Goal: Task Accomplishment & Management: Manage account settings

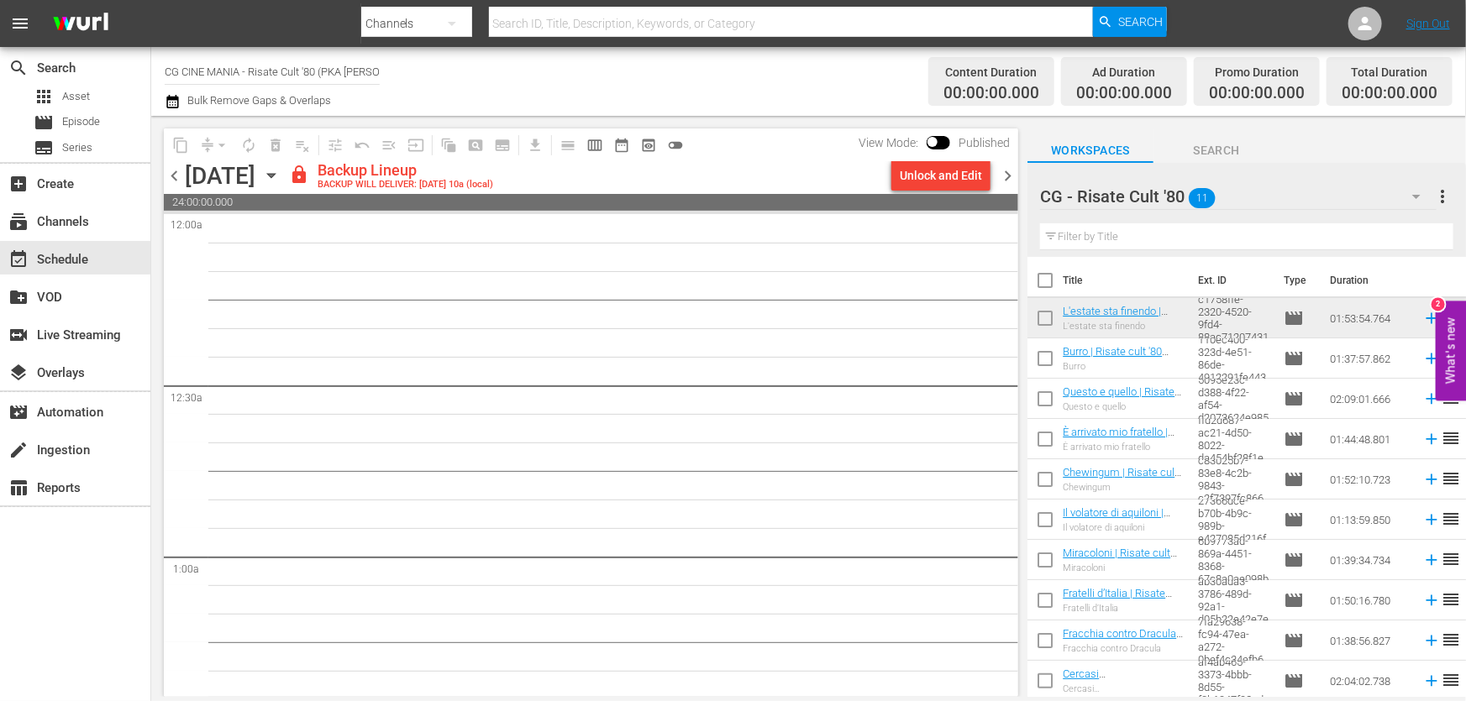
click at [1142, 243] on input "text" at bounding box center [1246, 236] width 413 height 27
paste input "Cercasi [DEMOGRAPHIC_DATA]"
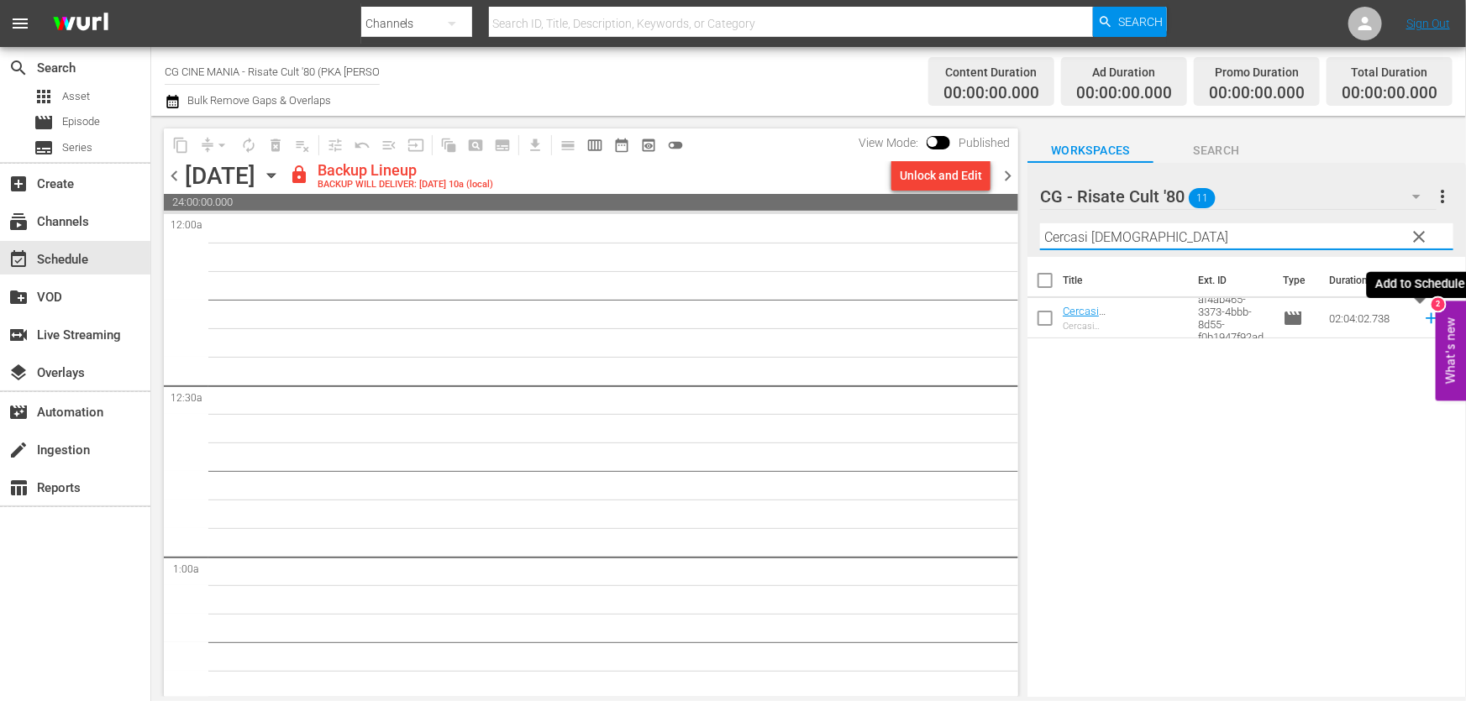
type input "Cercasi [DEMOGRAPHIC_DATA]"
click at [1422, 323] on icon at bounding box center [1431, 318] width 18 height 18
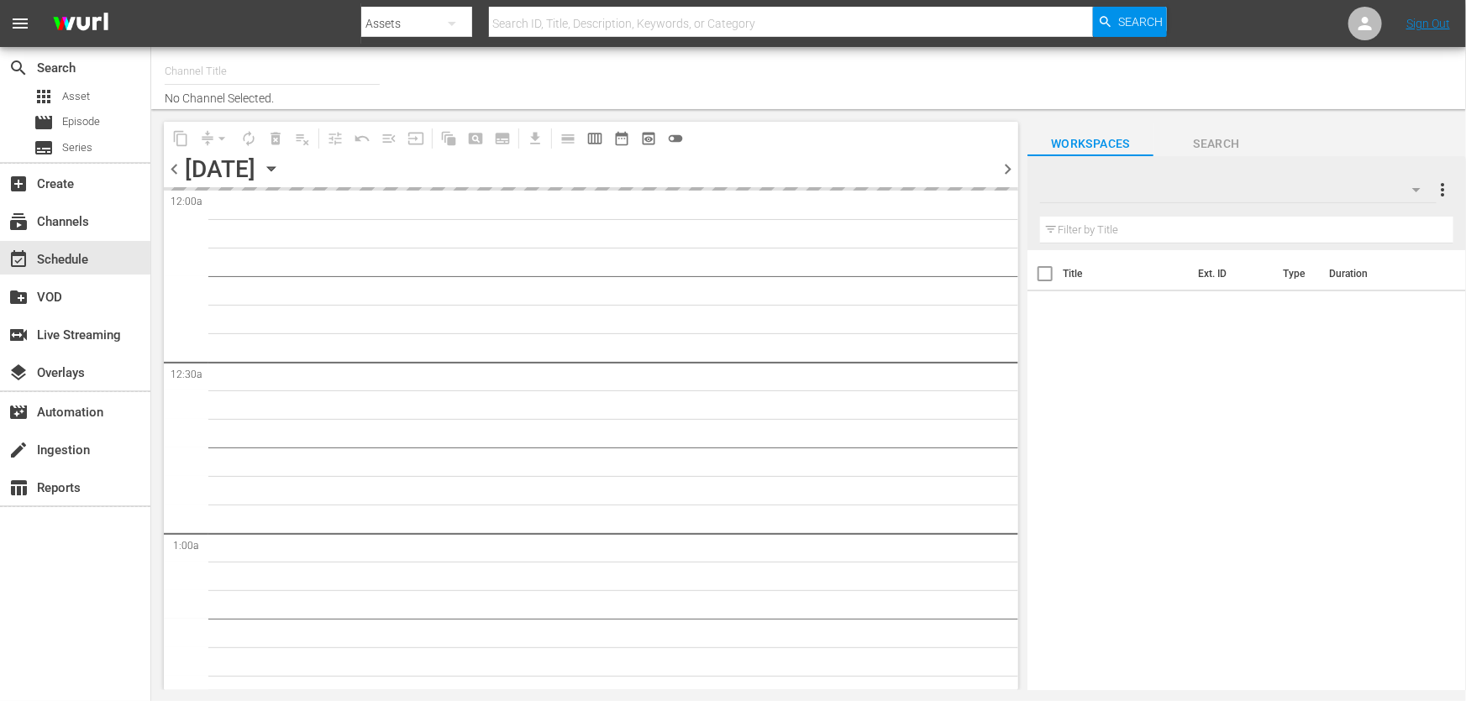
type input "CG CINE MANIA - Risate Cult '80 (PKA [PERSON_NAME] – Noi siamo angeli) (1551)"
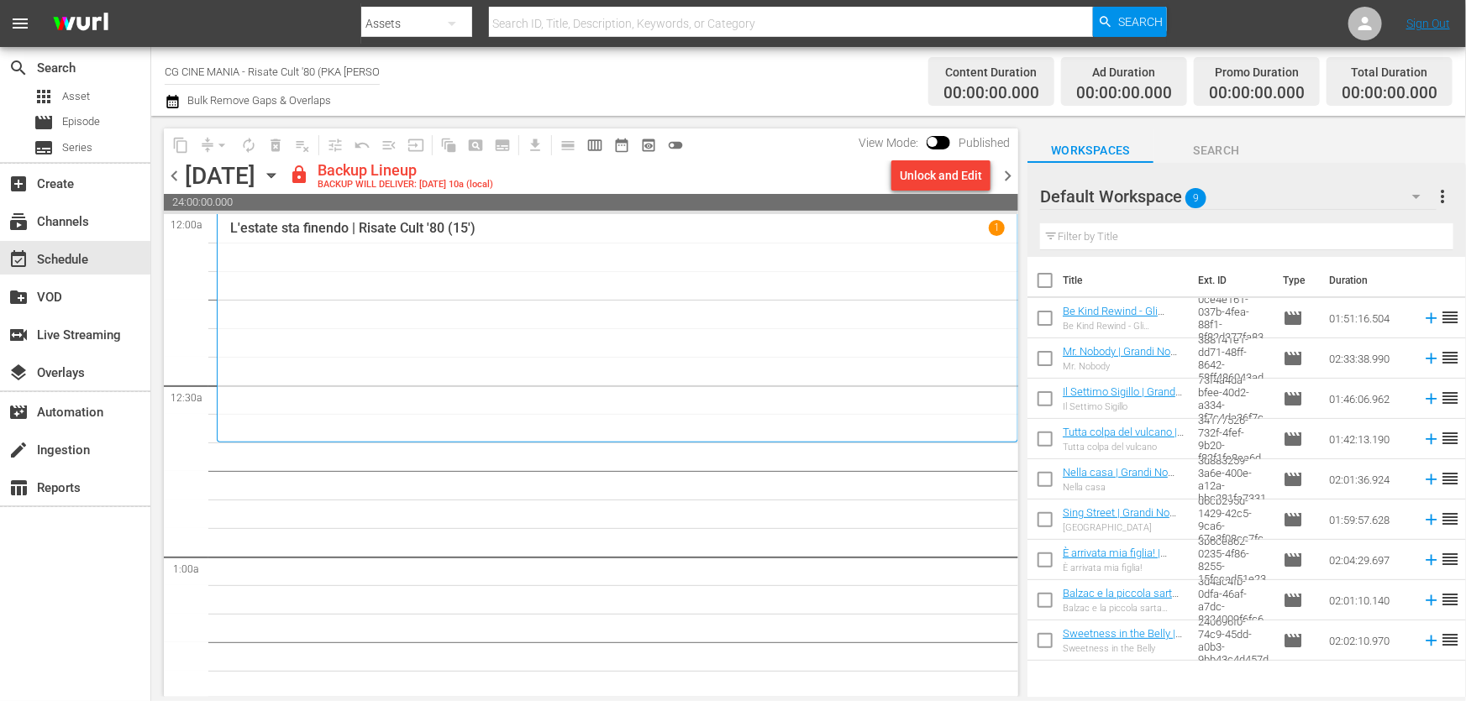
click at [1218, 193] on div "Default Workspace 9" at bounding box center [1238, 196] width 396 height 47
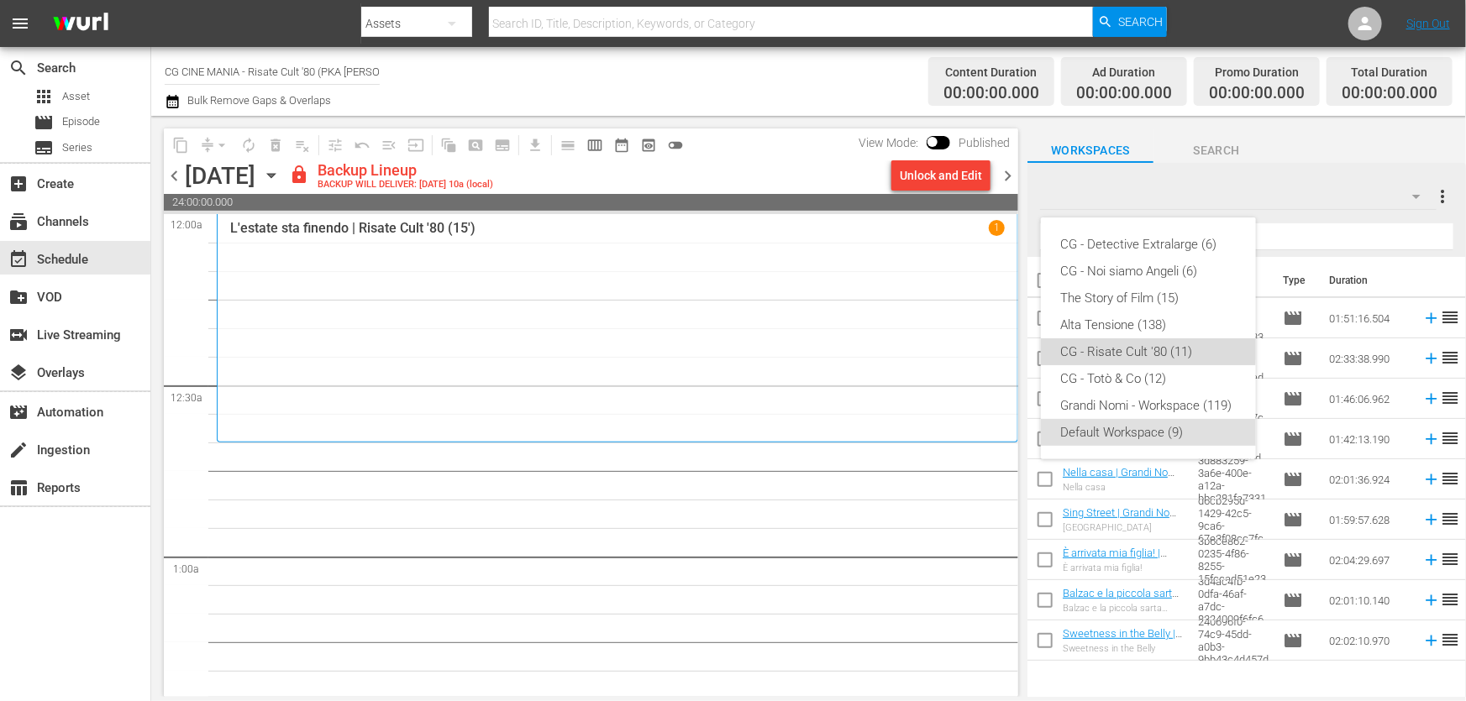
click at [1127, 347] on div "CG - Risate Cult '80 (11)" at bounding box center [1148, 352] width 175 height 27
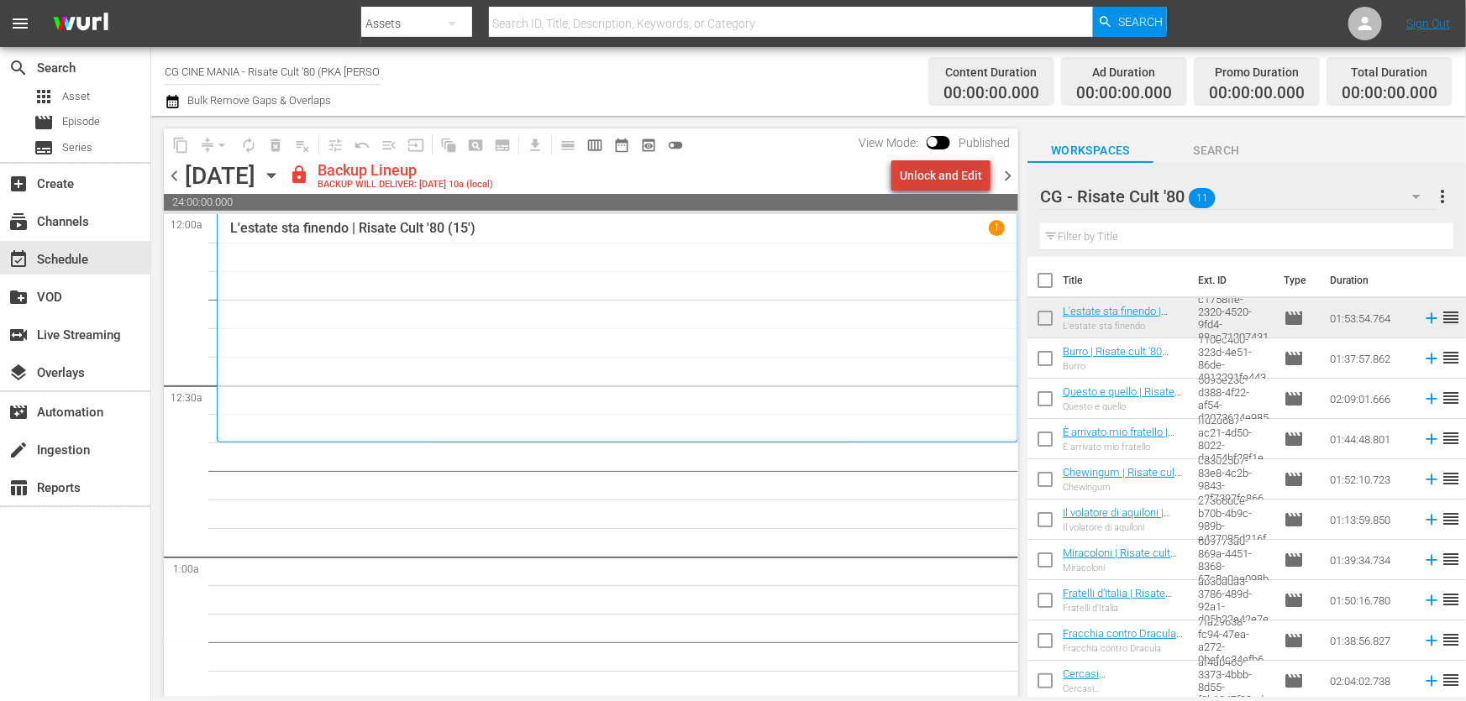
click at [958, 181] on div "Unlock and Edit" at bounding box center [941, 175] width 82 height 30
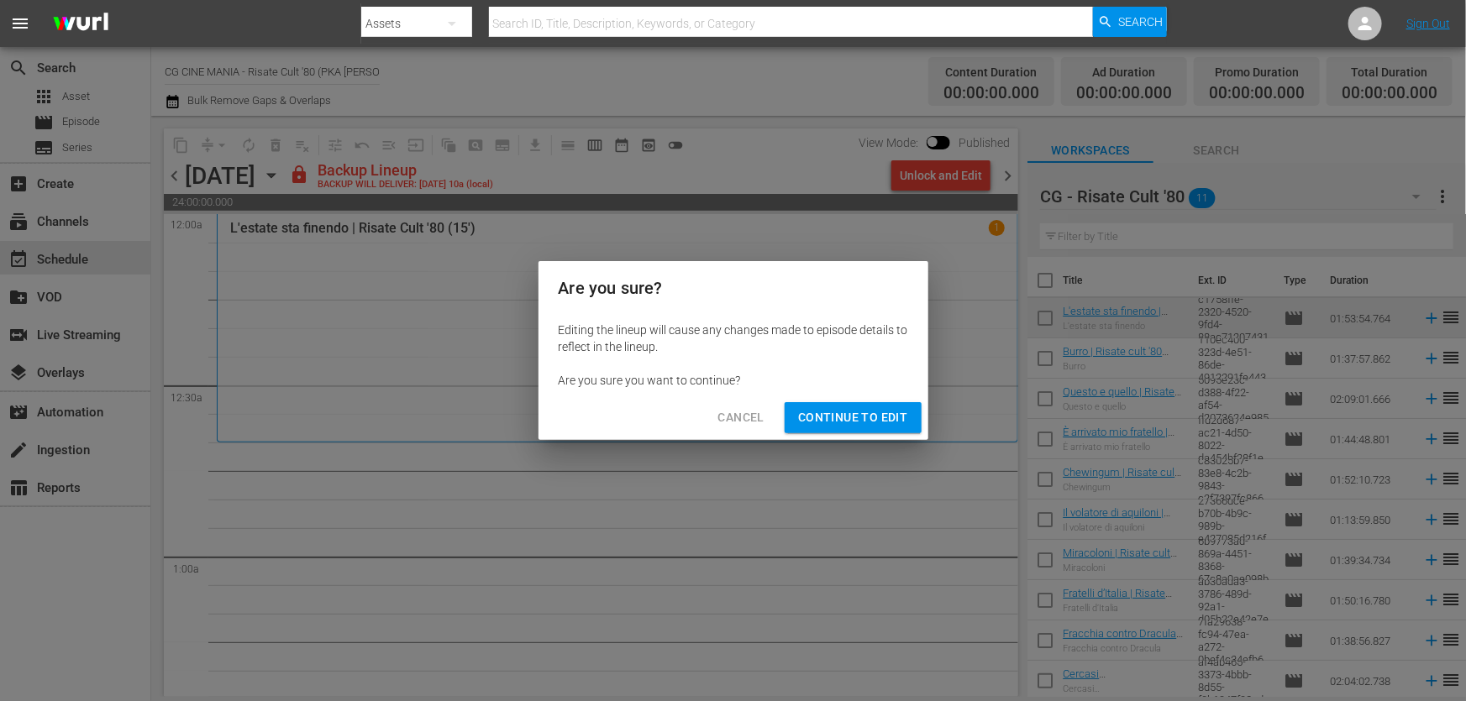
click at [832, 406] on button "Continue to Edit" at bounding box center [853, 417] width 136 height 31
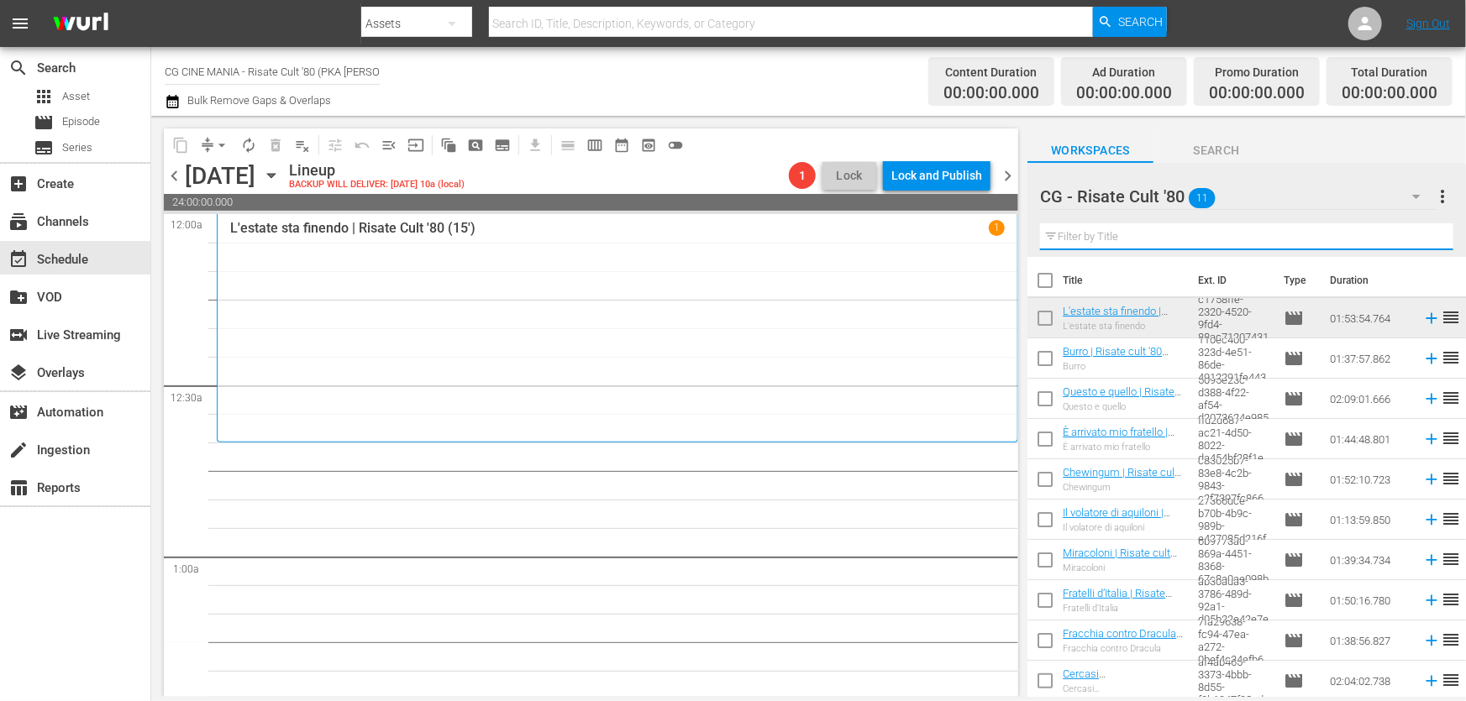
click at [1229, 238] on input "text" at bounding box center [1246, 236] width 413 height 27
paste input "Fratelli d’Italia"
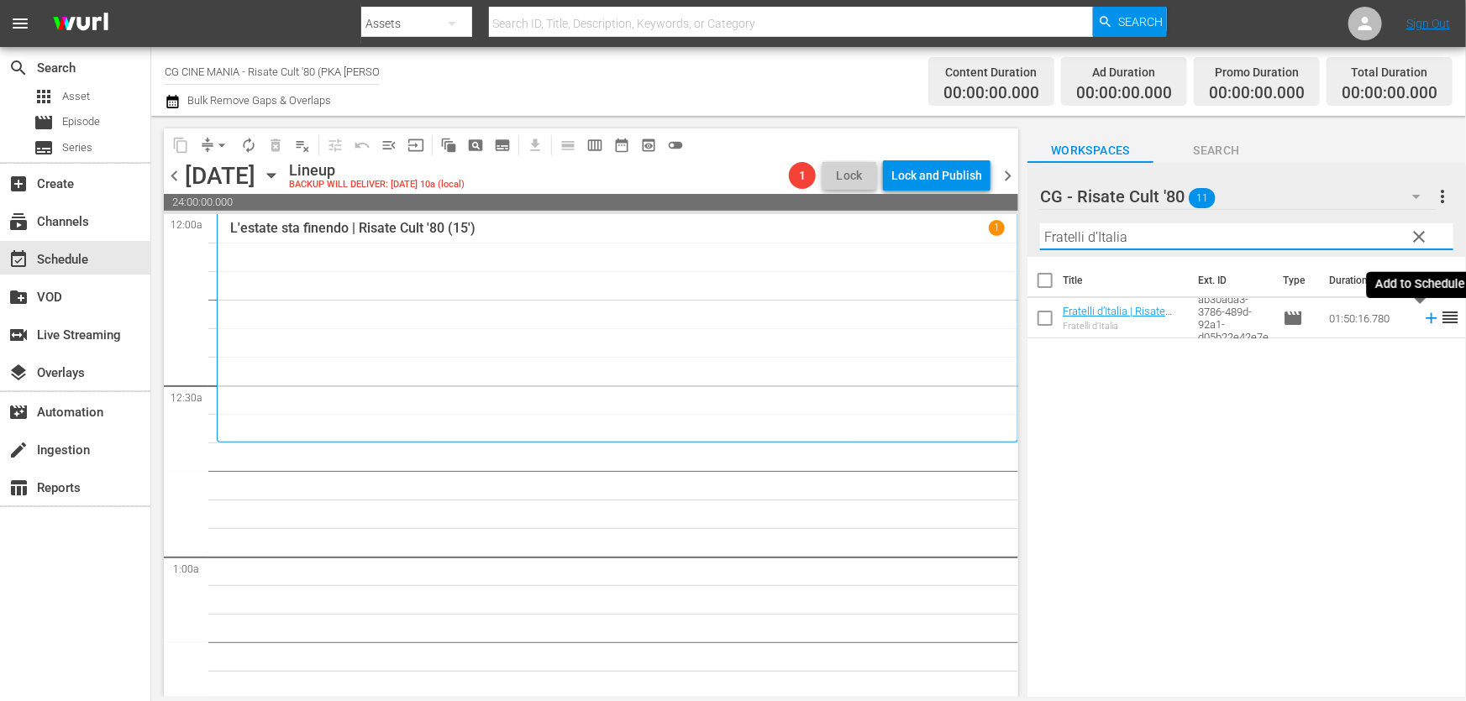
click at [1422, 323] on icon at bounding box center [1431, 318] width 18 height 18
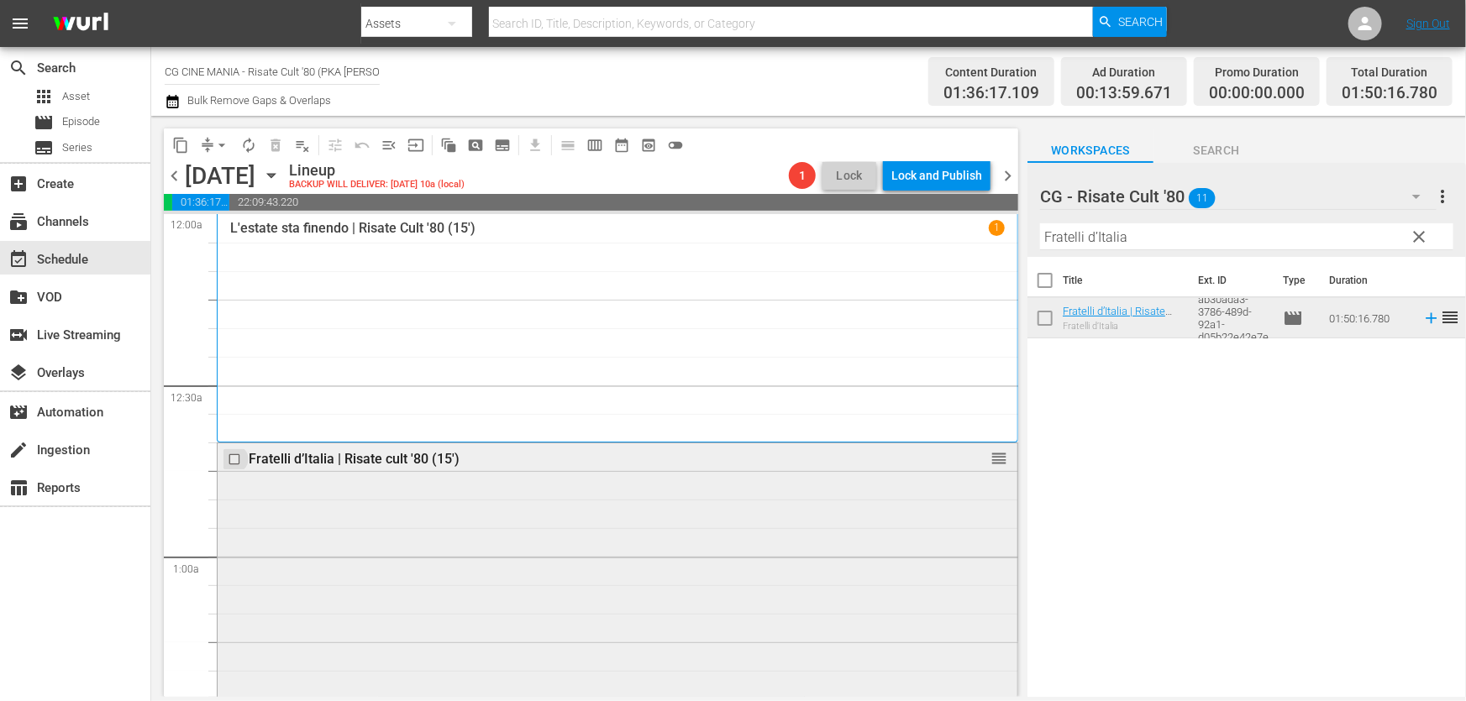
click at [234, 454] on input "checkbox" at bounding box center [237, 459] width 18 height 14
click at [274, 139] on span "delete_forever_outlined" at bounding box center [275, 145] width 17 height 17
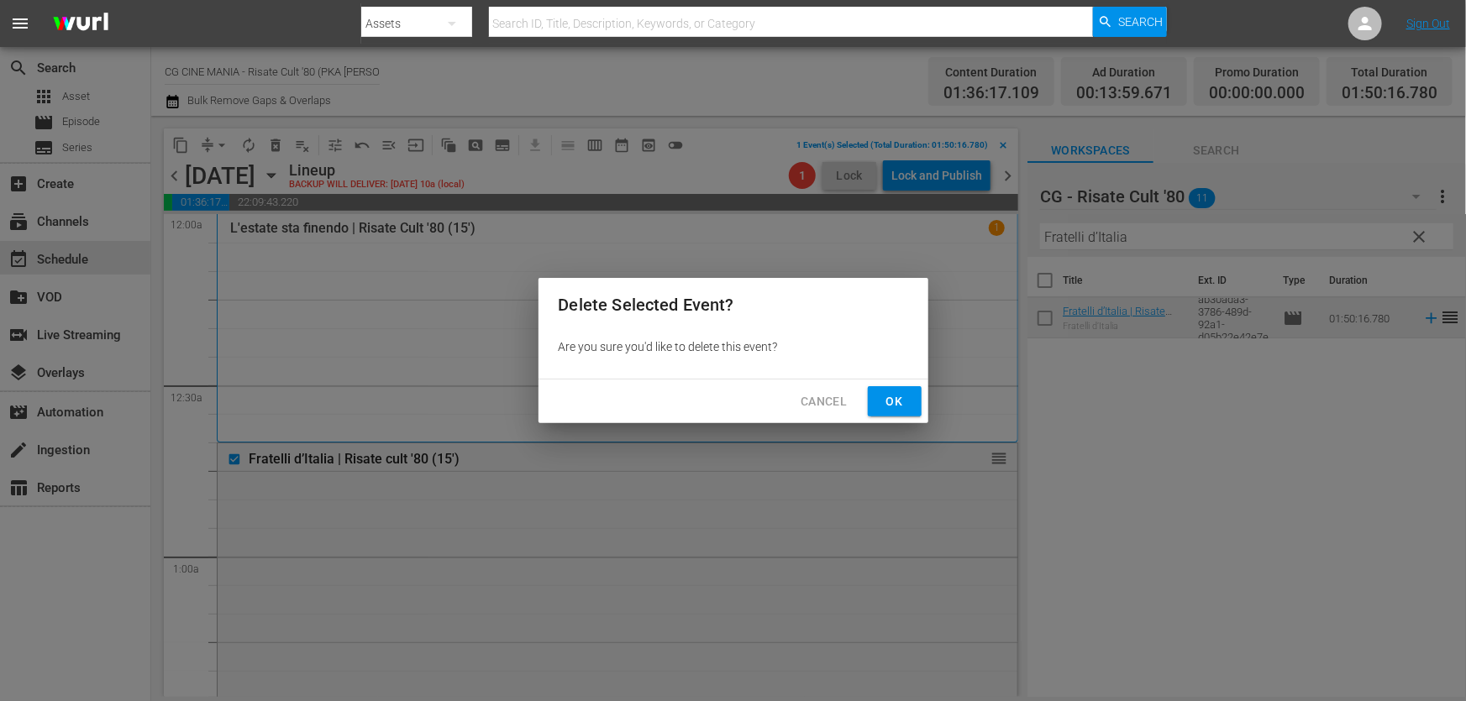
click at [888, 403] on span "Ok" at bounding box center [894, 401] width 27 height 21
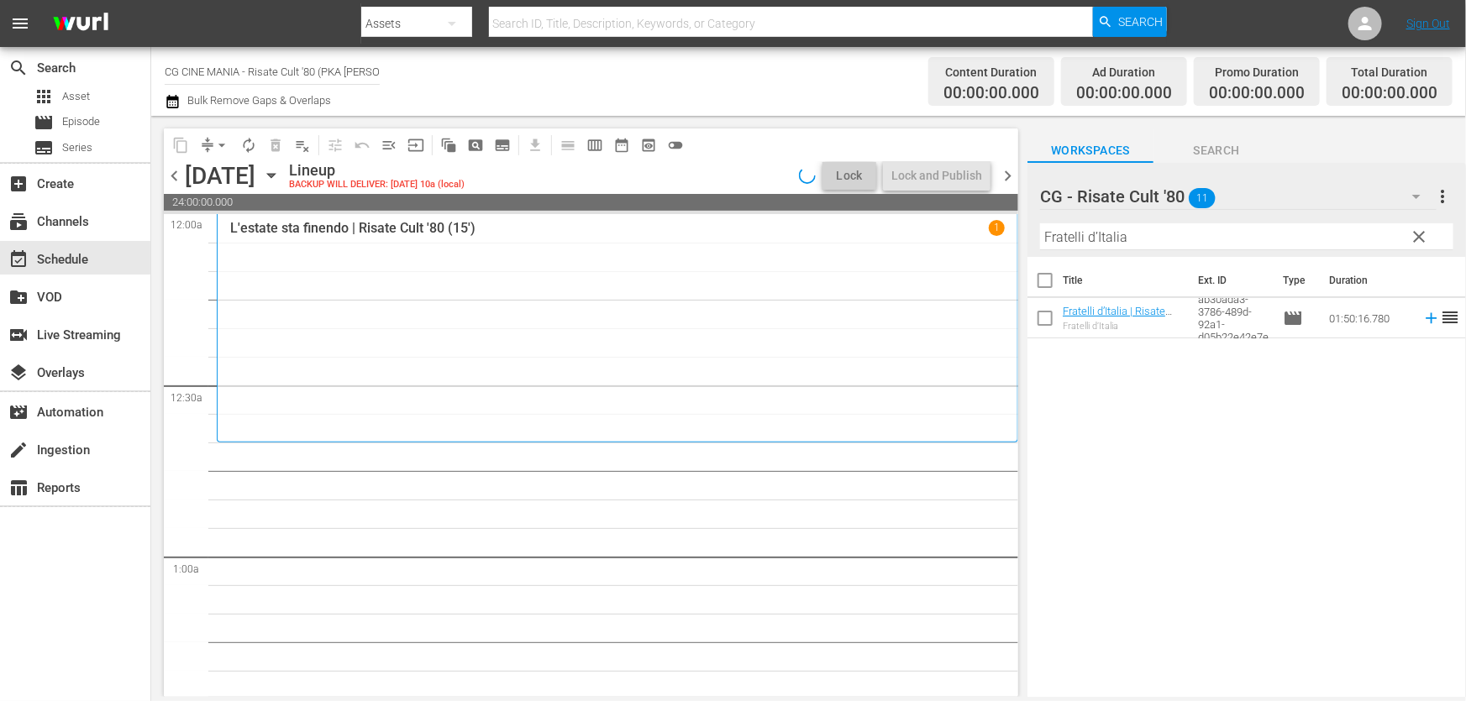
drag, startPoint x: 1142, startPoint y: 238, endPoint x: 707, endPoint y: 294, distance: 437.9
click at [764, 291] on div "content_copy compress arrow_drop_down autorenew_outlined delete_forever_outline…" at bounding box center [808, 406] width 1315 height 581
paste input "Cercasi [DEMOGRAPHIC_DATA]"
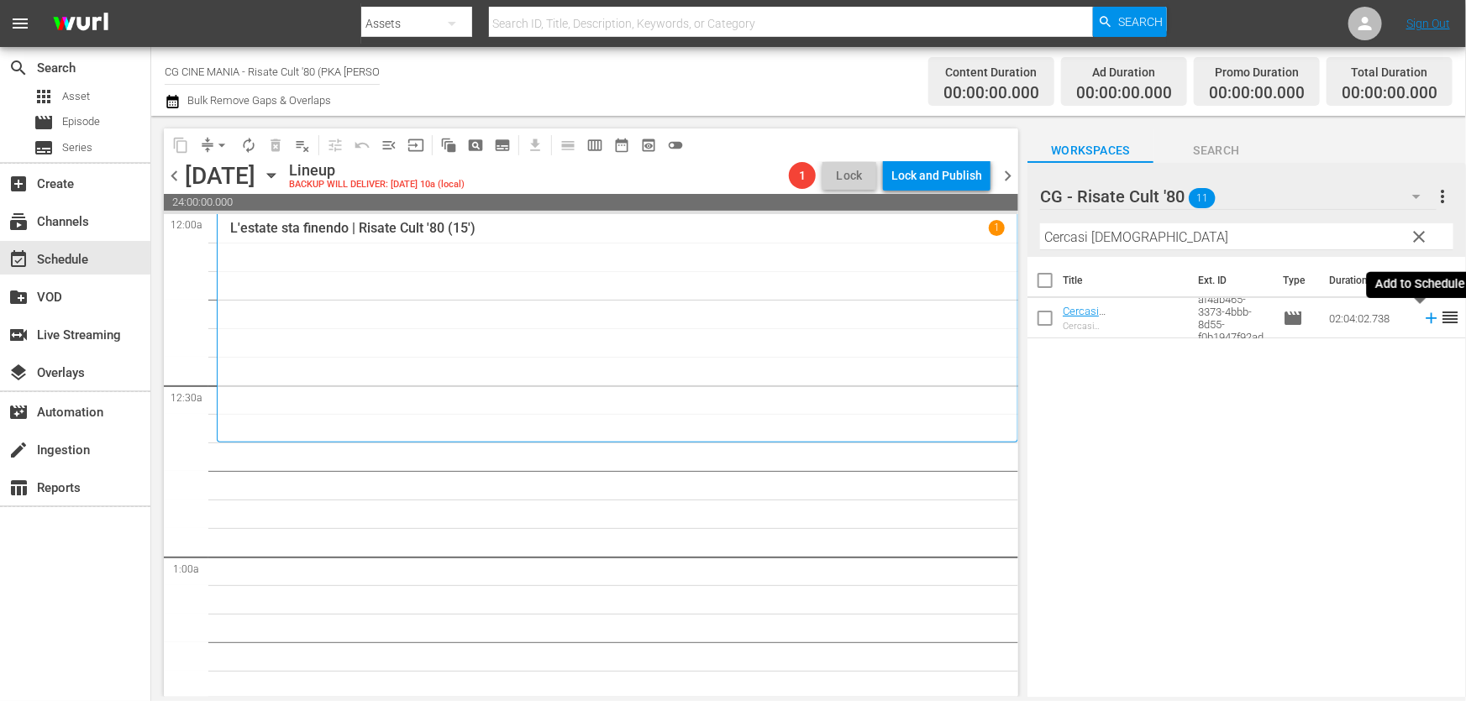
click at [1425, 316] on icon at bounding box center [1430, 318] width 11 height 11
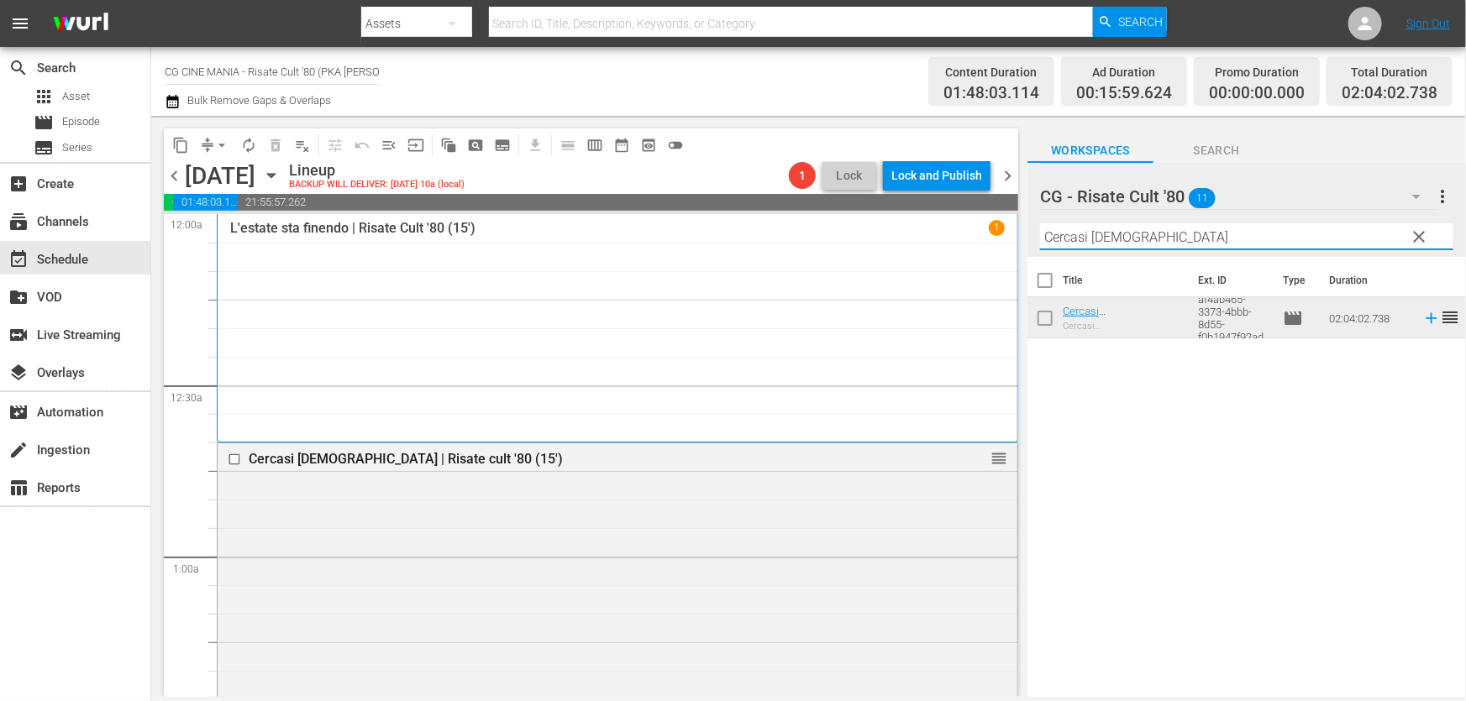
drag, startPoint x: 1148, startPoint y: 241, endPoint x: 733, endPoint y: 281, distance: 416.8
click at [748, 281] on div "content_copy compress arrow_drop_down autorenew_outlined delete_forever_outline…" at bounding box center [808, 406] width 1315 height 581
paste input "Fratelli d’Italia"
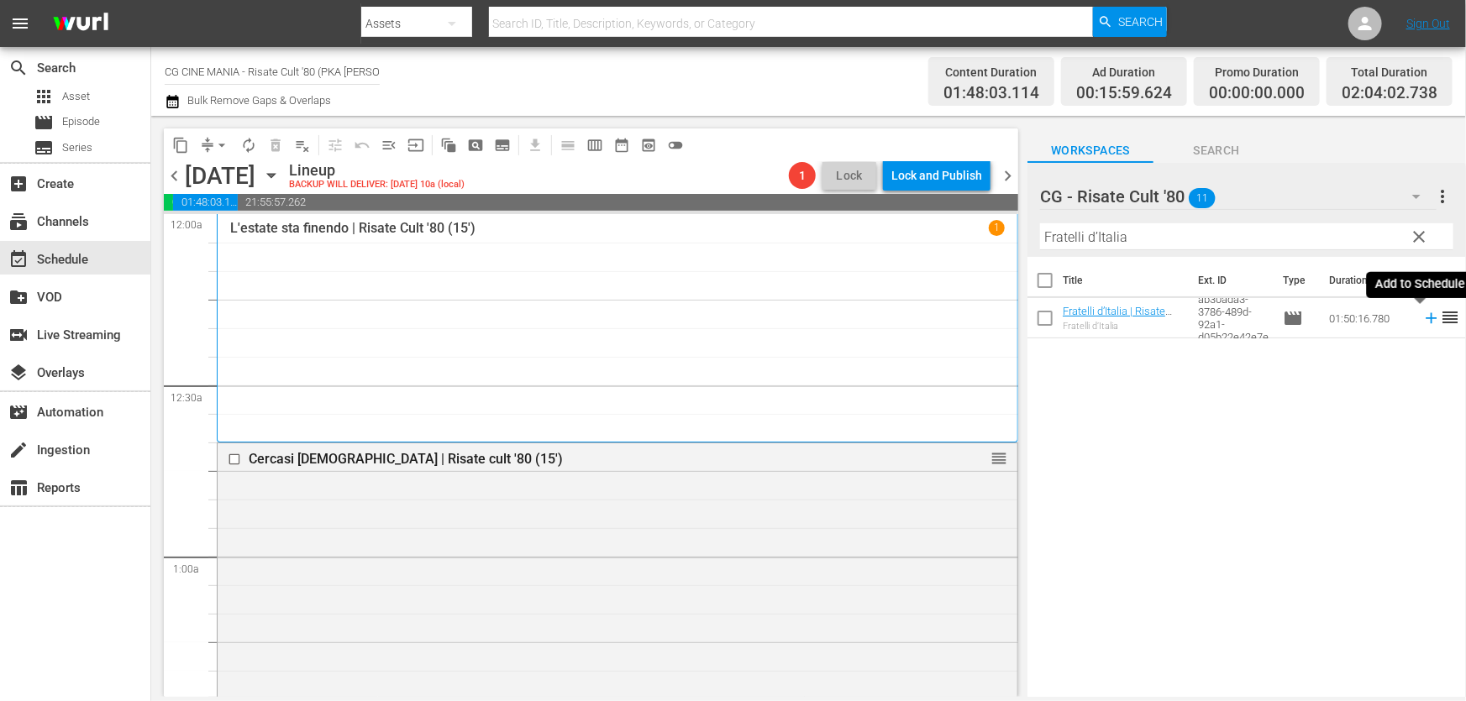
click at [1422, 320] on icon at bounding box center [1431, 318] width 18 height 18
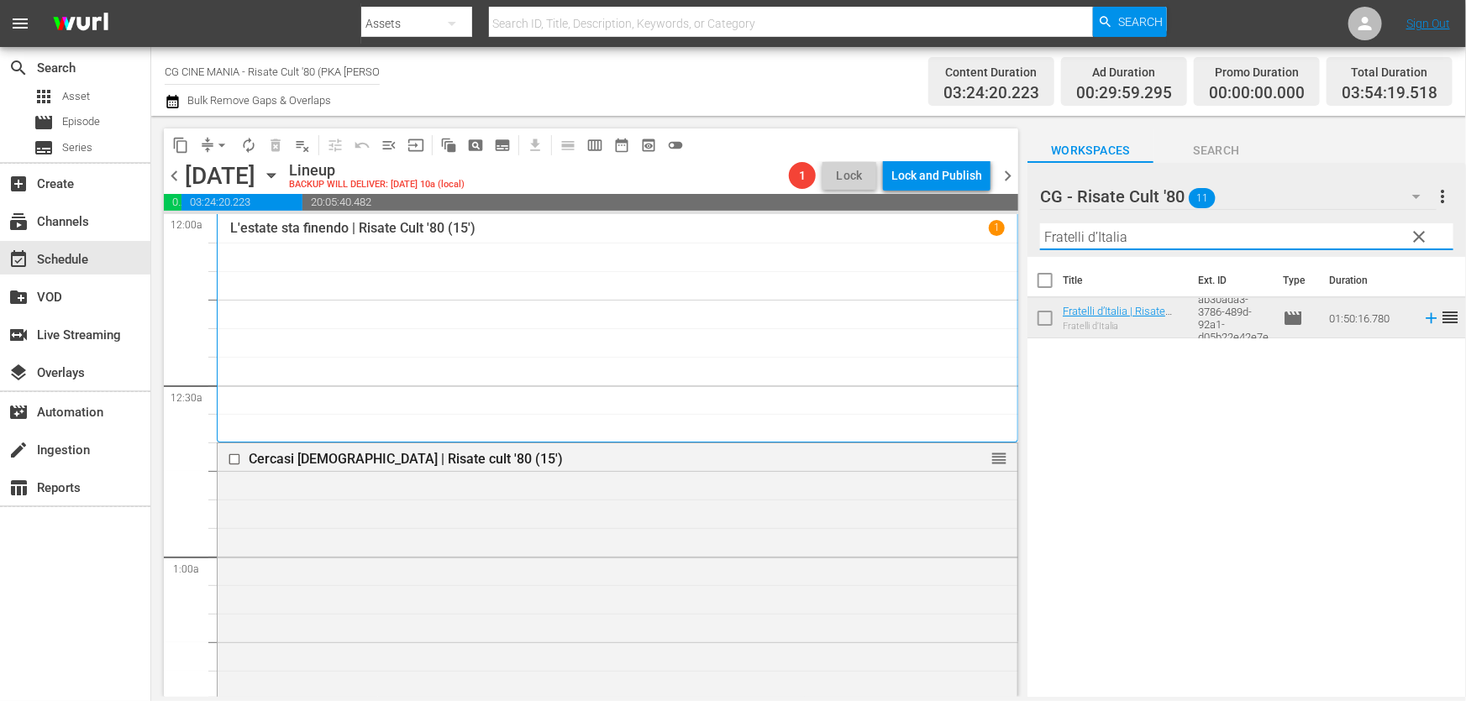
drag, startPoint x: 1146, startPoint y: 244, endPoint x: 533, endPoint y: 299, distance: 615.7
click at [607, 292] on div "content_copy compress arrow_drop_down autorenew_outlined delete_forever_outline…" at bounding box center [808, 406] width 1315 height 581
paste input "QUESTO E QUELLO"
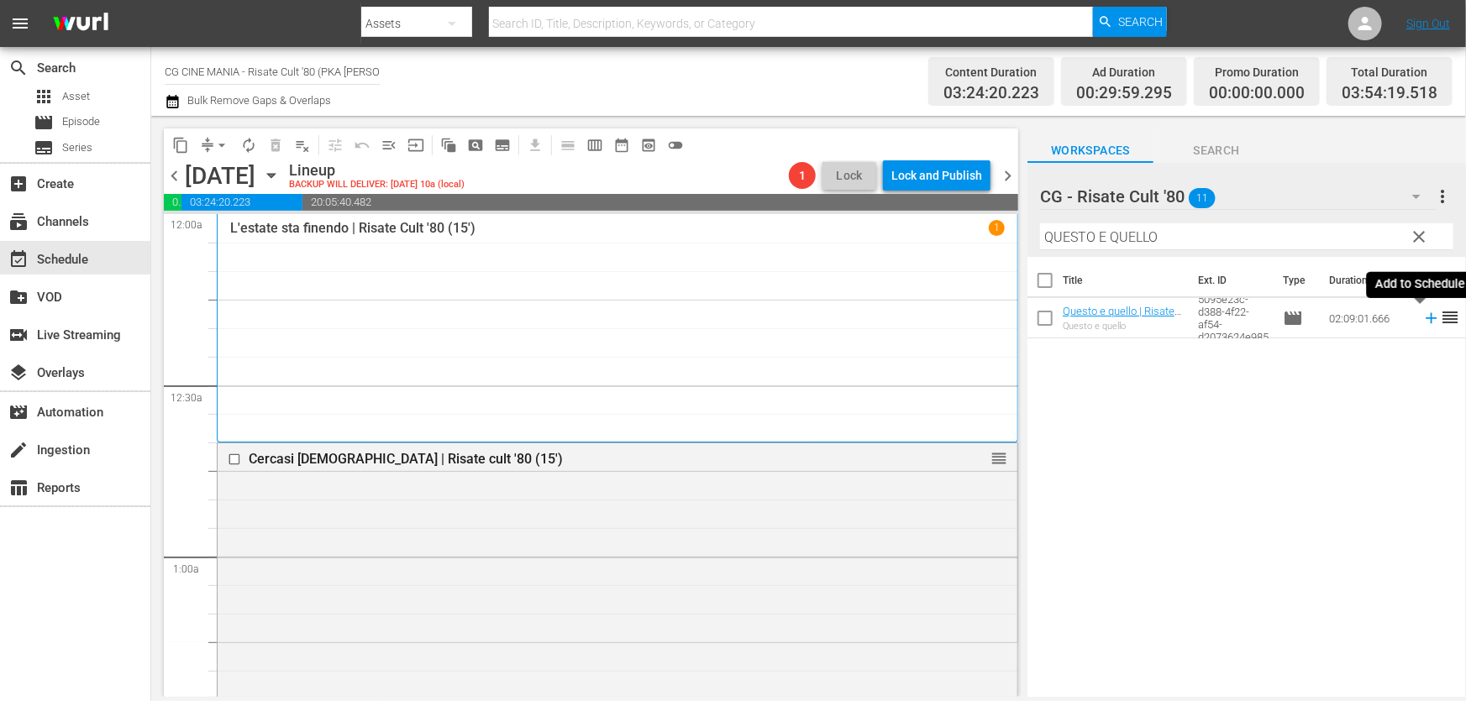
click at [1422, 327] on icon at bounding box center [1431, 318] width 18 height 18
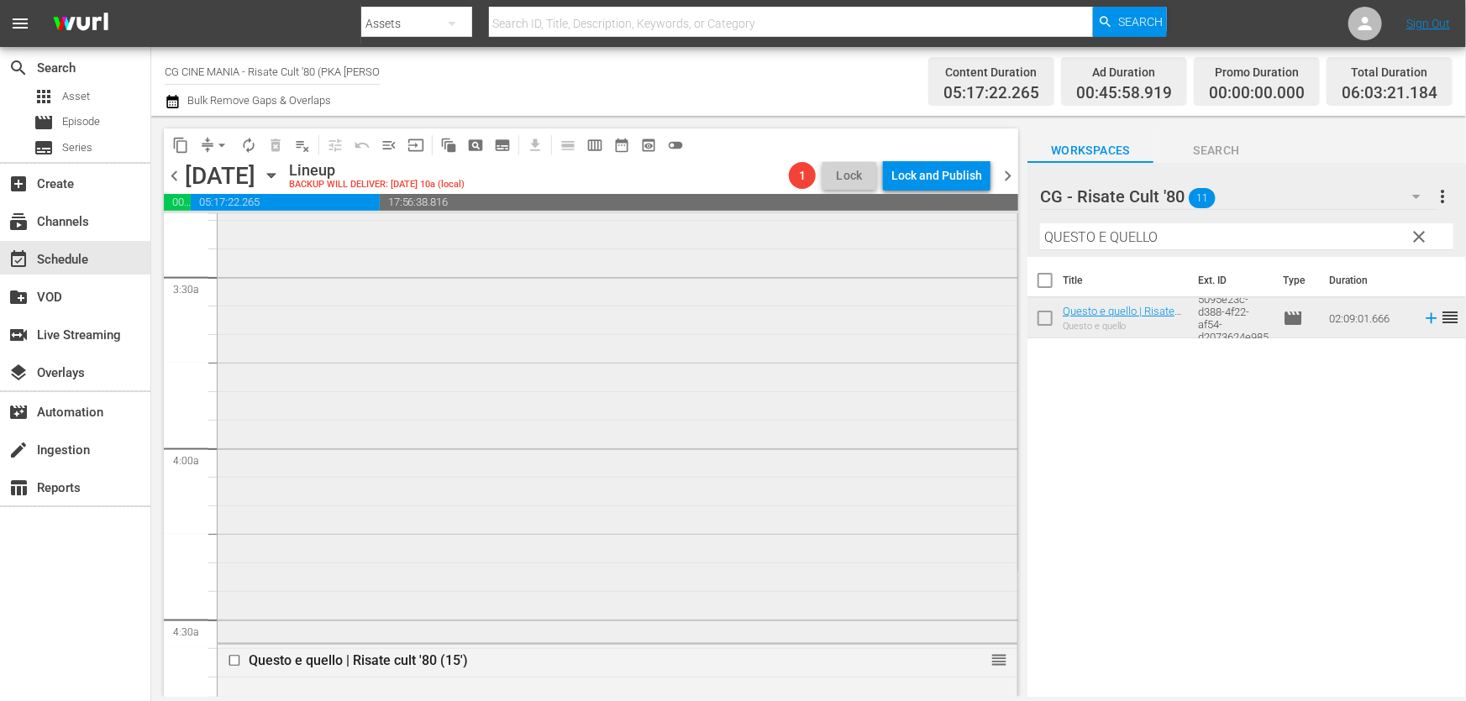
scroll to position [1298, 0]
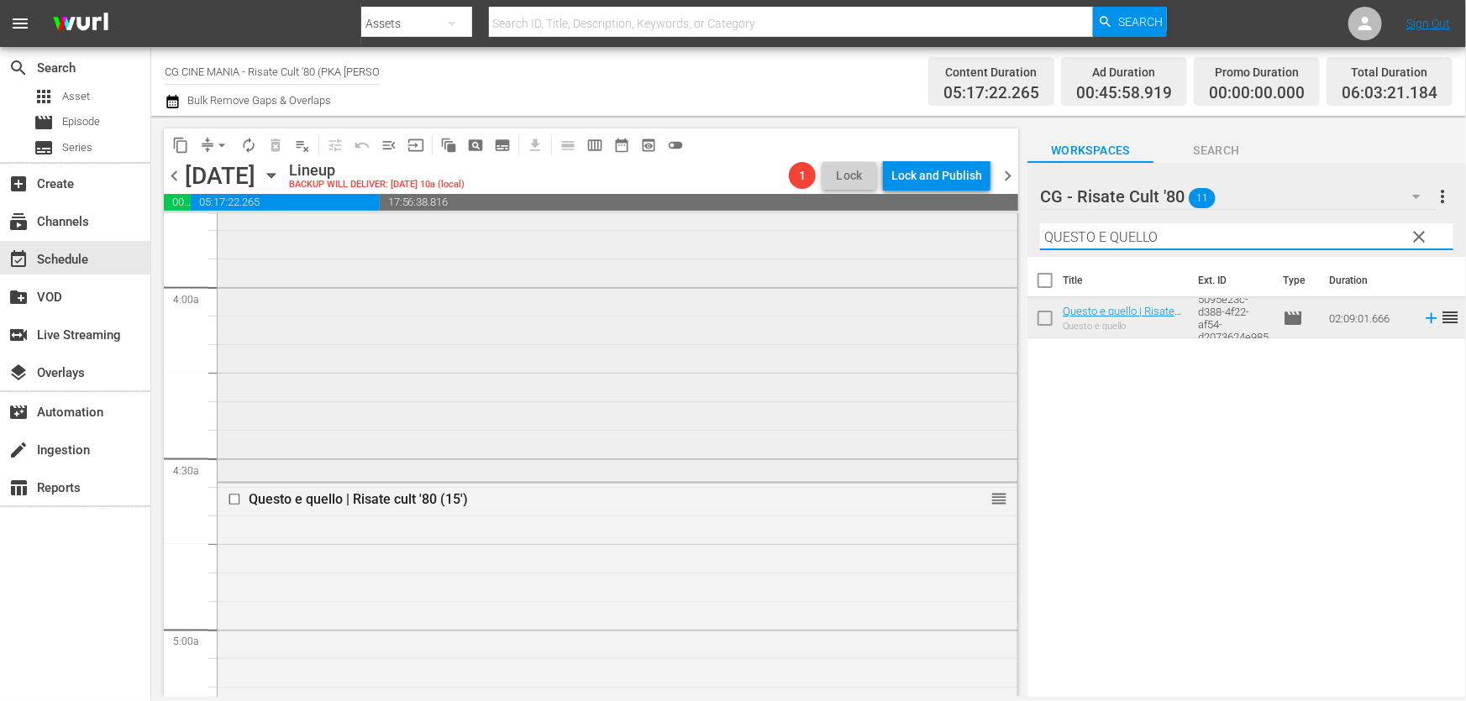
drag, startPoint x: 1166, startPoint y: 239, endPoint x: 634, endPoint y: 286, distance: 533.7
click at [636, 285] on div "content_copy compress arrow_drop_down autorenew_outlined delete_forever_outline…" at bounding box center [808, 406] width 1315 height 581
paste input "Chewingum"
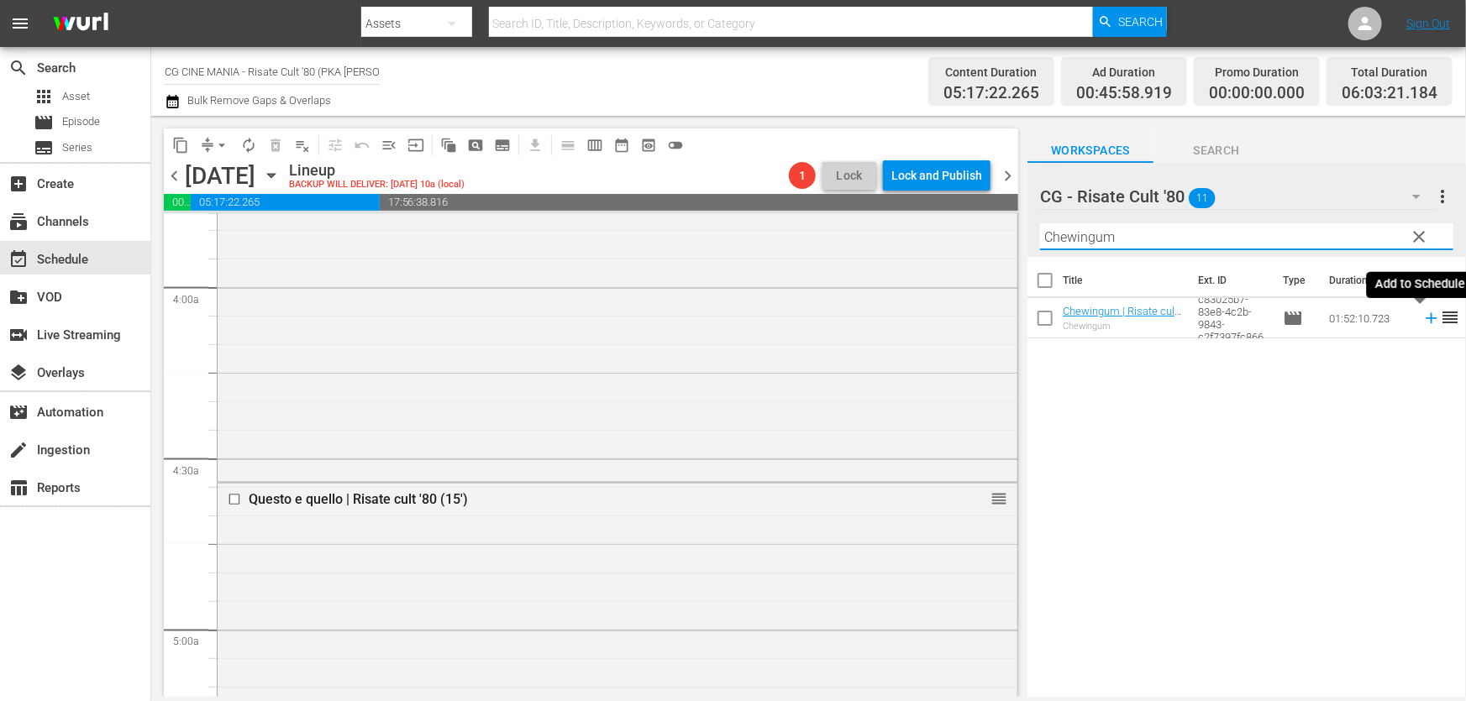
click at [1422, 321] on icon at bounding box center [1431, 318] width 18 height 18
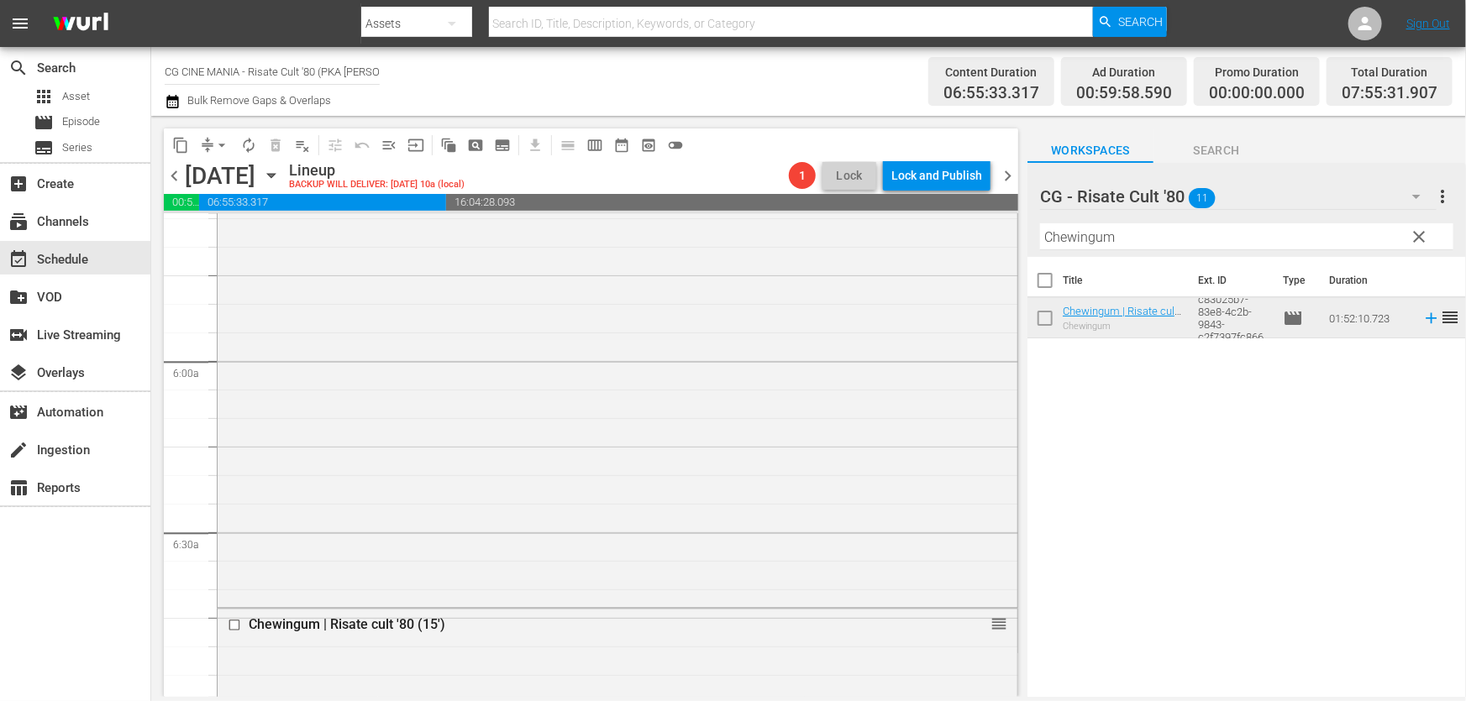
scroll to position [2061, 0]
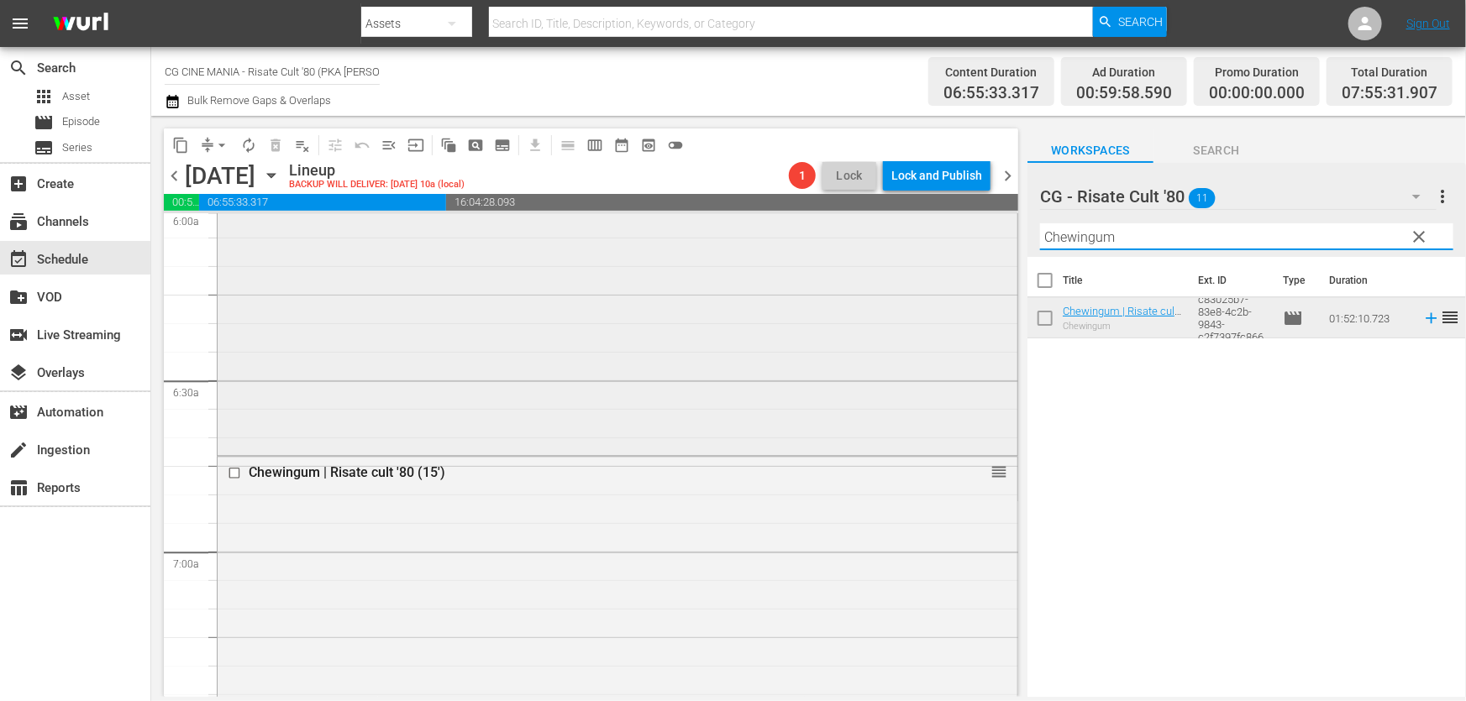
drag, startPoint x: 1218, startPoint y: 233, endPoint x: 711, endPoint y: 296, distance: 511.3
click at [711, 296] on div "content_copy compress arrow_drop_down autorenew_outlined delete_forever_outline…" at bounding box center [808, 406] width 1315 height 581
paste input "È arrivato mio fratello"
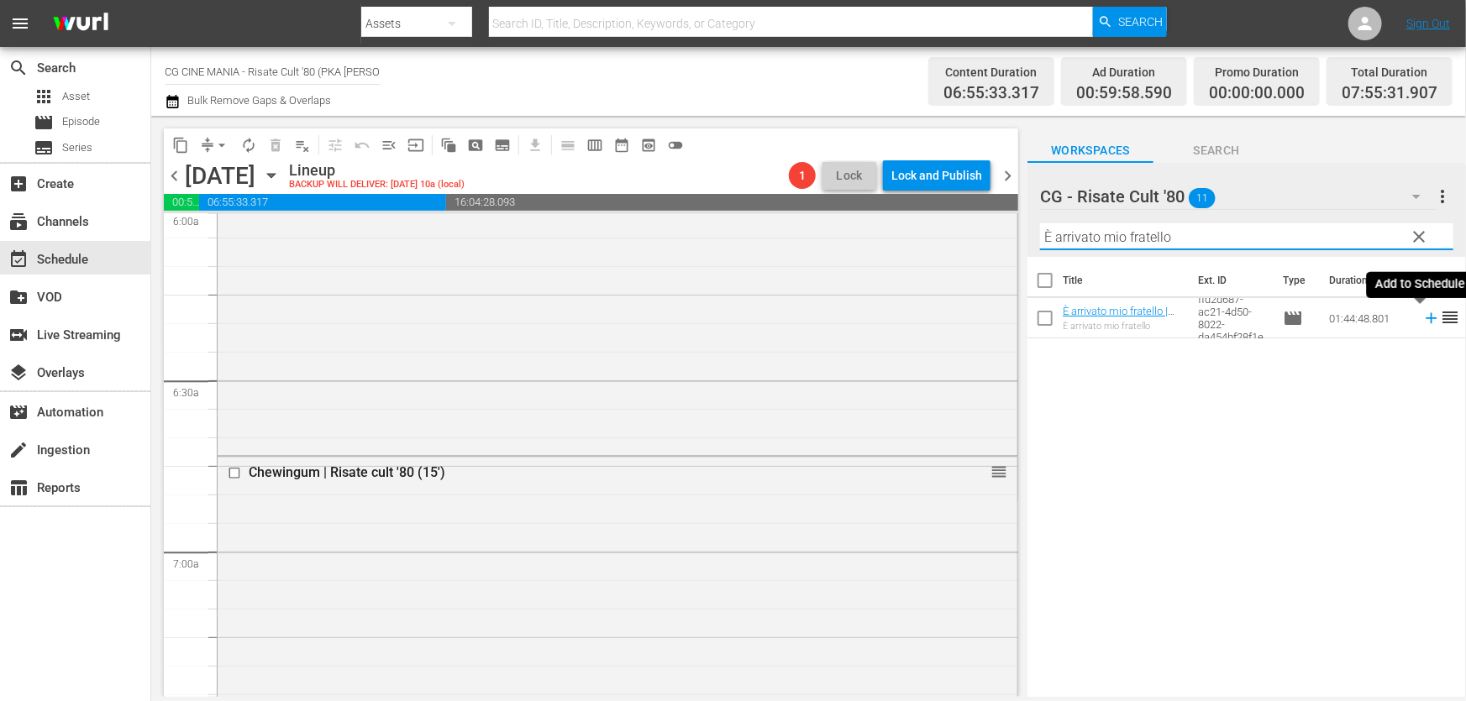
click at [1422, 318] on icon at bounding box center [1431, 318] width 18 height 18
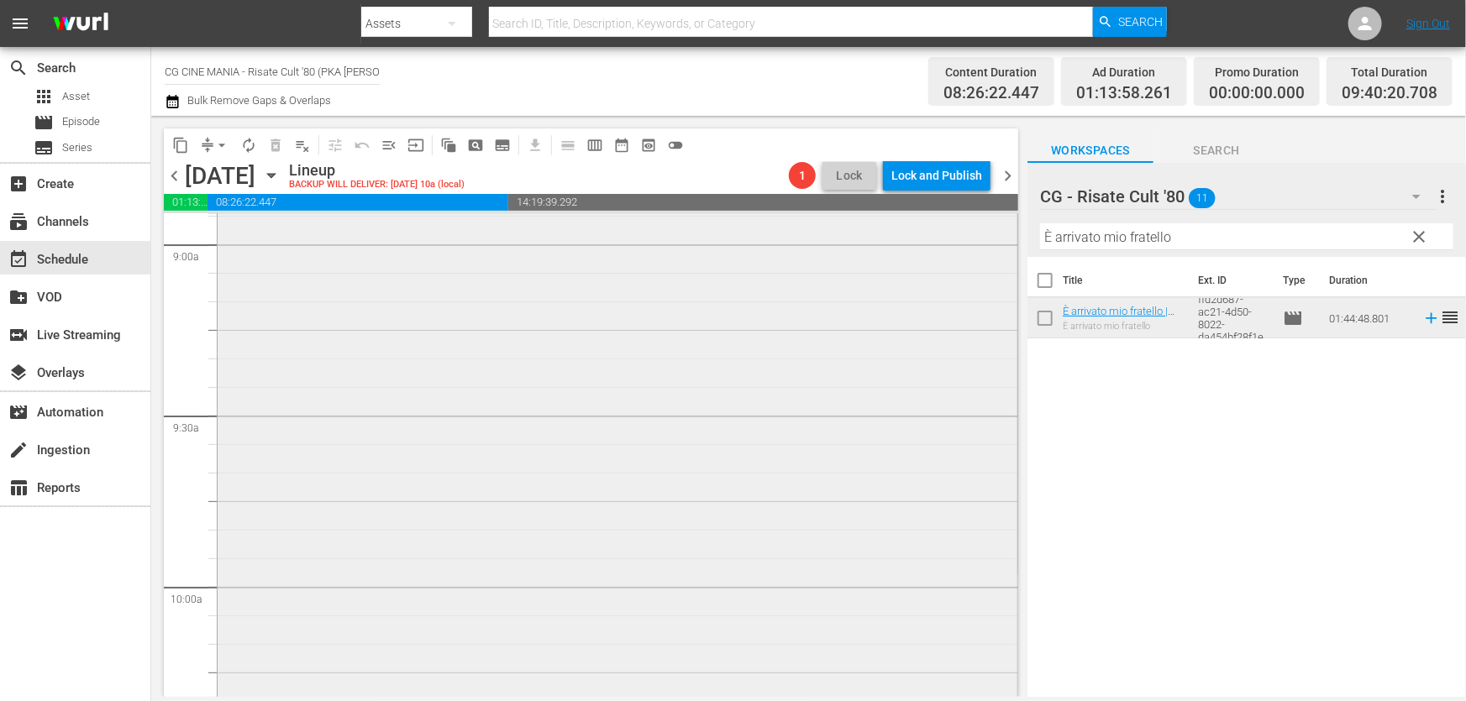
scroll to position [3284, 0]
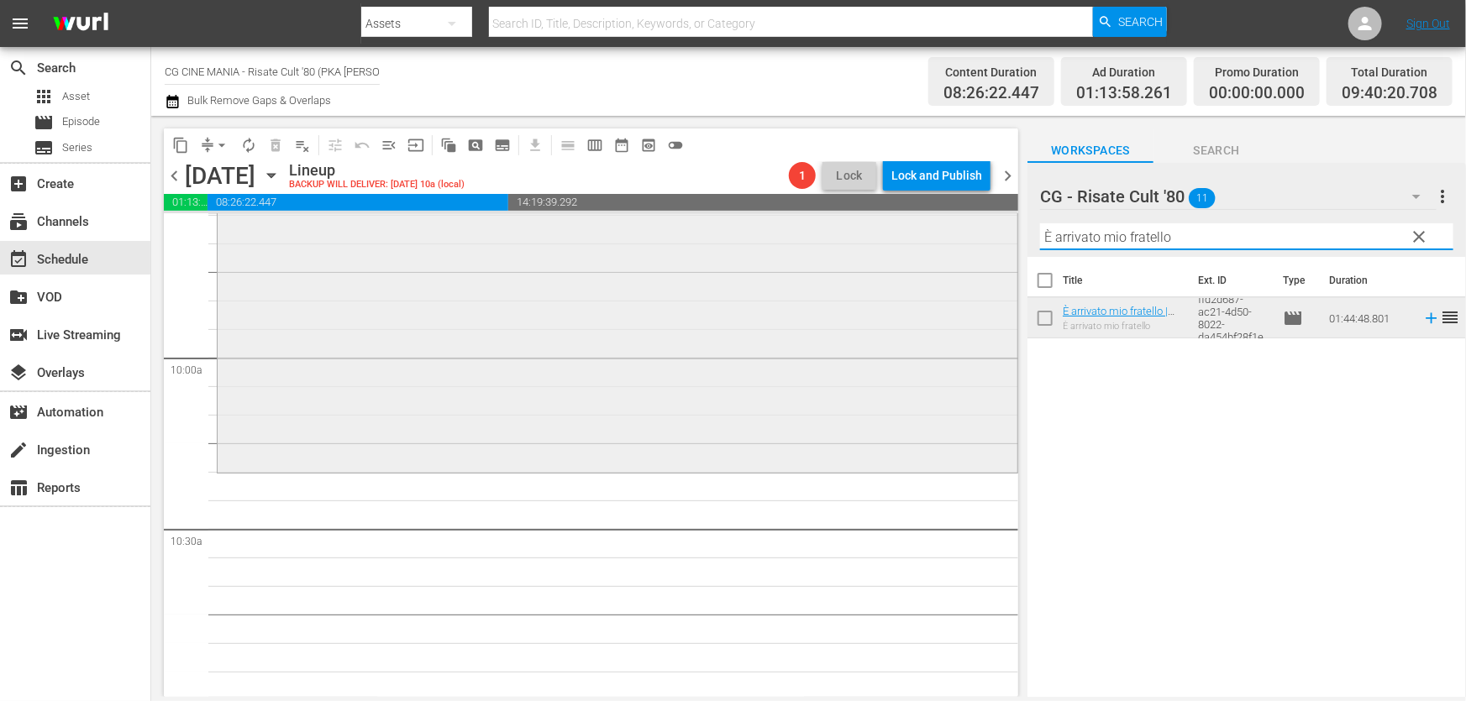
drag, startPoint x: 1194, startPoint y: 235, endPoint x: 630, endPoint y: 308, distance: 568.4
click at [642, 308] on div "content_copy compress arrow_drop_down autorenew_outlined delete_forever_outline…" at bounding box center [808, 406] width 1315 height 581
paste input "L'estate sta finend"
click at [1422, 318] on icon at bounding box center [1431, 318] width 18 height 18
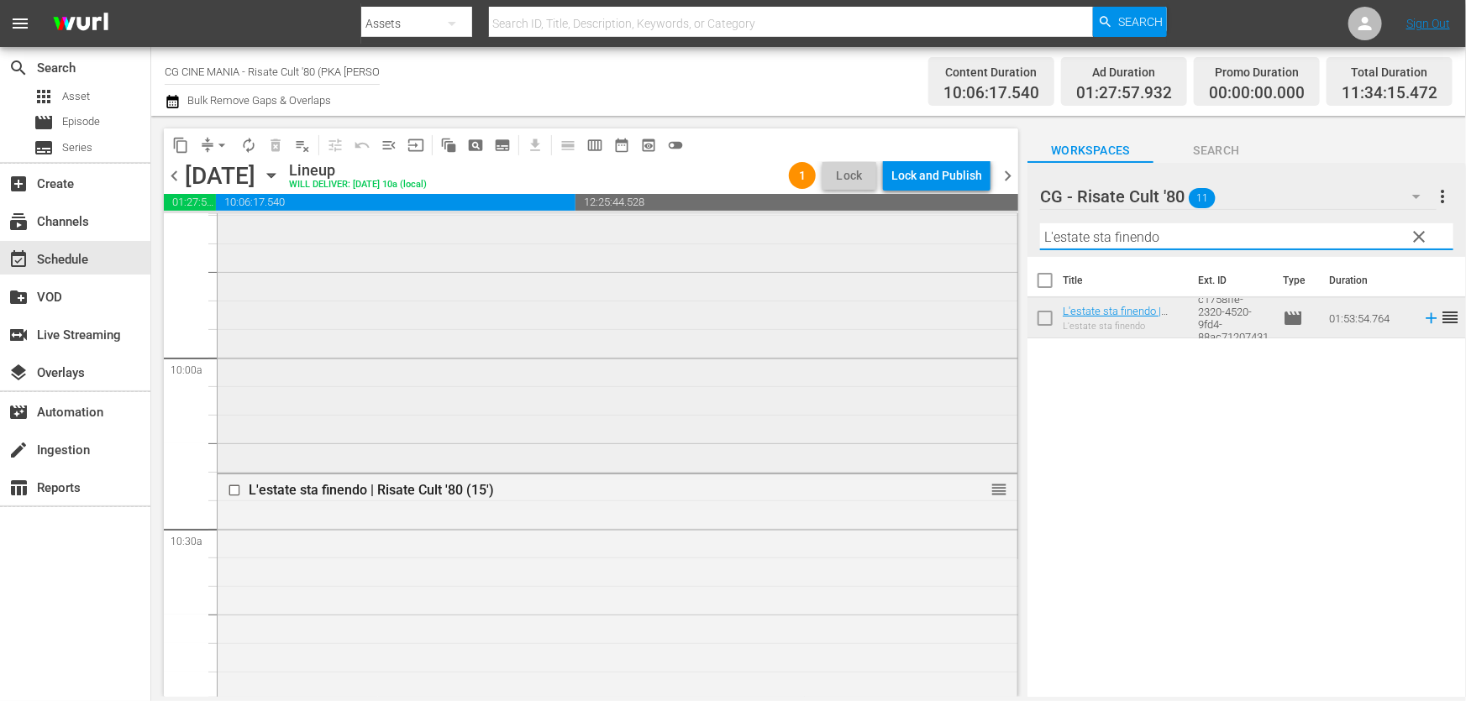
drag, startPoint x: 1259, startPoint y: 232, endPoint x: 436, endPoint y: 290, distance: 825.2
click at [436, 289] on div "content_copy compress arrow_drop_down autorenew_outlined delete_forever_outline…" at bounding box center [808, 406] width 1315 height 581
paste input "Miracoloni"
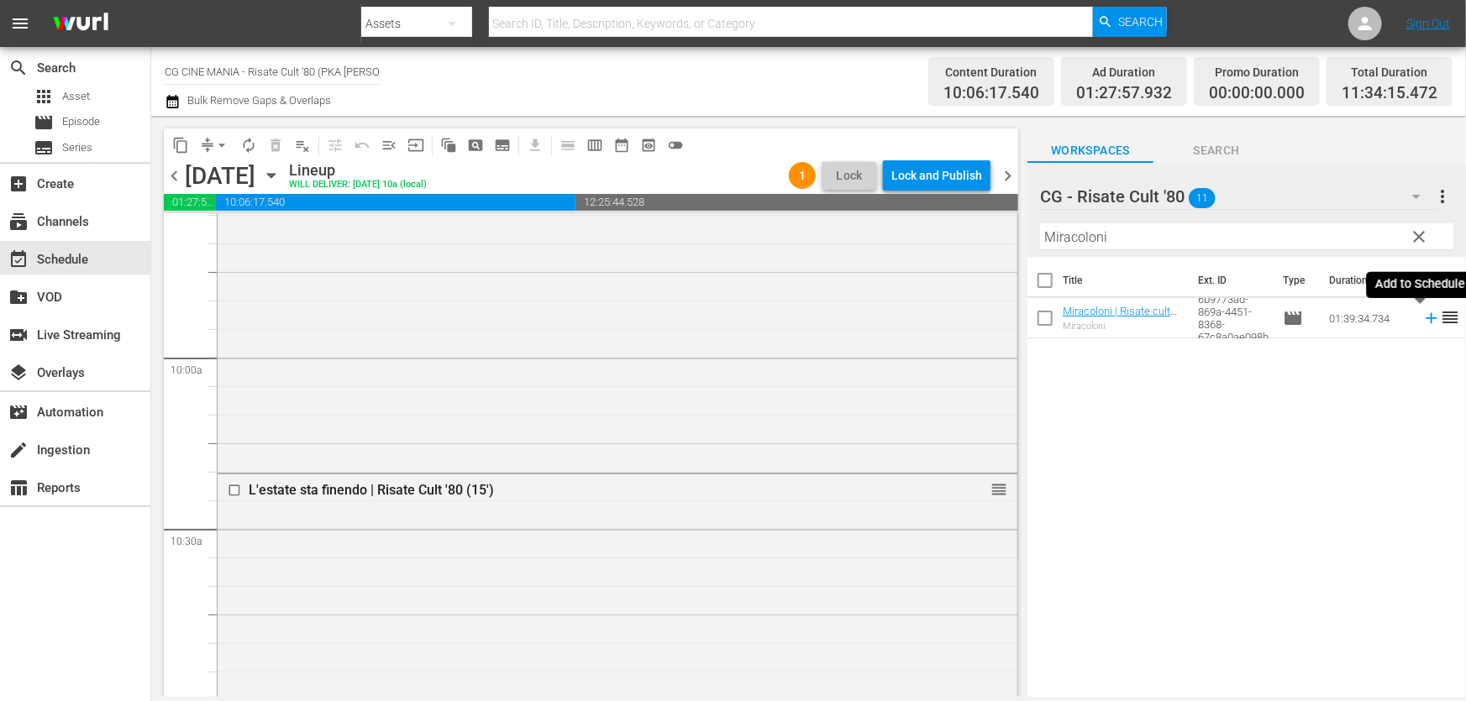
click at [1422, 318] on icon at bounding box center [1431, 318] width 18 height 18
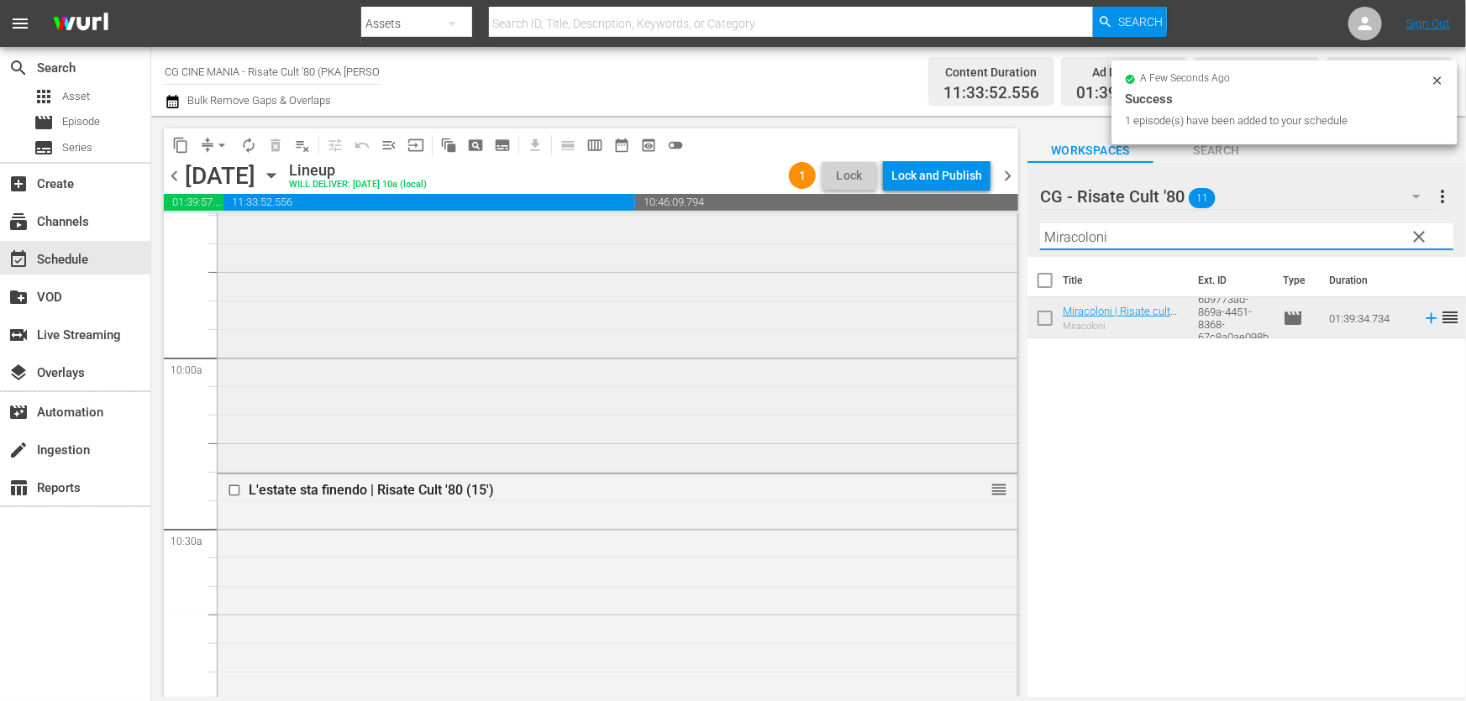
drag, startPoint x: 1126, startPoint y: 237, endPoint x: 455, endPoint y: 324, distance: 676.0
click at [586, 316] on div "content_copy compress arrow_drop_down autorenew_outlined delete_forever_outline…" at bounding box center [808, 406] width 1315 height 581
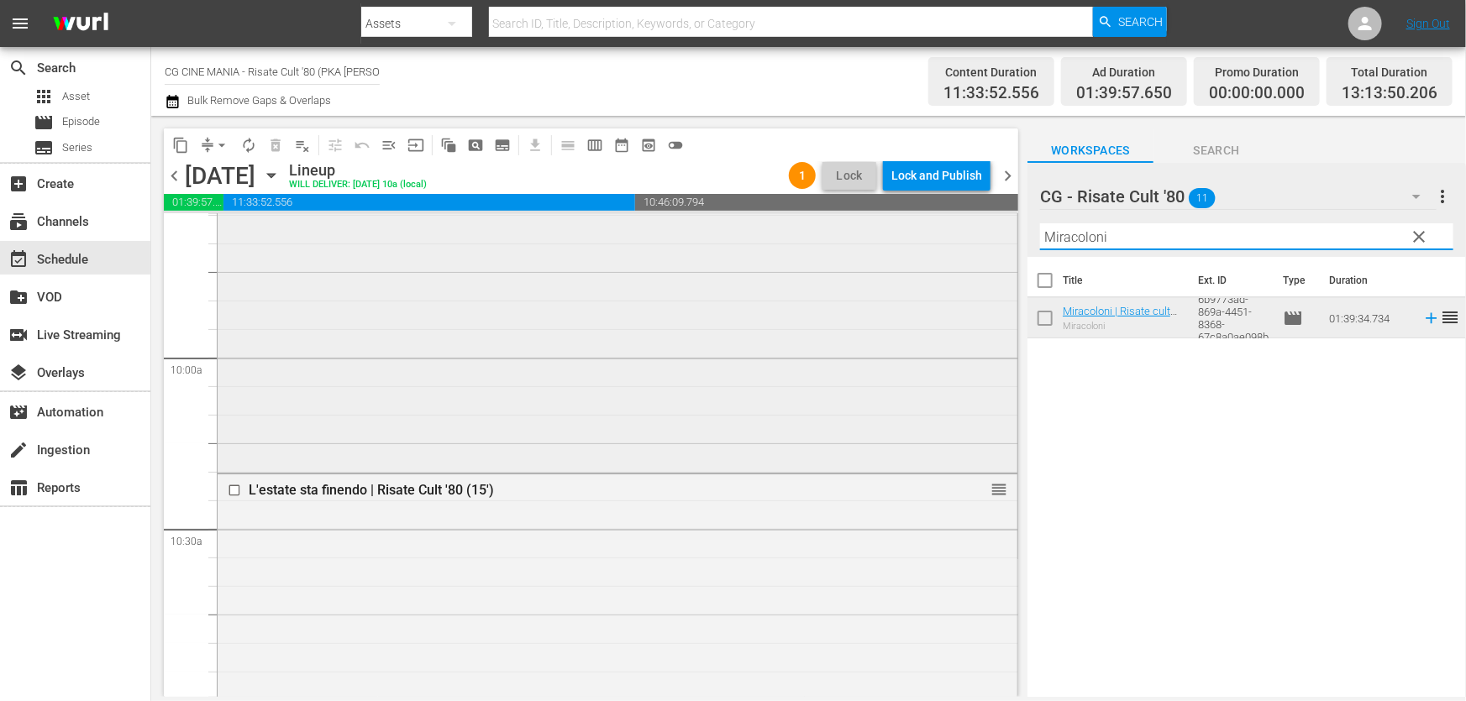
paste input "QUESTO E QUELLO"
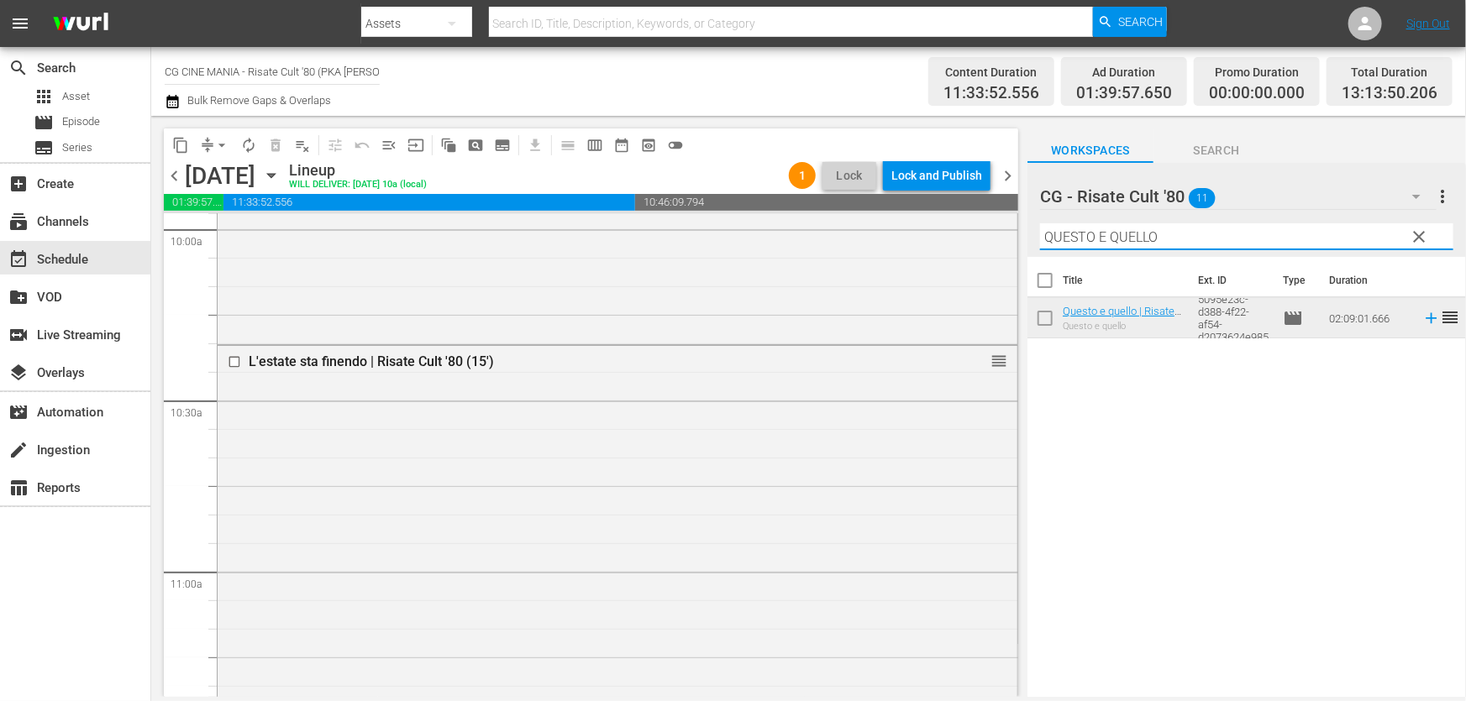
scroll to position [3665, 0]
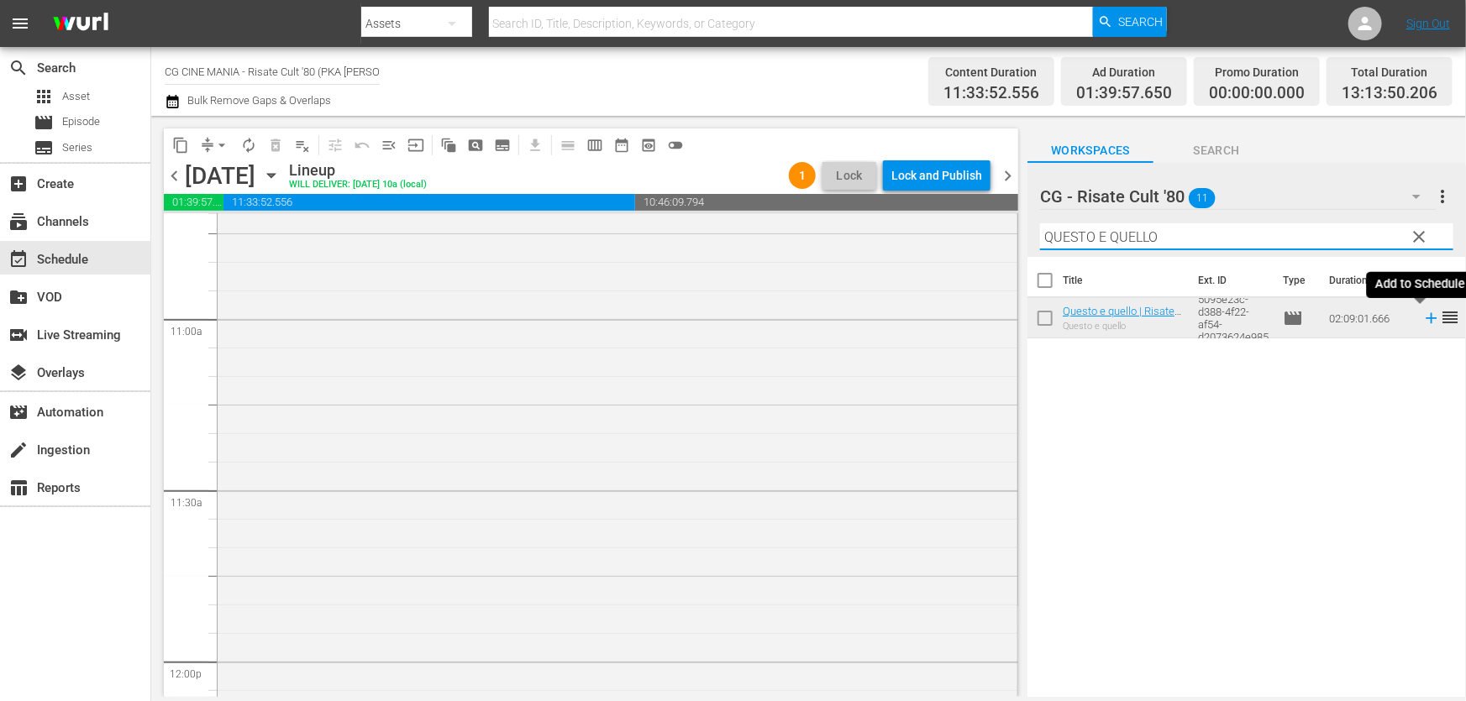
click at [1422, 312] on icon at bounding box center [1431, 318] width 18 height 18
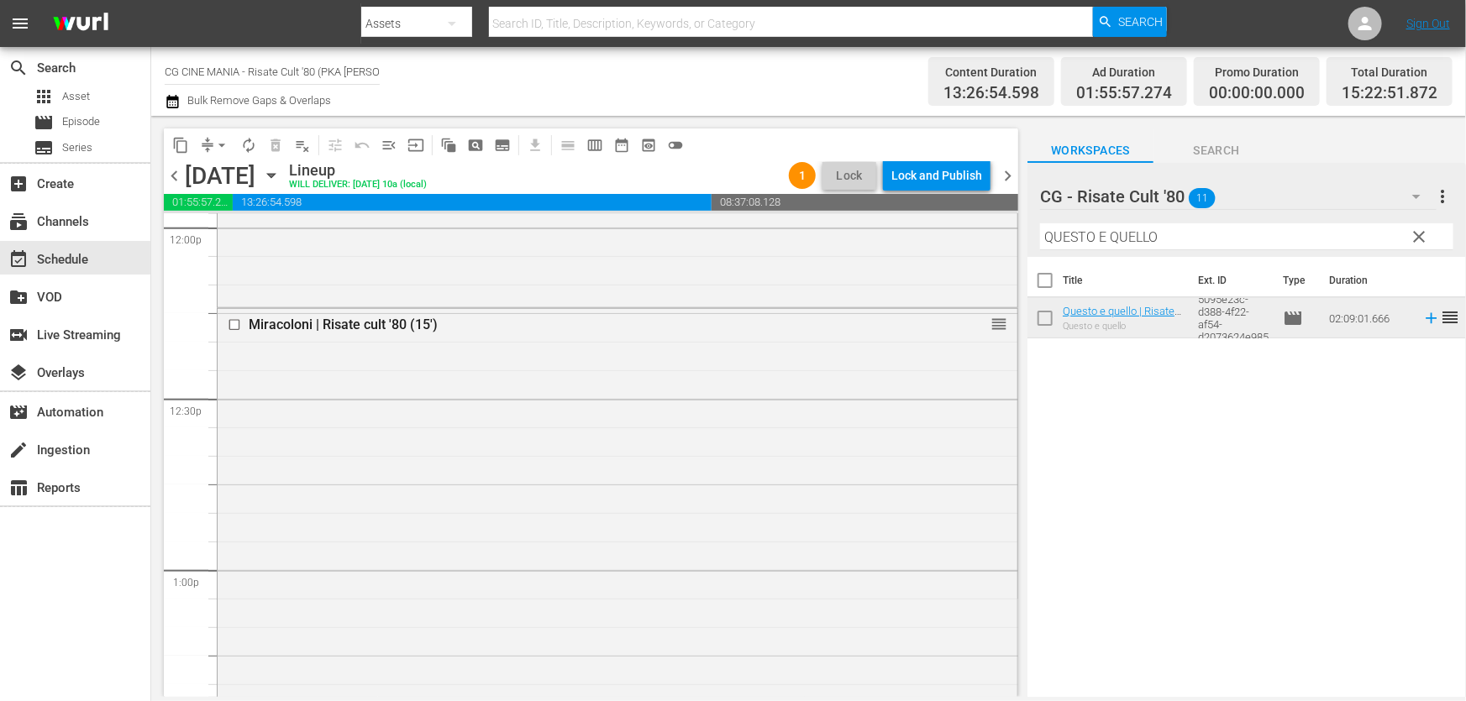
scroll to position [4276, 0]
drag, startPoint x: 1177, startPoint y: 238, endPoint x: 829, endPoint y: 310, distance: 355.2
click at [818, 298] on div "content_copy compress arrow_drop_down autorenew_outlined delete_forever_outline…" at bounding box center [808, 406] width 1315 height 581
paste input "Fracchia contro Dracula"
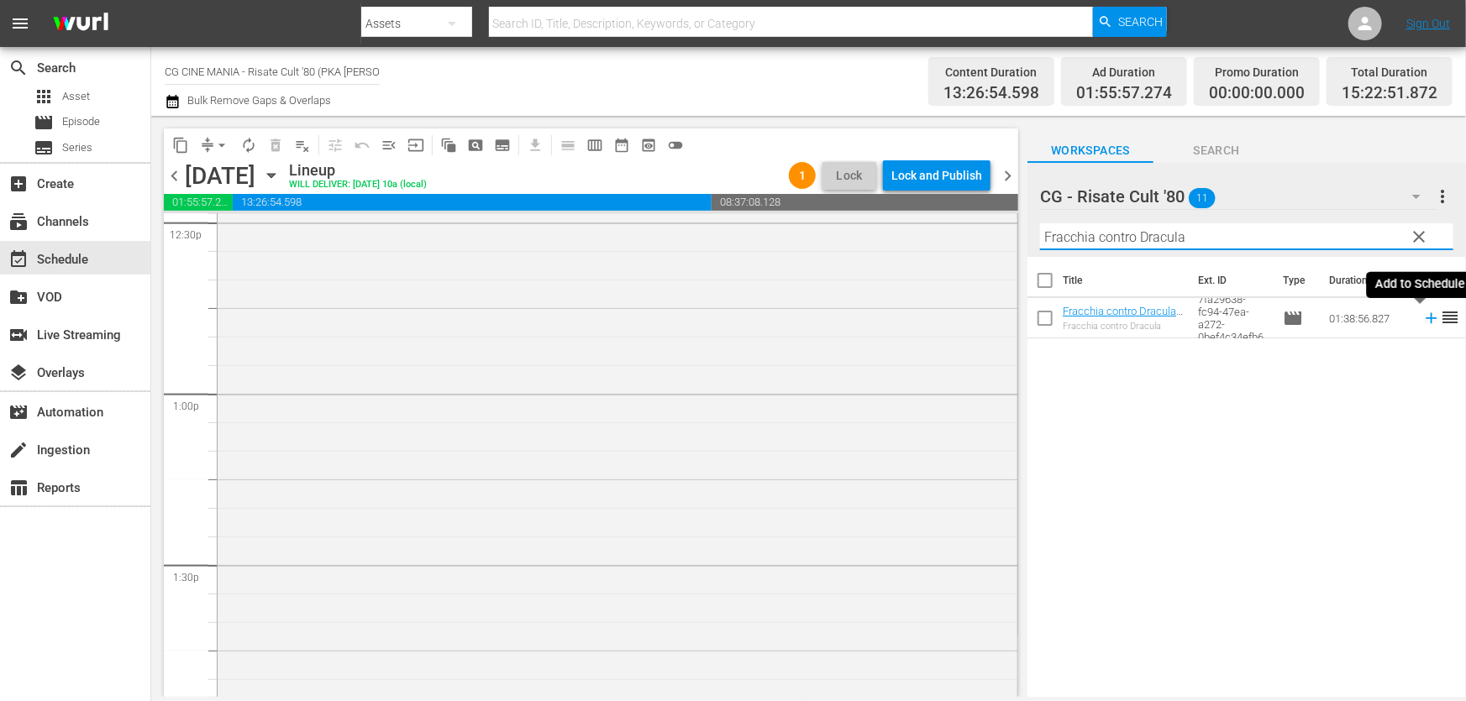
click at [1422, 316] on icon at bounding box center [1431, 318] width 18 height 18
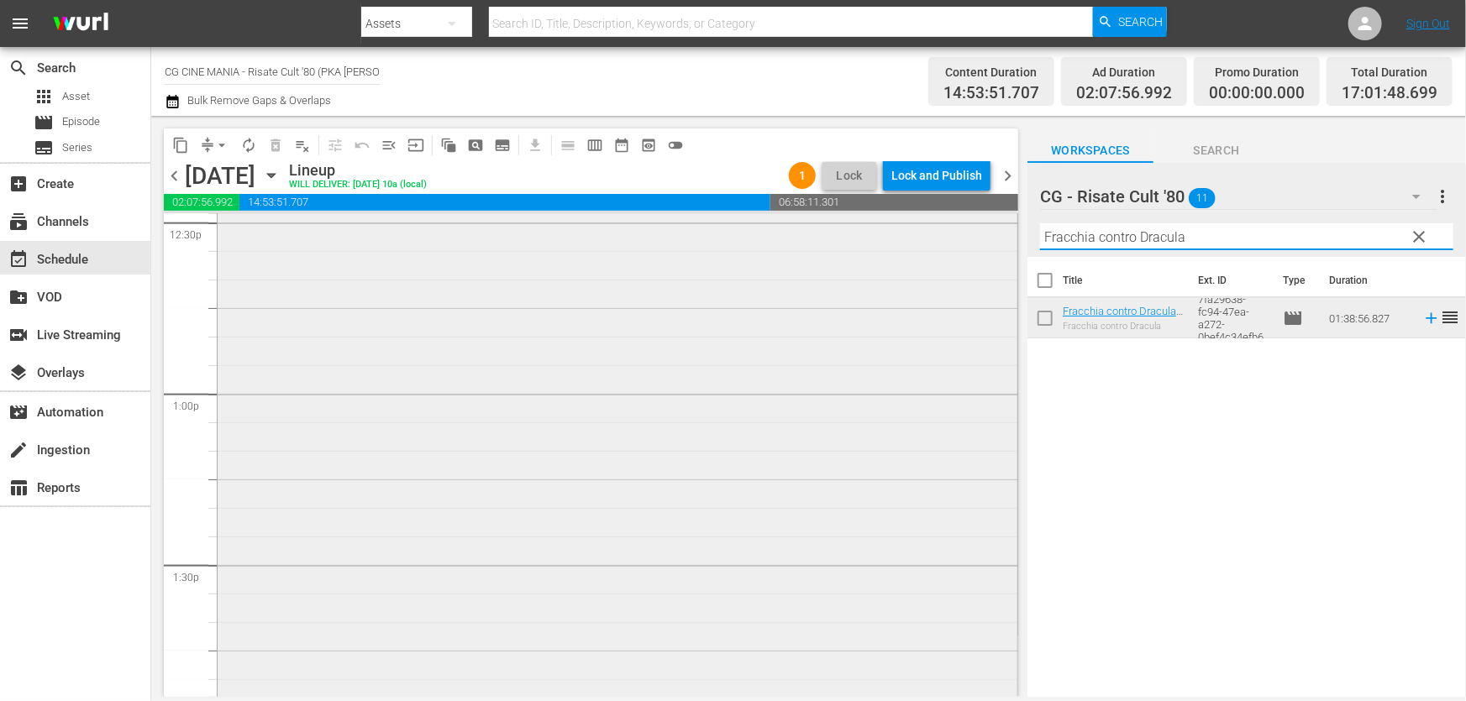
drag, startPoint x: 1234, startPoint y: 238, endPoint x: 749, endPoint y: 360, distance: 500.0
click at [765, 354] on div "content_copy compress arrow_drop_down autorenew_outlined delete_forever_outline…" at bounding box center [808, 406] width 1315 height 581
paste input "Burro"
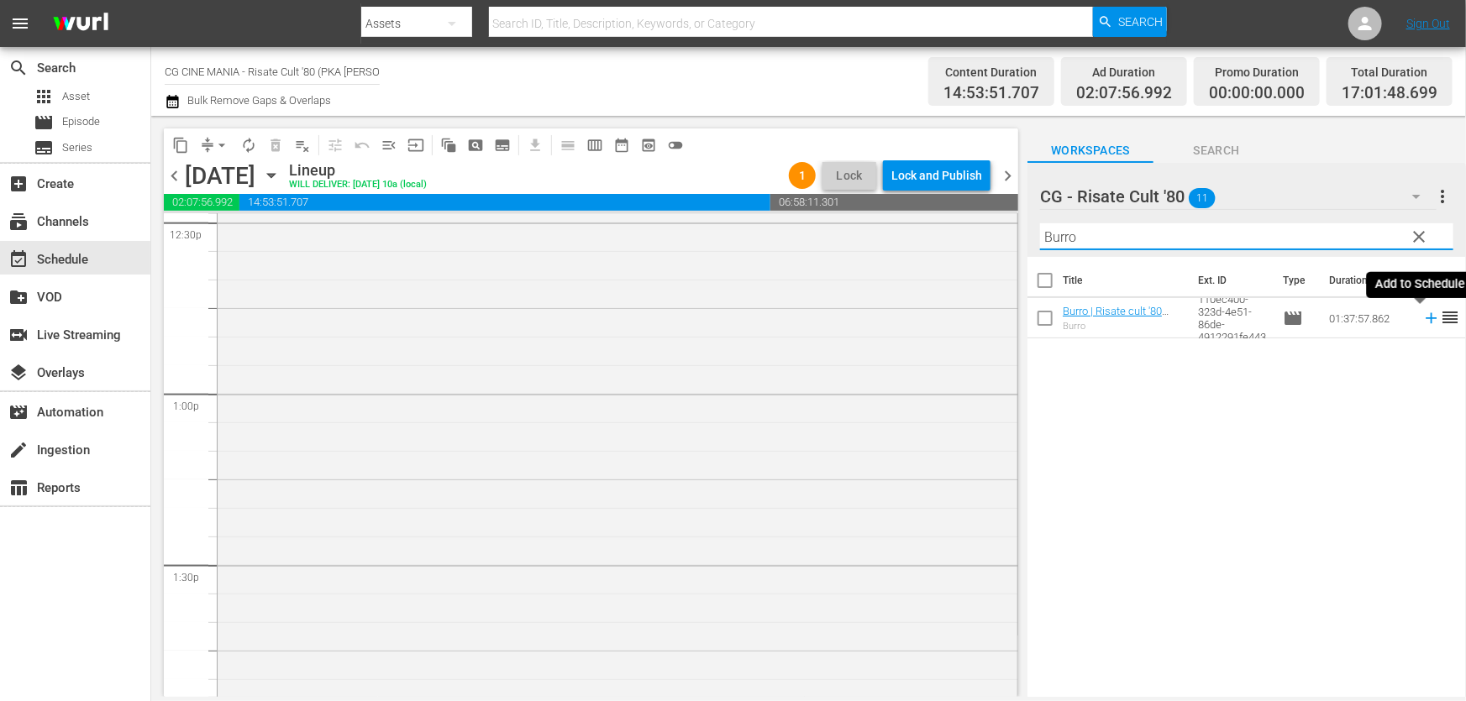
click at [1422, 318] on icon at bounding box center [1431, 318] width 18 height 18
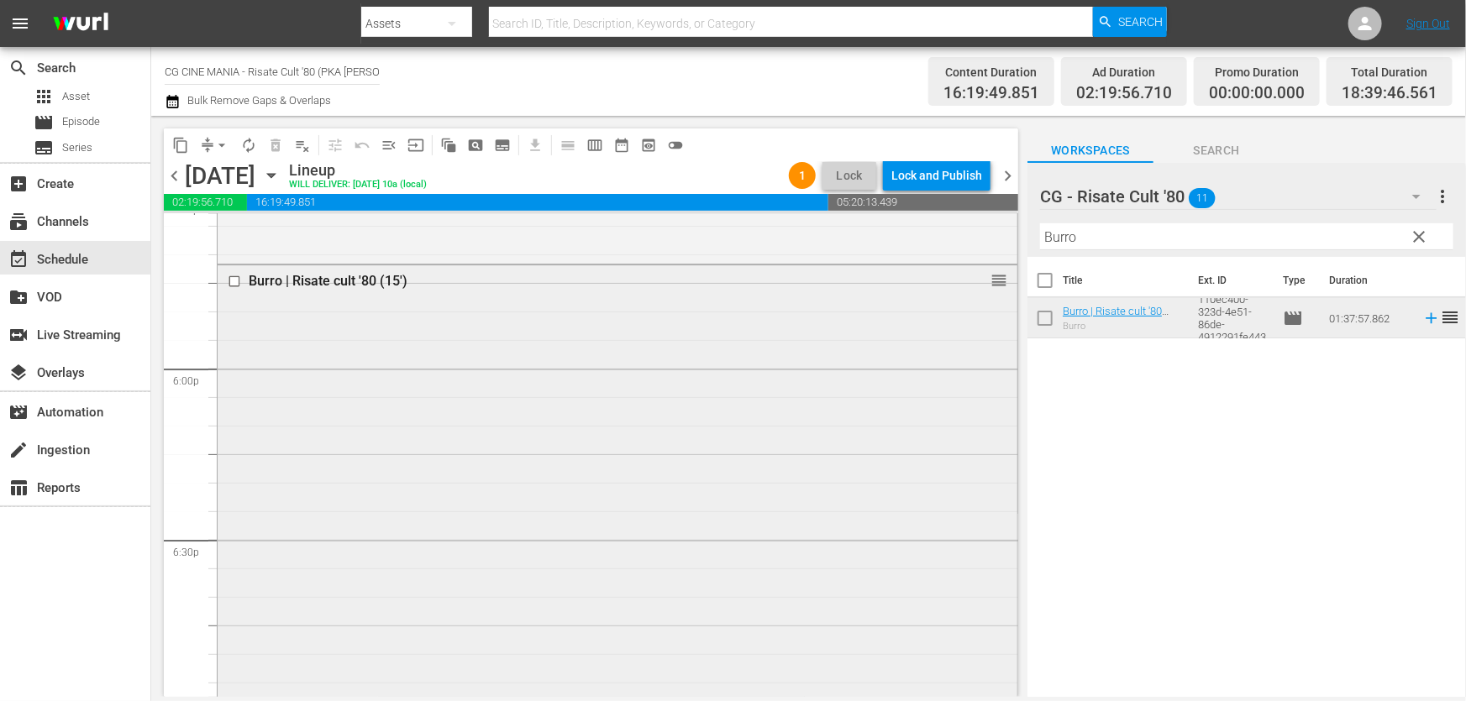
scroll to position [6338, 0]
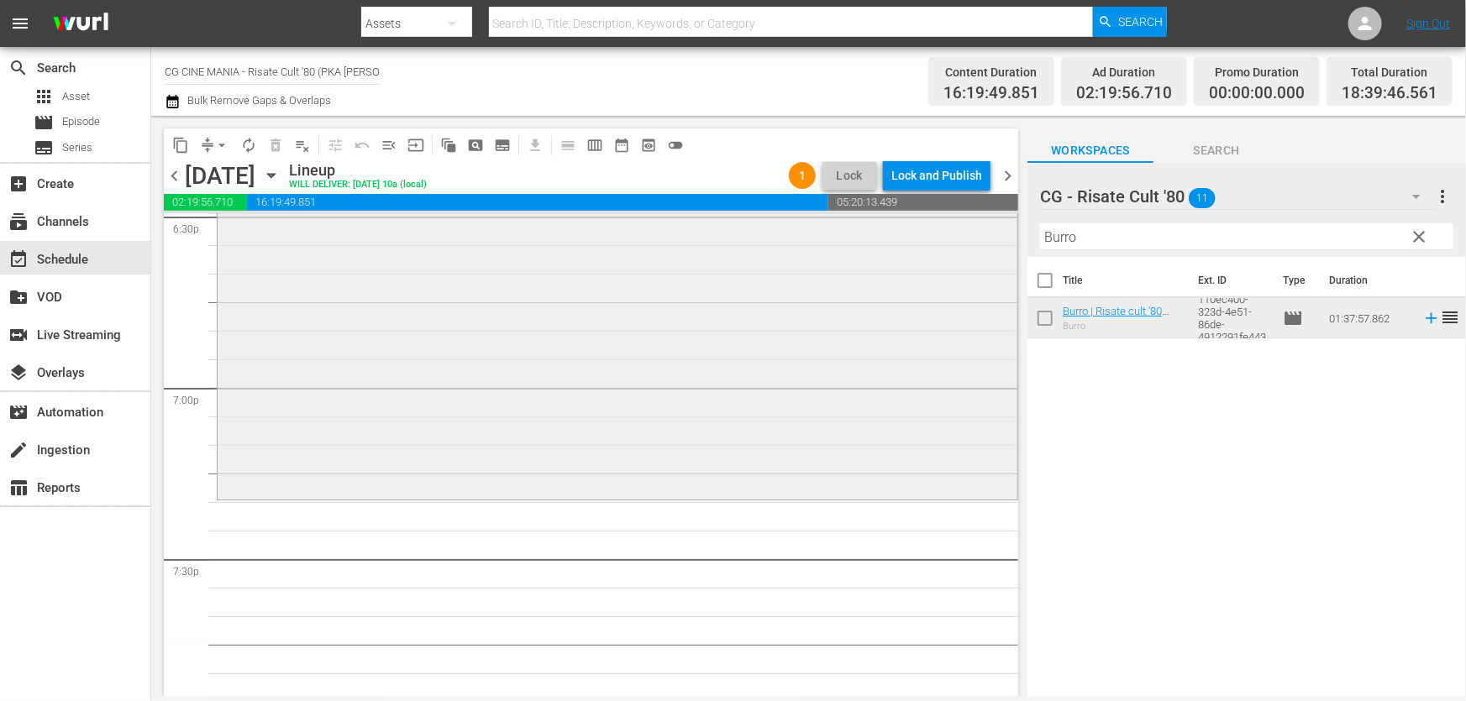
drag, startPoint x: 886, startPoint y: 244, endPoint x: 669, endPoint y: 267, distance: 217.9
click at [669, 267] on div "content_copy compress arrow_drop_down autorenew_outlined delete_forever_outline…" at bounding box center [808, 406] width 1315 height 581
paste input "Il volatore di aquiloni"
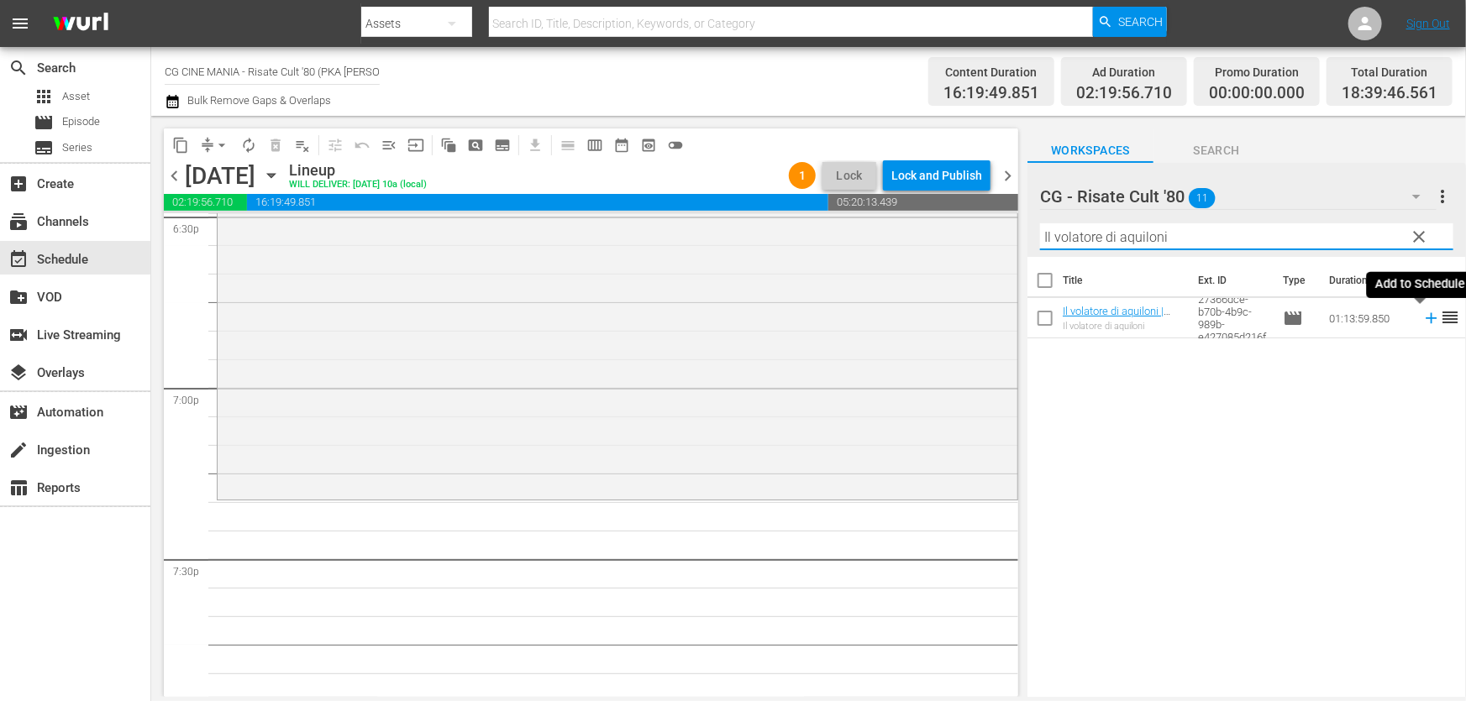
drag, startPoint x: 1420, startPoint y: 323, endPoint x: 1404, endPoint y: 336, distance: 20.3
click at [1422, 323] on icon at bounding box center [1431, 318] width 18 height 18
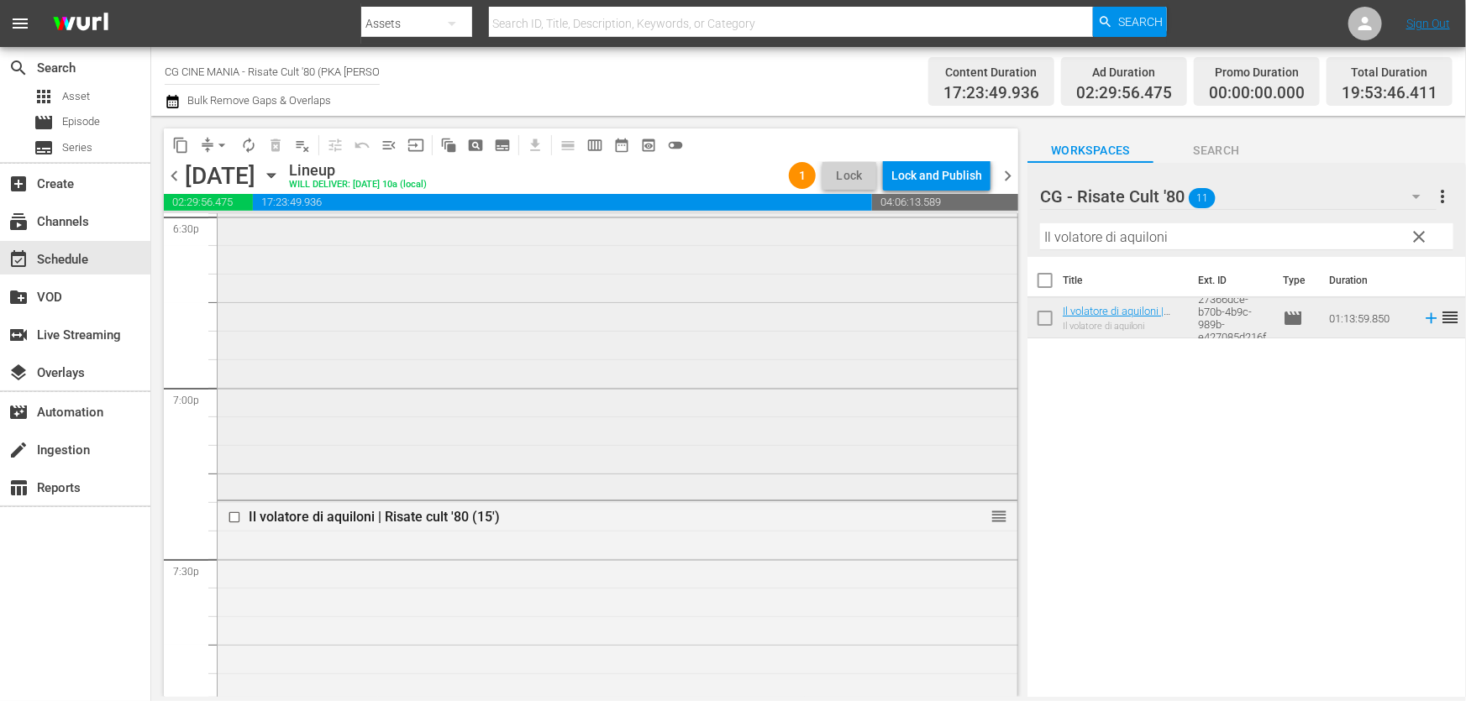
drag, startPoint x: 1263, startPoint y: 229, endPoint x: 375, endPoint y: 354, distance: 896.7
click at [418, 346] on div "content_copy compress arrow_drop_down autorenew_outlined delete_forever_outline…" at bounding box center [808, 406] width 1315 height 581
paste input "UN POVERO RICCO"
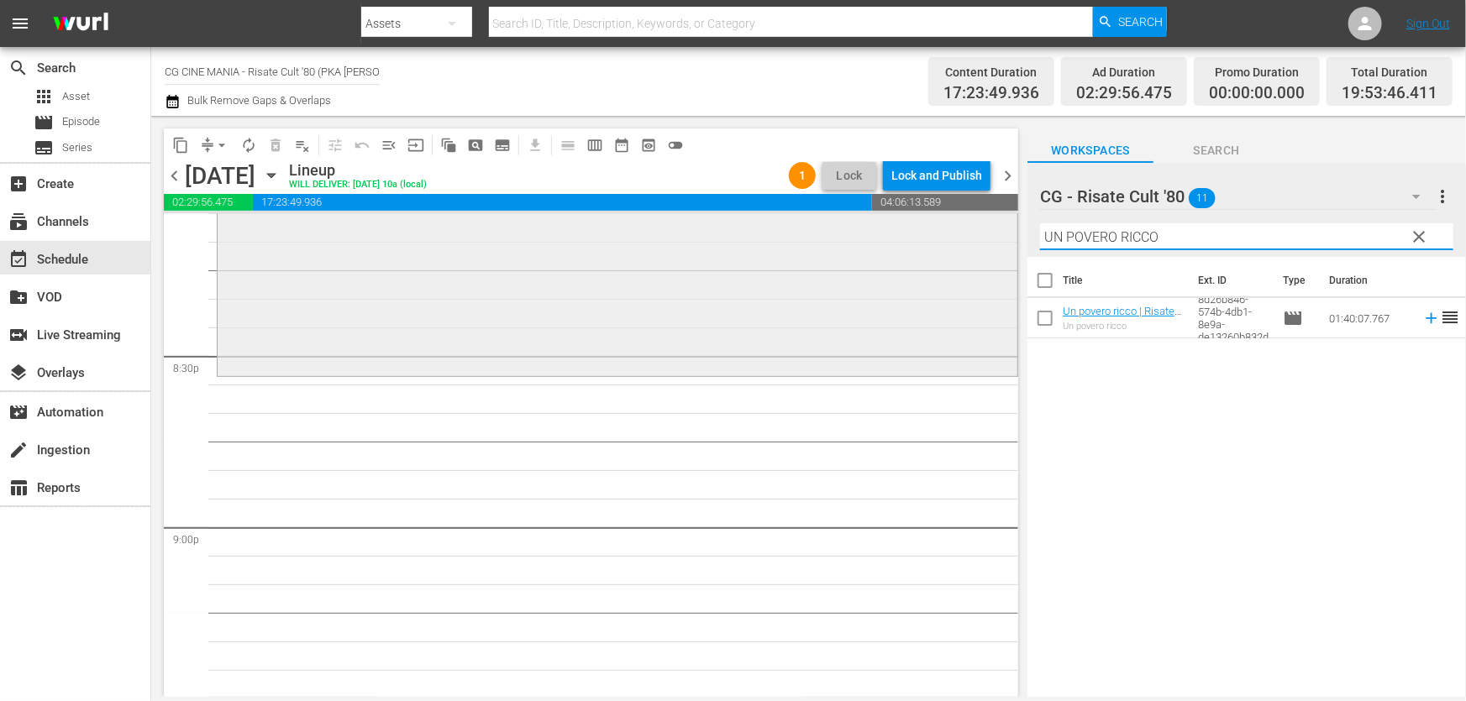
scroll to position [6948, 0]
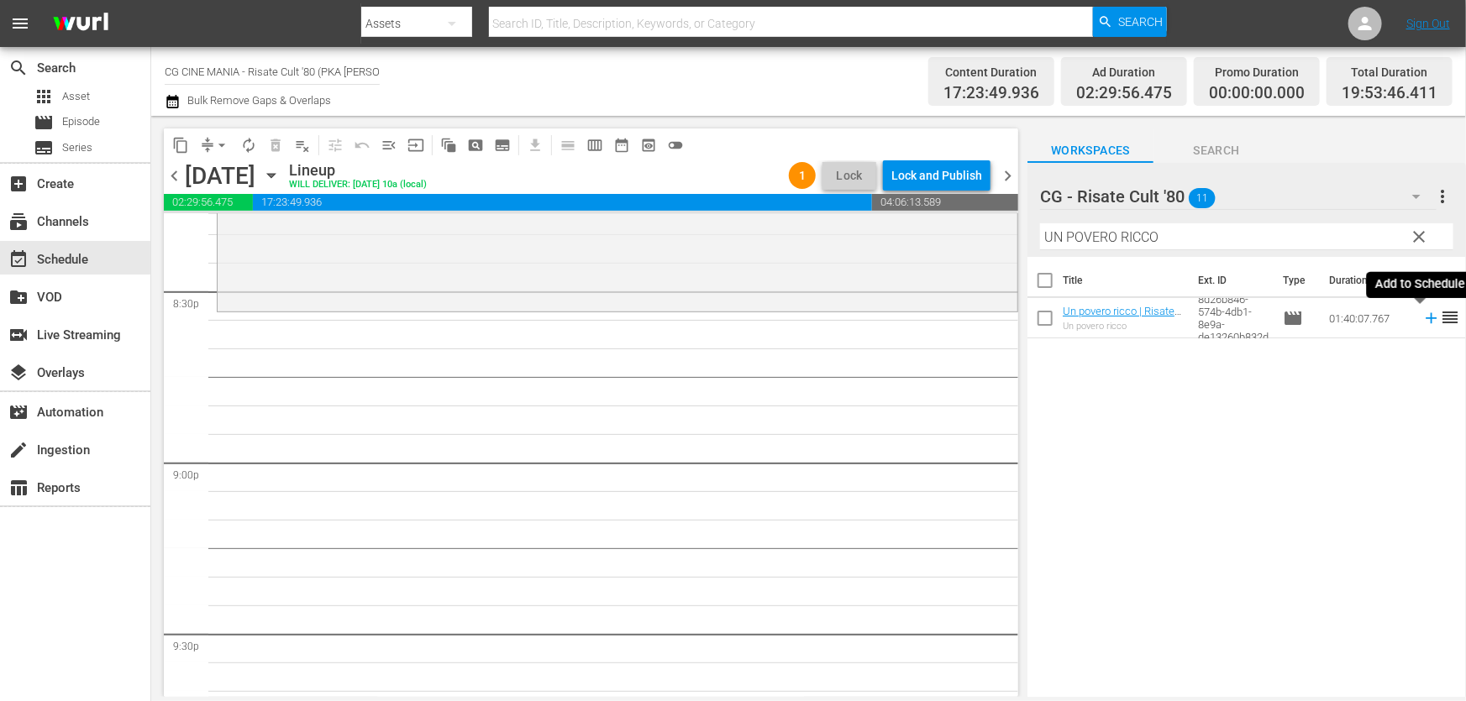
drag, startPoint x: 1415, startPoint y: 323, endPoint x: 1377, endPoint y: 351, distance: 48.0
click at [1422, 323] on icon at bounding box center [1431, 318] width 18 height 18
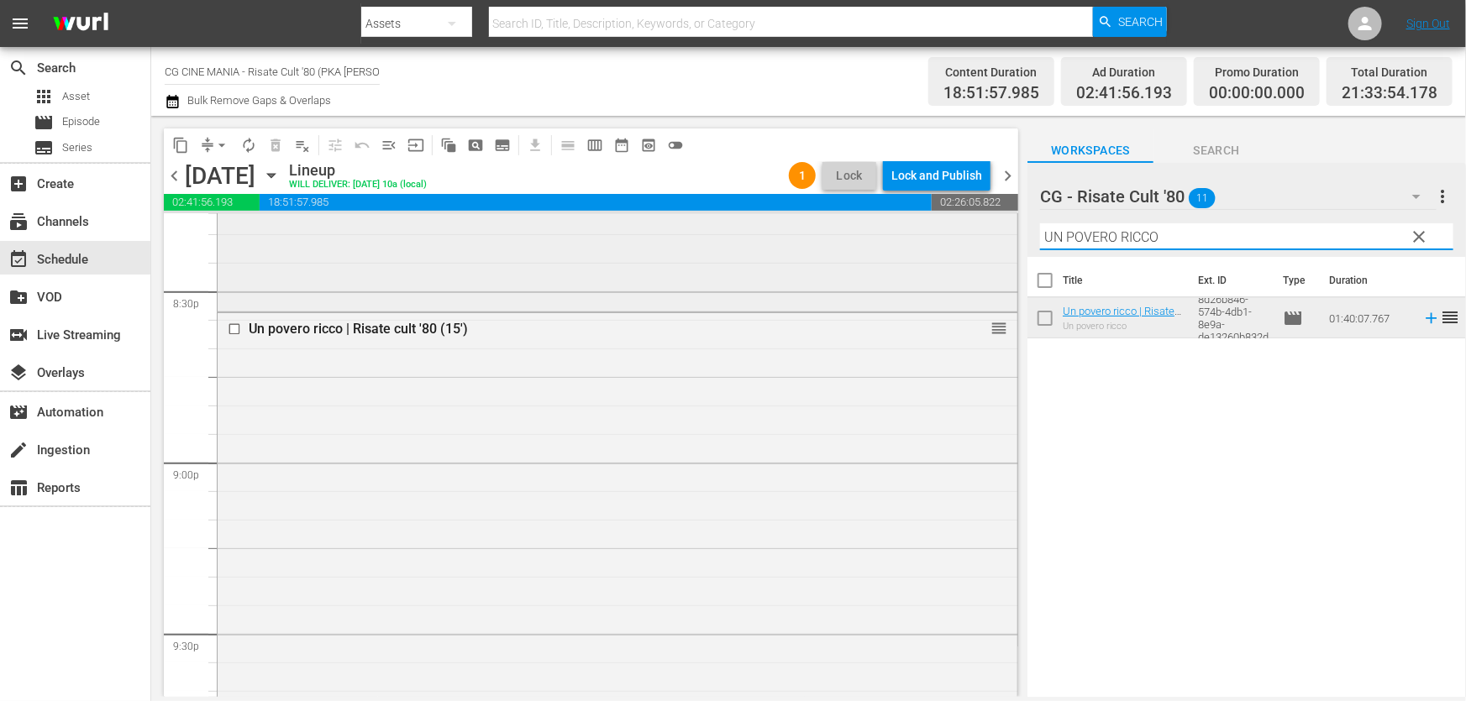
drag, startPoint x: 1231, startPoint y: 234, endPoint x: 682, endPoint y: 291, distance: 551.4
click at [694, 288] on div "content_copy compress arrow_drop_down autorenew_outlined delete_forever_outline…" at bounding box center [808, 406] width 1315 height 581
paste input "Miracoloni"
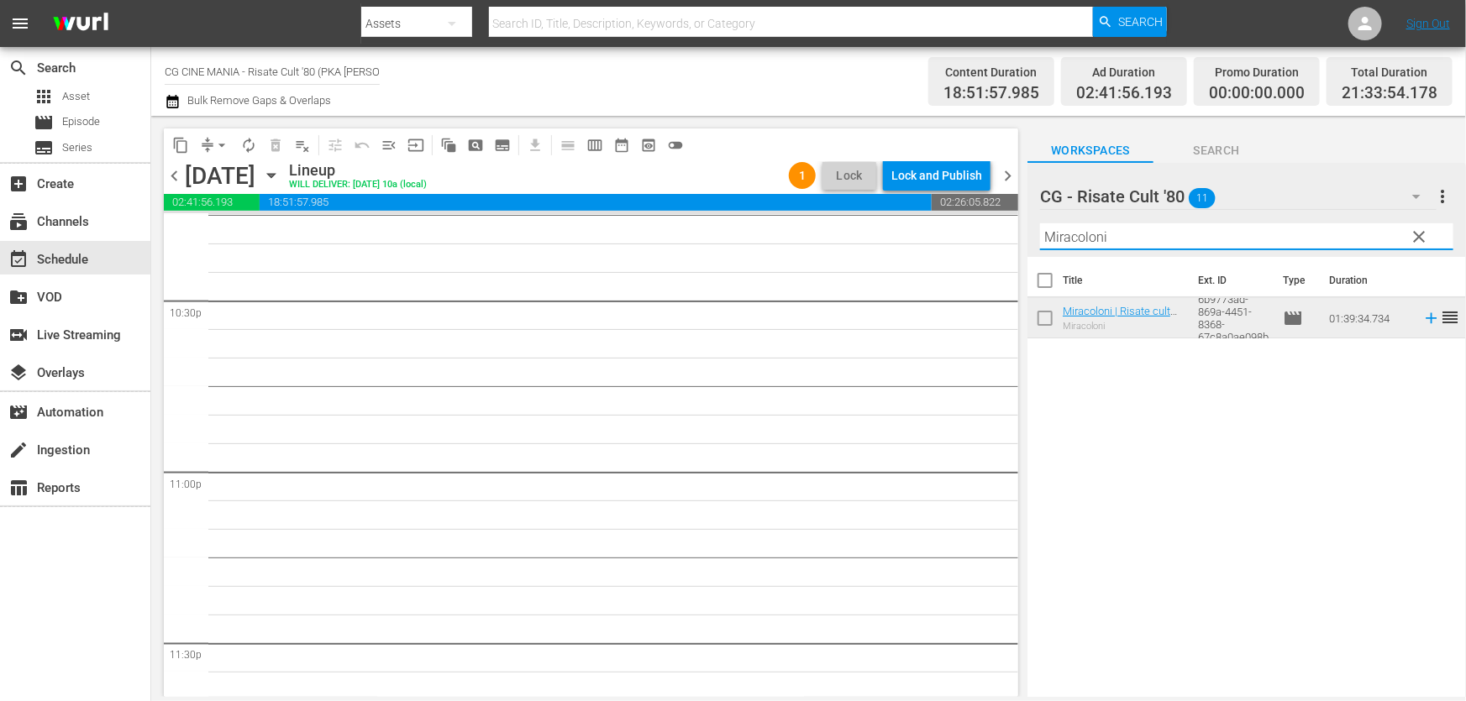
scroll to position [7741, 0]
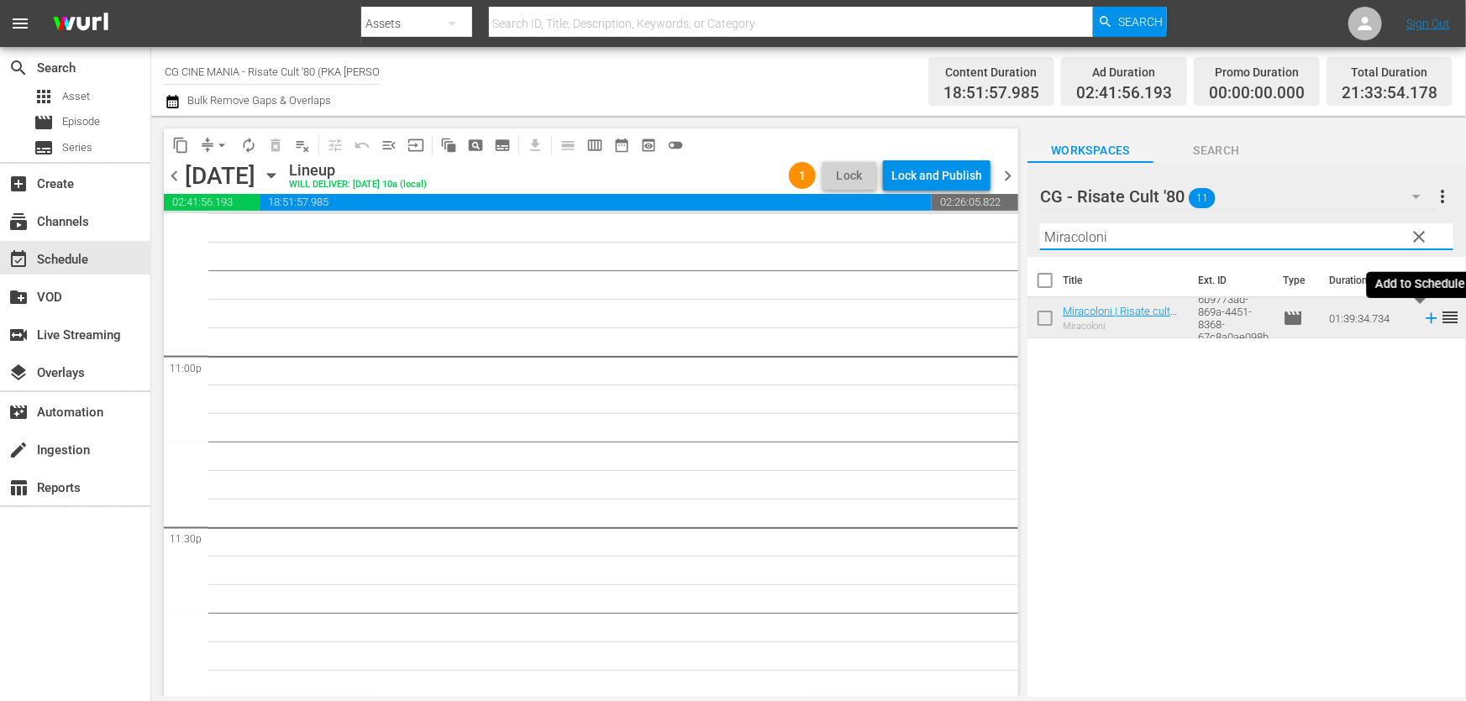
click at [1422, 316] on icon at bounding box center [1431, 318] width 18 height 18
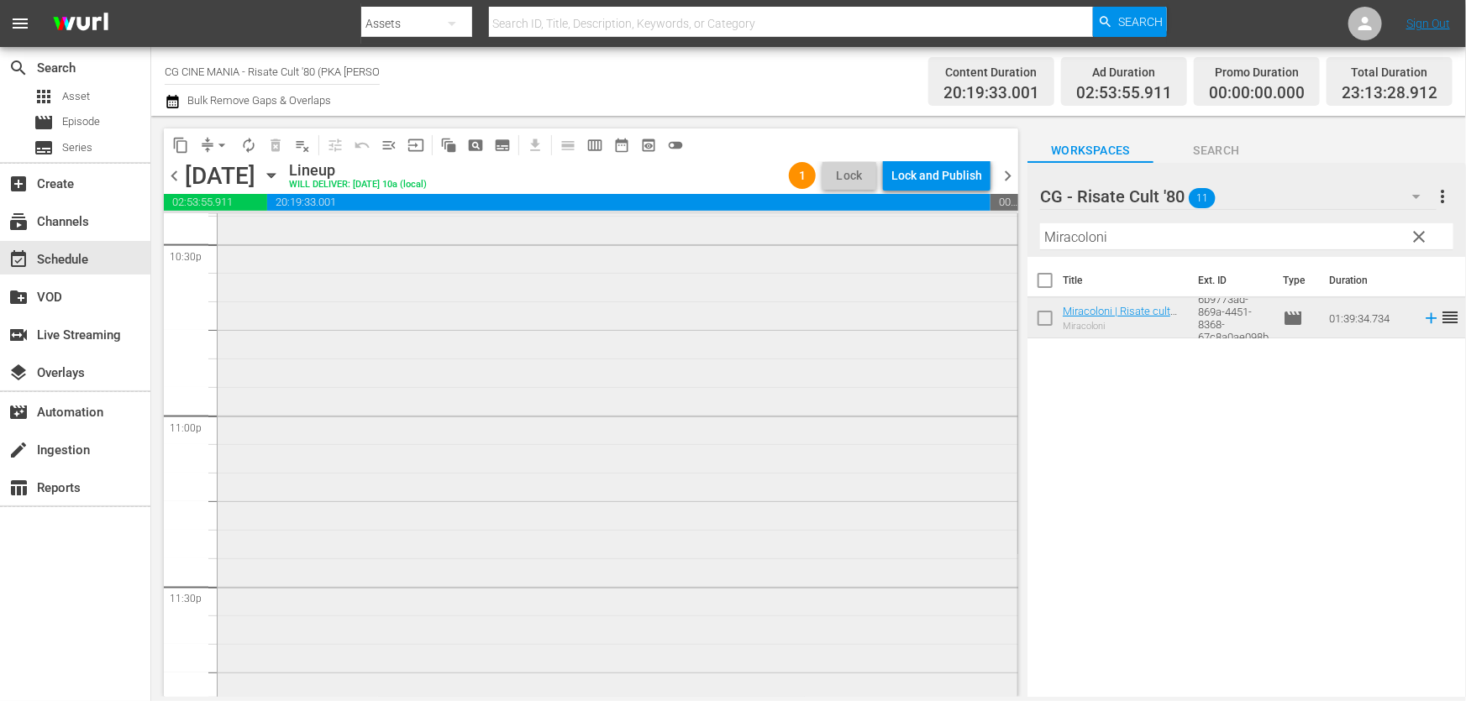
scroll to position [7435, 0]
click at [235, 410] on input "checkbox" at bounding box center [237, 414] width 18 height 14
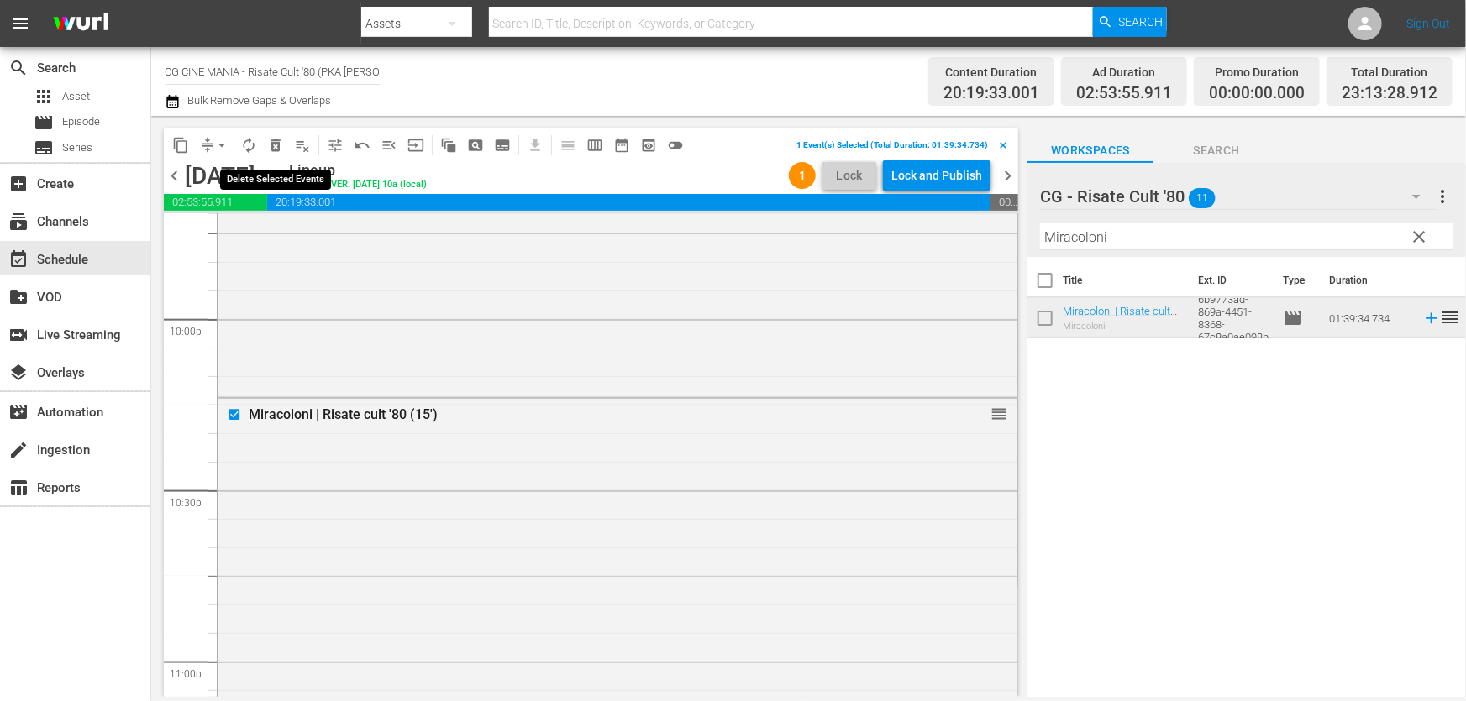
click at [278, 142] on span "delete_forever_outlined" at bounding box center [275, 145] width 17 height 17
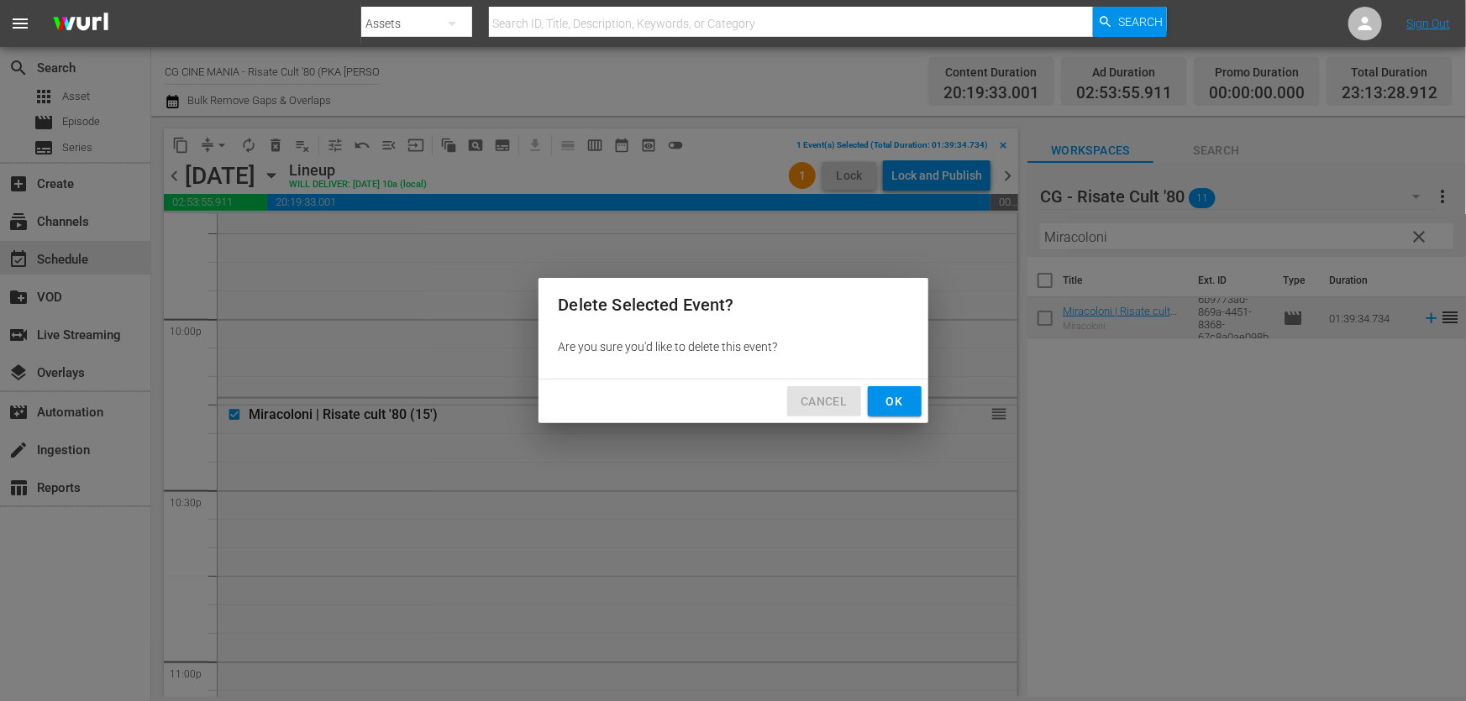
click at [858, 397] on button "Cancel" at bounding box center [823, 401] width 73 height 31
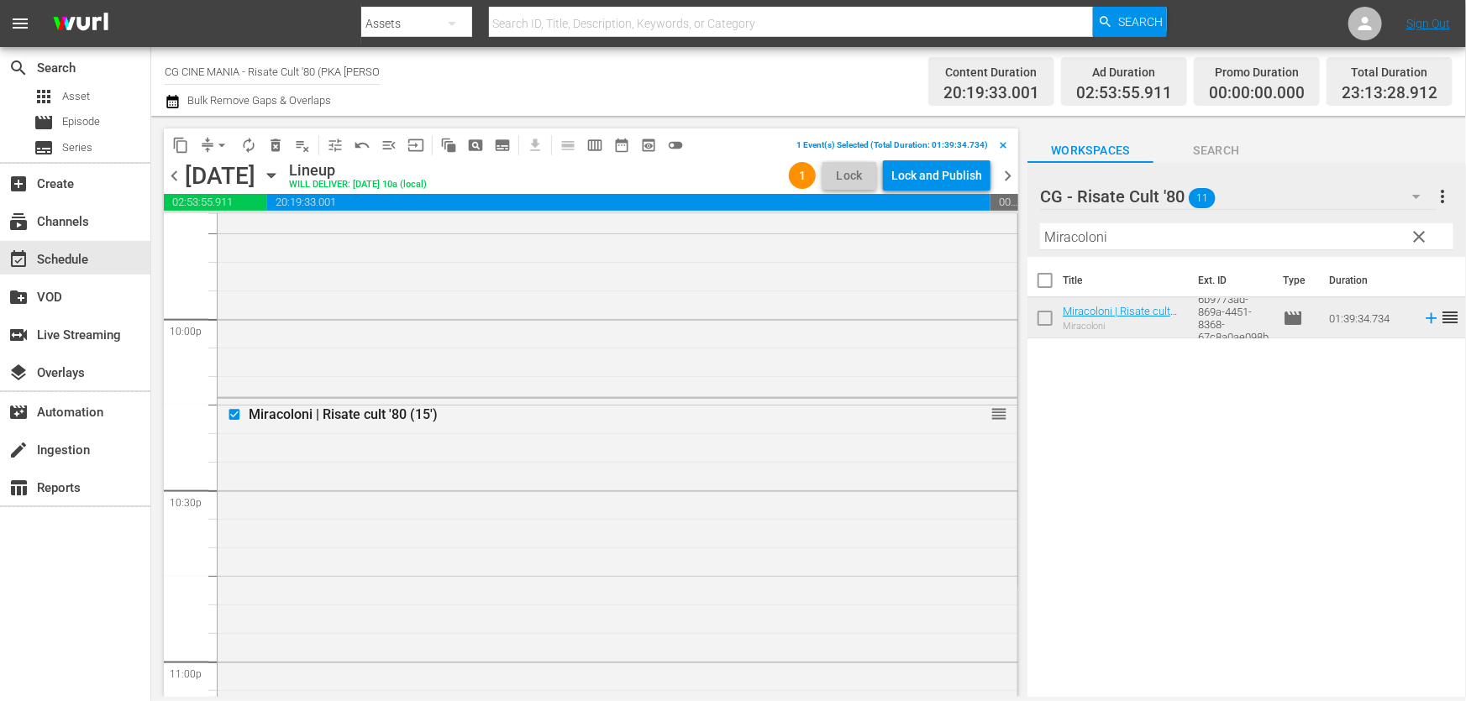
click at [899, 407] on div "Miracoloni | Risate cult '80 (15')" at bounding box center [587, 415] width 676 height 16
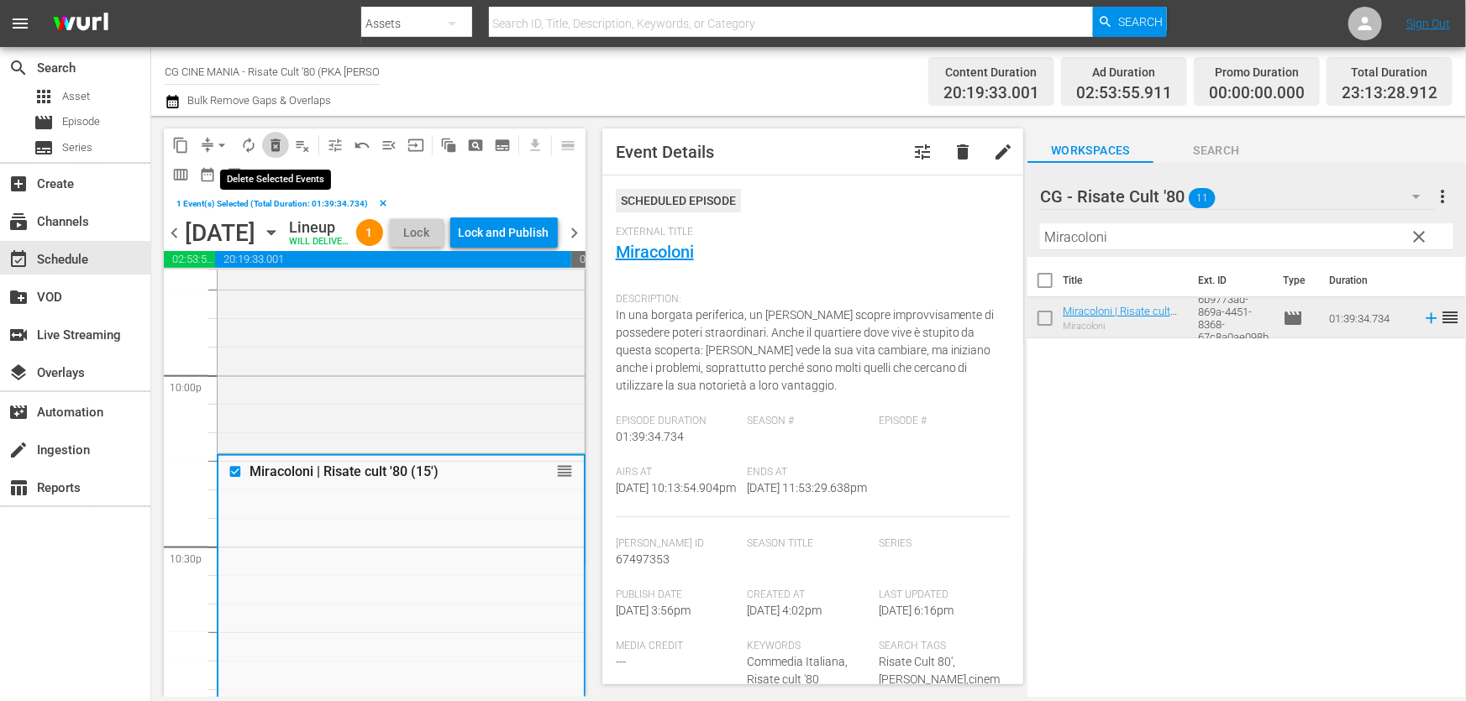
click at [272, 144] on span "delete_forever_outlined" at bounding box center [275, 145] width 17 height 17
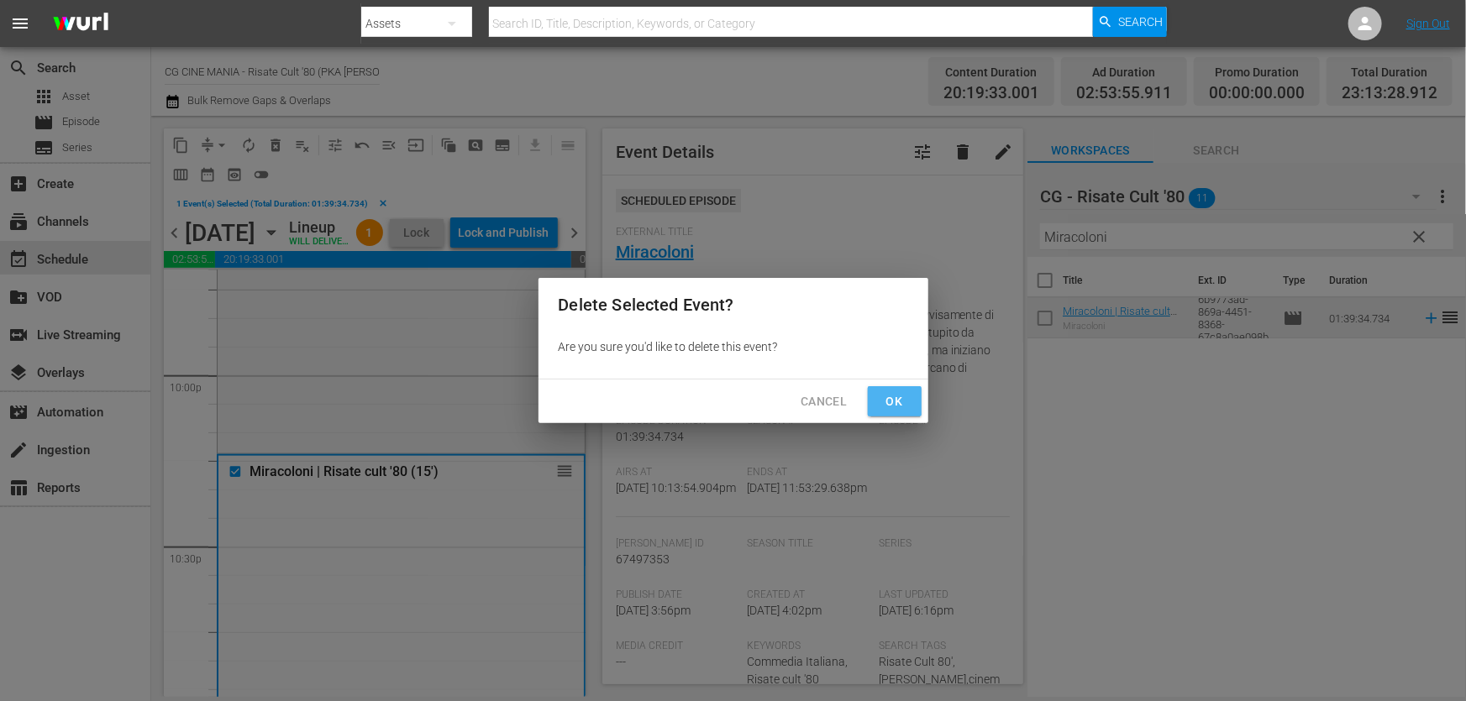
click at [894, 400] on span "Ok" at bounding box center [894, 401] width 27 height 21
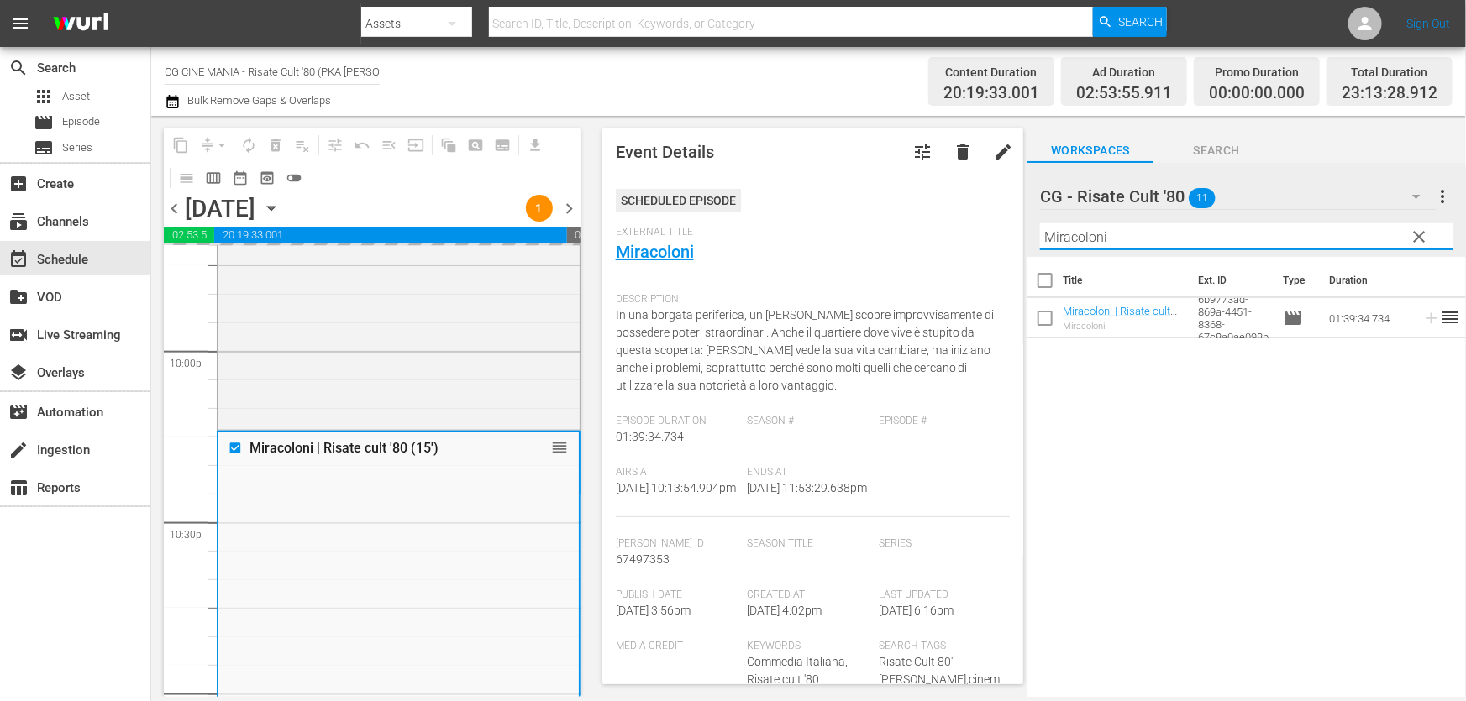
click at [328, 333] on div "content_copy compress arrow_drop_down autorenew_outlined delete_forever_outline…" at bounding box center [808, 406] width 1315 height 581
paste input "QUESTO E QUELLO"
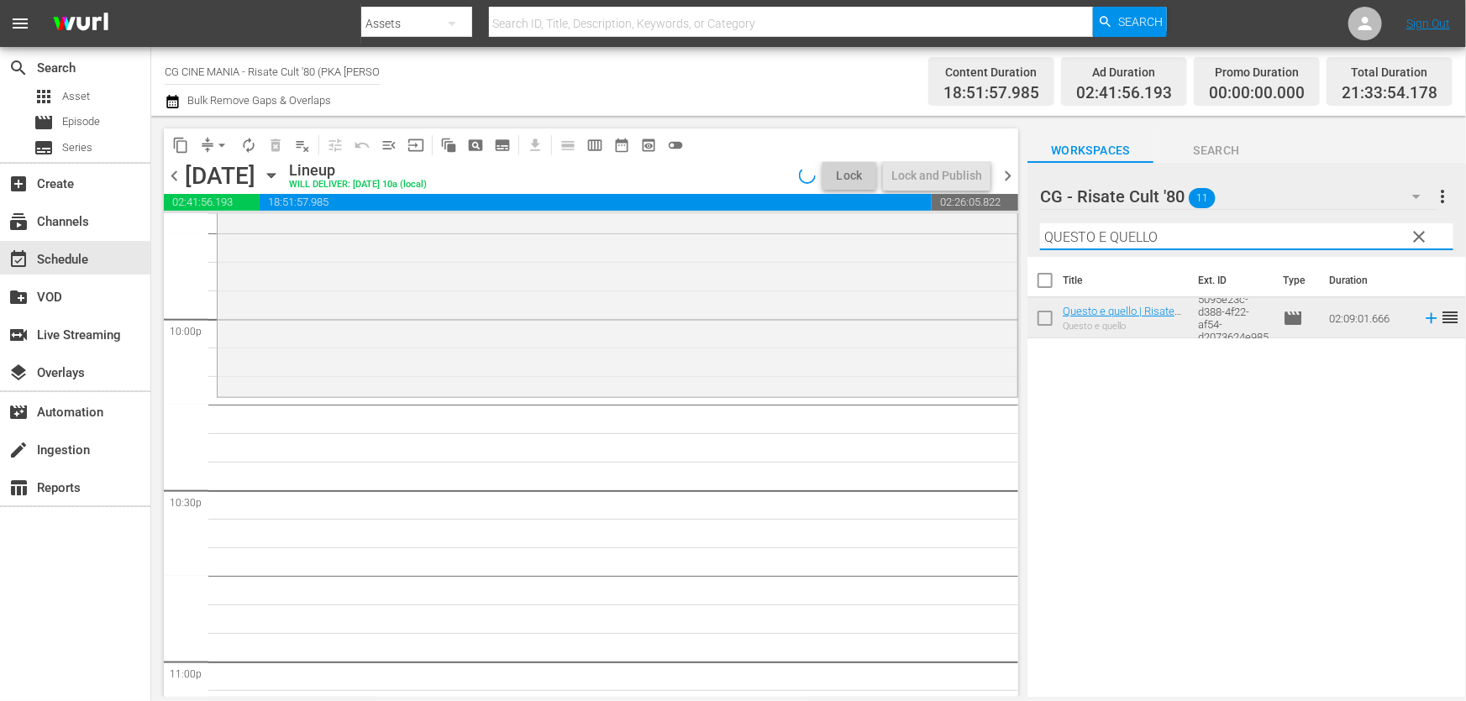
type input "QUESTO E QUELLO"
click at [1415, 329] on td at bounding box center [1427, 318] width 25 height 40
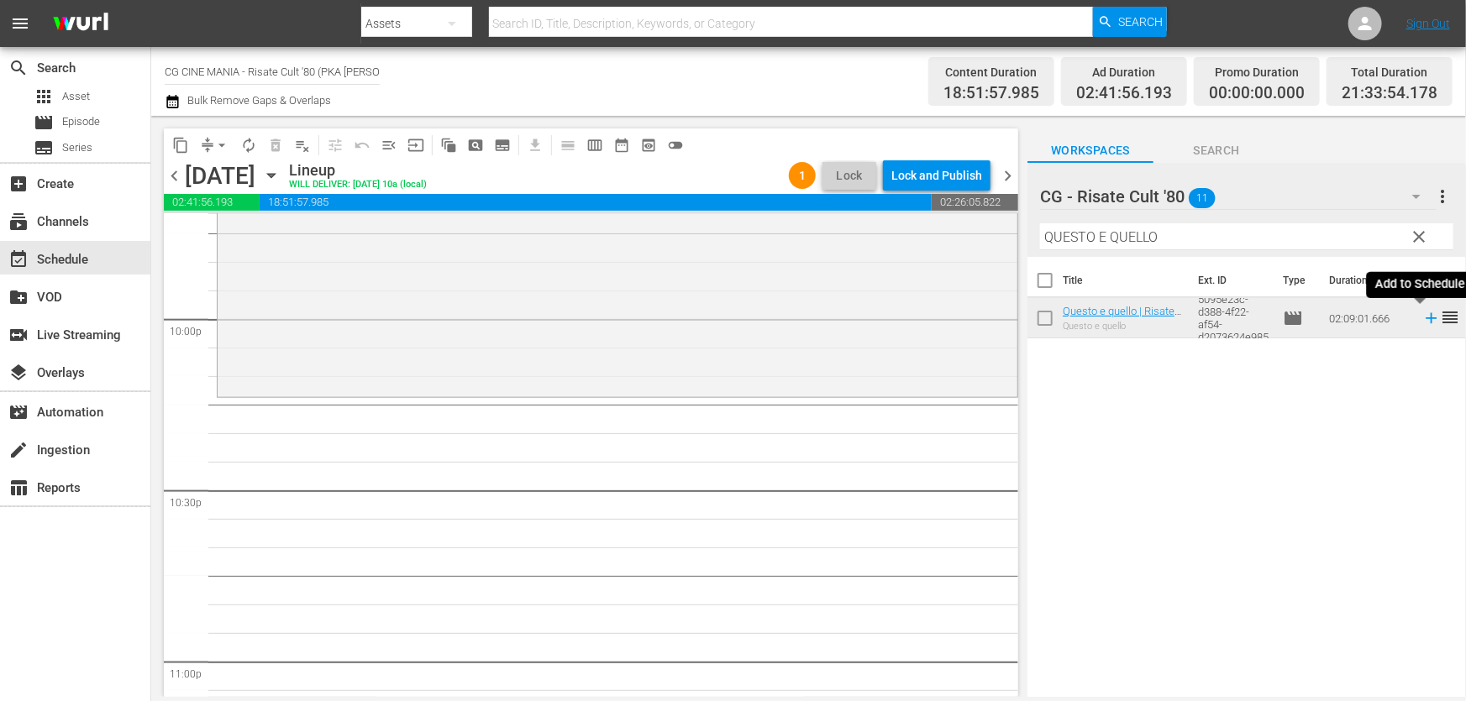
click at [1422, 322] on icon at bounding box center [1431, 318] width 18 height 18
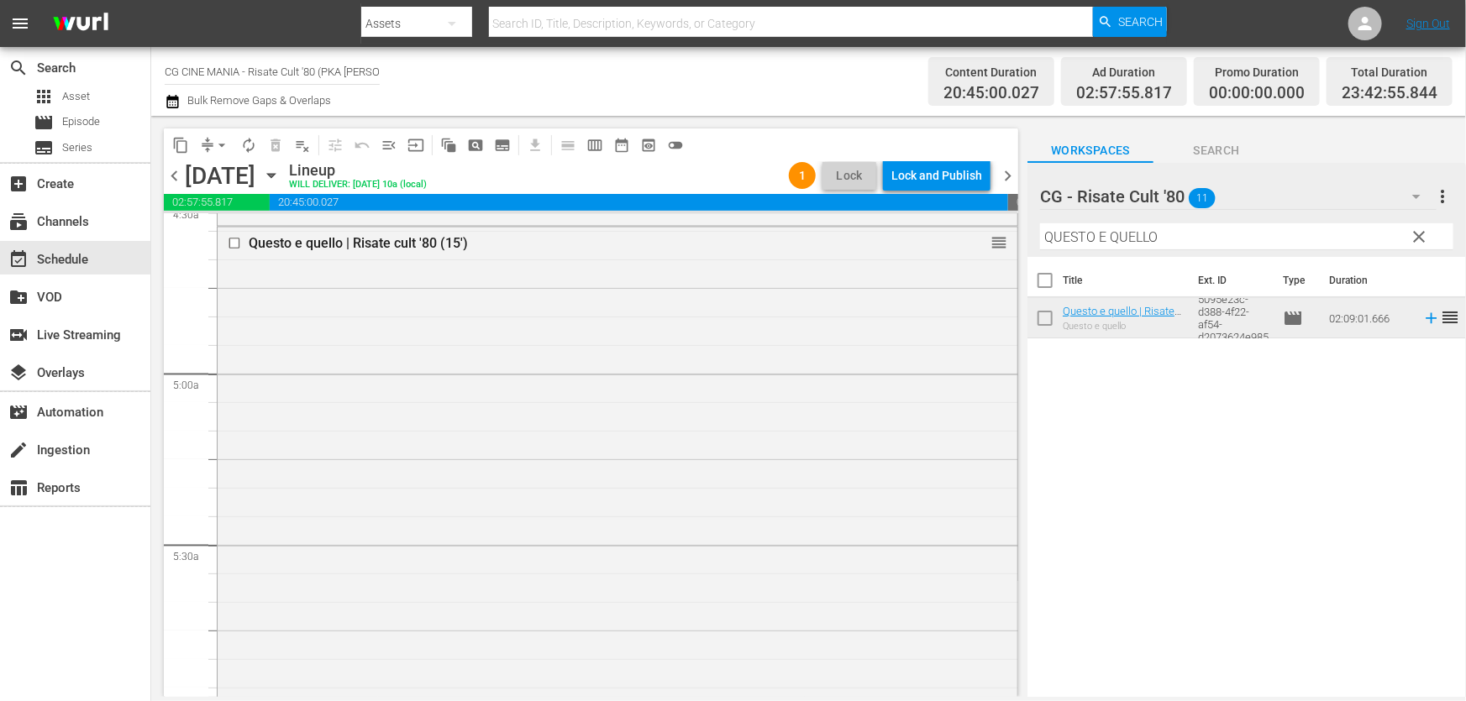
scroll to position [0, 0]
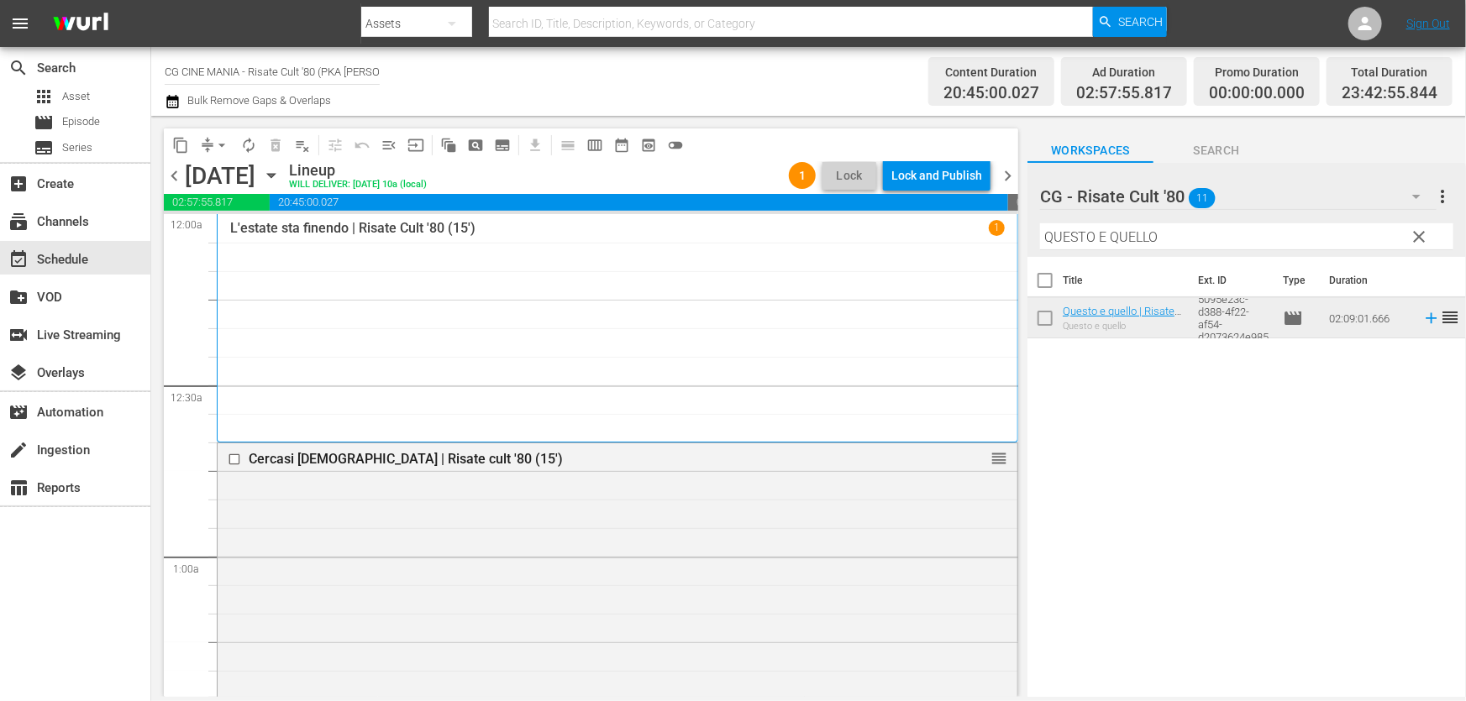
click at [160, 100] on div "Channel Title CG CINE MANIA - Risate Cult '80 (PKA [PERSON_NAME] – Noi siamo an…" at bounding box center [808, 81] width 1315 height 69
click at [173, 104] on icon "button" at bounding box center [173, 102] width 16 height 20
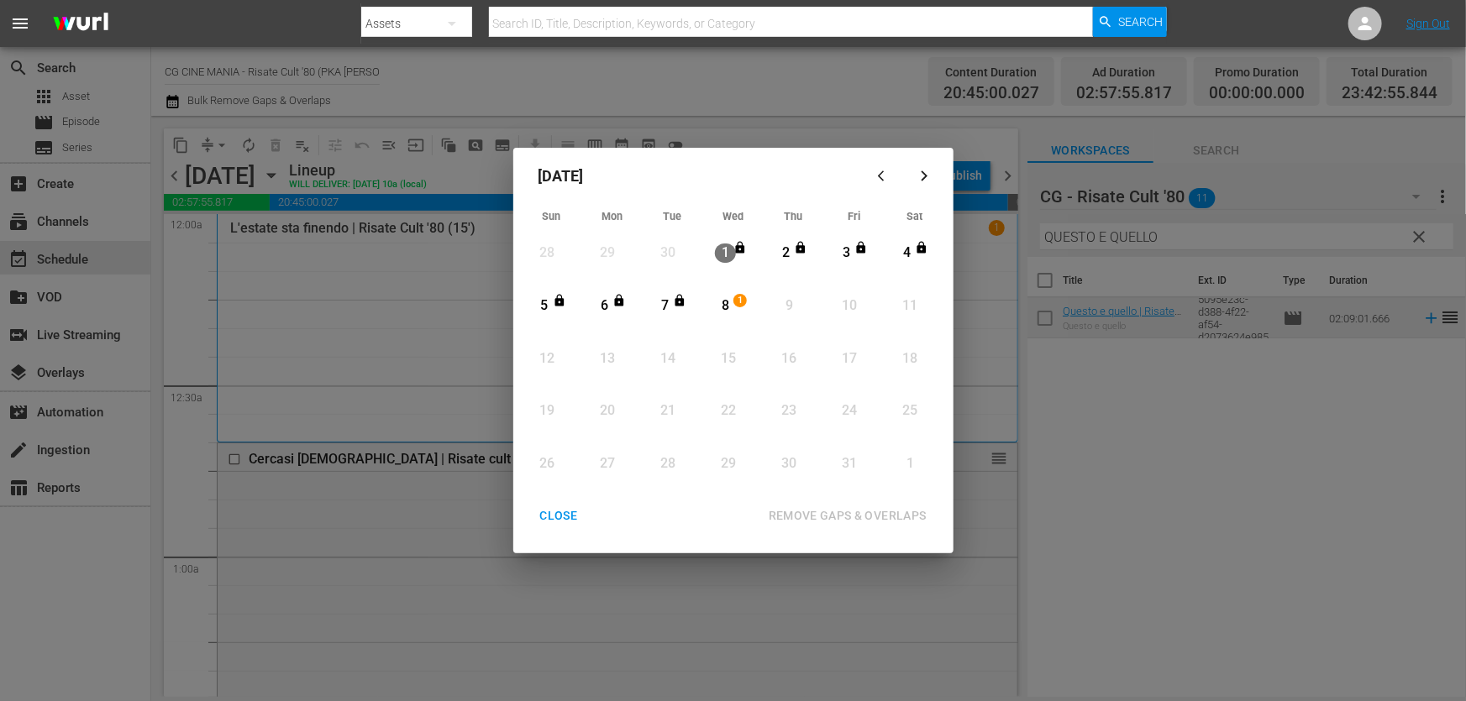
click at [728, 304] on div "8" at bounding box center [725, 306] width 21 height 19
click at [810, 522] on div "REMOVE GAPS & OVERLAPS" at bounding box center [847, 516] width 185 height 21
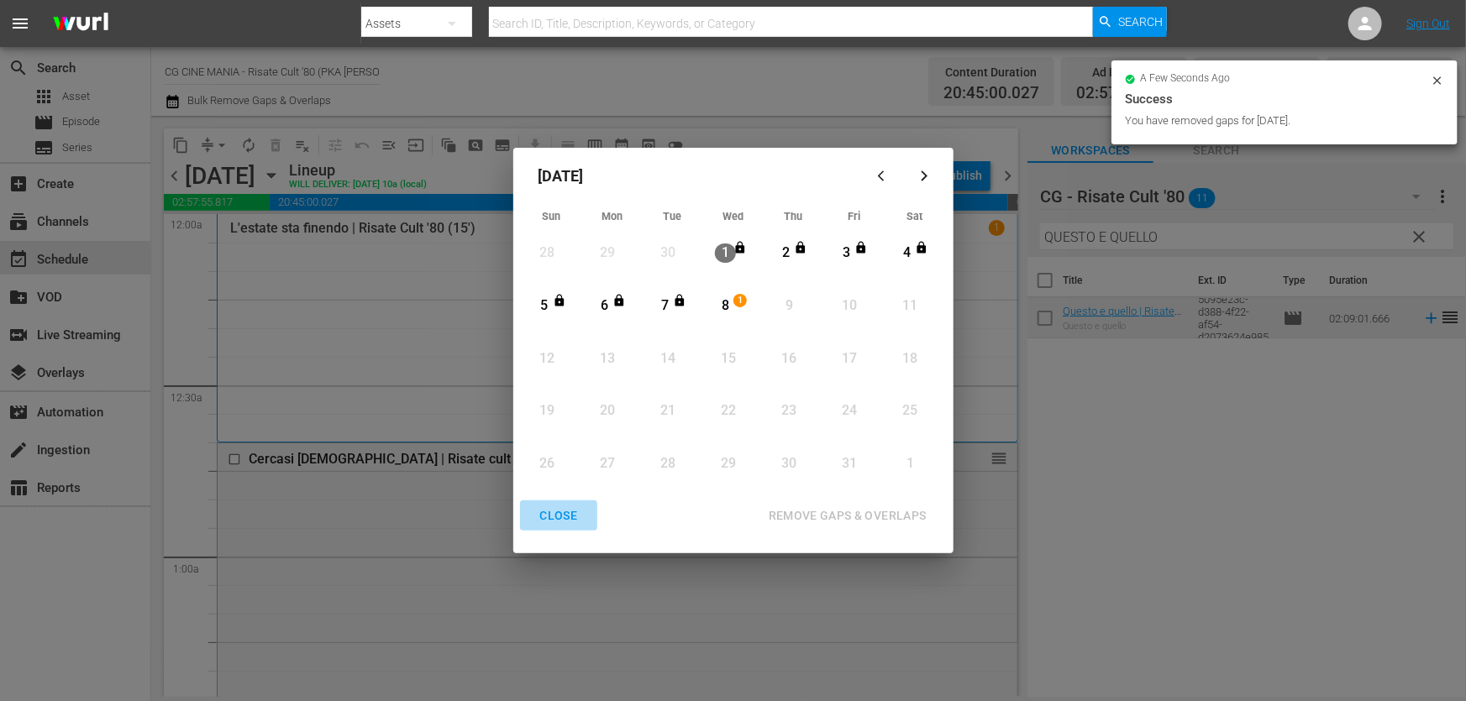
click at [547, 521] on div "CLOSE" at bounding box center [559, 516] width 65 height 21
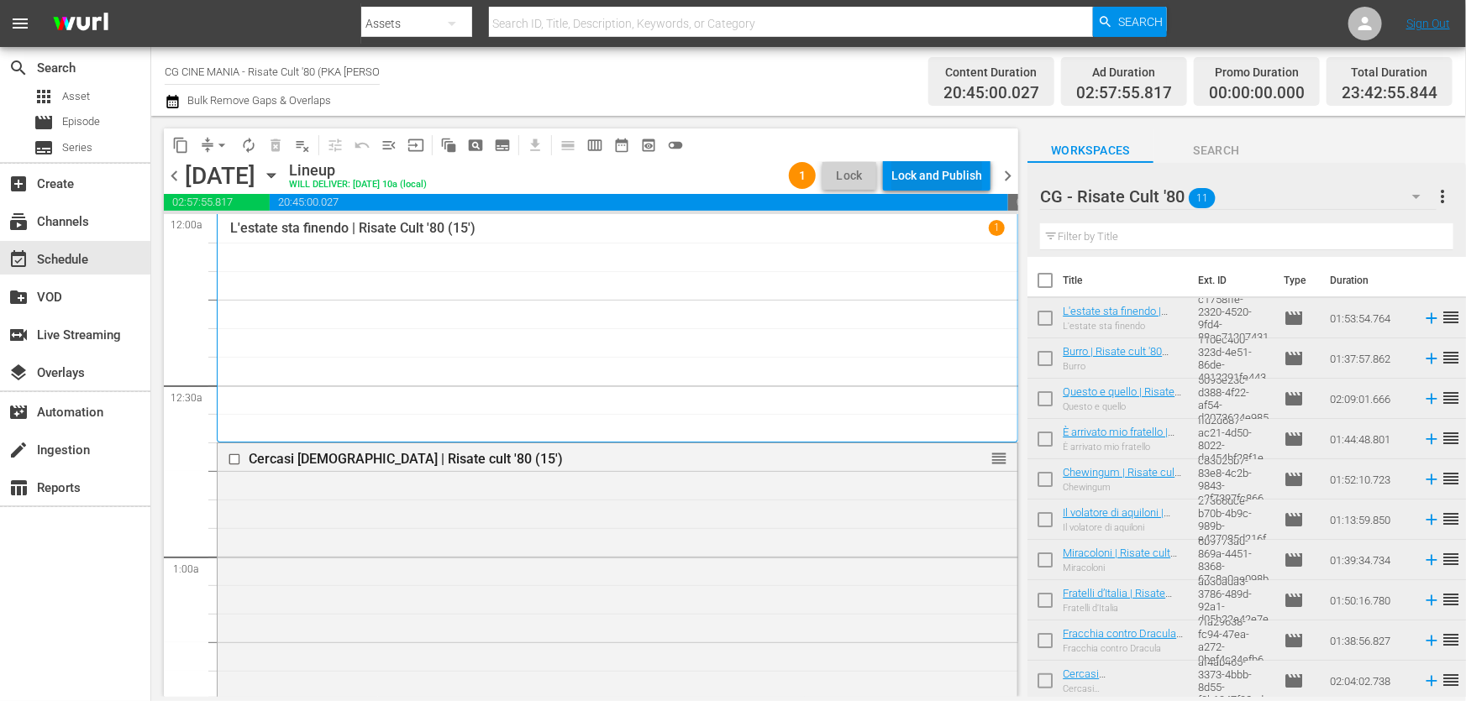
click at [972, 180] on div "Lock and Publish" at bounding box center [936, 175] width 91 height 30
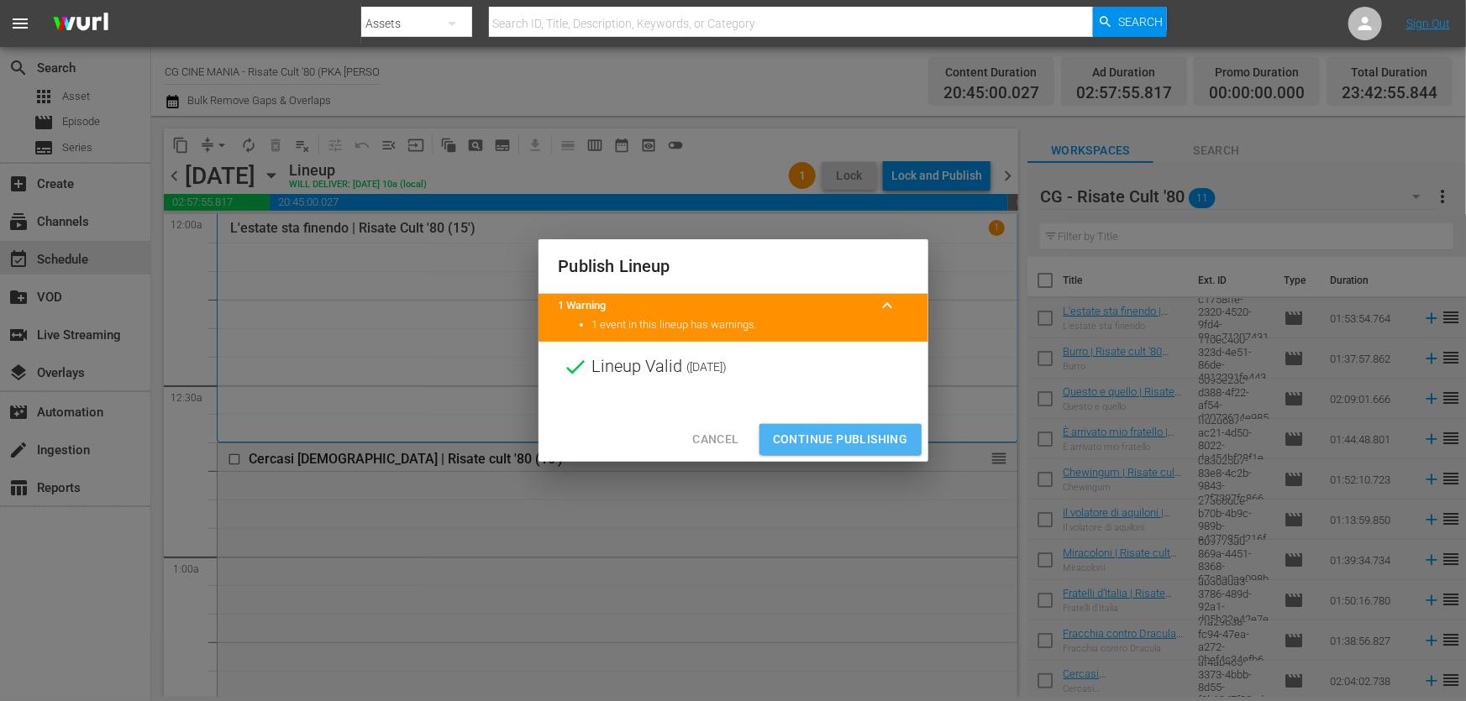
click at [865, 425] on button "Continue Publishing" at bounding box center [840, 439] width 162 height 31
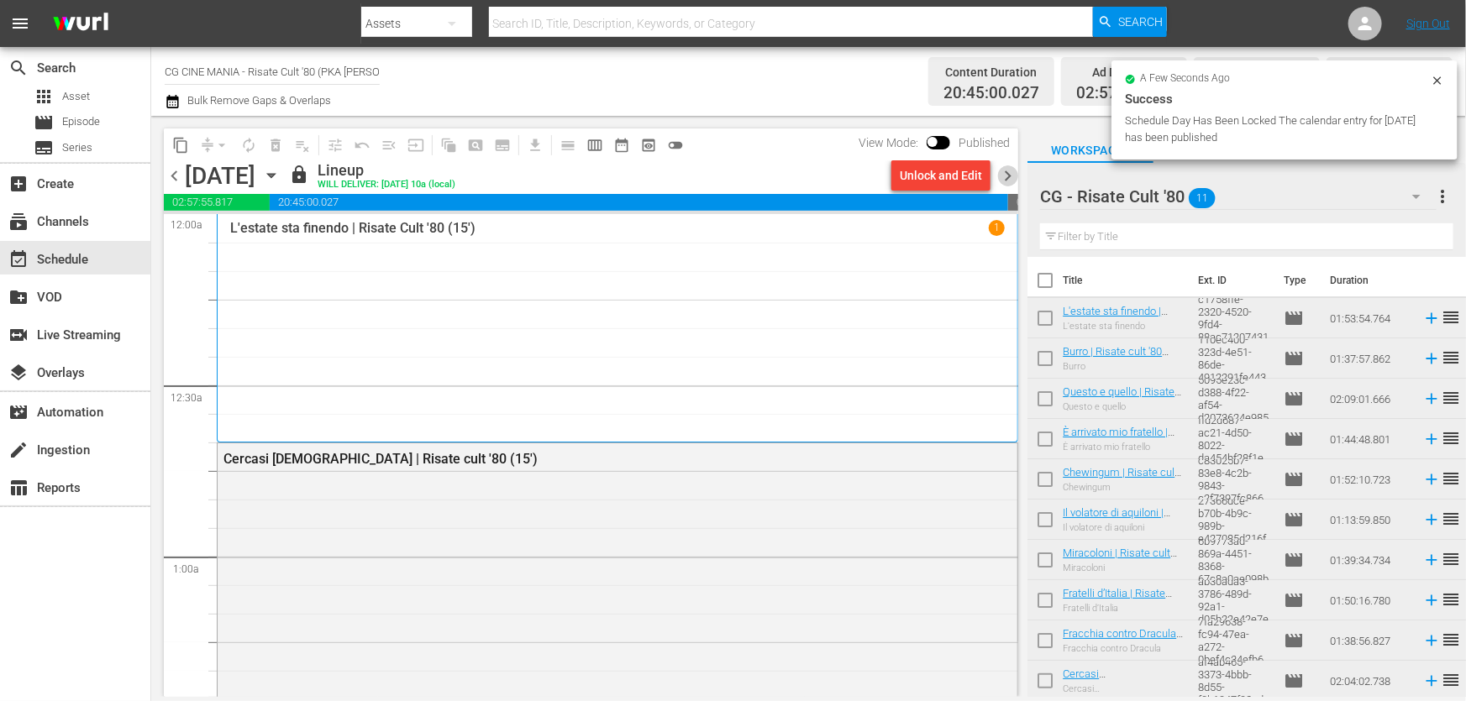
click at [1009, 172] on span "chevron_right" at bounding box center [1007, 175] width 21 height 21
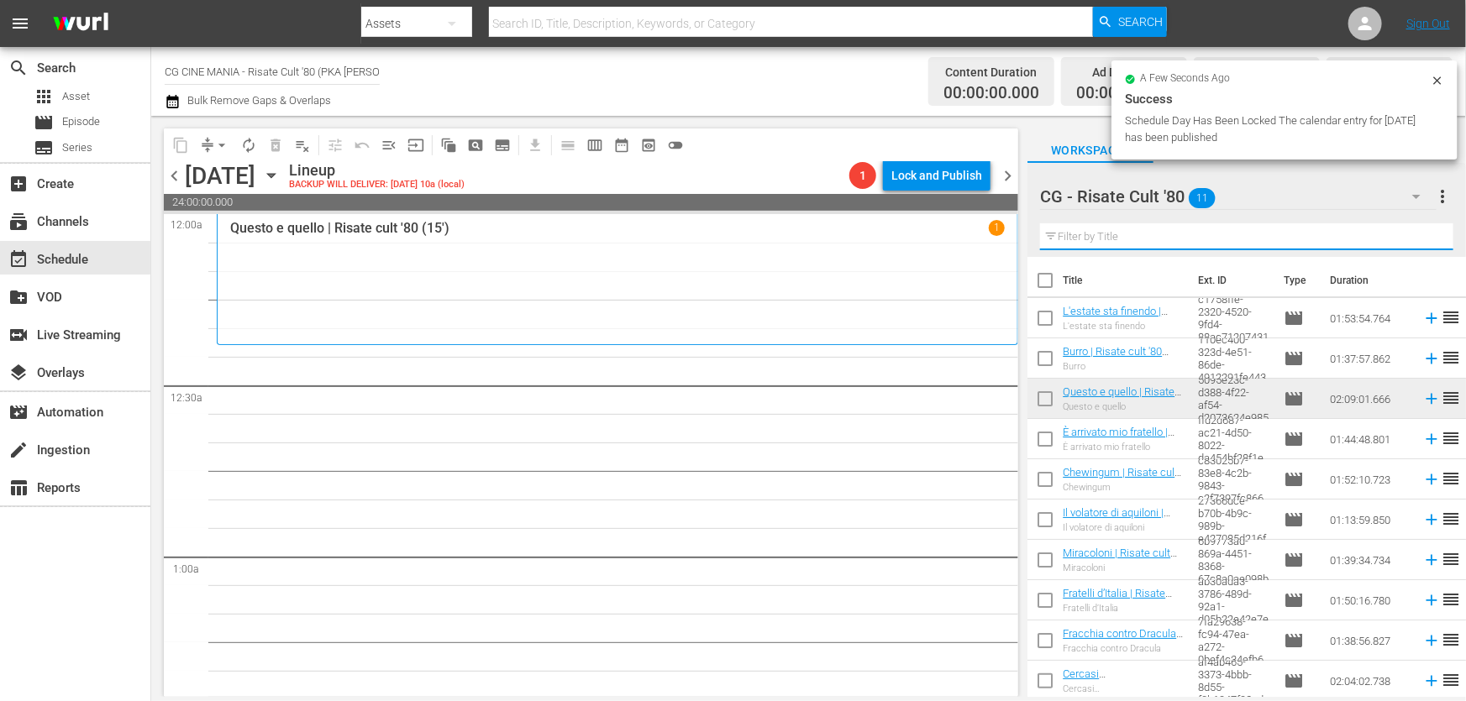
click at [1100, 246] on input "text" at bounding box center [1246, 236] width 413 height 27
paste input "Chewingum"
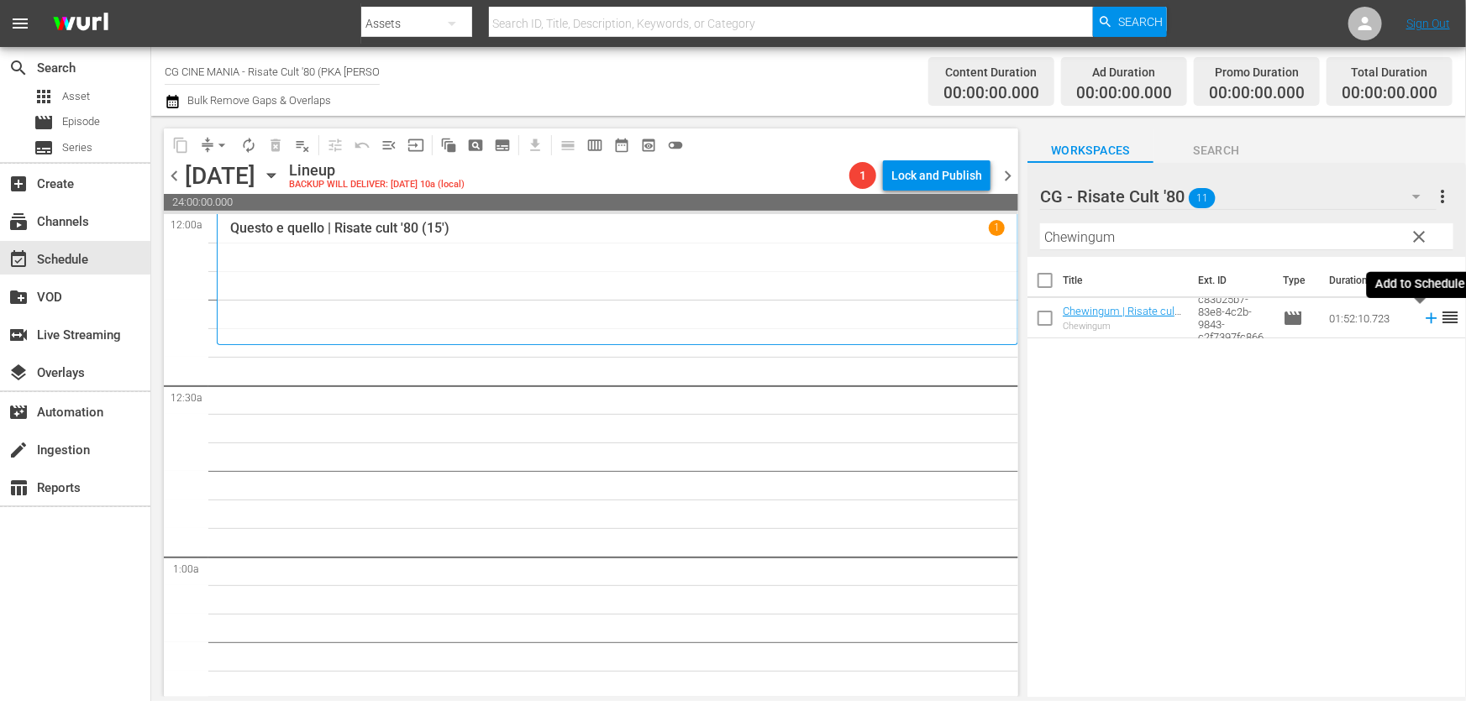
click at [1423, 316] on icon at bounding box center [1431, 318] width 18 height 18
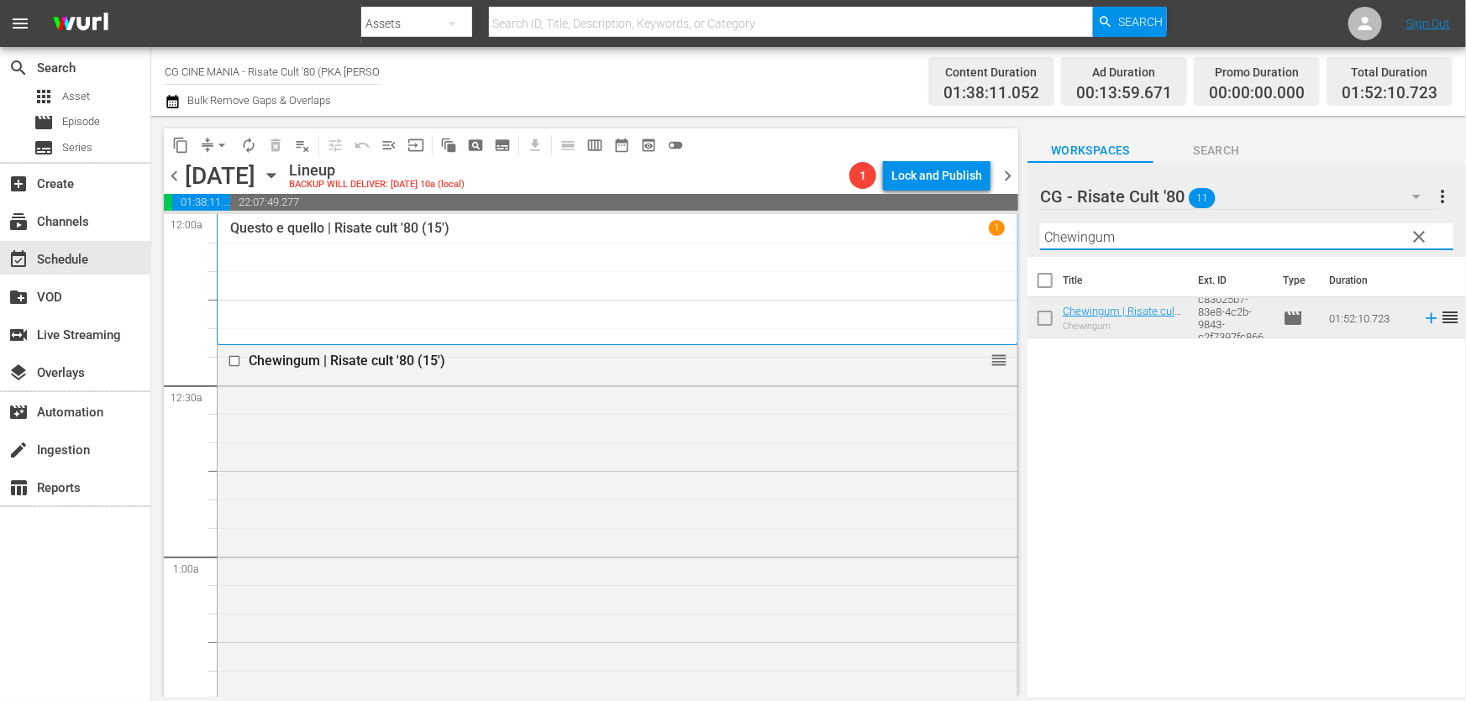
drag, startPoint x: 1057, startPoint y: 255, endPoint x: 616, endPoint y: 302, distance: 443.5
click at [647, 294] on div "content_copy compress arrow_drop_down autorenew_outlined delete_forever_outline…" at bounding box center [808, 406] width 1315 height 581
paste input "UN POVERO RICCO"
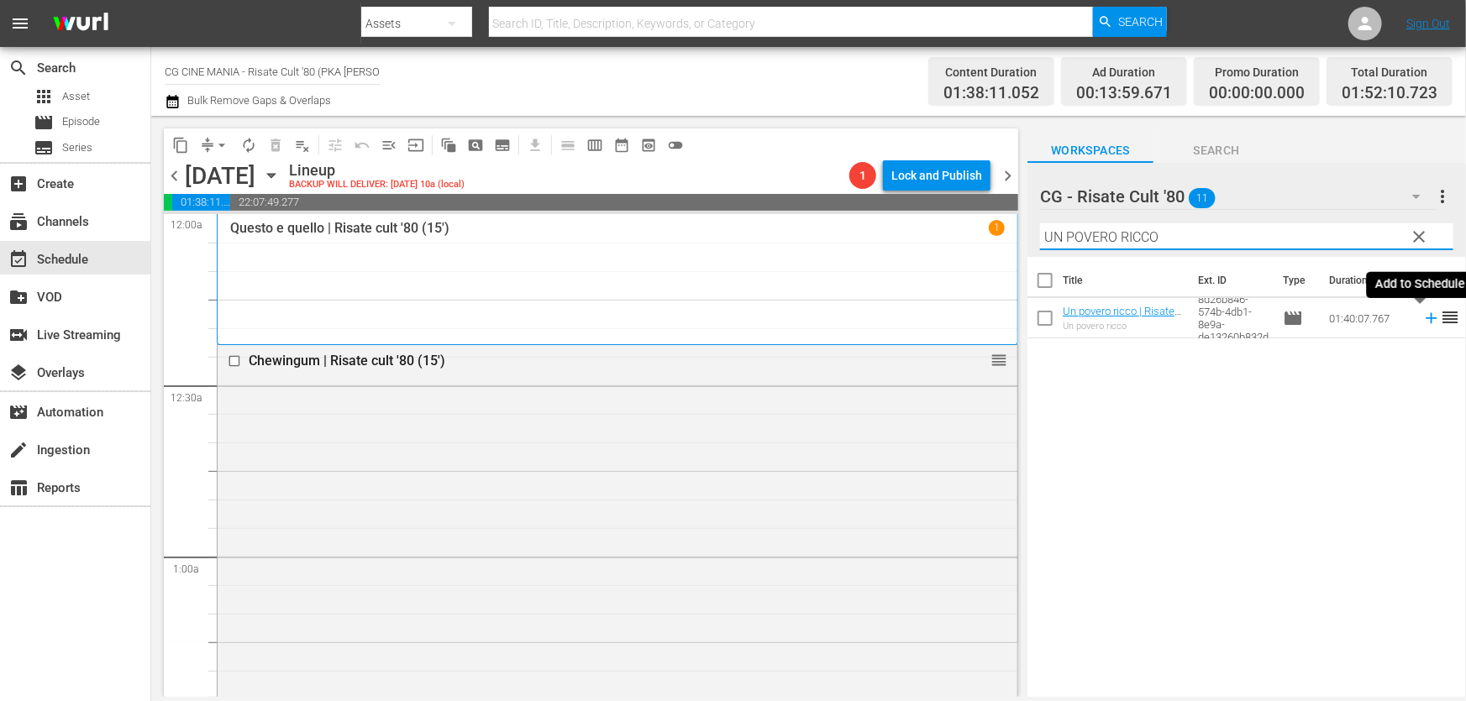
click at [1422, 323] on icon at bounding box center [1431, 318] width 18 height 18
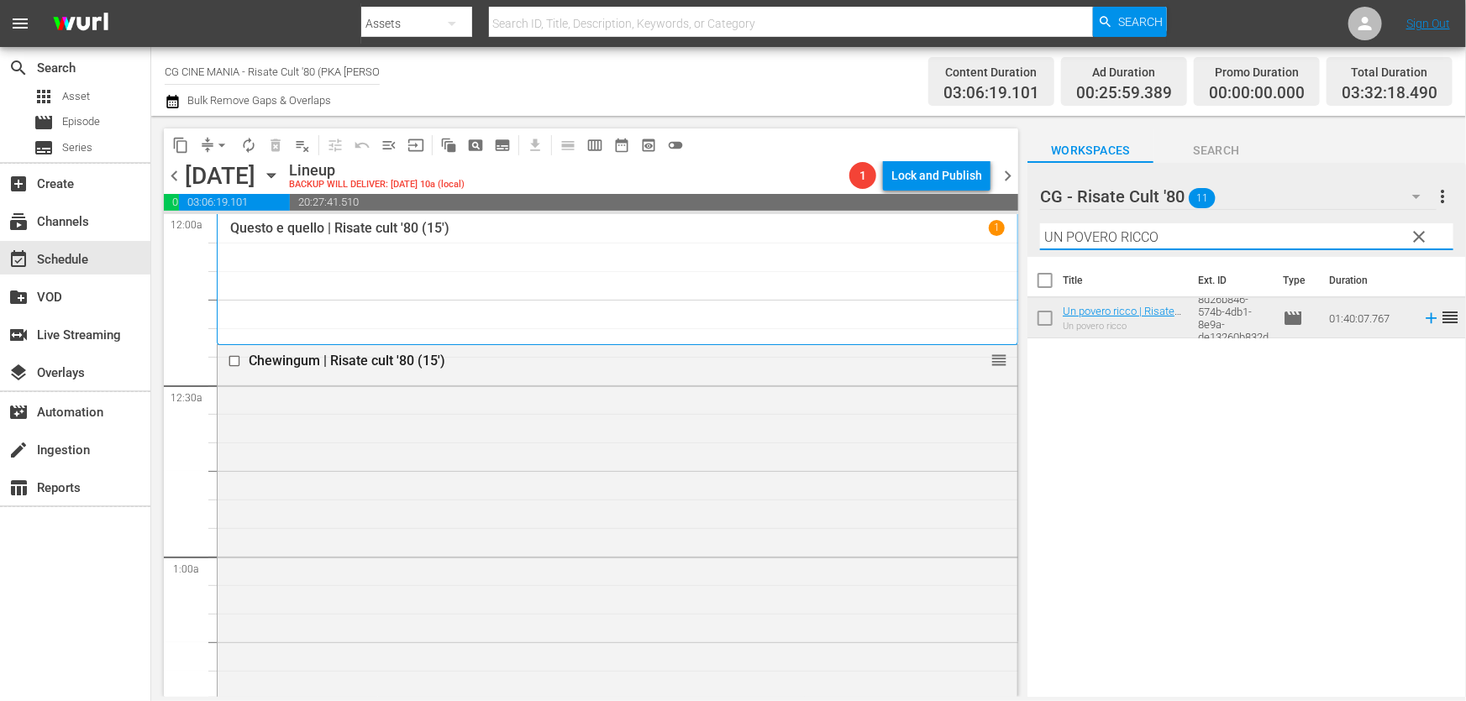
drag, startPoint x: 1226, startPoint y: 231, endPoint x: 328, endPoint y: 323, distance: 902.7
click at [328, 323] on div "content_copy compress arrow_drop_down autorenew_outlined delete_forever_outline…" at bounding box center [808, 406] width 1315 height 581
paste input "L'estate sta finendo"
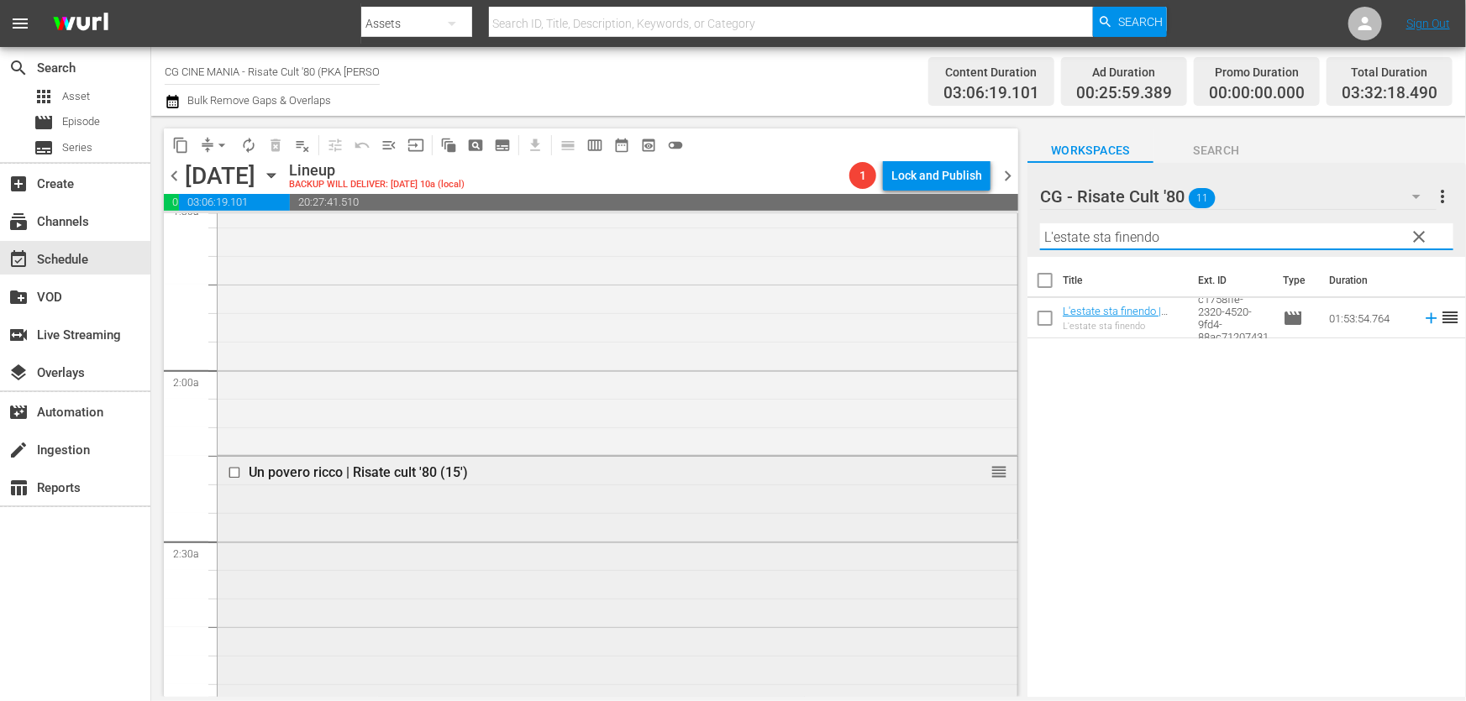
scroll to position [687, 0]
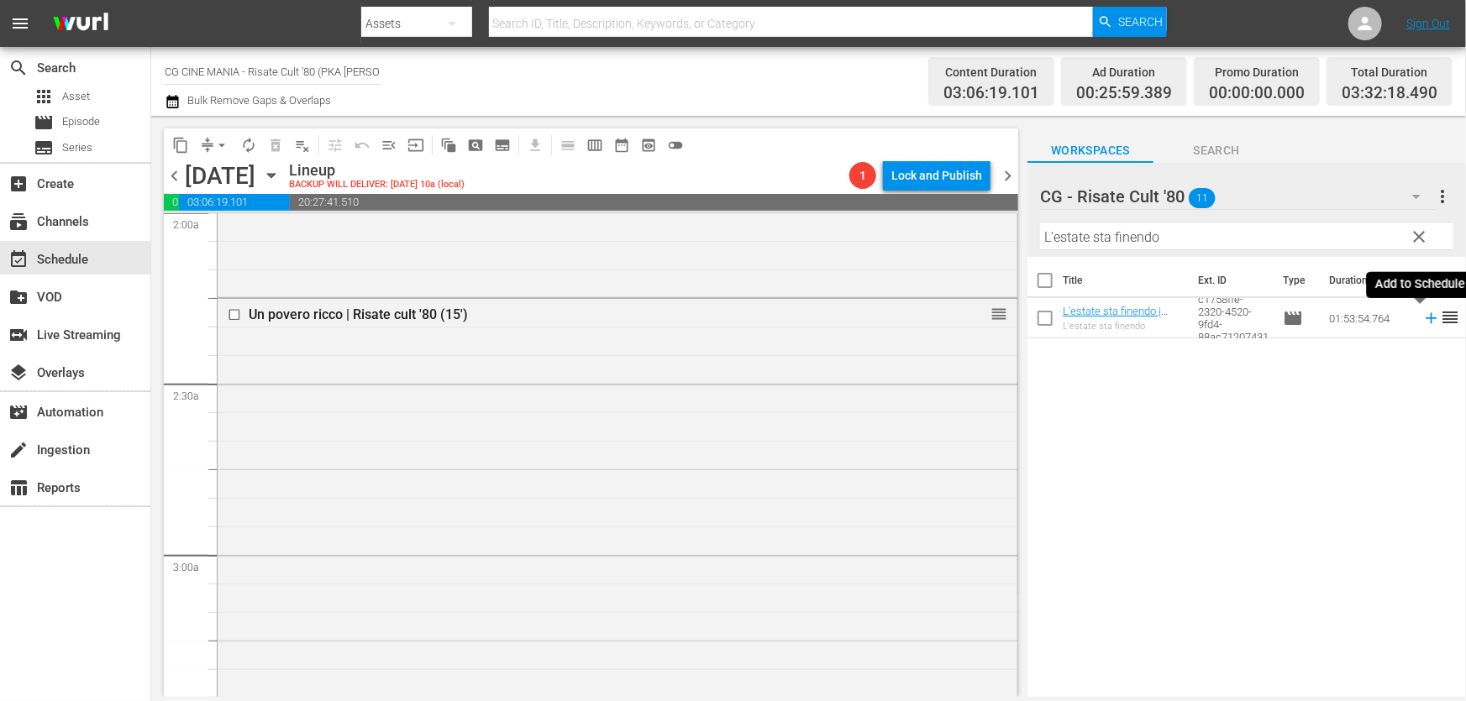
click at [1425, 319] on icon at bounding box center [1430, 318] width 11 height 11
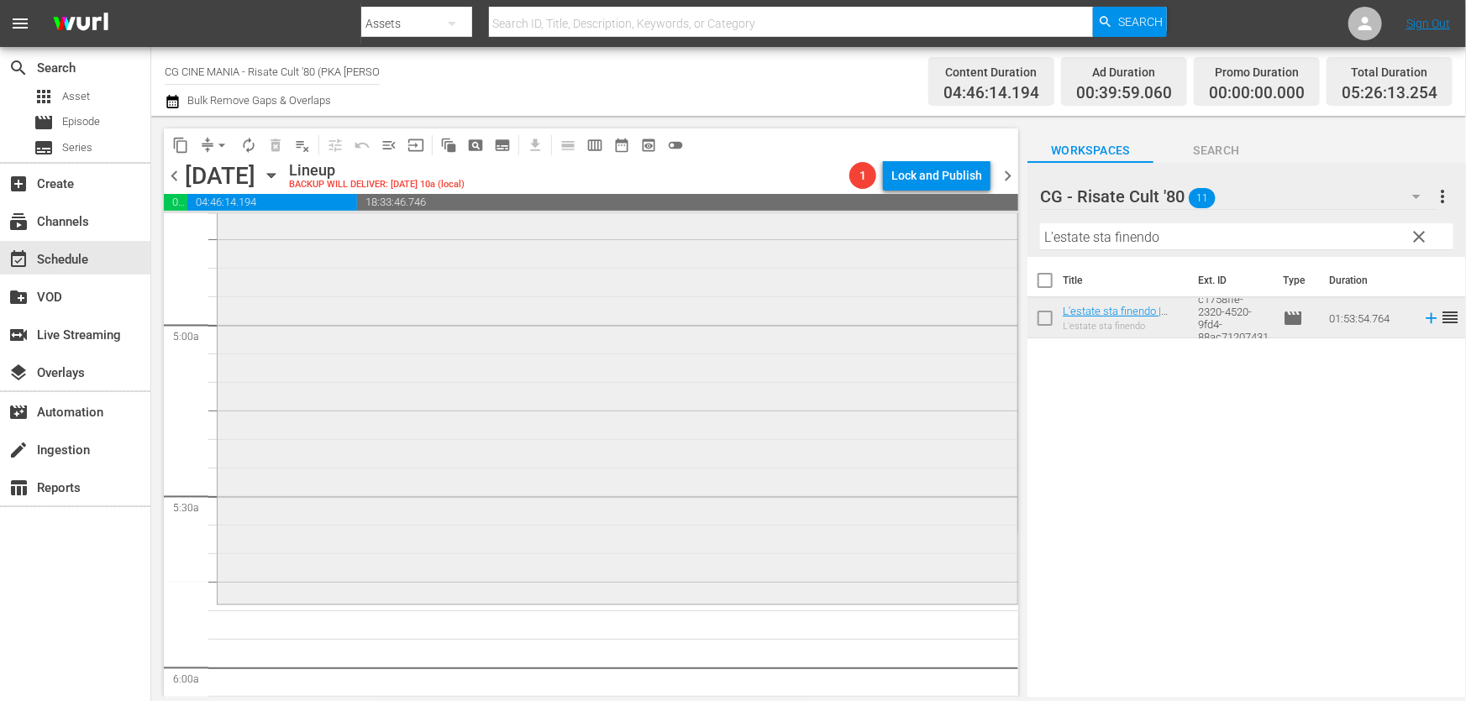
scroll to position [1832, 0]
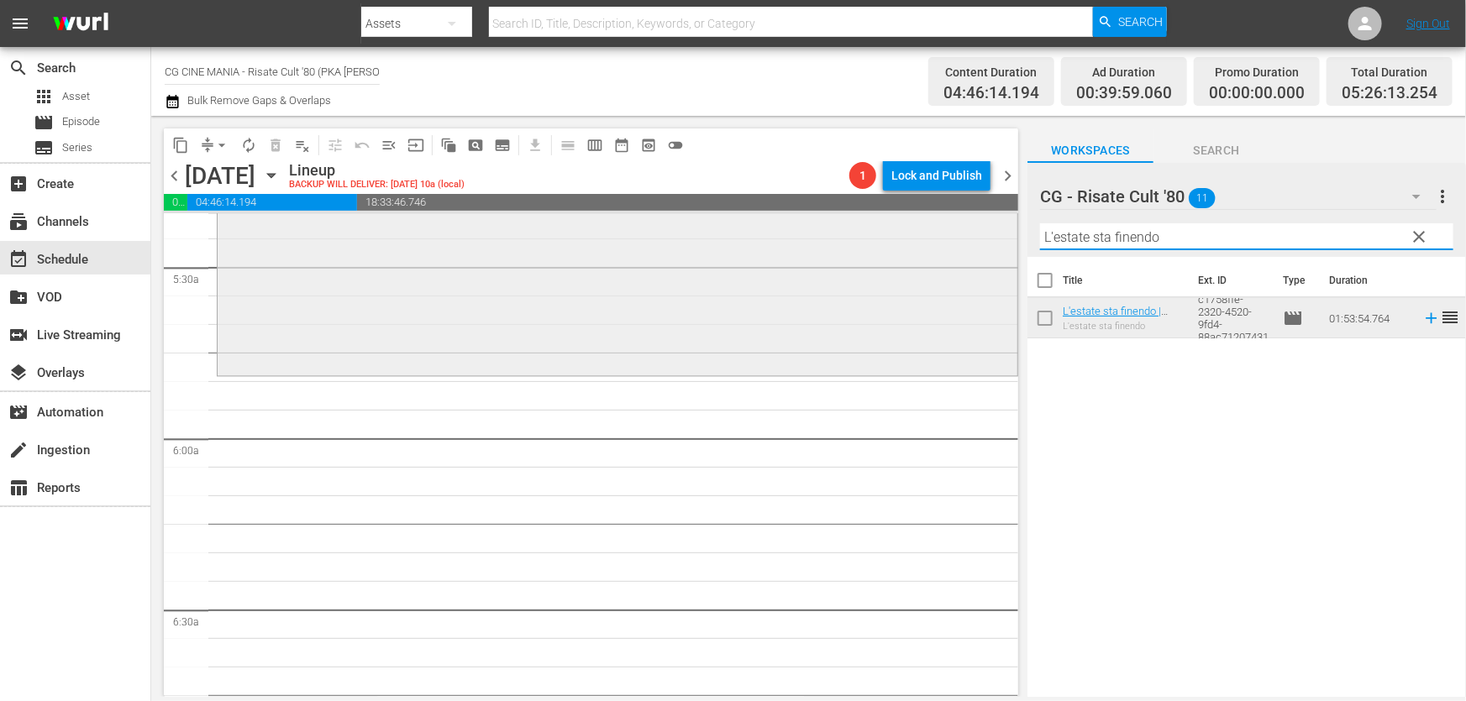
drag, startPoint x: 1201, startPoint y: 237, endPoint x: 538, endPoint y: 316, distance: 668.3
click at [580, 307] on div "content_copy compress arrow_drop_down autorenew_outlined delete_forever_outline…" at bounding box center [808, 406] width 1315 height 581
paste input "Fratelli d’Italia"
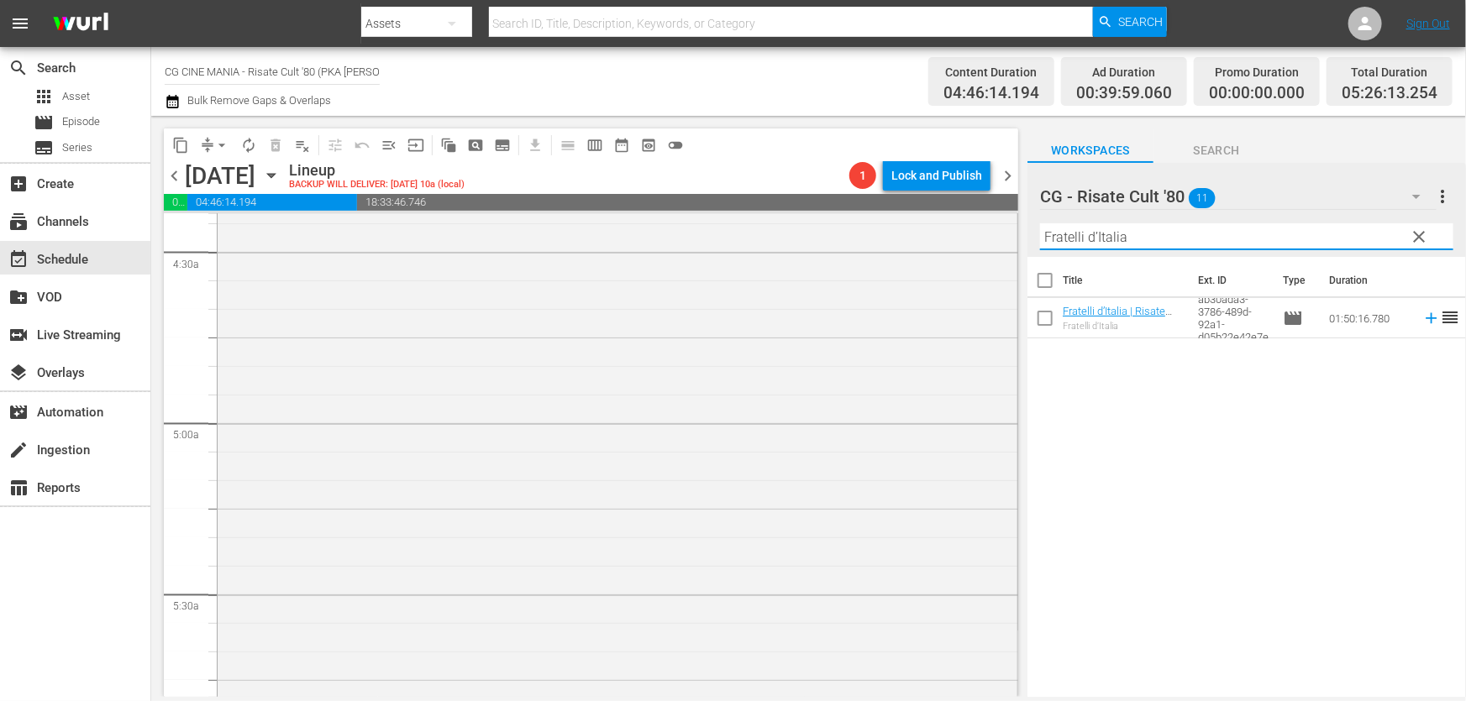
scroll to position [1604, 0]
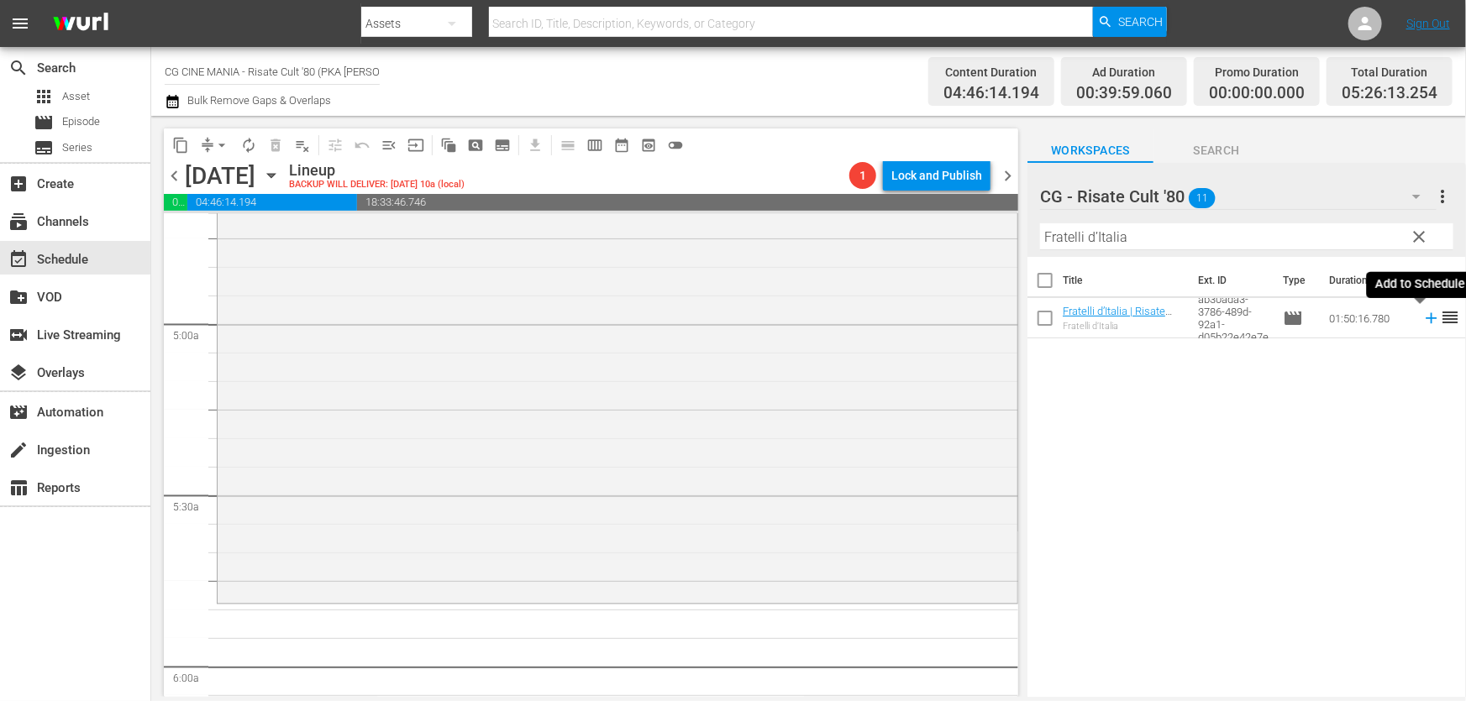
click at [1422, 316] on icon at bounding box center [1431, 318] width 18 height 18
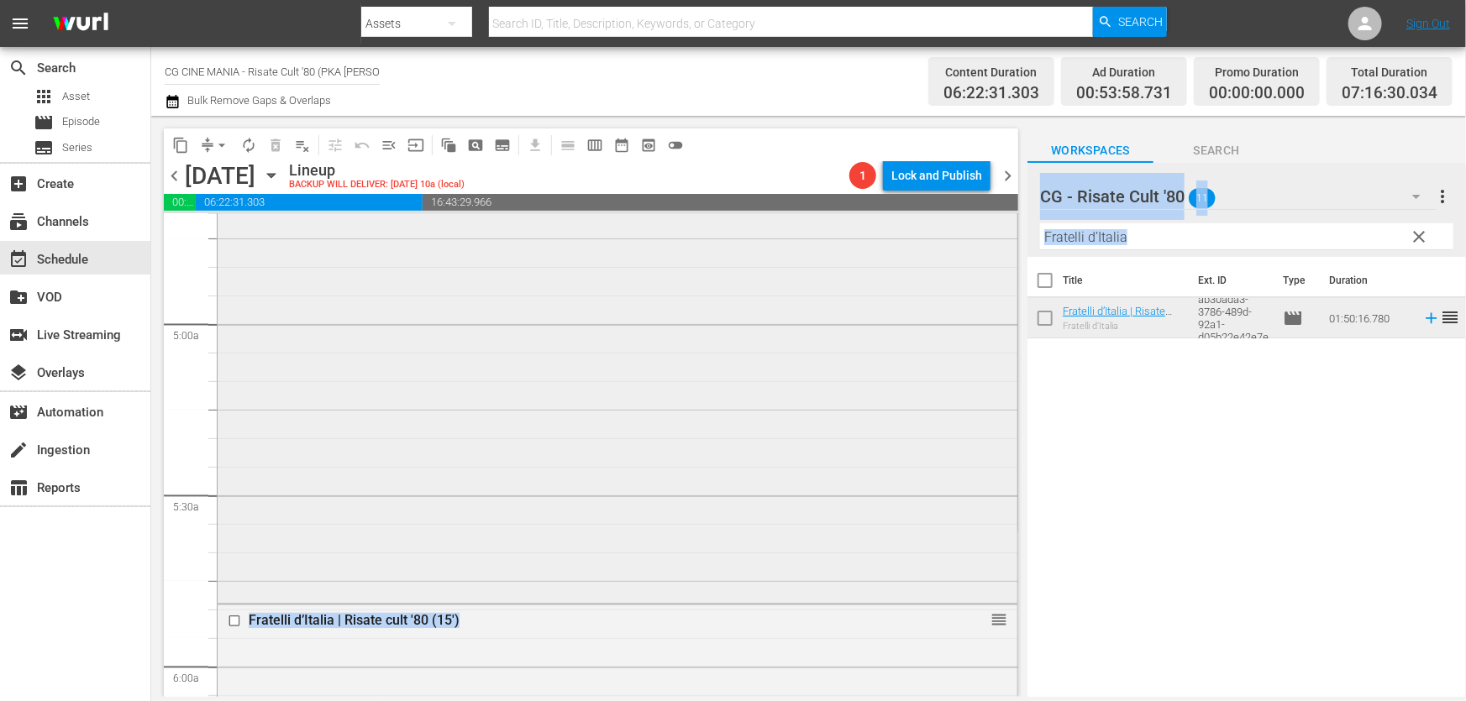
drag, startPoint x: 1148, startPoint y: 250, endPoint x: 793, endPoint y: 281, distance: 356.7
click at [793, 281] on div "content_copy compress arrow_drop_down autorenew_outlined delete_forever_outline…" at bounding box center [808, 406] width 1315 height 581
click at [1118, 234] on input "Fratelli d’Italia" at bounding box center [1246, 236] width 413 height 27
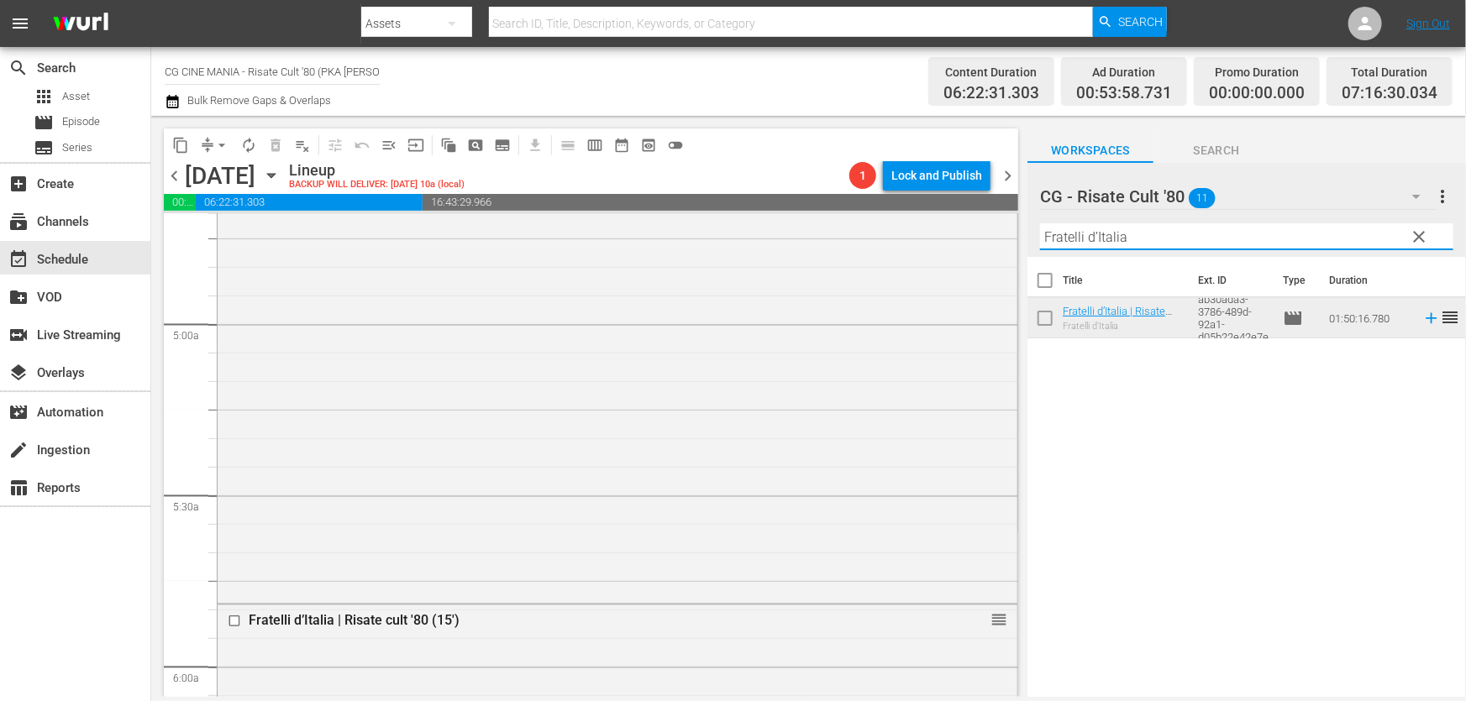
click at [1118, 234] on input "Fratelli d’Italia" at bounding box center [1246, 236] width 413 height 27
paste input "QUESTO E QUELLO"
click at [1422, 321] on icon at bounding box center [1431, 318] width 18 height 18
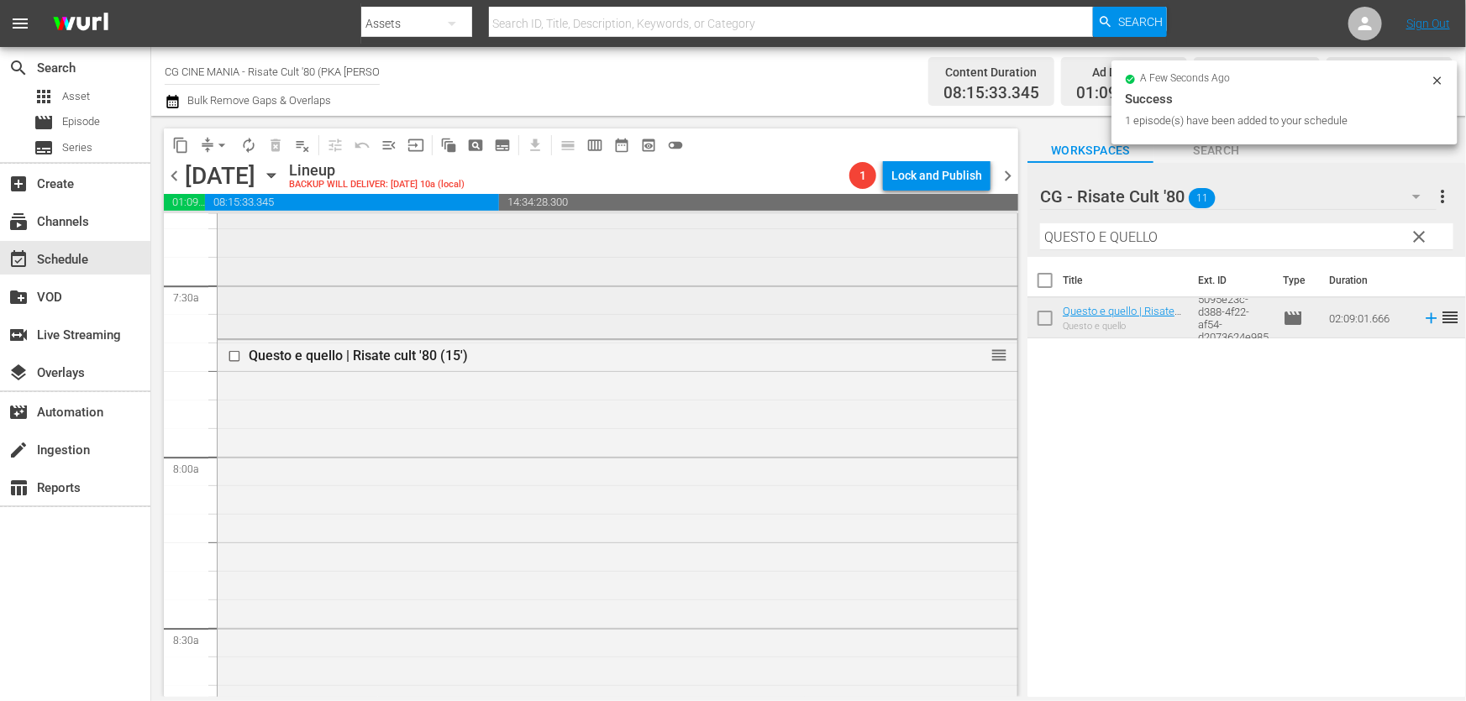
scroll to position [2520, 0]
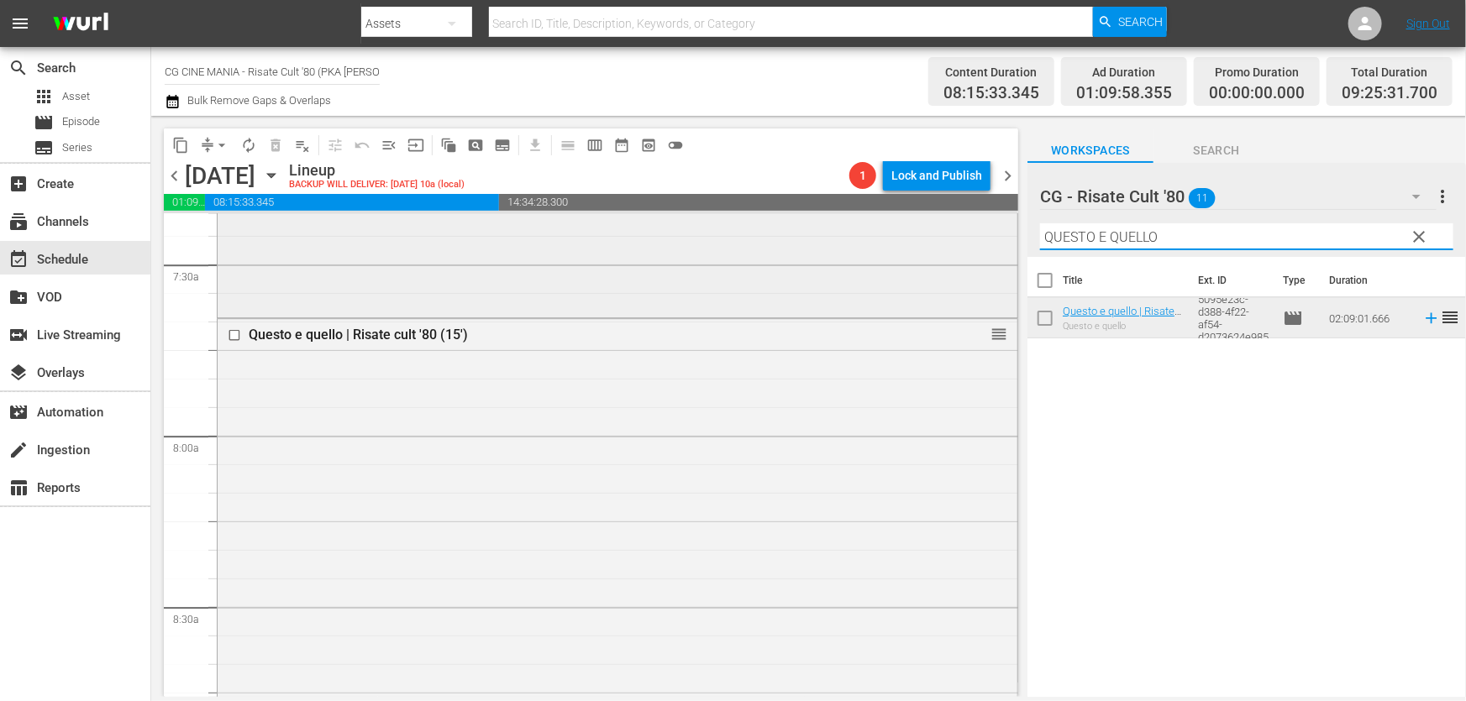
drag, startPoint x: 1179, startPoint y: 240, endPoint x: 683, endPoint y: 268, distance: 496.4
click at [690, 267] on div "content_copy compress arrow_drop_down autorenew_outlined delete_forever_outline…" at bounding box center [808, 406] width 1315 height 581
paste input "Miracoloni"
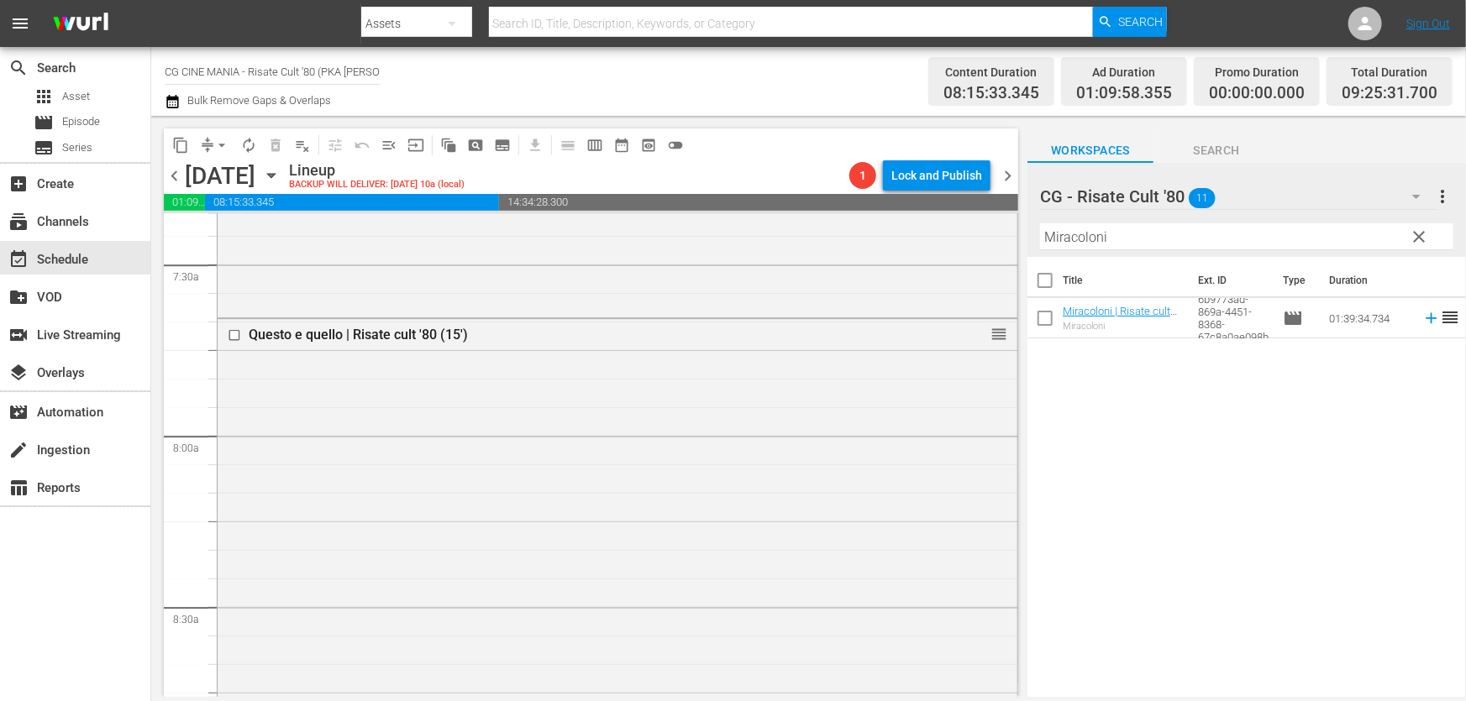
click at [1441, 319] on span "reorder" at bounding box center [1451, 317] width 20 height 20
click at [1422, 318] on icon at bounding box center [1431, 318] width 18 height 18
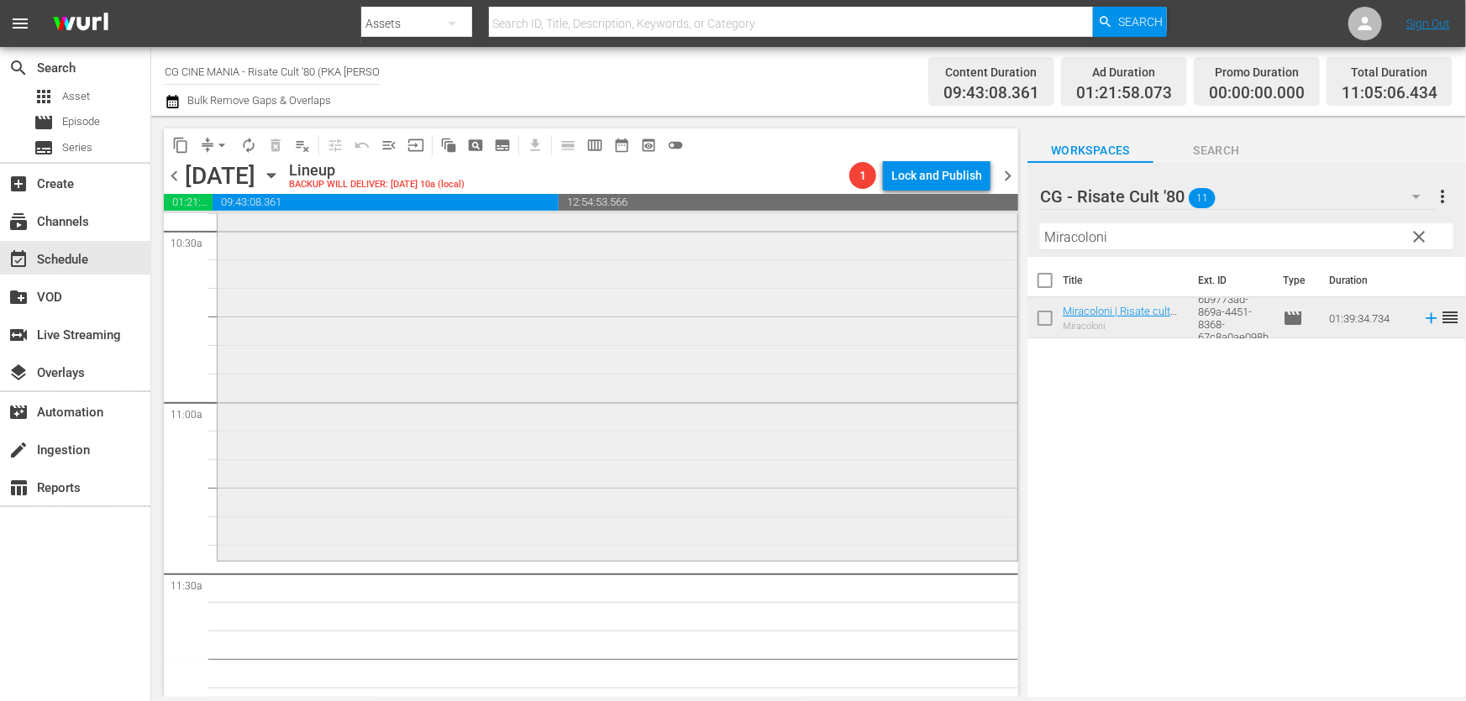
scroll to position [3665, 0]
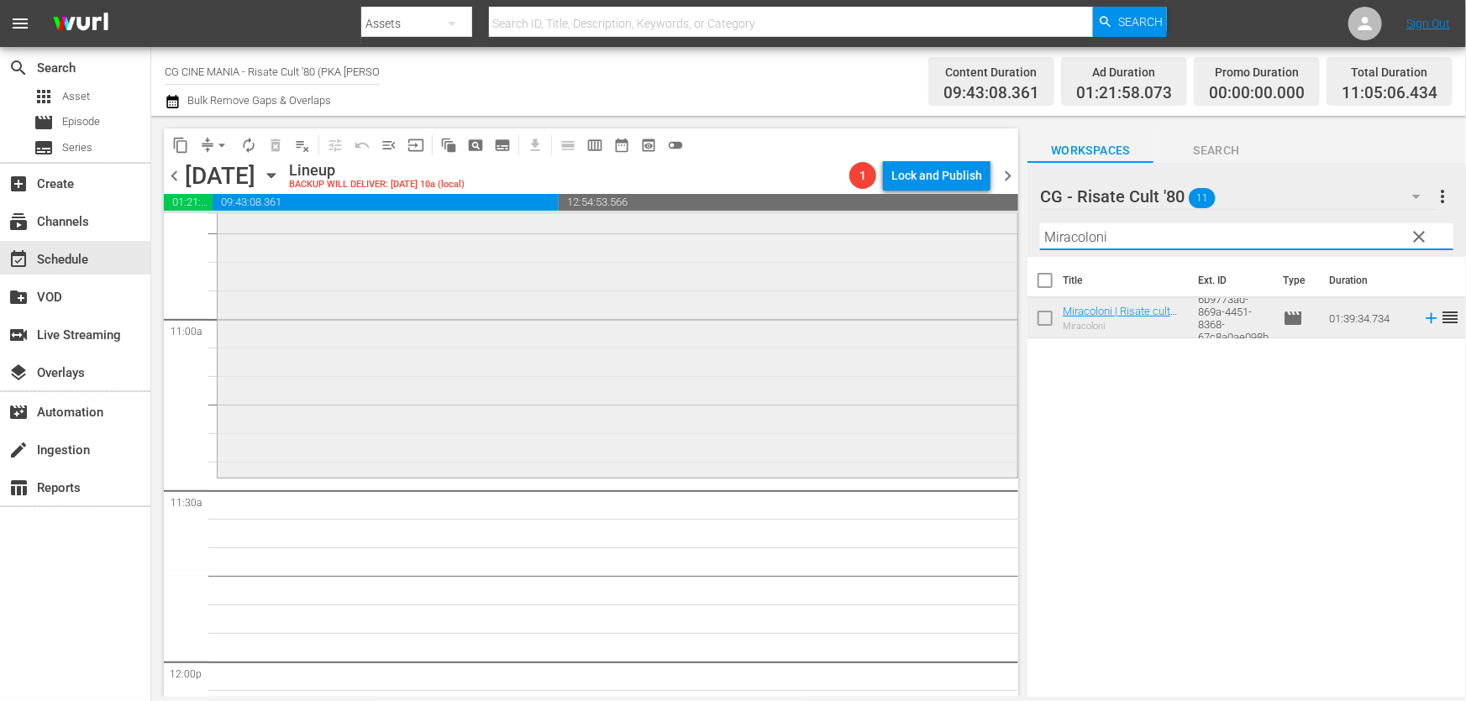
drag, startPoint x: 1147, startPoint y: 233, endPoint x: 492, endPoint y: 302, distance: 658.8
click at [512, 299] on div "content_copy compress arrow_drop_down autorenew_outlined delete_forever_outline…" at bounding box center [808, 406] width 1315 height 581
paste input "Burro"
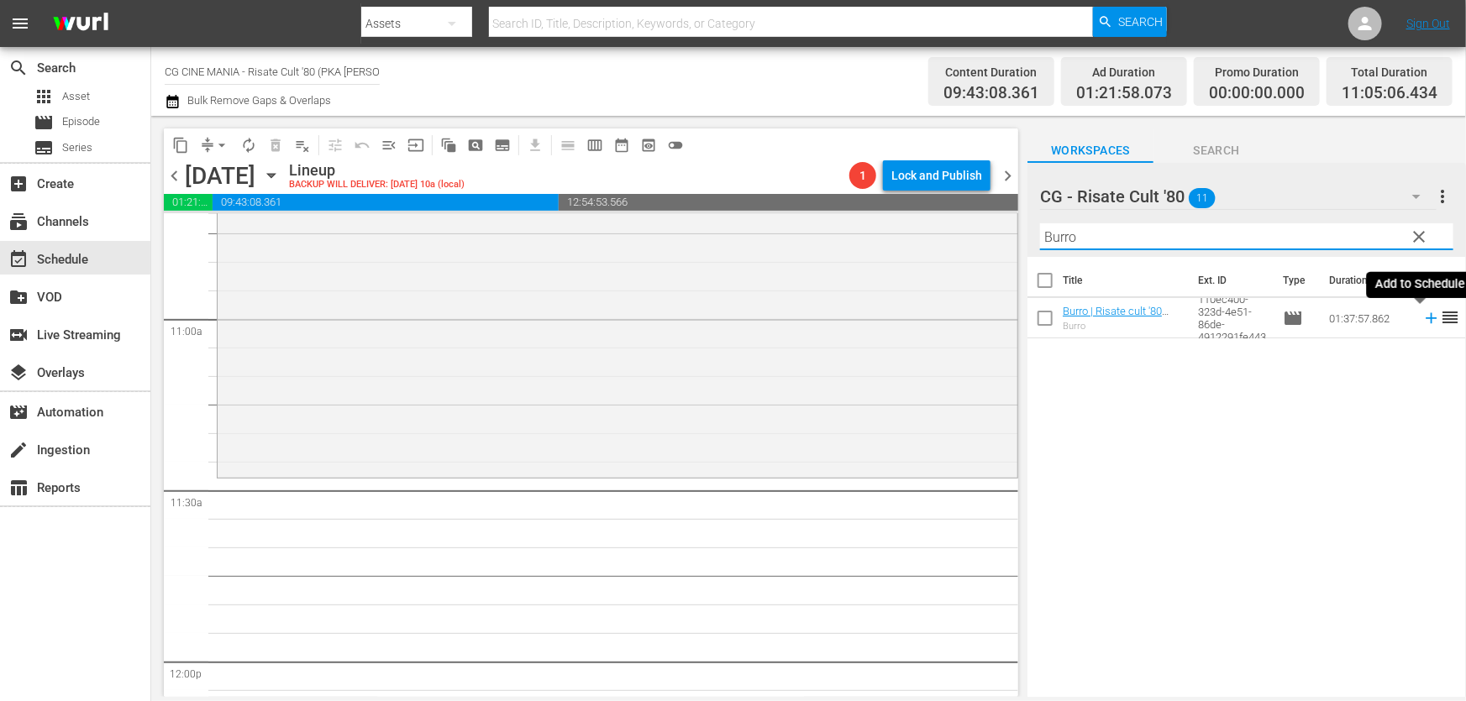
click at [1422, 317] on icon at bounding box center [1431, 318] width 18 height 18
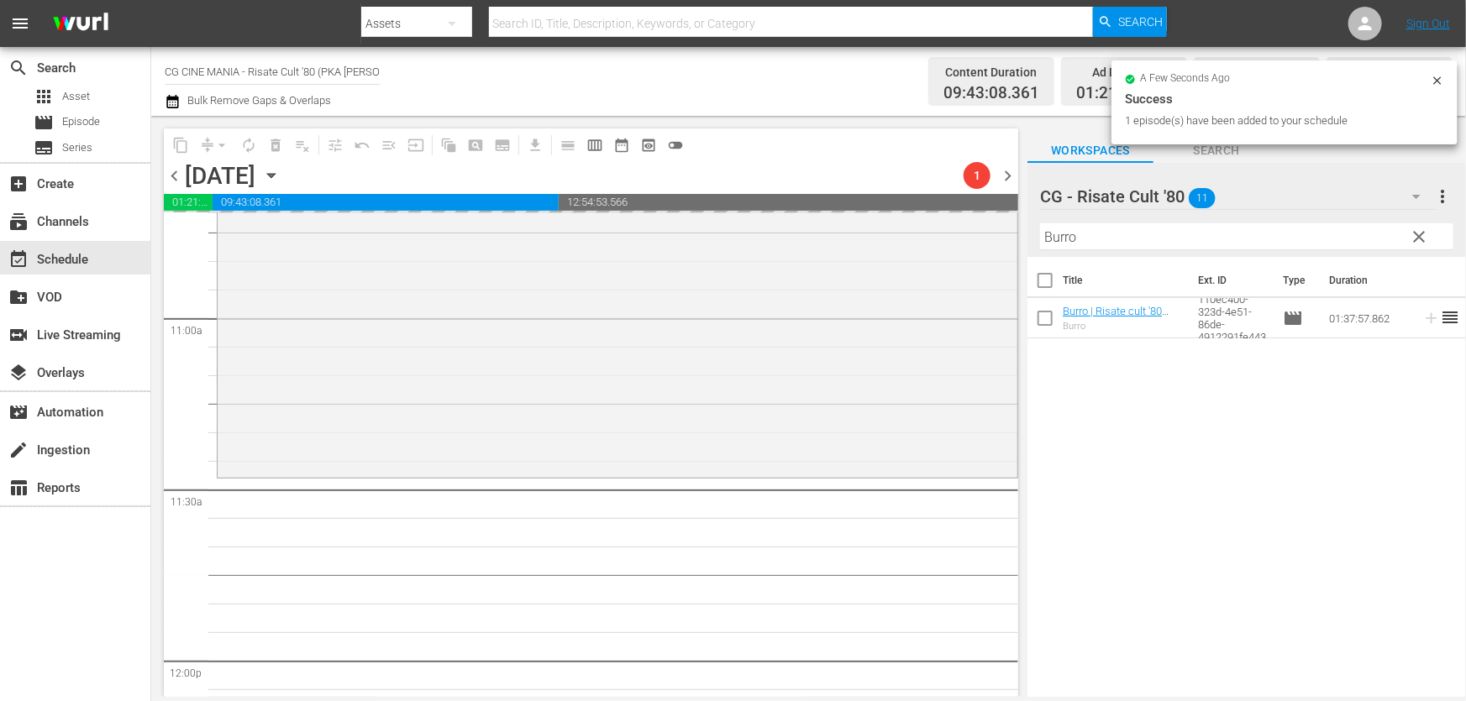
click at [875, 699] on body "menu Search By Assets Search ID, Title, Description, Keywords, or Category Sear…" at bounding box center [733, 350] width 1466 height 701
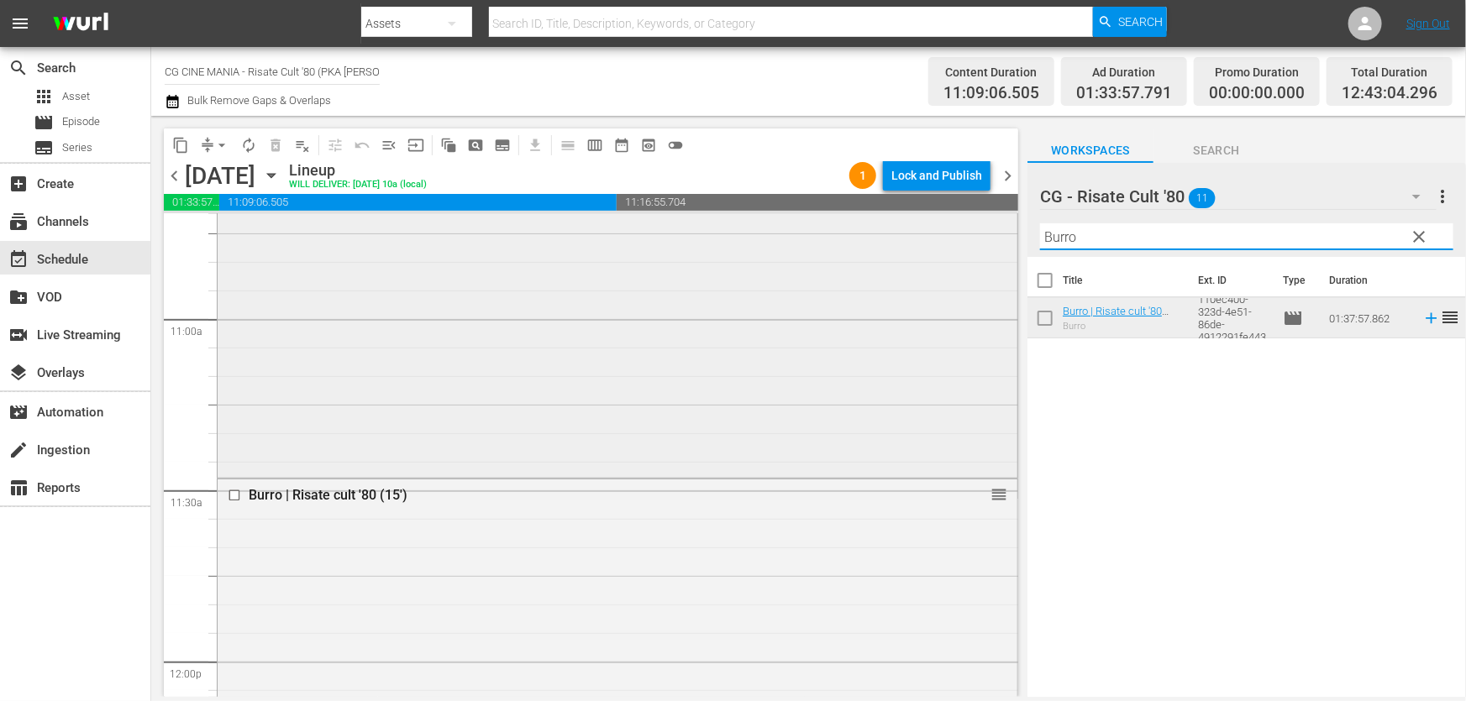
drag, startPoint x: 1151, startPoint y: 236, endPoint x: 559, endPoint y: 333, distance: 600.0
click at [610, 291] on div "content_copy compress arrow_drop_down autorenew_outlined delete_forever_outline…" at bounding box center [808, 406] width 1315 height 581
paste input "Cercasi [DEMOGRAPHIC_DATA]"
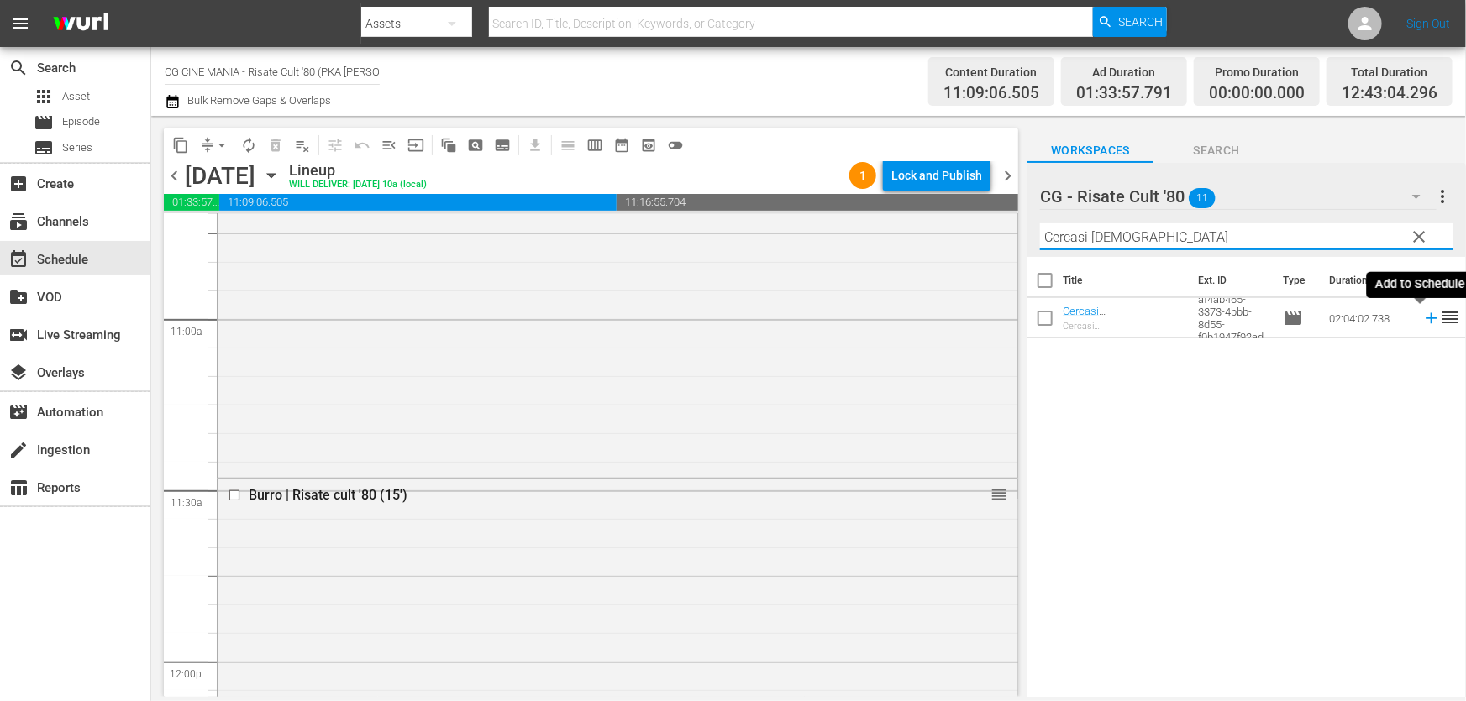
click at [1422, 320] on icon at bounding box center [1431, 318] width 18 height 18
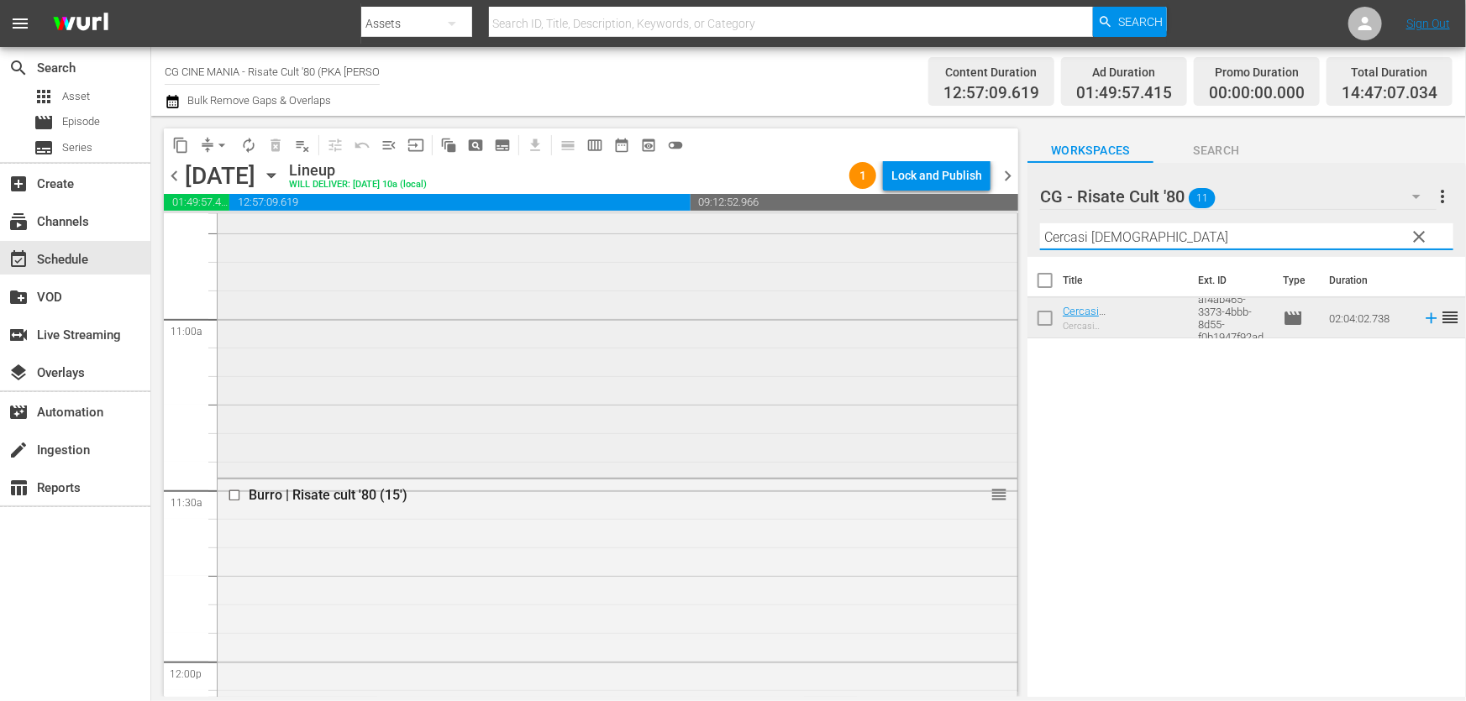
drag, startPoint x: 1147, startPoint y: 237, endPoint x: 570, endPoint y: 302, distance: 580.7
click at [578, 298] on div "content_copy compress arrow_drop_down autorenew_outlined delete_forever_outline…" at bounding box center [808, 406] width 1315 height 581
paste input "UN POVERO RICCO"
click at [1422, 314] on icon at bounding box center [1431, 318] width 18 height 18
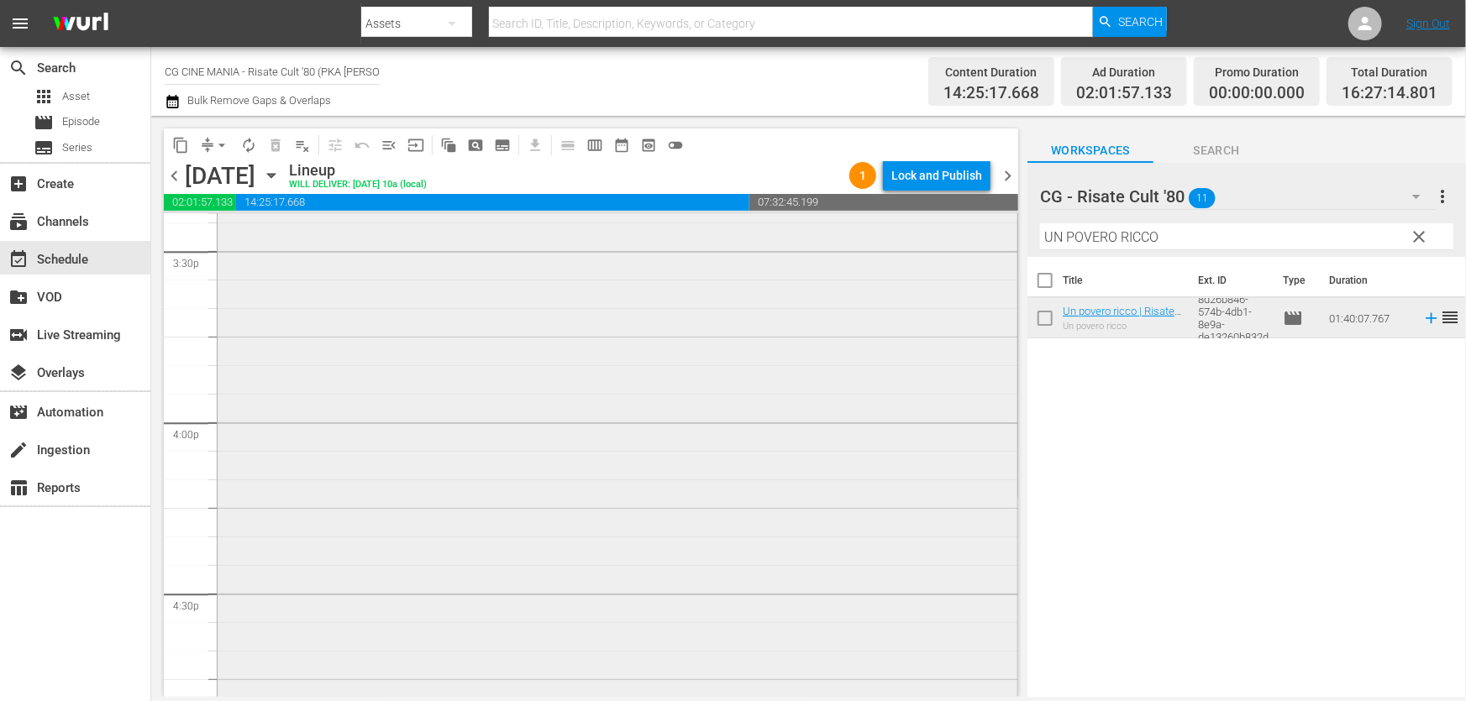
scroll to position [5116, 0]
drag, startPoint x: 1194, startPoint y: 235, endPoint x: 344, endPoint y: 309, distance: 852.4
click at [357, 307] on div "content_copy compress arrow_drop_down autorenew_outlined delete_forever_outline…" at bounding box center [808, 406] width 1315 height 581
paste input "Il volatore di aquiloni"
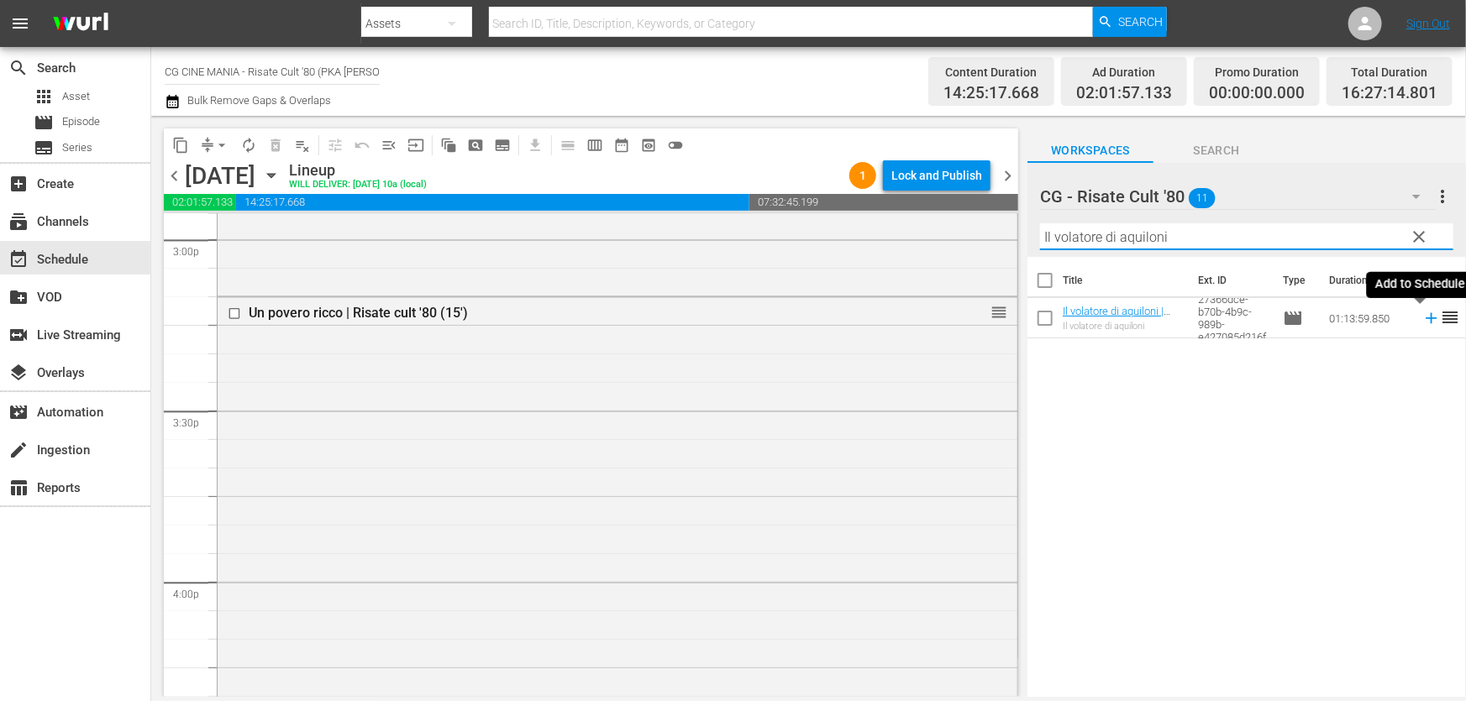
click at [1422, 312] on icon at bounding box center [1431, 318] width 18 height 18
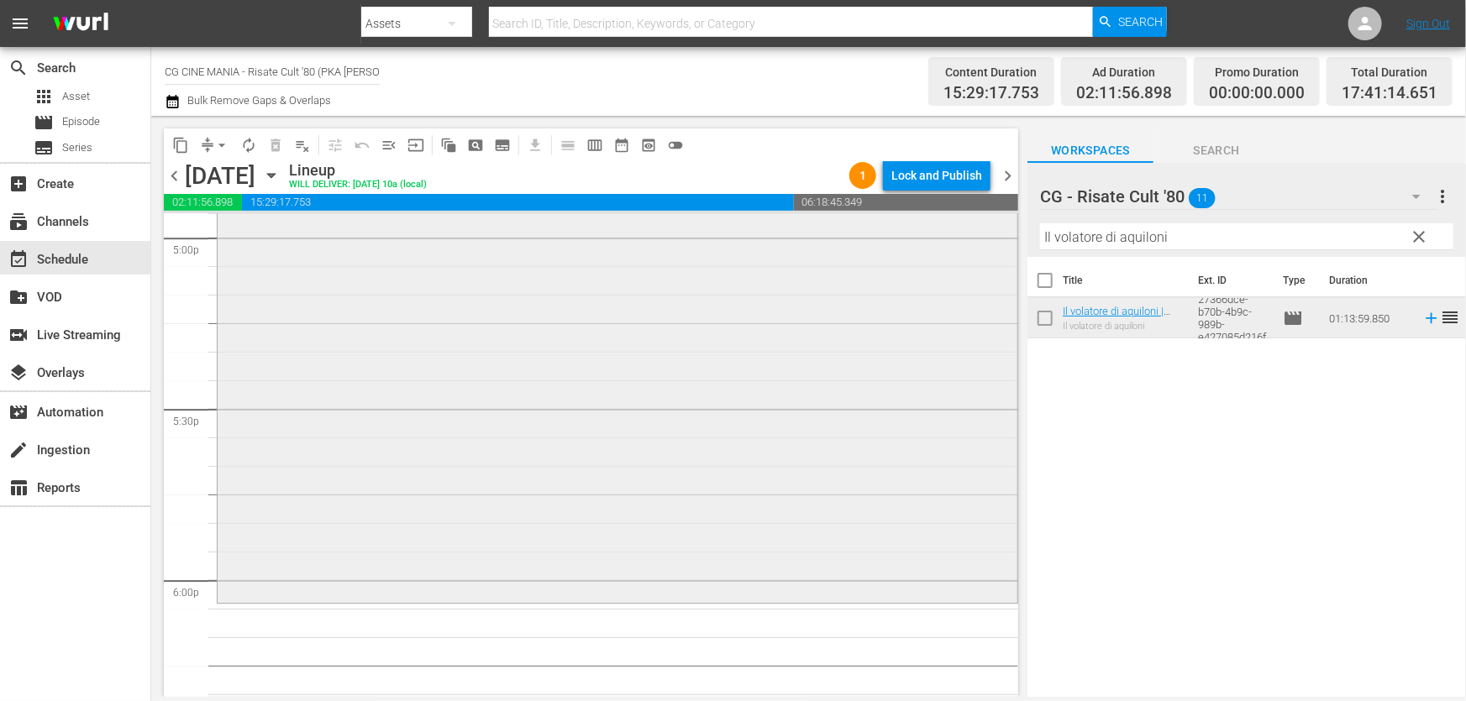
scroll to position [5804, 0]
drag, startPoint x: 1215, startPoint y: 239, endPoint x: 355, endPoint y: 392, distance: 872.8
click at [438, 377] on div "content_copy compress arrow_drop_down autorenew_outlined delete_forever_outline…" at bounding box center [808, 406] width 1315 height 581
paste input "Fratelli d’Italia"
click at [1425, 322] on icon at bounding box center [1430, 318] width 11 height 11
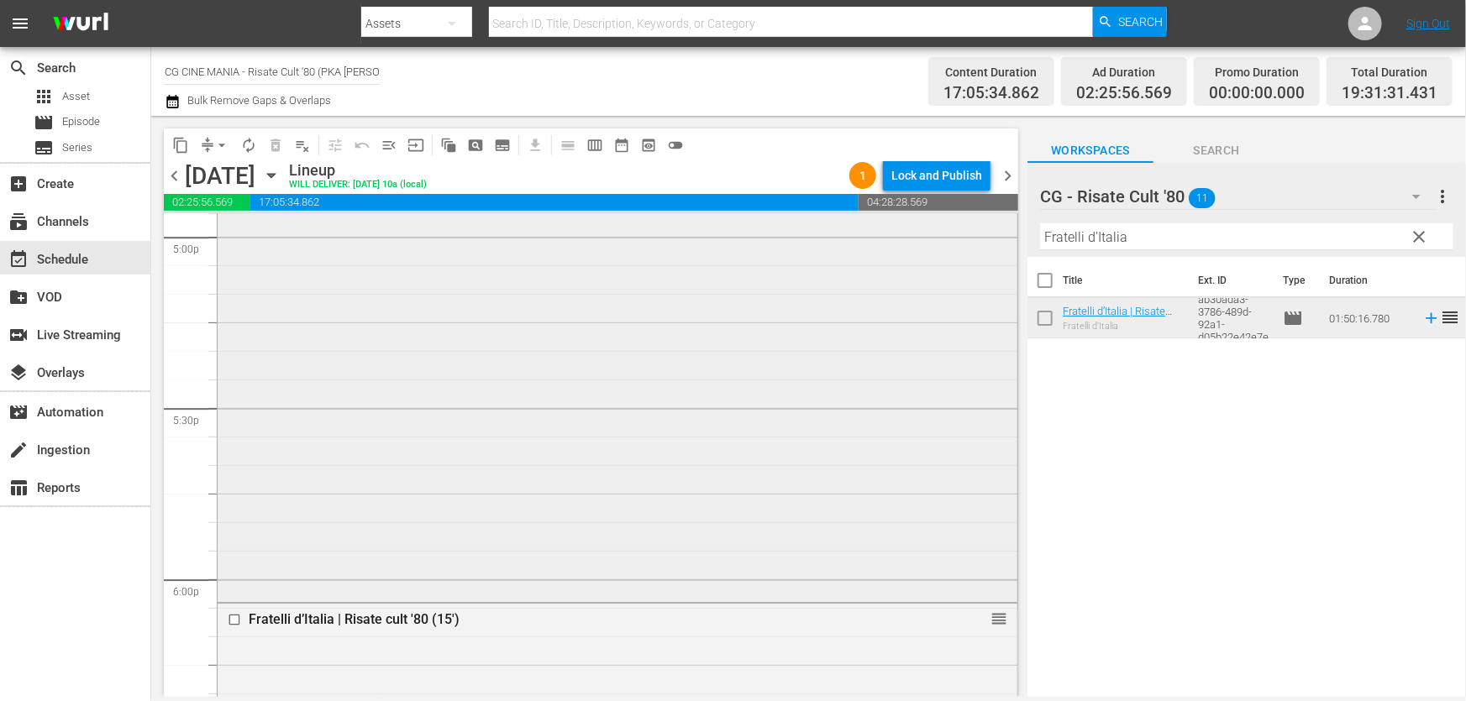
drag, startPoint x: 1151, startPoint y: 241, endPoint x: 659, endPoint y: 307, distance: 495.7
click at [659, 307] on div "content_copy compress arrow_drop_down autorenew_outlined delete_forever_outline…" at bounding box center [808, 406] width 1315 height 581
paste input "QUESTO E QUELLO"
click at [1422, 323] on icon at bounding box center [1431, 318] width 18 height 18
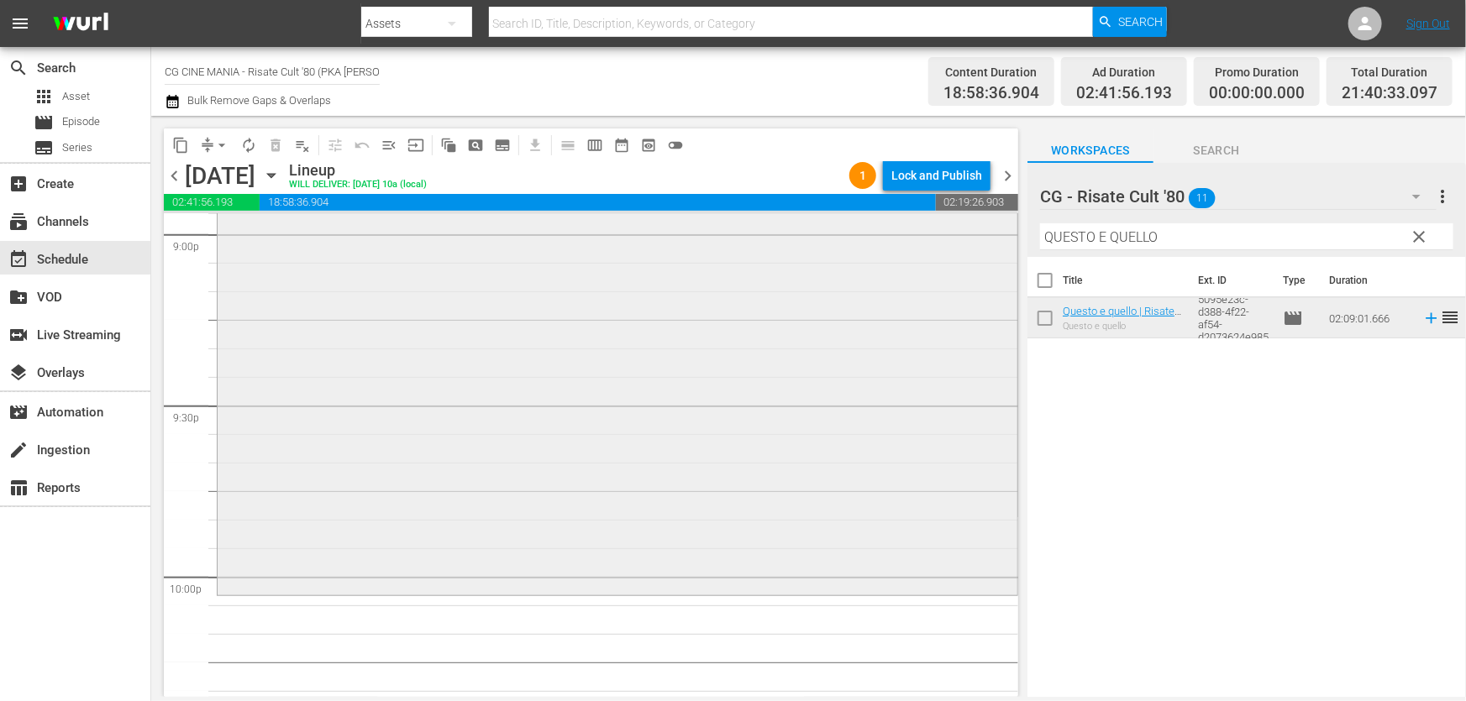
scroll to position [7178, 0]
drag, startPoint x: 1176, startPoint y: 242, endPoint x: 570, endPoint y: 335, distance: 612.8
click at [599, 330] on div "content_copy compress arrow_drop_down autorenew_outlined delete_forever_outline…" at bounding box center [808, 406] width 1315 height 581
paste input "L'estate sta finendo"
click at [1427, 318] on icon at bounding box center [1431, 318] width 18 height 18
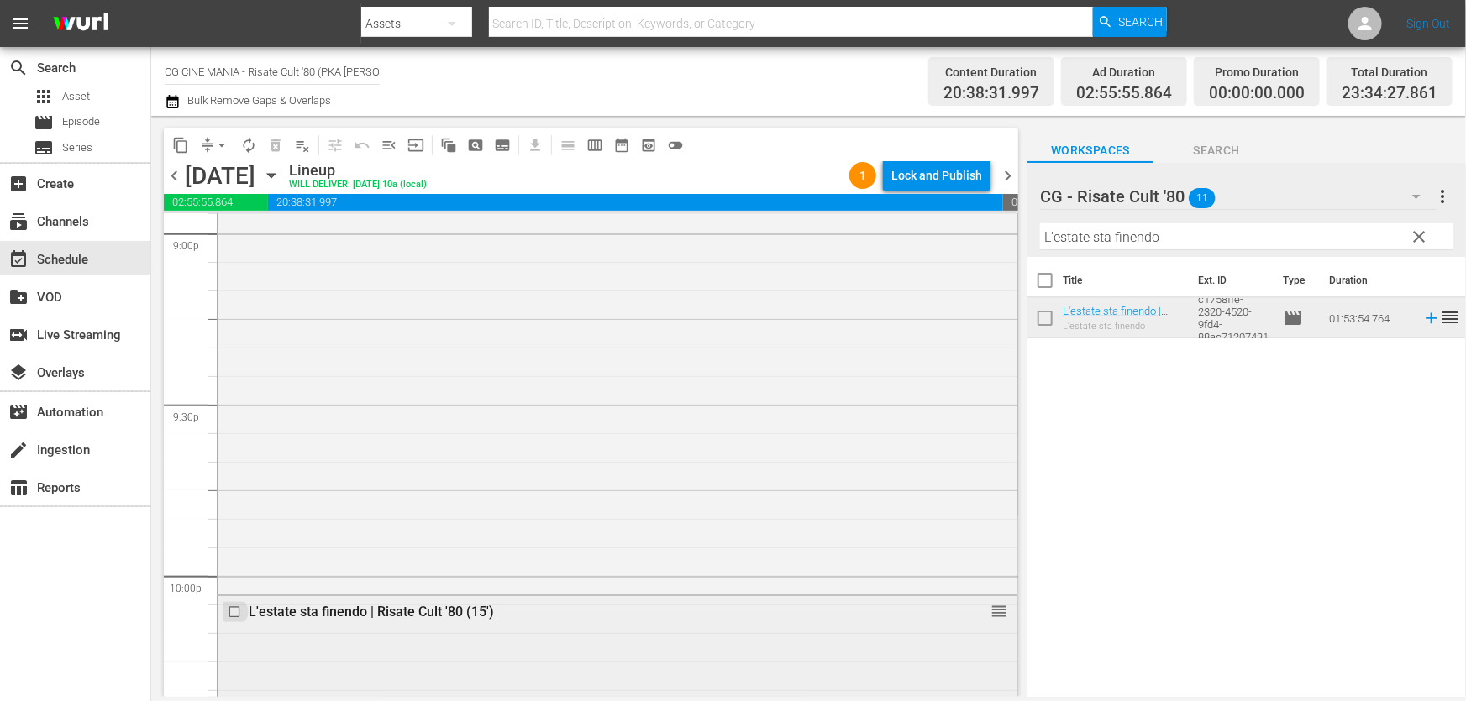
click at [230, 615] on input "checkbox" at bounding box center [237, 613] width 18 height 14
click at [270, 145] on span "delete_forever_outlined" at bounding box center [275, 145] width 17 height 17
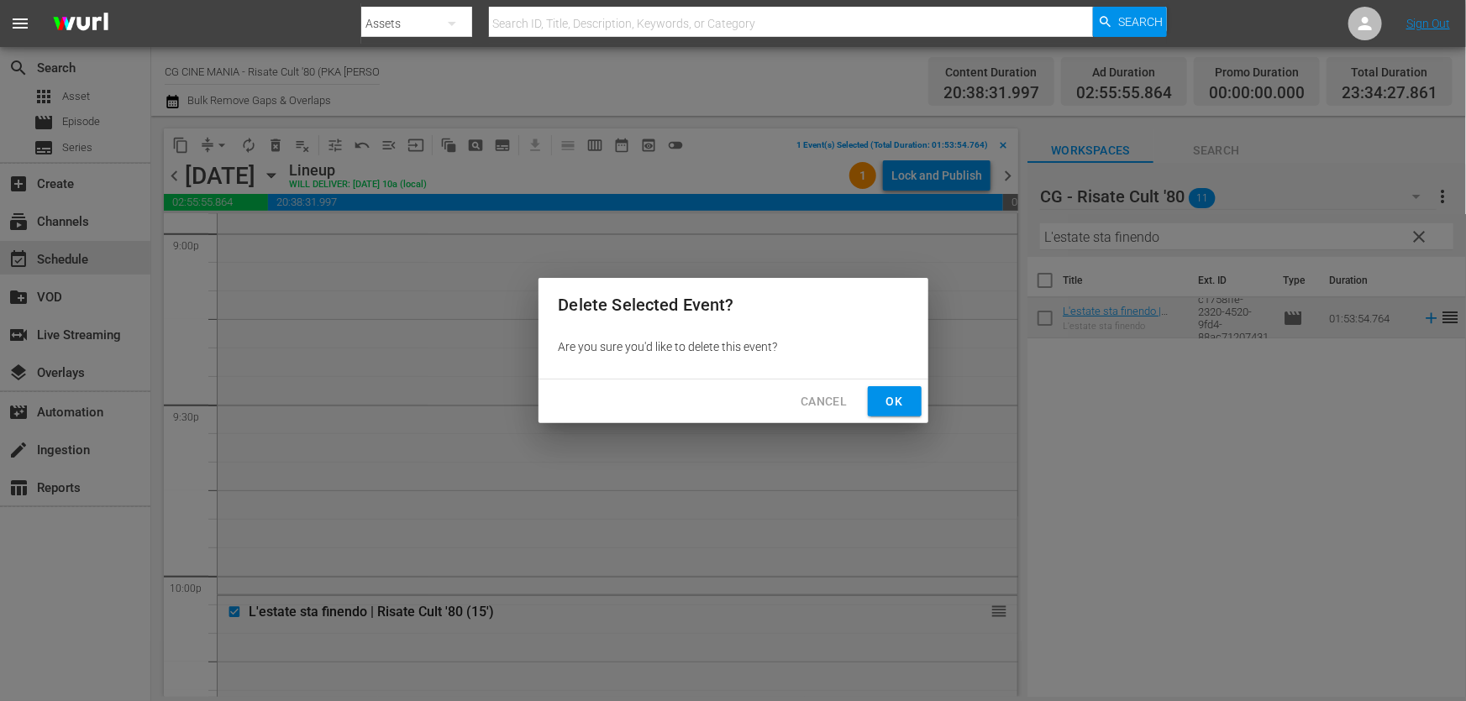
click at [899, 410] on span "Ok" at bounding box center [894, 401] width 27 height 21
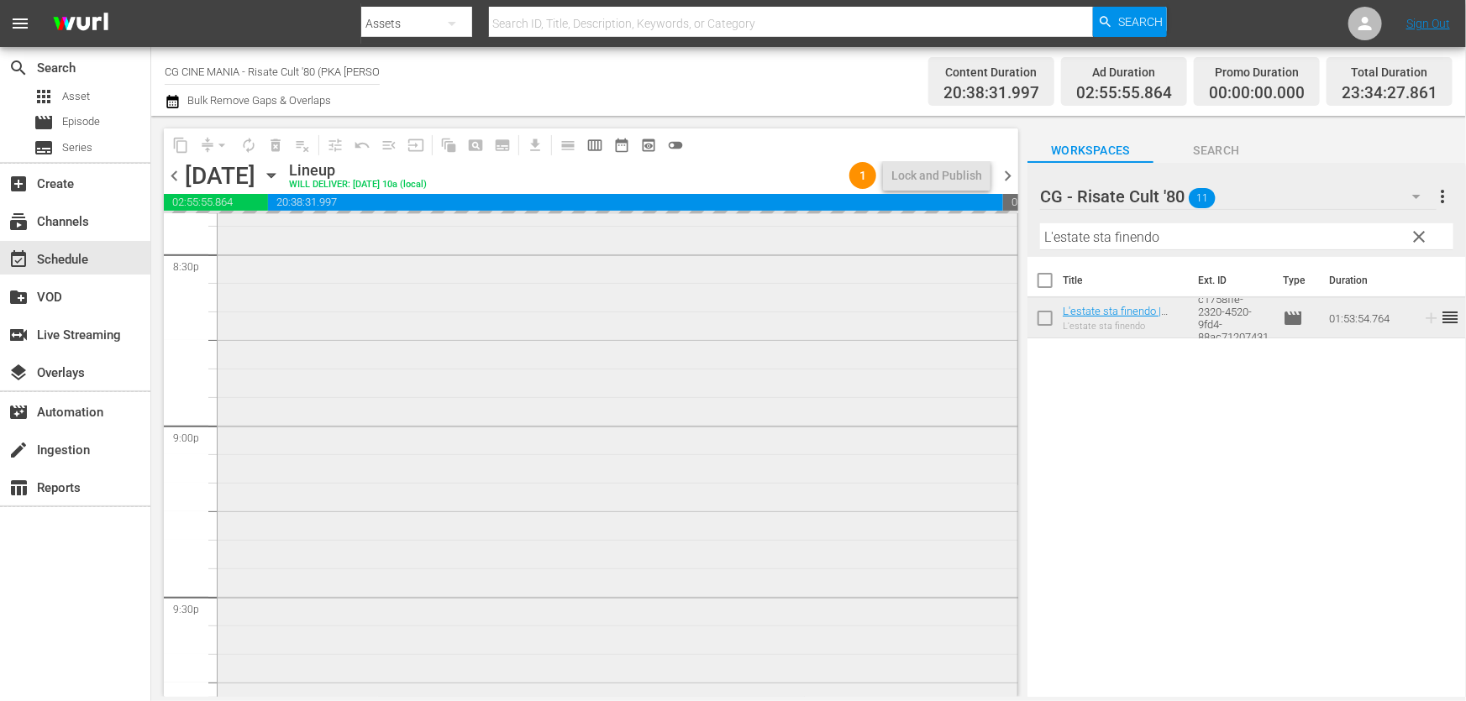
scroll to position [6720, 0]
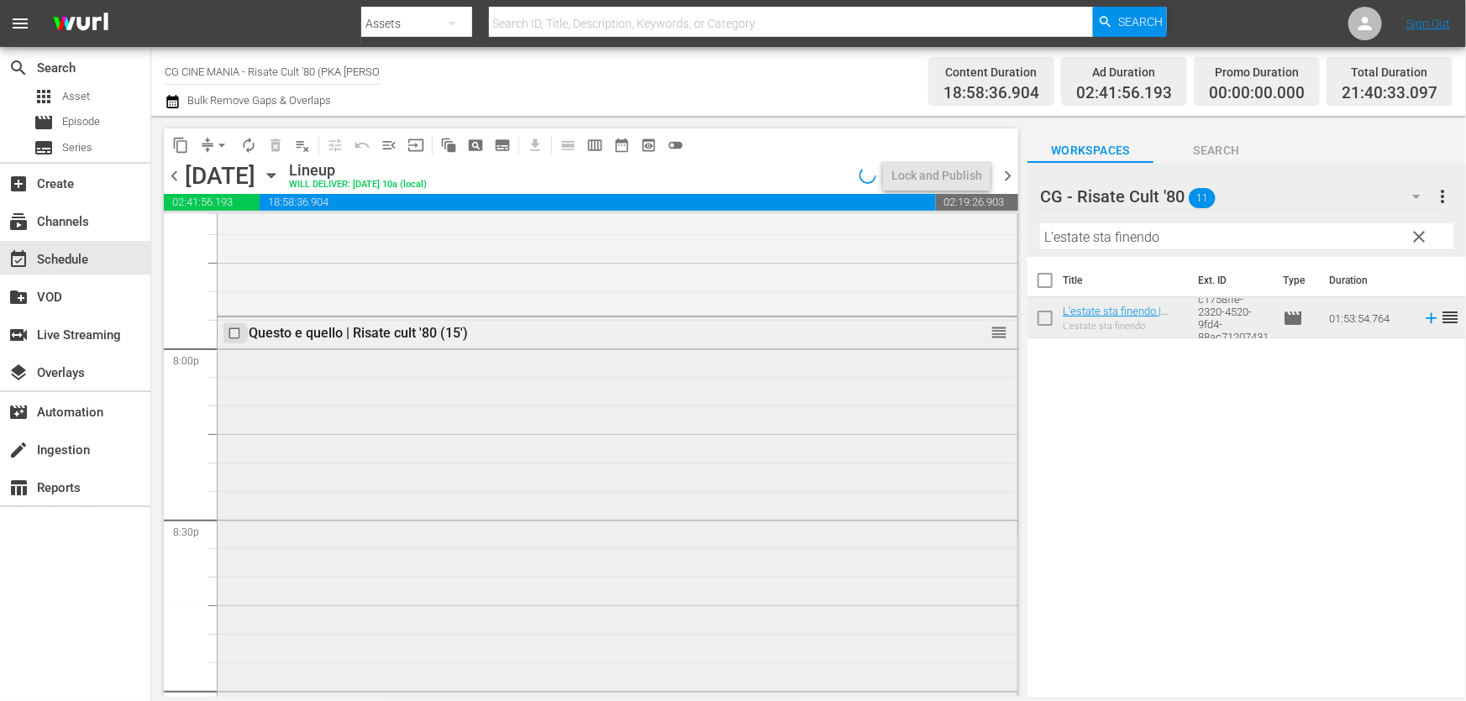
click at [240, 335] on input "checkbox" at bounding box center [237, 334] width 18 height 14
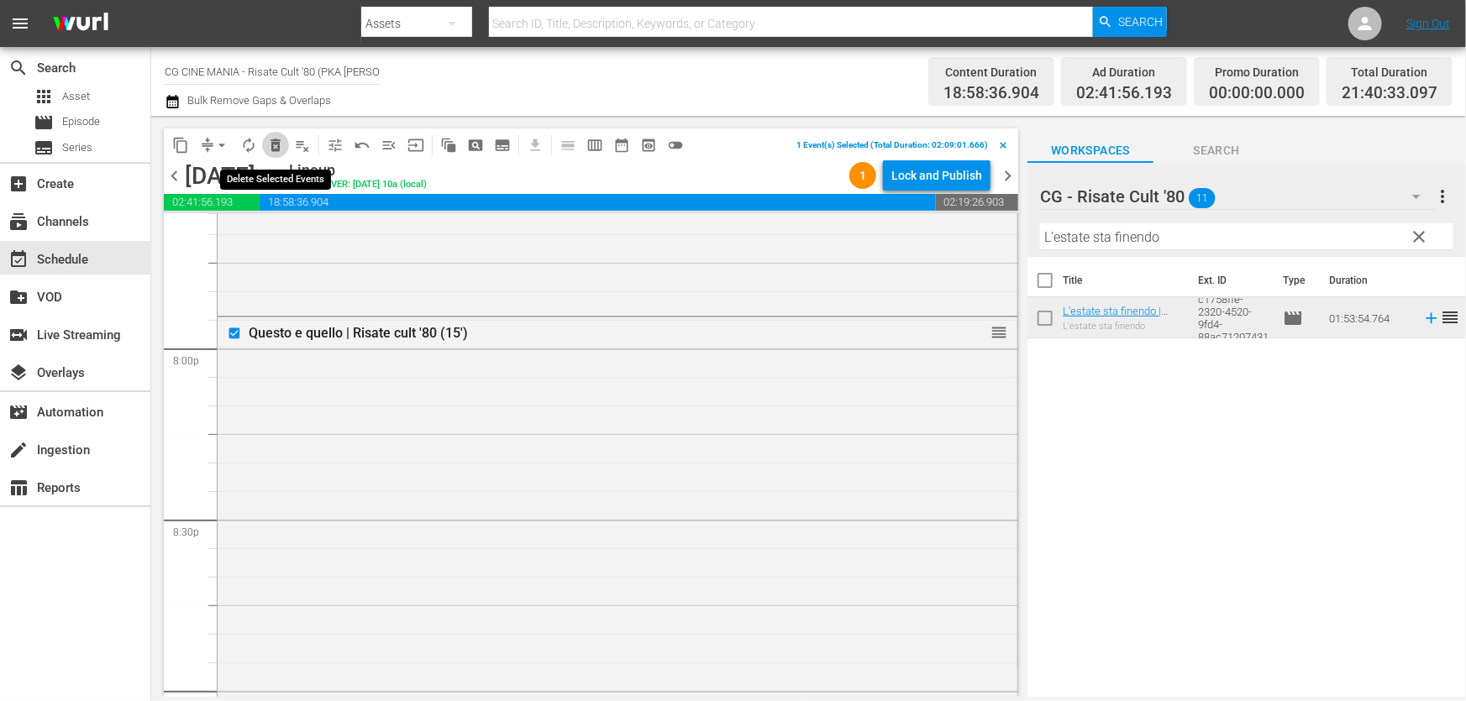
click at [285, 144] on button "delete_forever_outlined" at bounding box center [275, 145] width 27 height 27
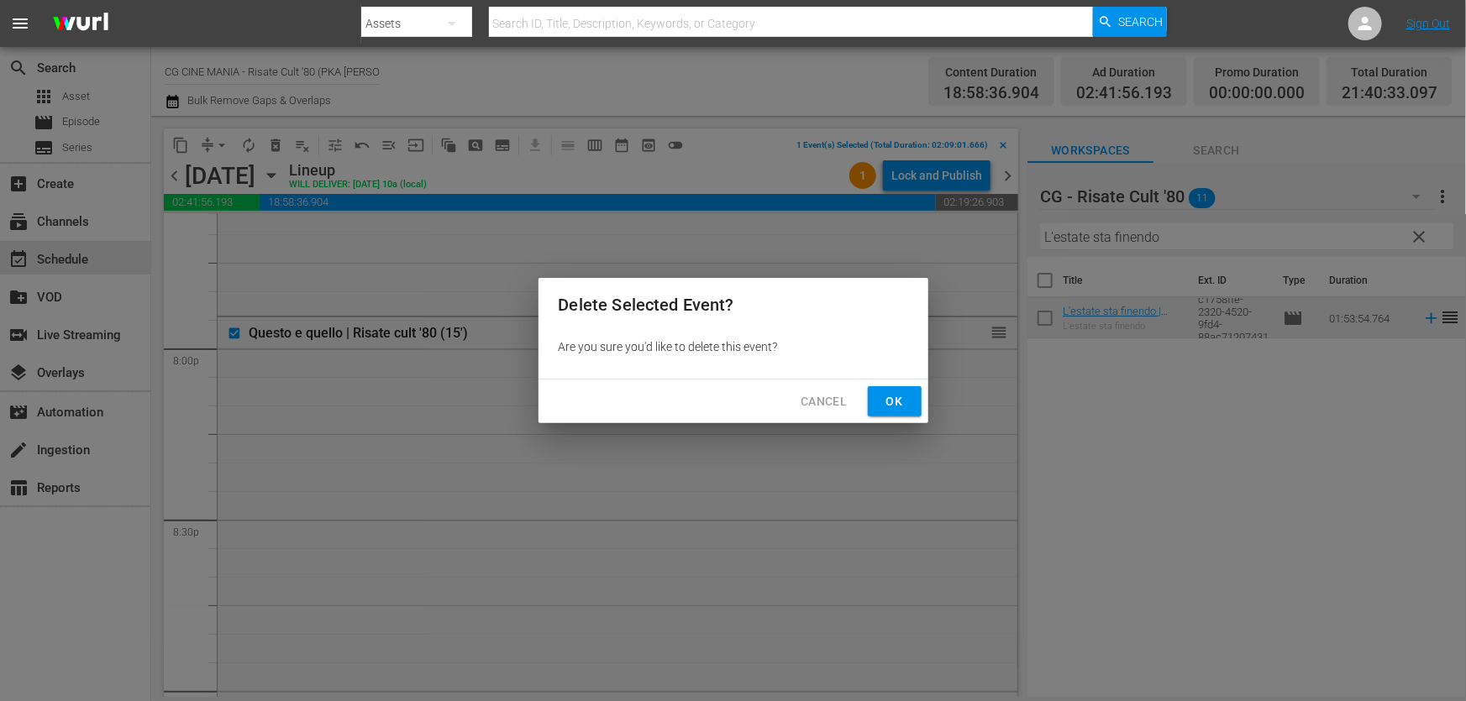
click at [829, 399] on span "Cancel" at bounding box center [824, 401] width 46 height 21
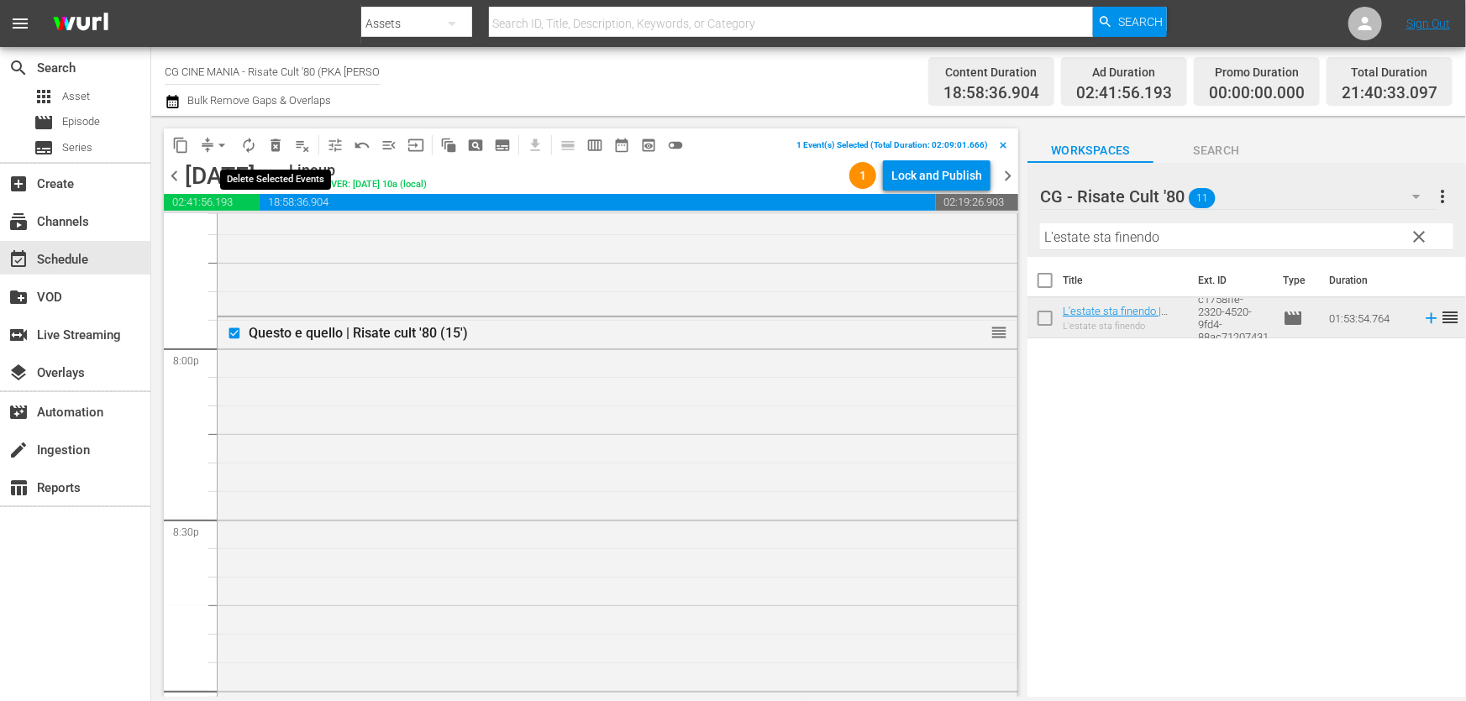
click at [270, 146] on span "delete_forever_outlined" at bounding box center [275, 145] width 17 height 17
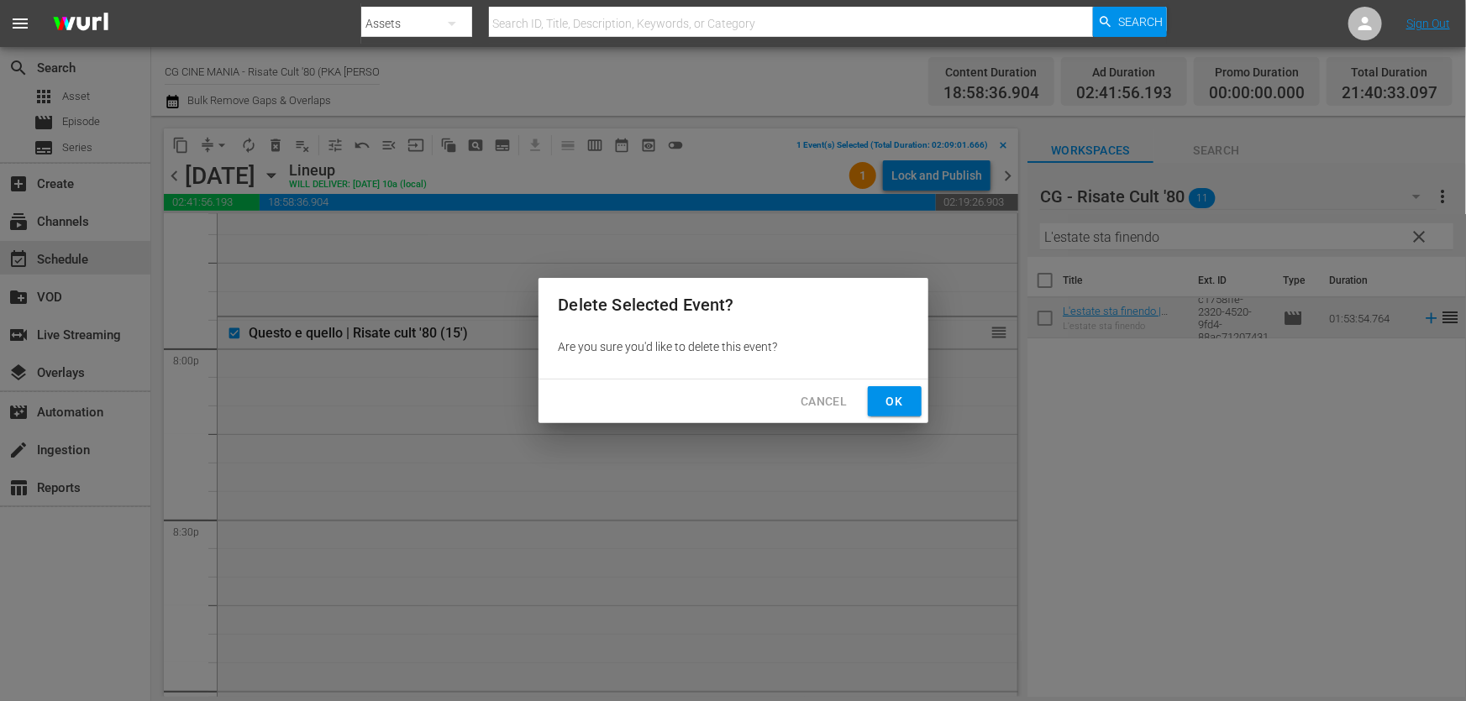
click at [917, 402] on button "Ok" at bounding box center [895, 401] width 54 height 31
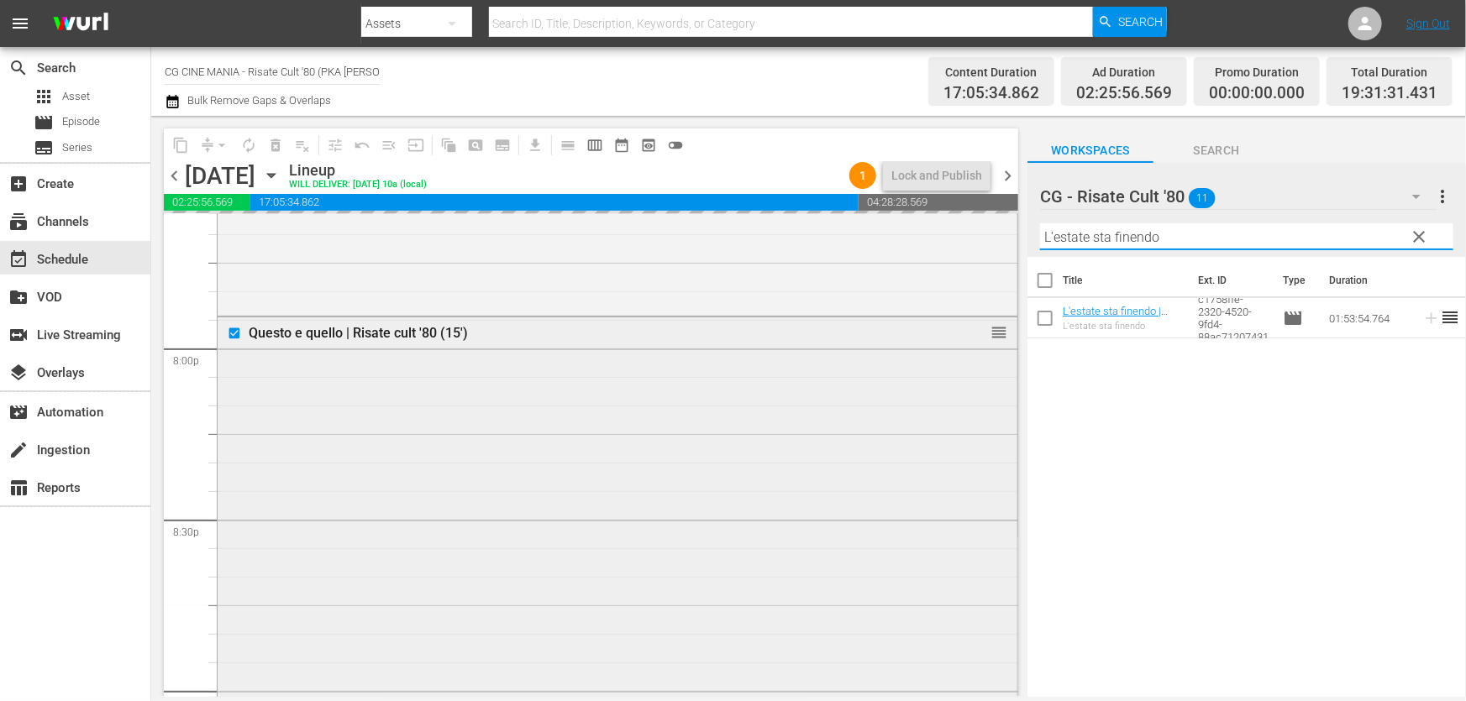
drag, startPoint x: 1211, startPoint y: 244, endPoint x: 541, endPoint y: 339, distance: 676.9
click at [559, 334] on div "content_copy compress arrow_drop_down autorenew_outlined delete_forever_outline…" at bounding box center [808, 406] width 1315 height 581
paste input "Fracchia contro Dracula"
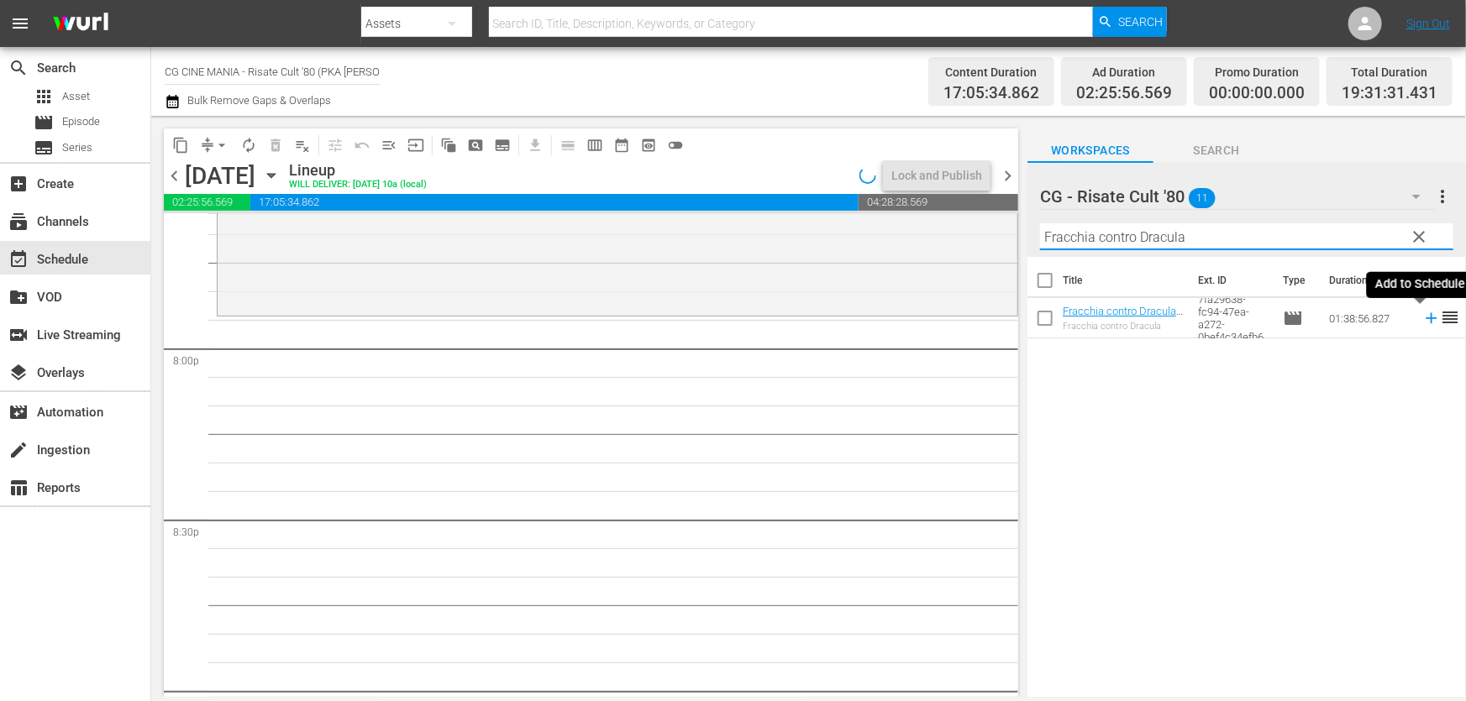
click at [1422, 323] on icon at bounding box center [1431, 318] width 18 height 18
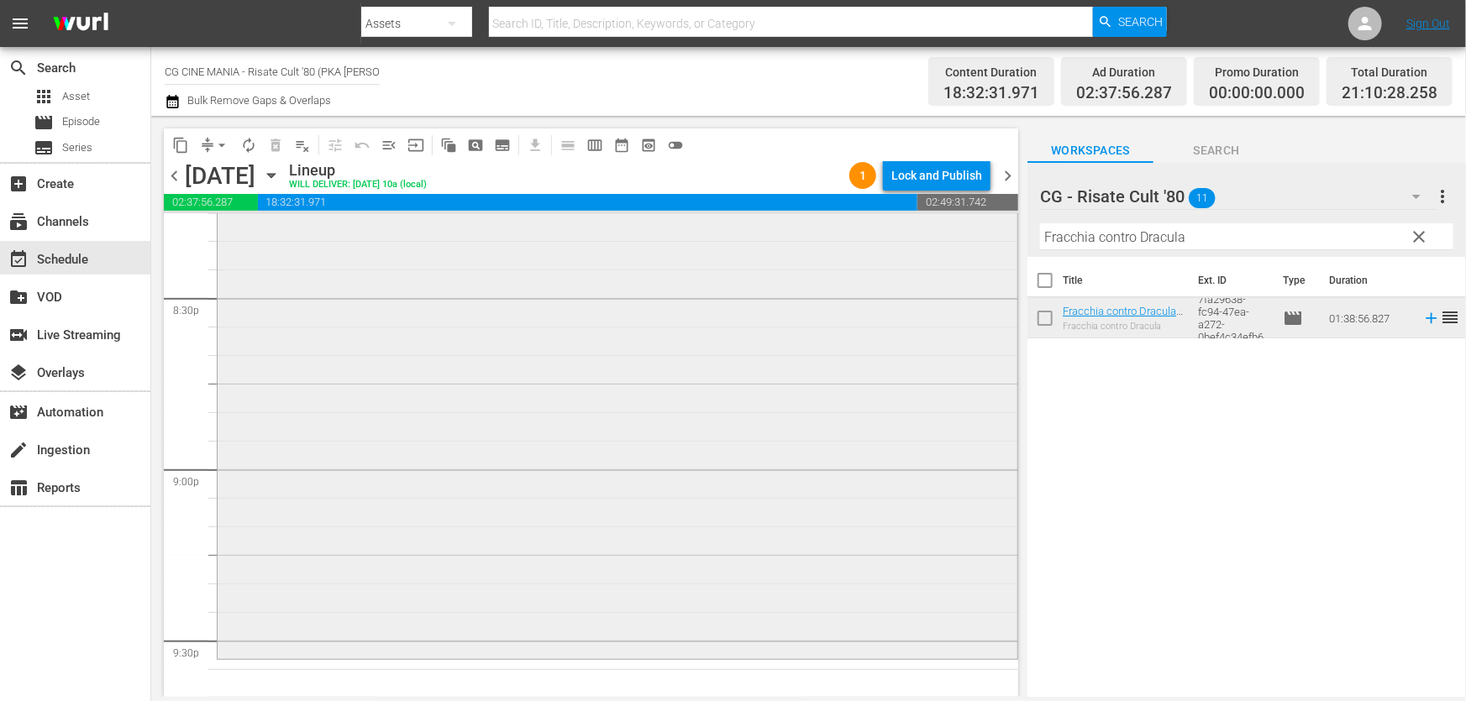
scroll to position [7101, 0]
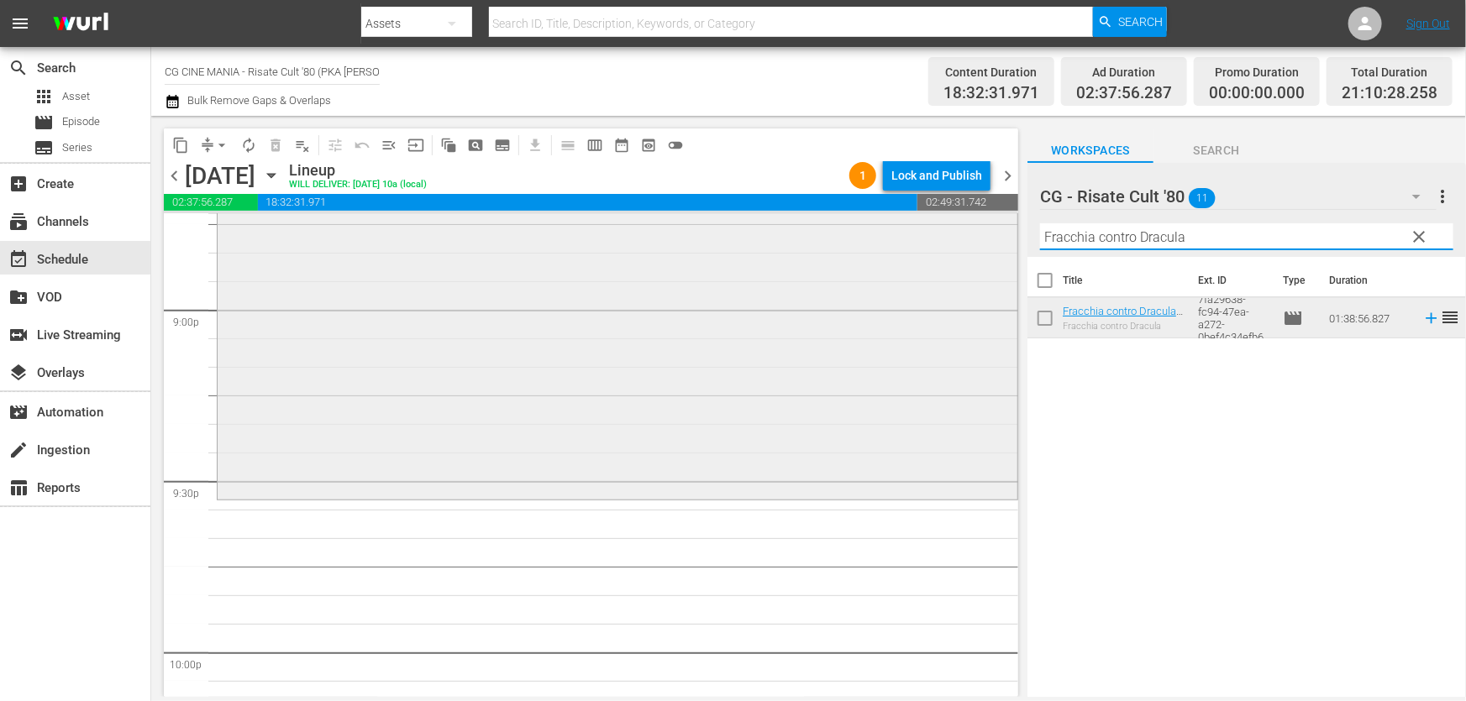
drag, startPoint x: 1221, startPoint y: 237, endPoint x: 671, endPoint y: 311, distance: 555.1
click at [697, 307] on div "content_copy compress arrow_drop_down autorenew_outlined delete_forever_outline…" at bounding box center [808, 406] width 1315 height 581
paste input "È arrivato mio fratello"
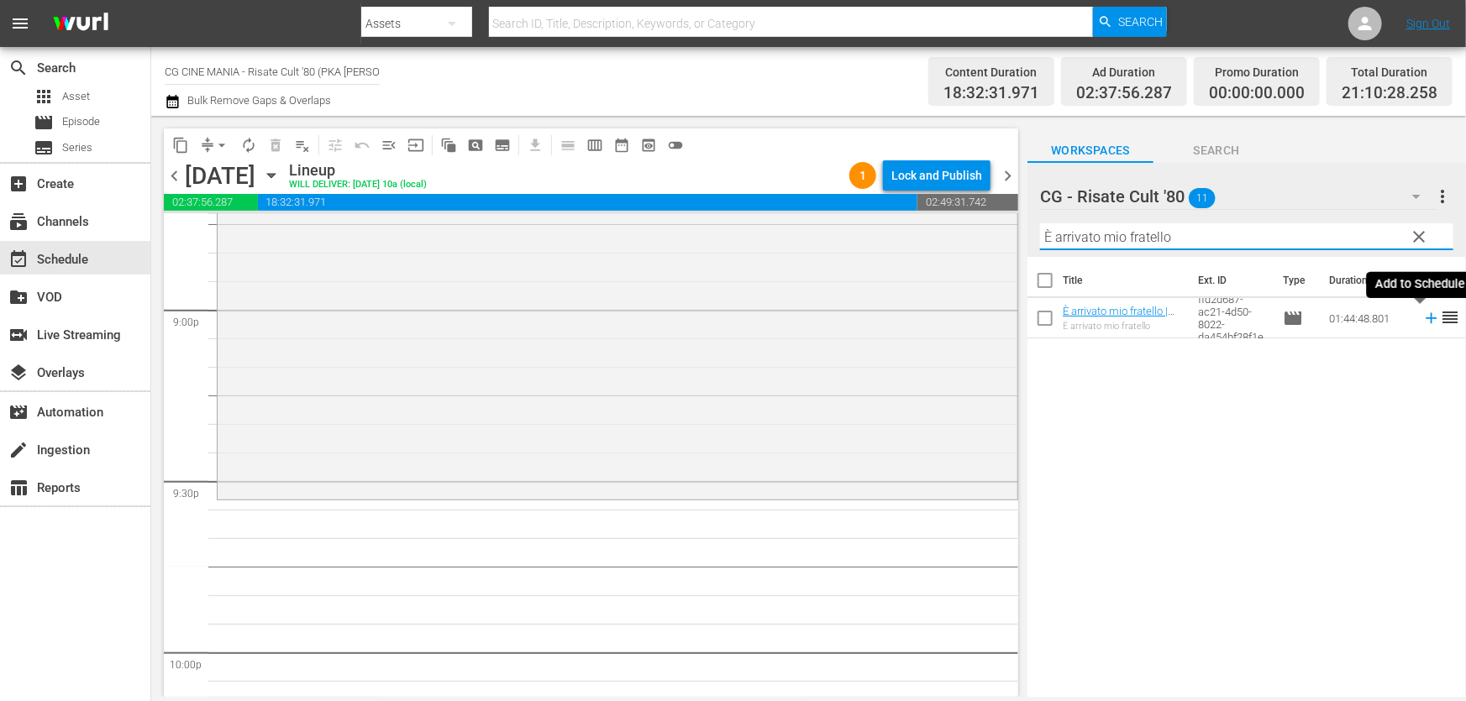
click at [1422, 317] on icon at bounding box center [1431, 318] width 18 height 18
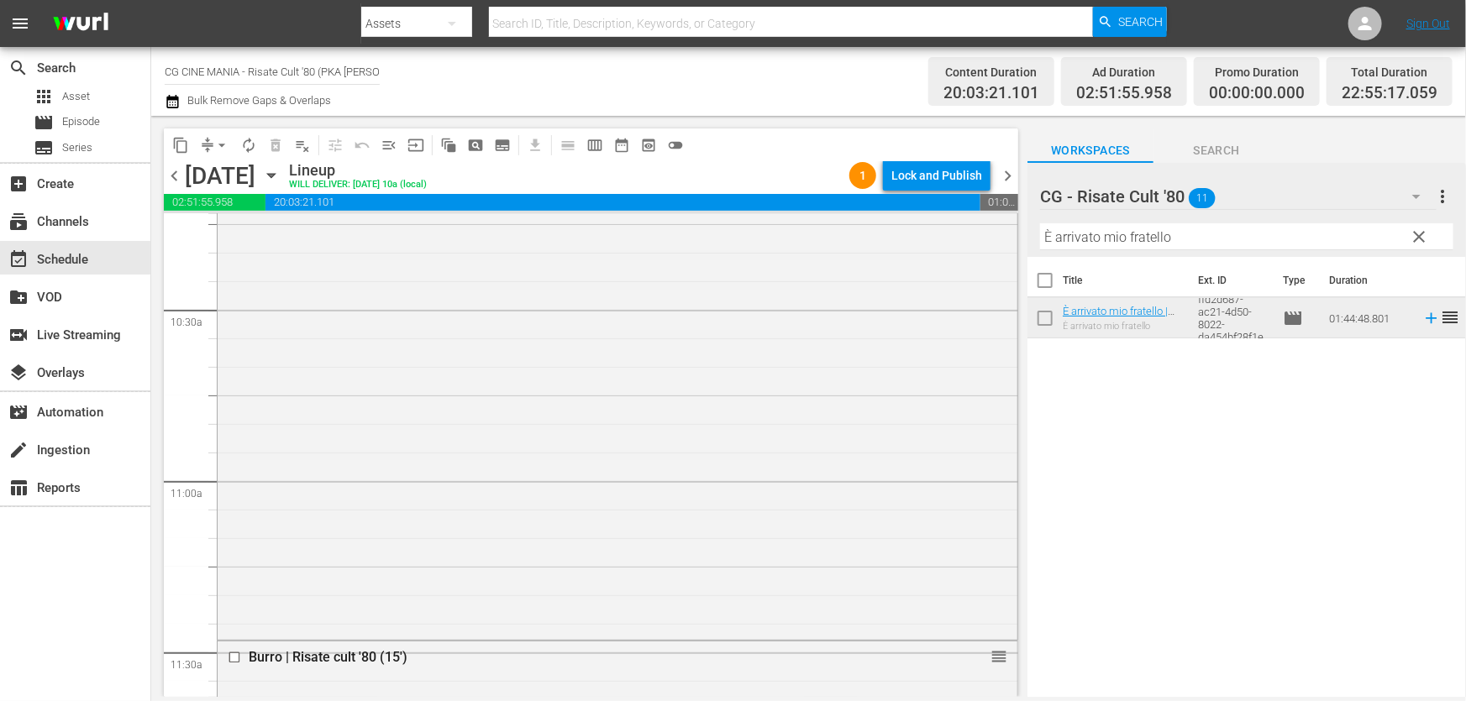
scroll to position [3476, 0]
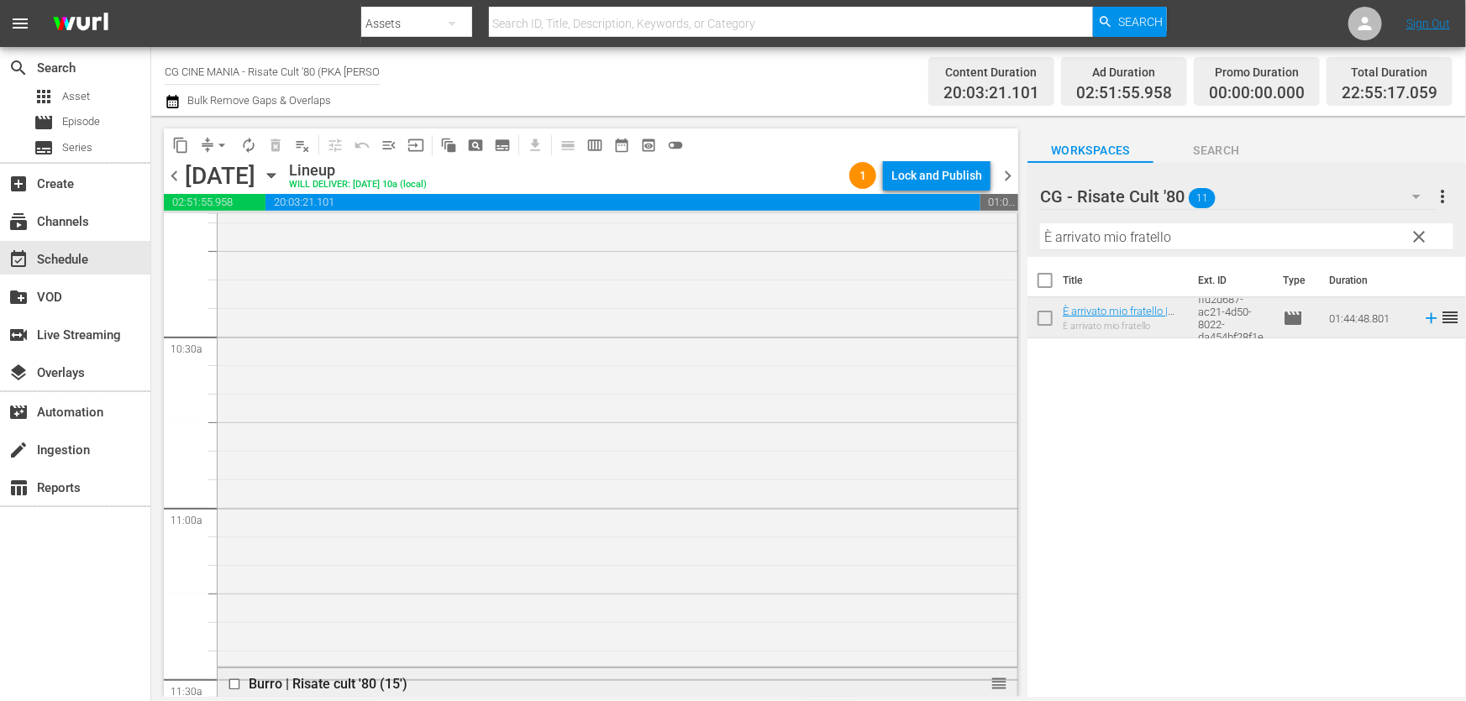
click at [235, 682] on input "checkbox" at bounding box center [237, 685] width 18 height 14
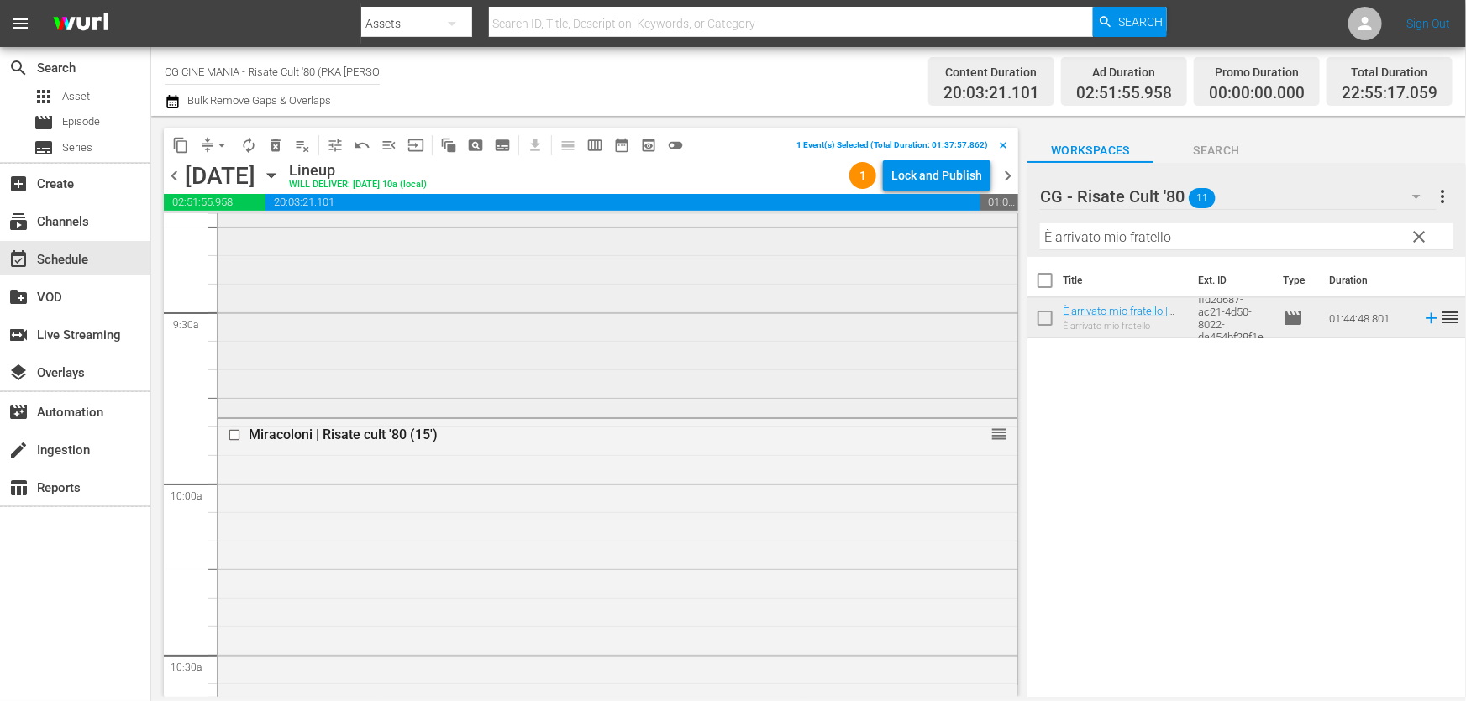
scroll to position [3017, 0]
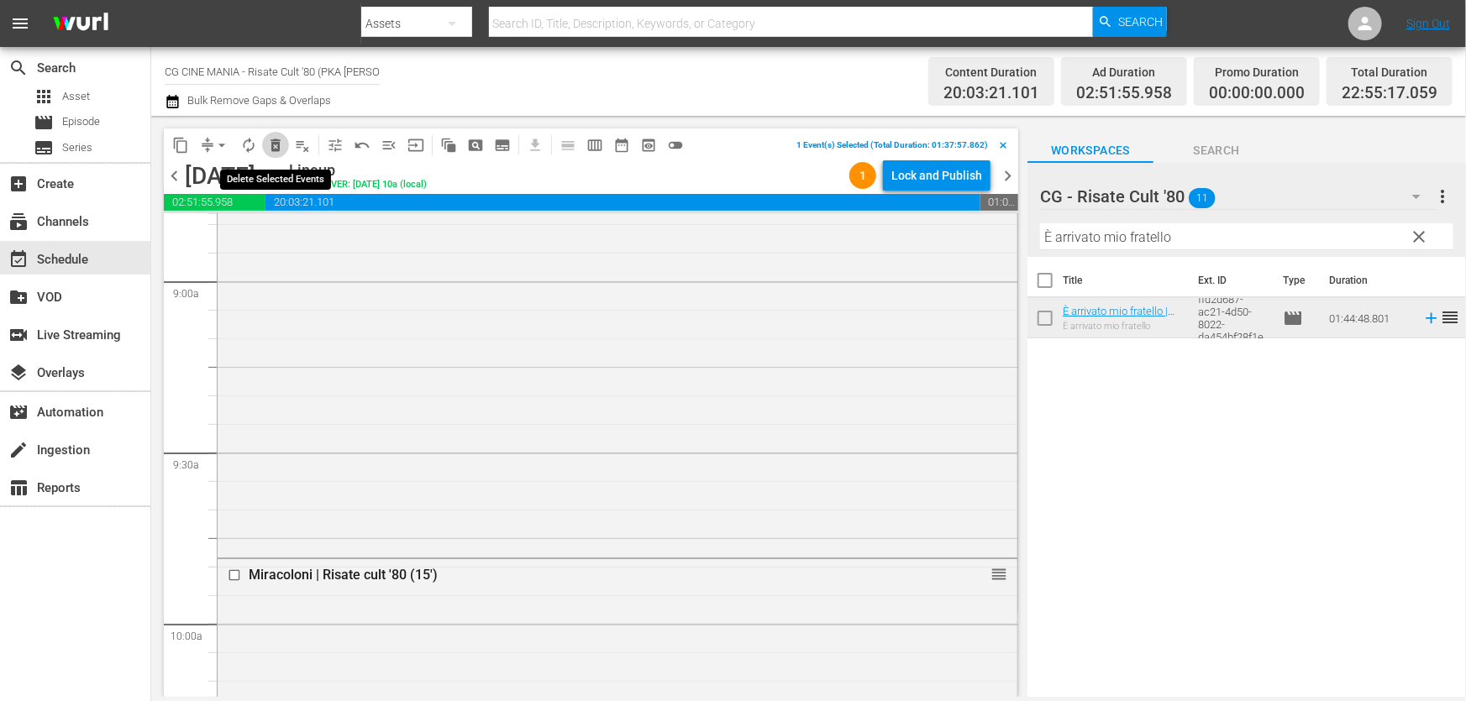
click at [274, 149] on span "delete_forever_outlined" at bounding box center [275, 145] width 17 height 17
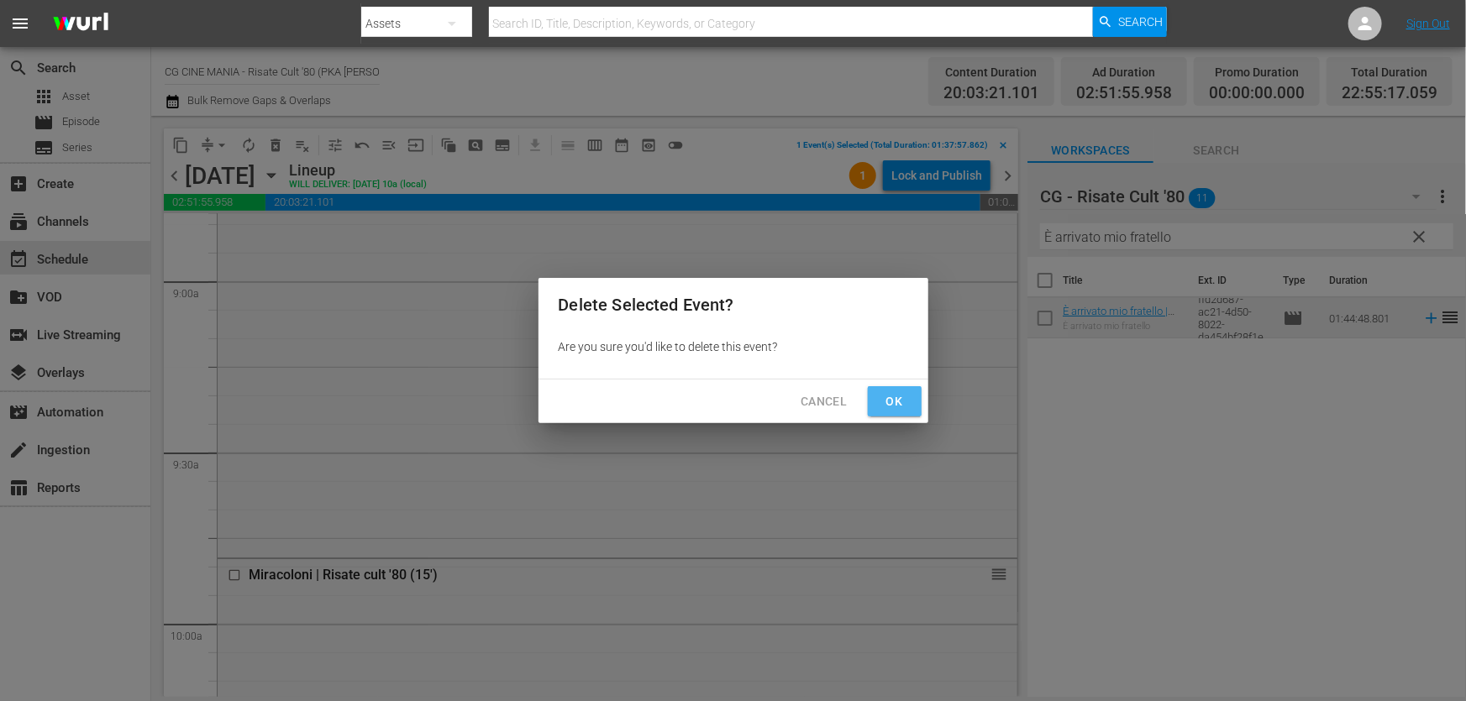
click at [886, 407] on span "Ok" at bounding box center [894, 401] width 27 height 21
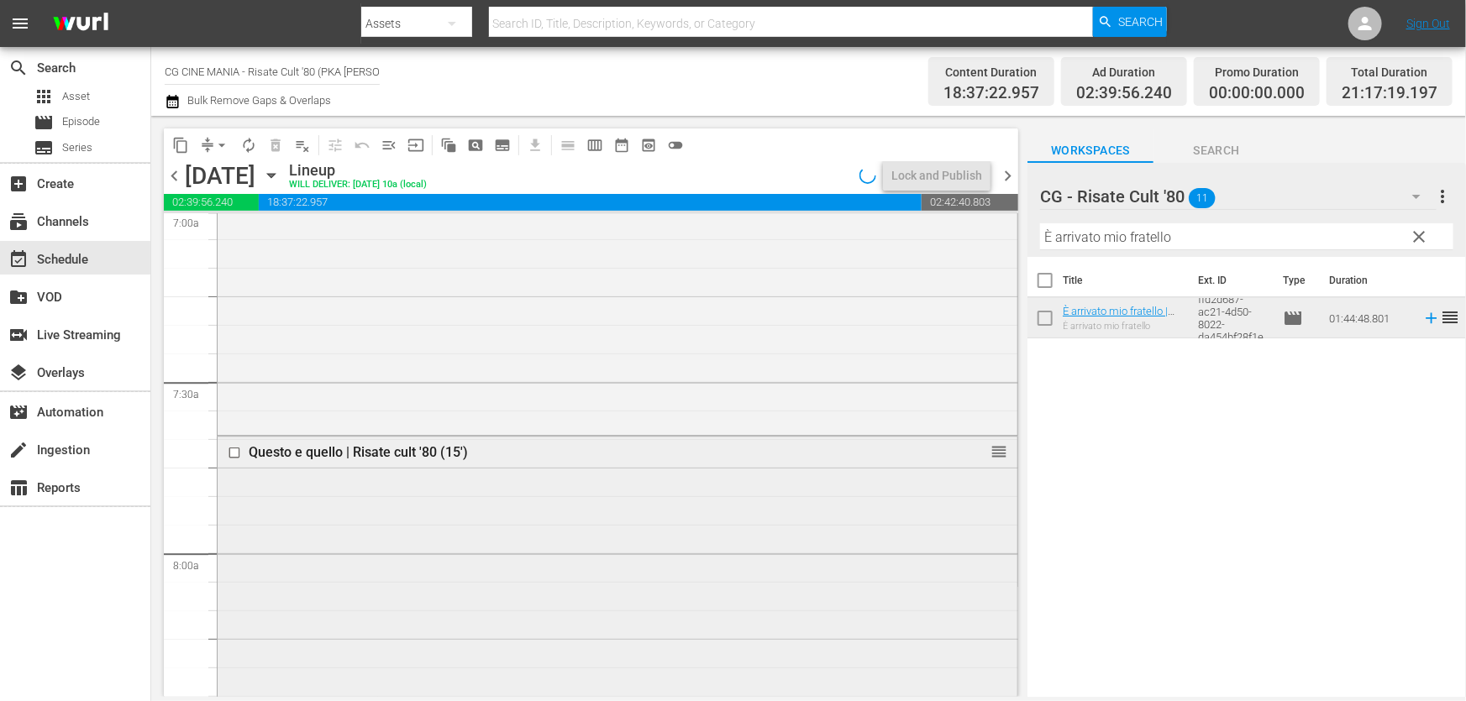
scroll to position [2254, 0]
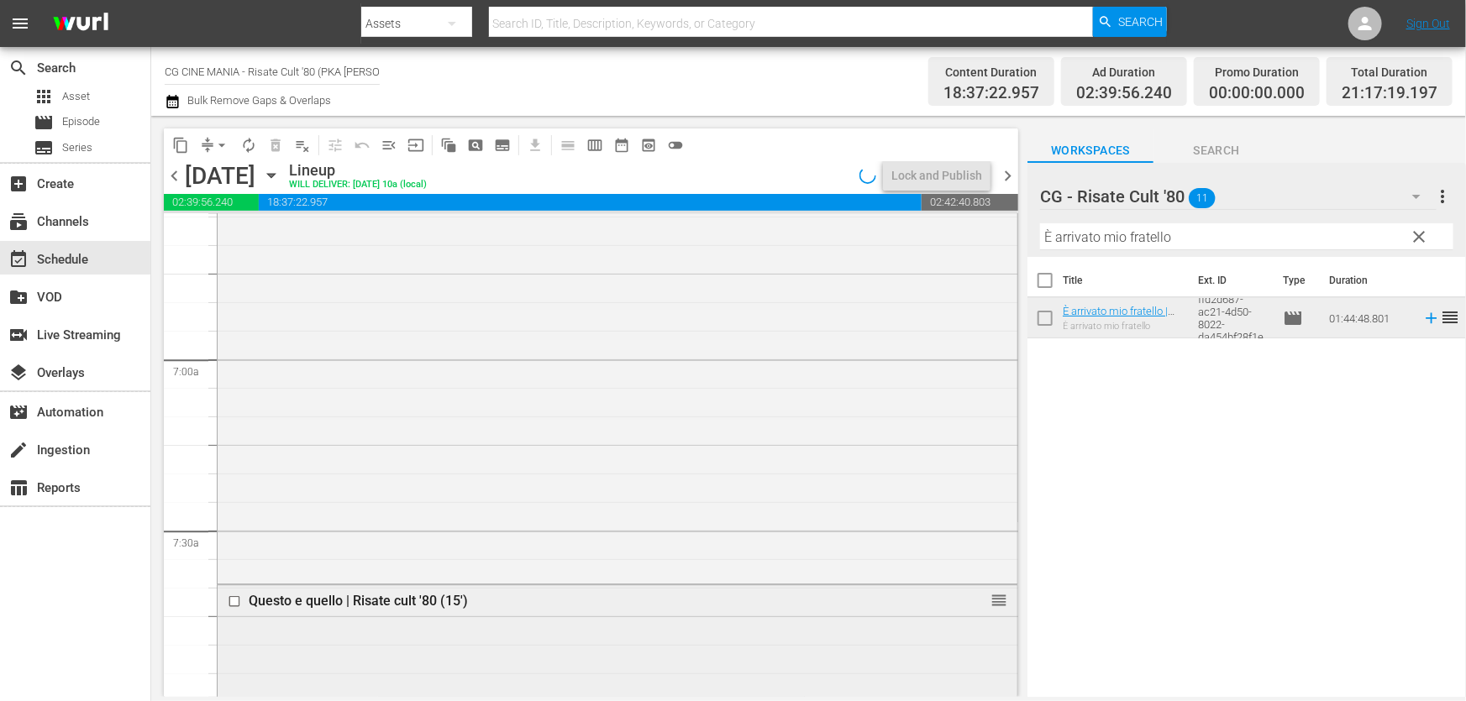
click at [228, 603] on input "checkbox" at bounding box center [237, 602] width 18 height 14
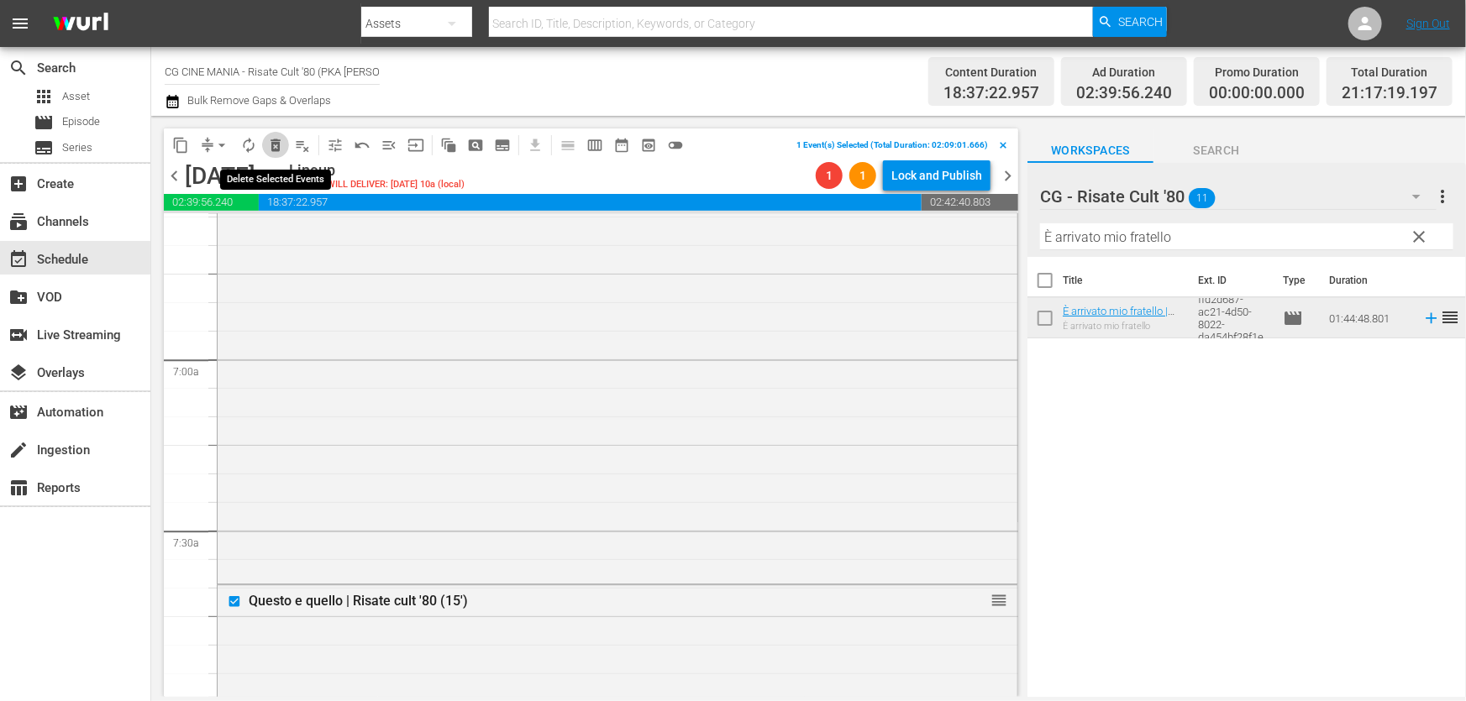
click at [276, 143] on span "delete_forever_outlined" at bounding box center [275, 145] width 17 height 17
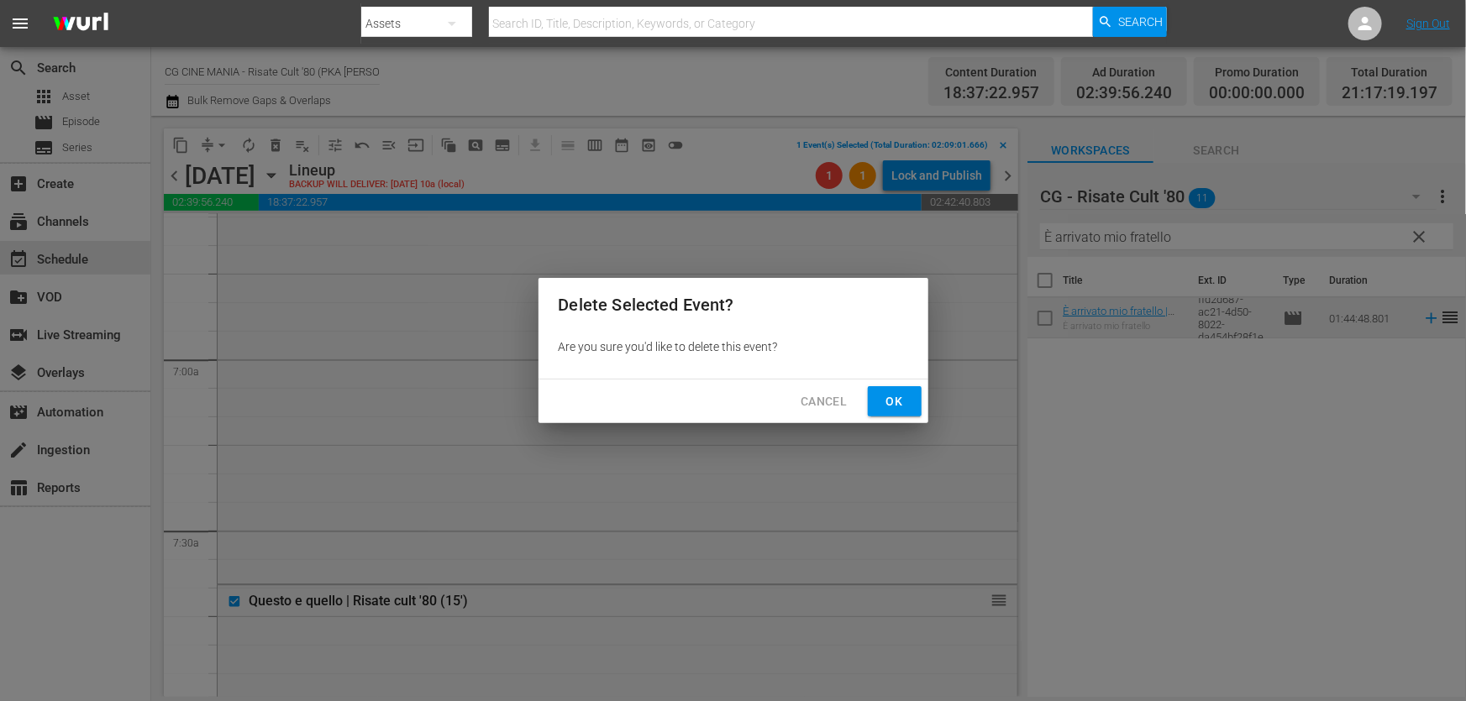
click at [881, 403] on span "Ok" at bounding box center [894, 401] width 27 height 21
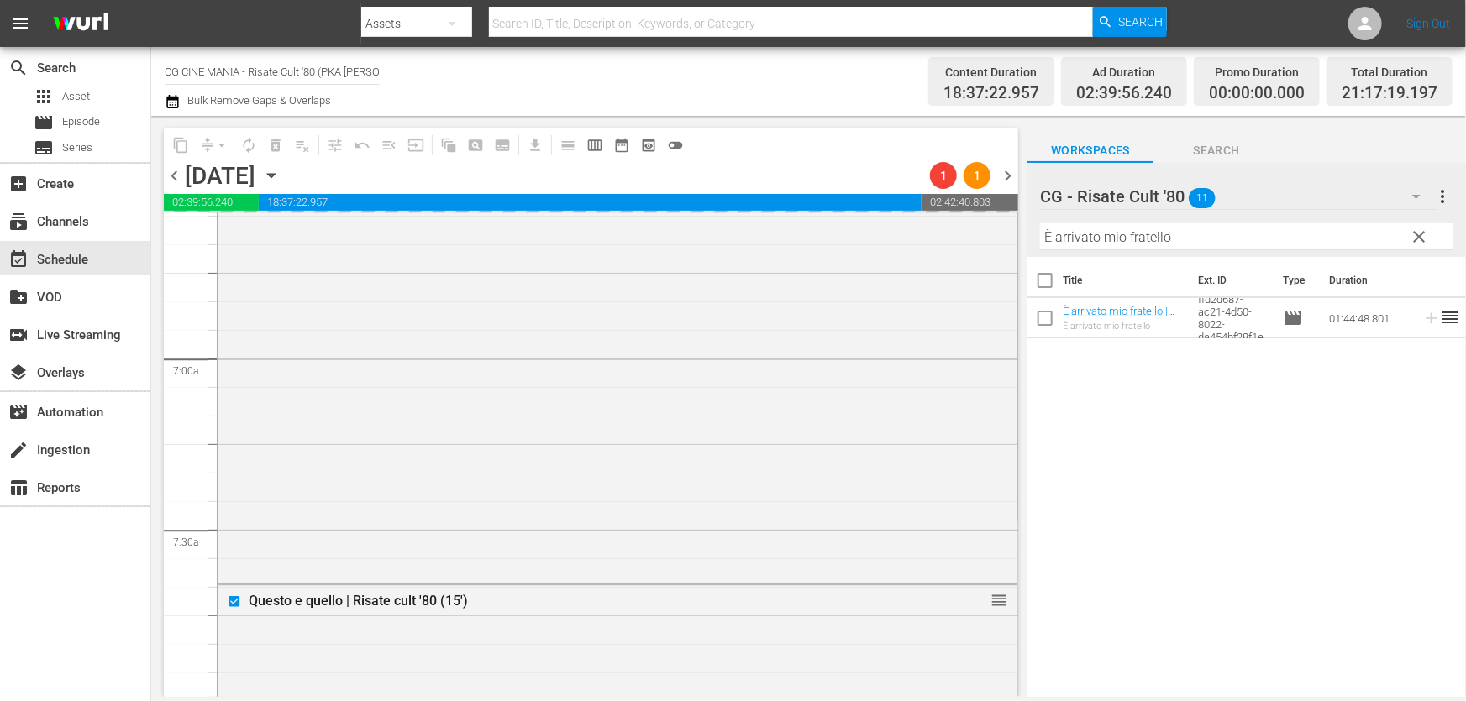
click at [1146, 235] on input "È arrivato mio fratello" at bounding box center [1246, 236] width 413 height 27
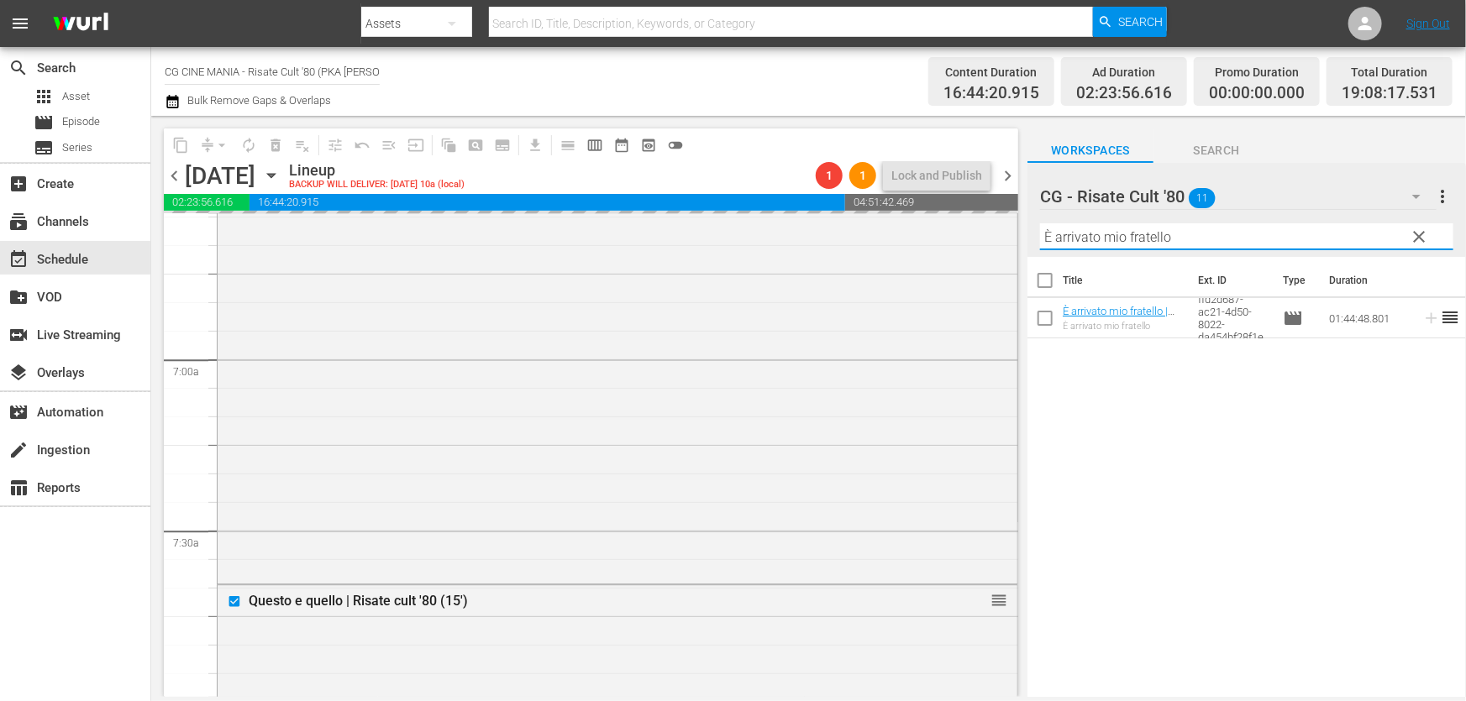
click at [1146, 235] on input "È arrivato mio fratello" at bounding box center [1246, 236] width 413 height 27
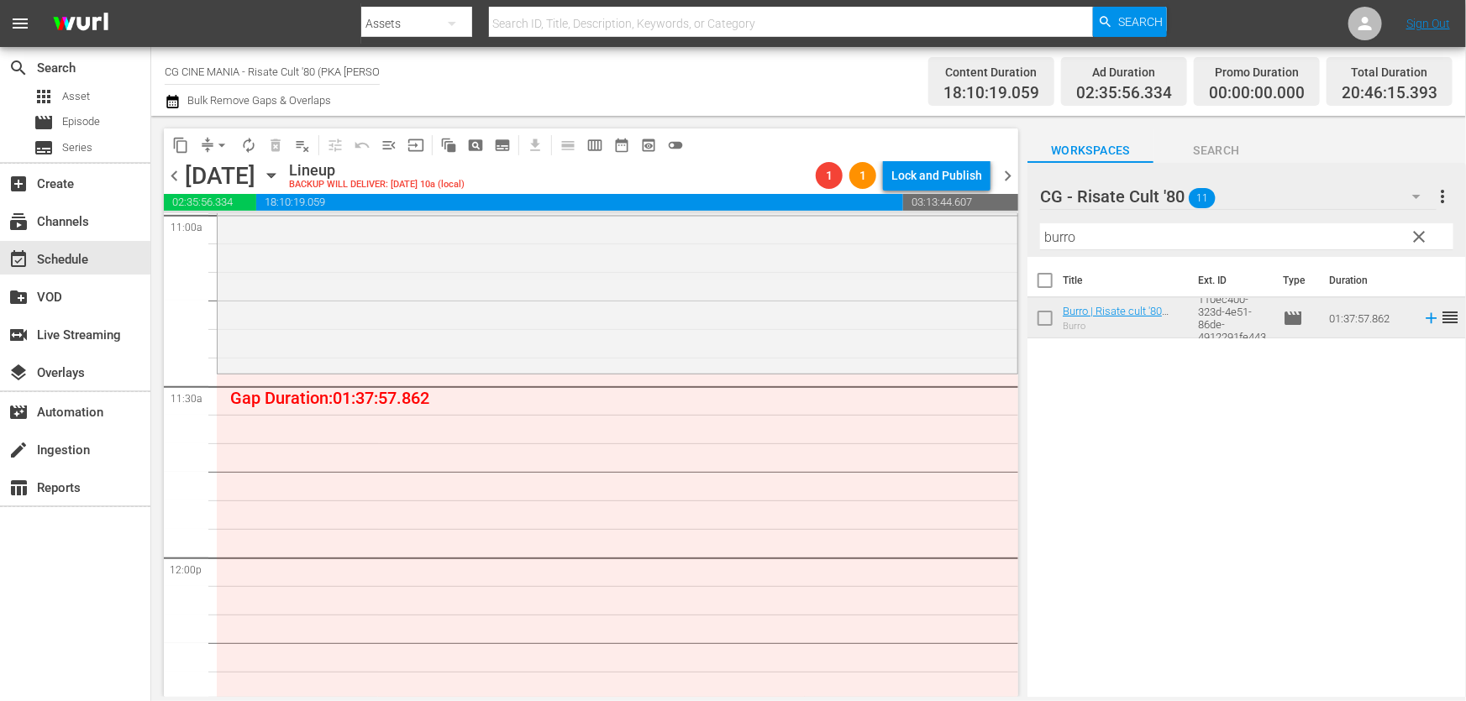
scroll to position [3934, 0]
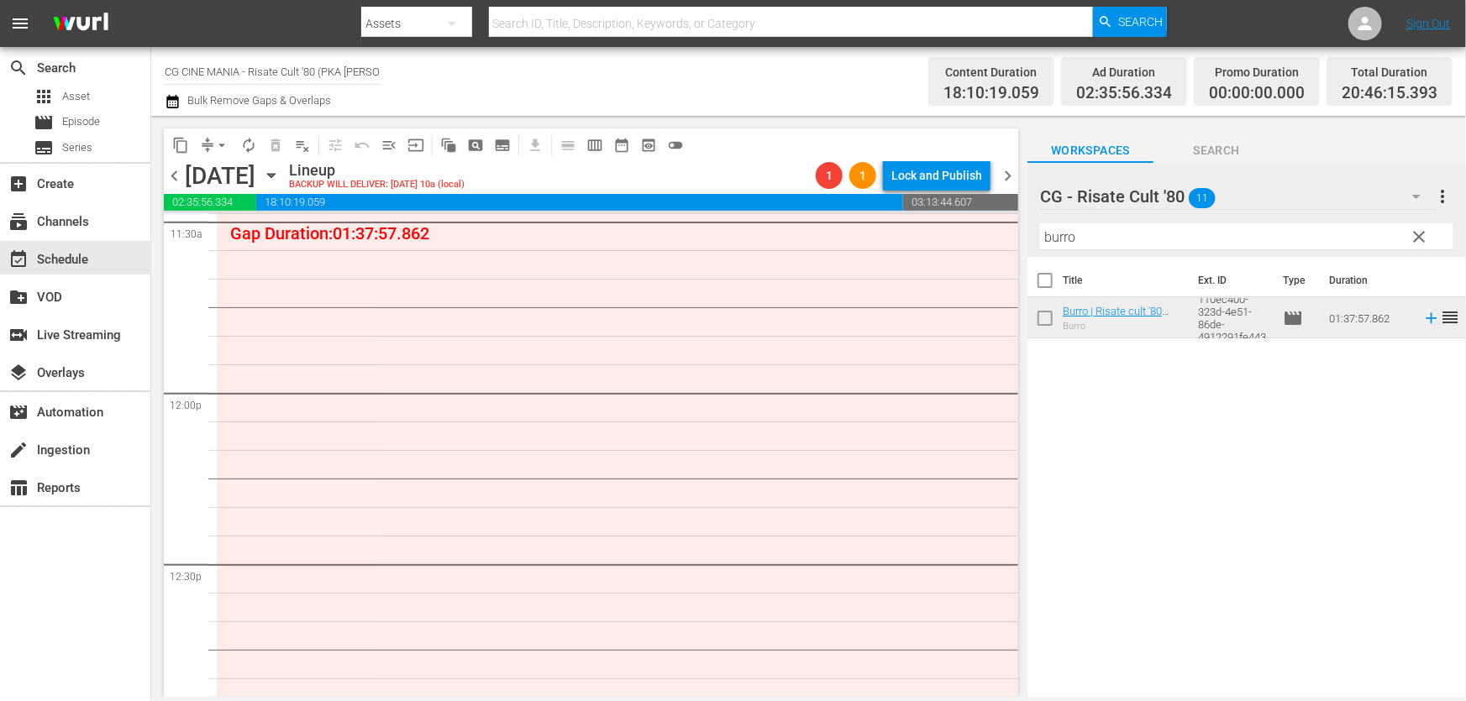
click at [1126, 241] on input "burro" at bounding box center [1246, 236] width 413 height 27
paste input "QUESTO E QUELLO"
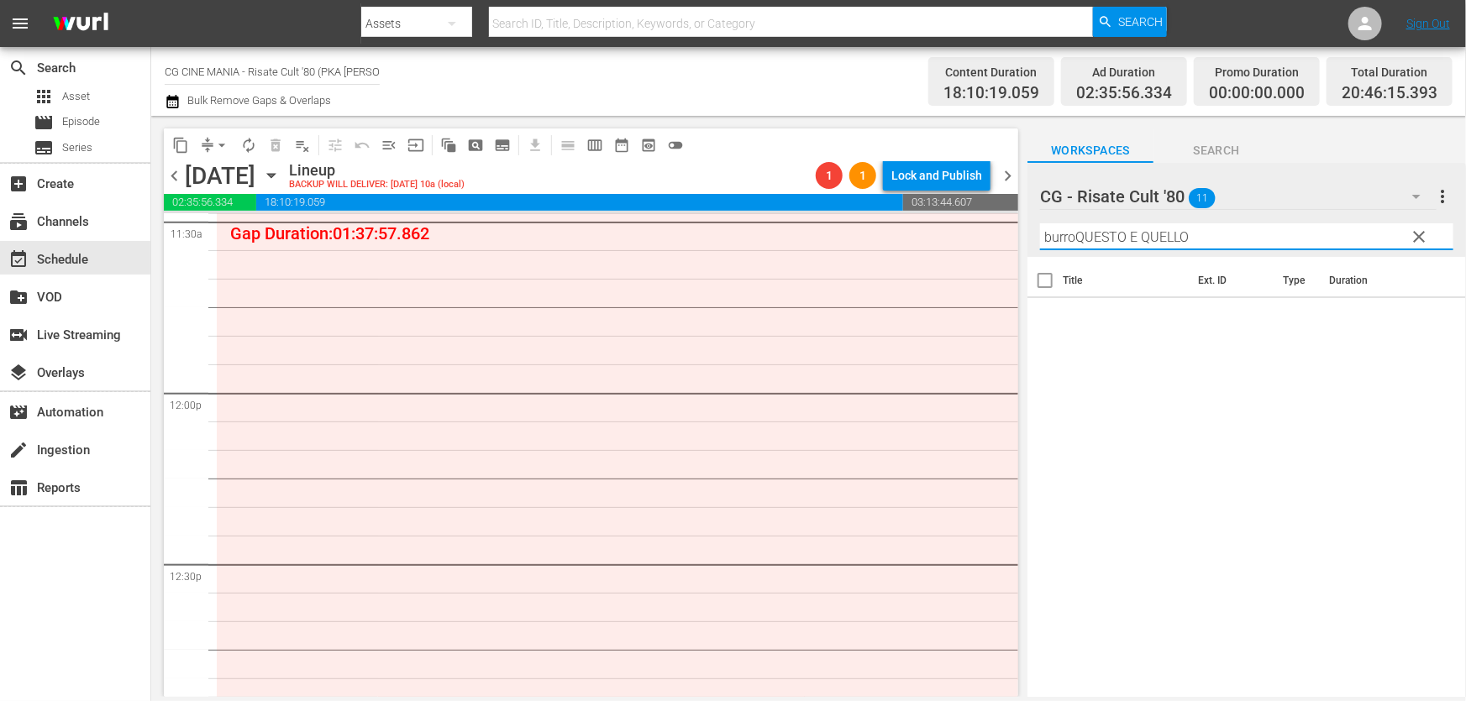
drag, startPoint x: 1202, startPoint y: 232, endPoint x: 756, endPoint y: 279, distance: 448.5
click at [759, 277] on div "content_copy compress arrow_drop_down autorenew_outlined delete_forever_outline…" at bounding box center [808, 406] width 1315 height 581
paste input "text"
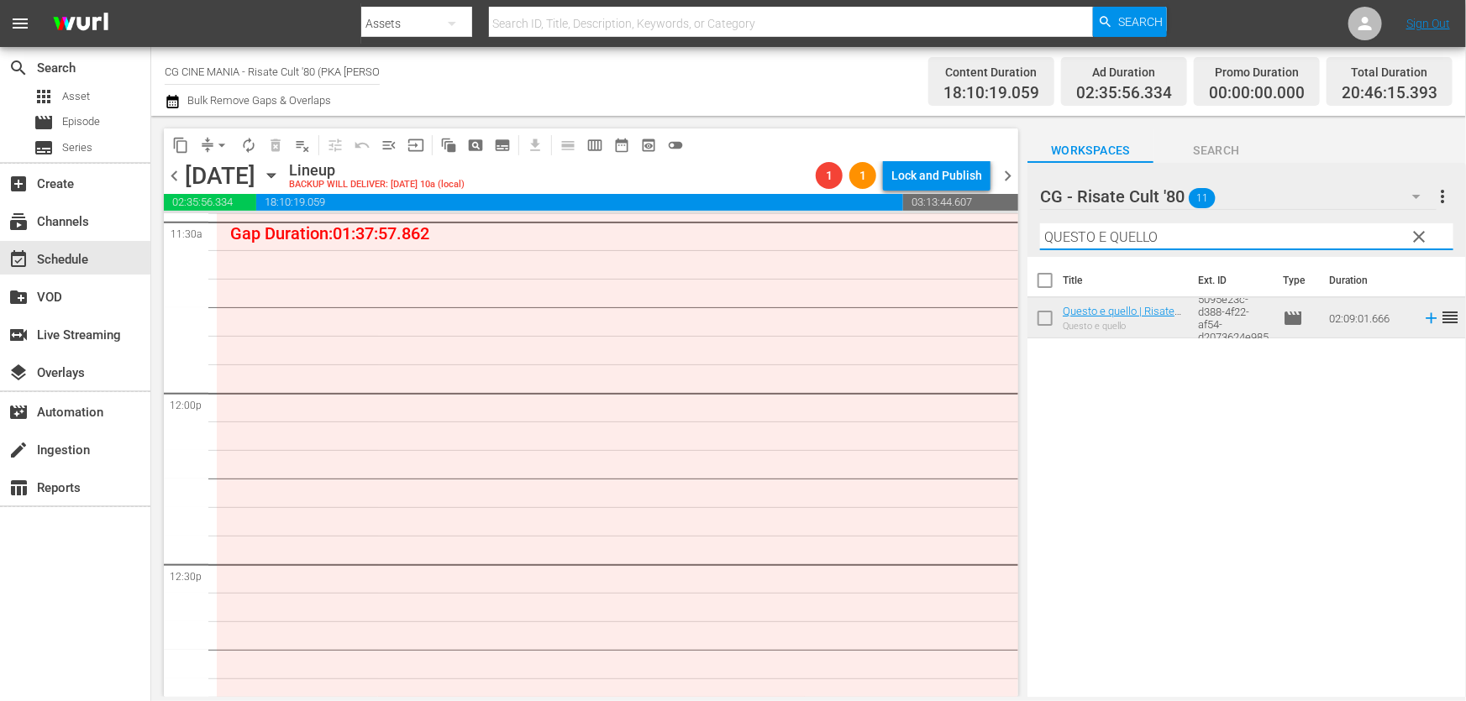
type input "QUESTO E QUELLO"
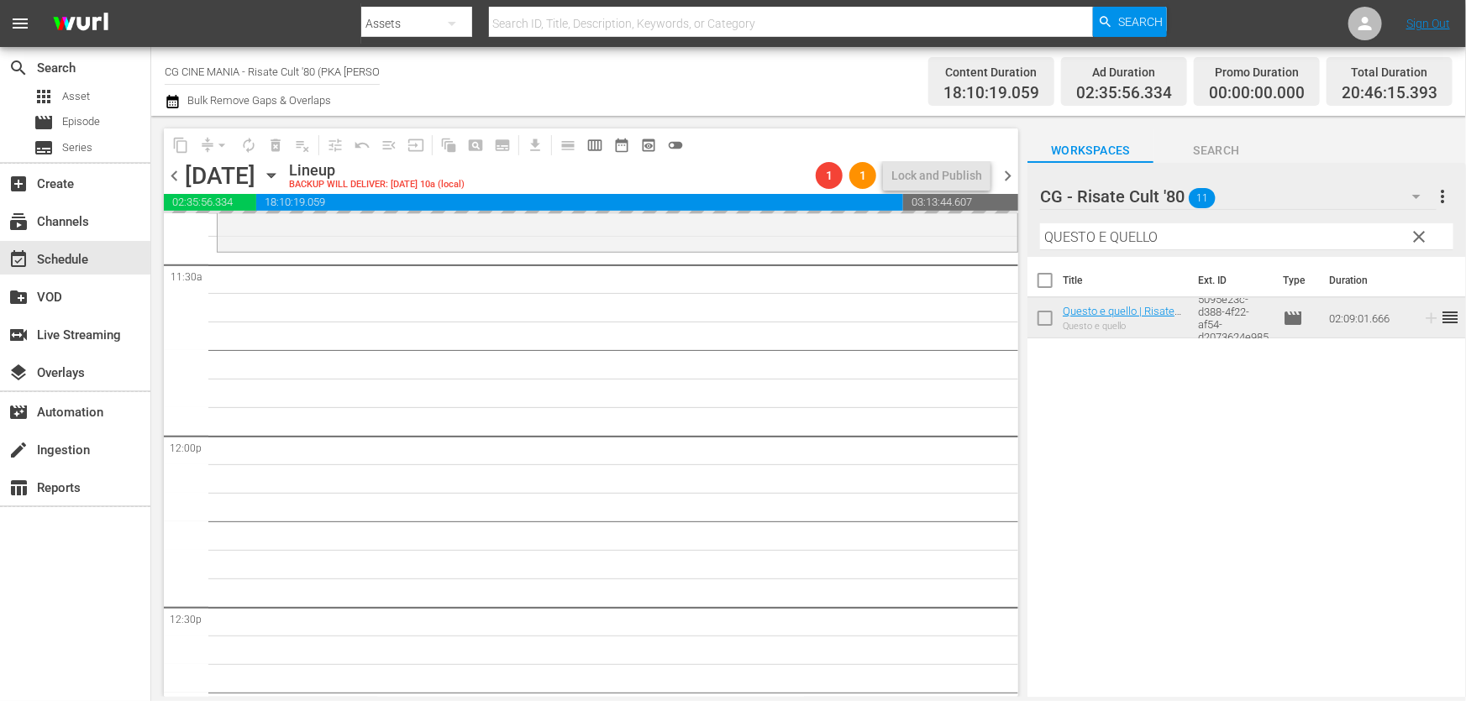
scroll to position [3885, 0]
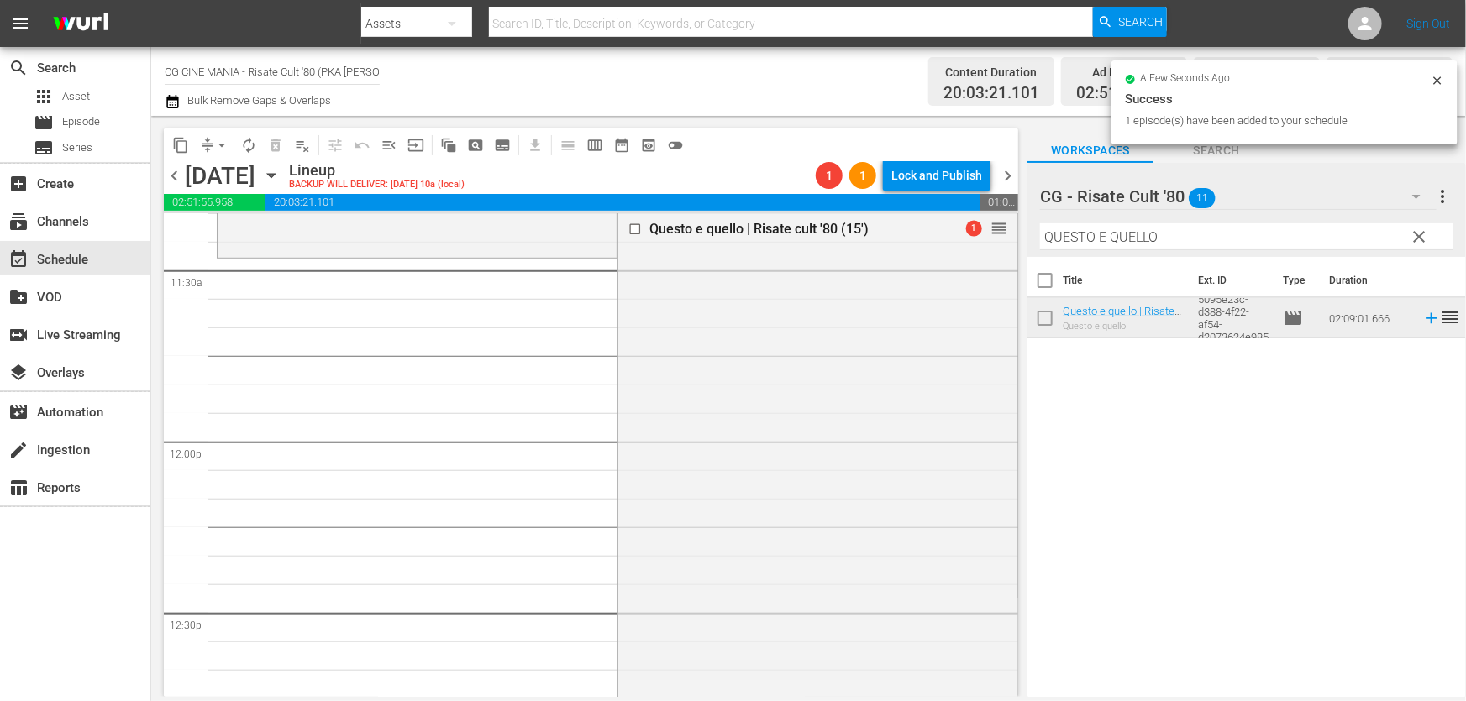
click at [174, 96] on icon "button" at bounding box center [173, 102] width 16 height 20
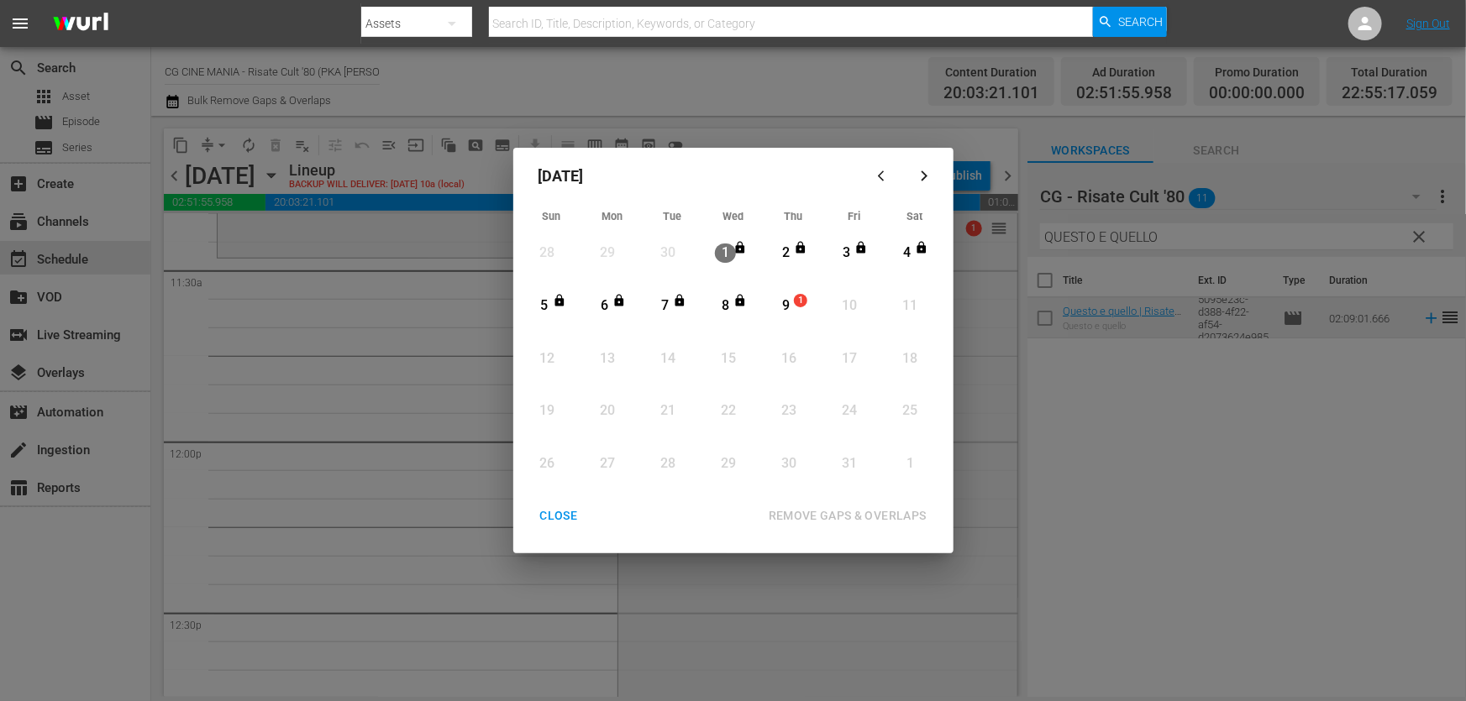
click at [784, 300] on div "9" at bounding box center [785, 306] width 21 height 19
click at [804, 513] on div "REMOVE GAPS & OVERLAPS" at bounding box center [847, 516] width 185 height 21
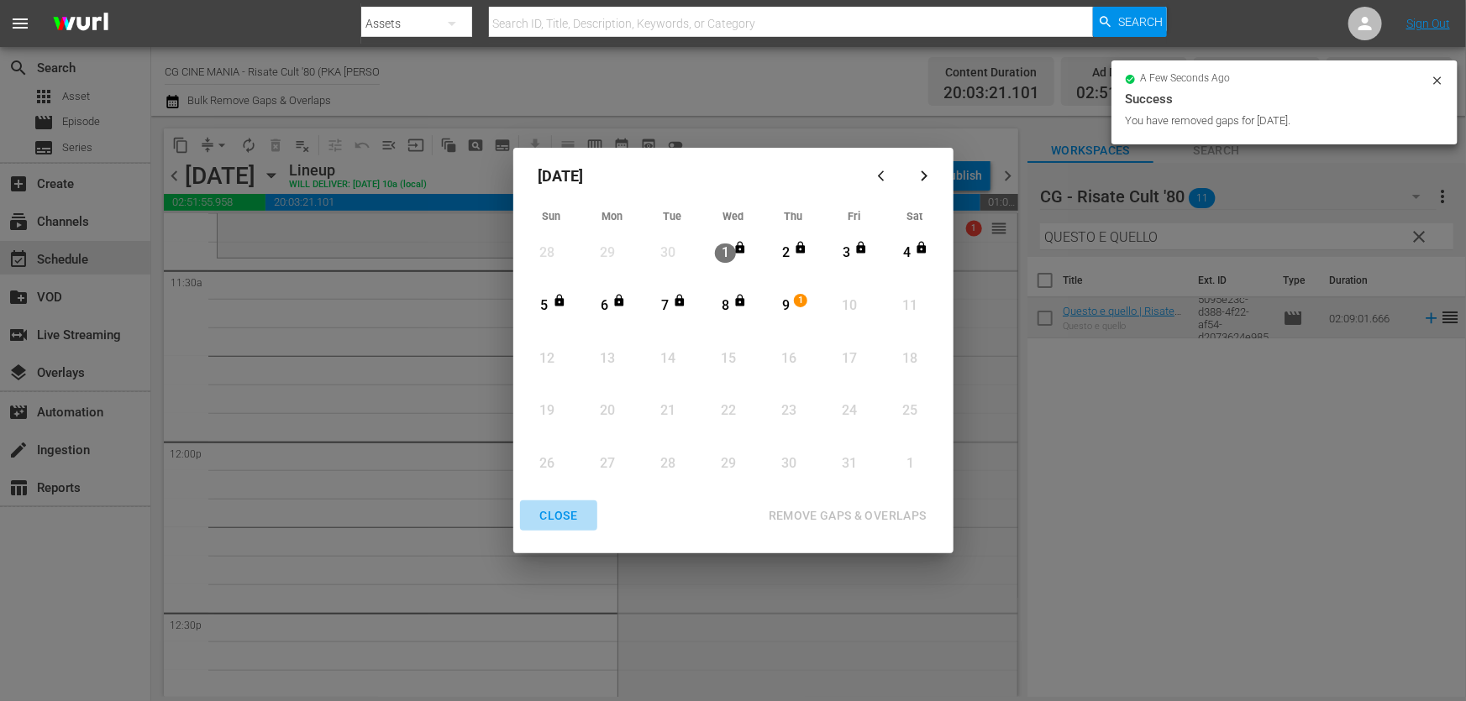
click at [561, 518] on div "CLOSE" at bounding box center [559, 516] width 65 height 21
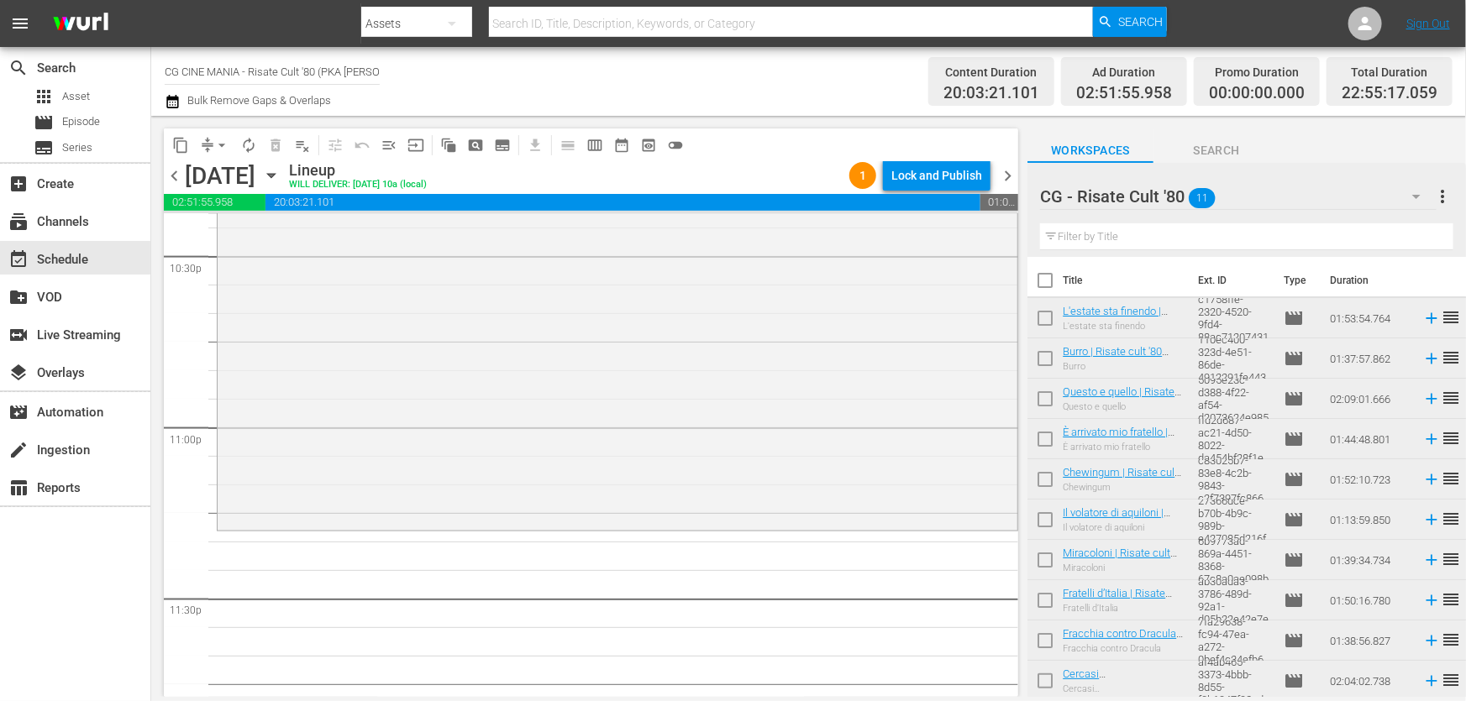
scroll to position [7741, 0]
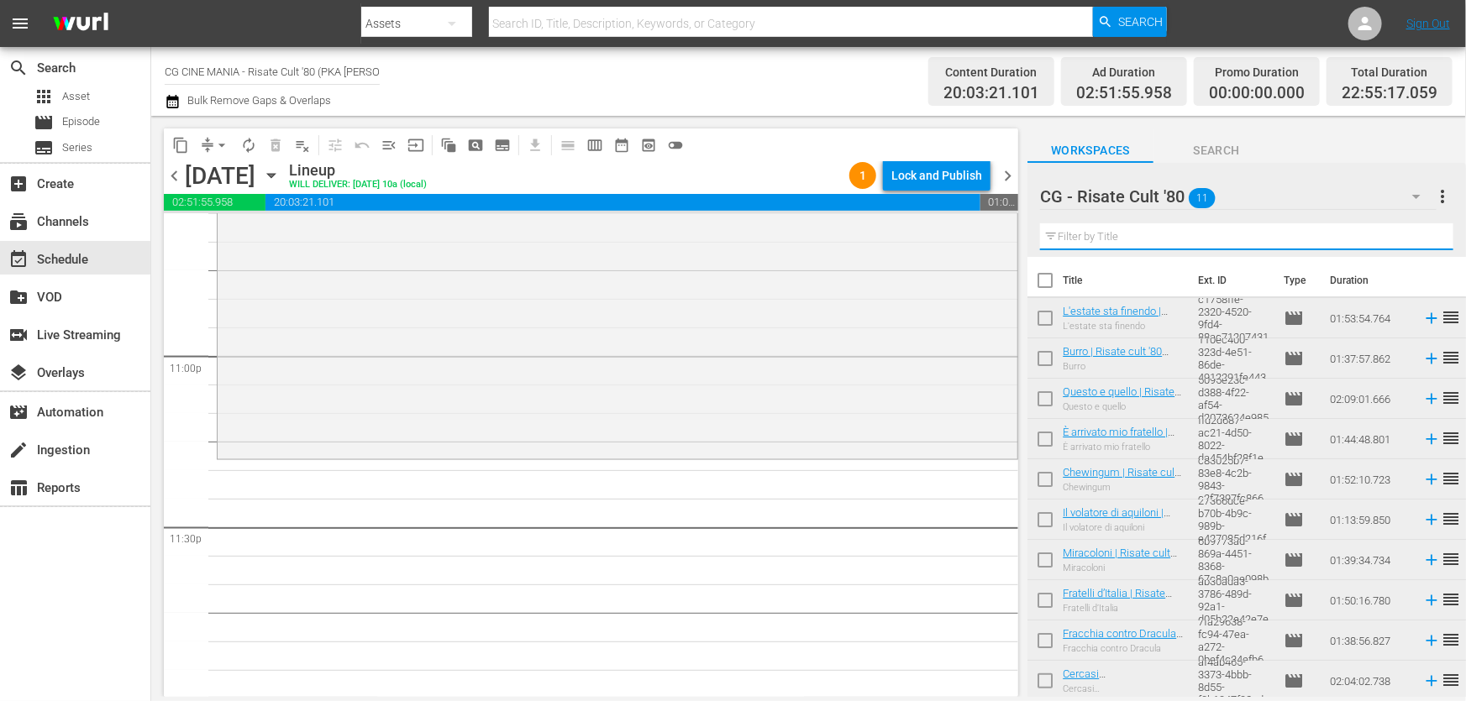
click at [1137, 231] on input "text" at bounding box center [1246, 236] width 413 height 27
paste input "Miracoloni"
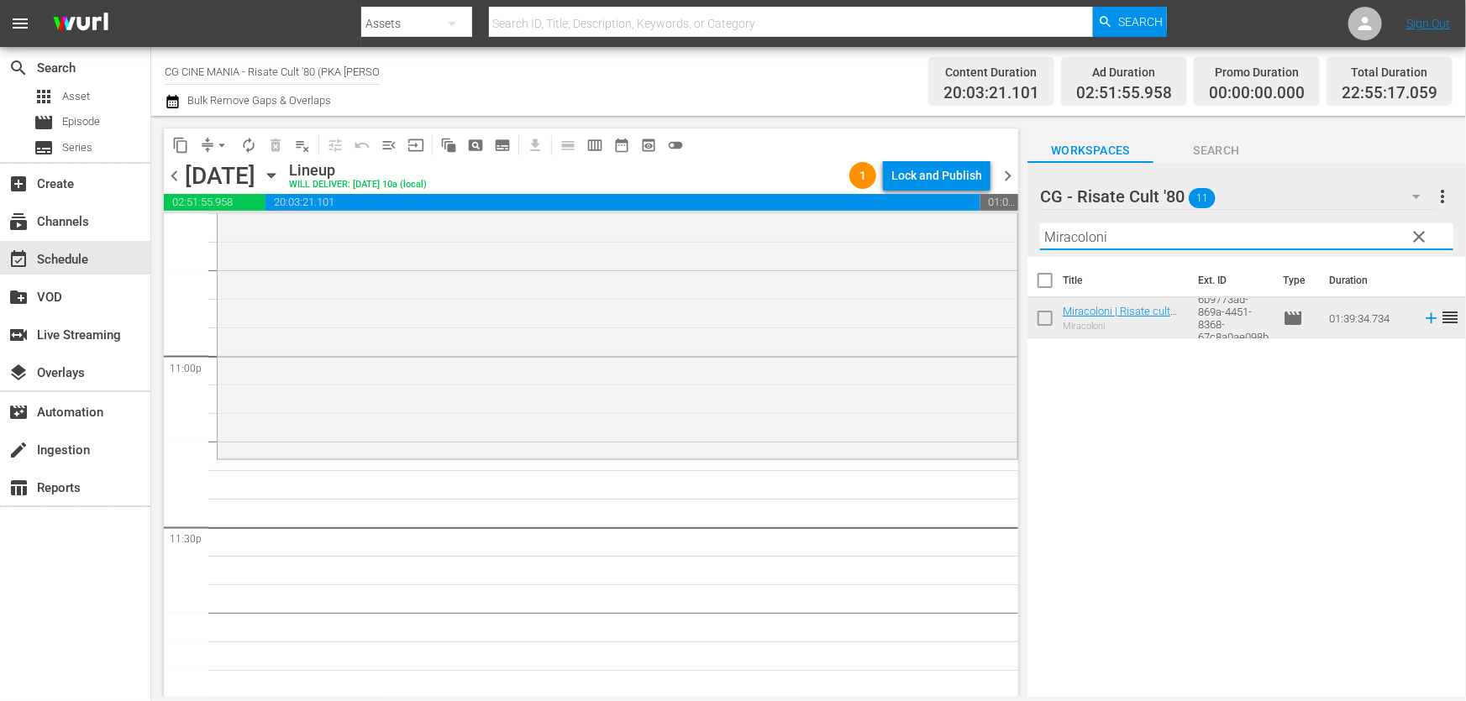
type input "Miracoloni"
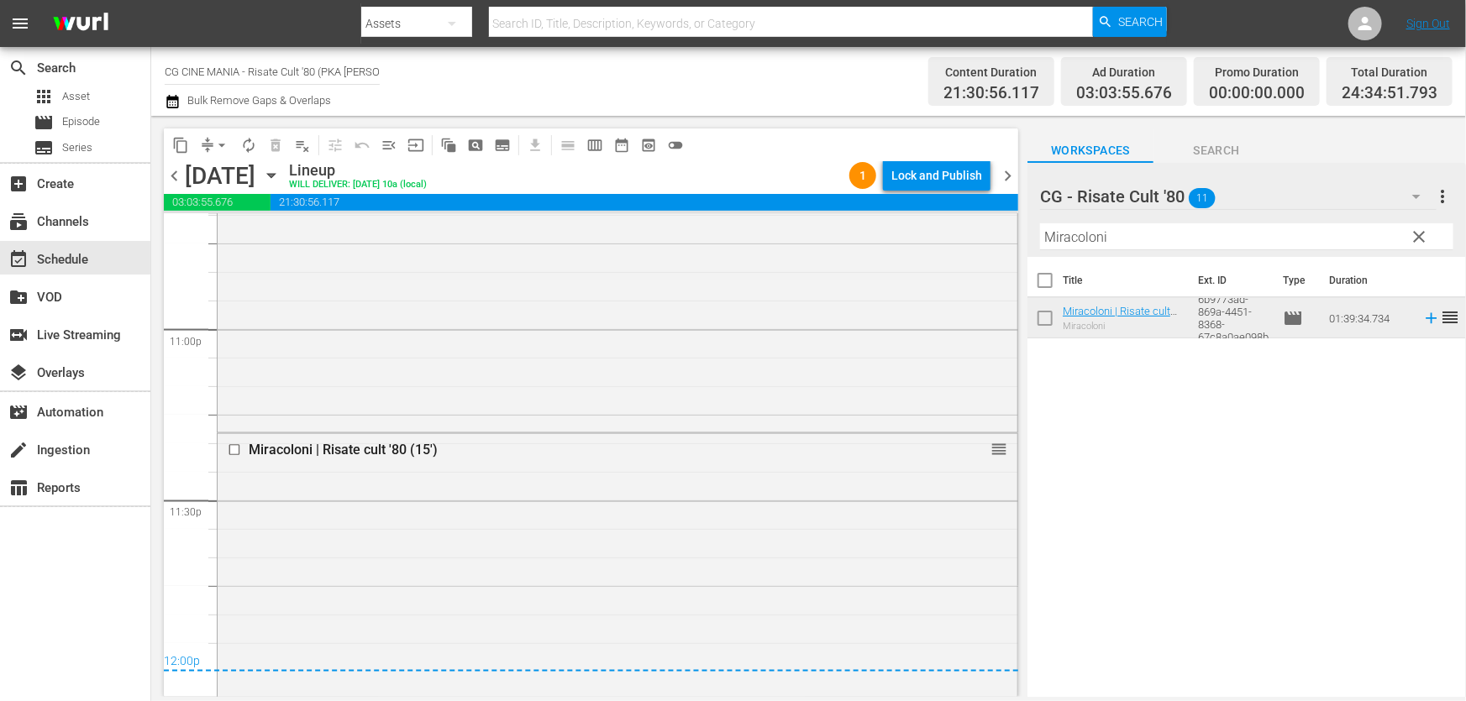
scroll to position [7765, 0]
click at [174, 96] on icon "button" at bounding box center [173, 102] width 16 height 20
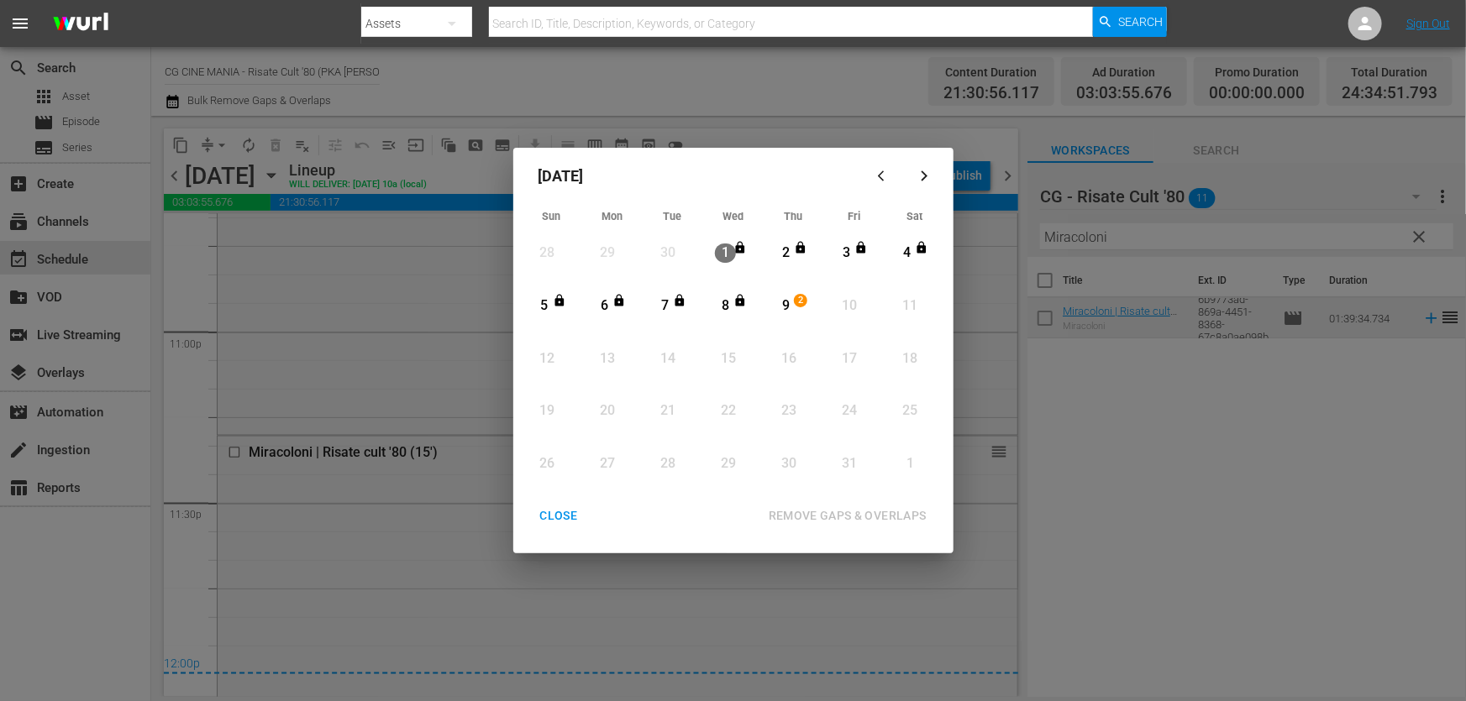
click at [789, 302] on div "9" at bounding box center [785, 306] width 21 height 19
click at [832, 517] on div "REMOVE GAPS & OVERLAPS" at bounding box center [847, 516] width 185 height 21
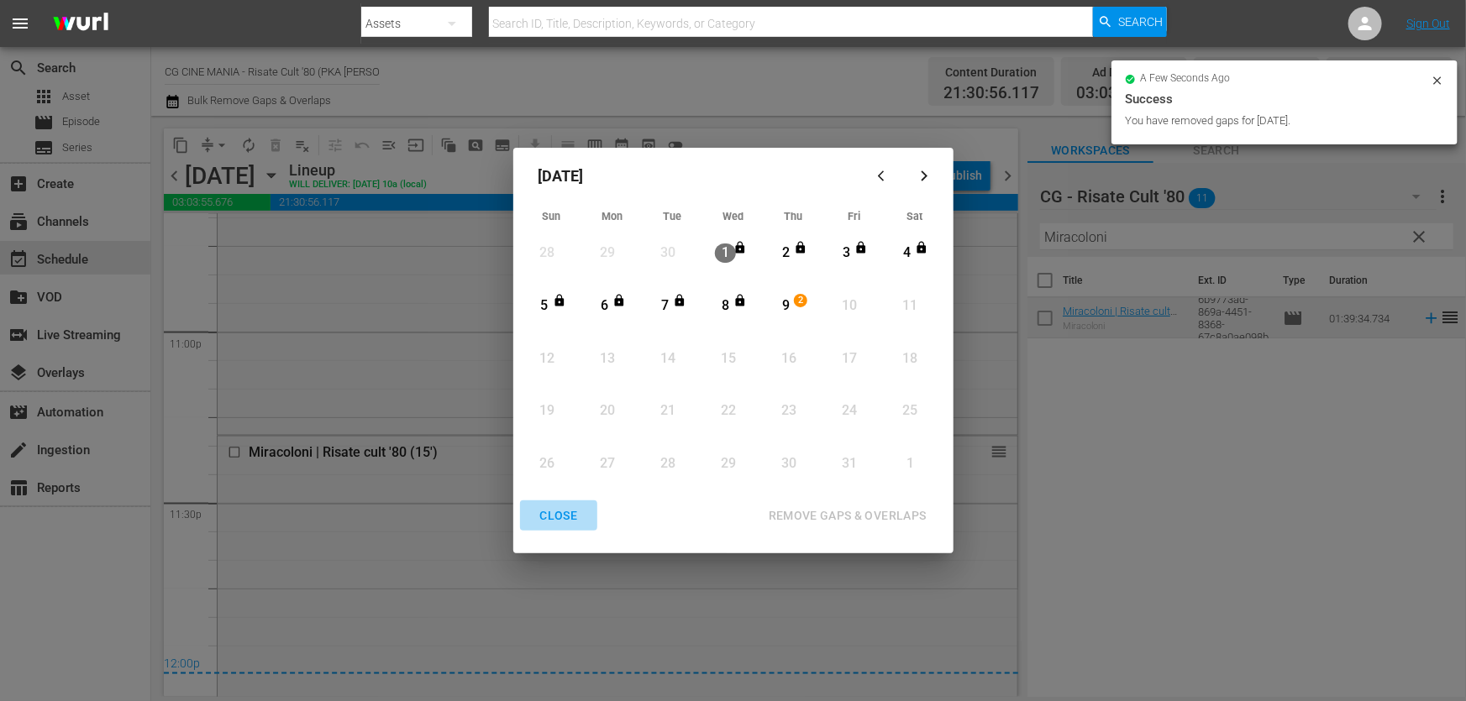
click at [561, 515] on div "CLOSE" at bounding box center [559, 516] width 65 height 21
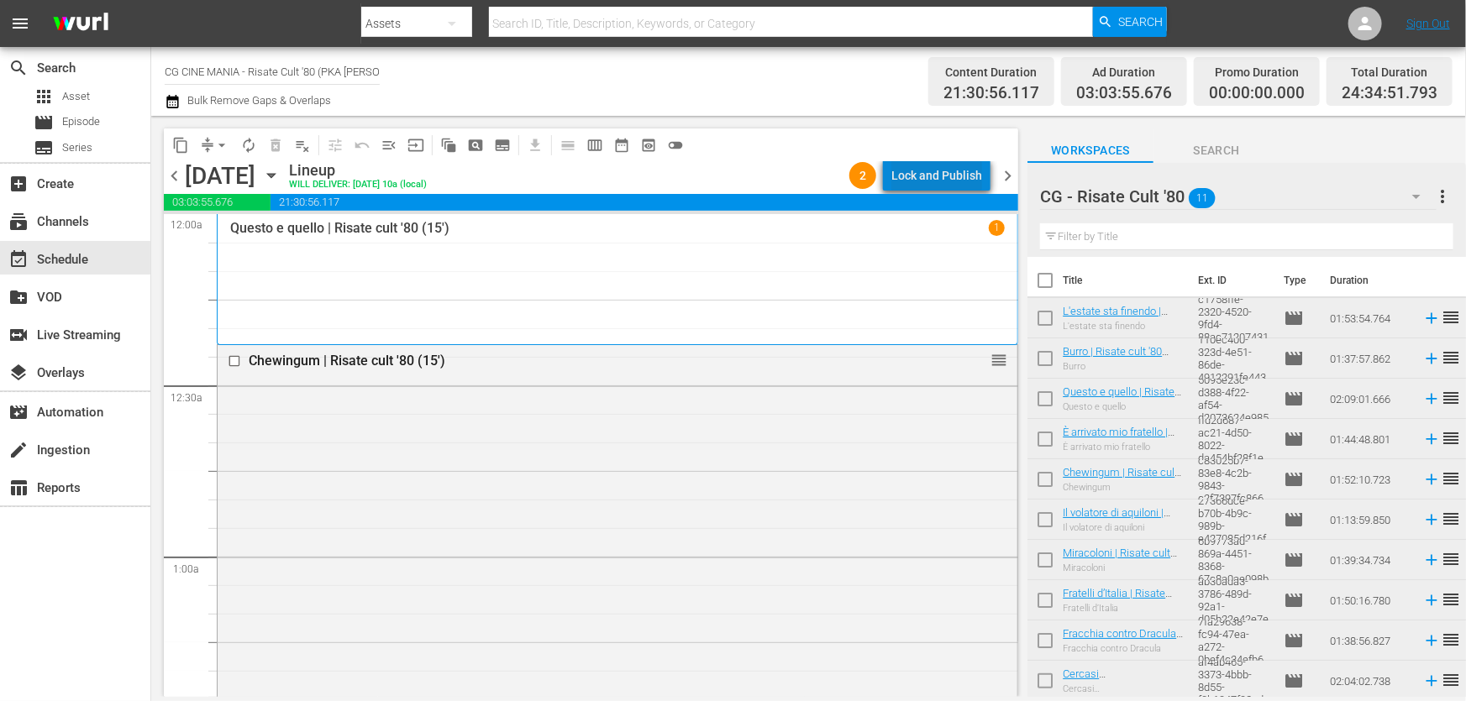
click at [965, 165] on div "Lock and Publish" at bounding box center [936, 175] width 91 height 30
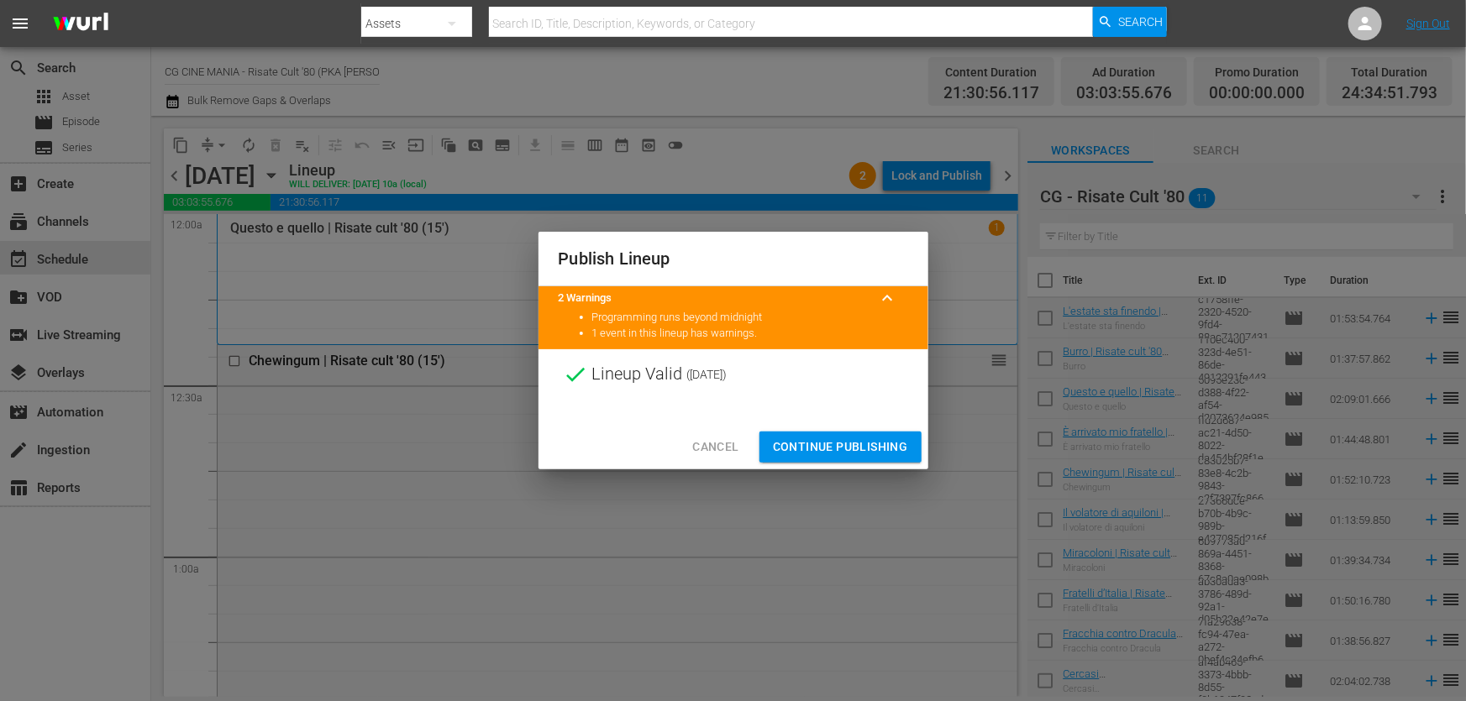
click at [873, 442] on span "Continue Publishing" at bounding box center [840, 447] width 135 height 21
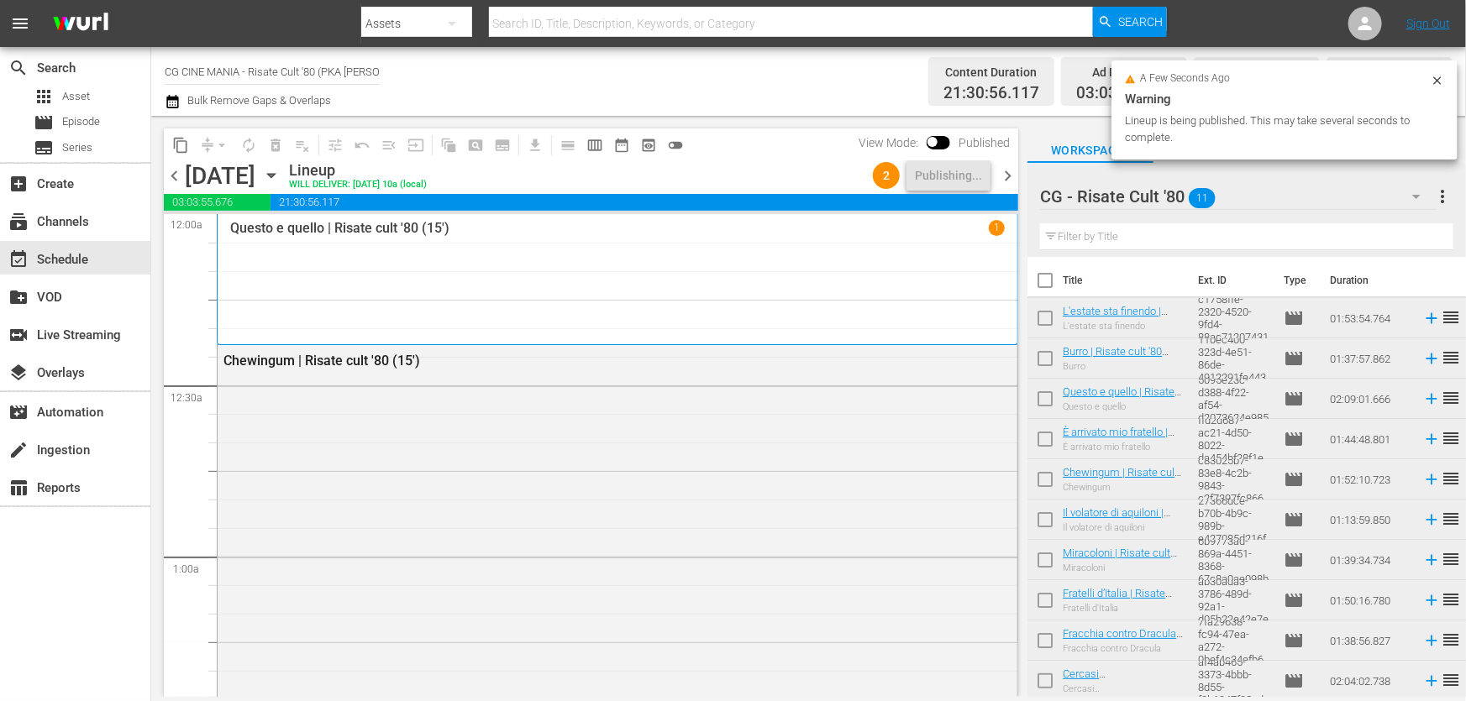
click at [1434, 75] on icon at bounding box center [1437, 80] width 13 height 13
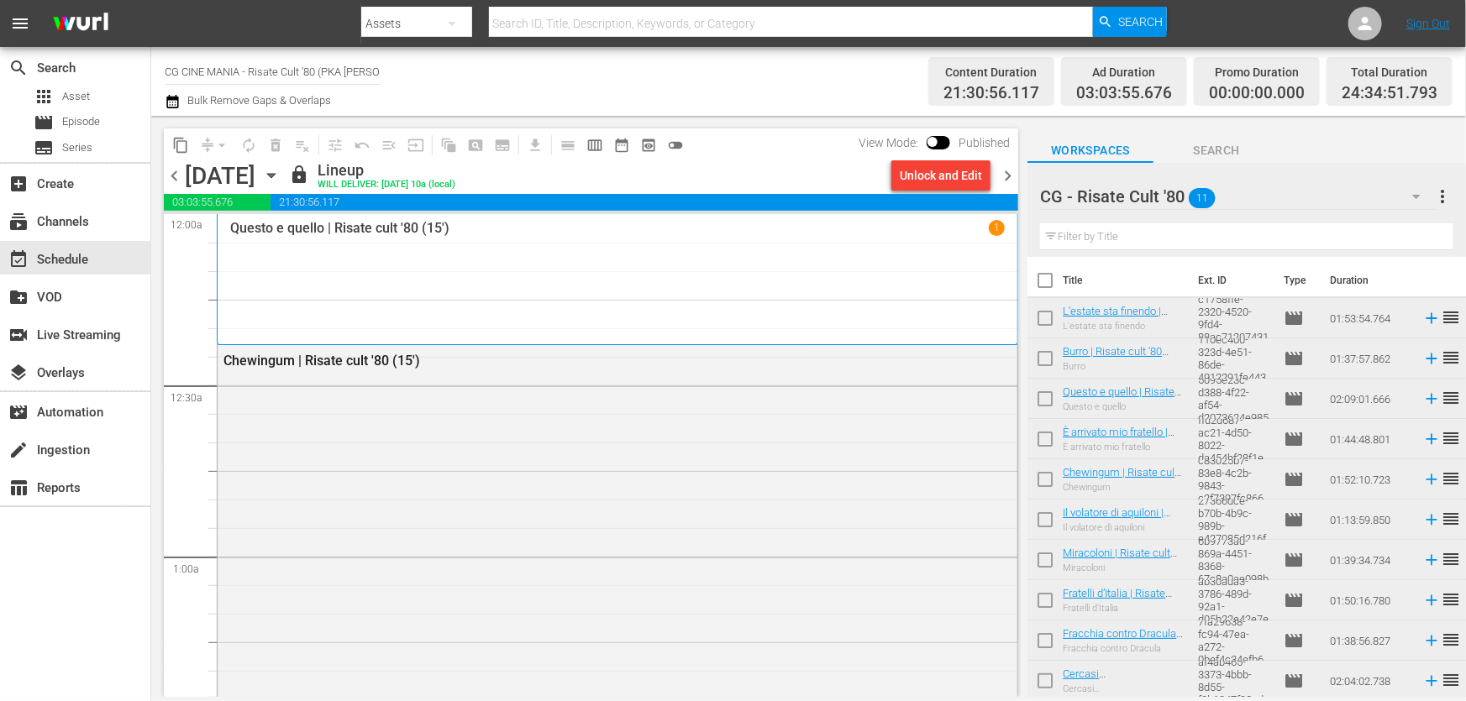
click at [1014, 174] on span "chevron_right" at bounding box center [1007, 175] width 21 height 21
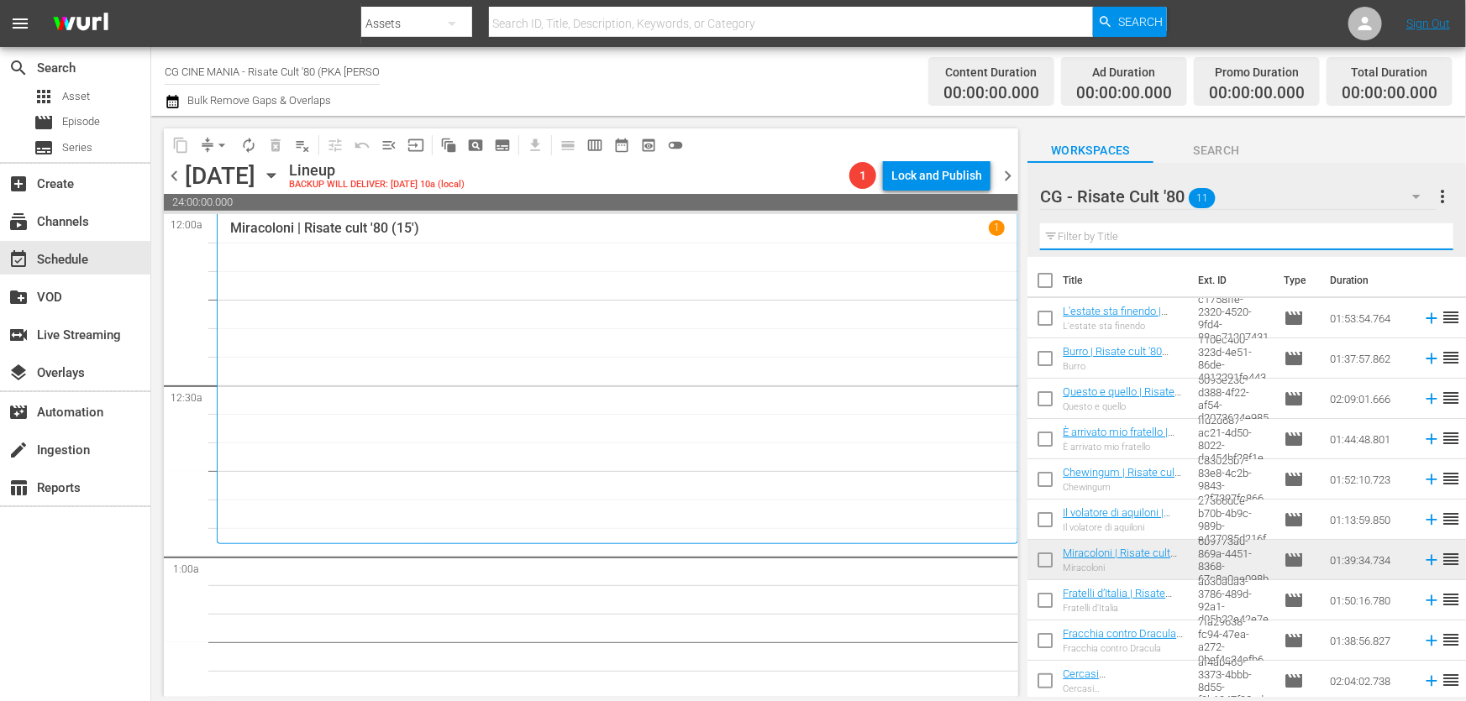
click at [1224, 240] on input "text" at bounding box center [1246, 236] width 413 height 27
paste input "Il volatore di aquiloni"
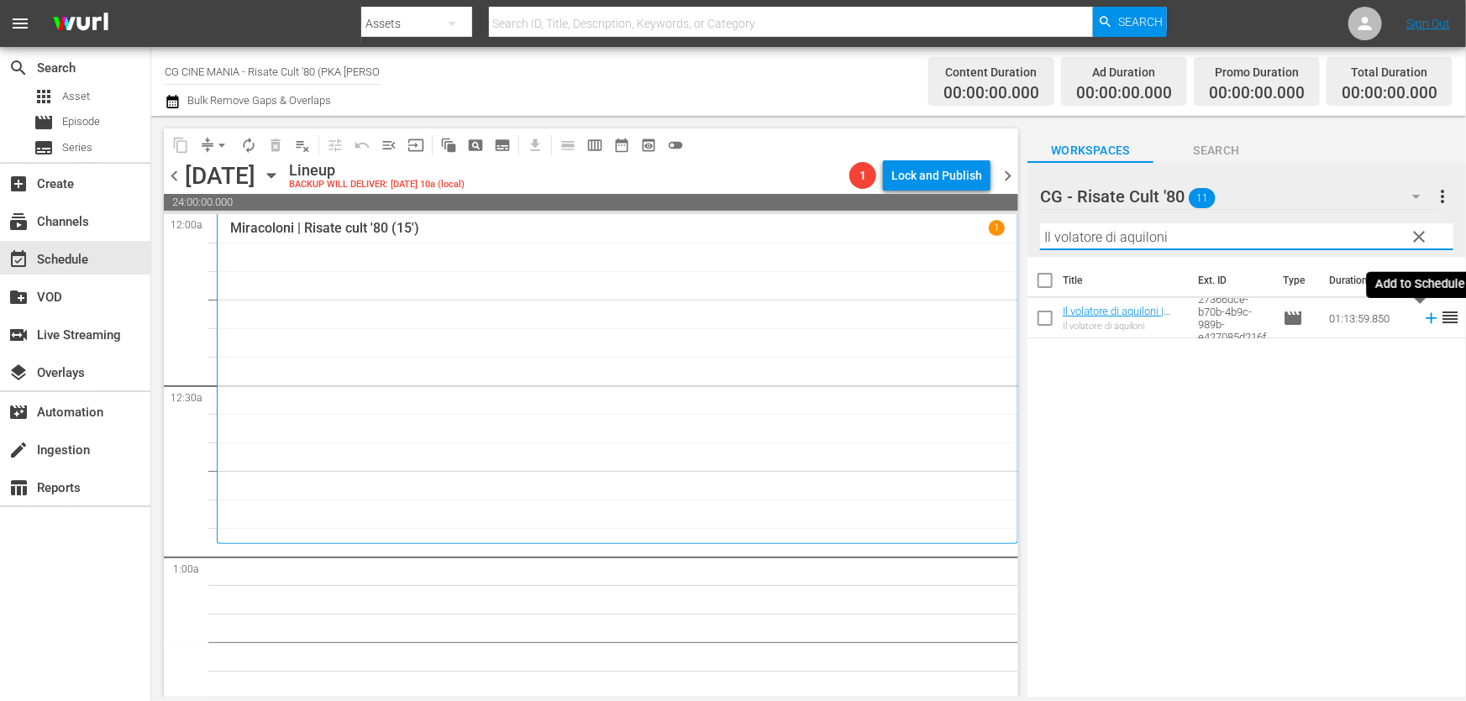
click at [1422, 312] on icon at bounding box center [1431, 318] width 18 height 18
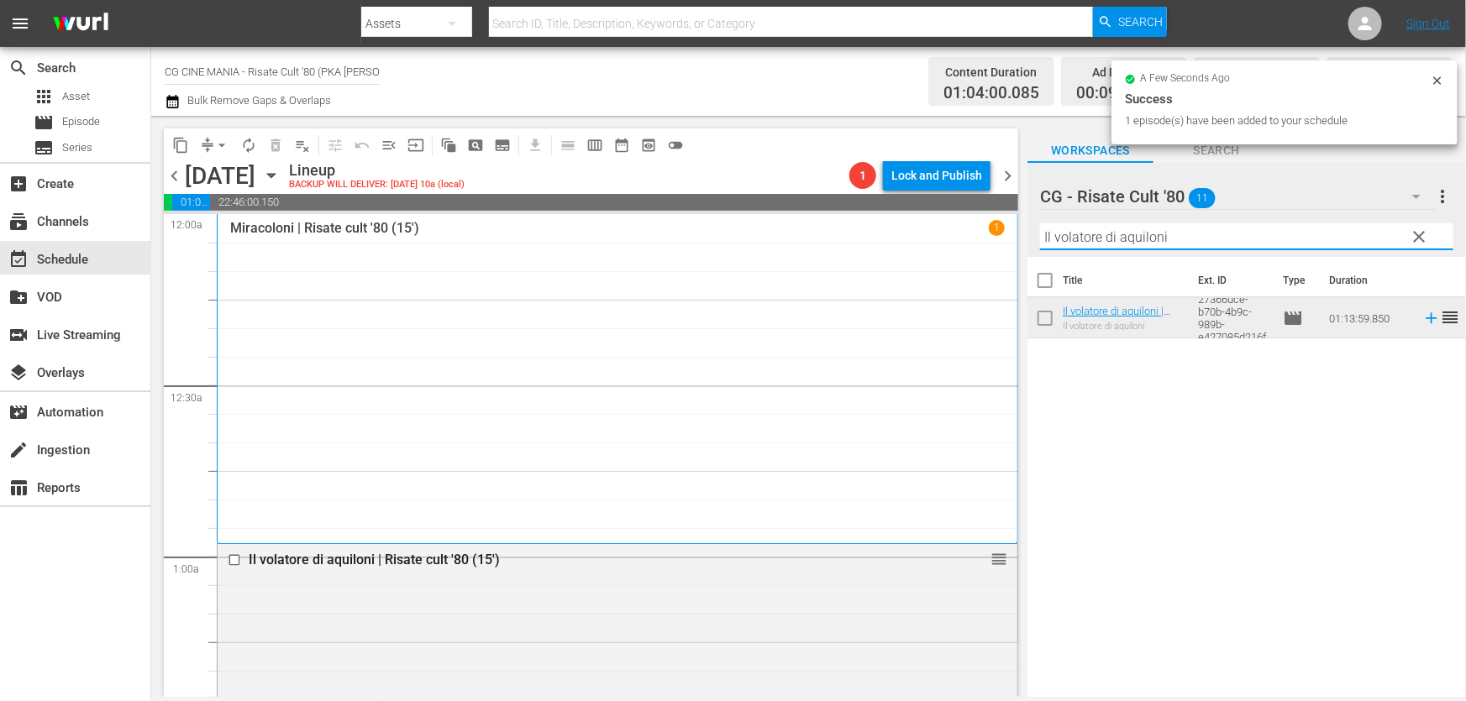
drag, startPoint x: 1196, startPoint y: 235, endPoint x: 577, endPoint y: 369, distance: 633.3
click at [580, 367] on div "content_copy compress arrow_drop_down autorenew_outlined delete_forever_outline…" at bounding box center [808, 406] width 1315 height 581
paste input "Burro"
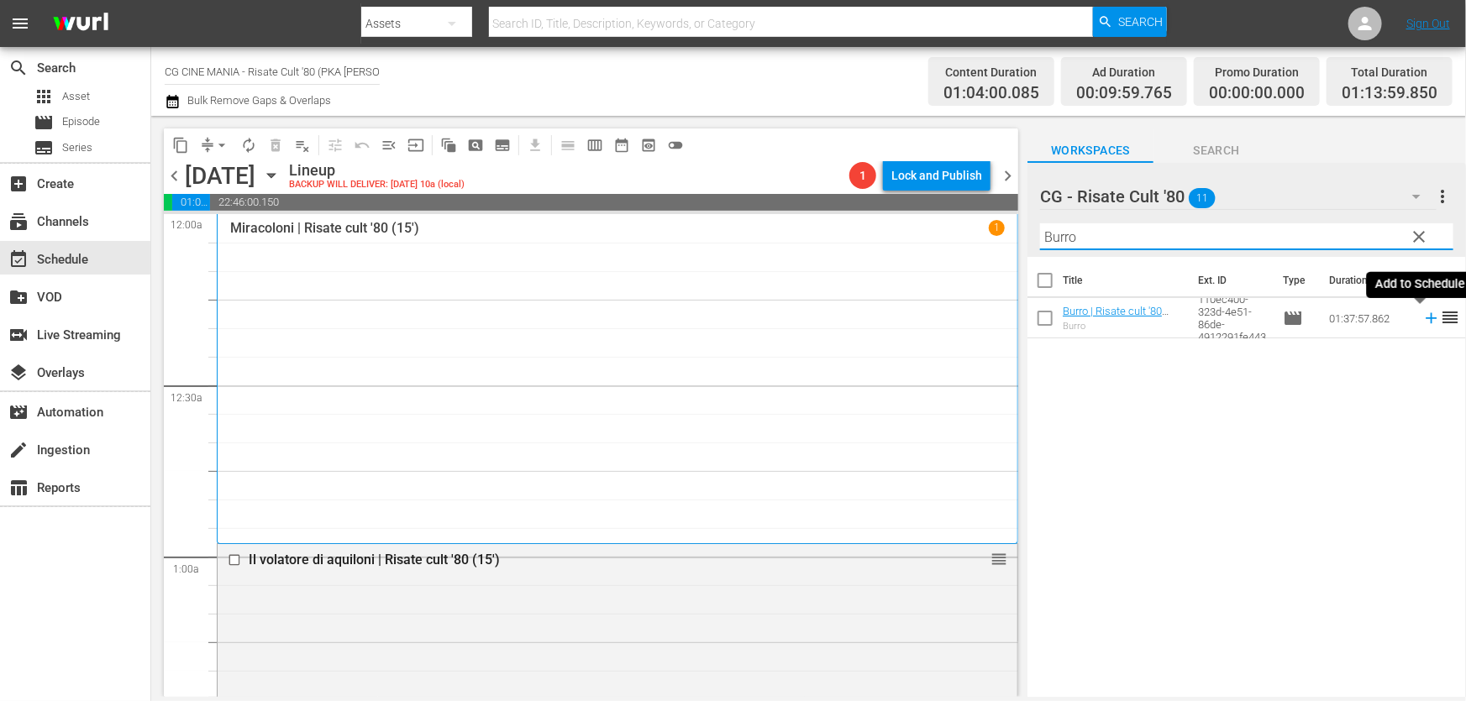
click at [1425, 318] on icon at bounding box center [1430, 318] width 11 height 11
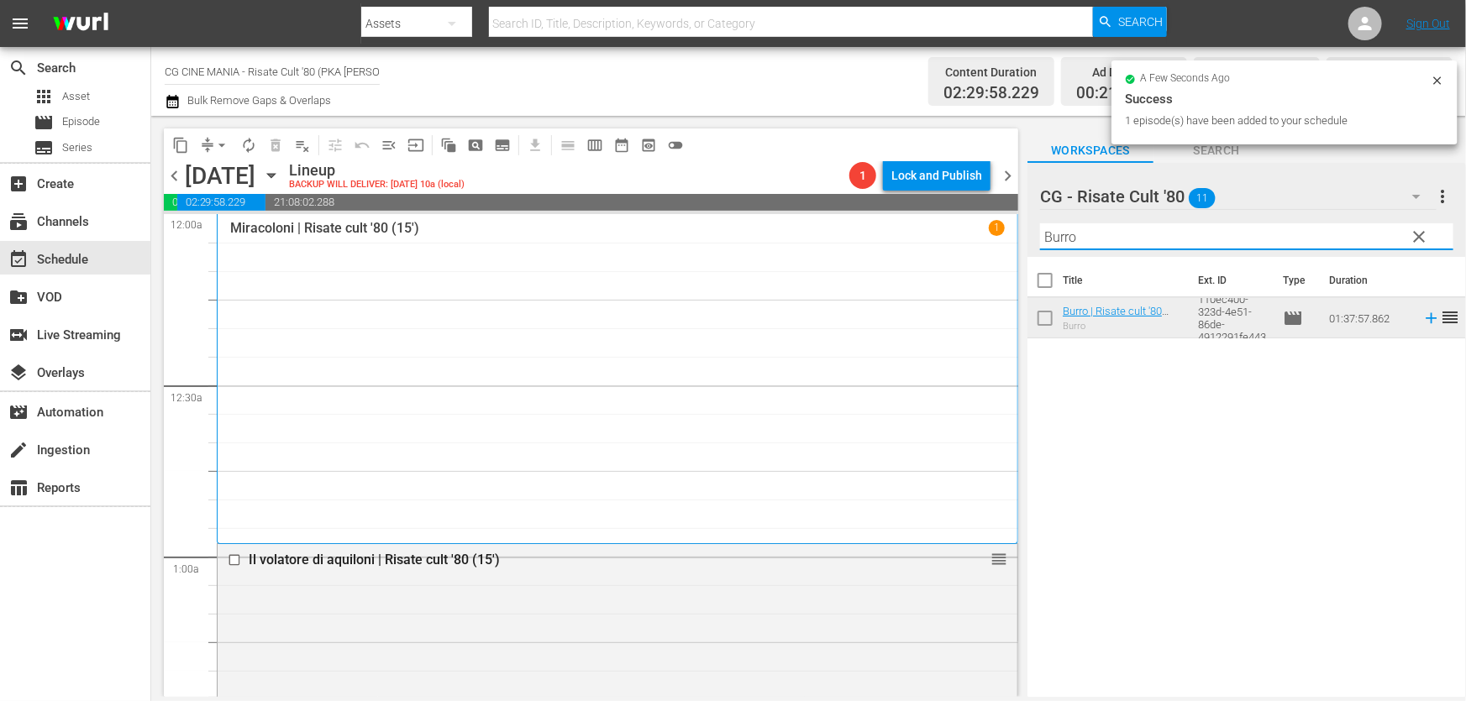
drag, startPoint x: 1112, startPoint y: 233, endPoint x: 630, endPoint y: 328, distance: 491.4
click at [738, 289] on div "content_copy compress arrow_drop_down autorenew_outlined delete_forever_outline…" at bounding box center [808, 406] width 1315 height 581
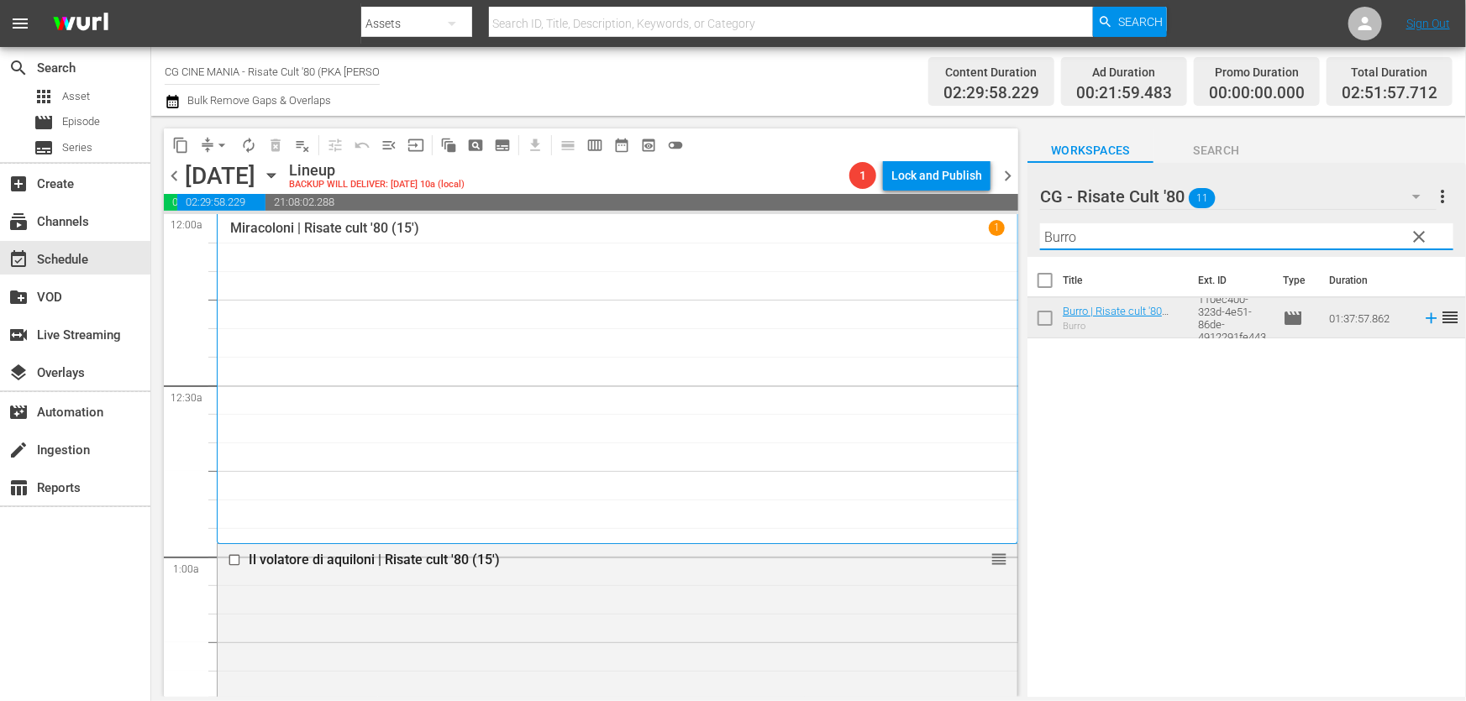
paste input "Fracchia contro Dracula"
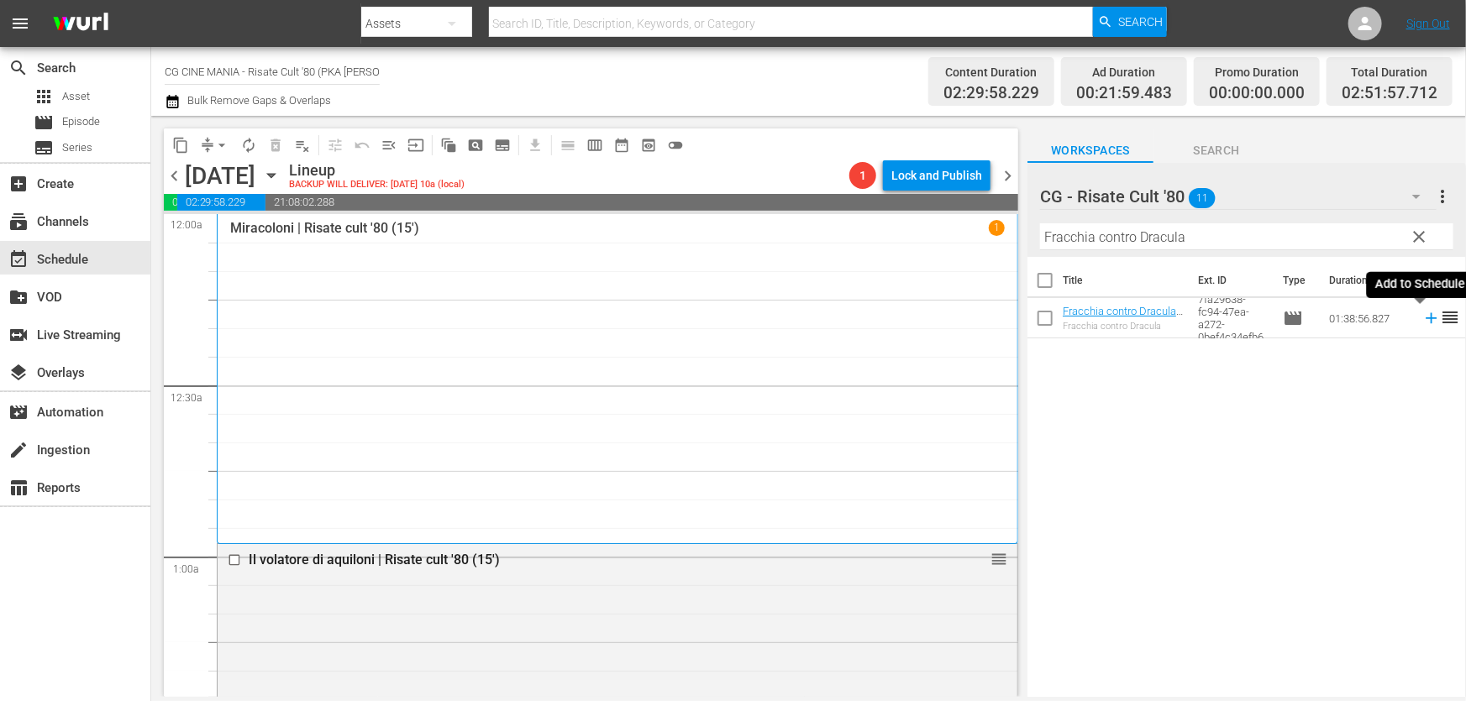
click at [1425, 322] on icon at bounding box center [1430, 318] width 11 height 11
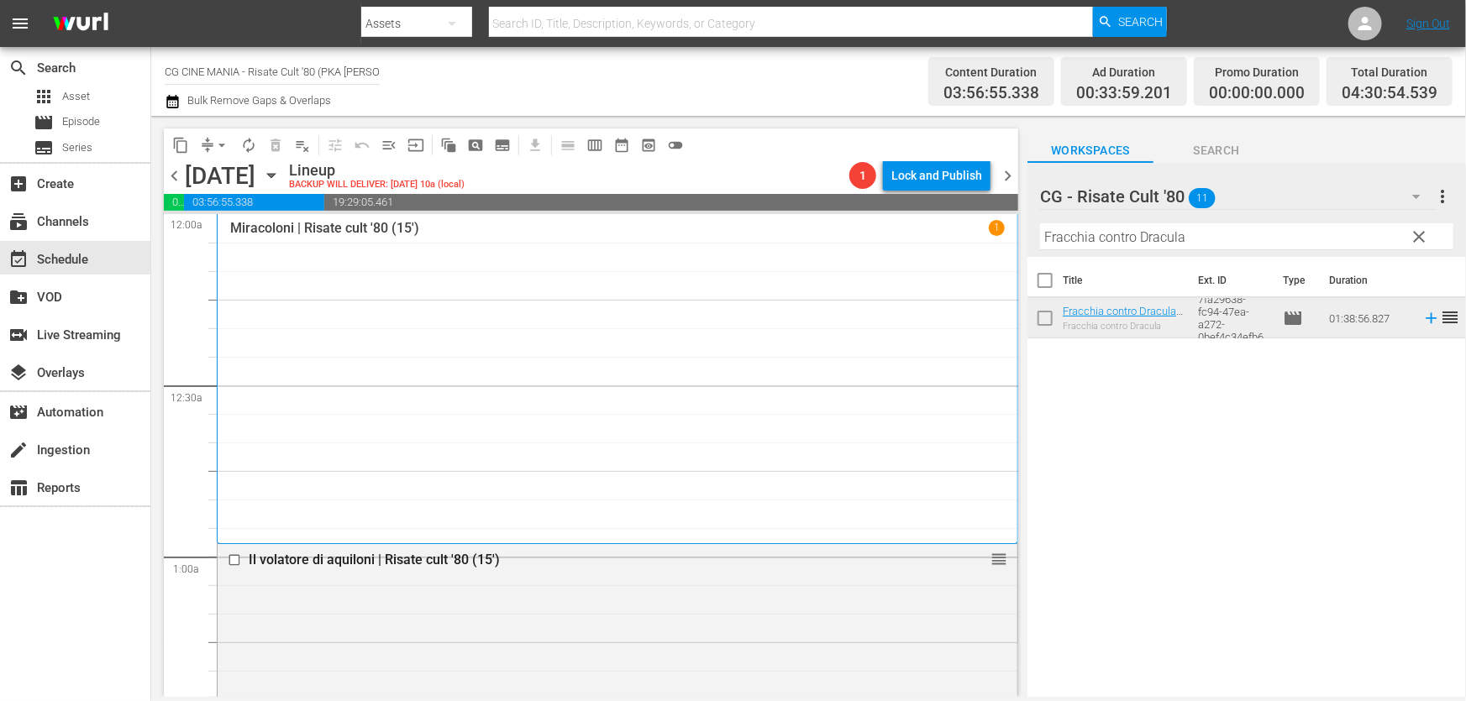
drag, startPoint x: 1226, startPoint y: 242, endPoint x: 688, endPoint y: 336, distance: 546.6
click at [705, 330] on div "content_copy compress arrow_drop_down autorenew_outlined delete_forever_outline…" at bounding box center [808, 406] width 1315 height 581
paste input "Miracoloni"
click at [1424, 324] on icon at bounding box center [1431, 318] width 18 height 18
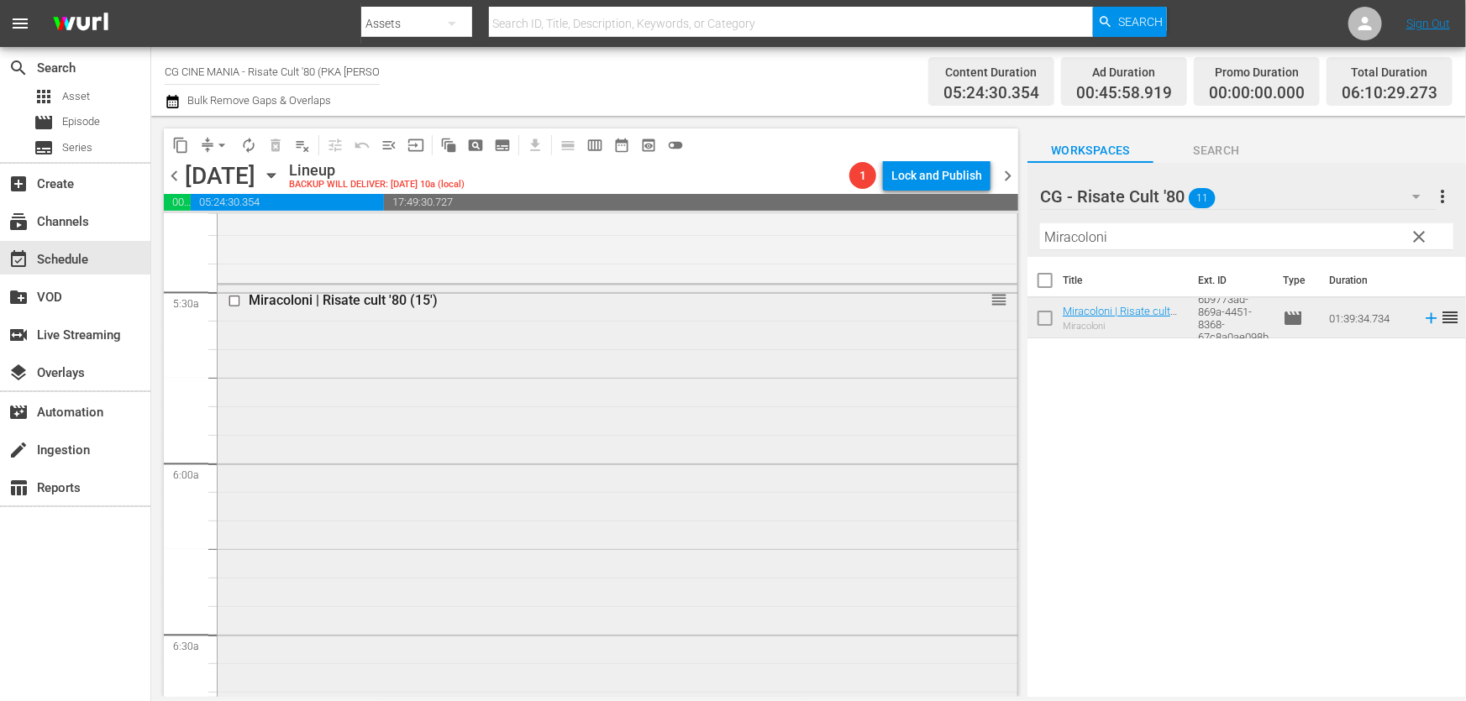
scroll to position [2061, 0]
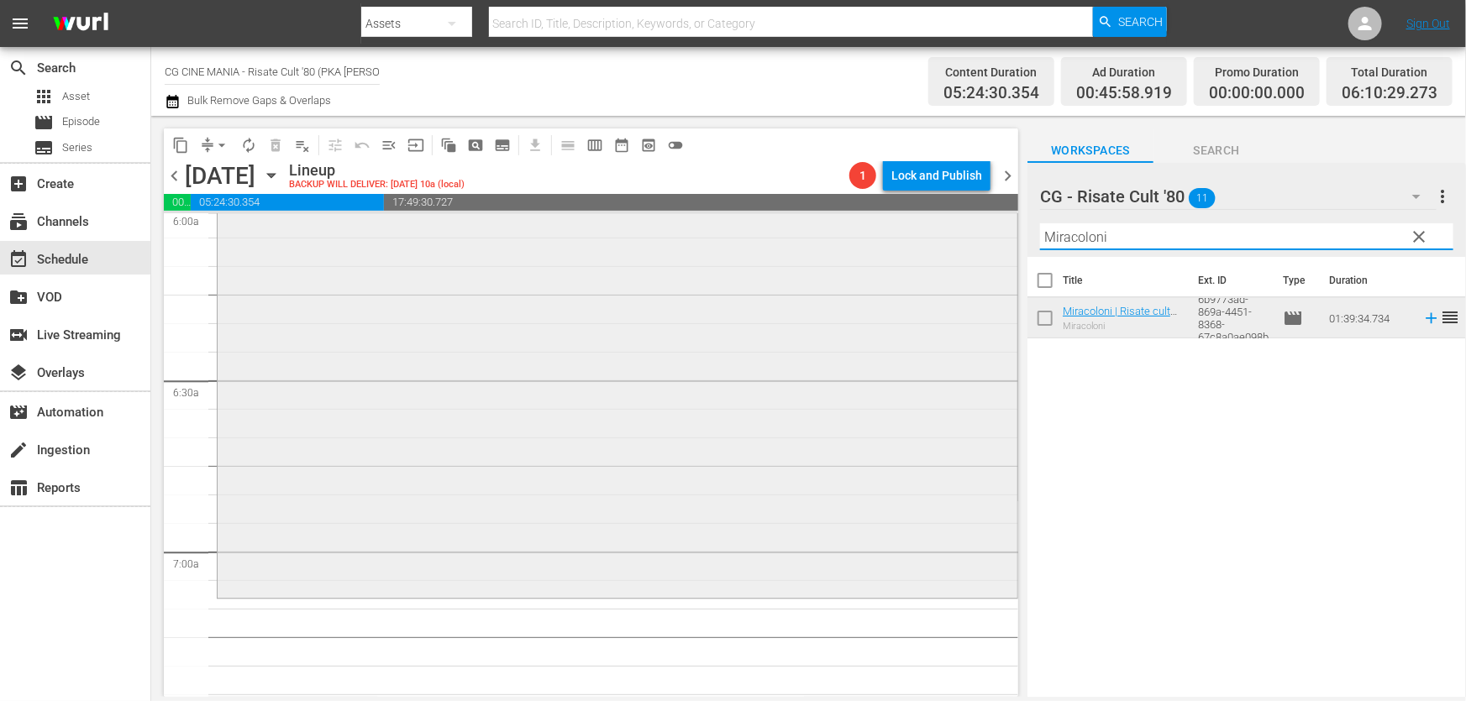
drag, startPoint x: 1155, startPoint y: 244, endPoint x: 746, endPoint y: 317, distance: 415.6
click at [738, 311] on div "content_copy compress arrow_drop_down autorenew_outlined delete_forever_outline…" at bounding box center [808, 406] width 1315 height 581
paste input "UN POVERO RICCO"
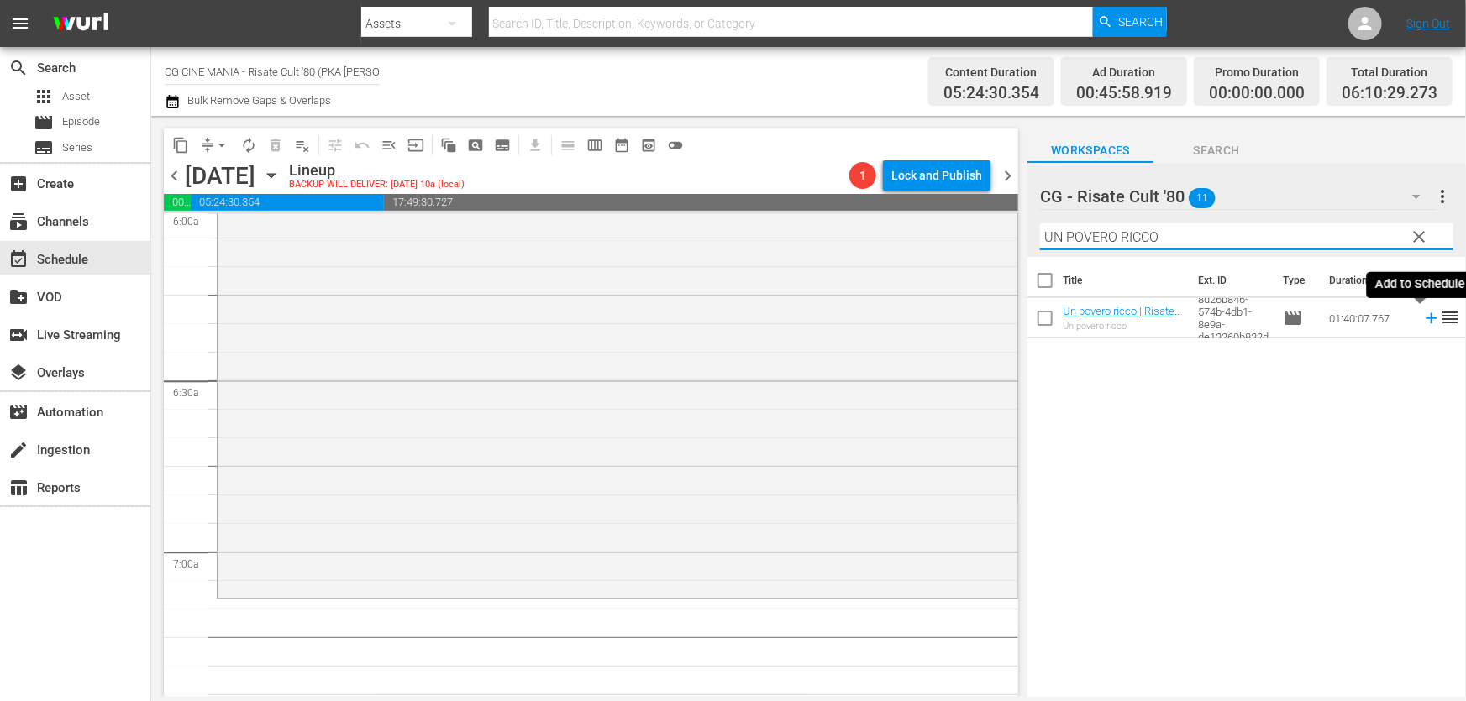
click at [1425, 319] on icon at bounding box center [1430, 318] width 11 height 11
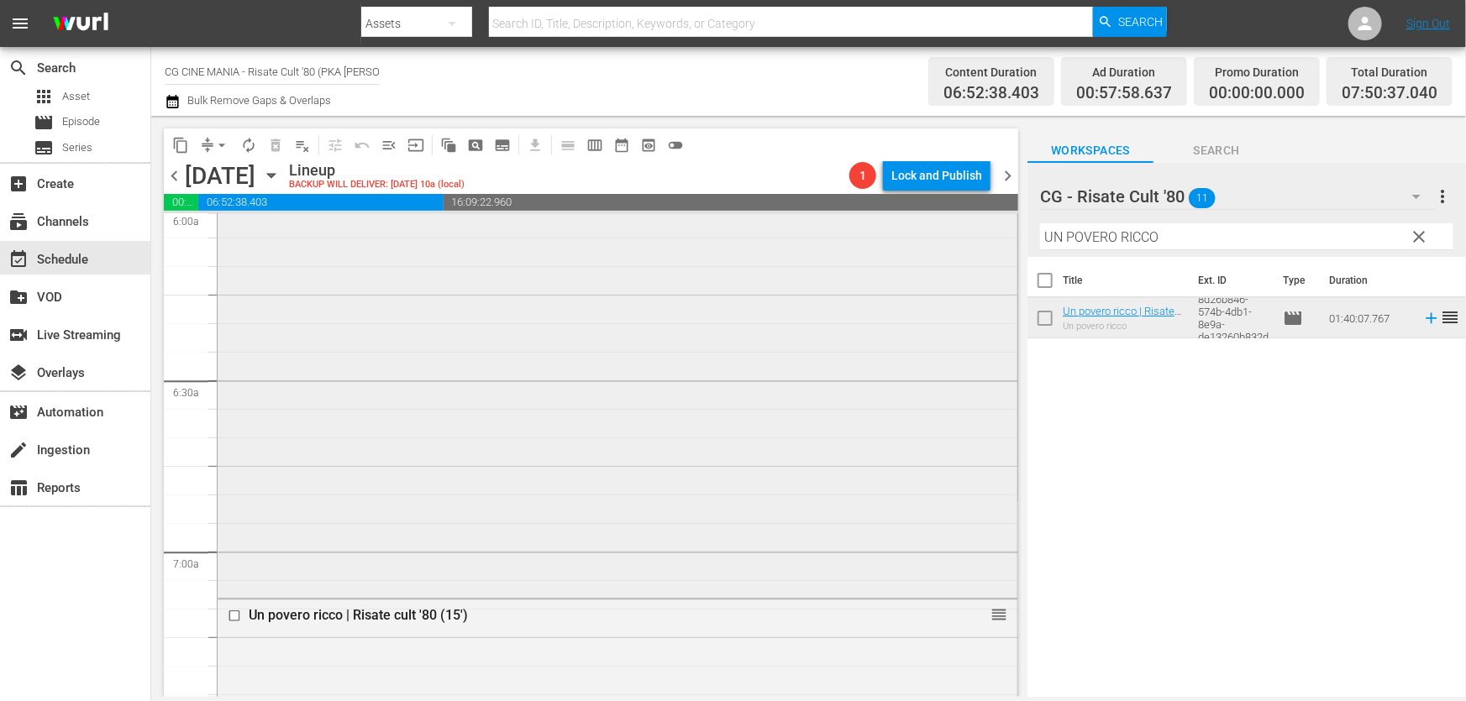
drag, startPoint x: 1180, startPoint y: 244, endPoint x: 756, endPoint y: 329, distance: 432.8
click at [756, 329] on div "content_copy compress arrow_drop_down autorenew_outlined delete_forever_outline…" at bounding box center [808, 406] width 1315 height 581
paste input "È arrivato mio fratello"
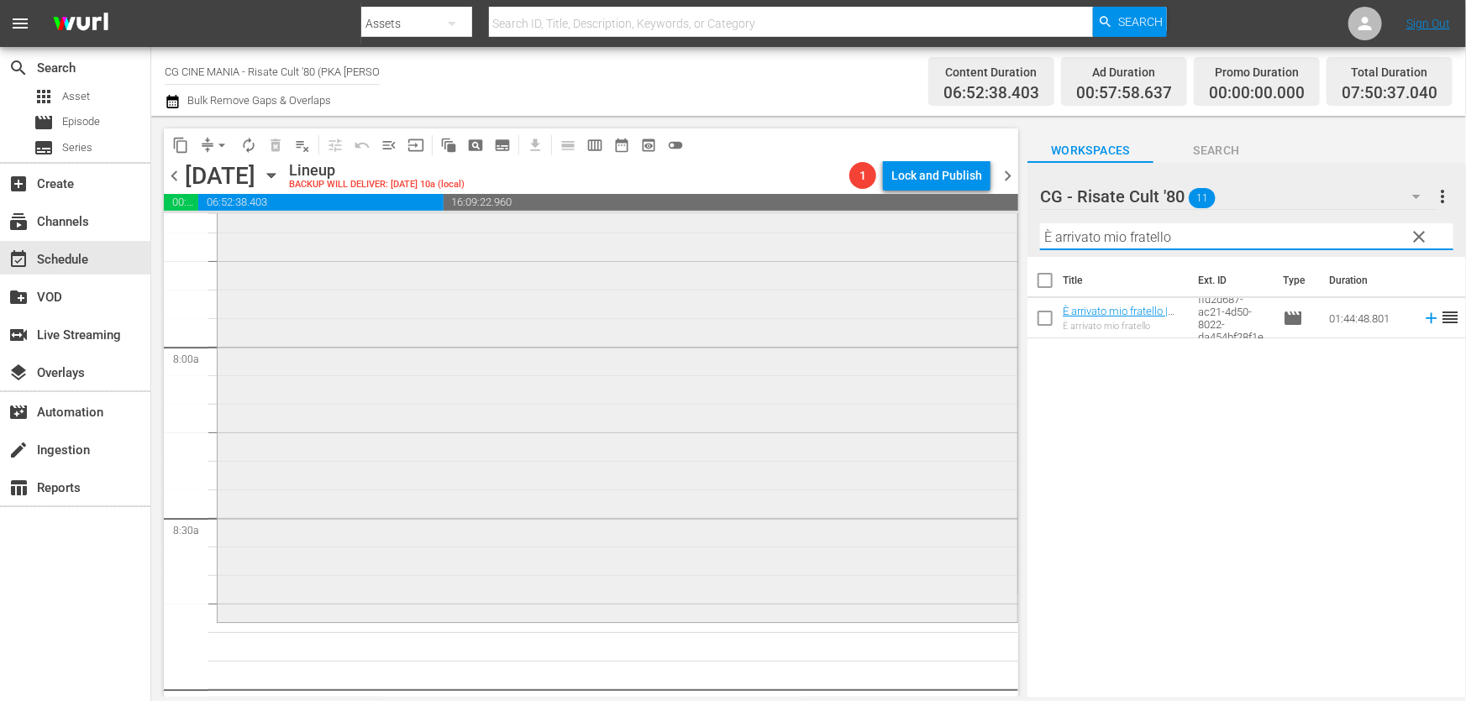
scroll to position [2367, 0]
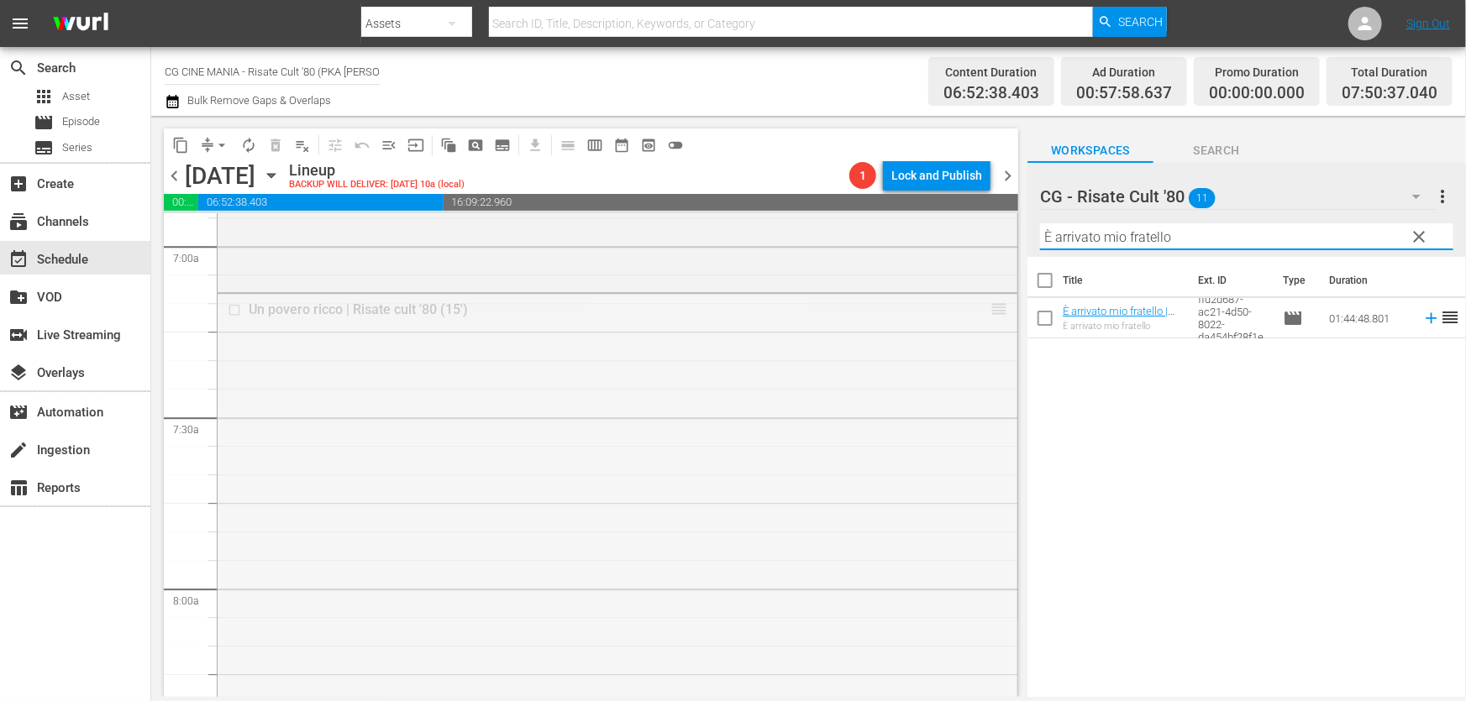
drag, startPoint x: 992, startPoint y: 309, endPoint x: 949, endPoint y: 575, distance: 269.7
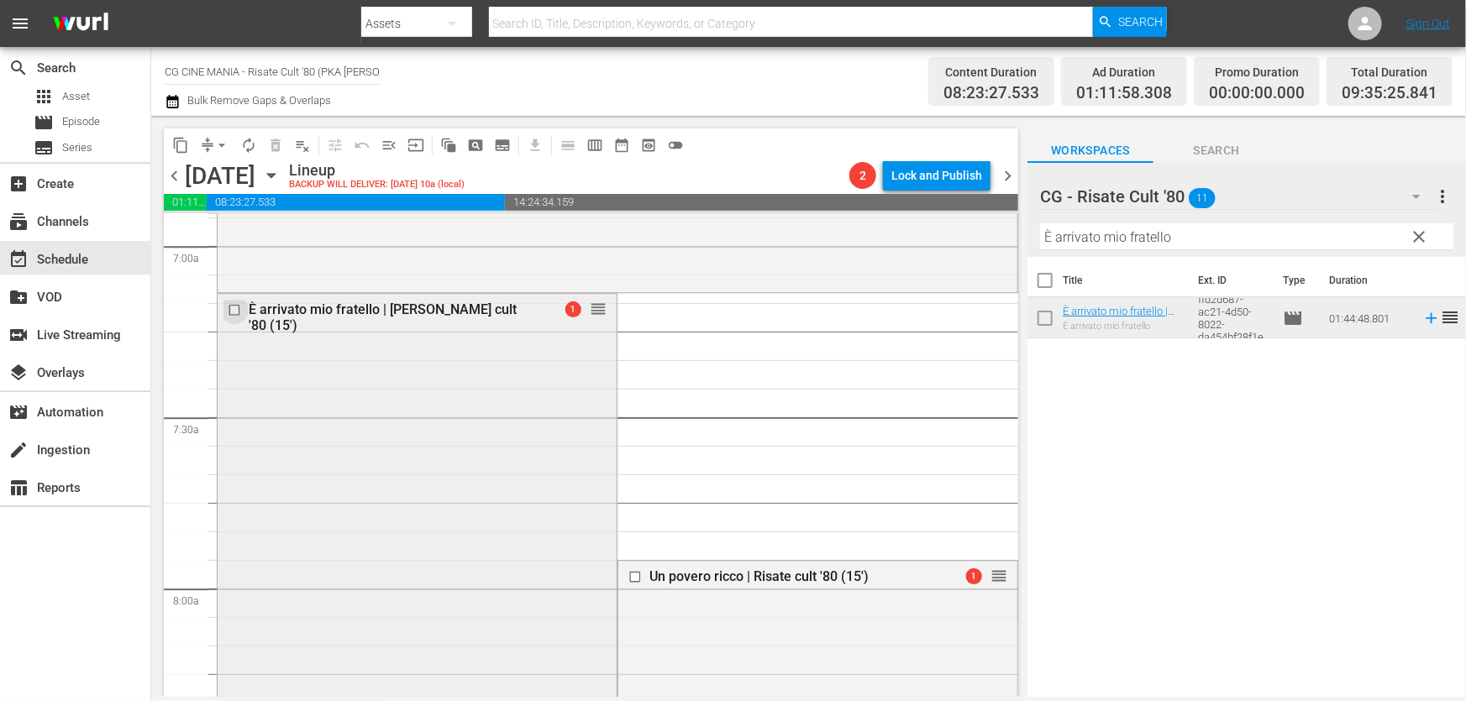
click at [230, 304] on input "checkbox" at bounding box center [237, 309] width 18 height 14
click at [277, 139] on span "delete_forever_outlined" at bounding box center [275, 145] width 17 height 17
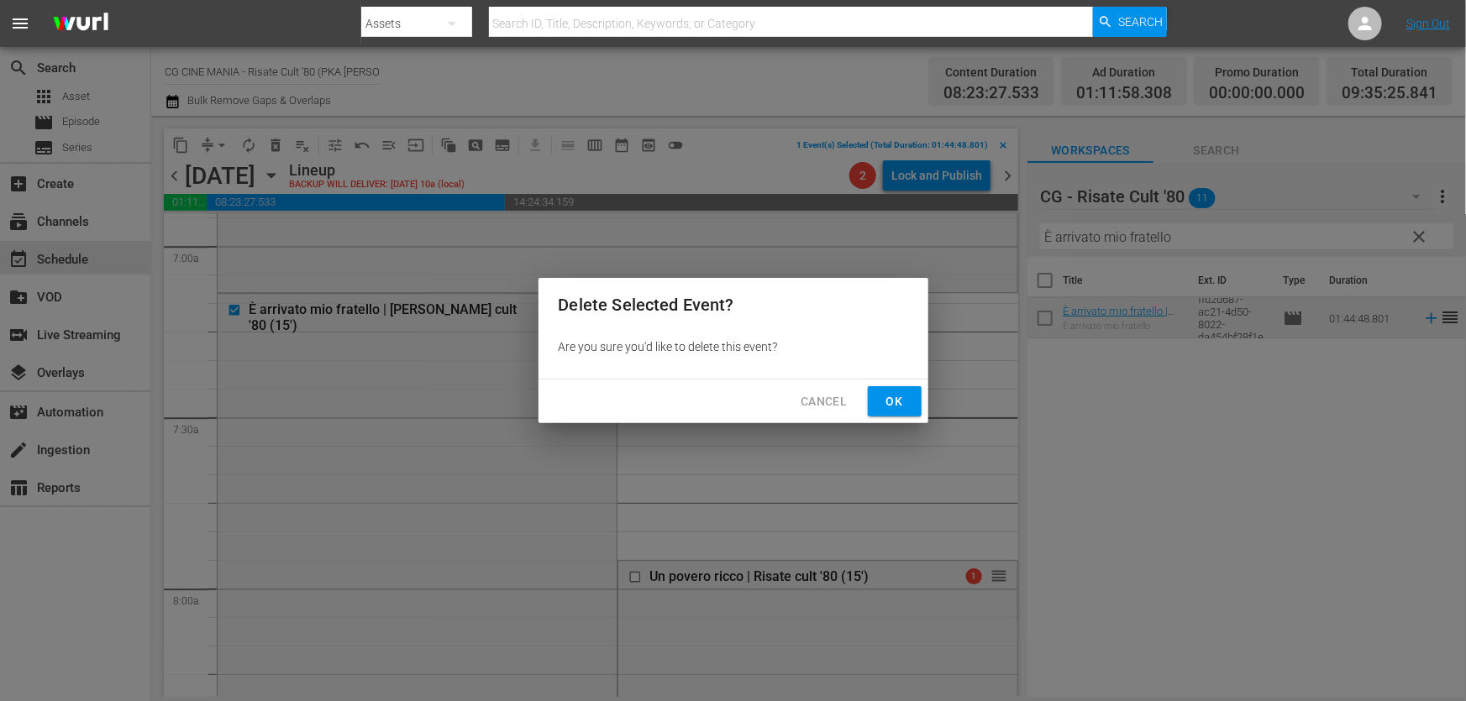
click at [878, 395] on button "Ok" at bounding box center [895, 401] width 54 height 31
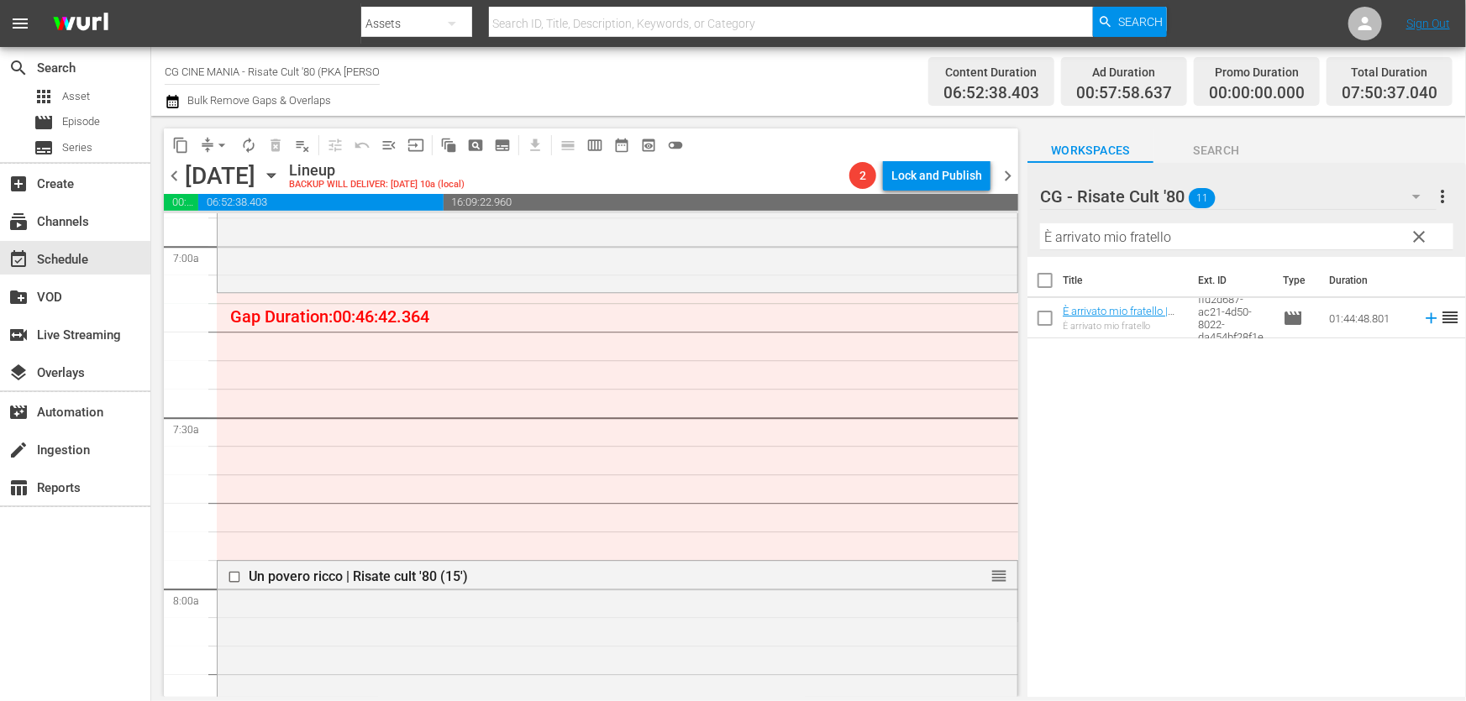
drag, startPoint x: 995, startPoint y: 574, endPoint x: 944, endPoint y: 376, distance: 203.9
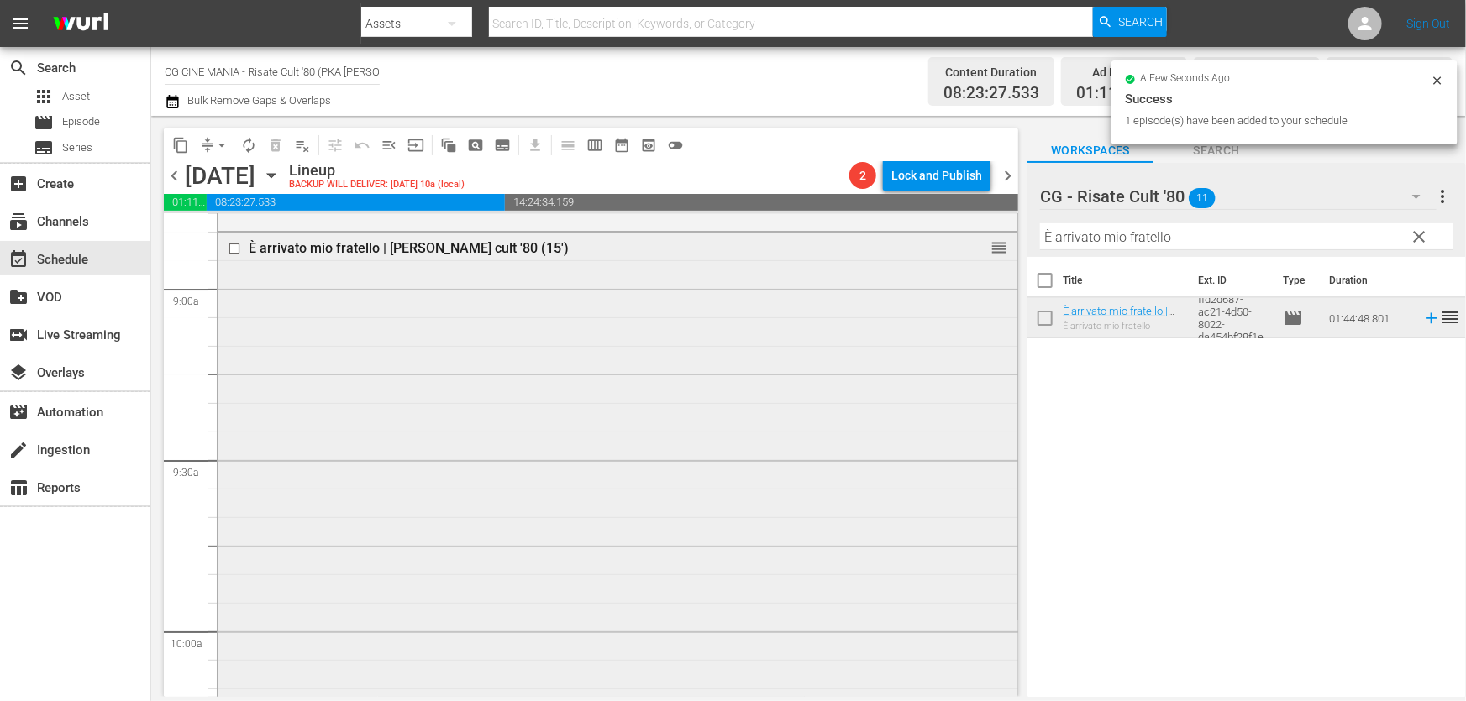
scroll to position [3131, 0]
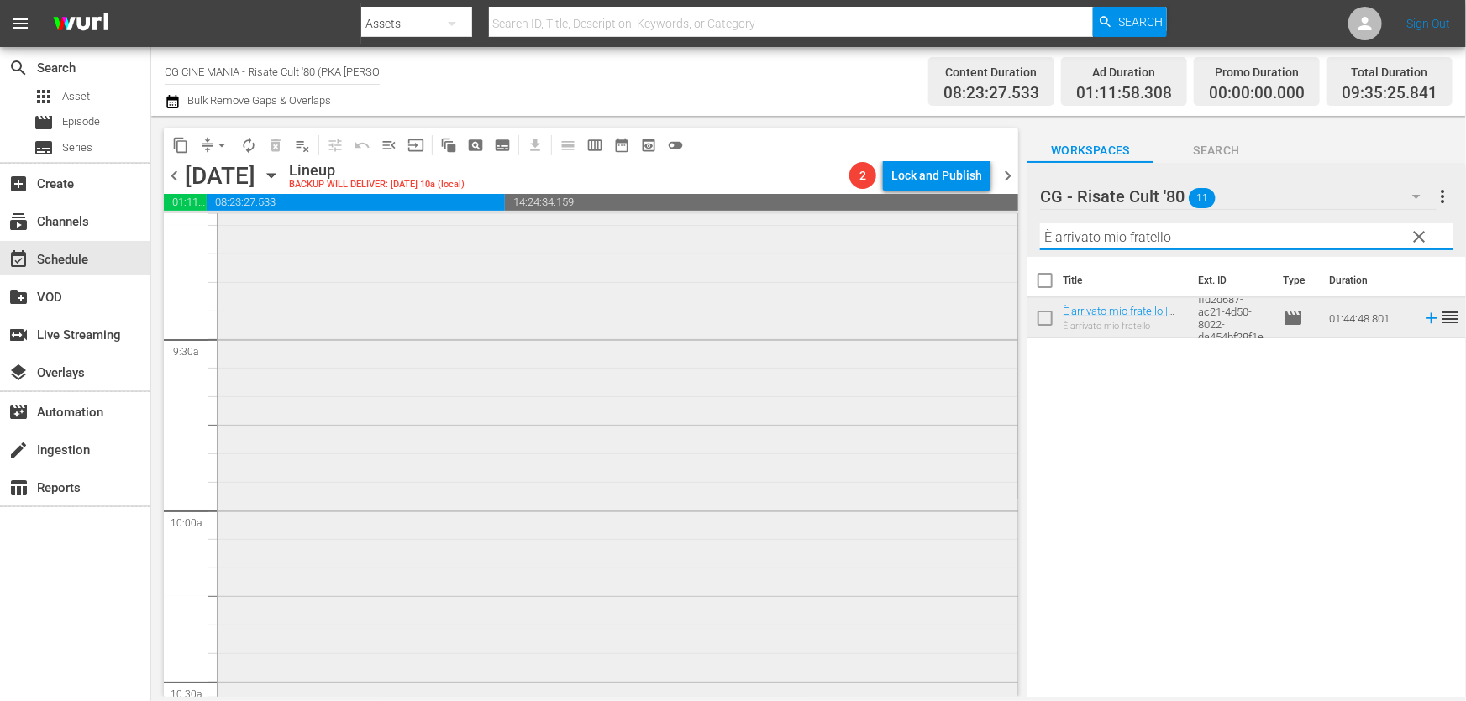
drag, startPoint x: 1182, startPoint y: 231, endPoint x: 343, endPoint y: 366, distance: 850.0
click at [420, 359] on div "content_copy compress arrow_drop_down autorenew_outlined delete_forever_outline…" at bounding box center [808, 406] width 1315 height 581
paste input "Fratelli d’Italia"
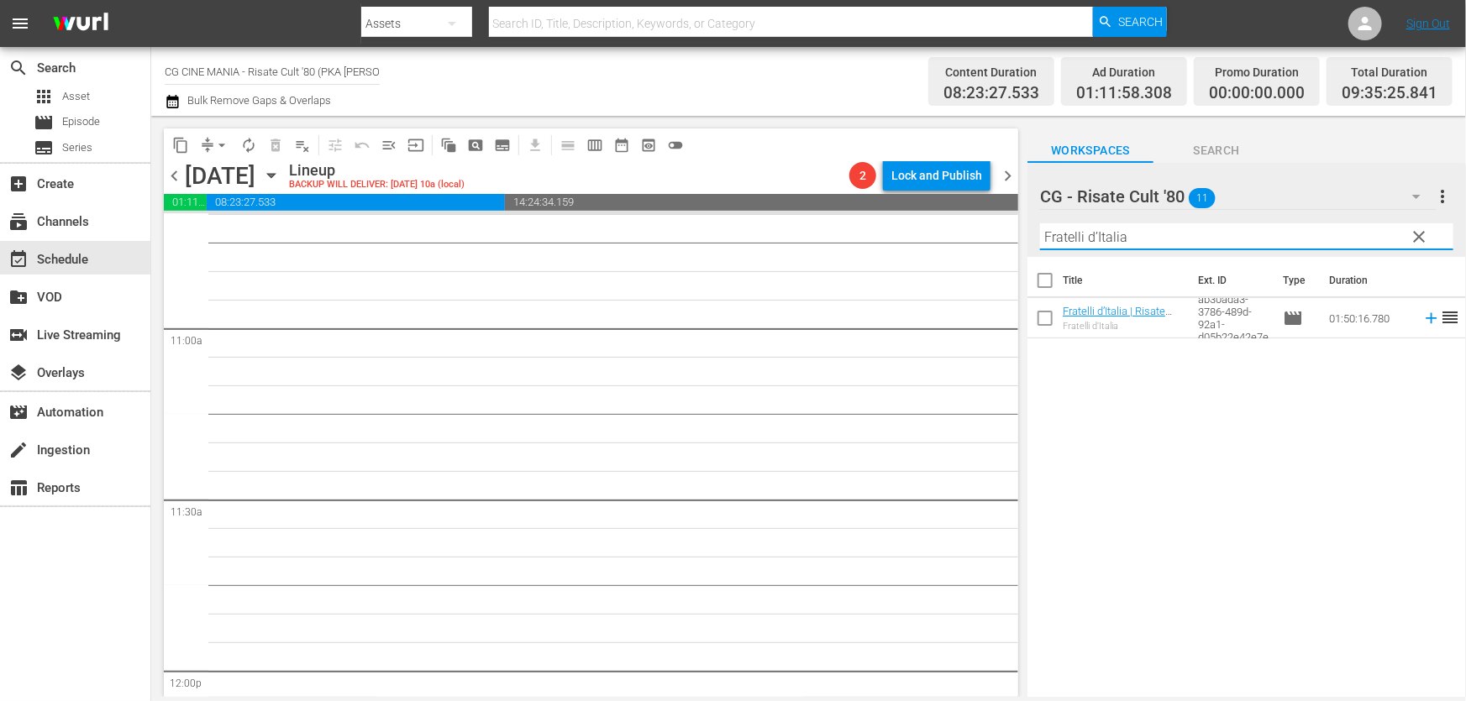
scroll to position [3588, 0]
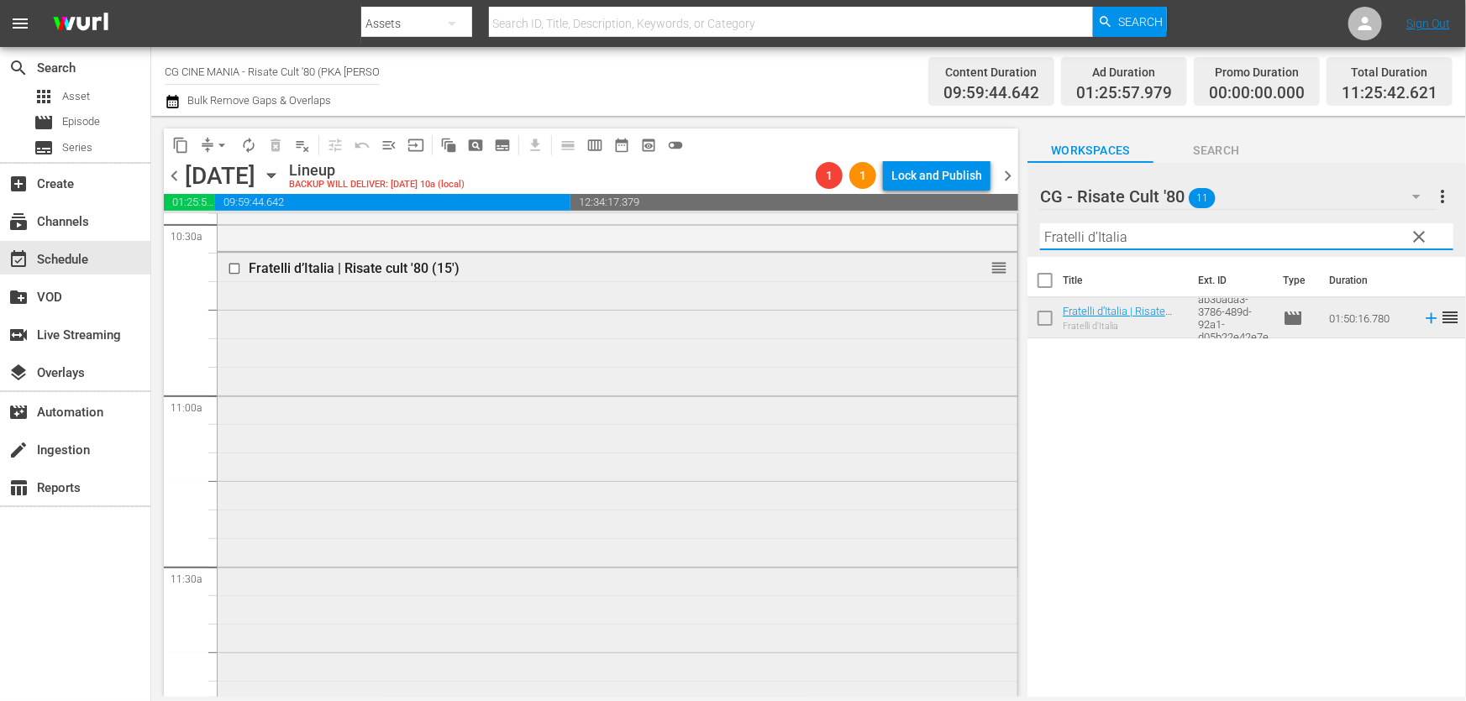
drag, startPoint x: 1181, startPoint y: 235, endPoint x: 609, endPoint y: 328, distance: 579.6
click at [609, 328] on div "content_copy compress arrow_drop_down autorenew_outlined delete_forever_outline…" at bounding box center [808, 406] width 1315 height 581
paste input "Chewingum"
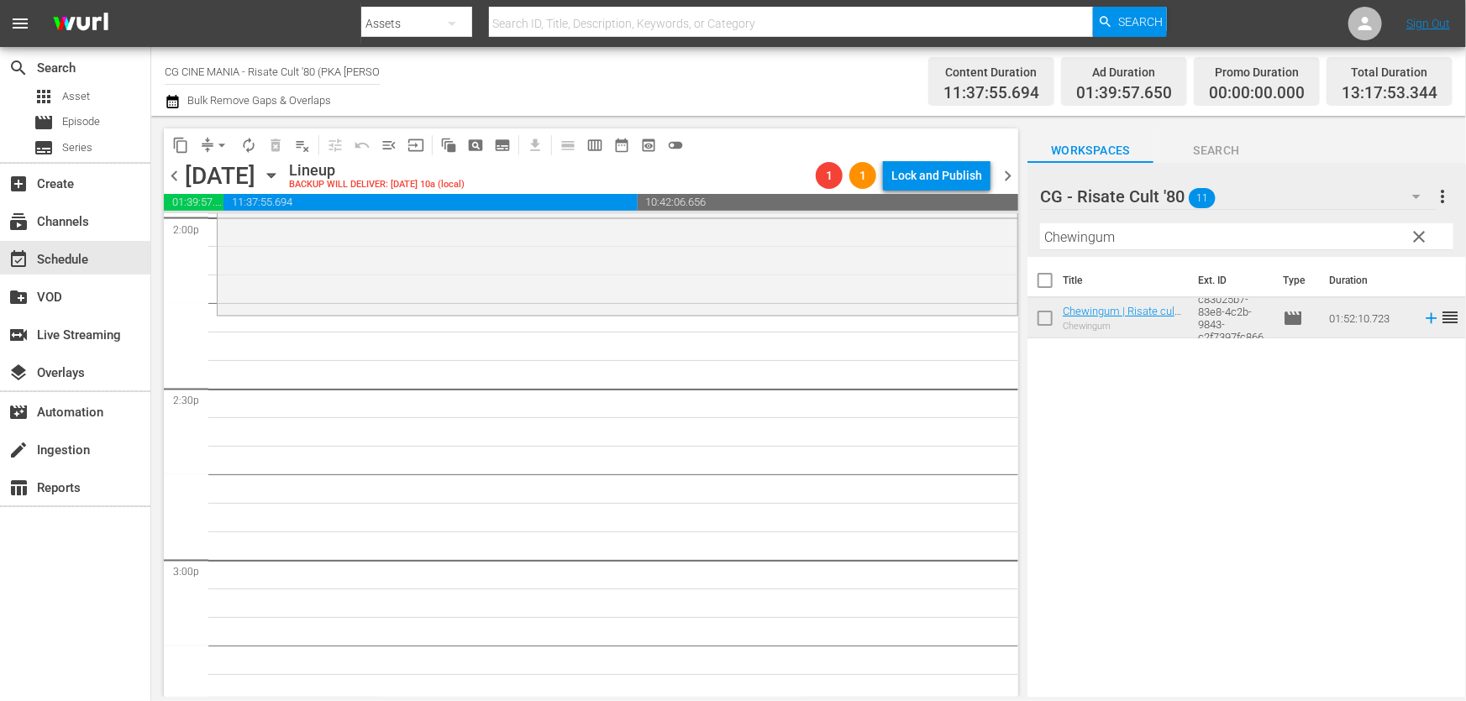
scroll to position [4887, 0]
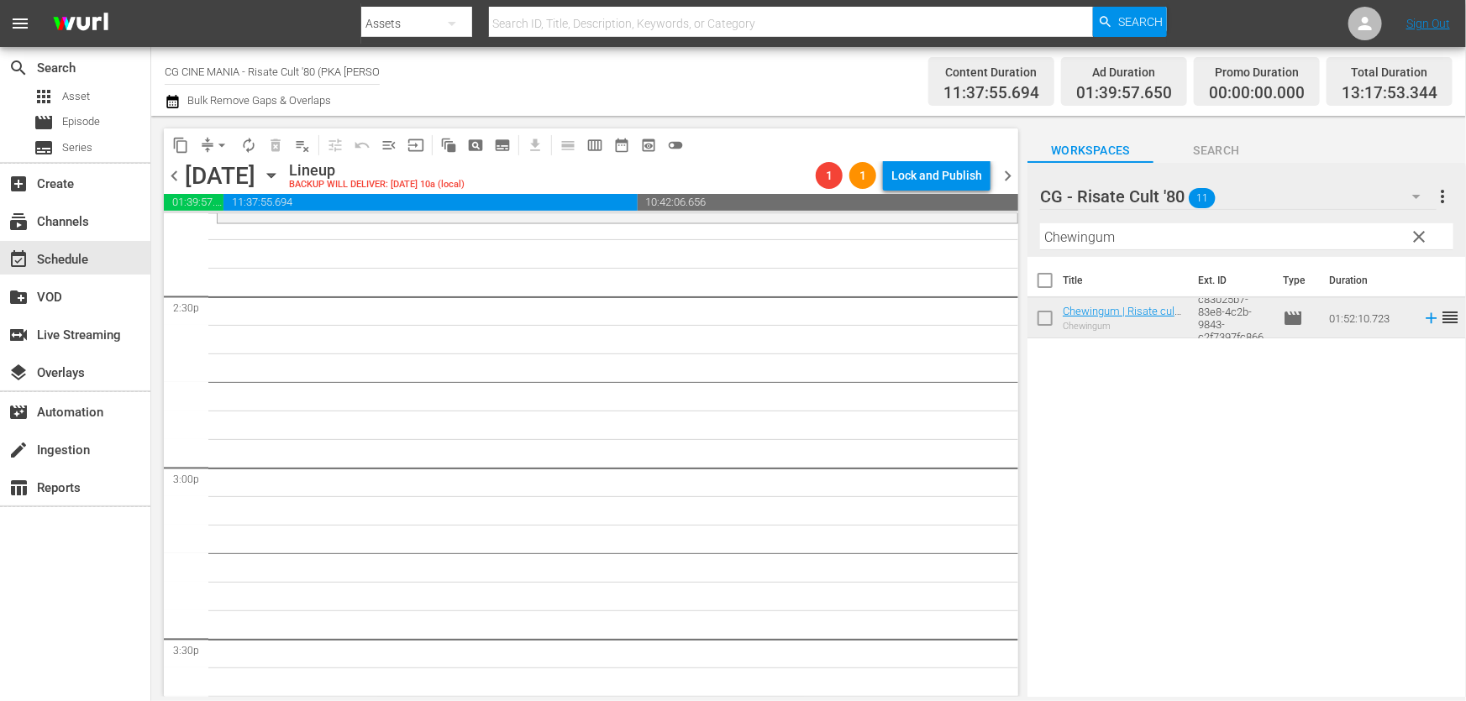
drag, startPoint x: 1137, startPoint y: 247, endPoint x: 588, endPoint y: 343, distance: 556.8
click at [588, 343] on div "content_copy compress arrow_drop_down autorenew_outlined delete_forever_outline…" at bounding box center [808, 406] width 1315 height 581
paste input "ercasi [DEMOGRAPHIC_DATA]"
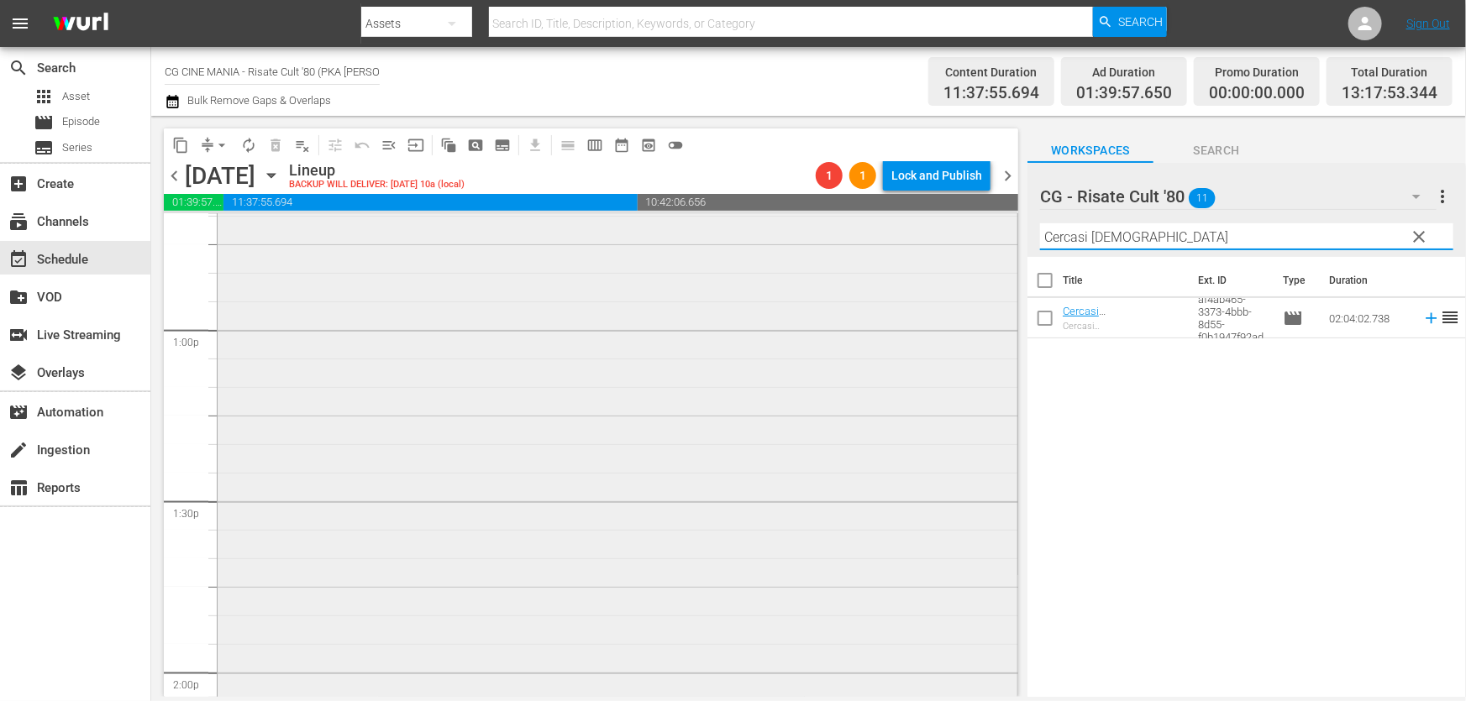
scroll to position [4200, 0]
type input "Cercasi [DEMOGRAPHIC_DATA]"
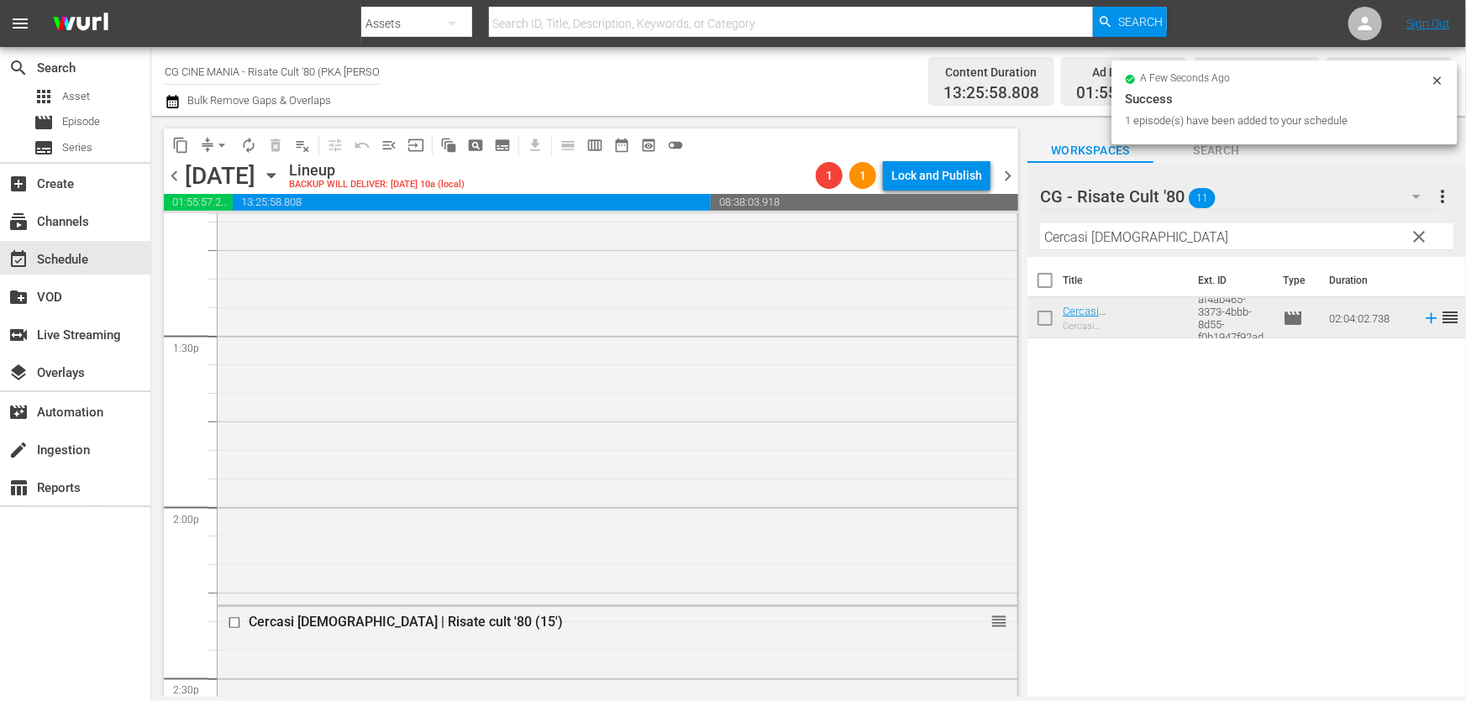
click at [172, 96] on icon "button" at bounding box center [173, 102] width 16 height 20
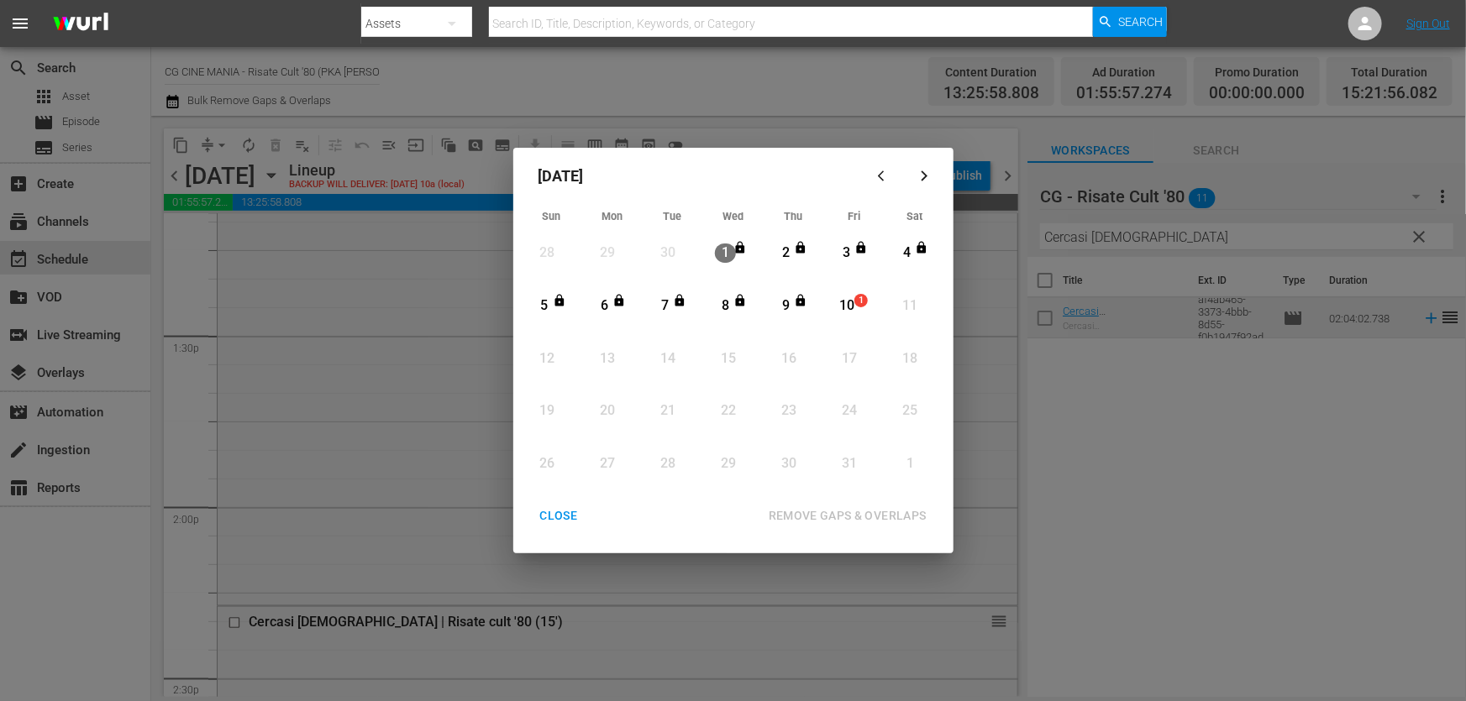
click at [835, 307] on div "Month View" at bounding box center [832, 306] width 8 height 46
click at [856, 508] on div "REMOVE GAPS & OVERLAPS" at bounding box center [847, 516] width 185 height 21
click at [827, 679] on div "[DATE] Sun Mon Tue Wed Thu Fri Sat 28 View Lineup 29 View Lineup 30 View Lineup…" at bounding box center [733, 350] width 1466 height 701
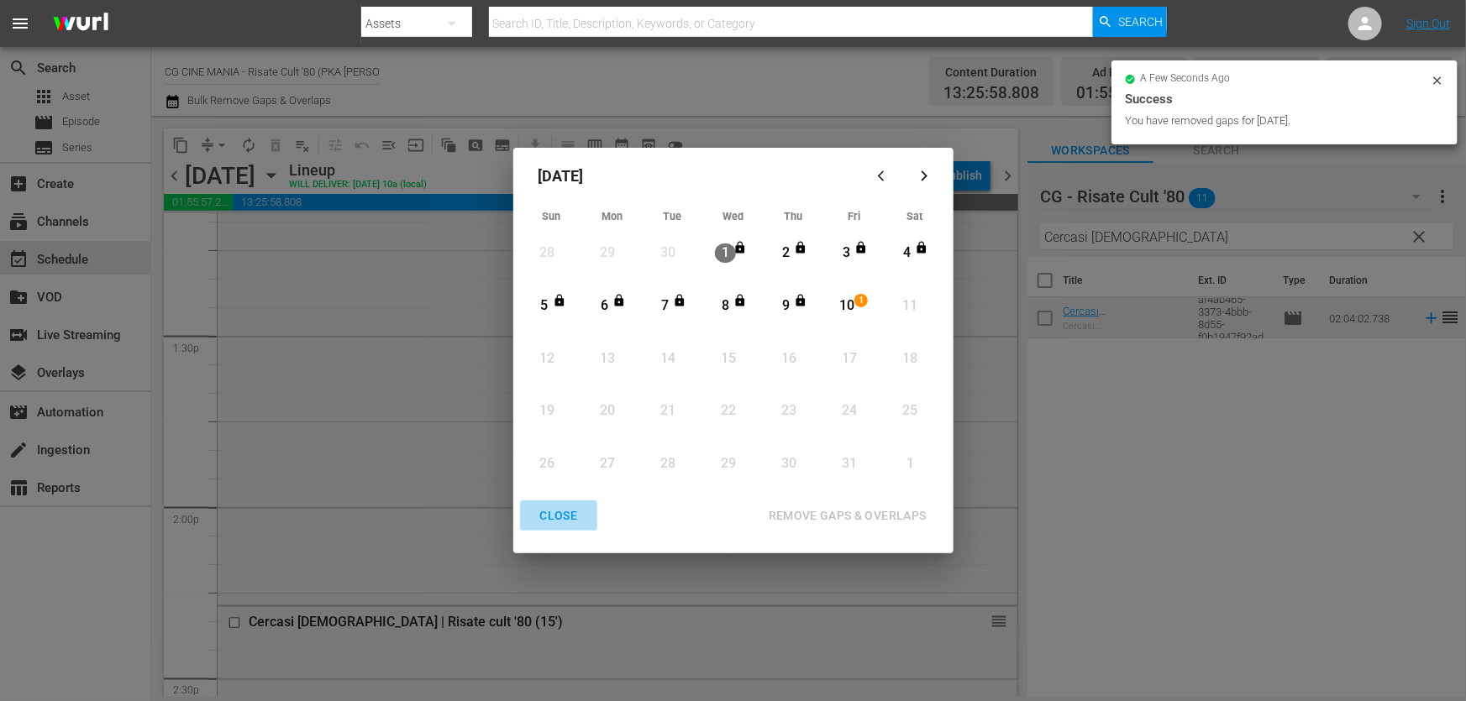
click at [564, 518] on div "CLOSE" at bounding box center [559, 516] width 65 height 21
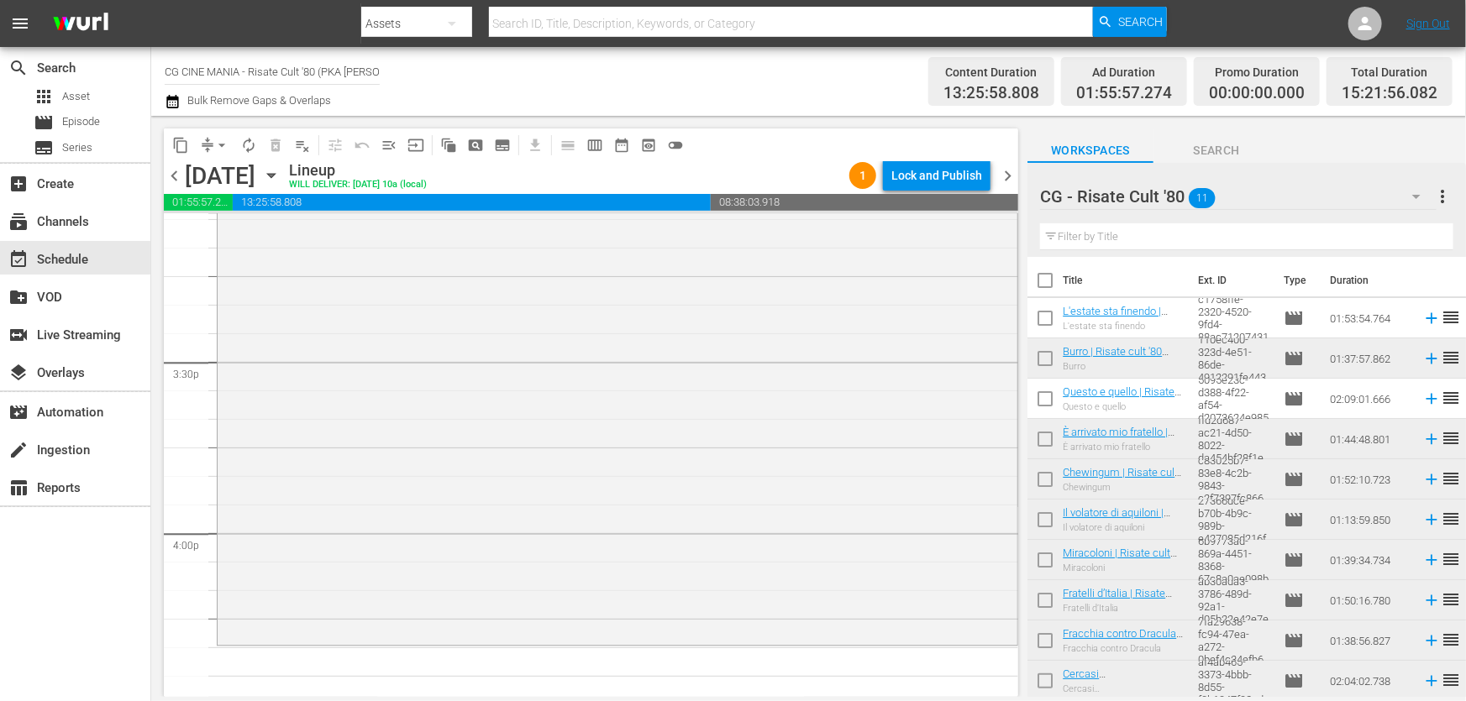
scroll to position [5393, 0]
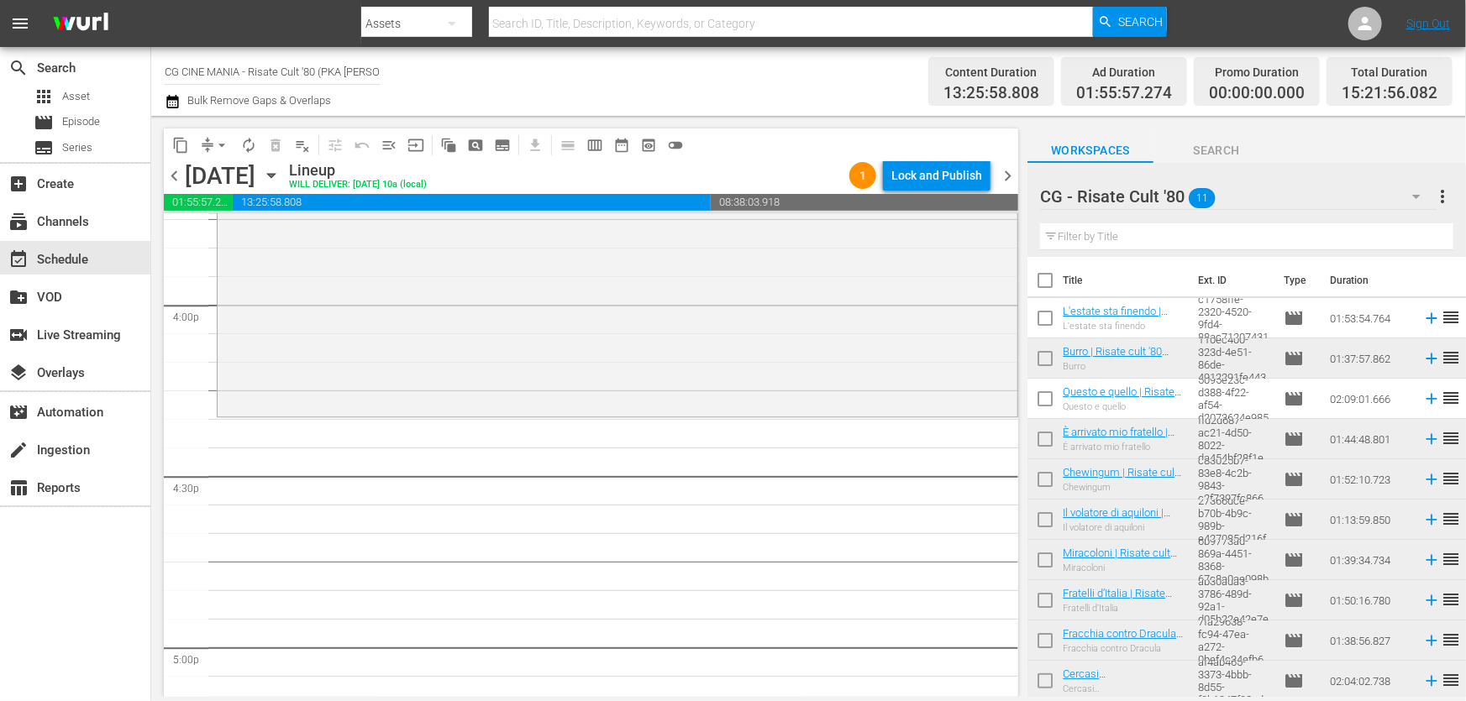
click at [1134, 244] on input "text" at bounding box center [1246, 236] width 413 height 27
paste input "L'estate sta finendo"
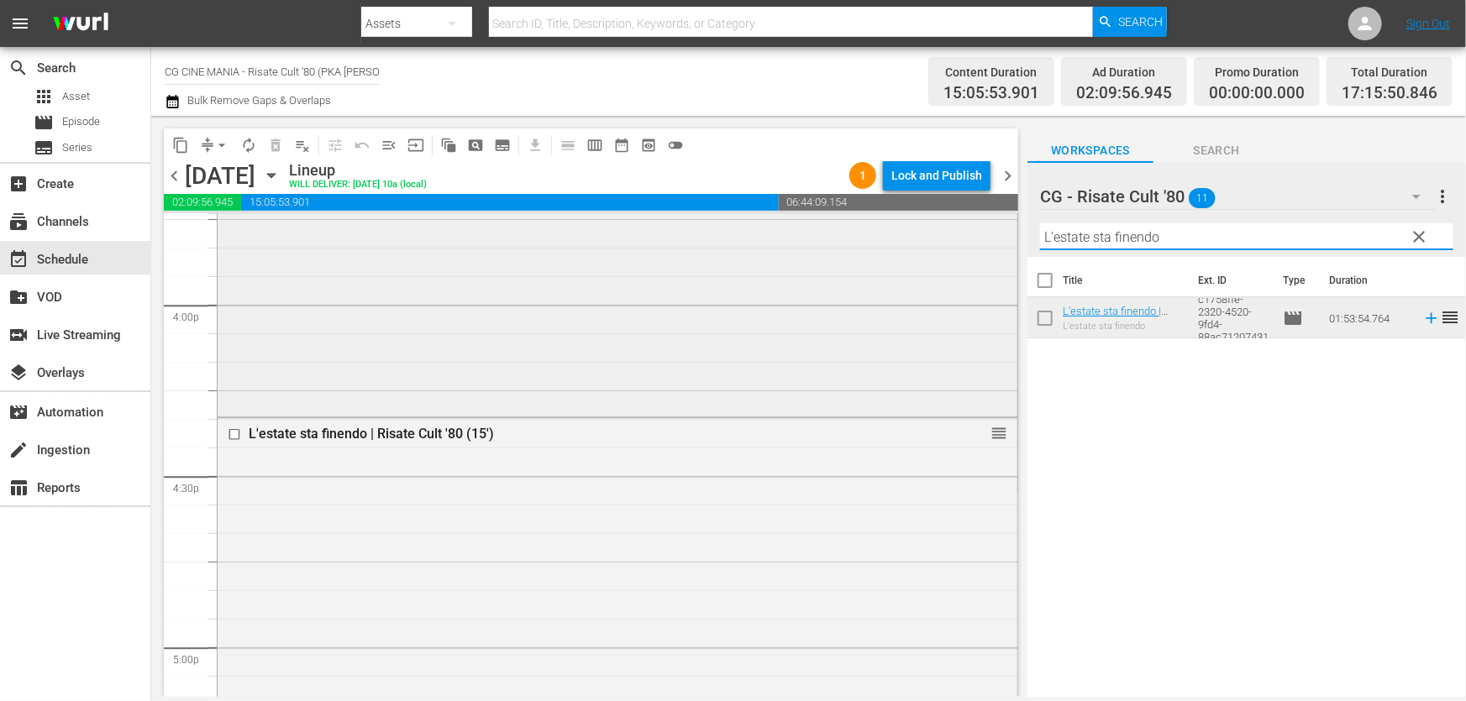
drag, startPoint x: 1210, startPoint y: 239, endPoint x: 504, endPoint y: 372, distance: 718.0
click at [556, 334] on div "content_copy compress arrow_drop_down autorenew_outlined delete_forever_outline…" at bounding box center [808, 406] width 1315 height 581
paste input "QUESTO E QUELLO"
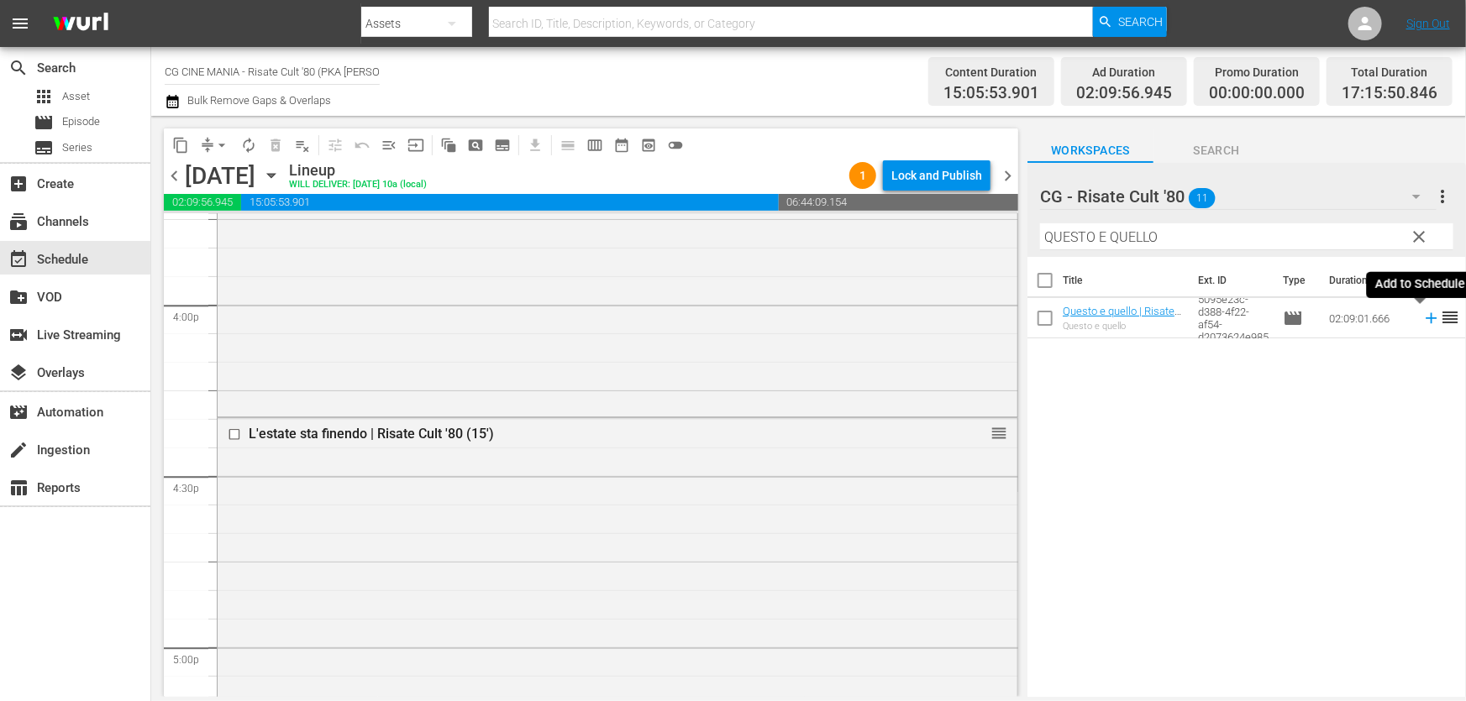
click at [1422, 321] on icon at bounding box center [1431, 318] width 18 height 18
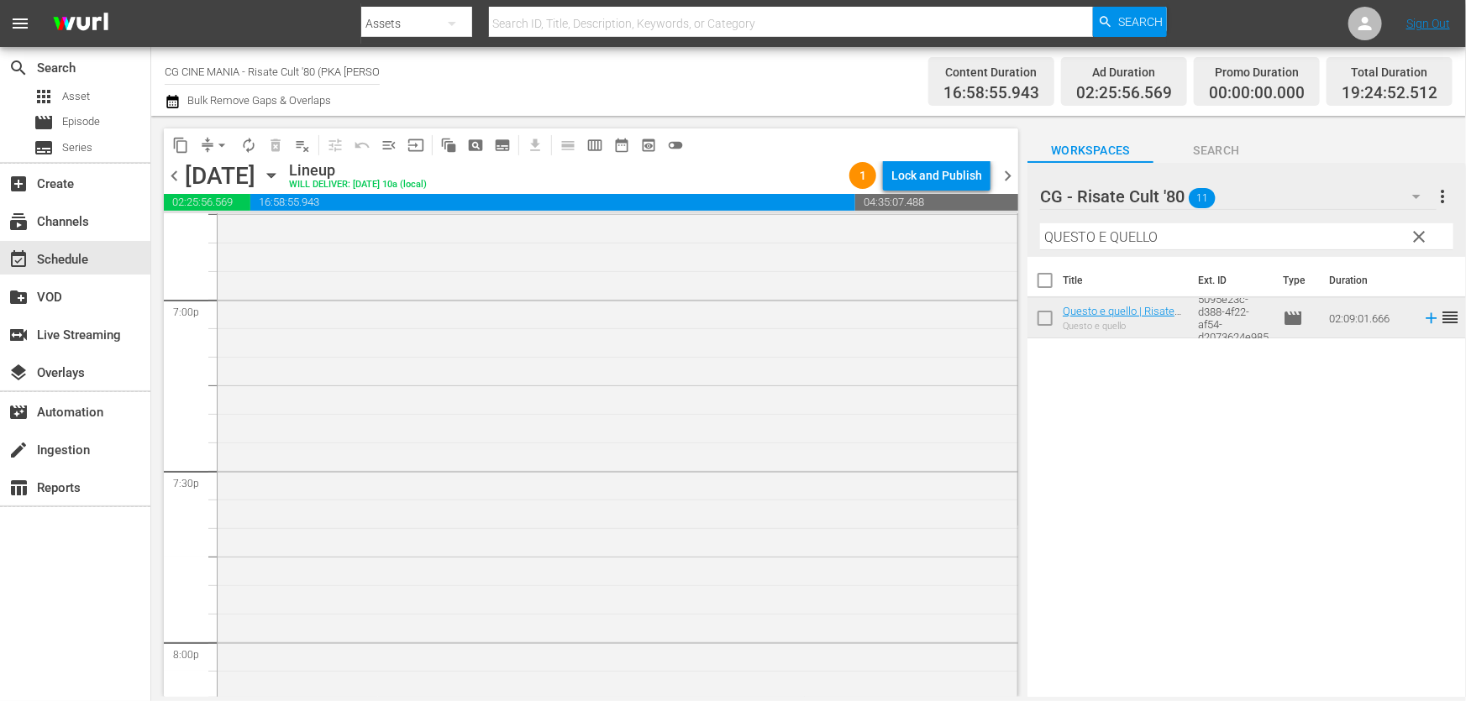
scroll to position [6539, 0]
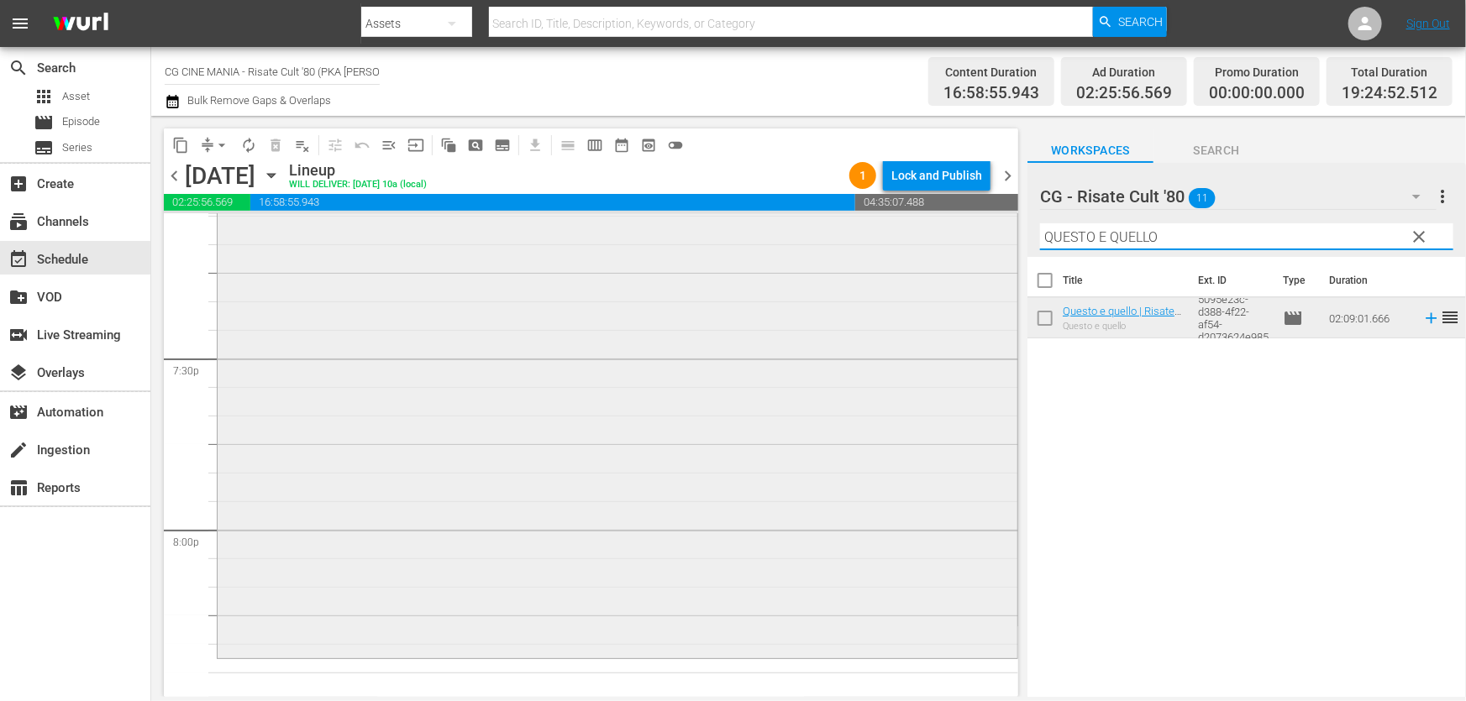
drag, startPoint x: 1188, startPoint y: 233, endPoint x: 559, endPoint y: 394, distance: 648.7
click at [584, 358] on div "content_copy compress arrow_drop_down autorenew_outlined delete_forever_outline…" at bounding box center [808, 406] width 1315 height 581
paste input "Il volatore di aquiloni"
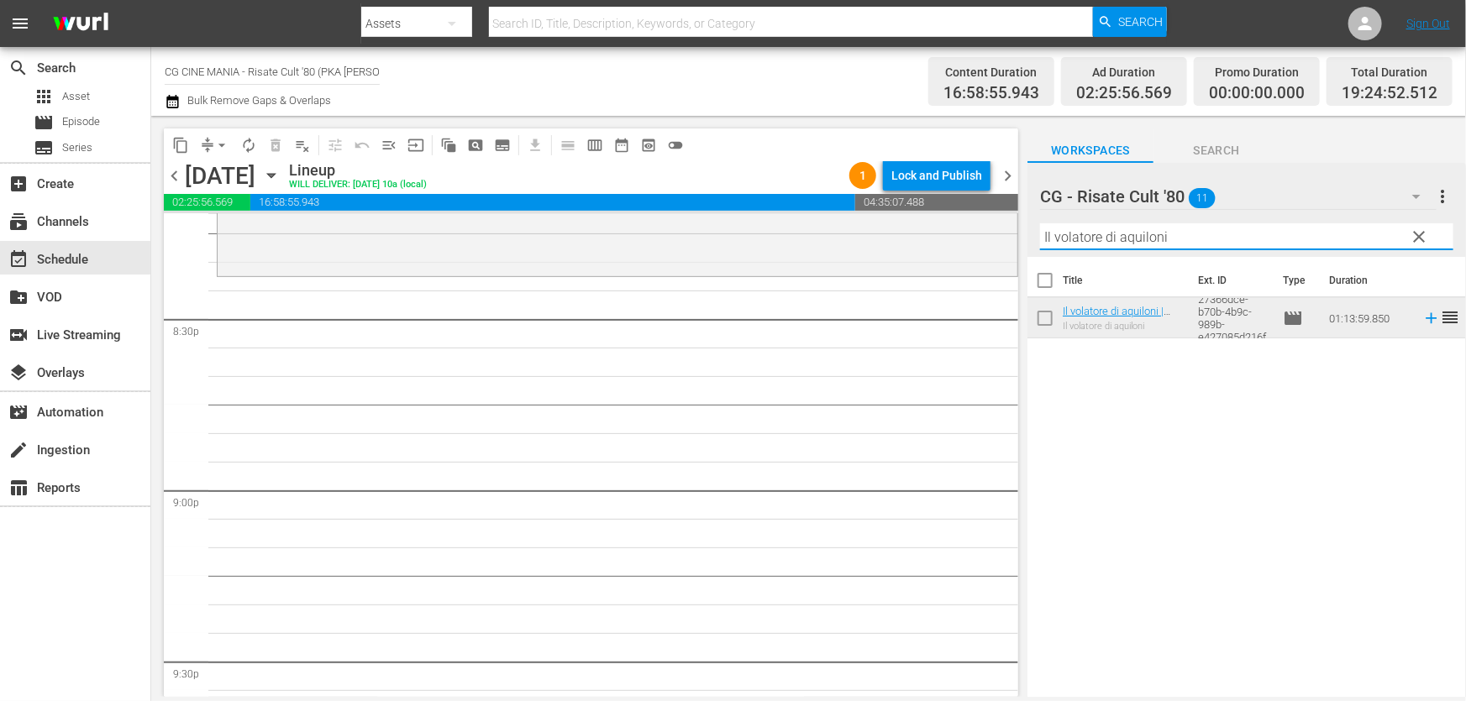
click at [1422, 318] on icon at bounding box center [1431, 318] width 18 height 18
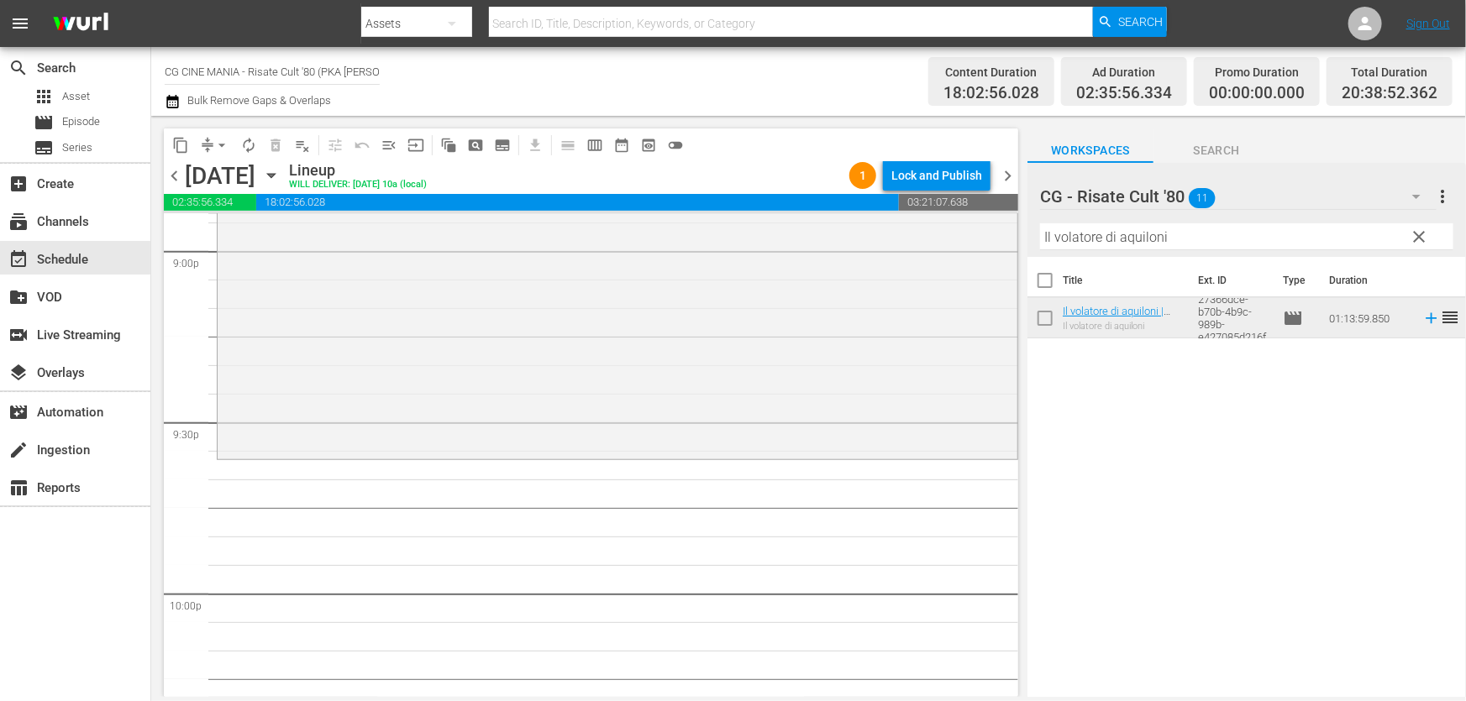
scroll to position [7302, 0]
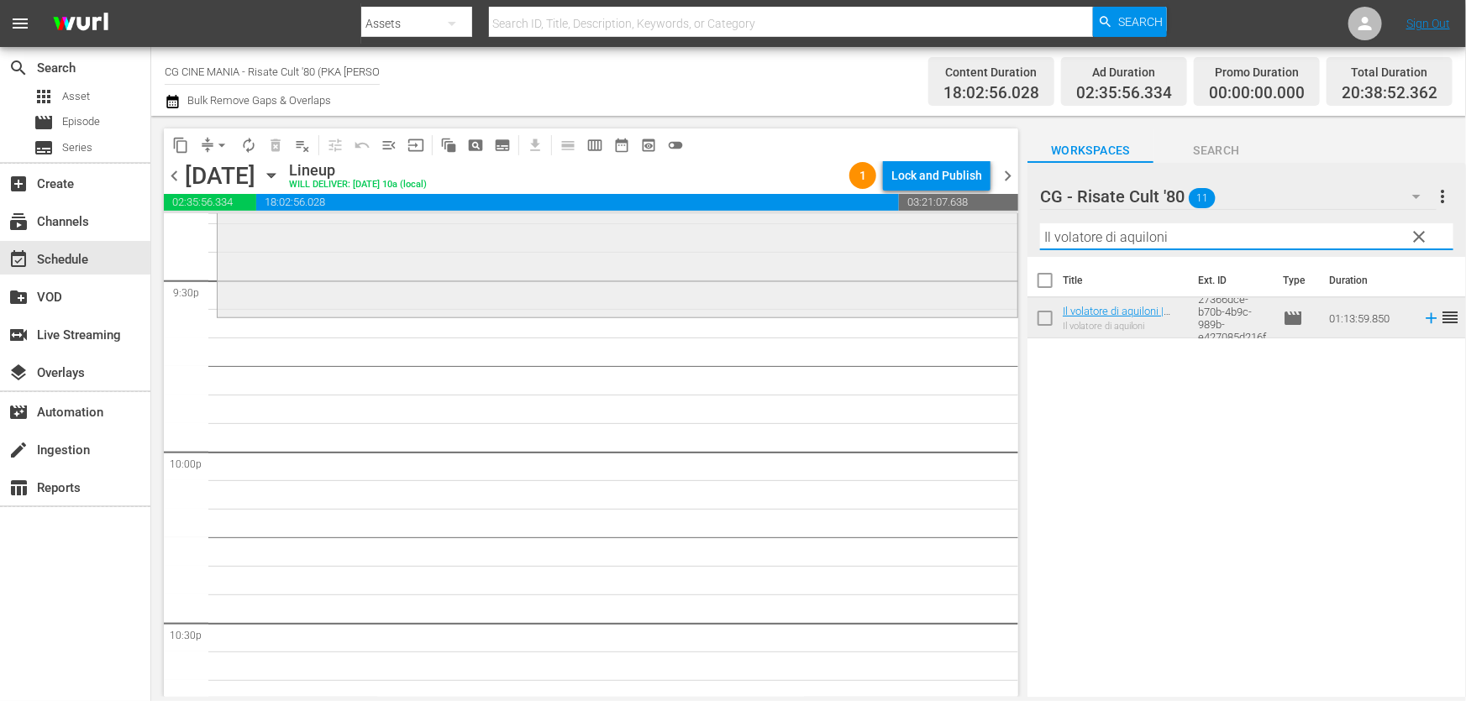
drag, startPoint x: 1187, startPoint y: 236, endPoint x: 740, endPoint y: 309, distance: 452.8
click at [781, 300] on div "content_copy compress arrow_drop_down autorenew_outlined delete_forever_outline…" at bounding box center [808, 406] width 1315 height 581
paste input "Burro"
click at [1422, 318] on icon at bounding box center [1431, 318] width 18 height 18
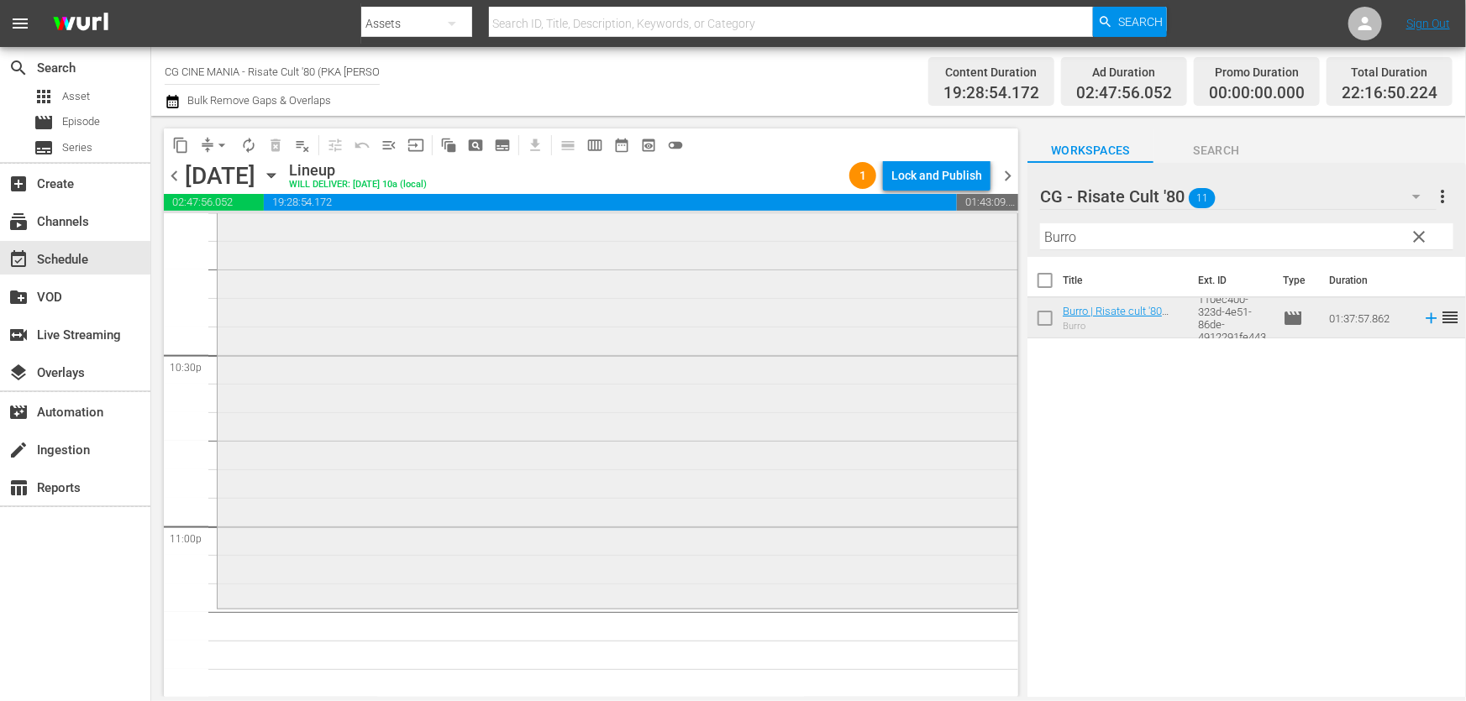
scroll to position [7359, 0]
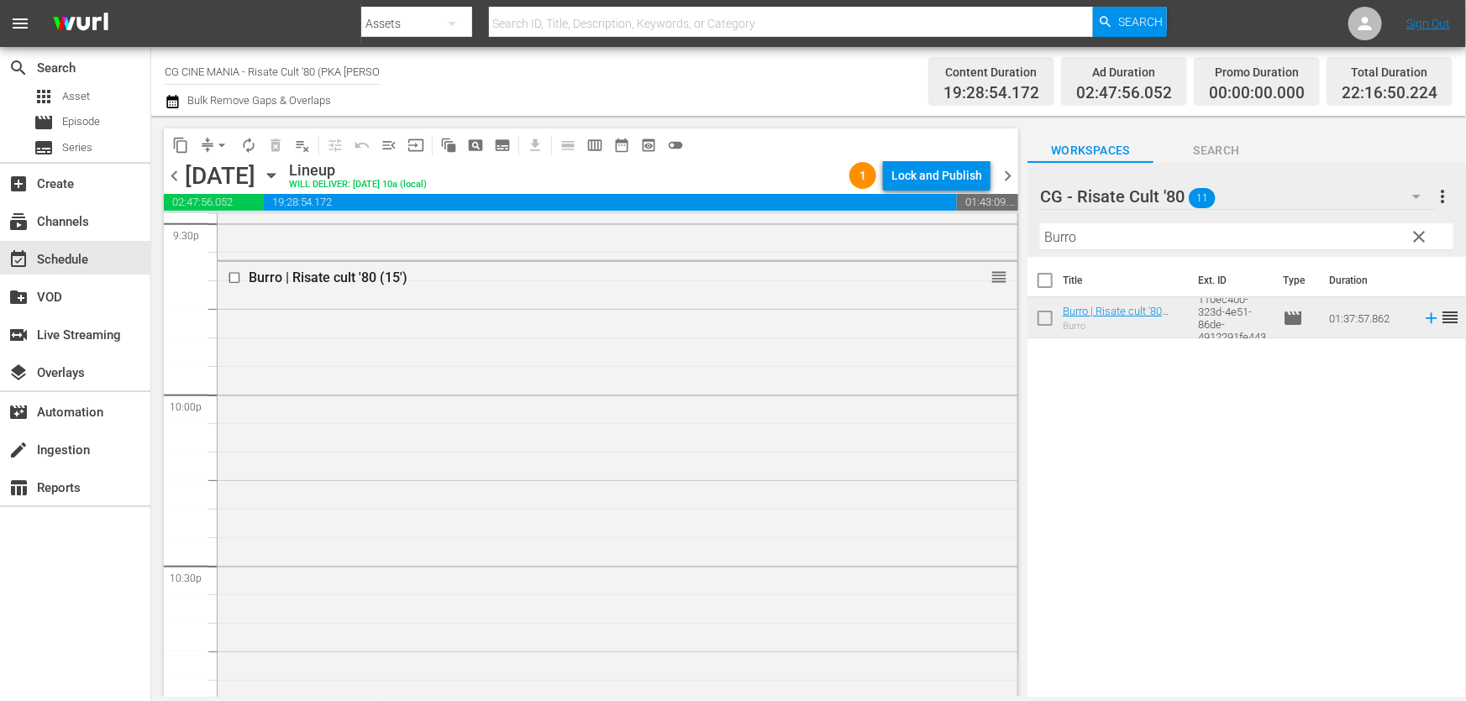
click at [1082, 250] on hr at bounding box center [1246, 249] width 413 height 1
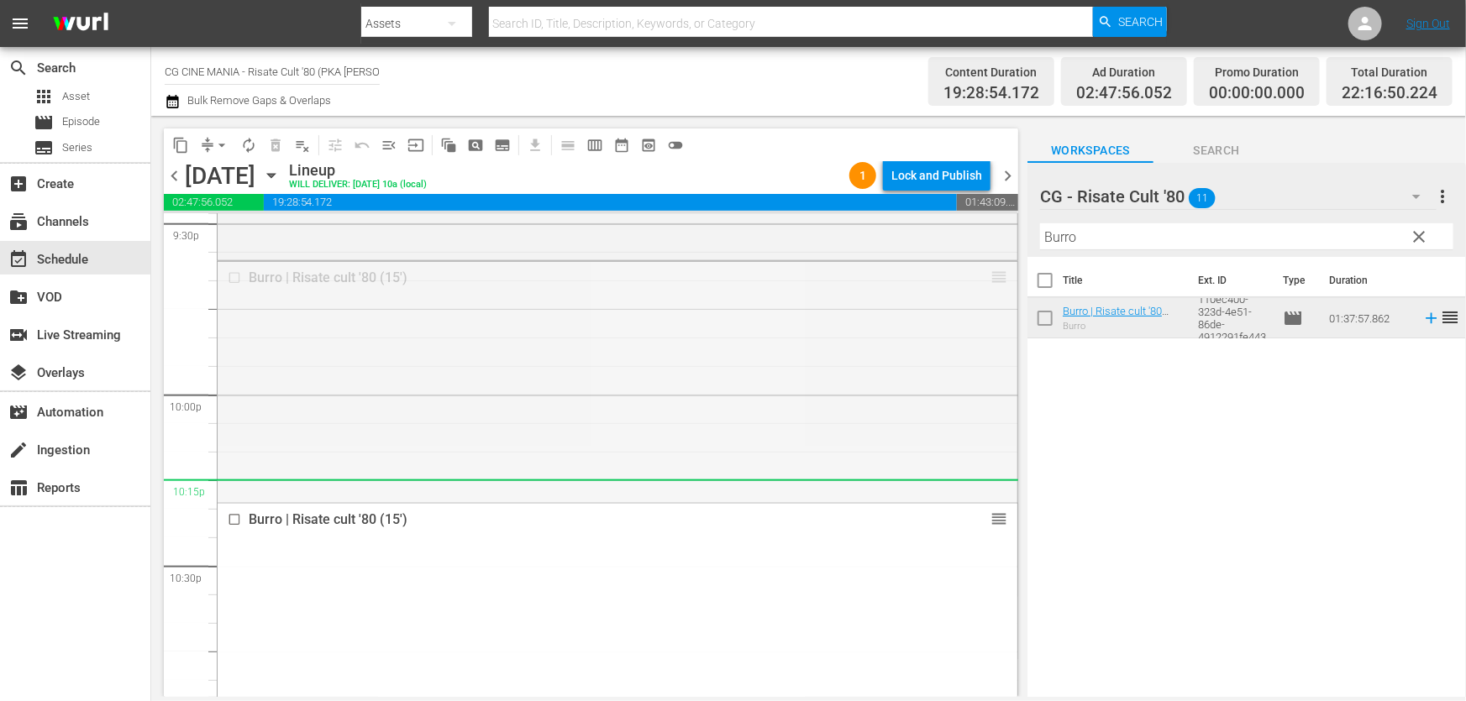
drag, startPoint x: 991, startPoint y: 275, endPoint x: 1154, endPoint y: 205, distance: 177.2
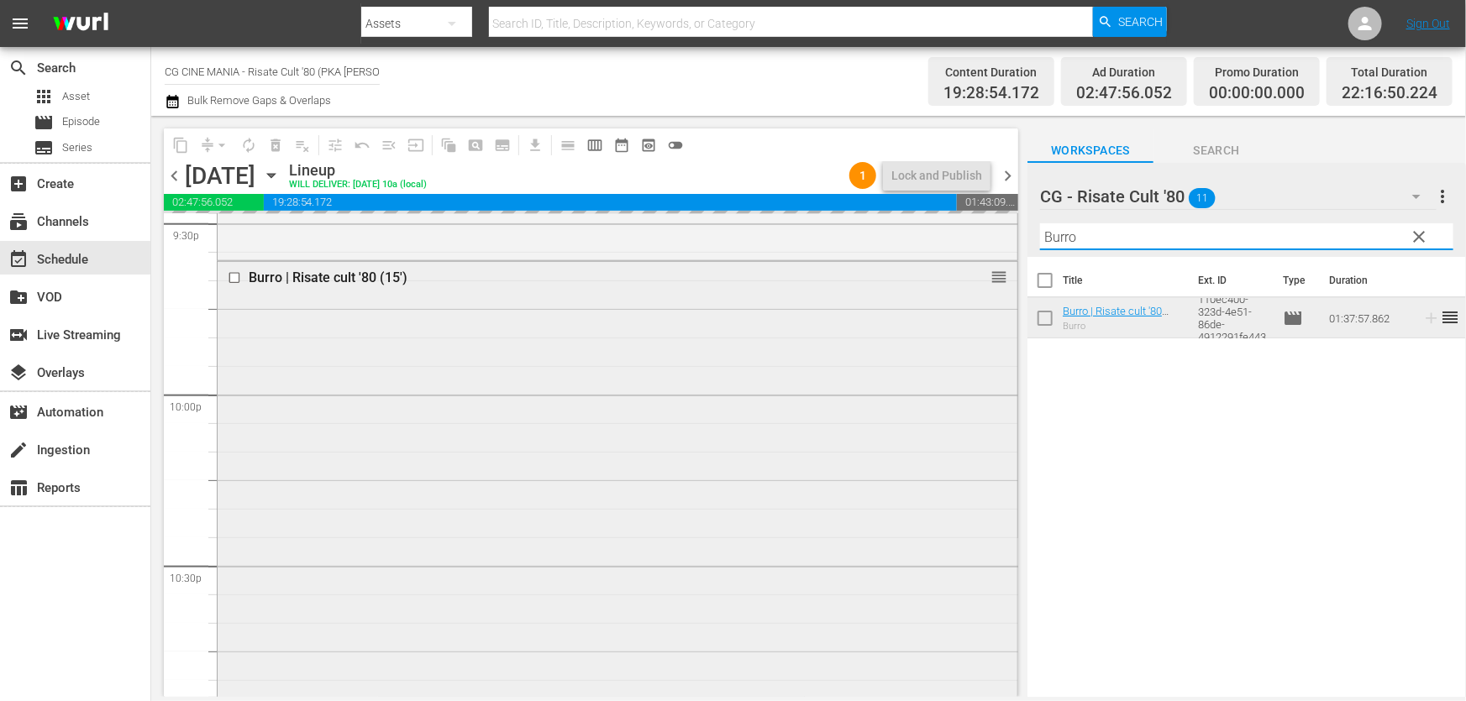
drag, startPoint x: 1126, startPoint y: 241, endPoint x: 423, endPoint y: 355, distance: 711.5
click at [434, 344] on div "content_copy compress arrow_drop_down autorenew_outlined delete_forever_outline…" at bounding box center [808, 406] width 1315 height 581
paste input "Chewingum"
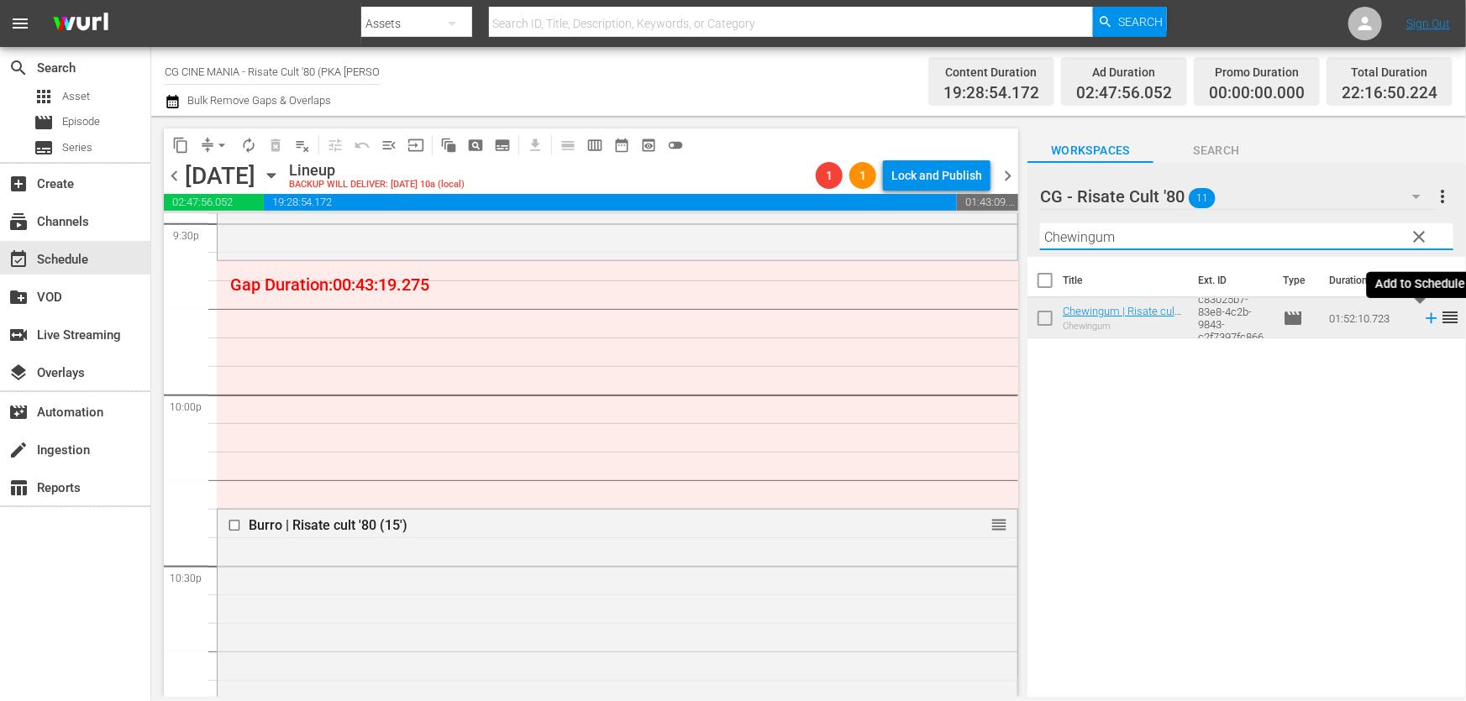
type input "Chewingum"
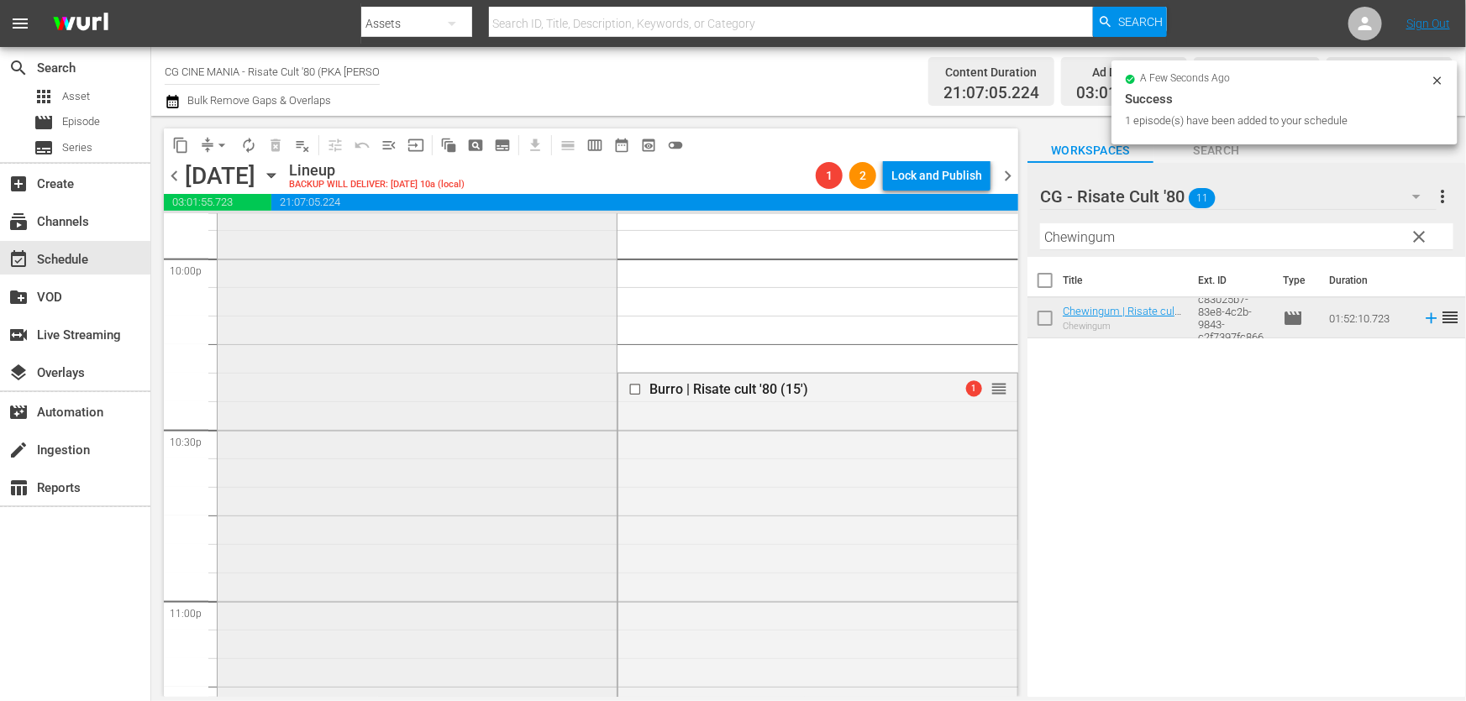
scroll to position [7741, 0]
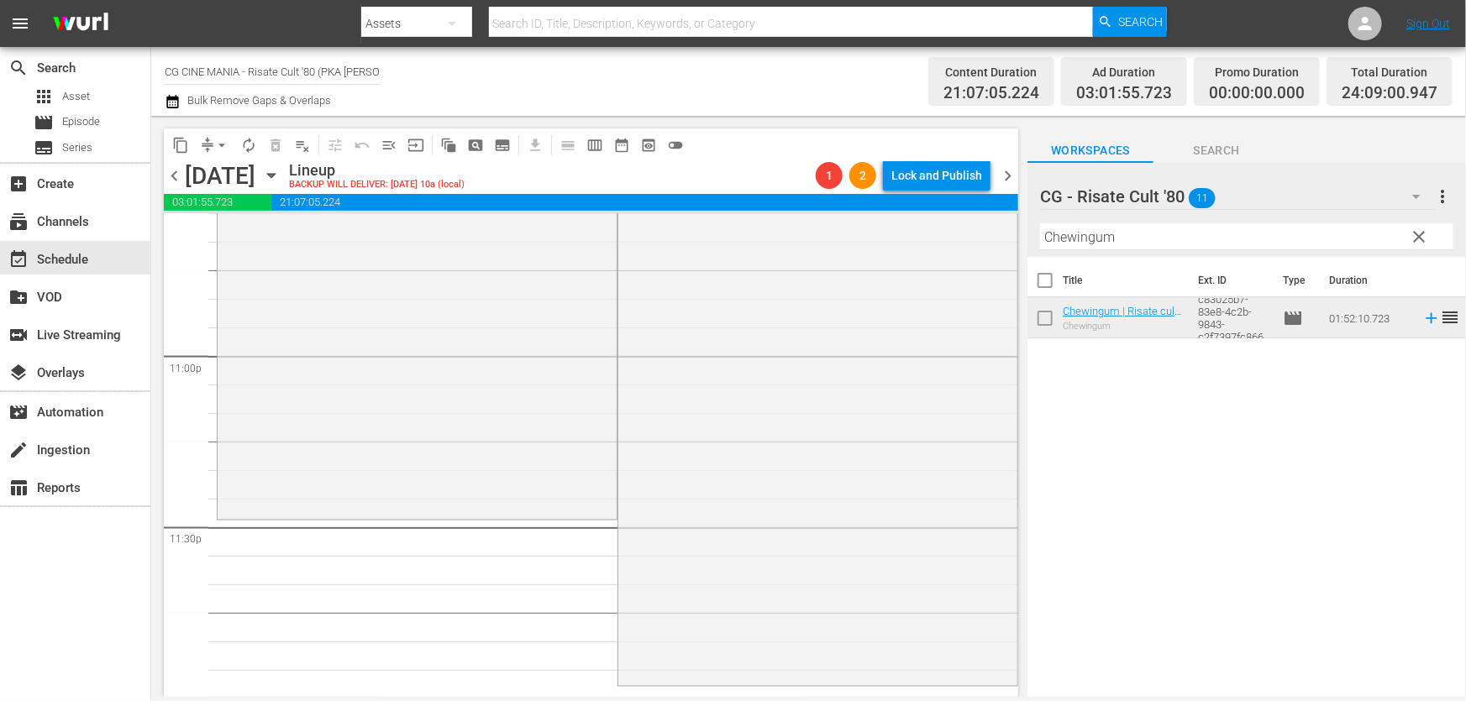
click at [185, 100] on span "Bulk Remove Gaps & Overlaps" at bounding box center [258, 100] width 146 height 13
click at [166, 106] on icon "button" at bounding box center [173, 102] width 16 height 20
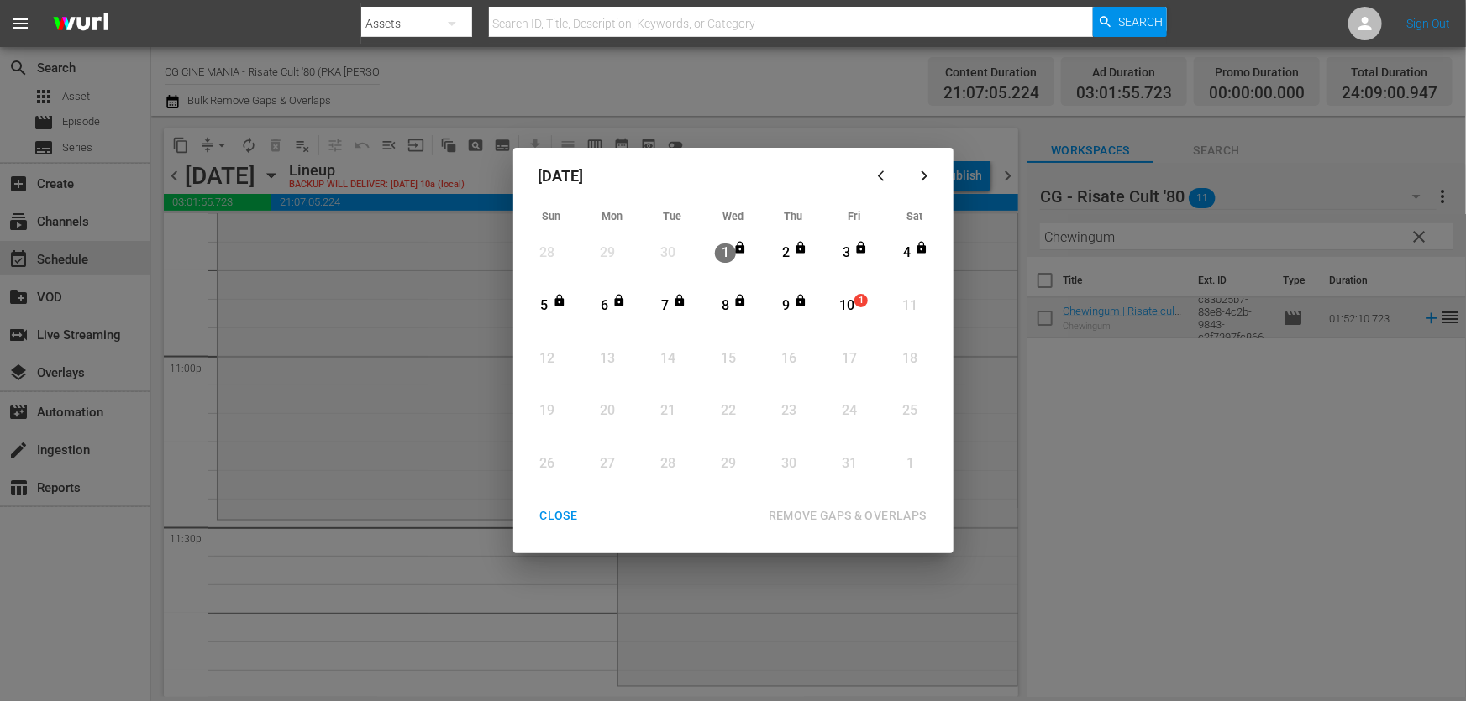
click at [848, 308] on div "10" at bounding box center [846, 306] width 21 height 19
click at [839, 515] on div "REMOVE GAPS & OVERLAPS" at bounding box center [847, 516] width 185 height 21
click at [570, 511] on div "CLOSE" at bounding box center [559, 516] width 65 height 21
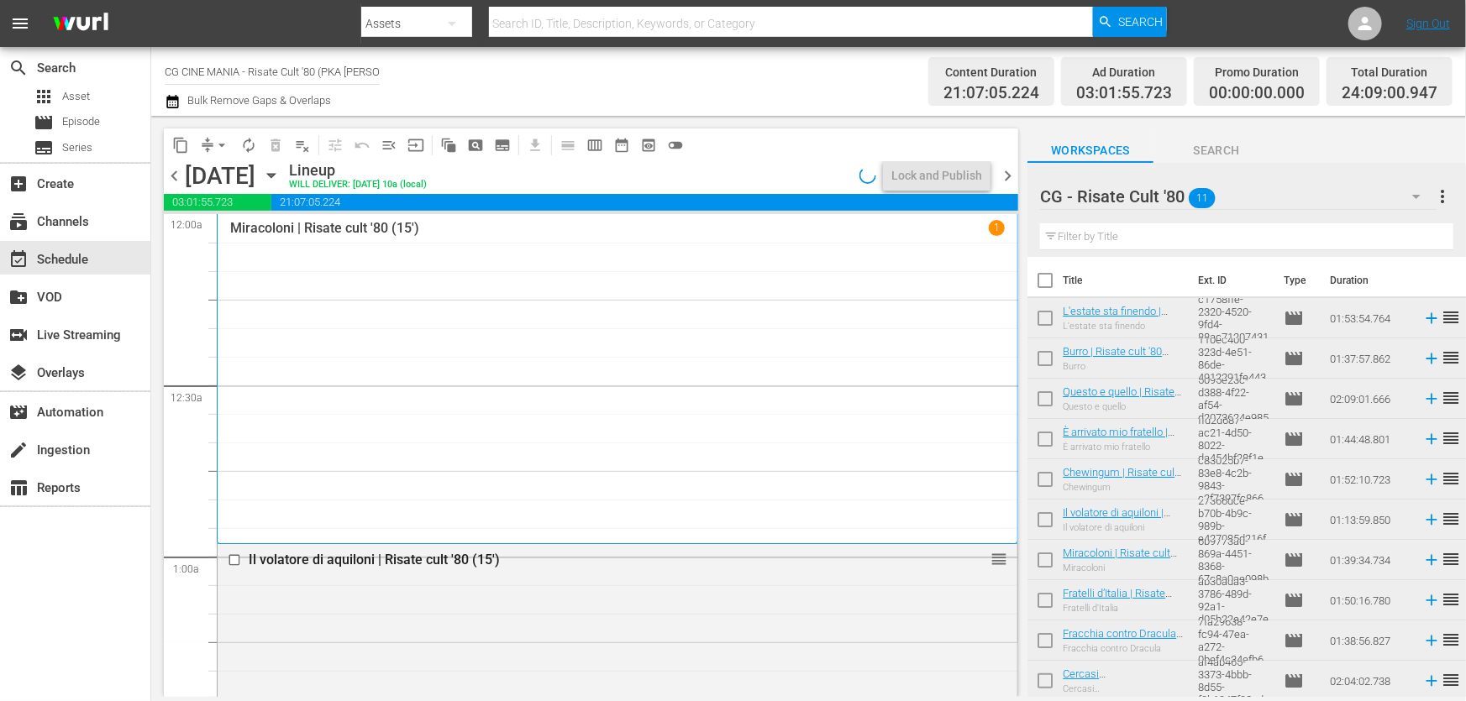
click at [1016, 243] on div "S N A P S N A P S N A P S N A P S N A P S N A P S N A P S N A P S N A P S N A P…" at bounding box center [591, 455] width 854 height 483
click at [175, 100] on icon "button" at bounding box center [172, 101] width 12 height 13
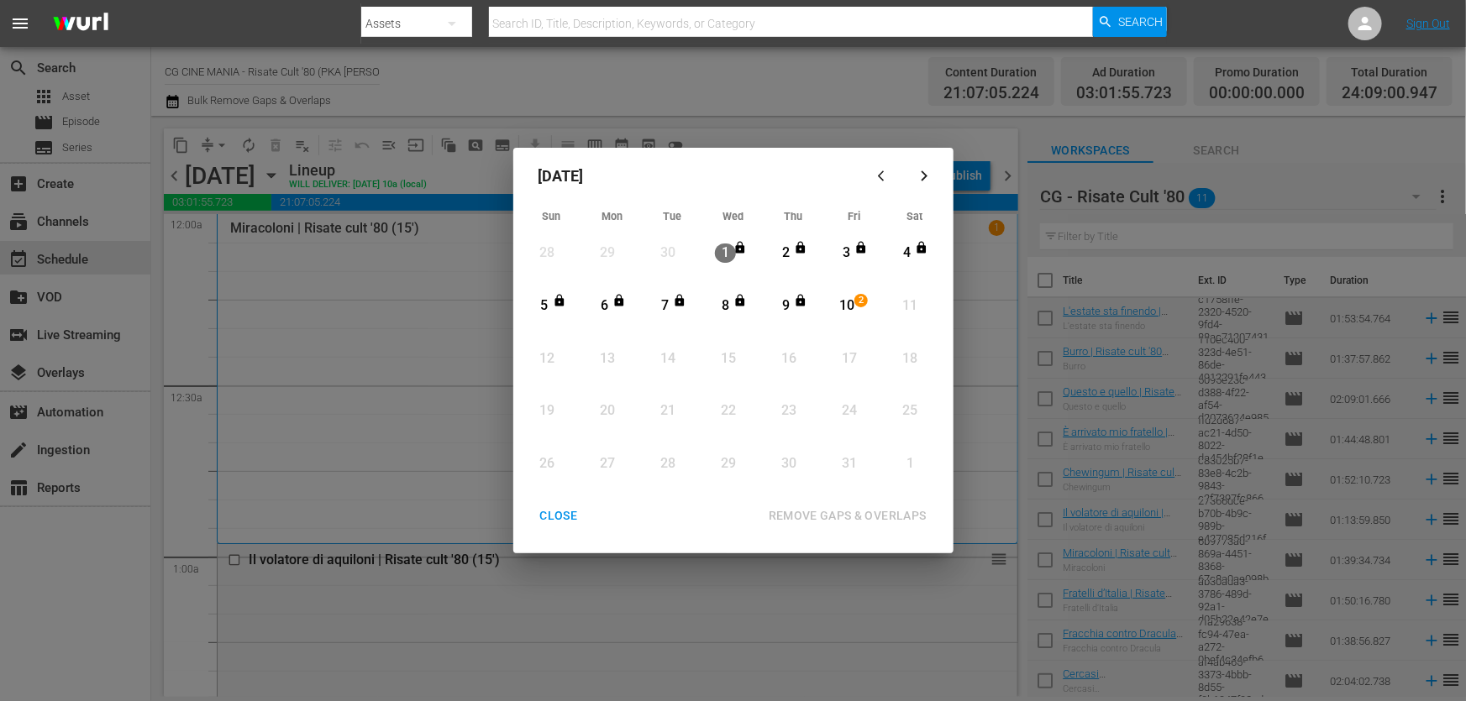
click at [841, 297] on div "10" at bounding box center [846, 306] width 21 height 19
click at [828, 512] on div "REMOVE GAPS & OVERLAPS" at bounding box center [847, 516] width 185 height 21
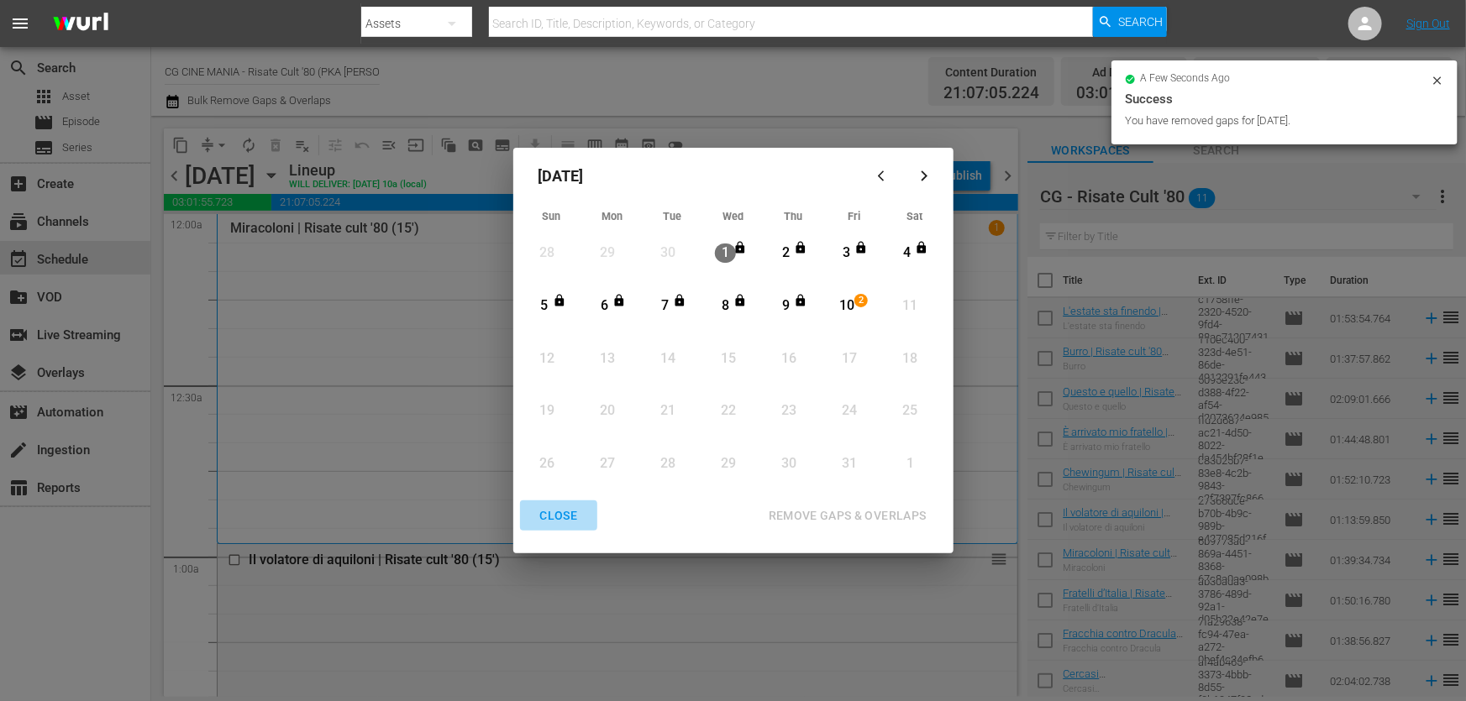
click at [563, 515] on div "CLOSE" at bounding box center [559, 516] width 65 height 21
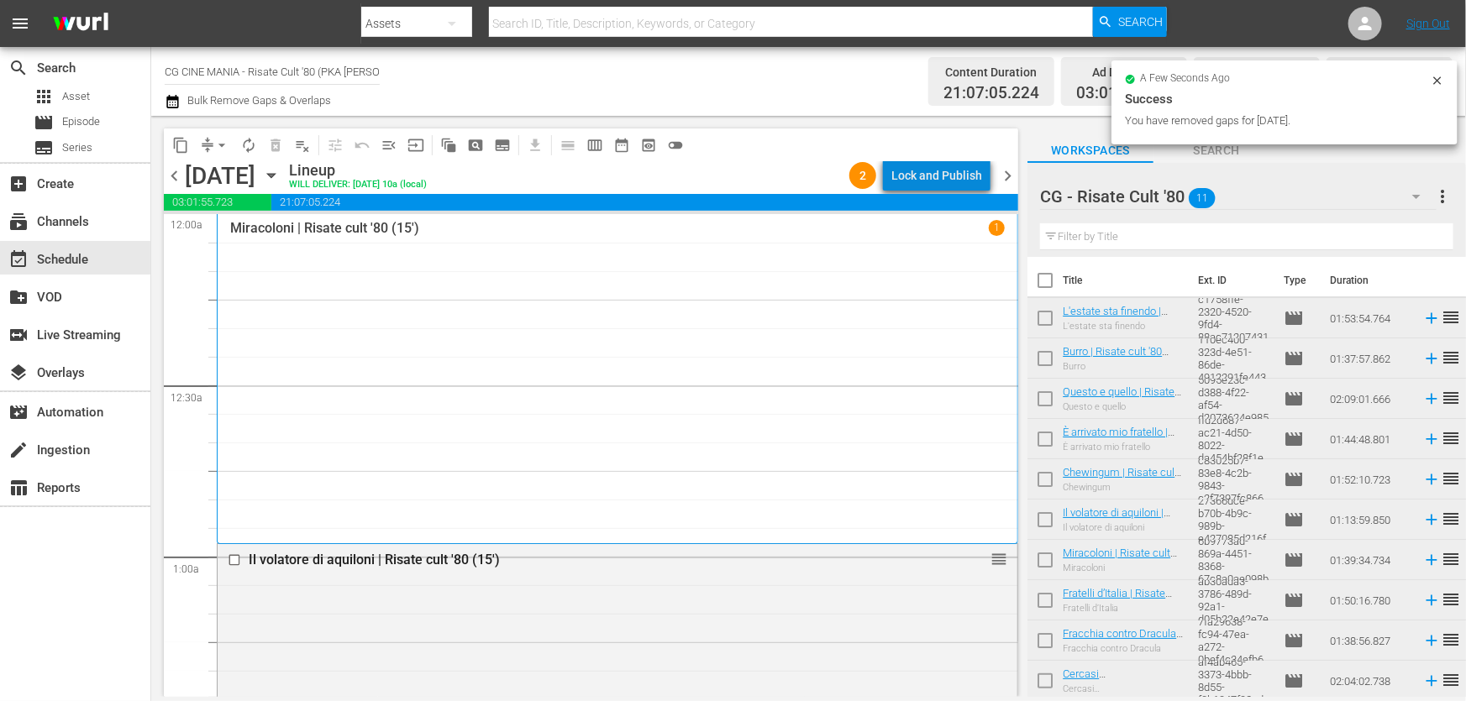
click at [957, 181] on div "Lock and Publish" at bounding box center [936, 175] width 91 height 30
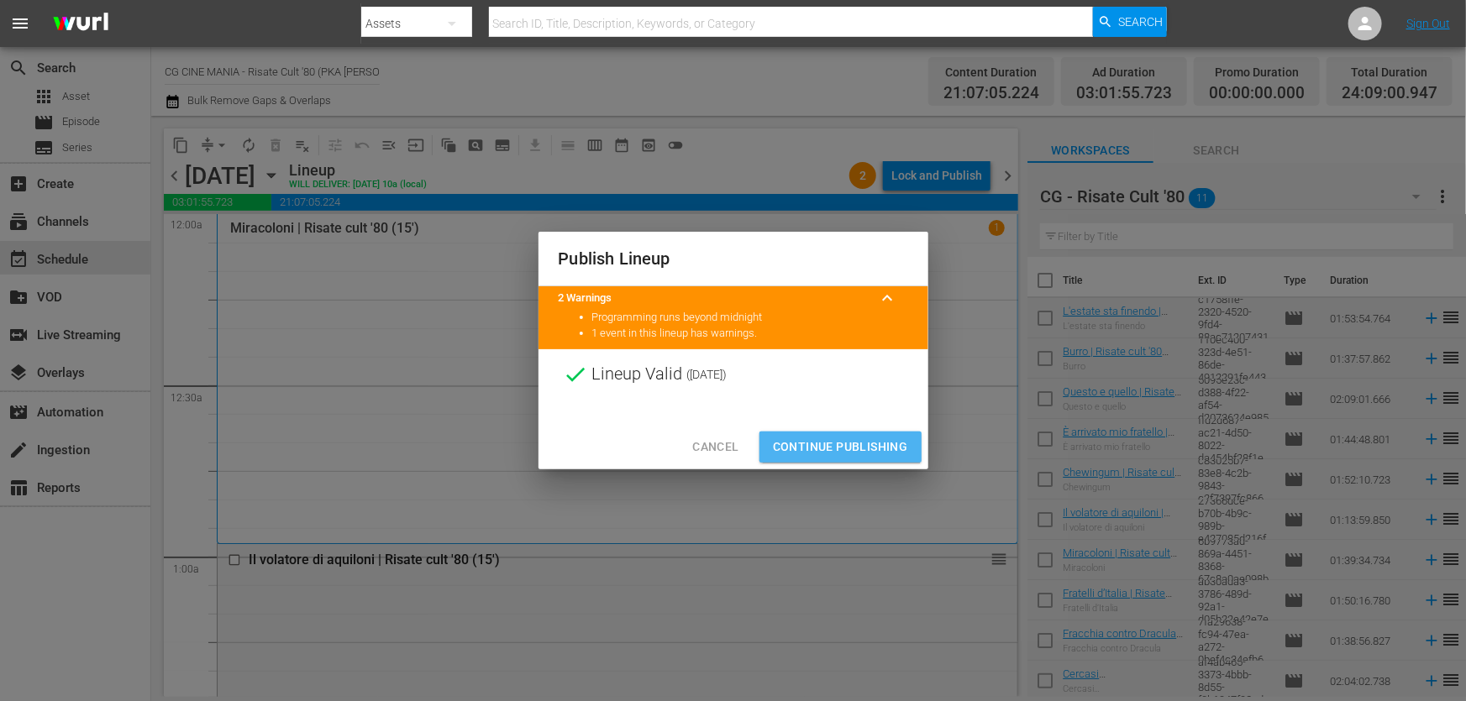
click at [848, 448] on span "Continue Publishing" at bounding box center [840, 447] width 135 height 21
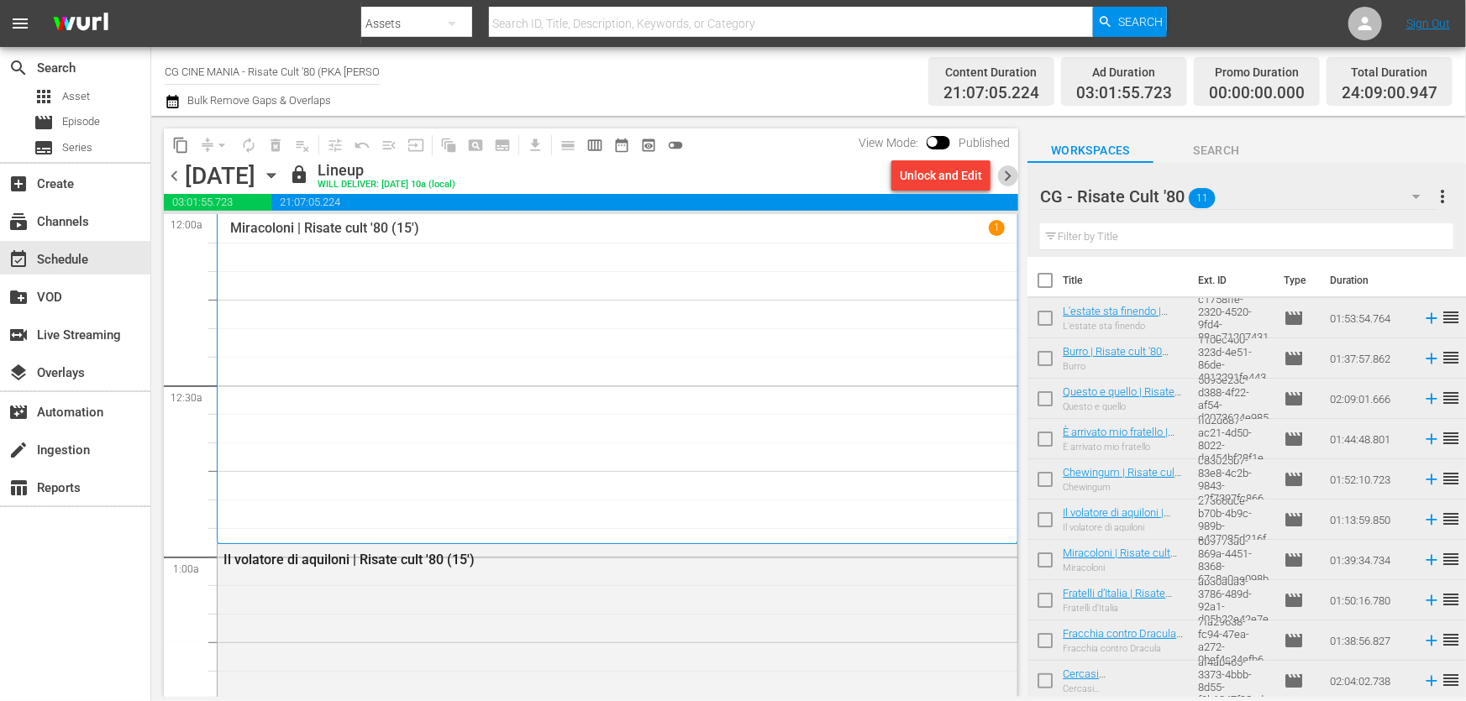
click at [1011, 172] on span "chevron_right" at bounding box center [1007, 175] width 21 height 21
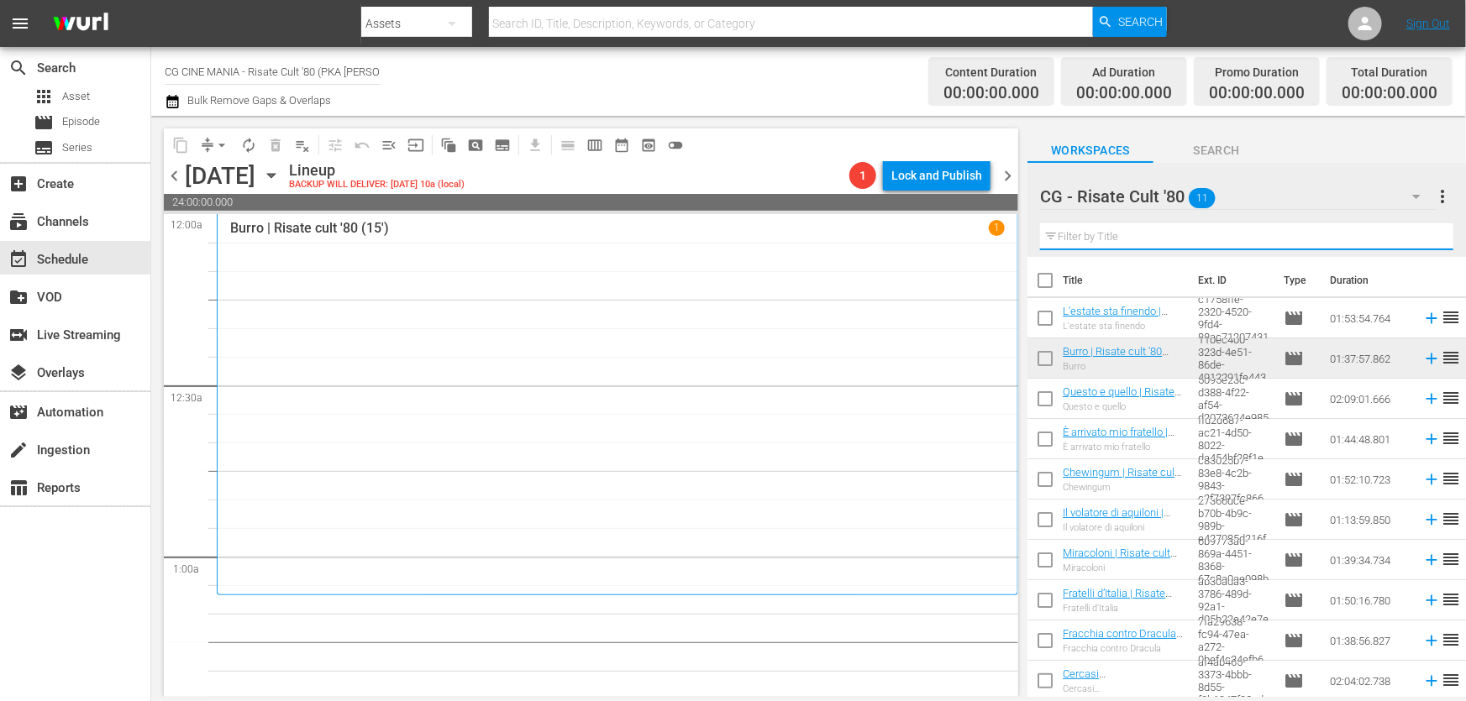
click at [1212, 232] on input "text" at bounding box center [1246, 236] width 413 height 27
paste input "Miracoloni"
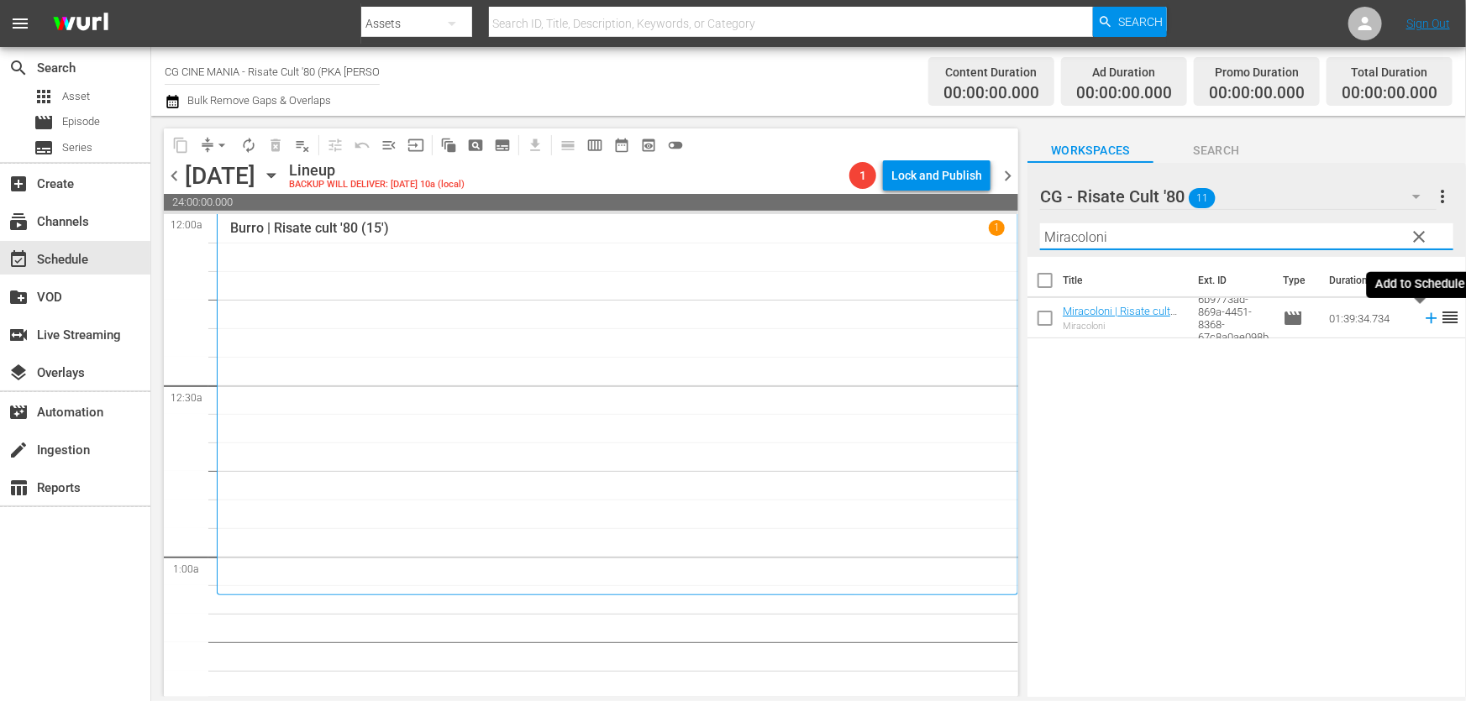
click at [1425, 318] on icon at bounding box center [1430, 318] width 11 height 11
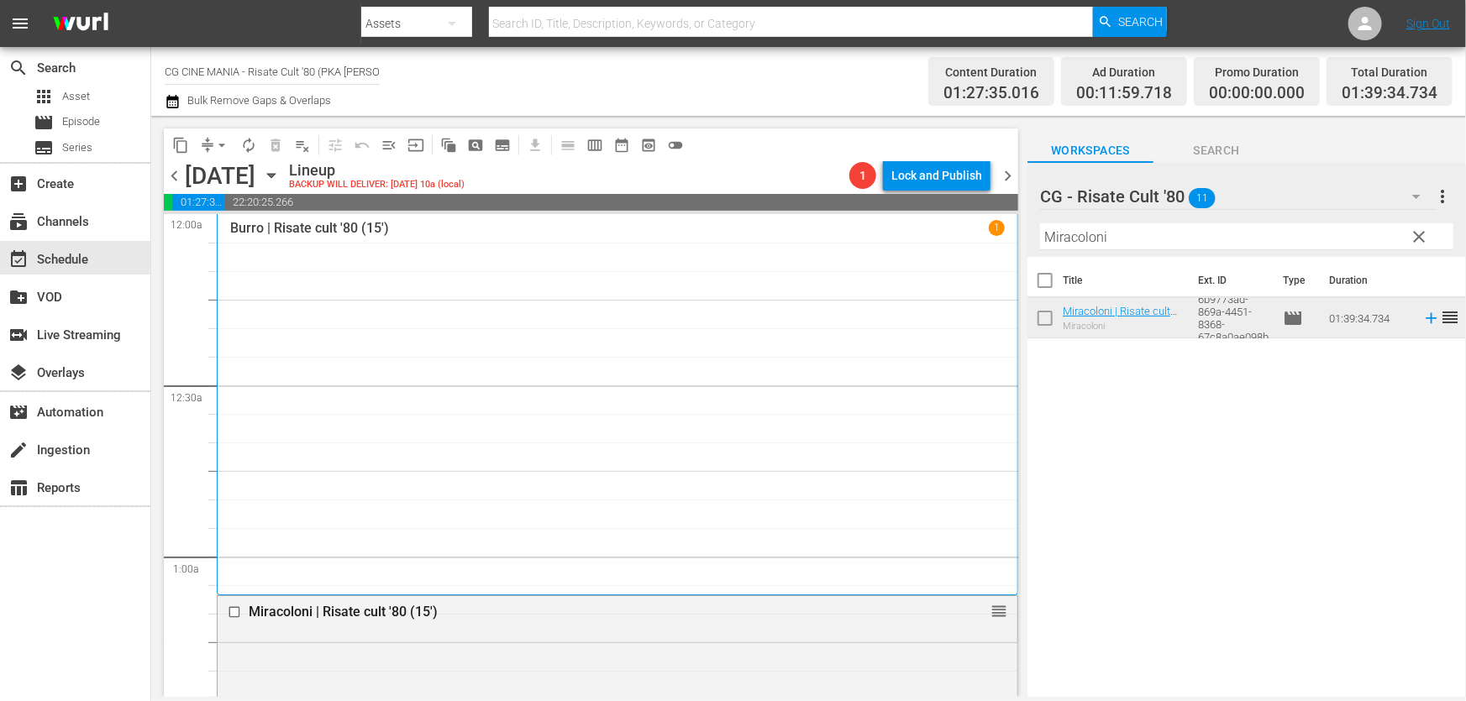
drag, startPoint x: 1042, startPoint y: 250, endPoint x: 739, endPoint y: 294, distance: 305.5
click at [755, 289] on div "content_copy compress arrow_drop_down autorenew_outlined delete_forever_outline…" at bounding box center [808, 406] width 1315 height 581
paste input "L'estate sta finendo"
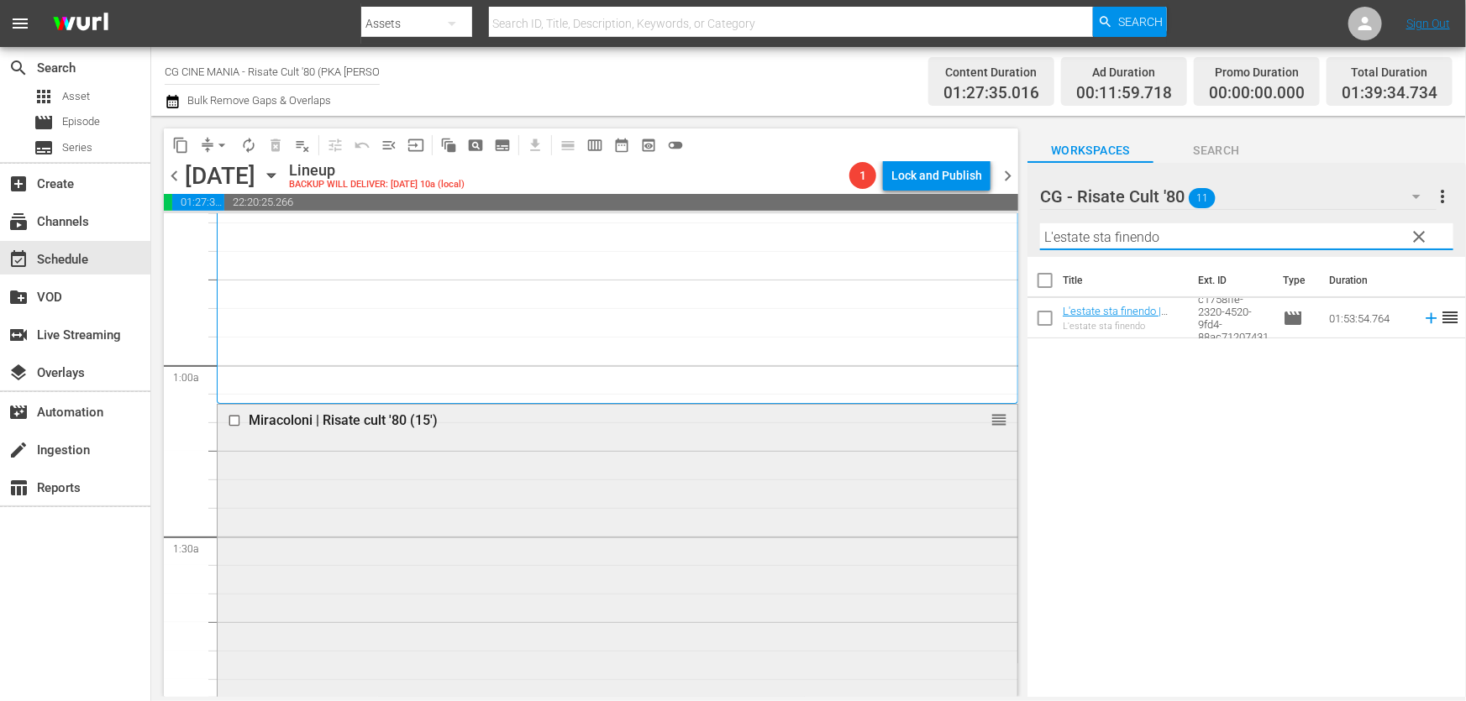
scroll to position [381, 0]
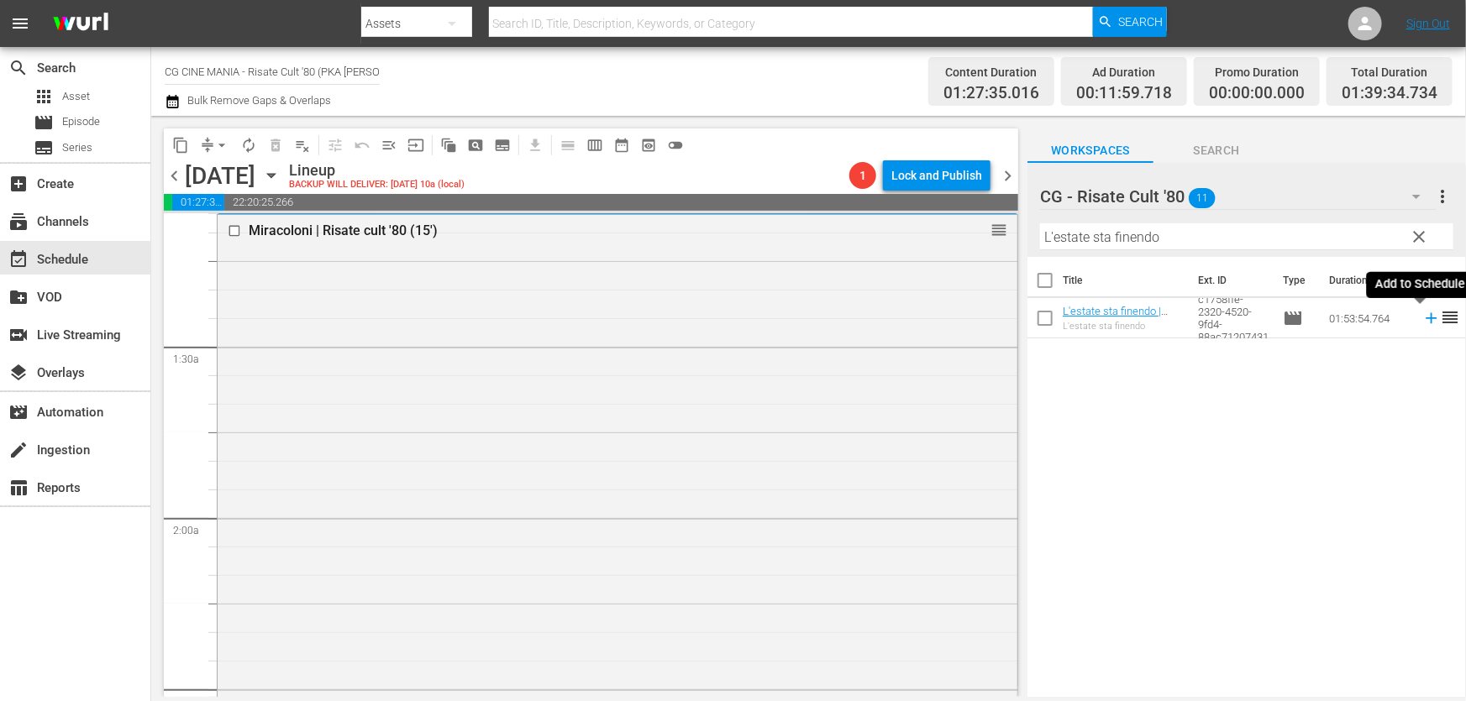
click at [1422, 323] on icon at bounding box center [1431, 318] width 18 height 18
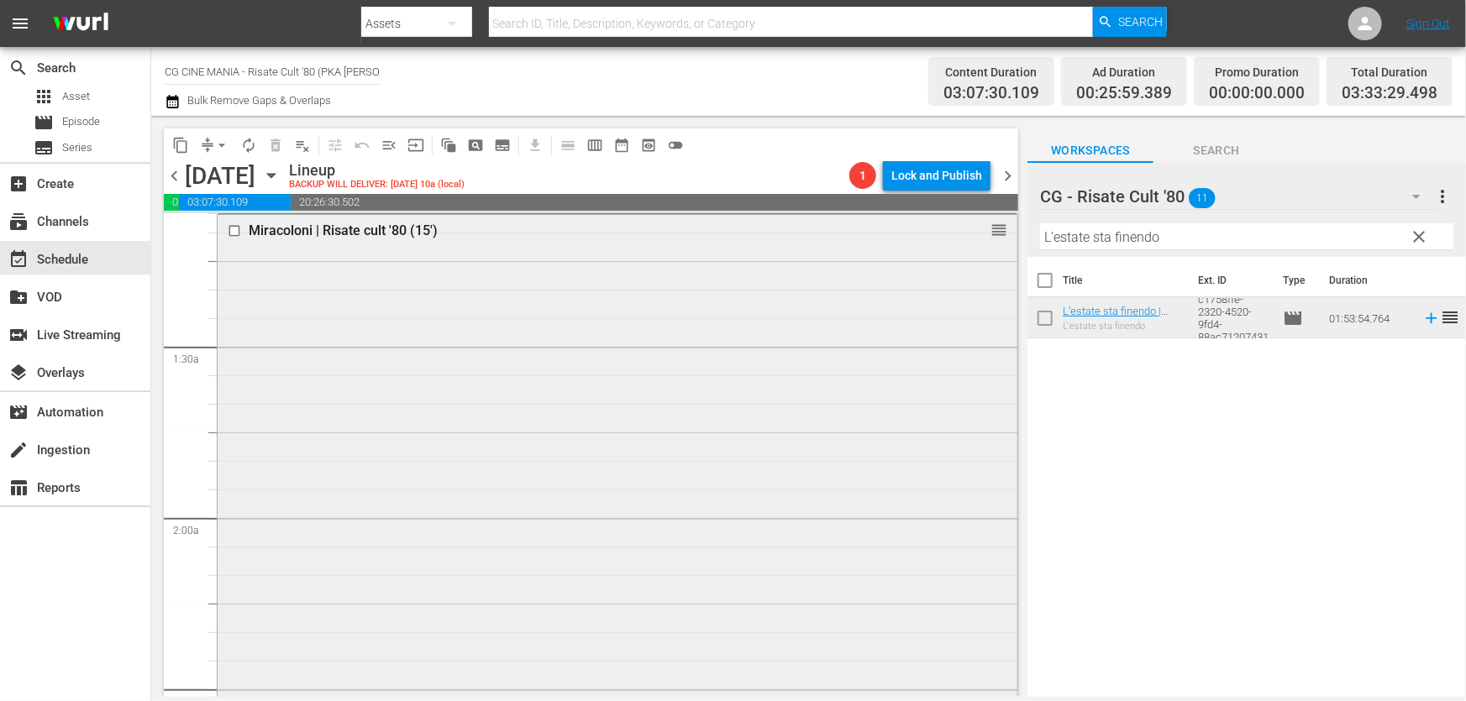
drag, startPoint x: 1221, startPoint y: 244, endPoint x: 708, endPoint y: 369, distance: 528.3
click at [830, 339] on div "content_copy compress arrow_drop_down autorenew_outlined delete_forever_outline…" at bounding box center [808, 406] width 1315 height 581
paste input "[PERSON_NAME]"
click at [1422, 314] on icon at bounding box center [1431, 318] width 18 height 18
drag, startPoint x: 1137, startPoint y: 235, endPoint x: 593, endPoint y: 341, distance: 553.7
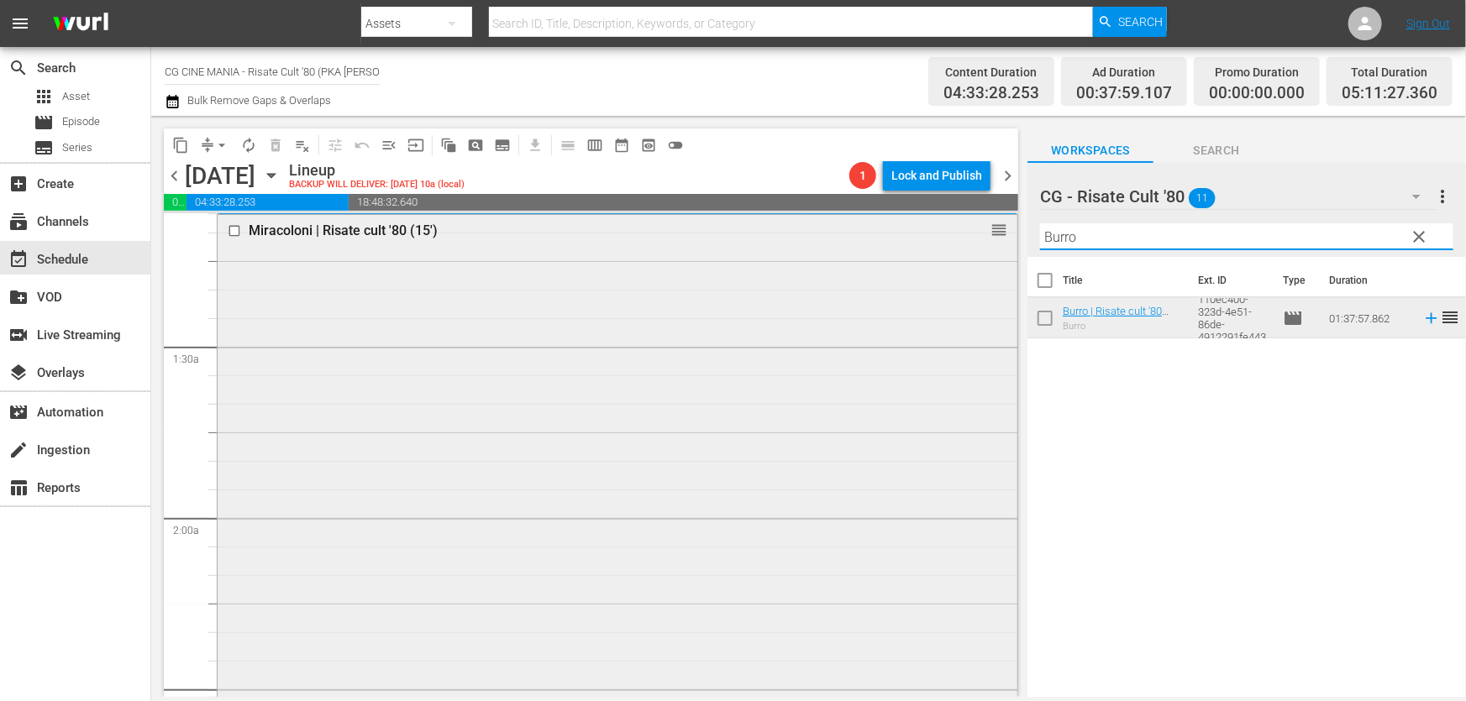
click at [630, 328] on div "content_copy compress arrow_drop_down autorenew_outlined delete_forever_outline…" at bounding box center [808, 406] width 1315 height 581
paste input "Chewingum"
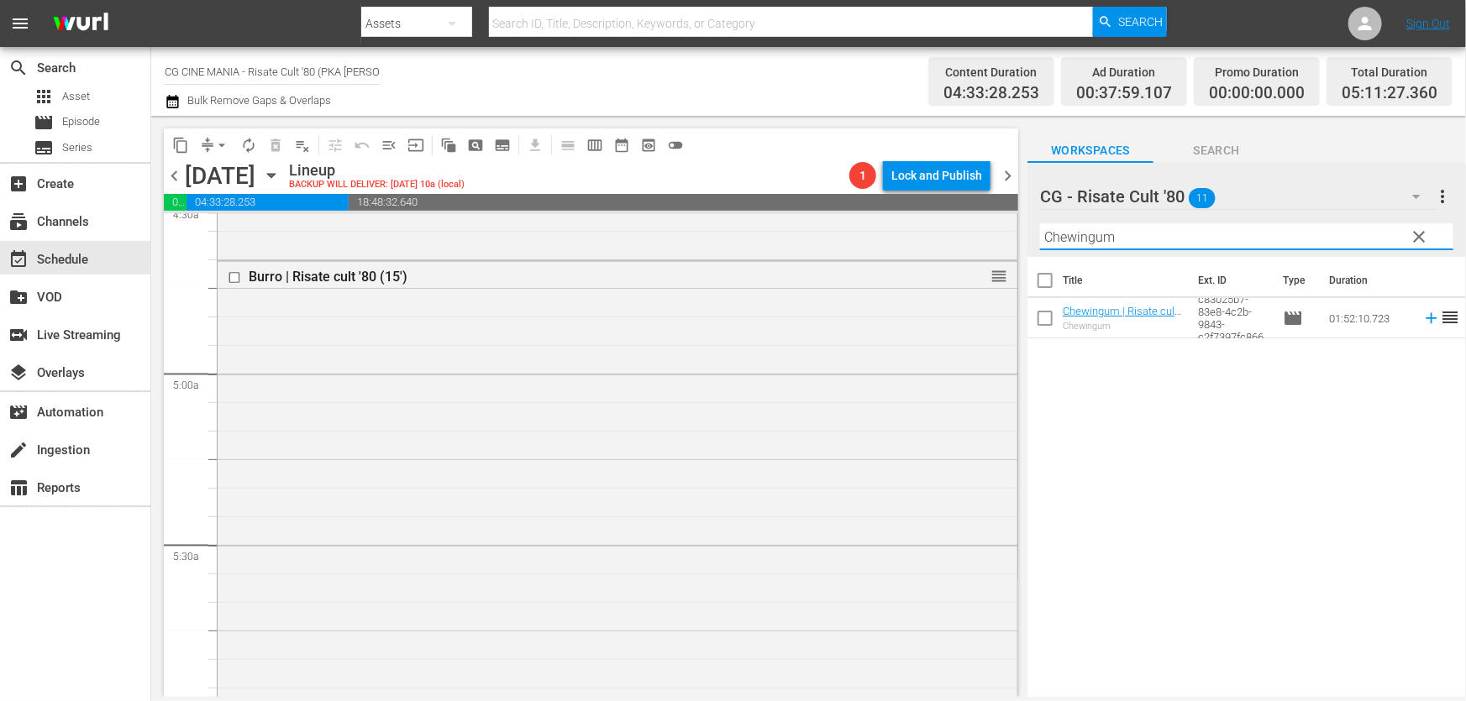
scroll to position [1604, 0]
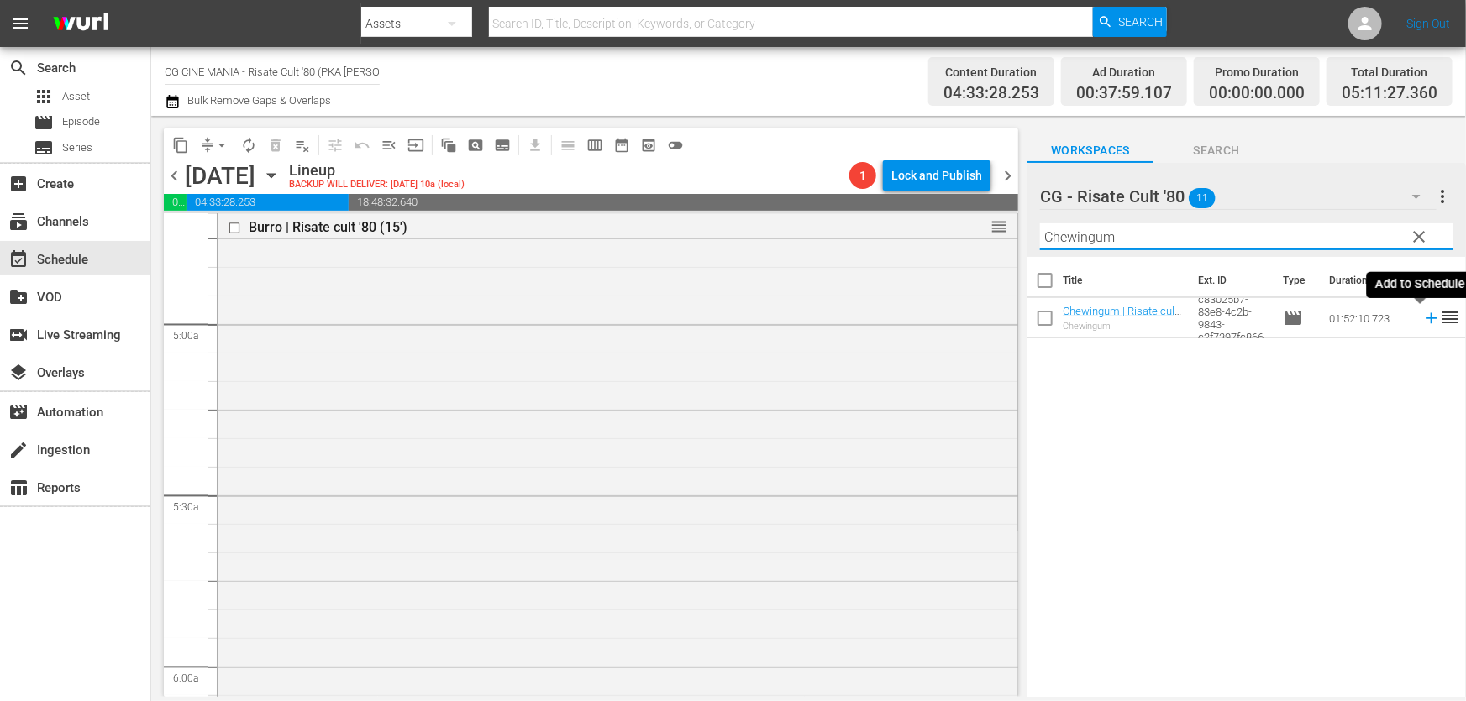
drag, startPoint x: 1417, startPoint y: 319, endPoint x: 1411, endPoint y: 326, distance: 8.9
click at [1425, 319] on icon at bounding box center [1430, 318] width 11 height 11
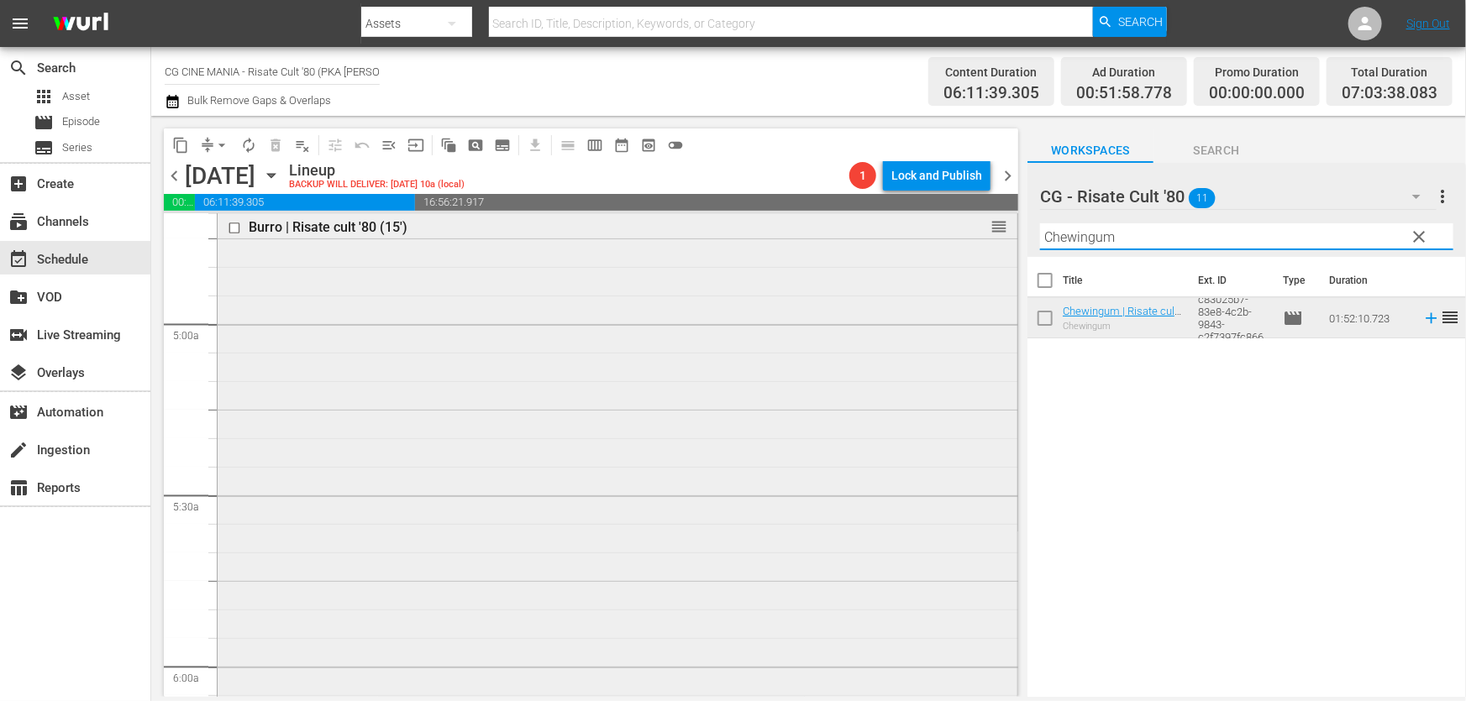
drag, startPoint x: 1193, startPoint y: 247, endPoint x: 449, endPoint y: 344, distance: 750.6
click at [475, 336] on div "content_copy compress arrow_drop_down autorenew_outlined delete_forever_outline…" at bounding box center [808, 406] width 1315 height 581
paste input "Il volatore di aquiloni"
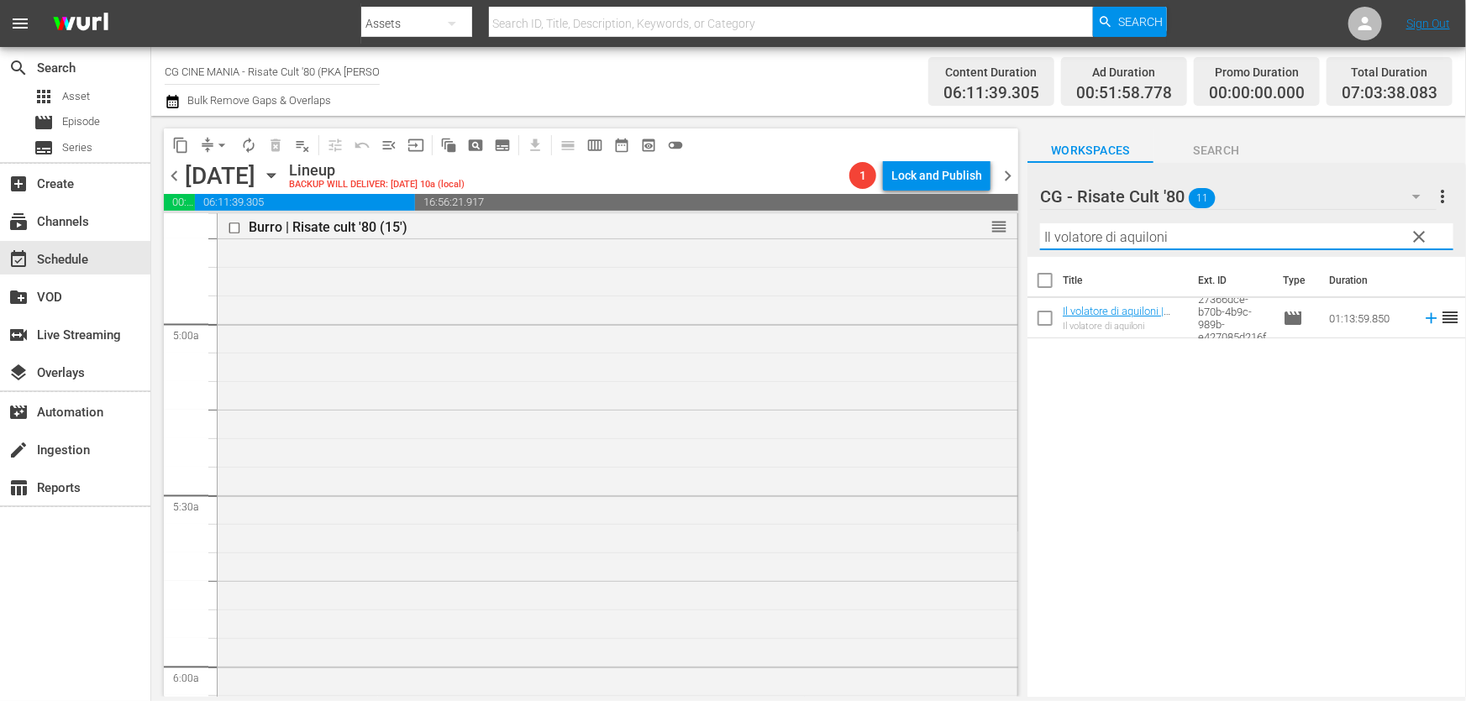
click at [1422, 318] on icon at bounding box center [1431, 318] width 18 height 18
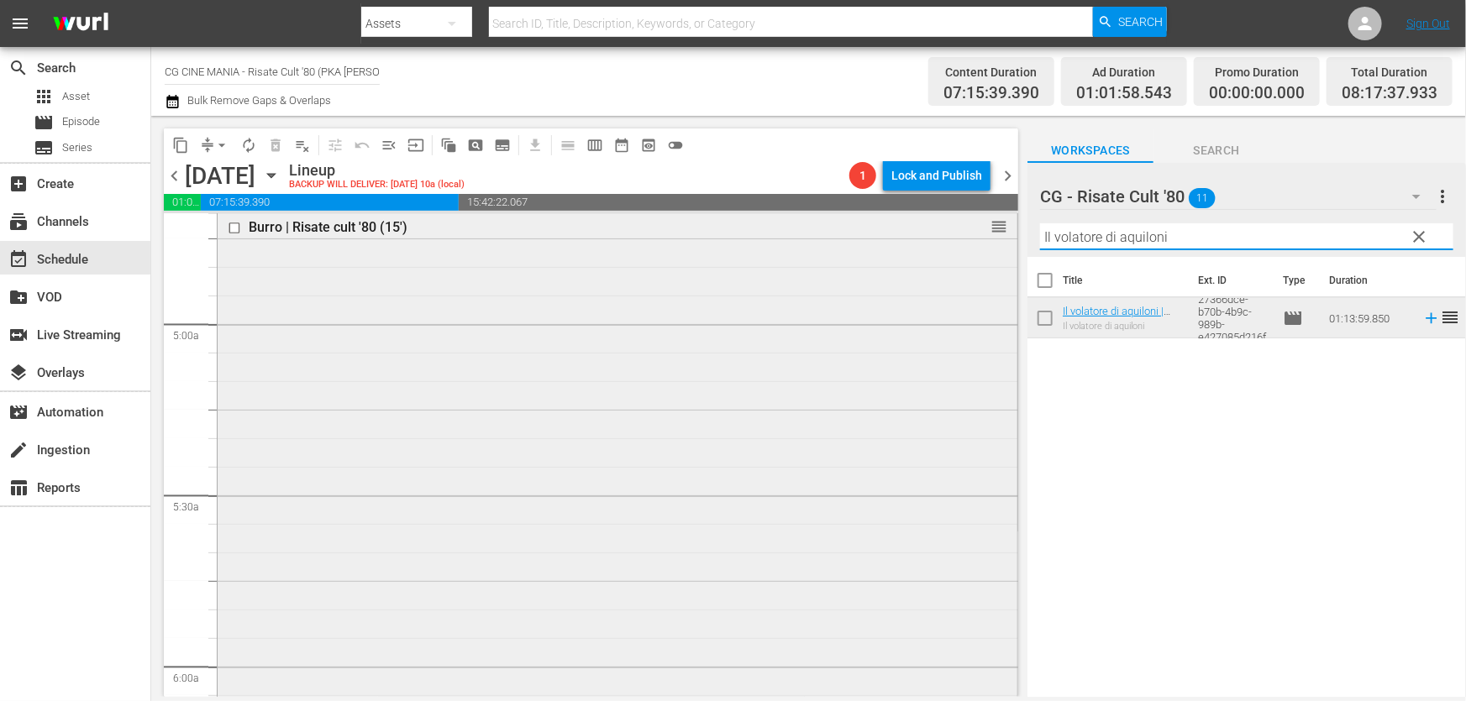
drag, startPoint x: 1206, startPoint y: 242, endPoint x: 369, endPoint y: 402, distance: 852.5
click at [418, 393] on div "content_copy compress arrow_drop_down autorenew_outlined delete_forever_outline…" at bounding box center [808, 406] width 1315 height 581
paste input "UN POVERO RICCO"
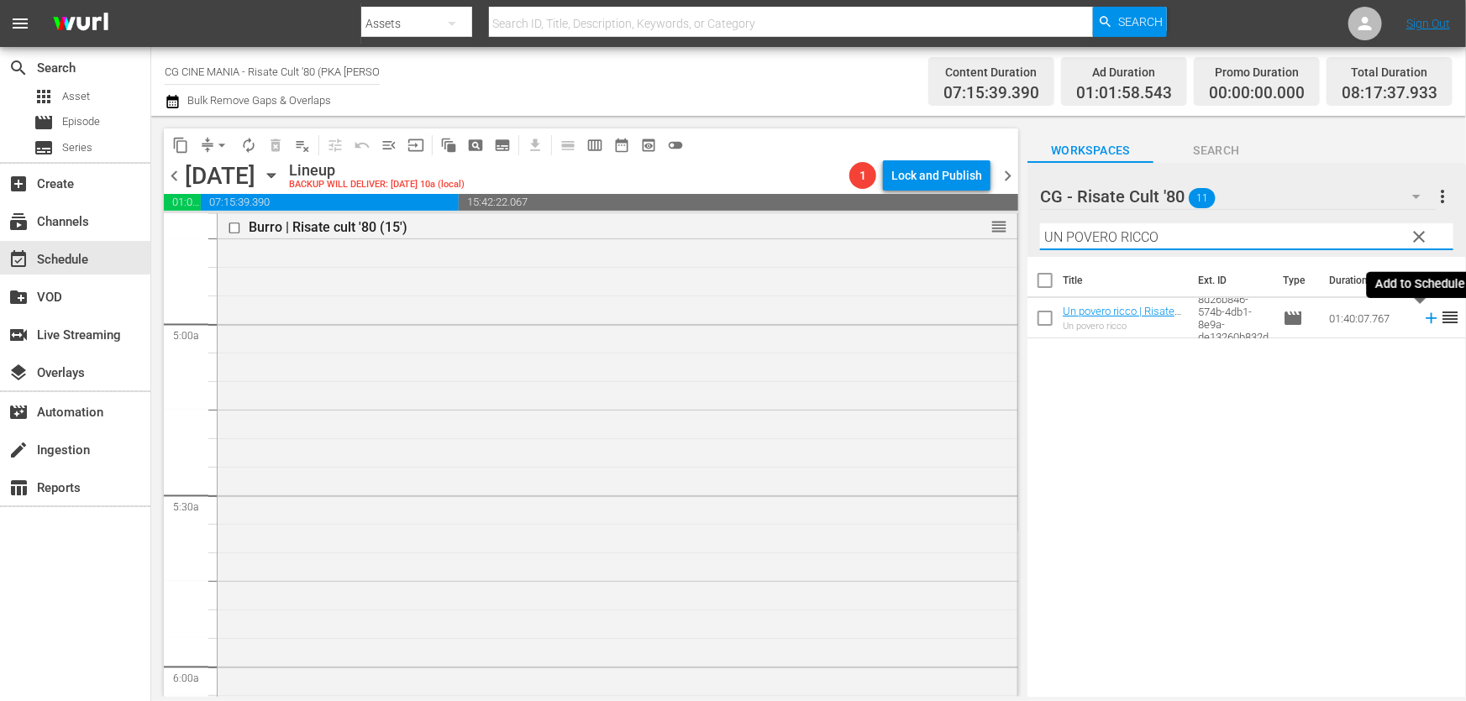
drag, startPoint x: 1421, startPoint y: 319, endPoint x: 1375, endPoint y: 353, distance: 57.1
click at [1425, 319] on icon at bounding box center [1430, 318] width 11 height 11
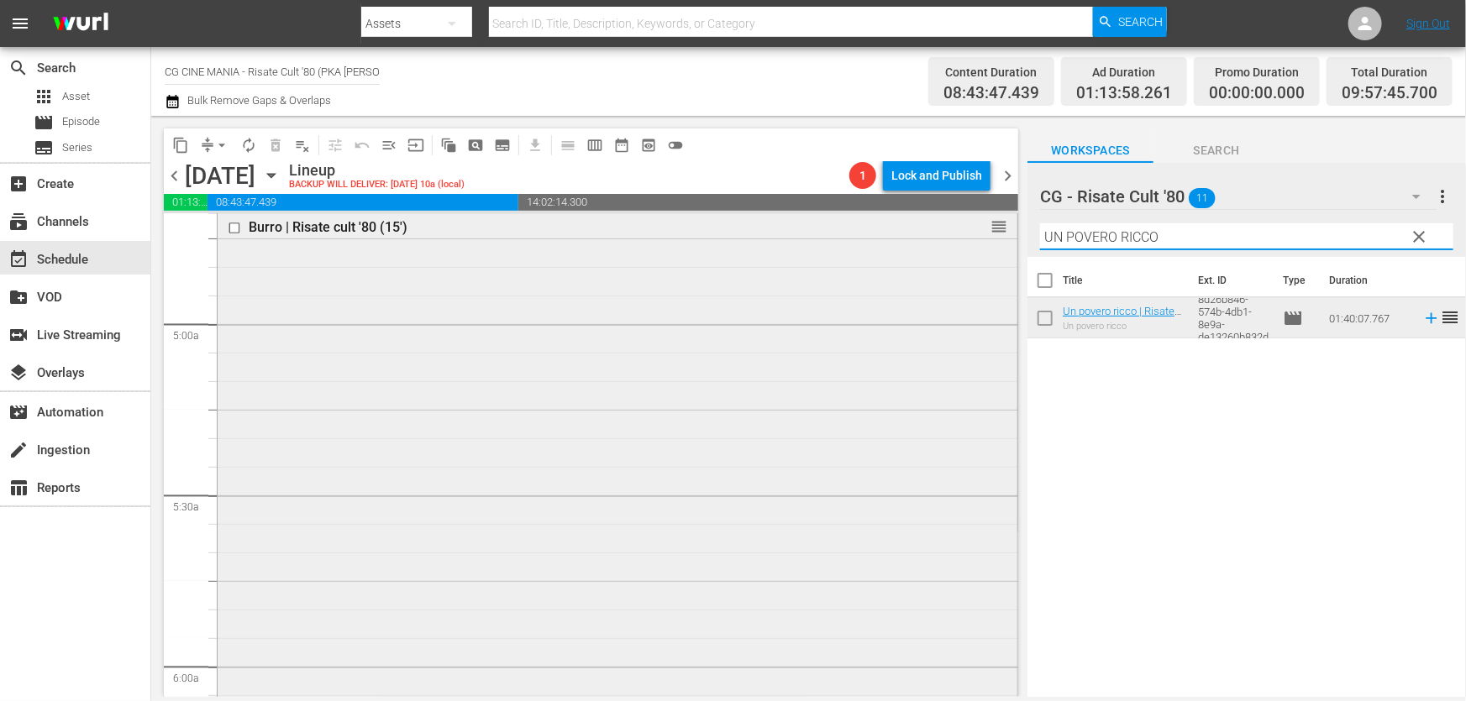
drag, startPoint x: 1198, startPoint y: 238, endPoint x: 624, endPoint y: 324, distance: 580.2
click at [738, 308] on div "content_copy compress arrow_drop_down autorenew_outlined delete_forever_outline…" at bounding box center [808, 406] width 1315 height 581
paste input "Cercasi [DEMOGRAPHIC_DATA]"
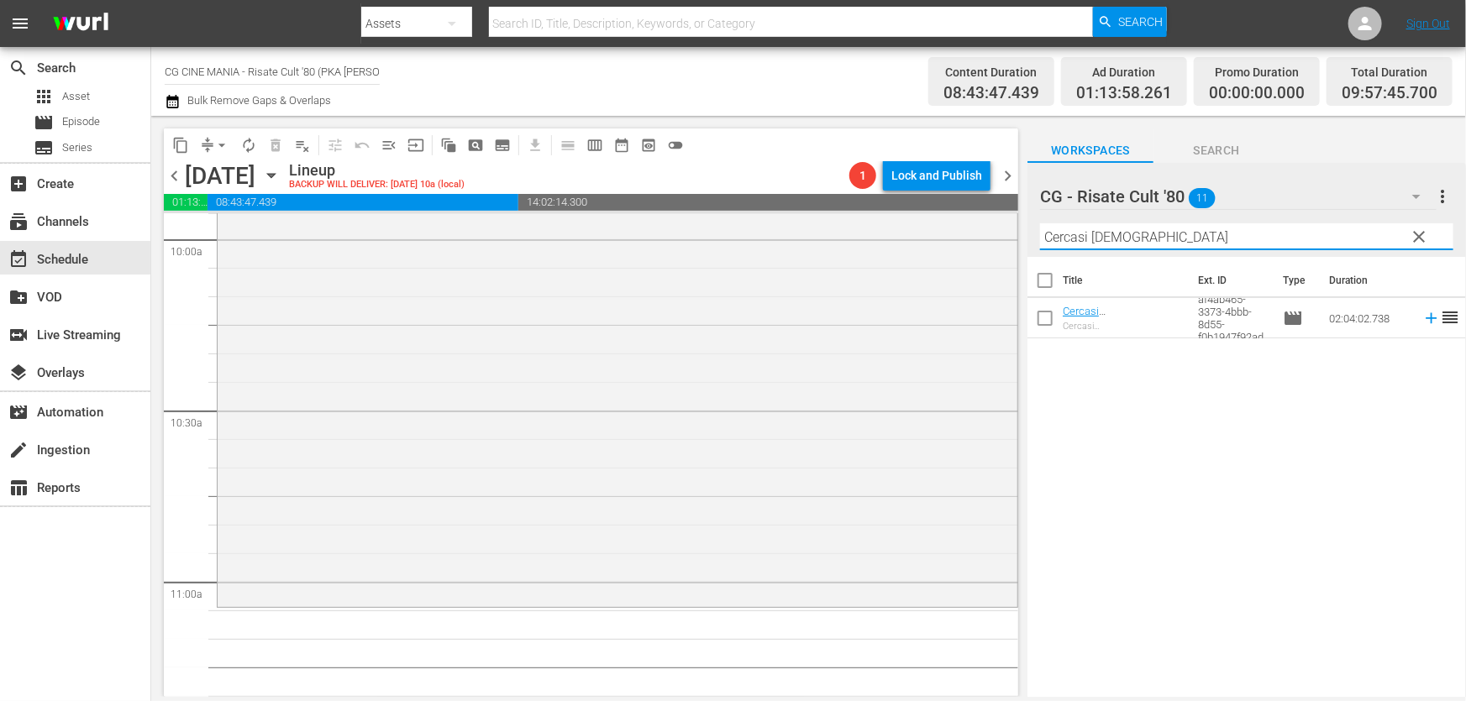
scroll to position [3588, 0]
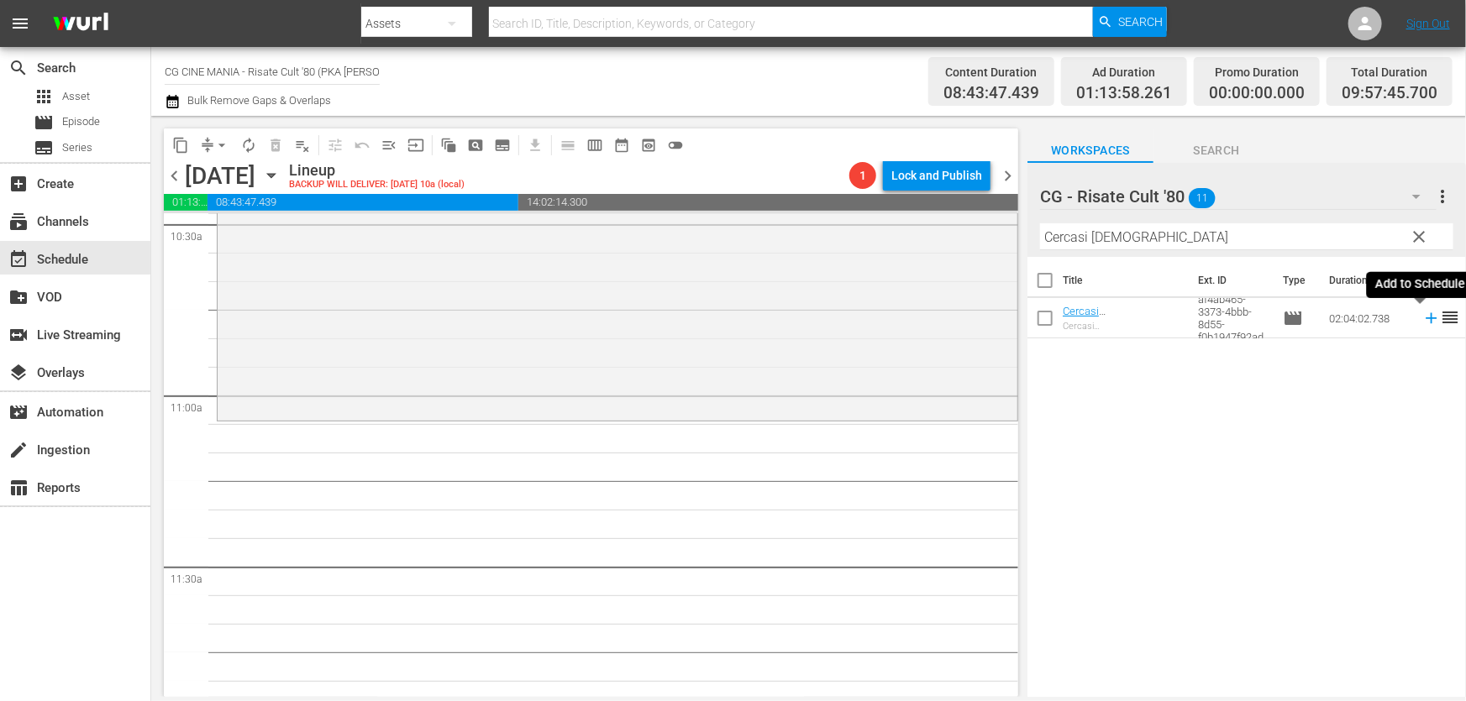
click at [1422, 316] on icon at bounding box center [1431, 318] width 18 height 18
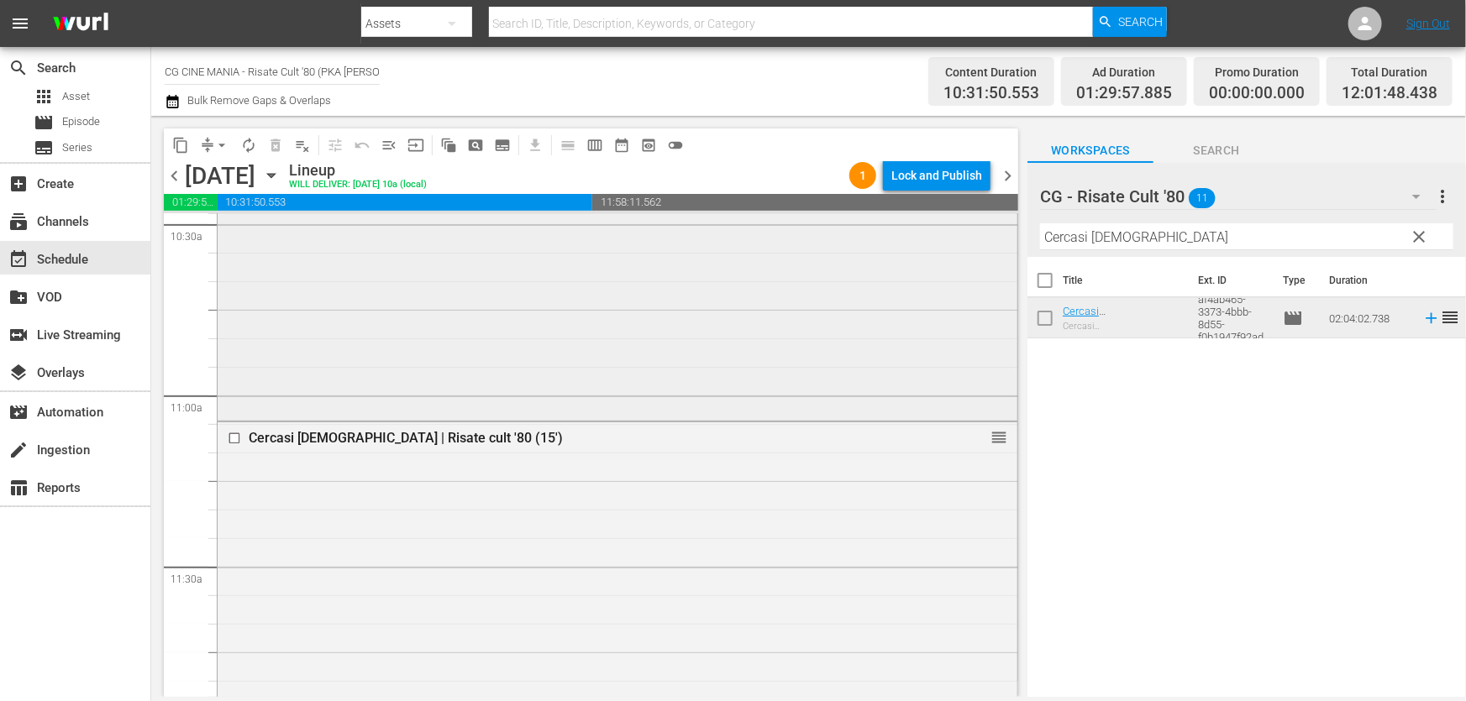
drag, startPoint x: 902, startPoint y: 271, endPoint x: 676, endPoint y: 342, distance: 236.7
click at [732, 311] on div "content_copy compress arrow_drop_down autorenew_outlined delete_forever_outline…" at bounding box center [808, 406] width 1315 height 581
paste input "È arrivato mio fratello"
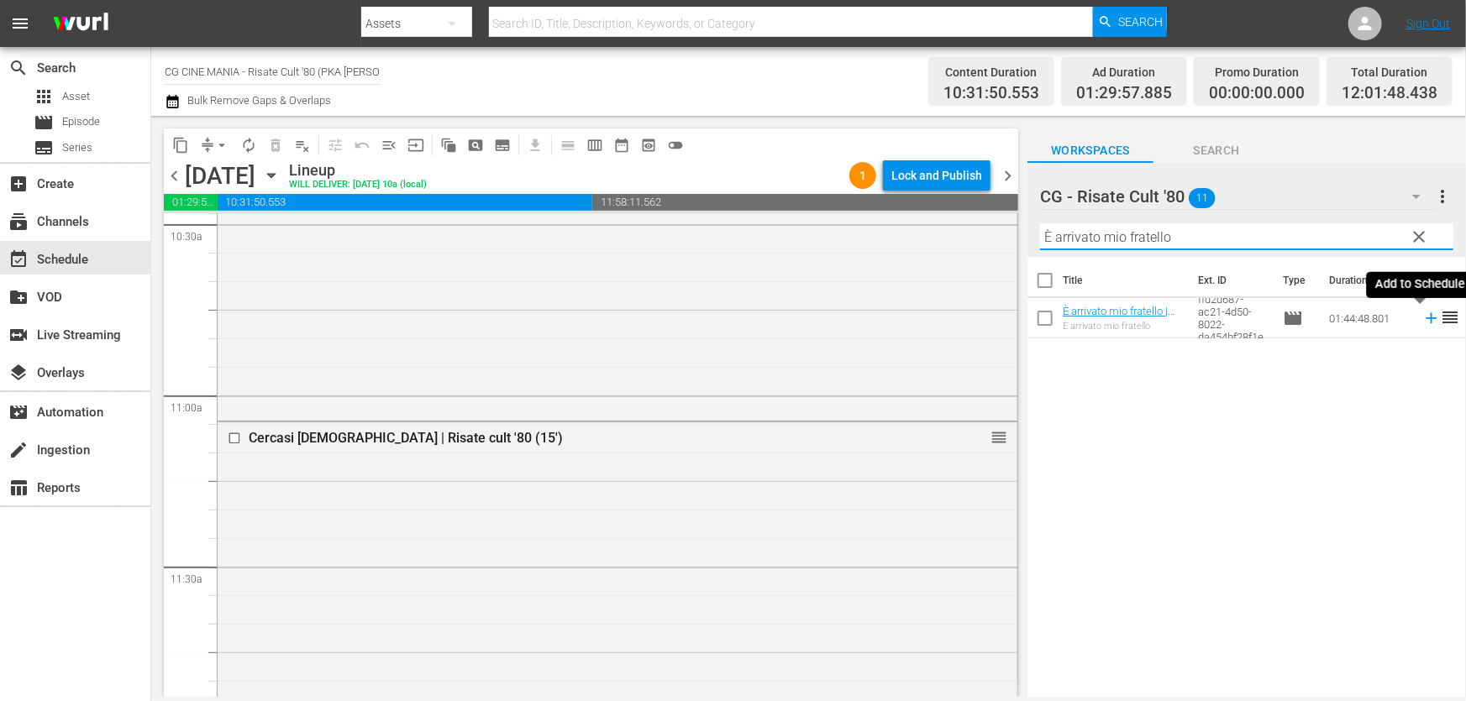
click at [1424, 324] on icon at bounding box center [1431, 318] width 18 height 18
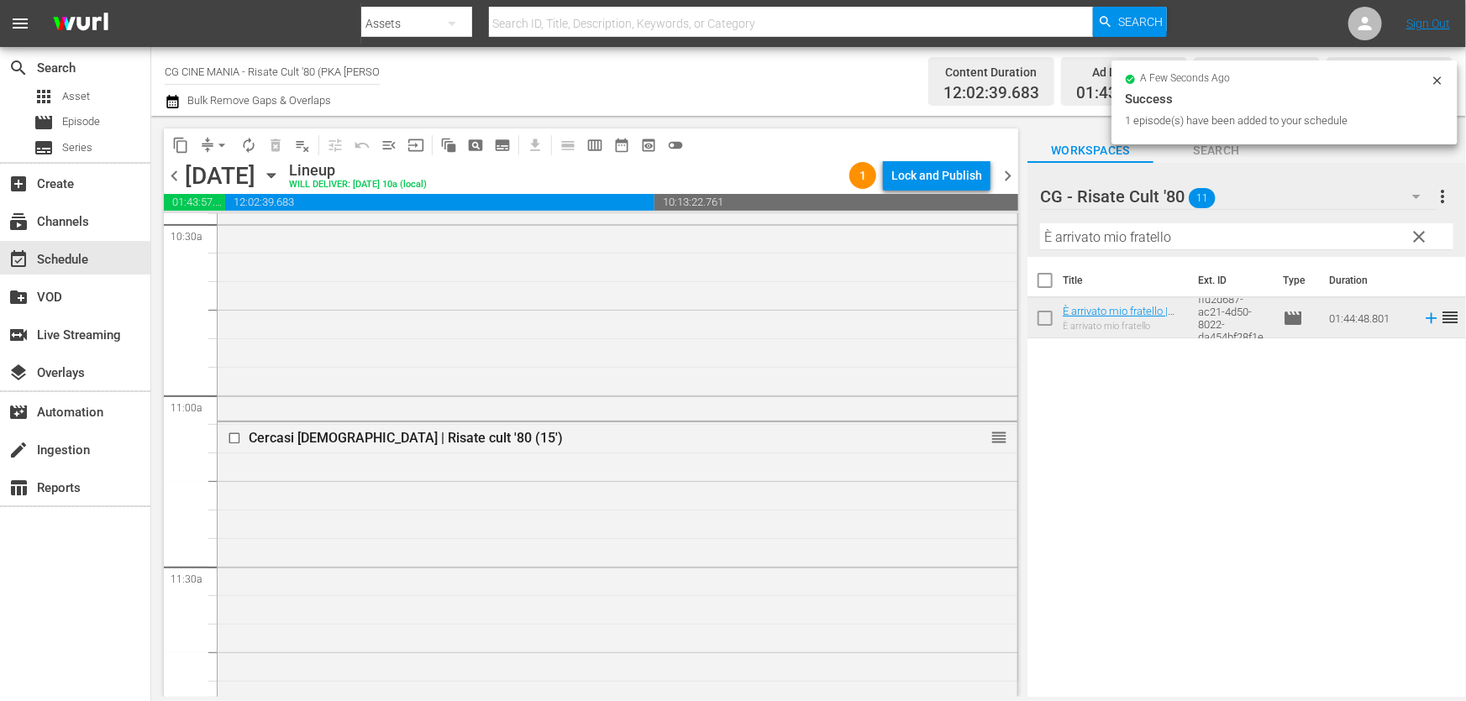
click at [771, 298] on div "content_copy compress arrow_drop_down autorenew_outlined delete_forever_outline…" at bounding box center [808, 406] width 1315 height 581
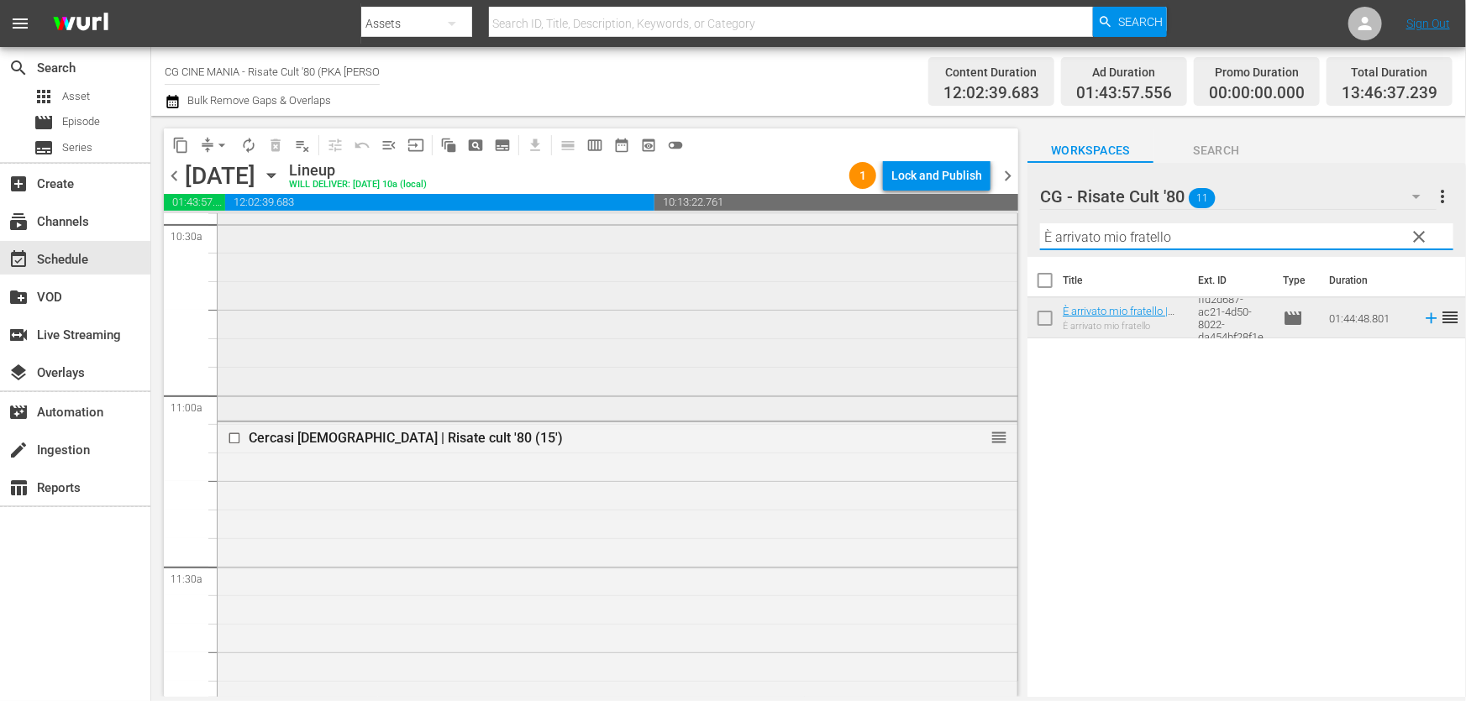
paste input "QUESTO E QUELLO"
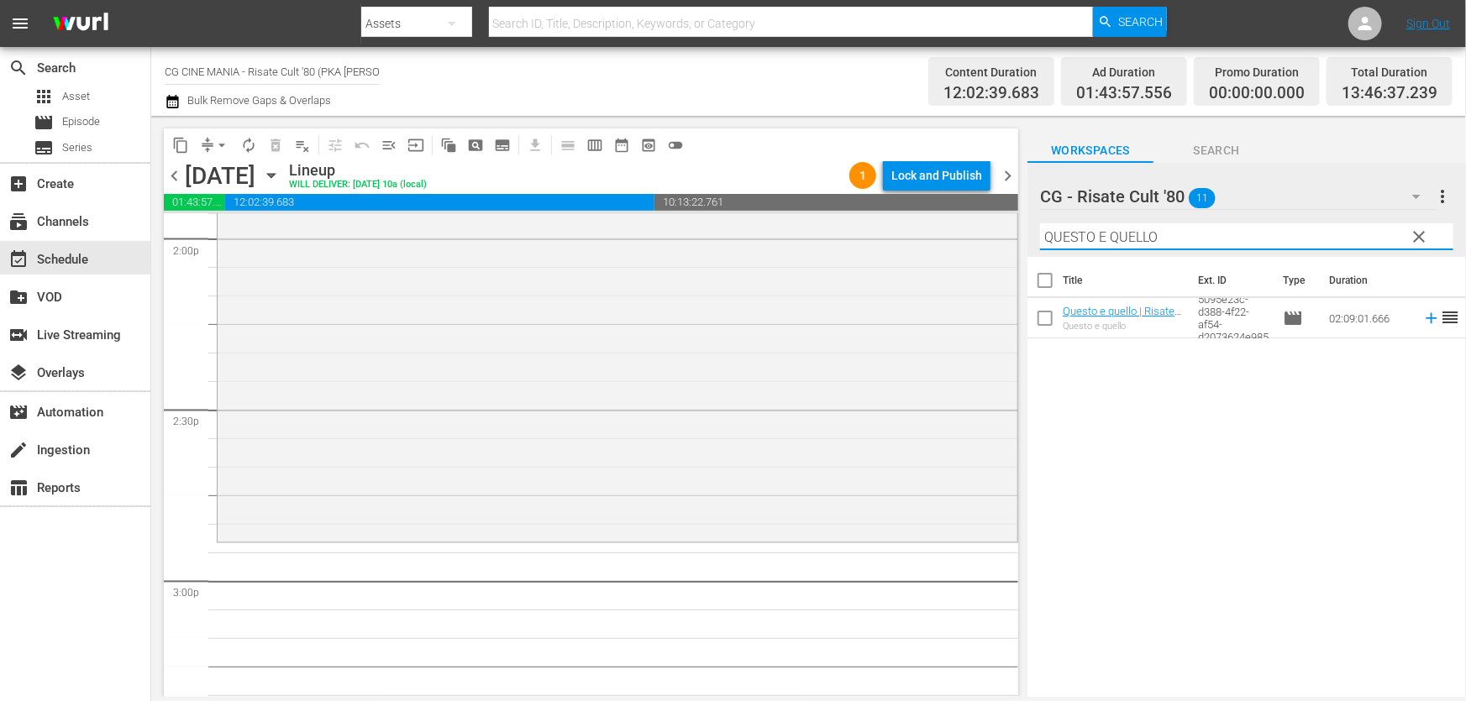
scroll to position [4964, 0]
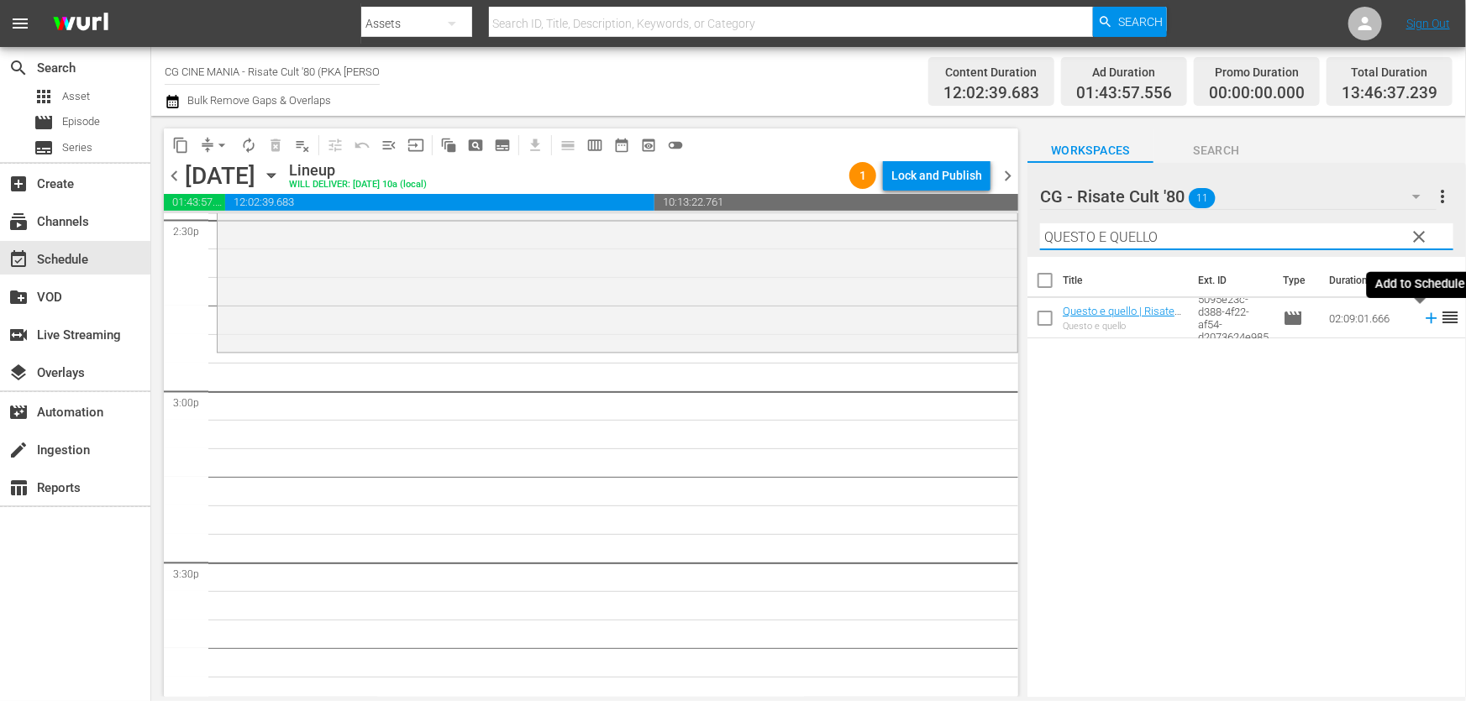
click at [1423, 316] on icon at bounding box center [1431, 318] width 18 height 18
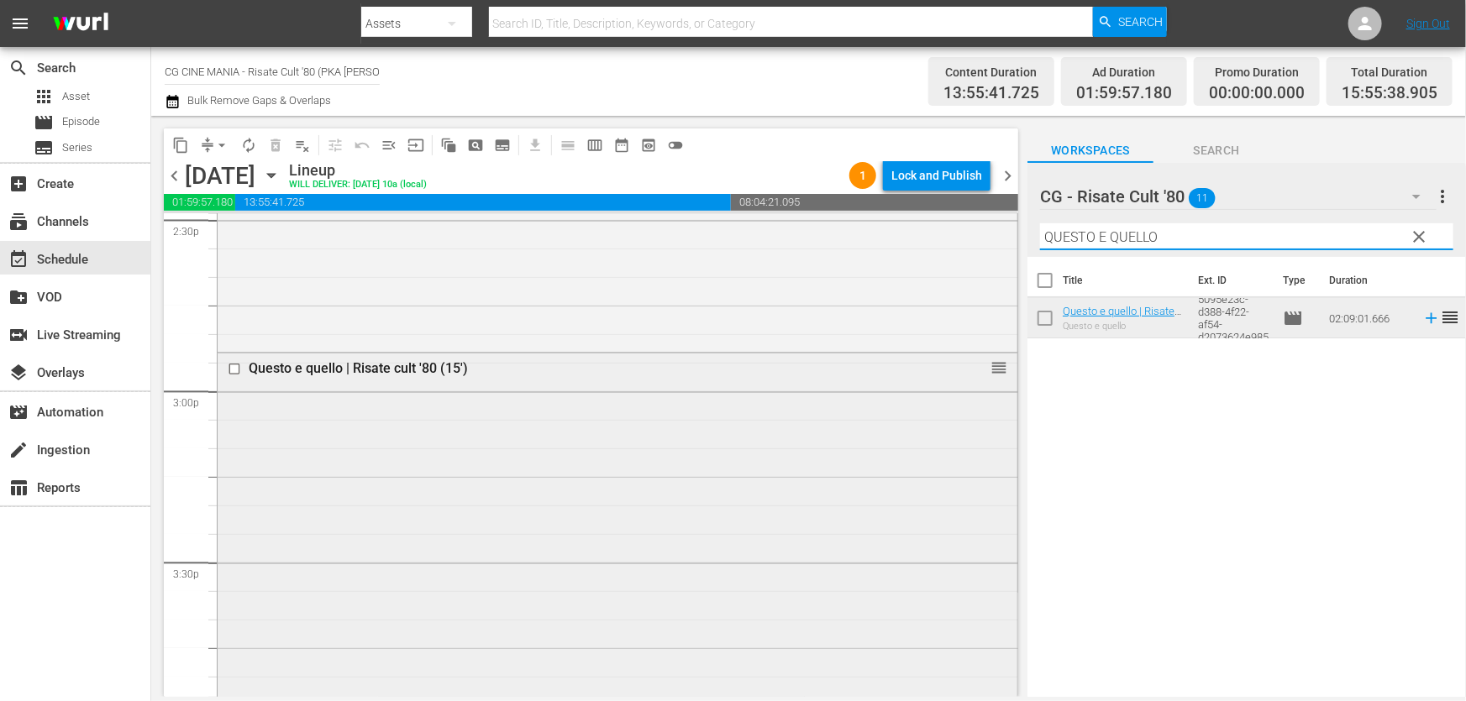
drag, startPoint x: 1206, startPoint y: 234, endPoint x: 529, endPoint y: 400, distance: 697.2
click at [536, 393] on div "content_copy compress arrow_drop_down autorenew_outlined delete_forever_outline…" at bounding box center [808, 406] width 1315 height 581
paste input "Fratelli d’Italia"
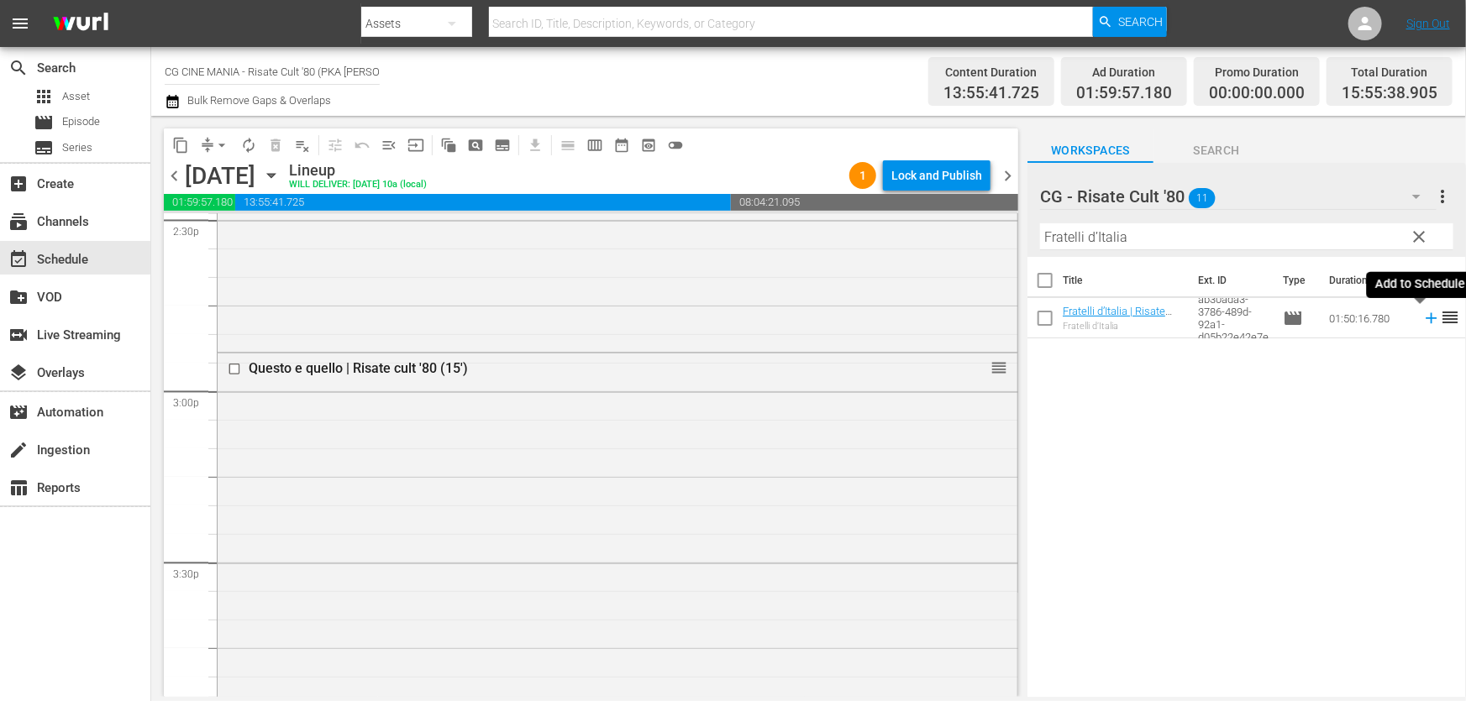
click at [1422, 318] on icon at bounding box center [1431, 318] width 18 height 18
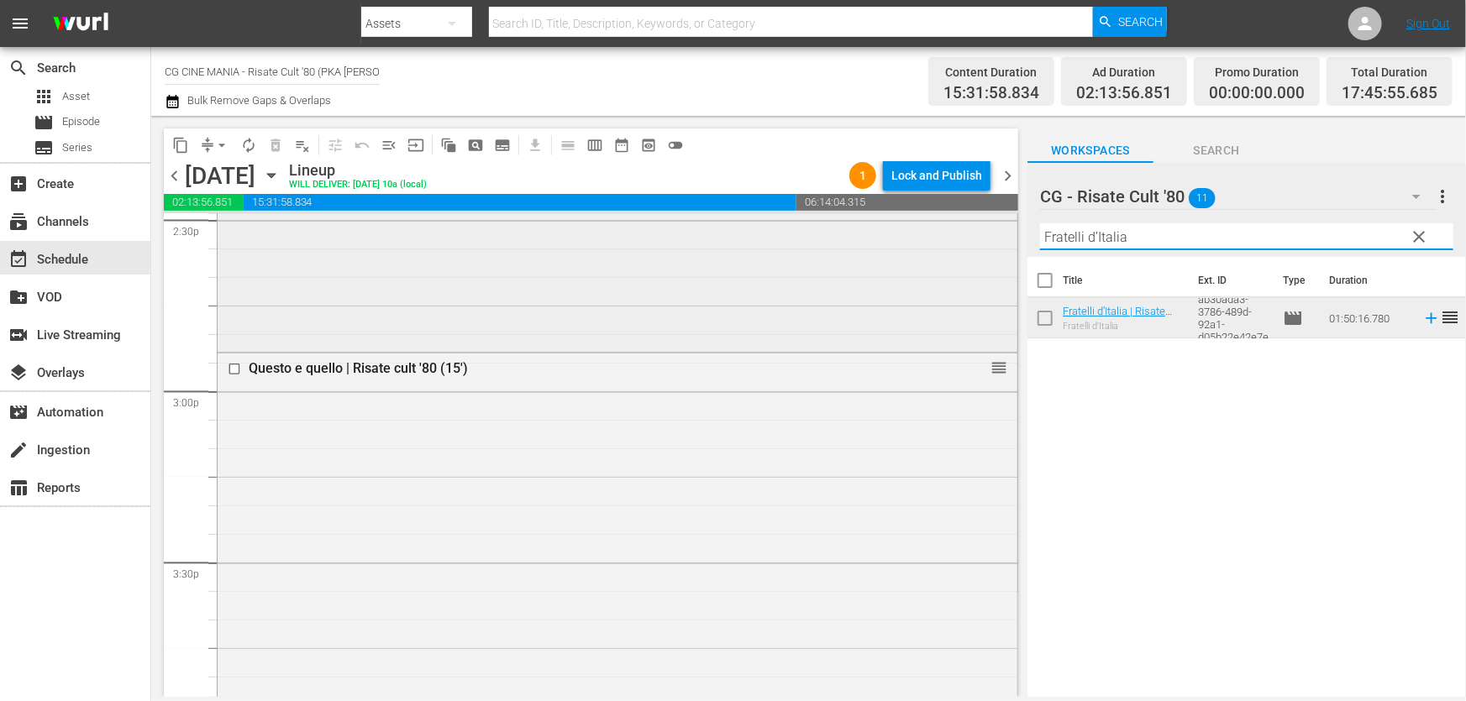
drag, startPoint x: 1167, startPoint y: 235, endPoint x: 372, endPoint y: 331, distance: 800.4
click at [677, 274] on div "content_copy compress arrow_drop_down autorenew_outlined delete_forever_outline…" at bounding box center [808, 406] width 1315 height 581
paste input "cchia contro [PERSON_NAME]"
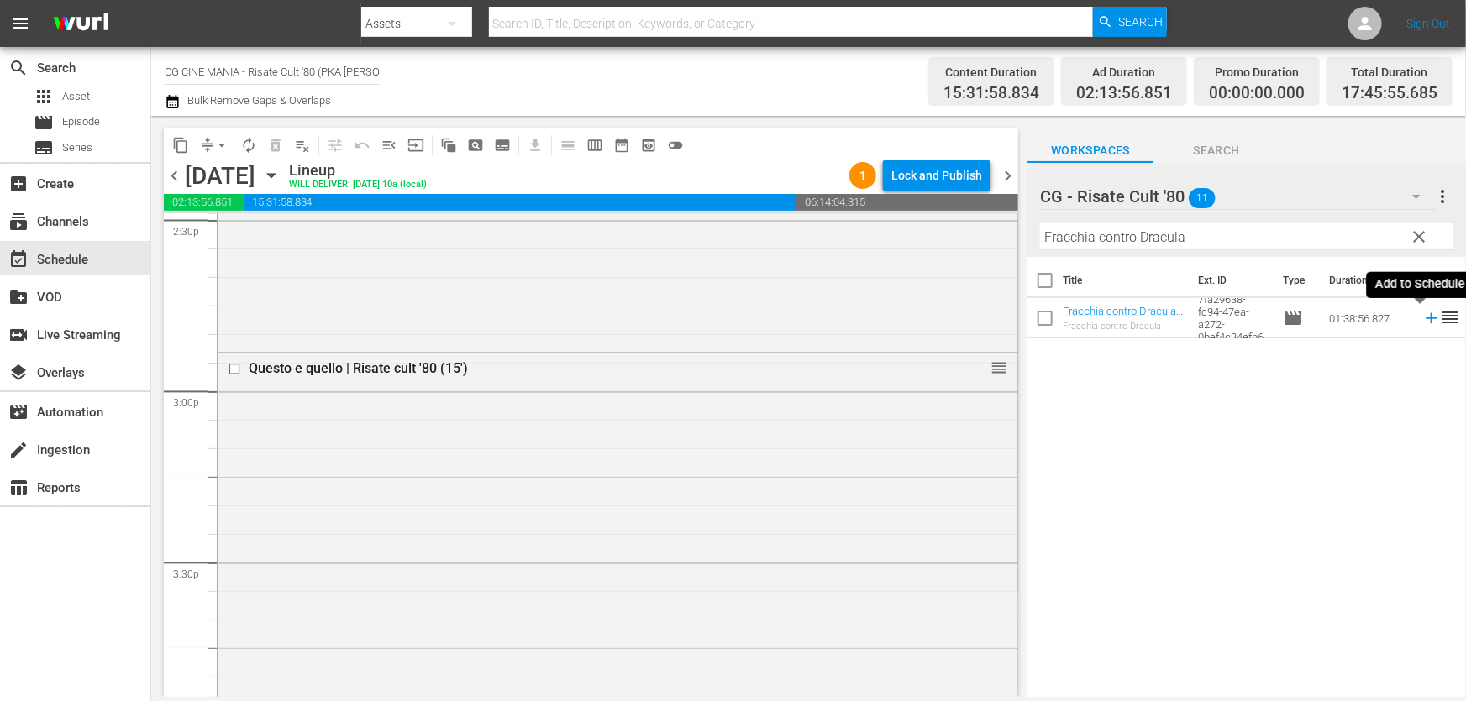
click at [1422, 318] on icon at bounding box center [1431, 318] width 18 height 18
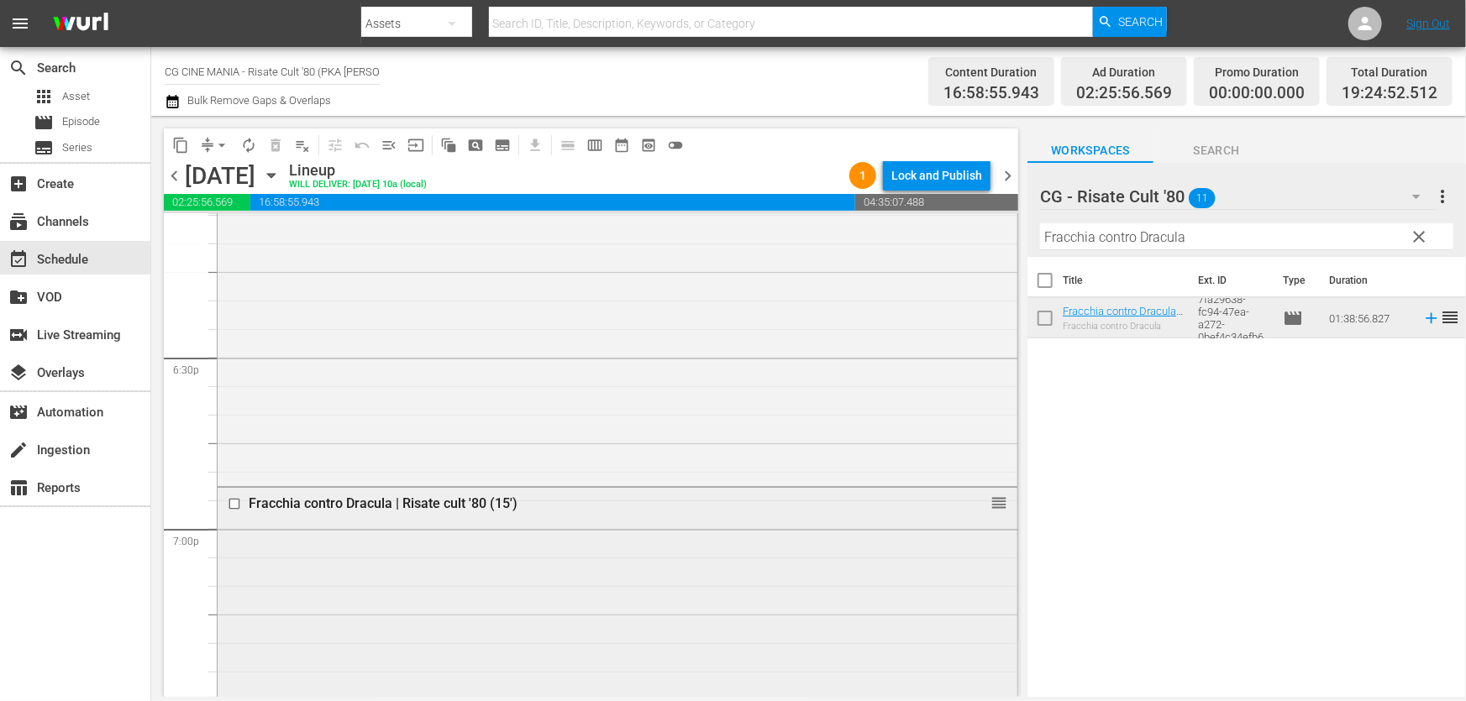
scroll to position [6414, 0]
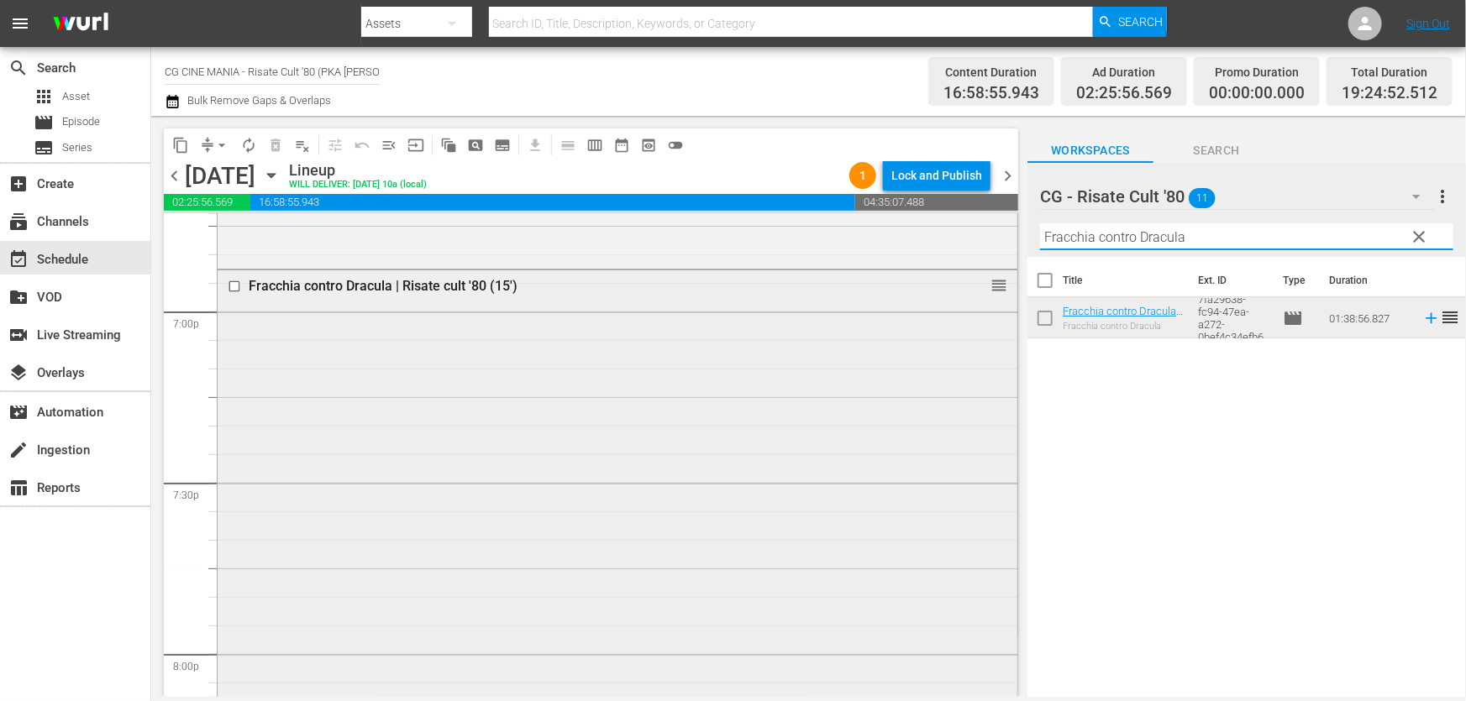
drag, startPoint x: 1182, startPoint y: 242, endPoint x: 418, endPoint y: 389, distance: 777.6
click at [540, 354] on div "content_copy compress arrow_drop_down autorenew_outlined delete_forever_outline…" at bounding box center [808, 406] width 1315 height 581
paste input "Miracoloni"
click at [1422, 316] on icon at bounding box center [1431, 318] width 18 height 18
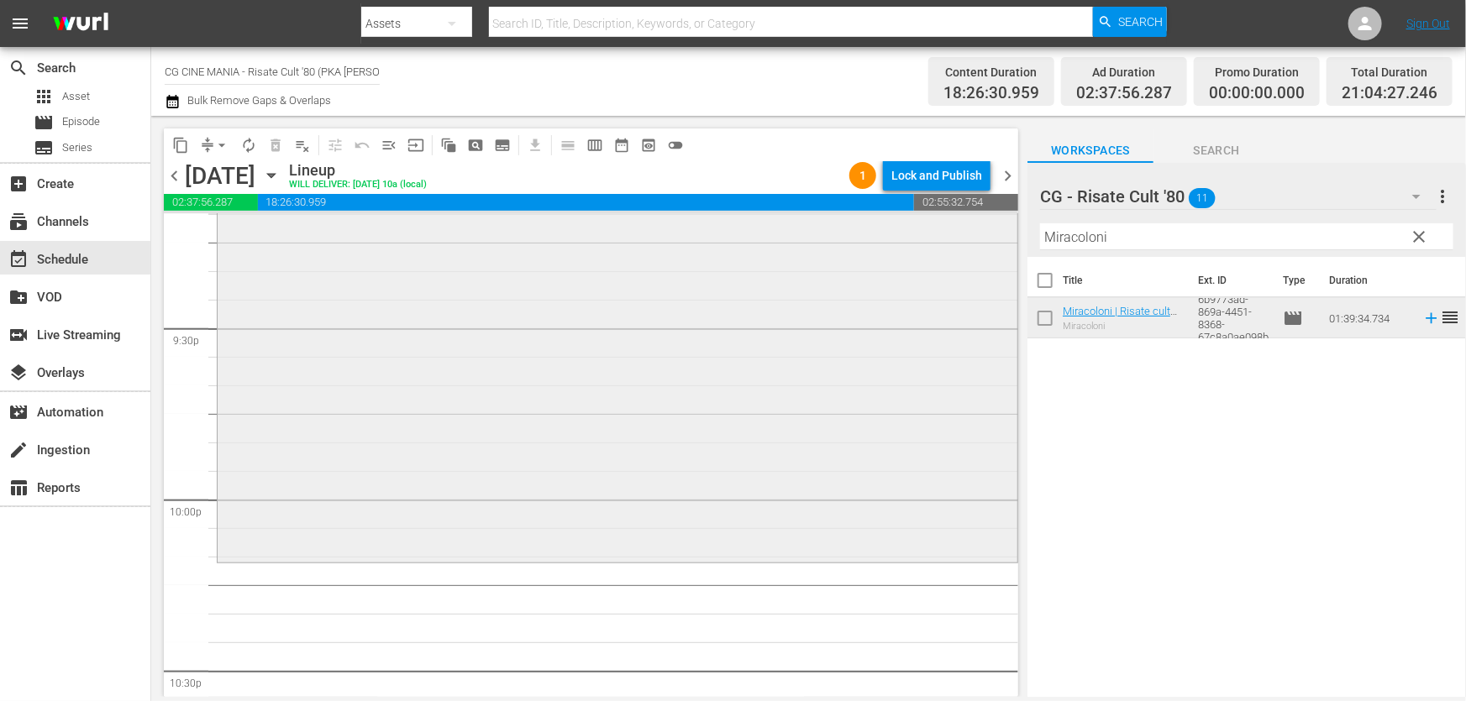
scroll to position [7560, 0]
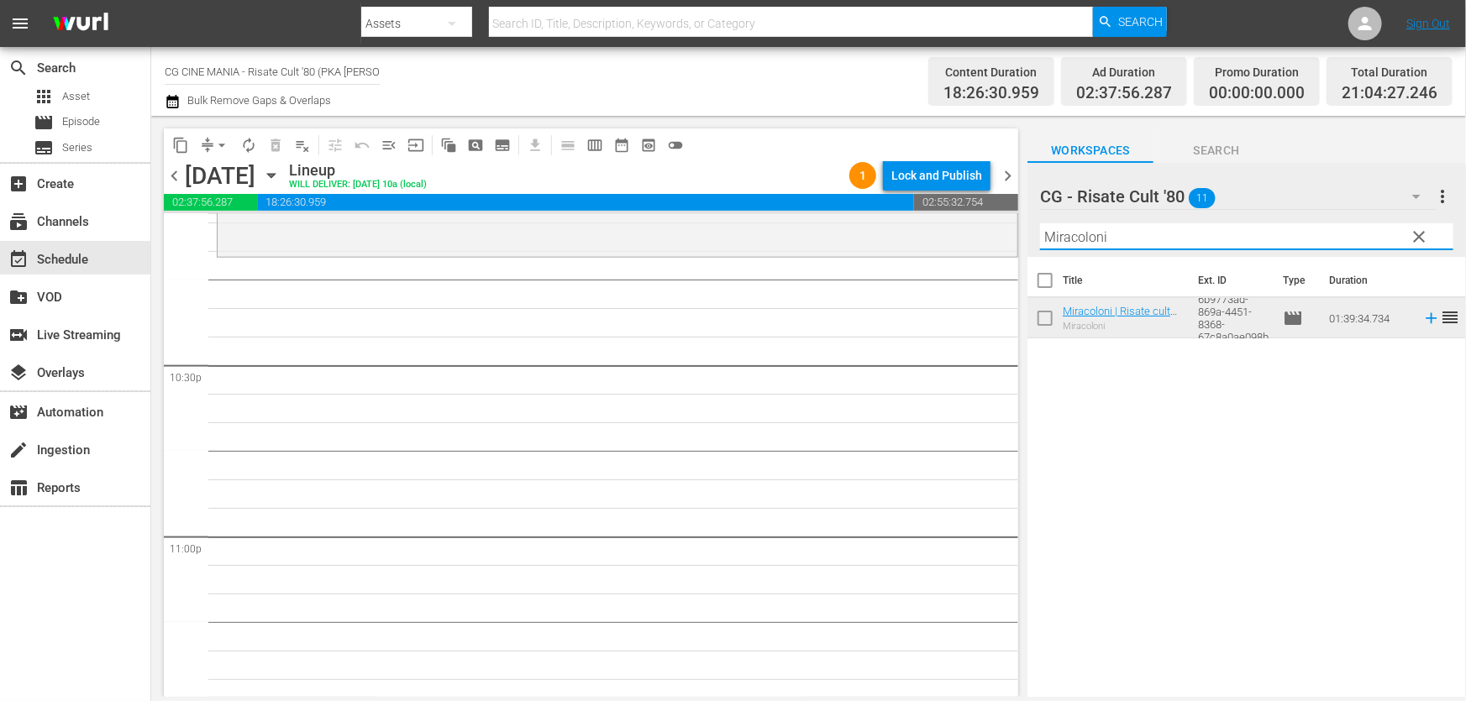
drag, startPoint x: 1170, startPoint y: 244, endPoint x: 454, endPoint y: 369, distance: 727.4
click at [552, 344] on div "content_copy compress arrow_drop_down autorenew_outlined delete_forever_outline…" at bounding box center [808, 406] width 1315 height 581
paste input "UN POVERO RICCO"
click at [1422, 315] on icon at bounding box center [1431, 318] width 18 height 18
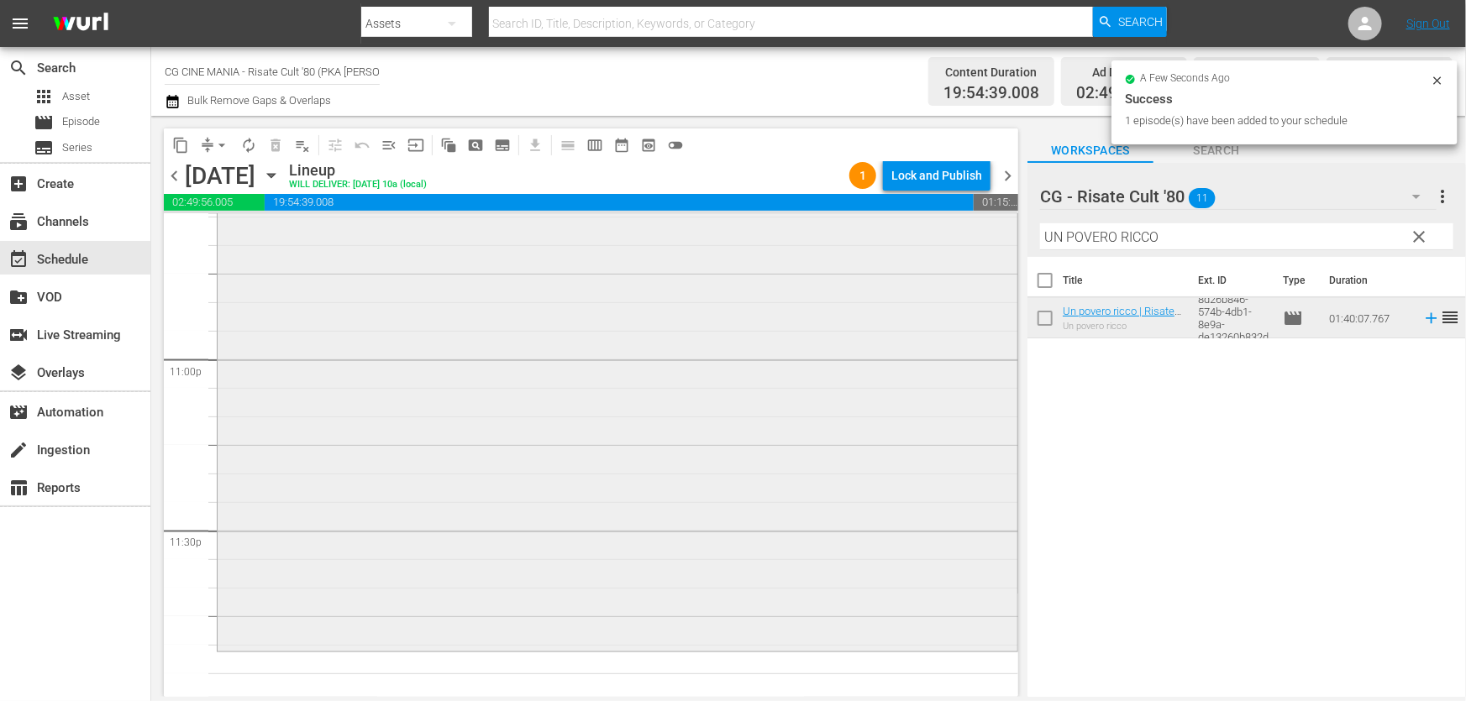
scroll to position [7741, 0]
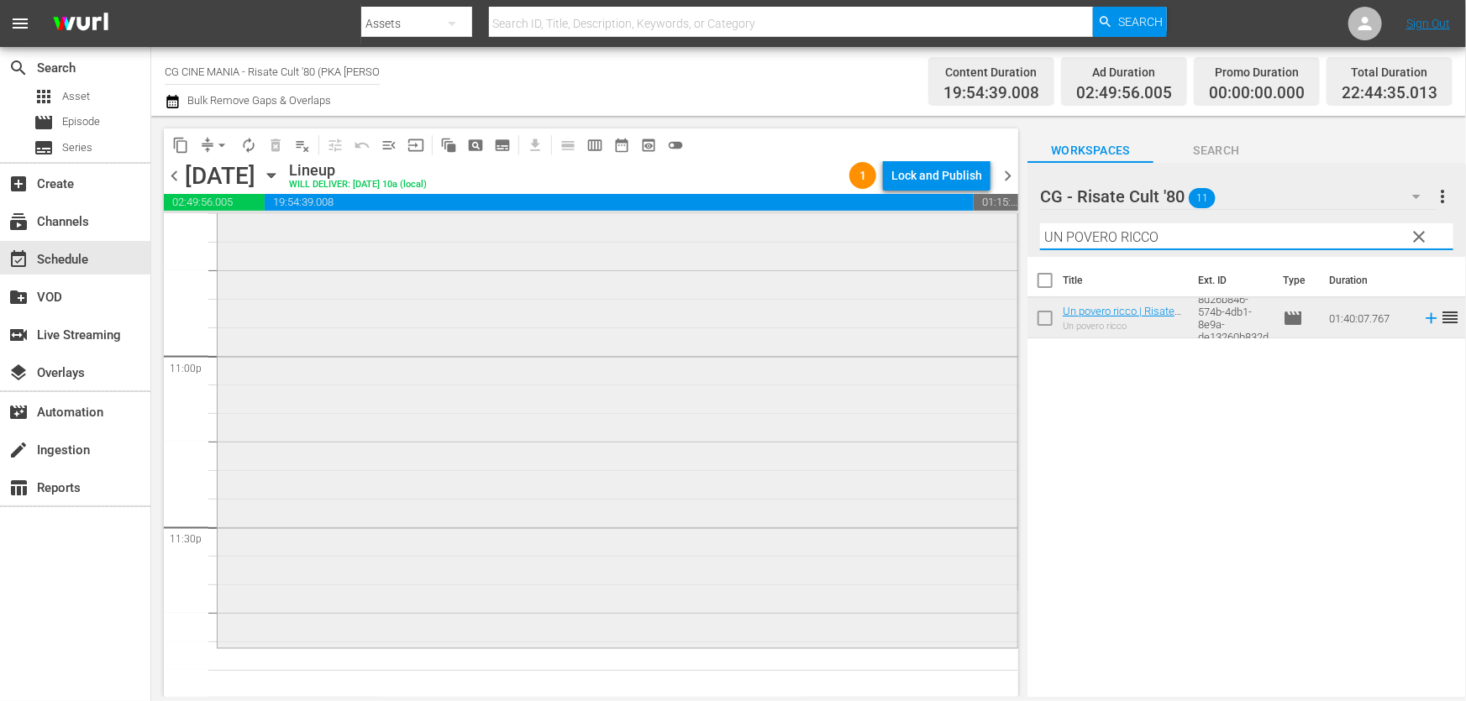
drag, startPoint x: 1047, startPoint y: 252, endPoint x: 726, endPoint y: 311, distance: 327.0
click at [735, 305] on div "content_copy compress arrow_drop_down autorenew_outlined delete_forever_outline…" at bounding box center [808, 406] width 1315 height 581
paste input "Il volatore di aquiloni"
type input "Il volatore di aquiloni"
click at [1425, 322] on icon at bounding box center [1430, 318] width 11 height 11
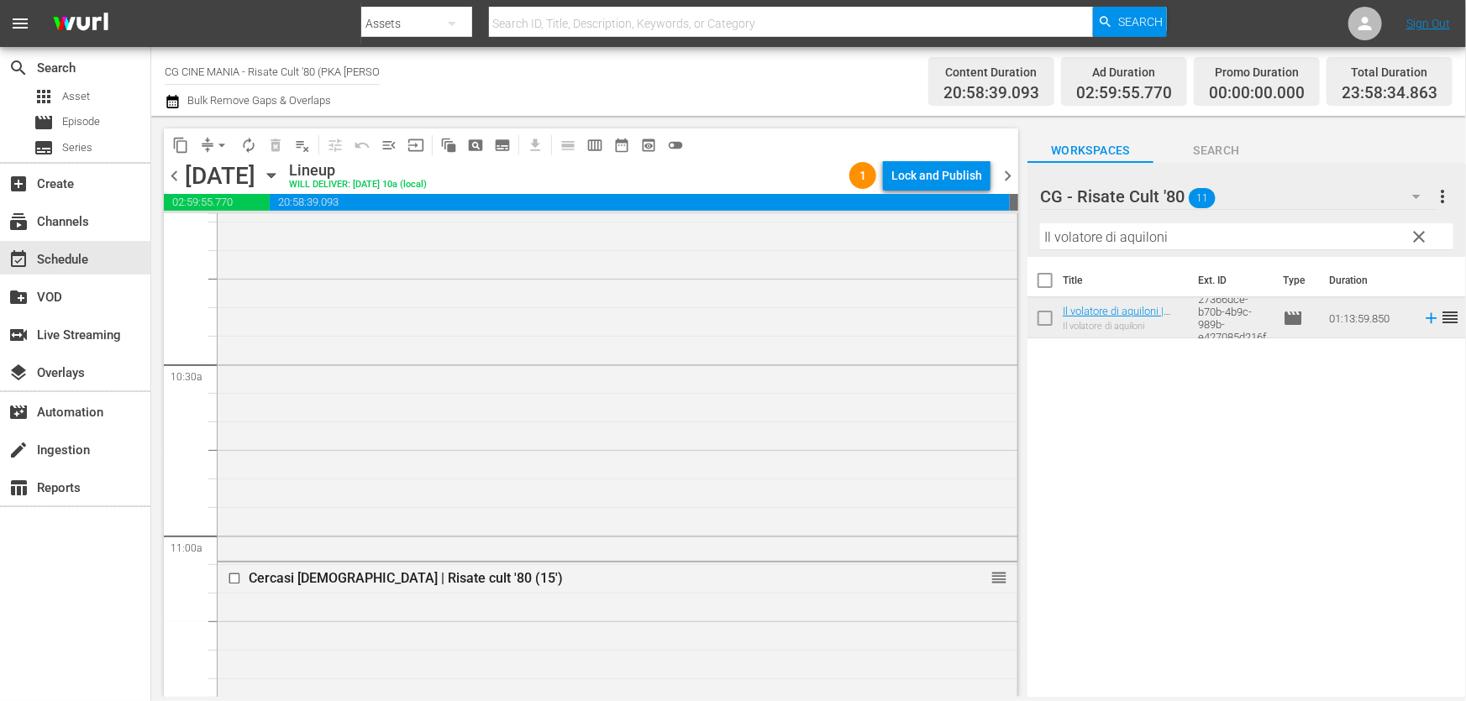
scroll to position [0, 0]
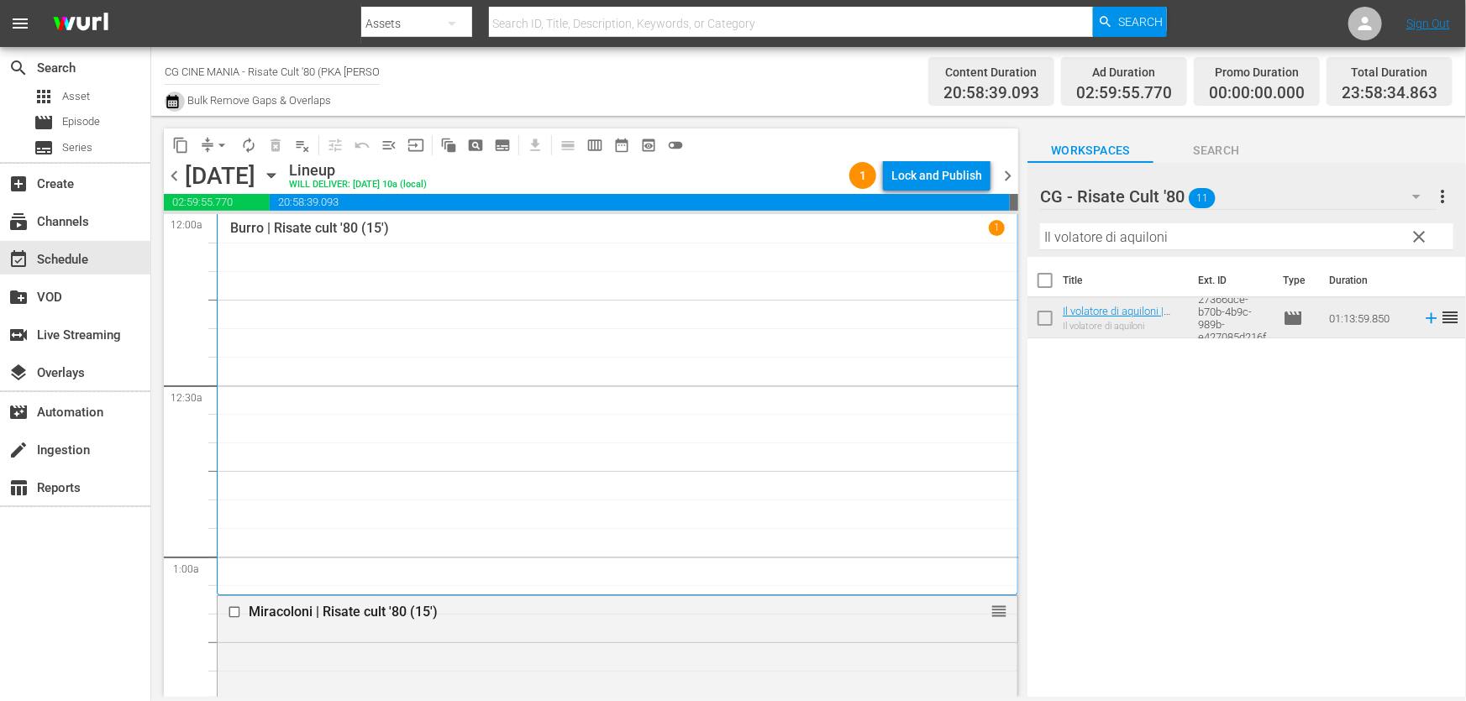
click at [172, 92] on icon "button" at bounding box center [173, 102] width 16 height 20
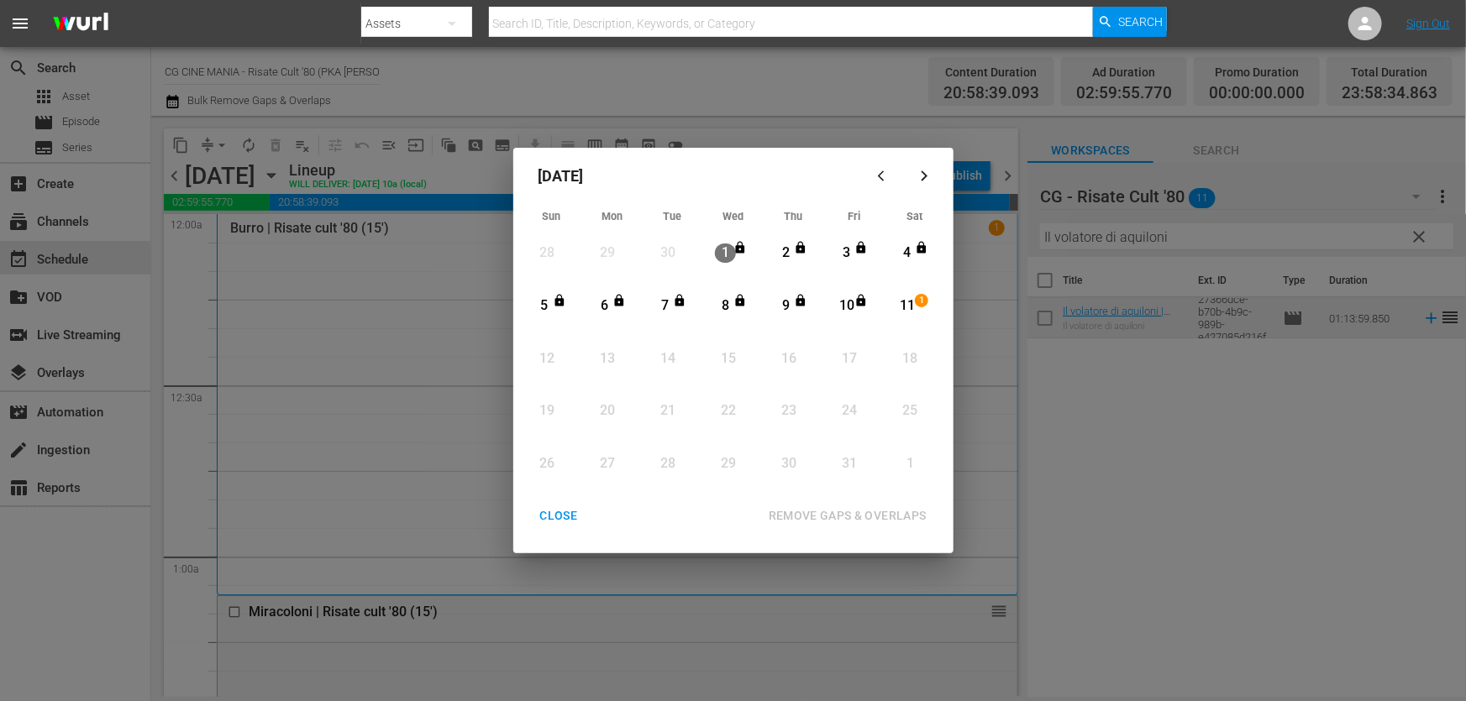
click at [912, 302] on div "11" at bounding box center [906, 306] width 21 height 19
click at [855, 518] on div "REMOVE GAPS & OVERLAPS" at bounding box center [847, 516] width 185 height 21
click at [551, 512] on div "CLOSE" at bounding box center [559, 516] width 65 height 21
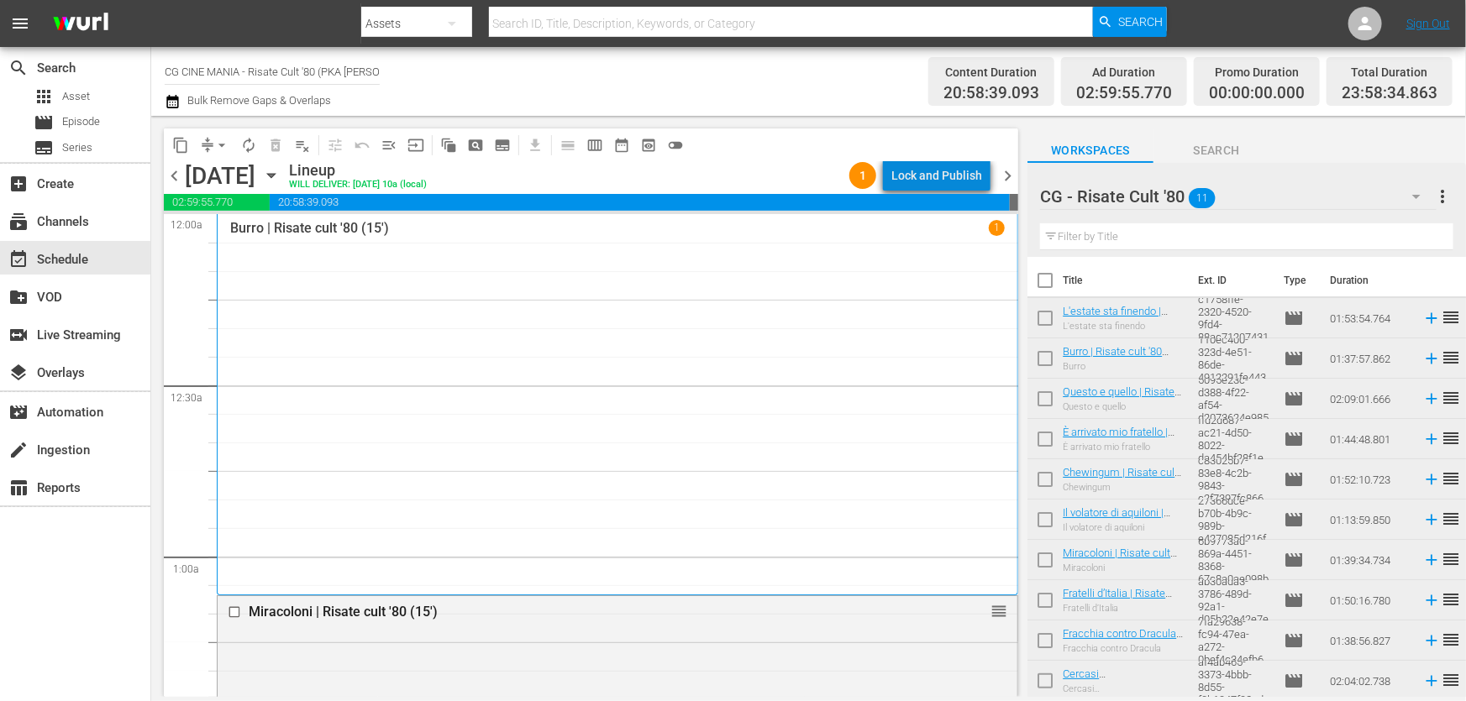
click at [956, 184] on div "Lock and Publish" at bounding box center [936, 175] width 91 height 30
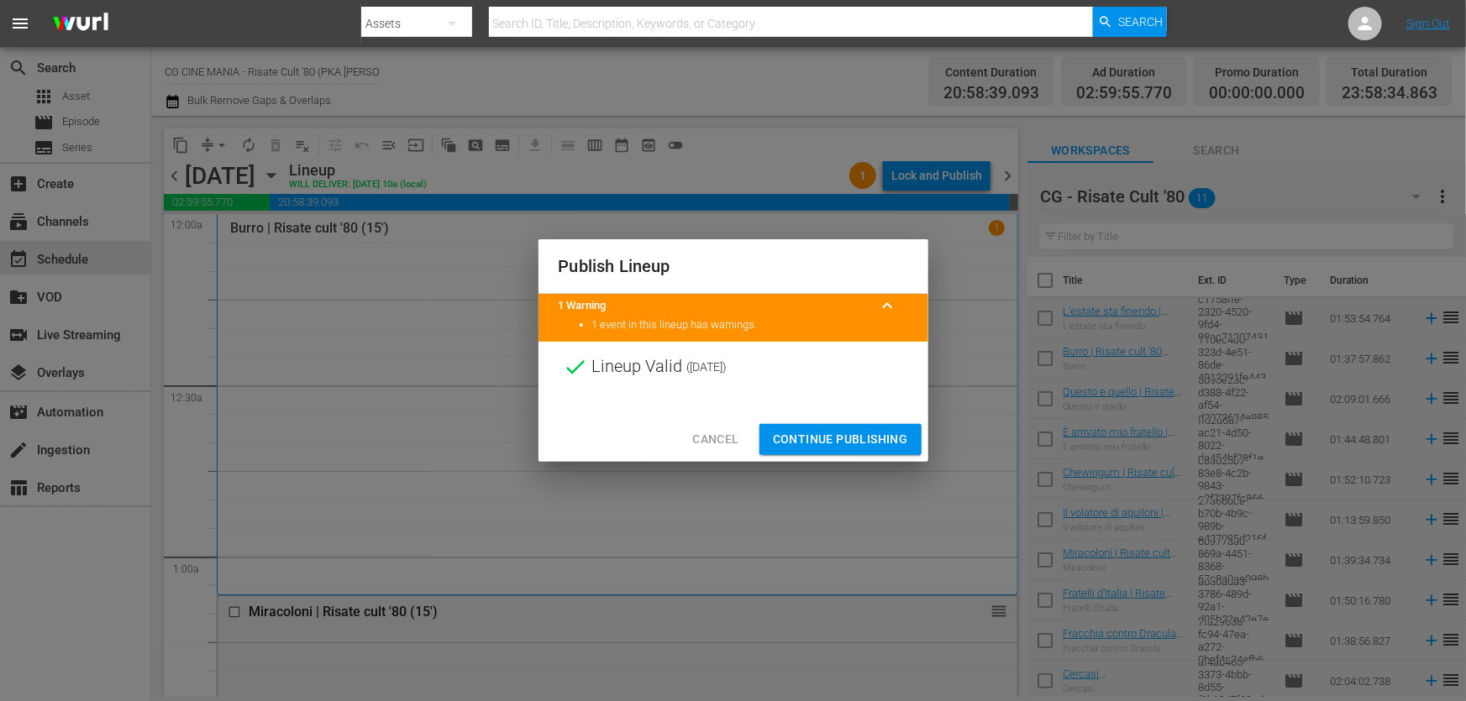
click at [845, 423] on div "Cancel Continue Publishing" at bounding box center [733, 439] width 390 height 45
click at [845, 433] on span "Continue Publishing" at bounding box center [840, 439] width 135 height 21
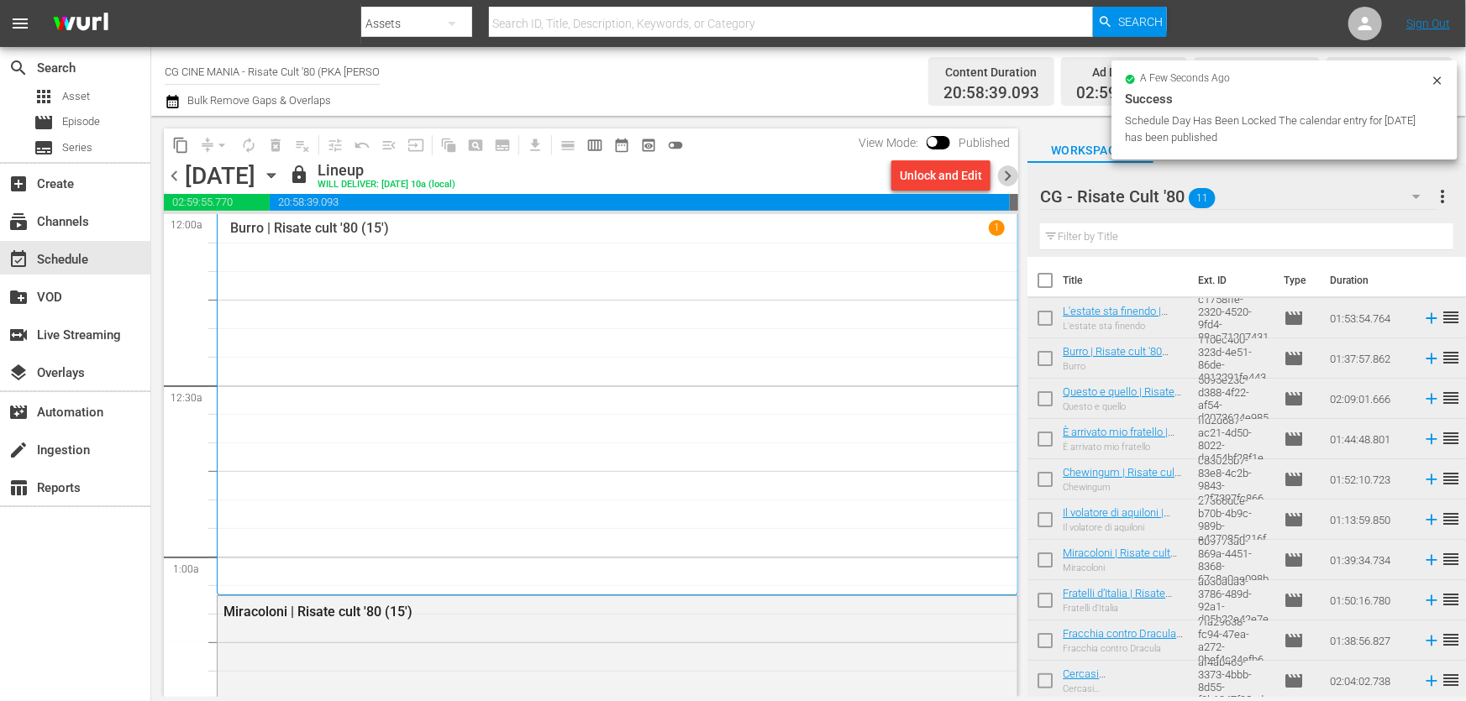
click at [1007, 172] on span "chevron_right" at bounding box center [1007, 175] width 21 height 21
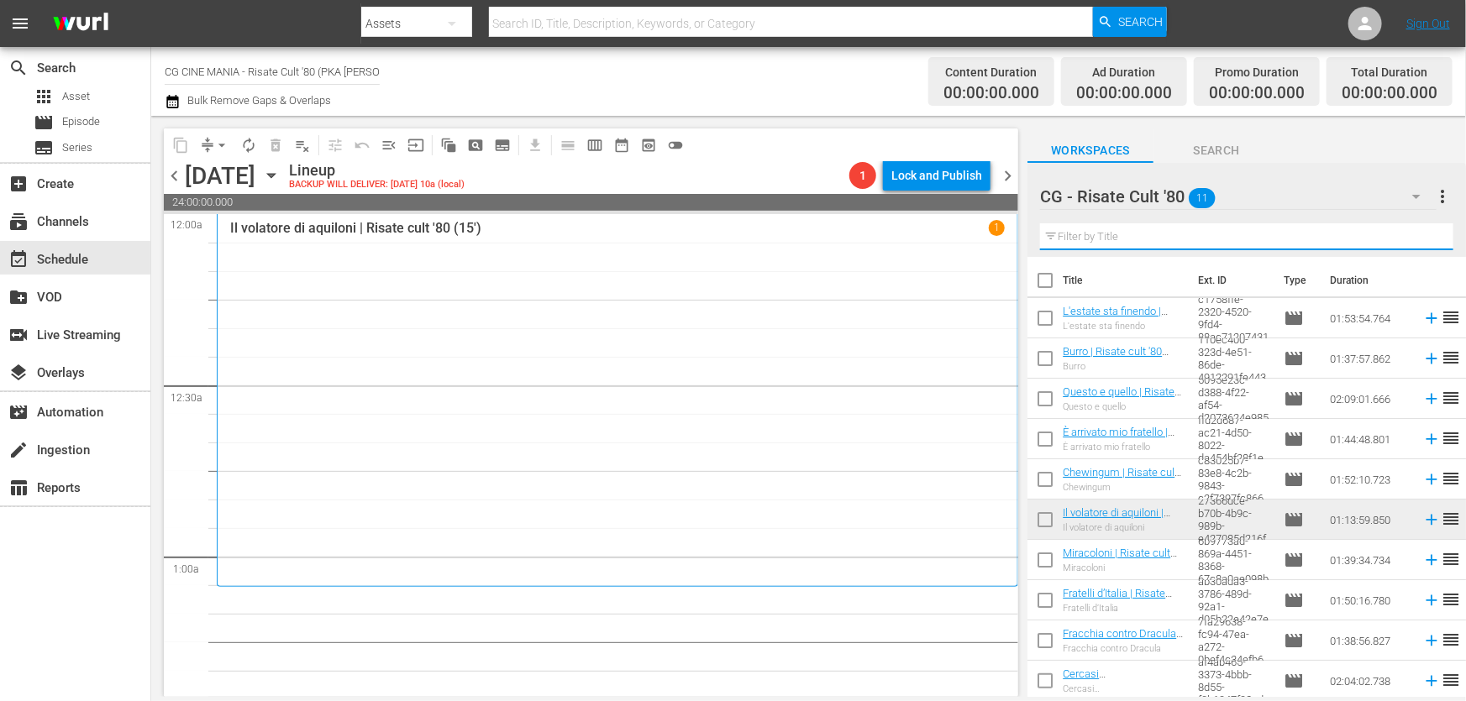
click at [1126, 235] on input "text" at bounding box center [1246, 236] width 413 height 27
paste input "QUESTO E QUELLO"
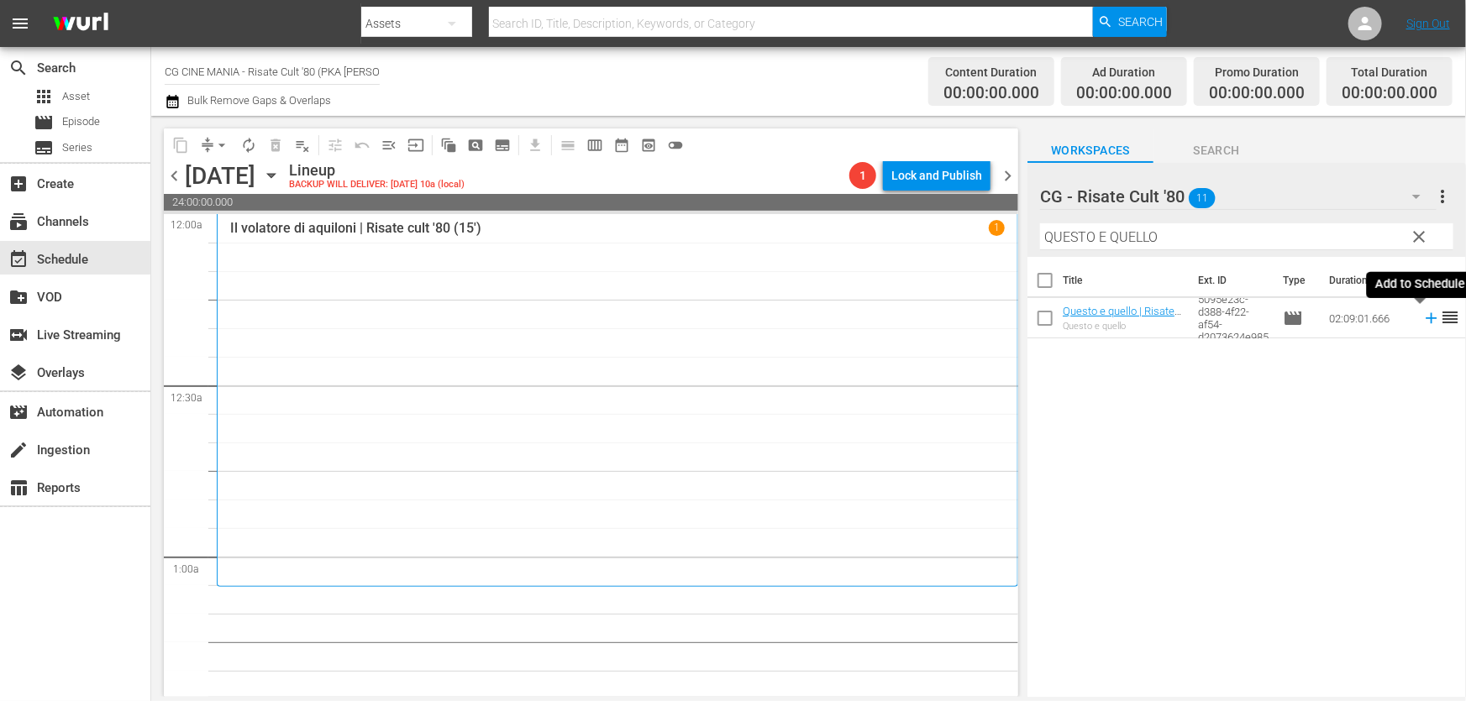
click at [1425, 321] on icon at bounding box center [1430, 318] width 11 height 11
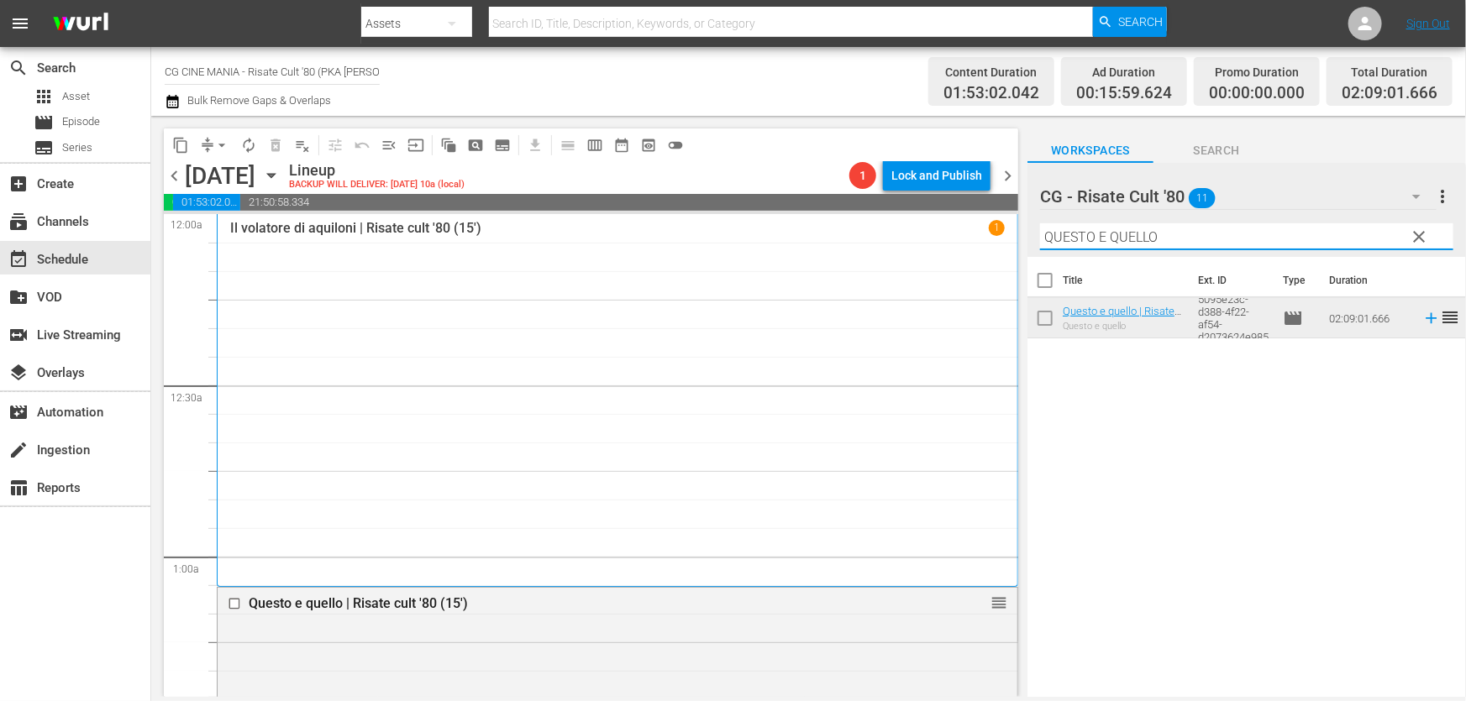
drag, startPoint x: 1089, startPoint y: 256, endPoint x: 758, endPoint y: 375, distance: 351.8
click at [658, 323] on div "content_copy compress arrow_drop_down autorenew_outlined delete_forever_outline…" at bounding box center [808, 406] width 1315 height 581
paste input "Cercasi [DEMOGRAPHIC_DATA]"
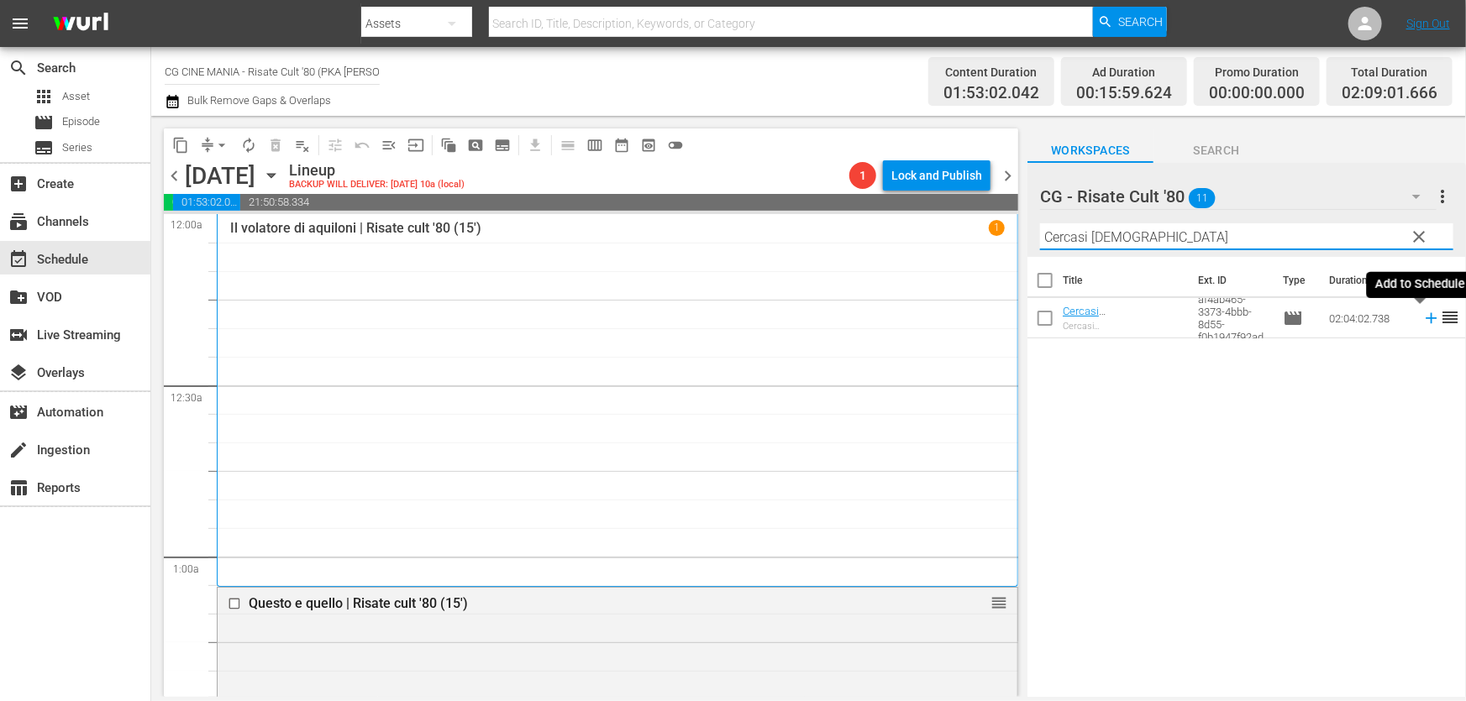
click at [1422, 322] on icon at bounding box center [1431, 318] width 18 height 18
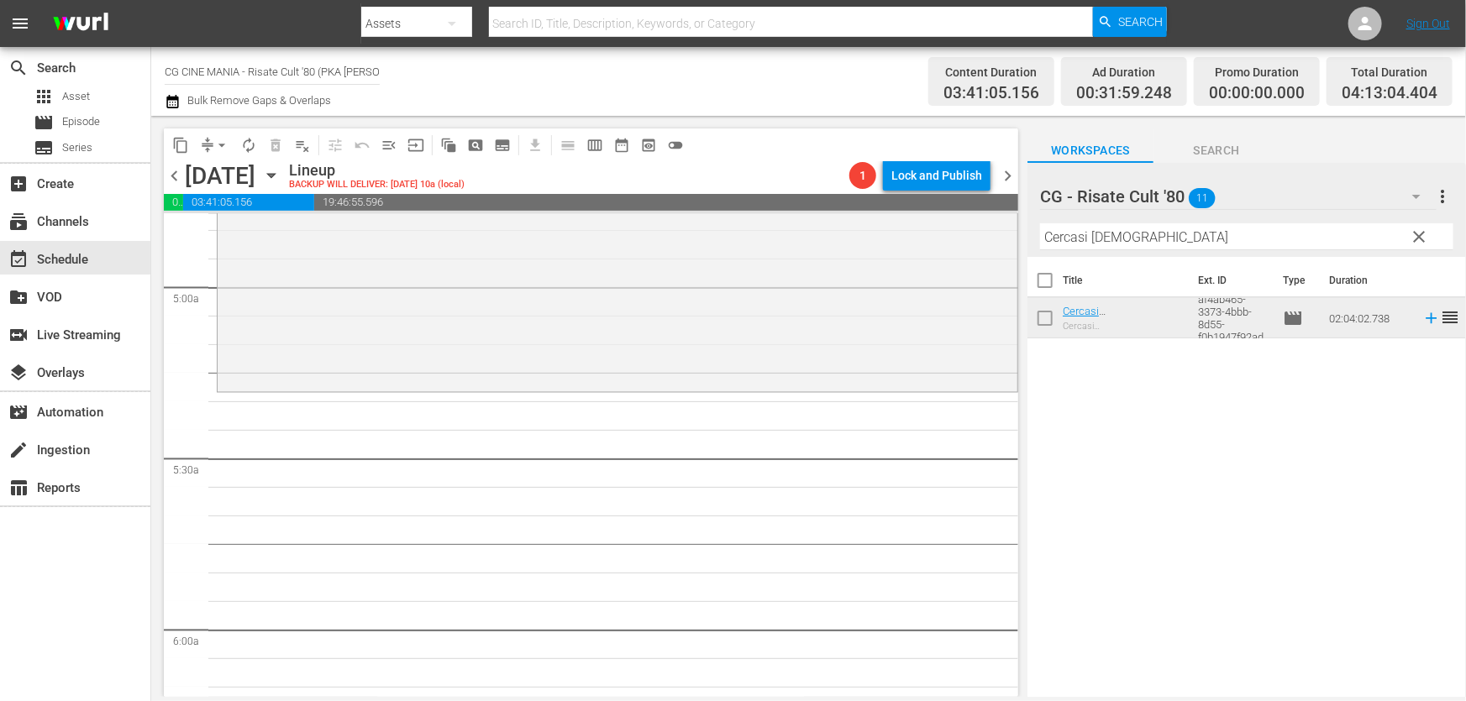
scroll to position [1680, 0]
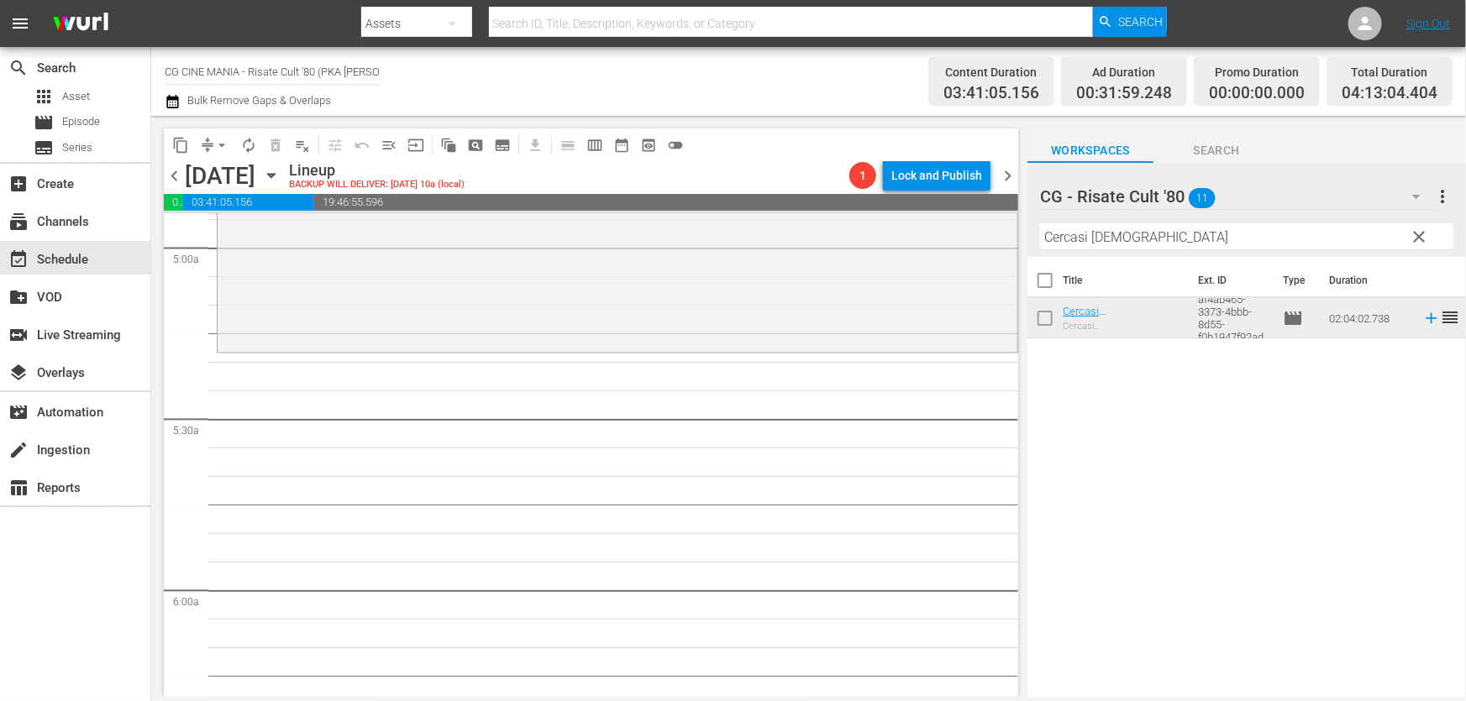
click at [1142, 247] on input "Cercasi [DEMOGRAPHIC_DATA]" at bounding box center [1246, 236] width 413 height 27
drag, startPoint x: 1142, startPoint y: 247, endPoint x: 822, endPoint y: 291, distance: 323.0
click at [826, 289] on div "content_copy compress arrow_drop_down autorenew_outlined delete_forever_outline…" at bounding box center [808, 406] width 1315 height 581
paste input "hewingum"
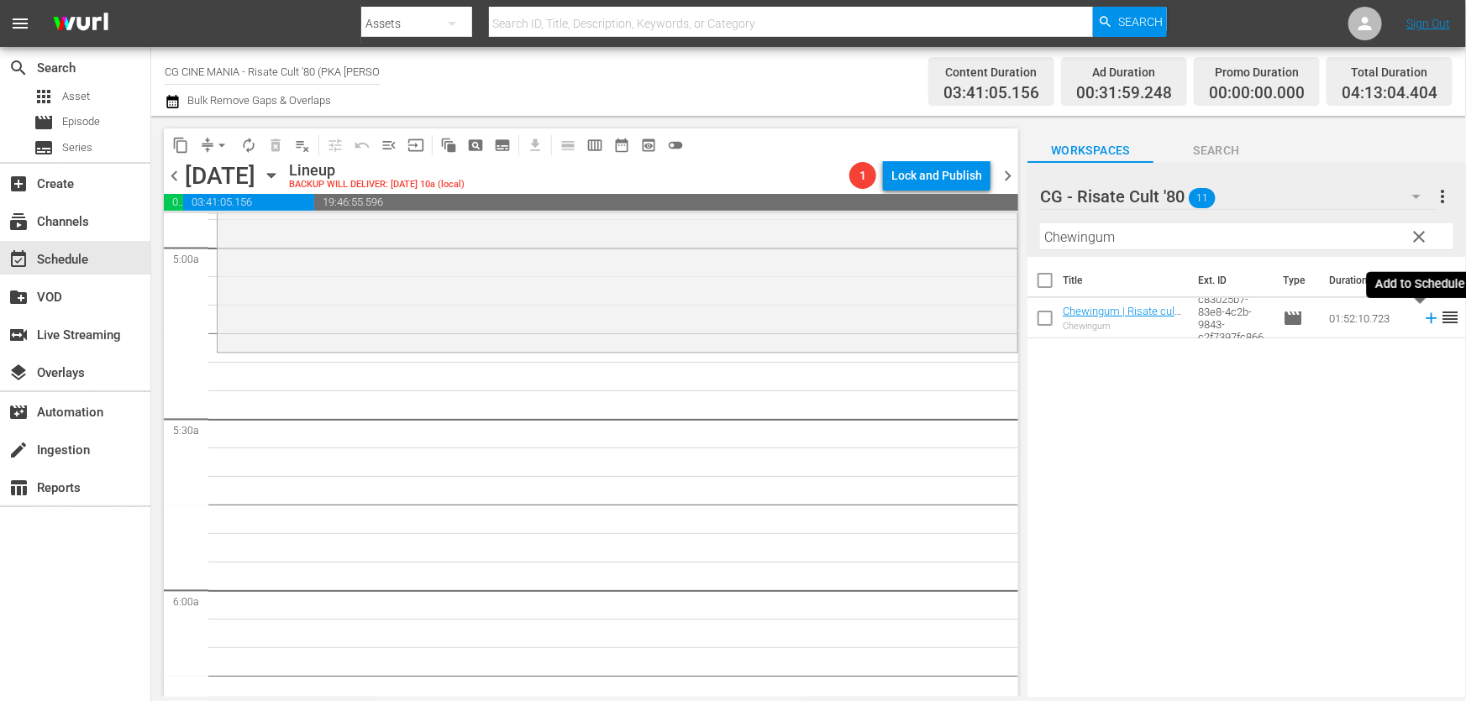
click at [1425, 319] on icon at bounding box center [1430, 318] width 11 height 11
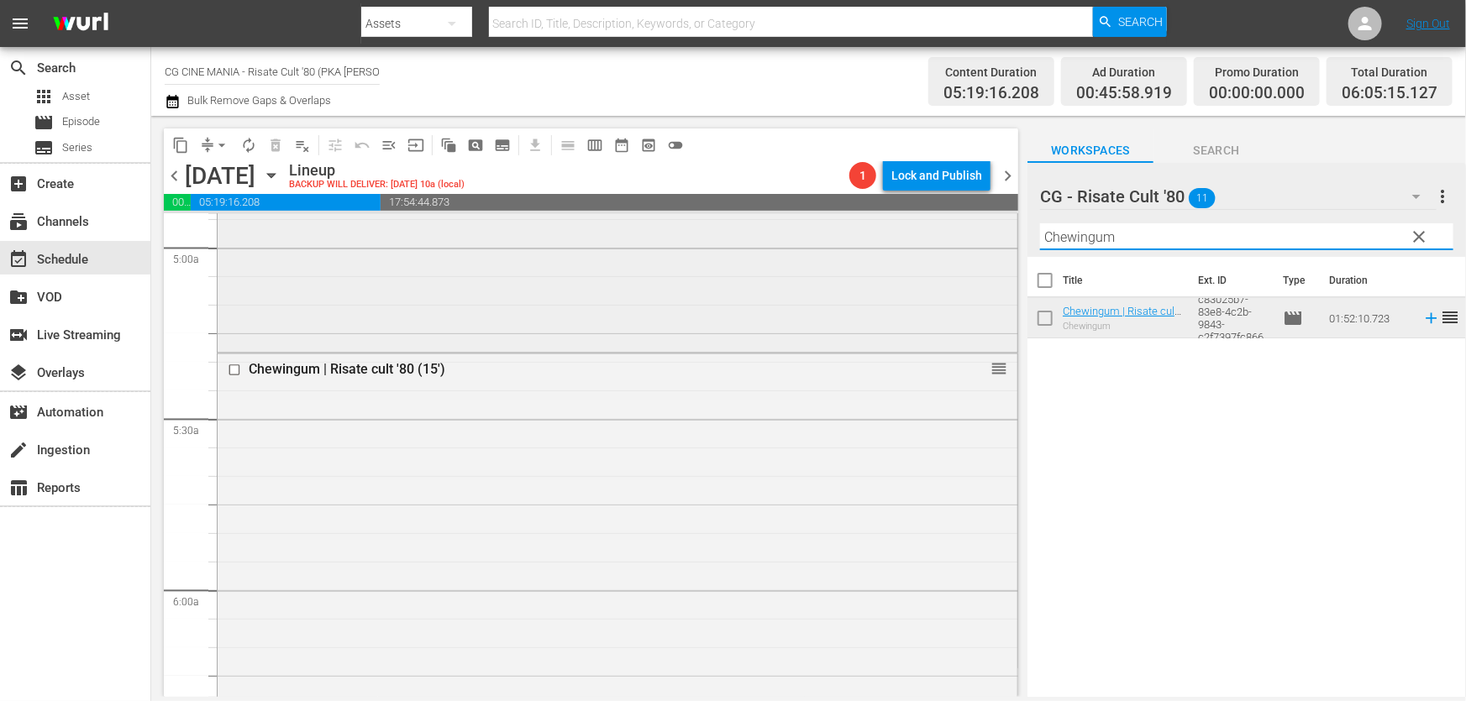
drag, startPoint x: 1220, startPoint y: 245, endPoint x: 595, endPoint y: 354, distance: 634.3
click at [599, 349] on div "content_copy compress arrow_drop_down autorenew_outlined delete_forever_outline…" at bounding box center [808, 406] width 1315 height 581
paste input "L'estate sta finendo"
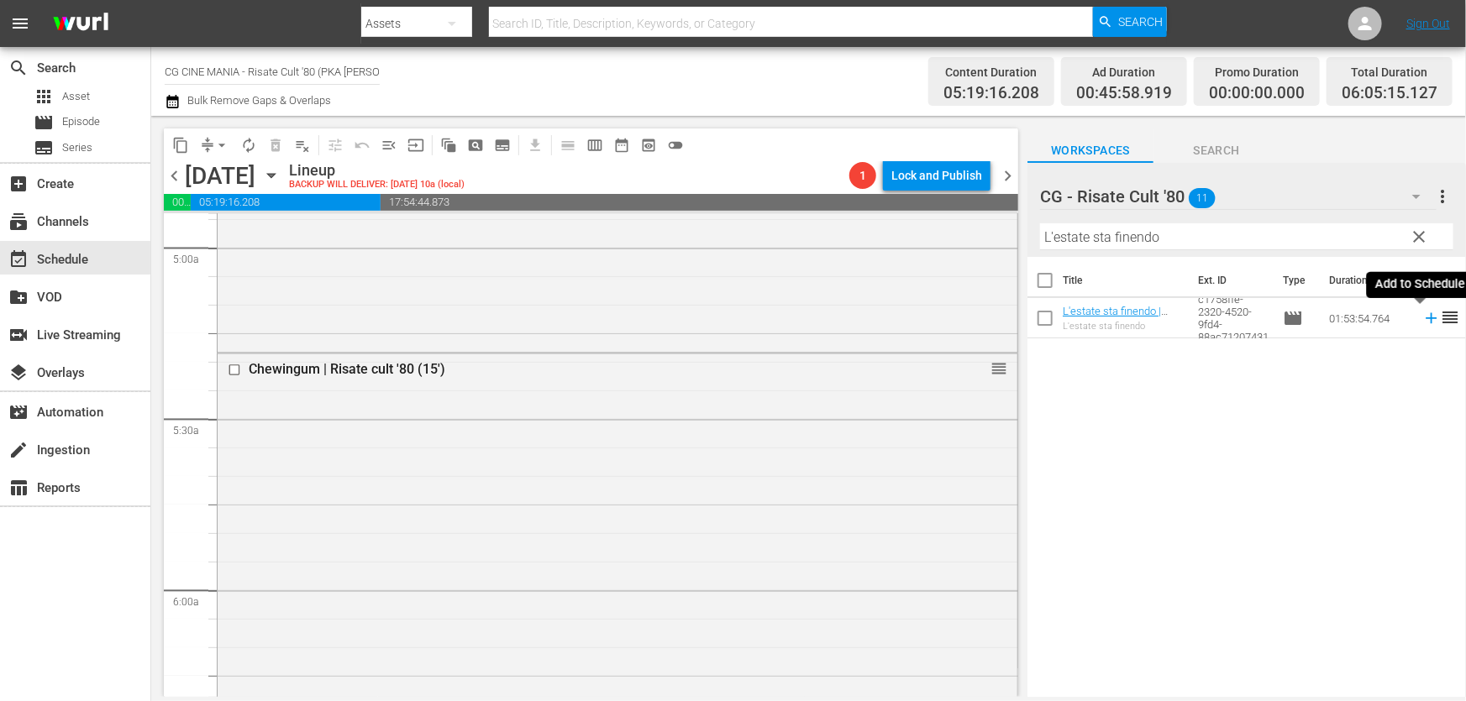
click at [1425, 318] on icon at bounding box center [1430, 318] width 11 height 11
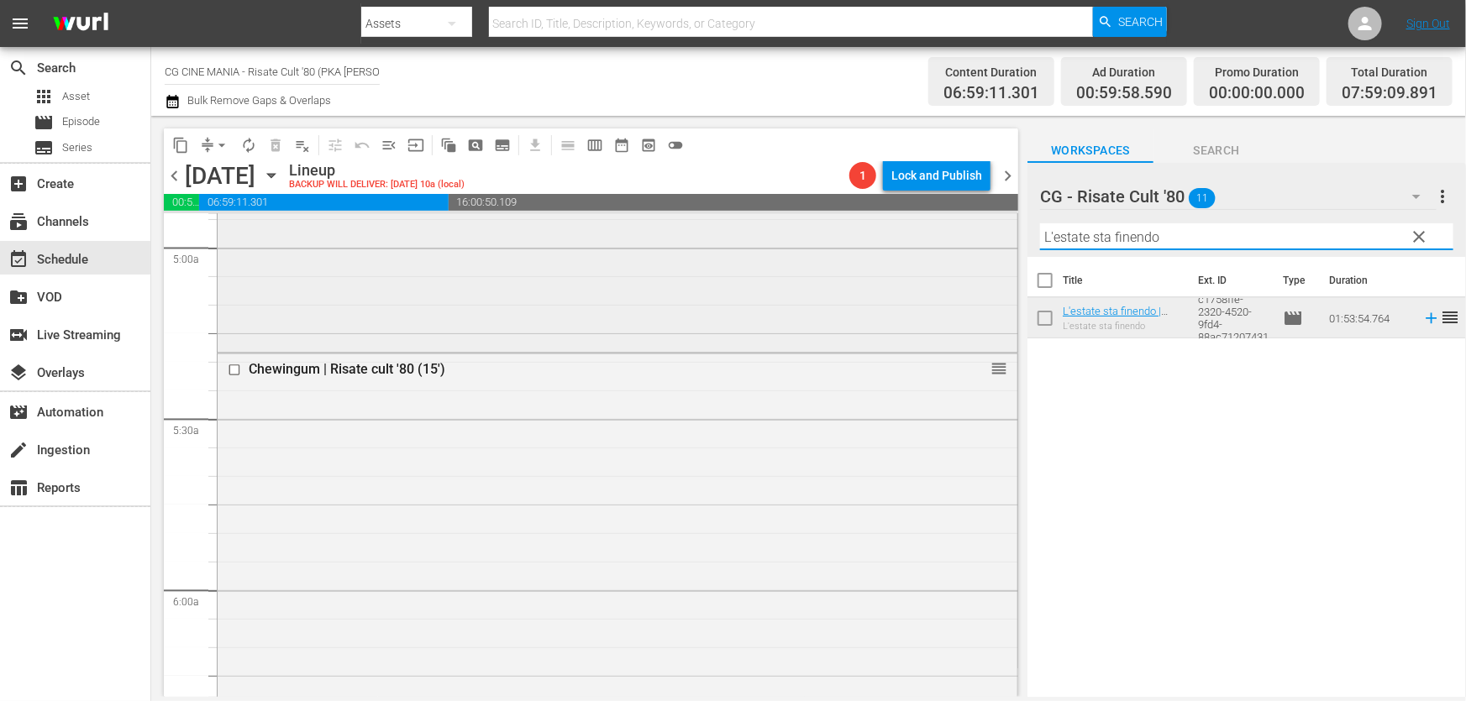
drag, startPoint x: 1176, startPoint y: 236, endPoint x: 735, endPoint y: 319, distance: 448.8
click at [756, 314] on div "content_copy compress arrow_drop_down autorenew_outlined delete_forever_outline…" at bounding box center [808, 406] width 1315 height 581
paste input "[PERSON_NAME]"
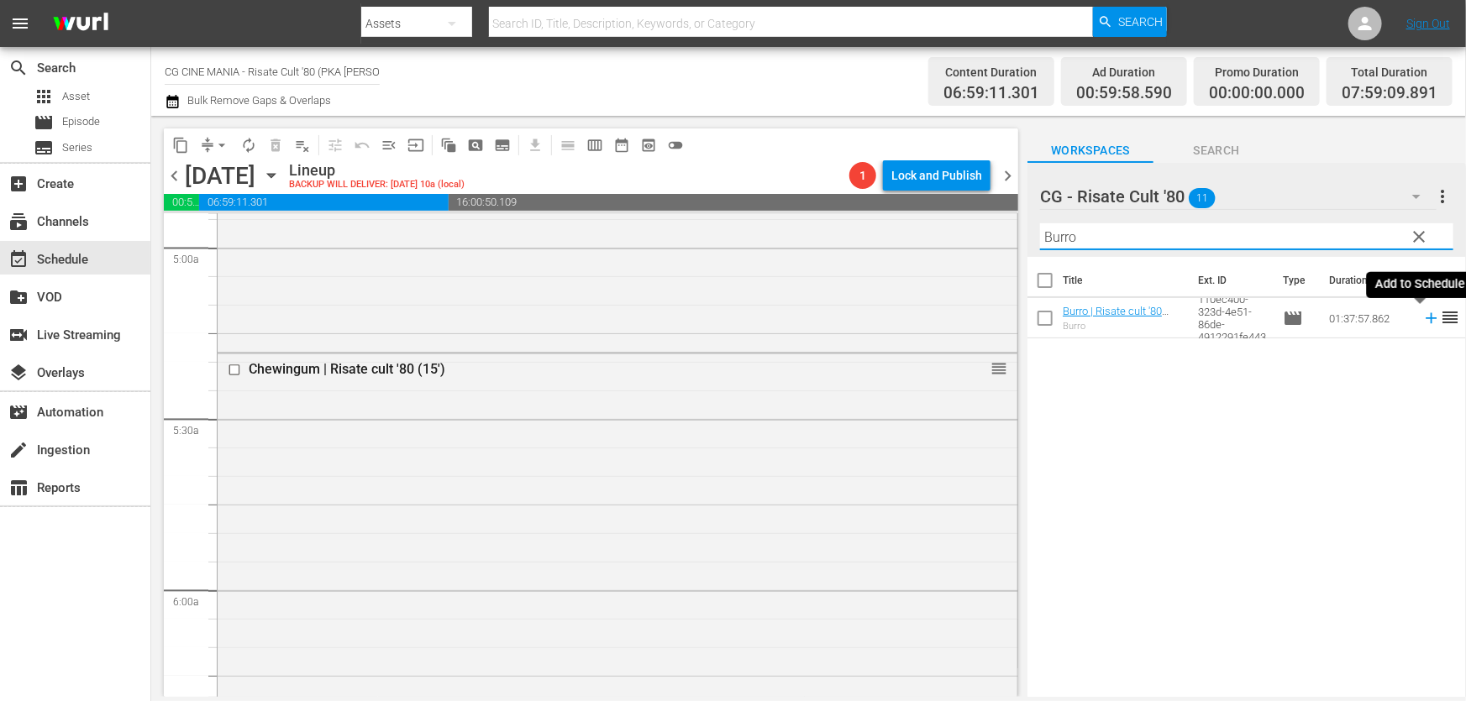
click at [1425, 316] on icon at bounding box center [1430, 318] width 11 height 11
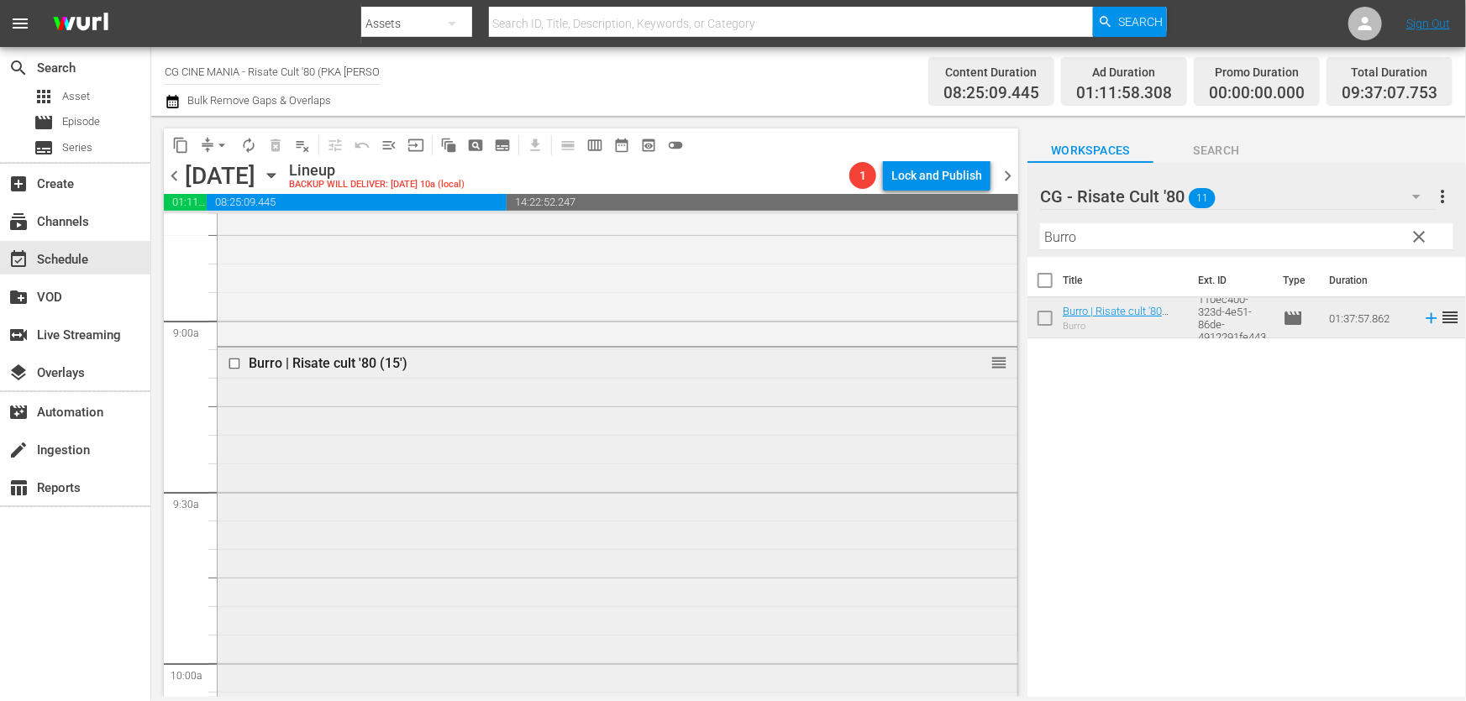
scroll to position [3512, 0]
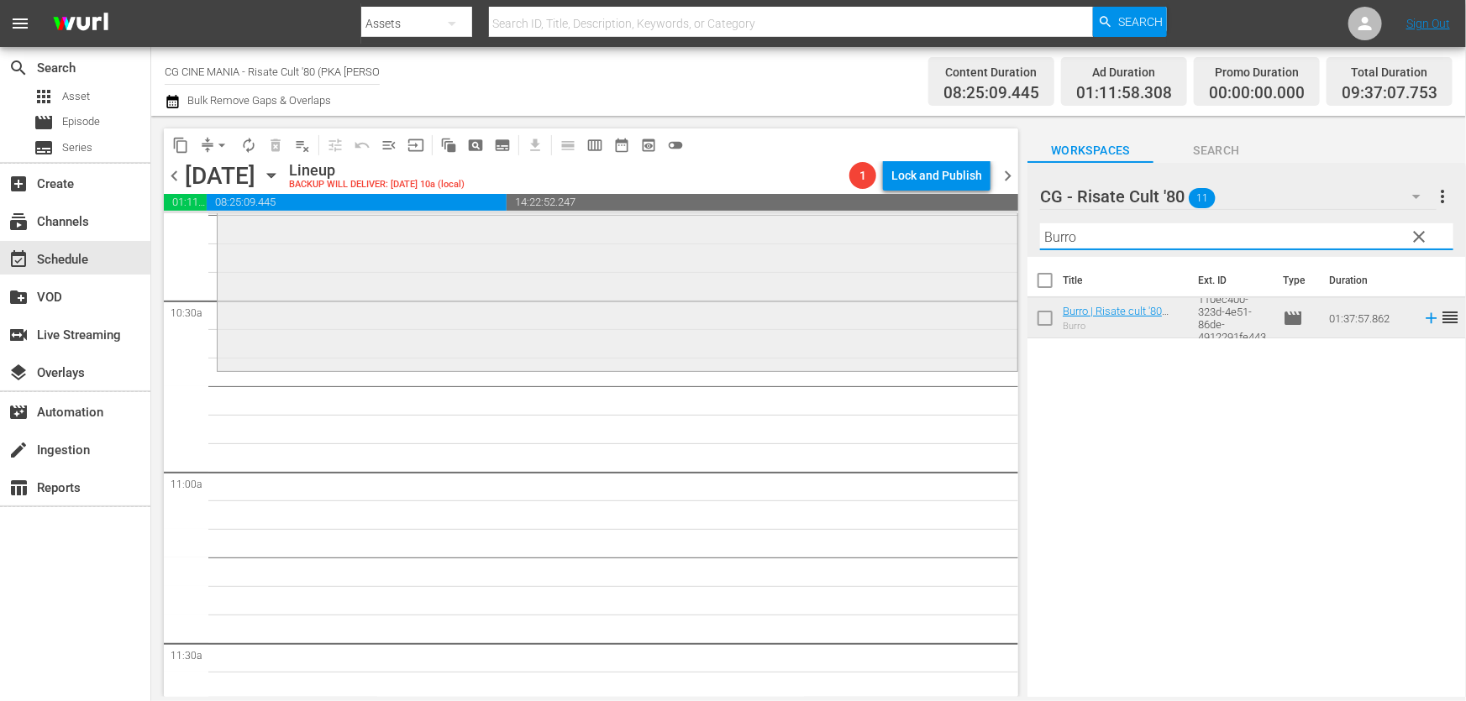
drag, startPoint x: 1124, startPoint y: 236, endPoint x: 599, endPoint y: 286, distance: 527.4
click at [607, 283] on div "content_copy compress arrow_drop_down autorenew_outlined delete_forever_outline…" at bounding box center [808, 406] width 1315 height 581
paste input "Miracoloni"
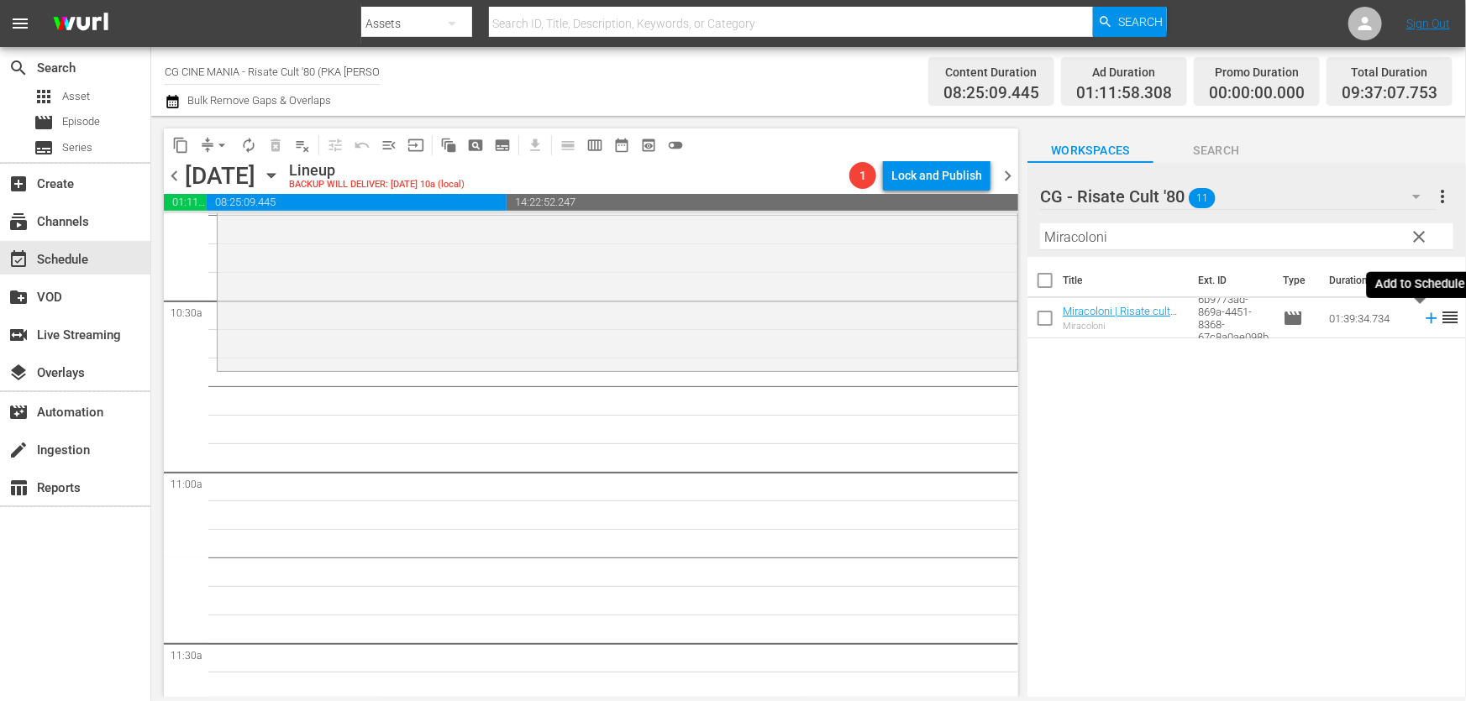
click at [1425, 319] on icon at bounding box center [1430, 318] width 11 height 11
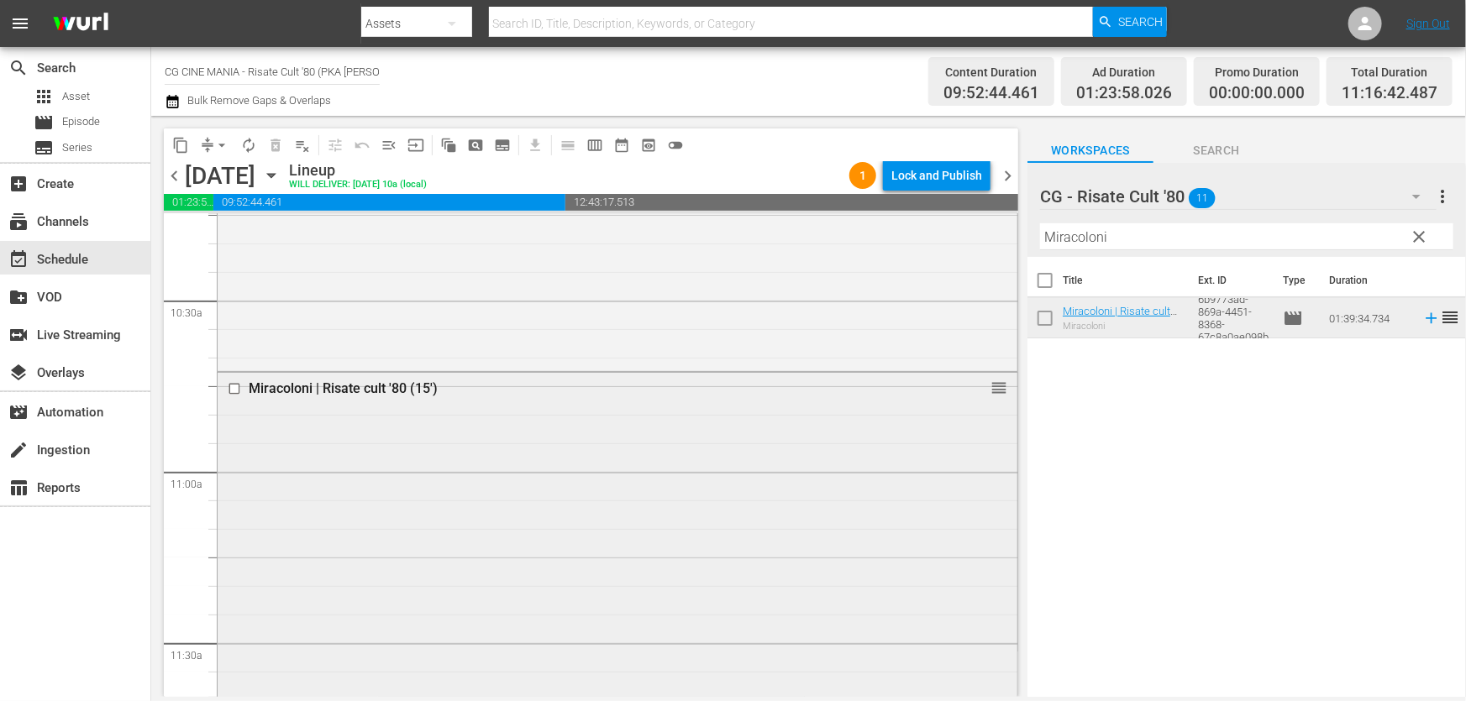
drag, startPoint x: 1218, startPoint y: 245, endPoint x: 355, endPoint y: 388, distance: 874.4
click at [496, 366] on div "content_copy compress arrow_drop_down autorenew_outlined delete_forever_outline…" at bounding box center [808, 406] width 1315 height 581
paste input "UN POVERO RICCO"
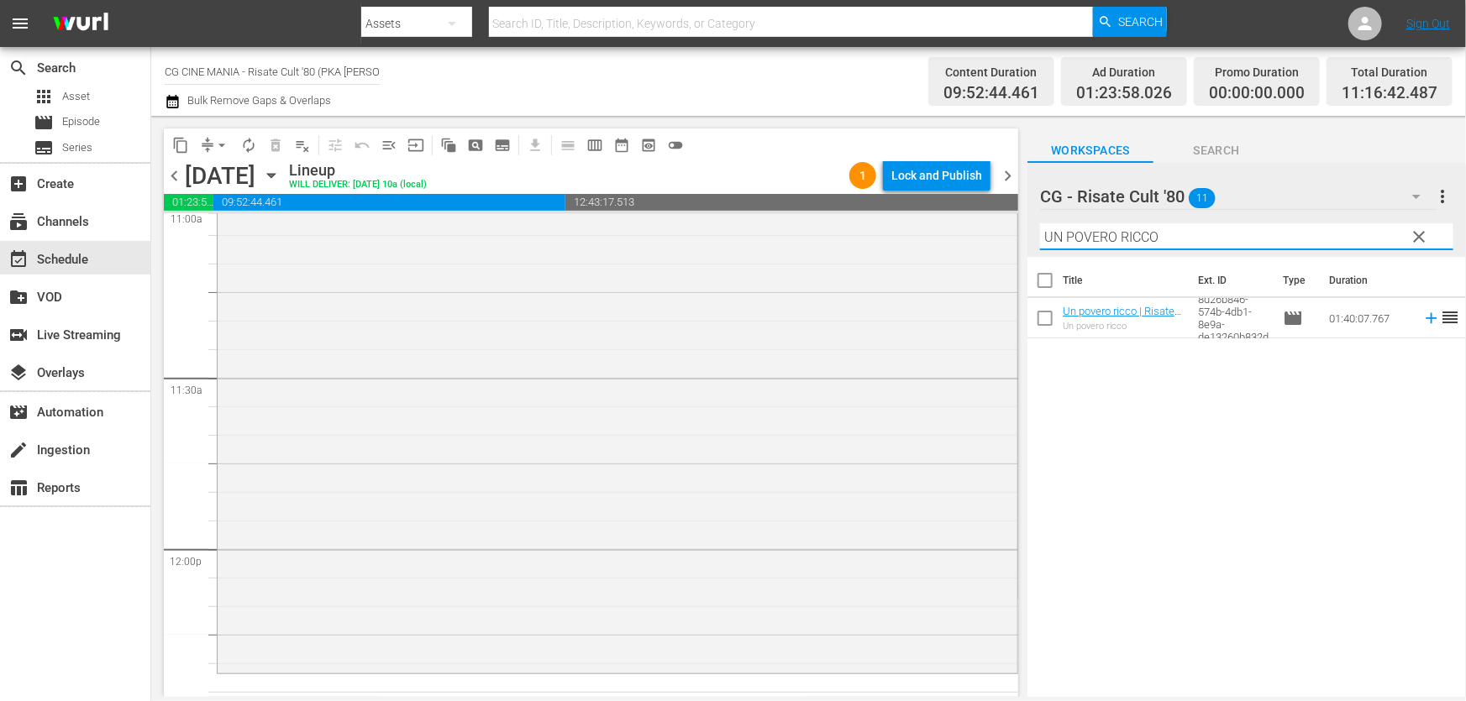
scroll to position [3971, 0]
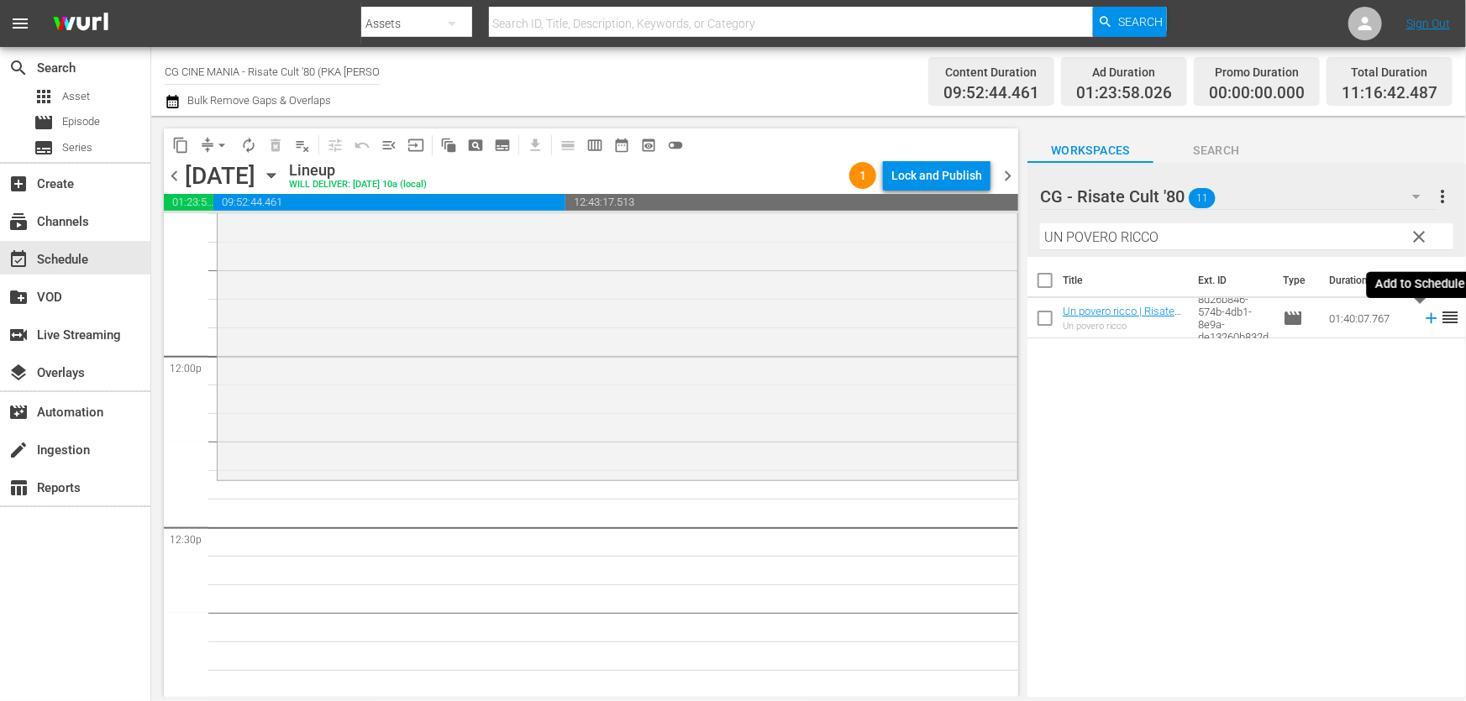
click at [1422, 314] on icon at bounding box center [1431, 318] width 18 height 18
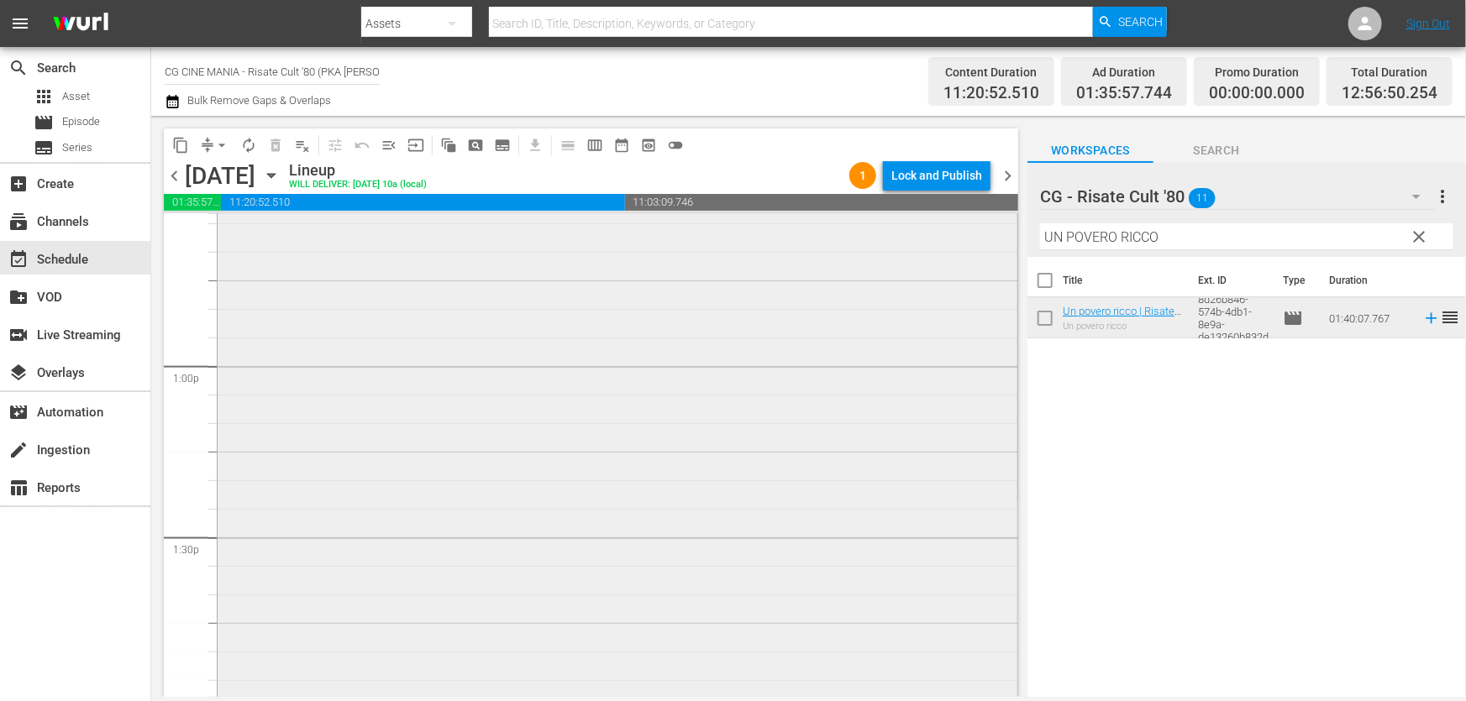
scroll to position [4428, 0]
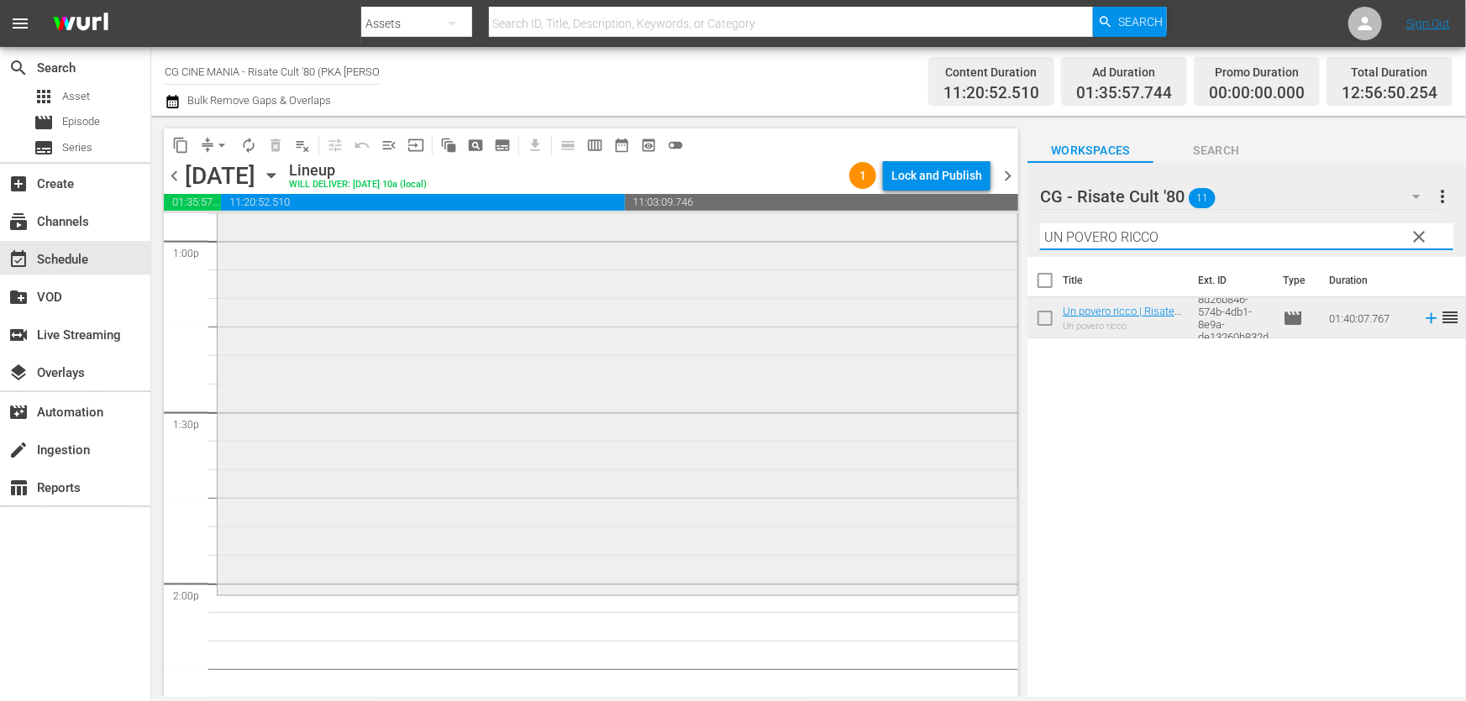
drag, startPoint x: 1188, startPoint y: 243, endPoint x: 498, endPoint y: 344, distance: 697.1
click at [505, 344] on div "content_copy compress arrow_drop_down autorenew_outlined delete_forever_outline…" at bounding box center [808, 406] width 1315 height 581
paste input "Fracchia contro Dracula"
click at [1422, 323] on icon at bounding box center [1431, 318] width 18 height 18
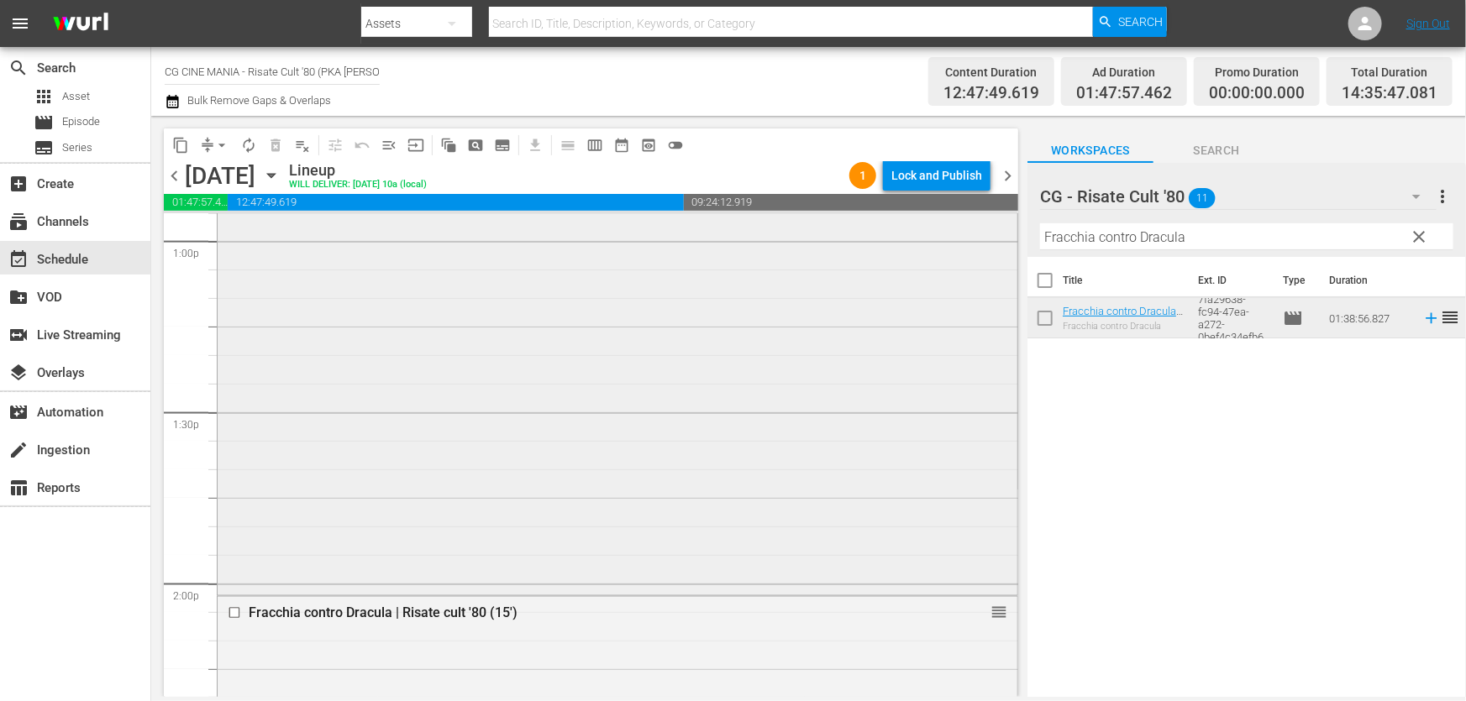
drag, startPoint x: 1208, startPoint y: 242, endPoint x: 530, endPoint y: 333, distance: 683.9
click at [530, 333] on div "content_copy compress arrow_drop_down autorenew_outlined delete_forever_outline…" at bounding box center [808, 406] width 1315 height 581
paste input "Il volatore di aquiloni"
drag, startPoint x: 1417, startPoint y: 322, endPoint x: 1371, endPoint y: 329, distance: 46.8
click at [1422, 322] on icon at bounding box center [1431, 318] width 18 height 18
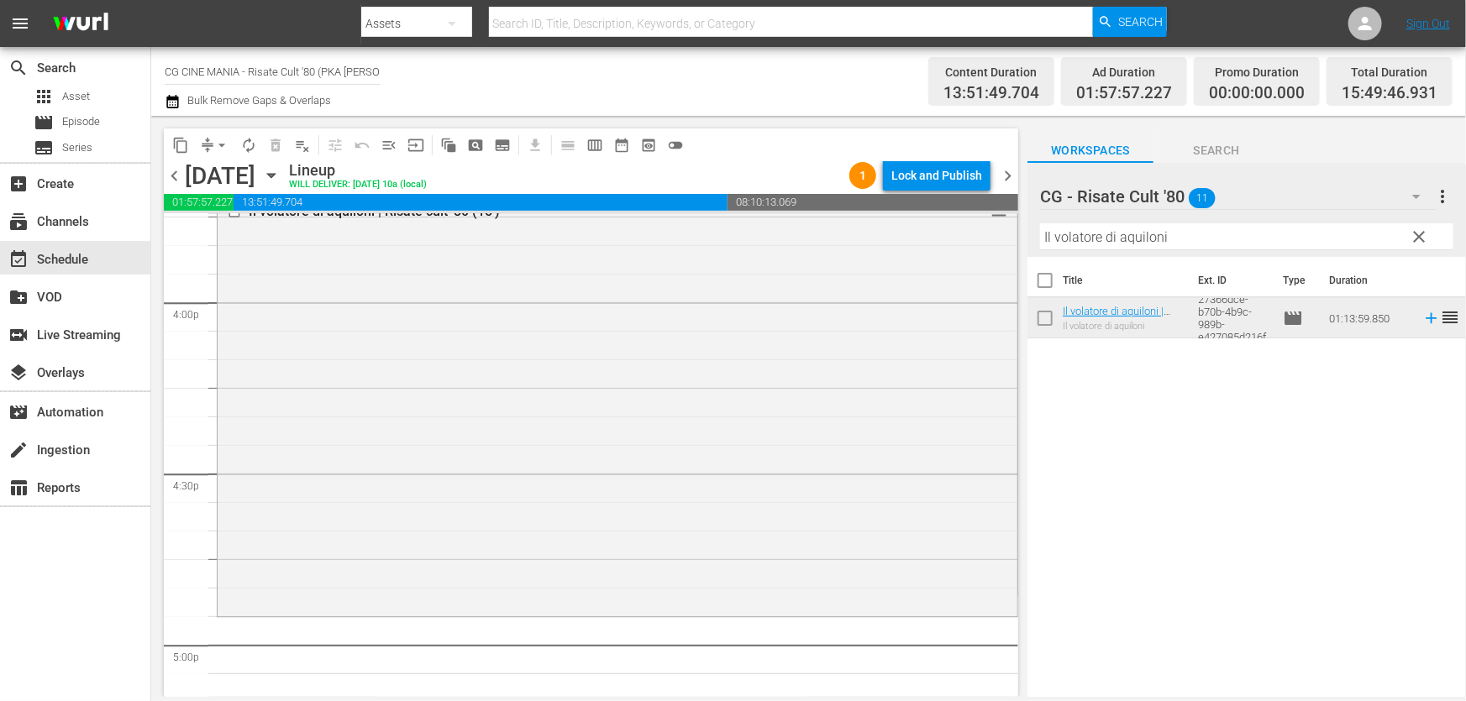
scroll to position [5574, 0]
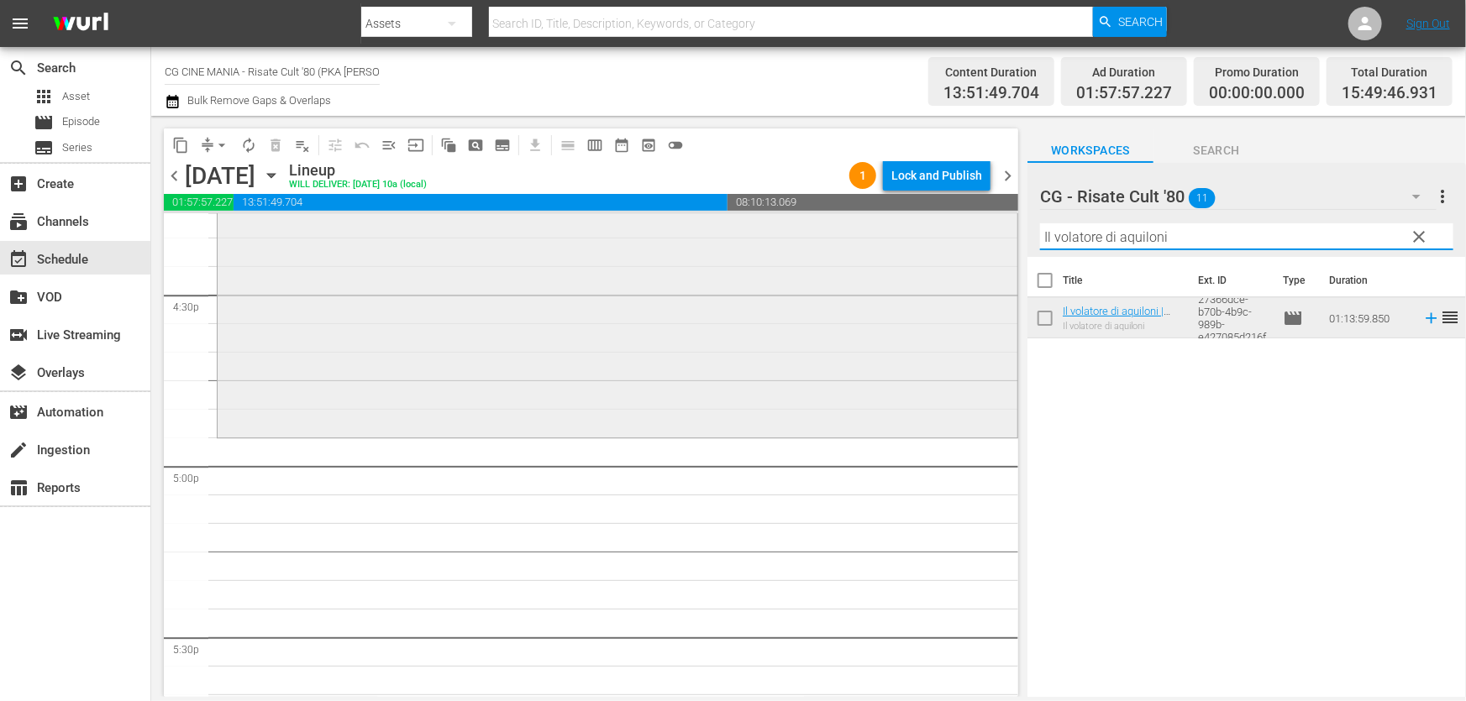
drag, startPoint x: 982, startPoint y: 268, endPoint x: 732, endPoint y: 375, distance: 271.7
click at [637, 349] on div "content_copy compress arrow_drop_down autorenew_outlined delete_forever_outline…" at bounding box center [808, 406] width 1315 height 581
paste input "È arrivato mio fratello"
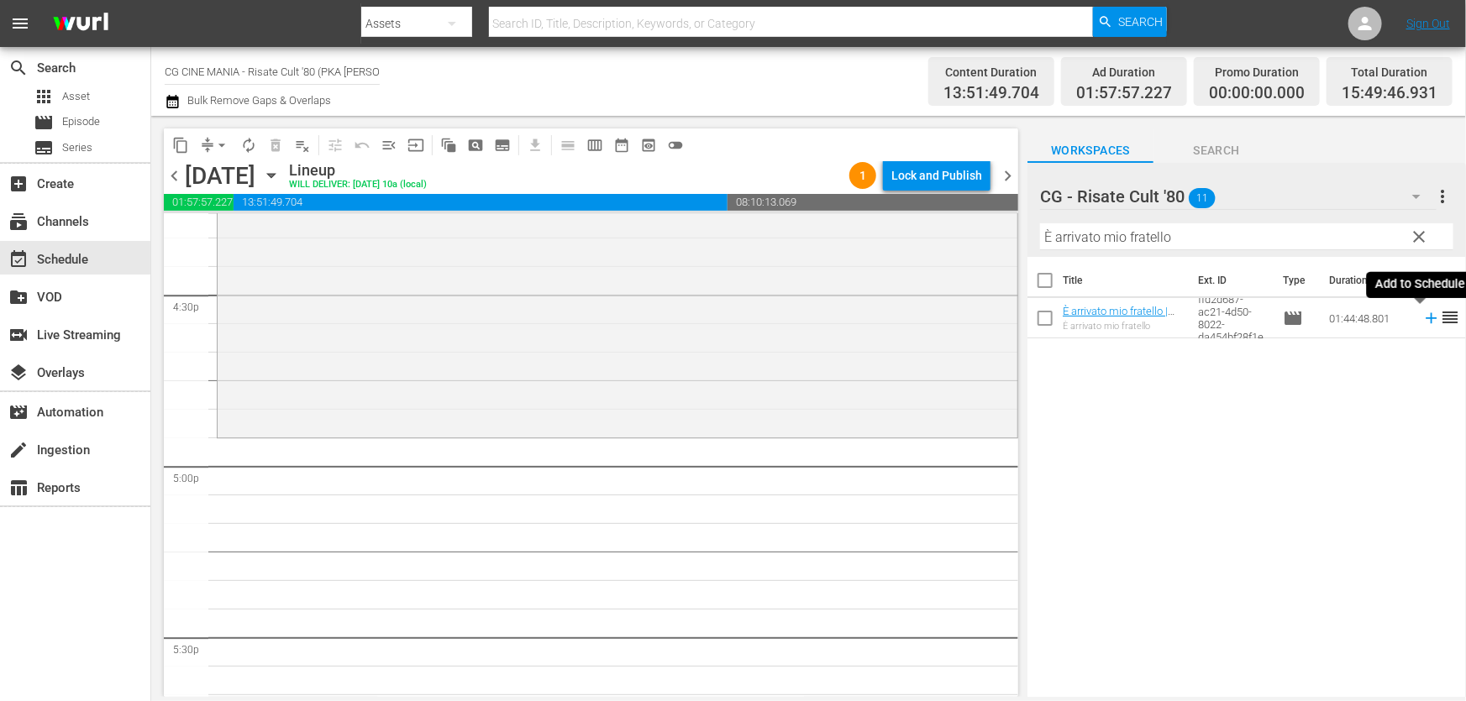
click at [1422, 321] on icon at bounding box center [1431, 318] width 18 height 18
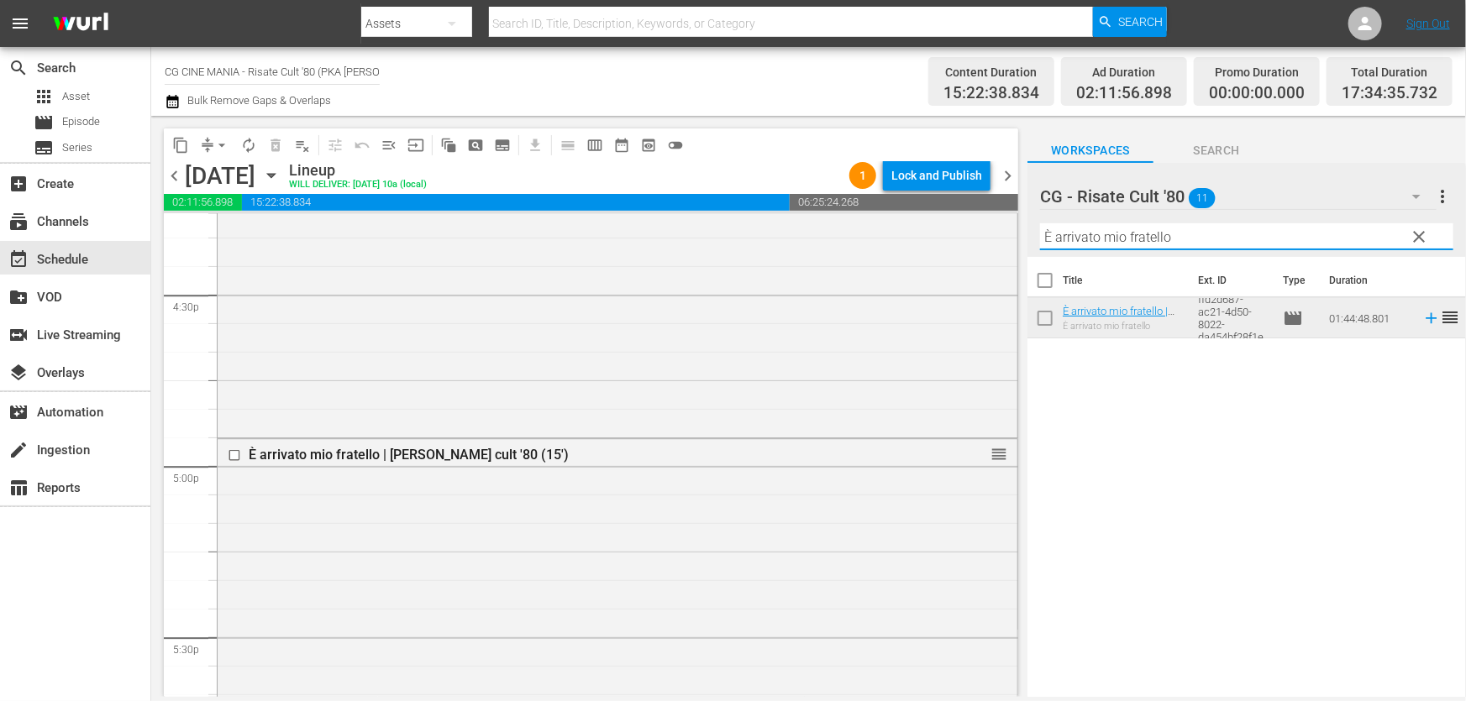
drag, startPoint x: 1231, startPoint y: 228, endPoint x: 205, endPoint y: 378, distance: 1037.3
click at [239, 375] on div "content_copy compress arrow_drop_down autorenew_outlined delete_forever_outline…" at bounding box center [808, 406] width 1315 height 581
paste input "QUESTO E QUELLO"
click at [1422, 313] on icon at bounding box center [1431, 318] width 18 height 18
drag, startPoint x: 1189, startPoint y: 239, endPoint x: 714, endPoint y: 375, distance: 494.3
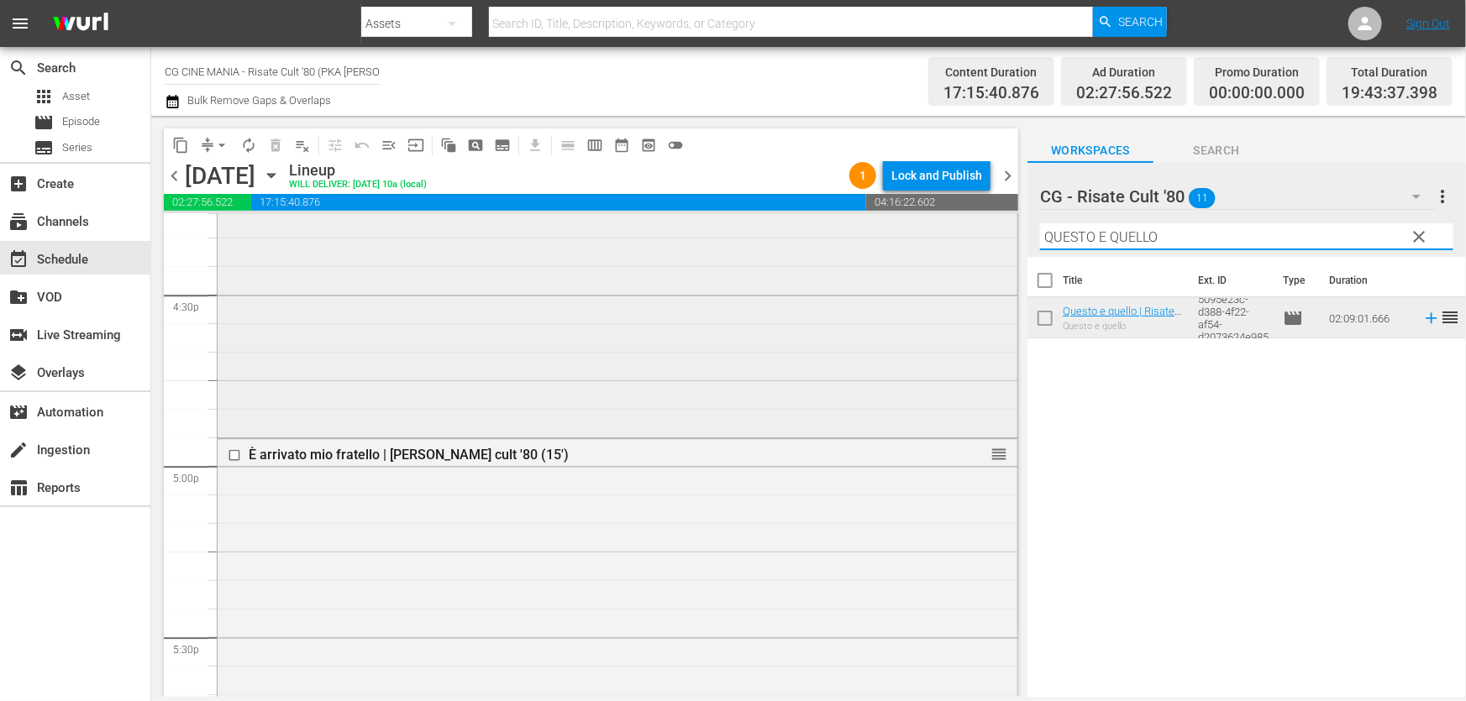
click at [696, 354] on div "content_copy compress arrow_drop_down autorenew_outlined delete_forever_outline…" at bounding box center [808, 406] width 1315 height 581
paste input "Fratelli d’Italia"
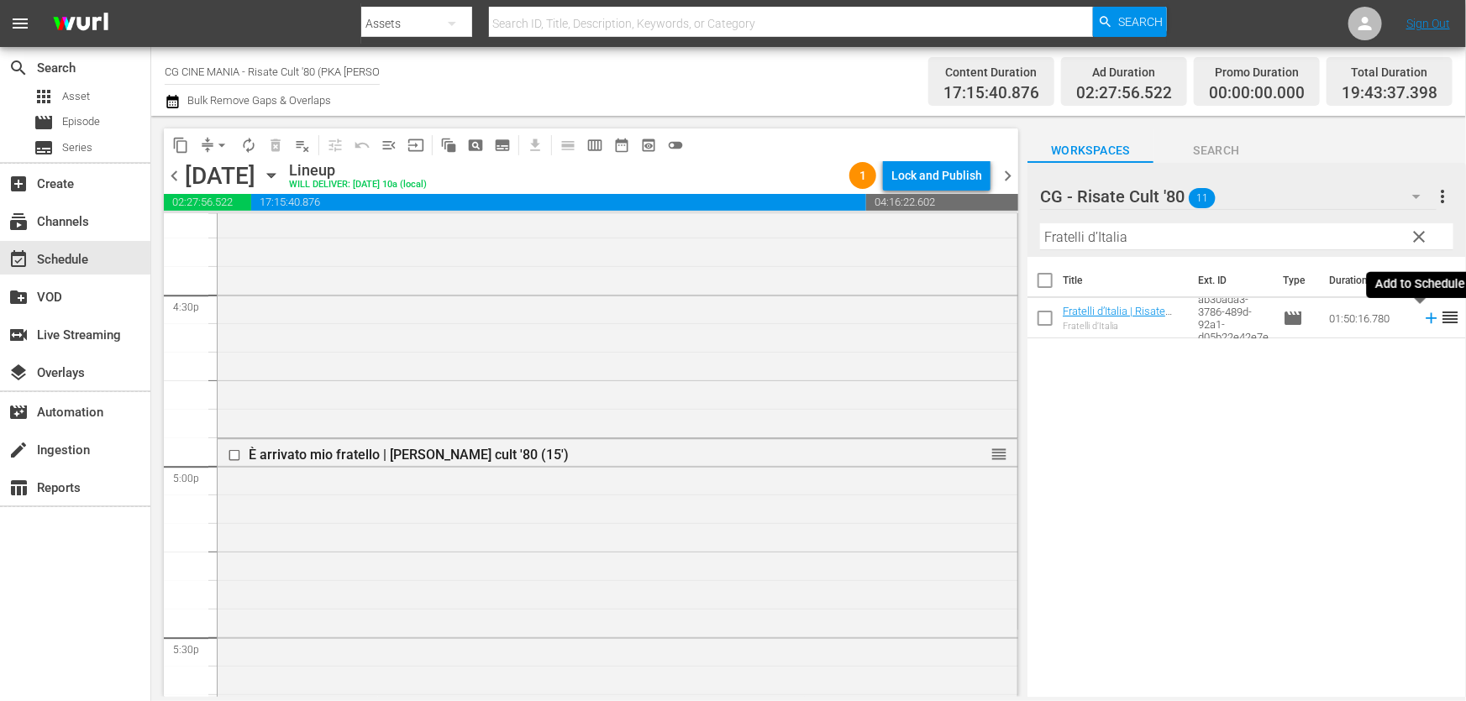
click at [1422, 320] on icon at bounding box center [1431, 318] width 18 height 18
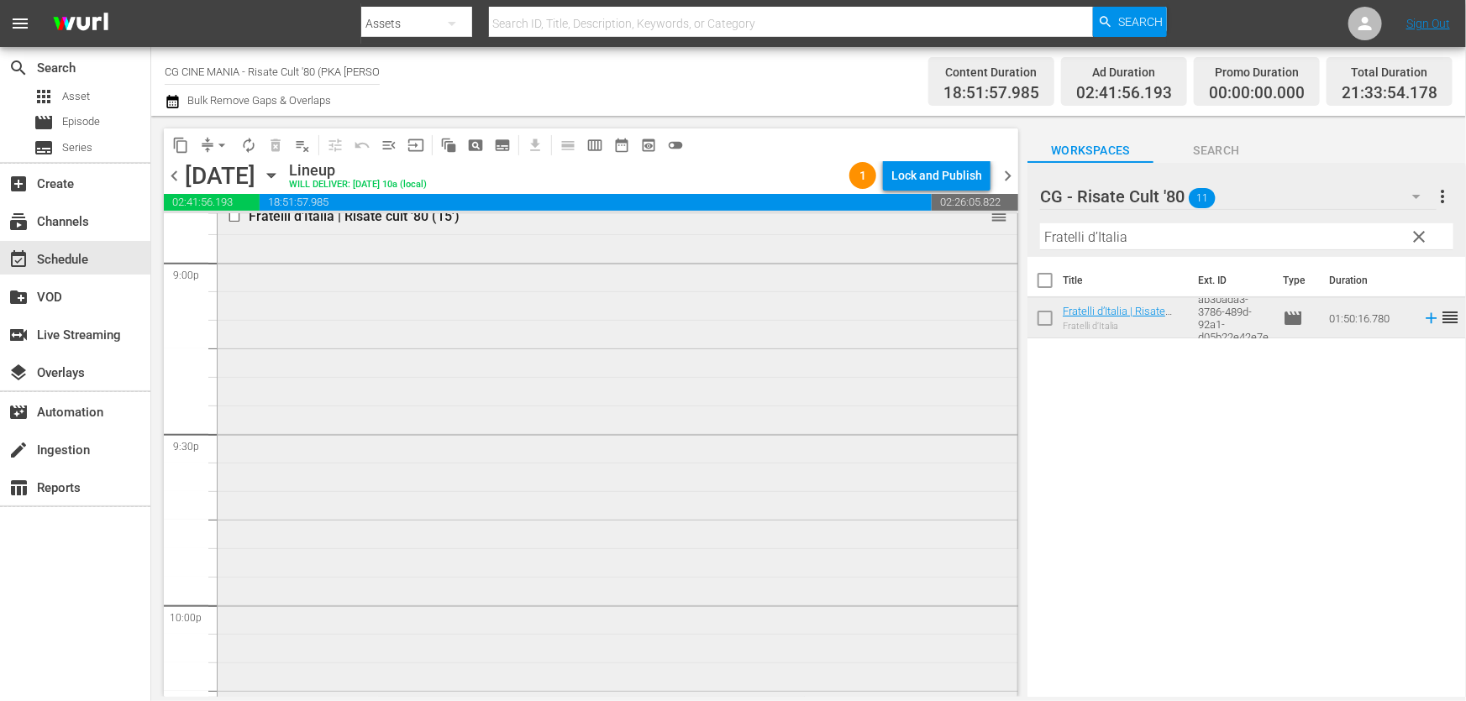
scroll to position [7331, 0]
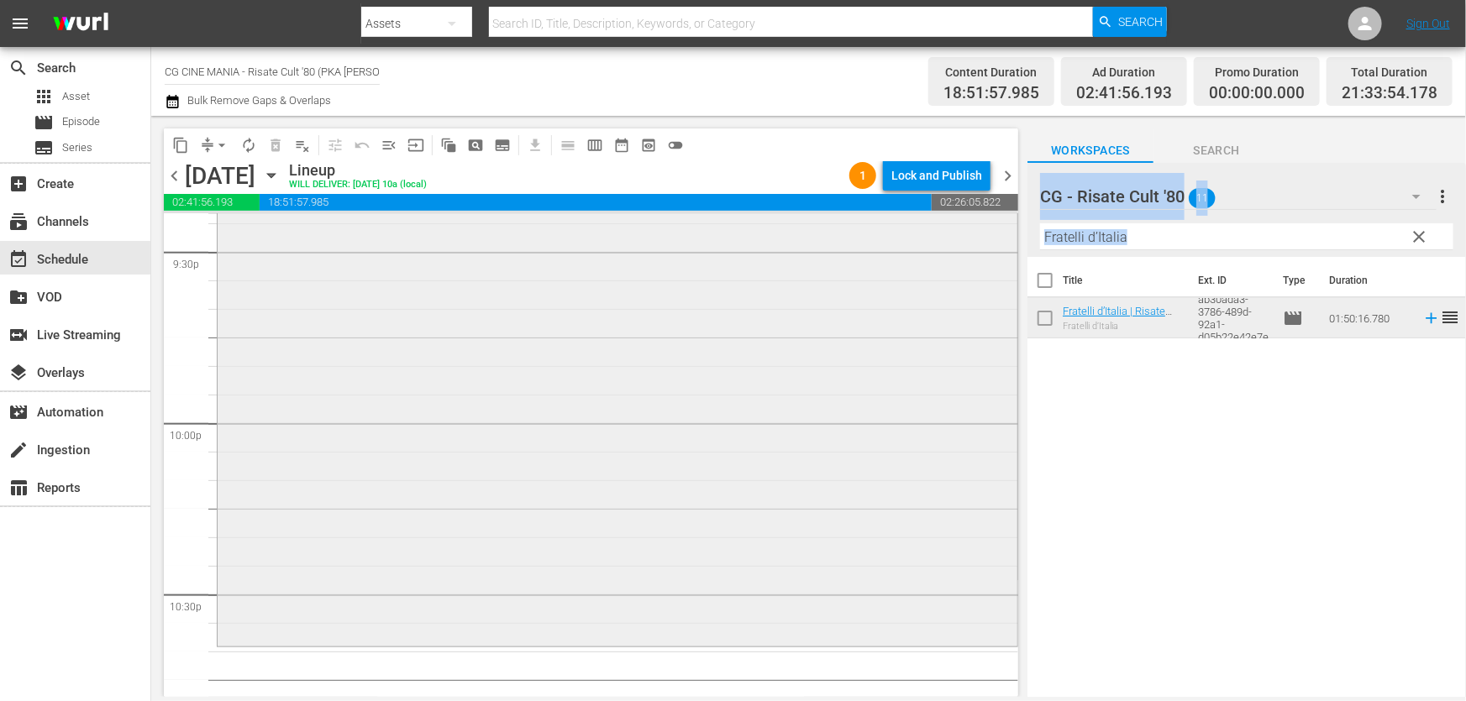
drag, startPoint x: 1226, startPoint y: 250, endPoint x: 635, endPoint y: 372, distance: 603.8
click at [638, 371] on div "content_copy compress arrow_drop_down autorenew_outlined delete_forever_outline…" at bounding box center [808, 406] width 1315 height 581
click at [1159, 241] on input "Fratelli d’Italia" at bounding box center [1246, 236] width 413 height 27
click at [1160, 241] on input "Fratelli d’Italia" at bounding box center [1246, 236] width 413 height 27
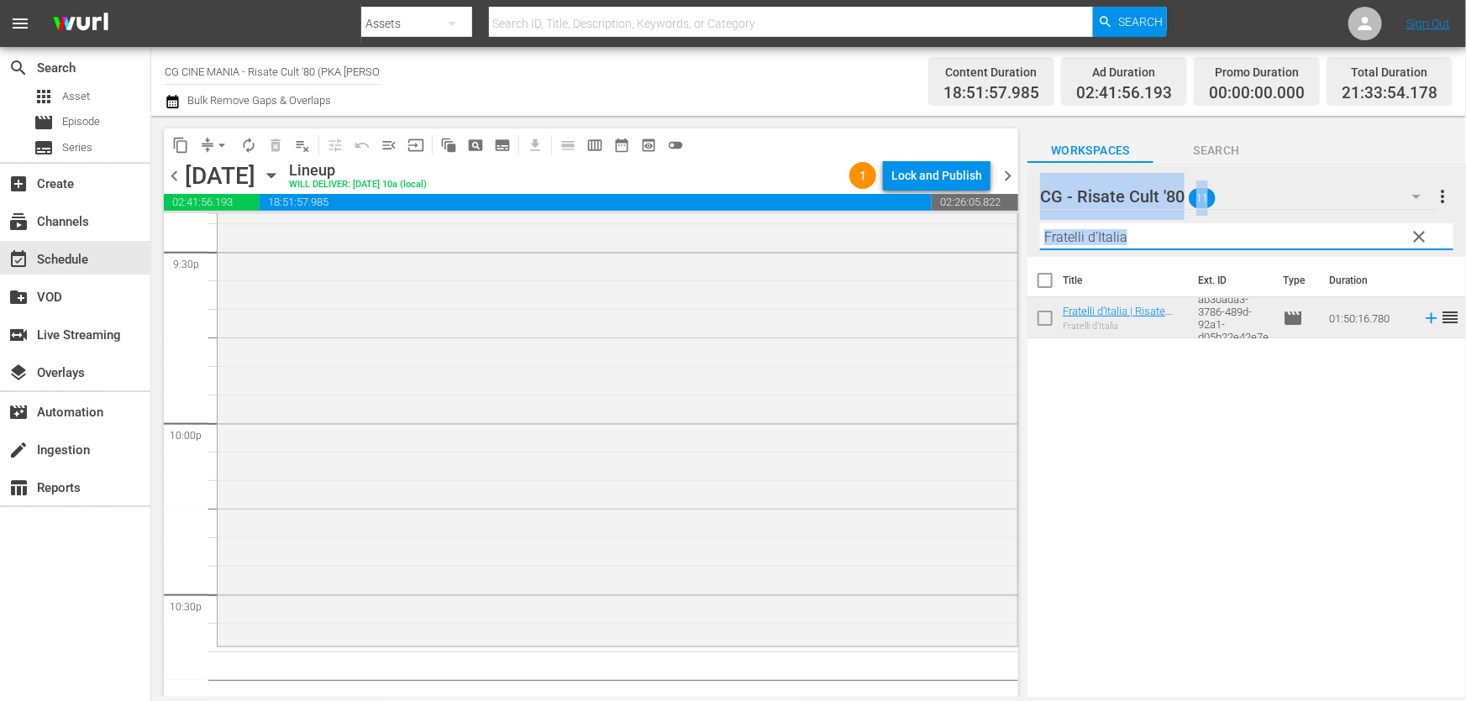
click at [1150, 235] on input "Fratelli d’Italia" at bounding box center [1246, 236] width 413 height 27
click at [1117, 239] on input "Fratelli d’Italia" at bounding box center [1246, 236] width 413 height 27
paste input "L'estate sta finendo"
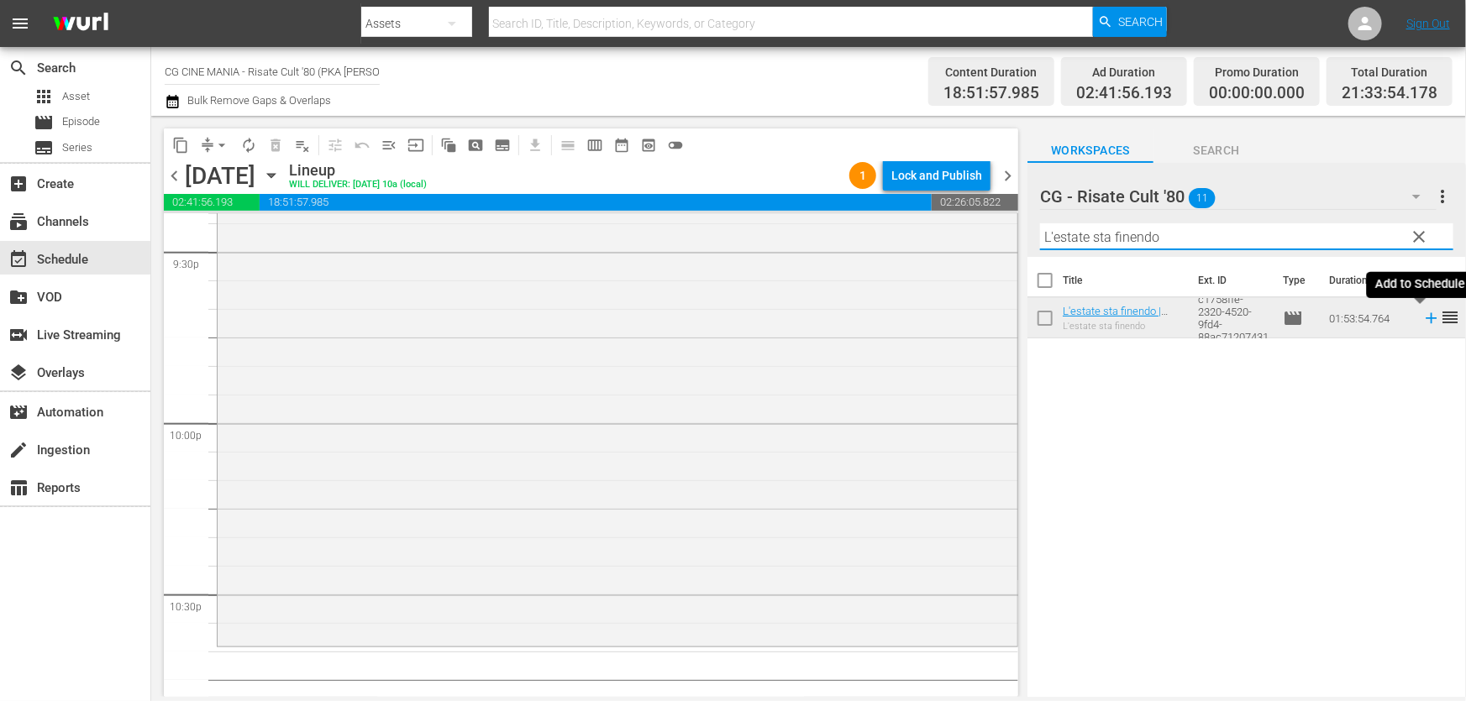
type input "L'estate sta finendo"
click at [1422, 320] on icon at bounding box center [1431, 318] width 18 height 18
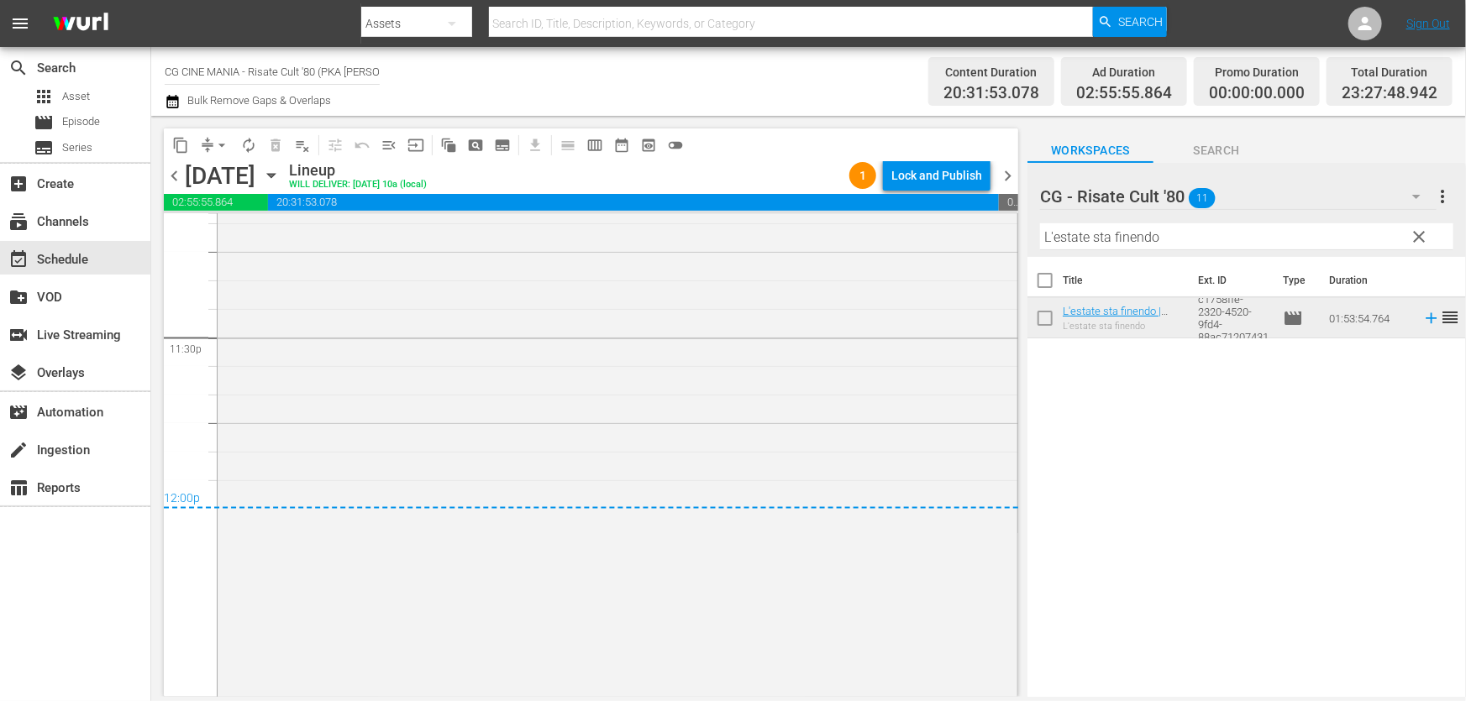
scroll to position [0, 0]
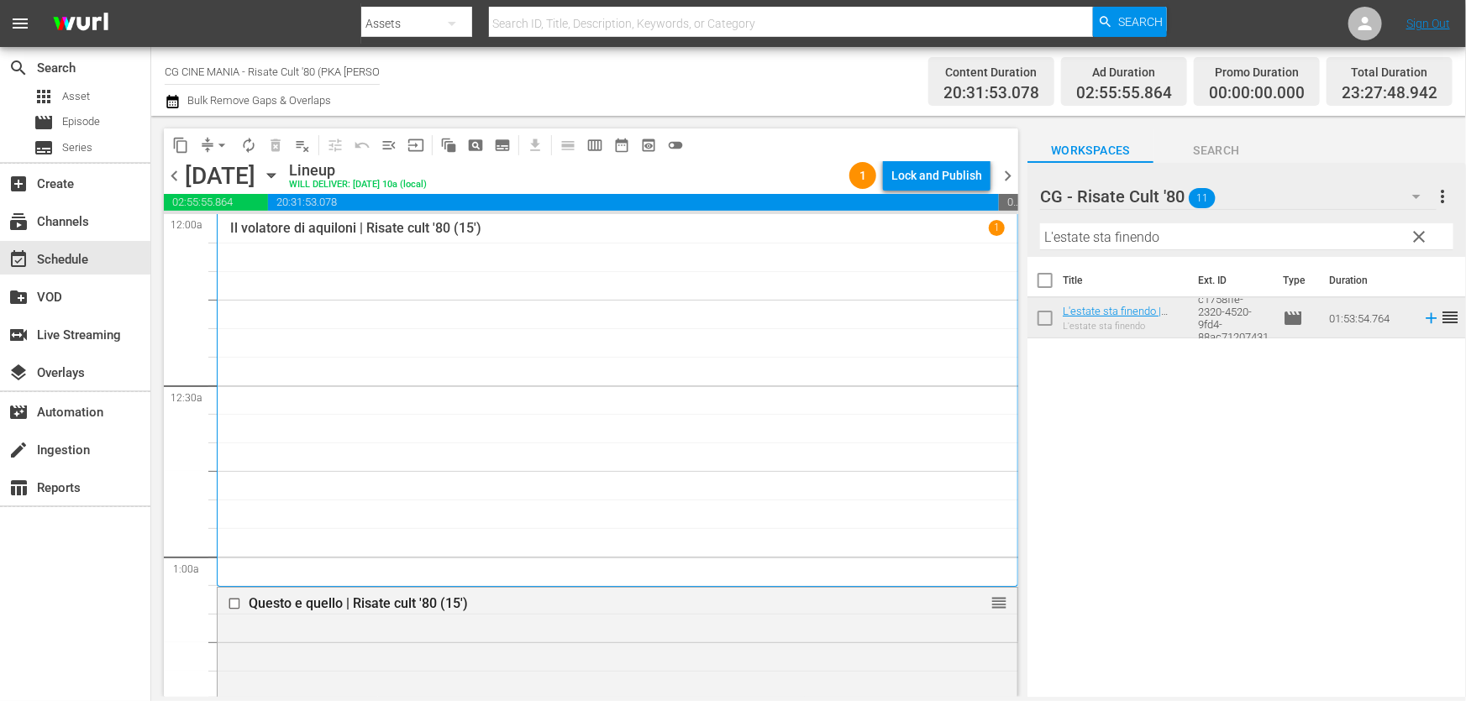
click at [192, 109] on div "Bulk Remove Gaps & Overlaps" at bounding box center [248, 102] width 166 height 20
click at [185, 104] on span "Bulk Remove Gaps & Overlaps" at bounding box center [258, 100] width 146 height 13
click at [176, 100] on icon "button" at bounding box center [173, 102] width 16 height 20
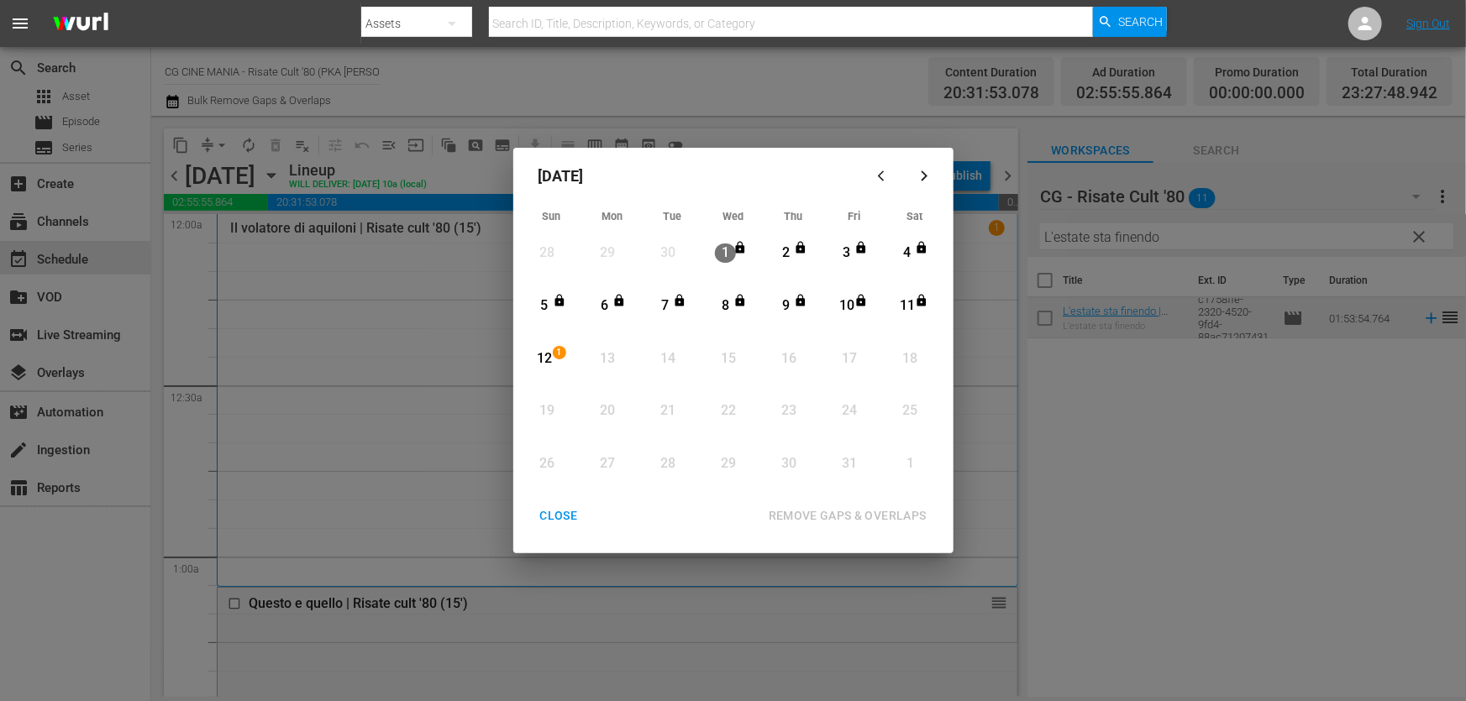
click at [540, 354] on div "12" at bounding box center [544, 358] width 21 height 19
click at [855, 512] on div "REMOVE GAPS & OVERLAPS" at bounding box center [847, 516] width 185 height 21
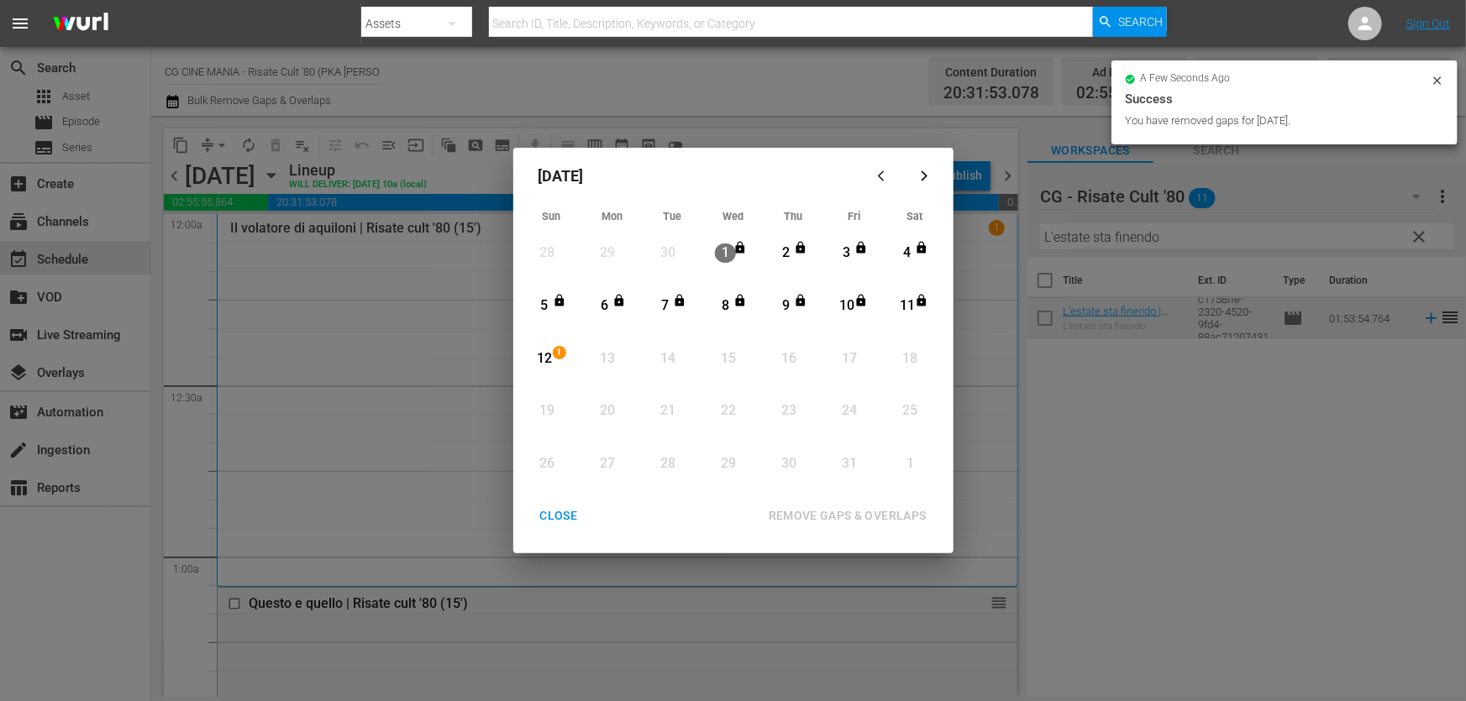
click at [569, 517] on div "CLOSE" at bounding box center [559, 516] width 65 height 21
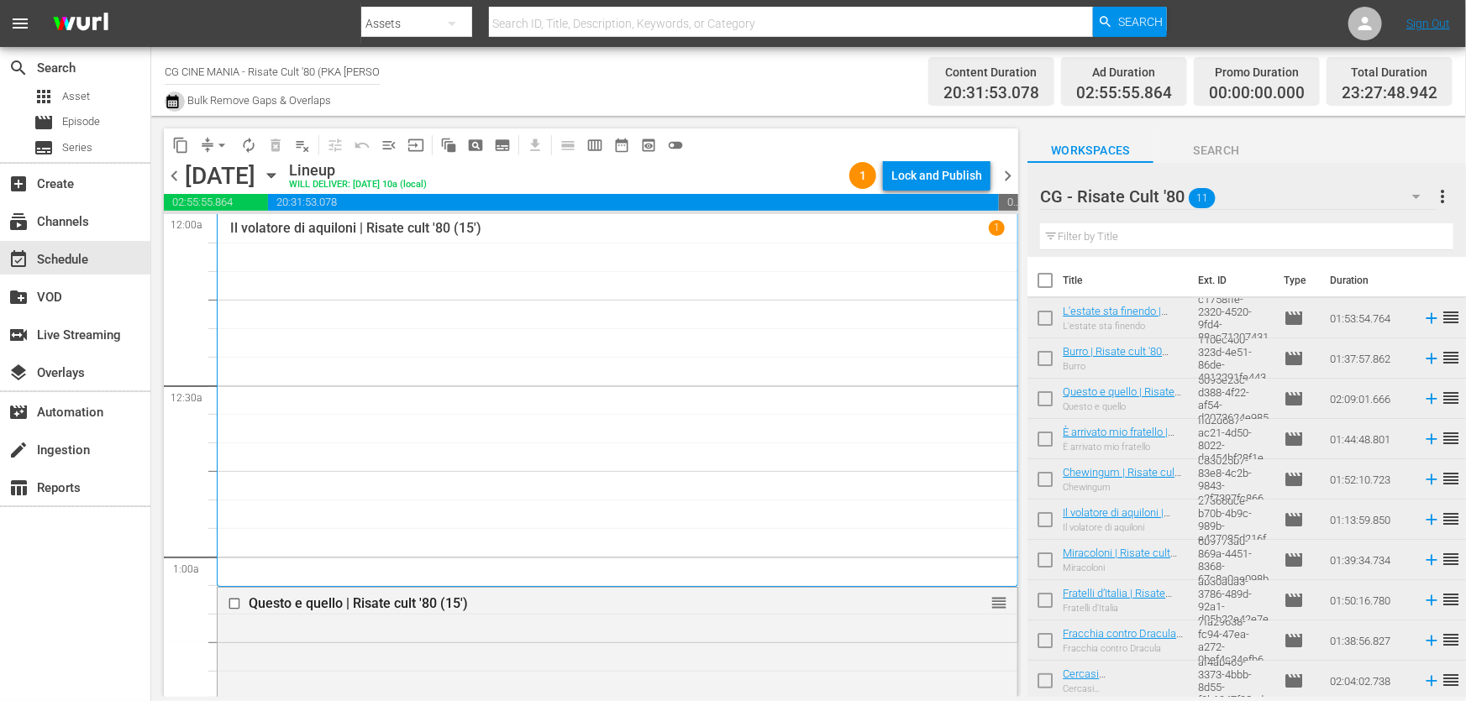
click at [168, 98] on icon "button" at bounding box center [172, 101] width 12 height 13
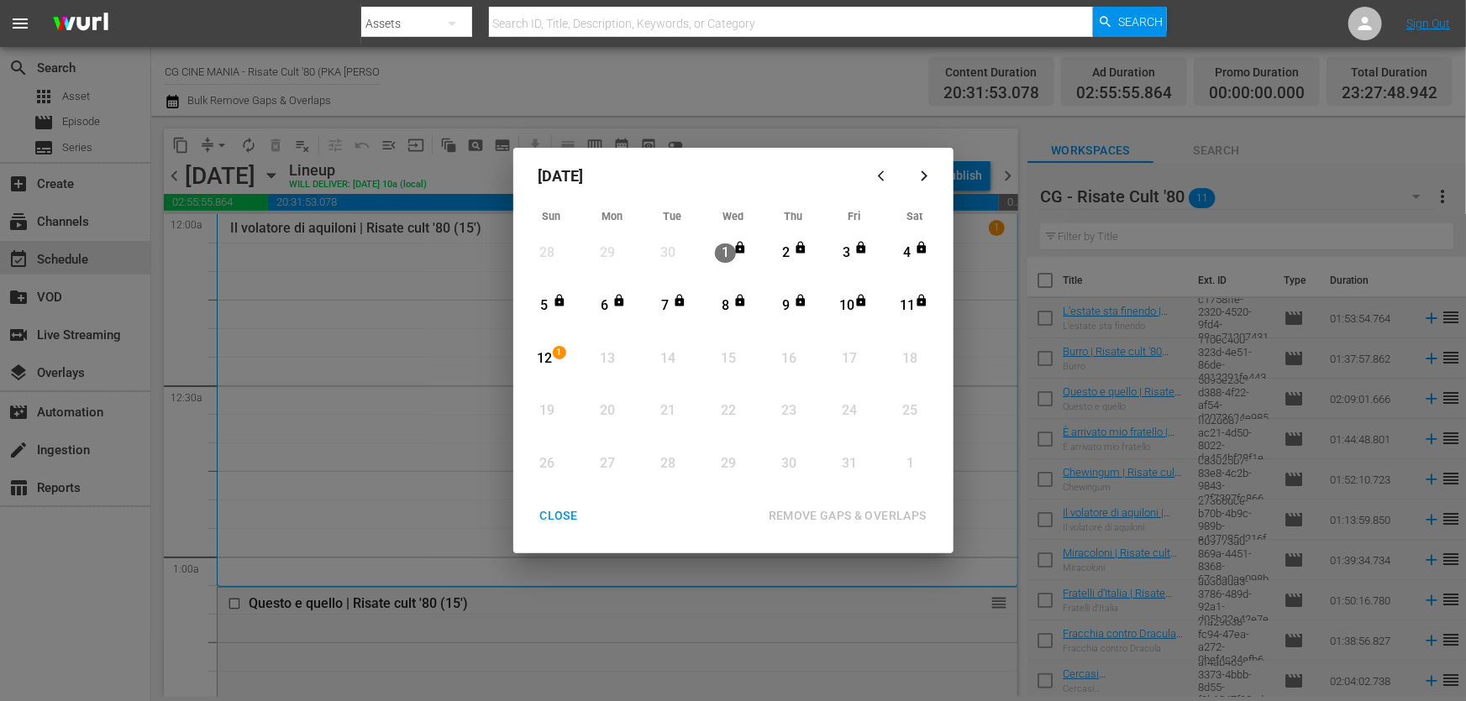
click at [550, 342] on div "12" at bounding box center [544, 359] width 21 height 46
click at [870, 507] on div "REMOVE GAPS & OVERLAPS" at bounding box center [847, 516] width 185 height 21
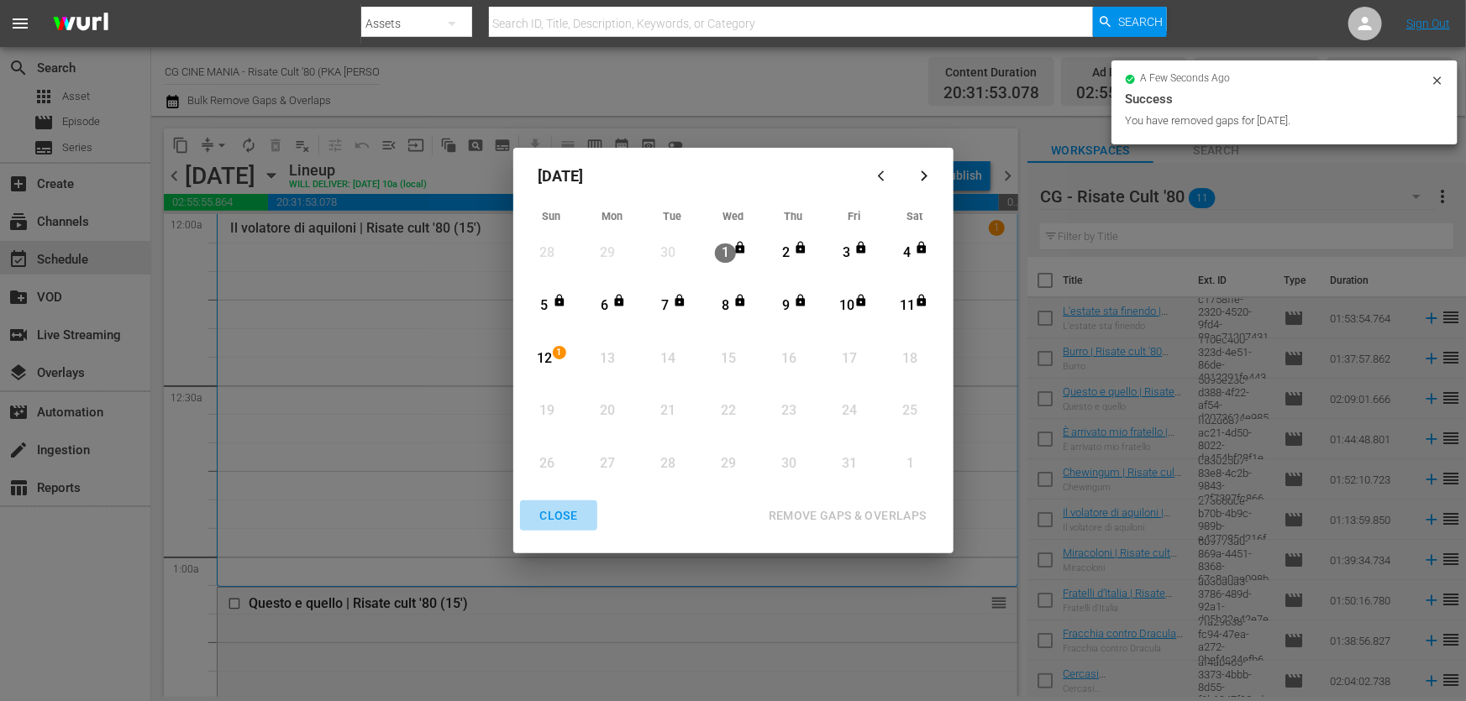
click at [562, 519] on div "CLOSE" at bounding box center [559, 516] width 65 height 21
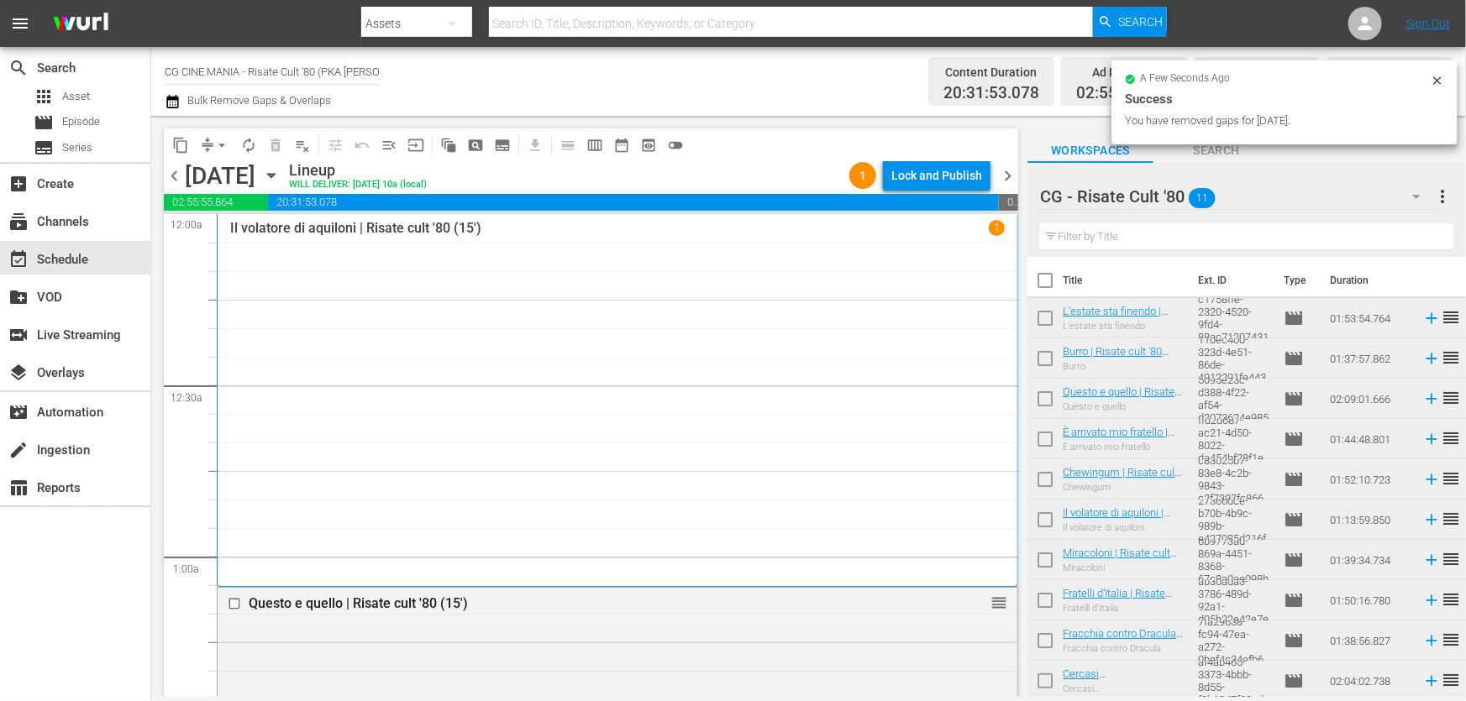
click at [932, 180] on div "Lock and Publish" at bounding box center [936, 175] width 91 height 30
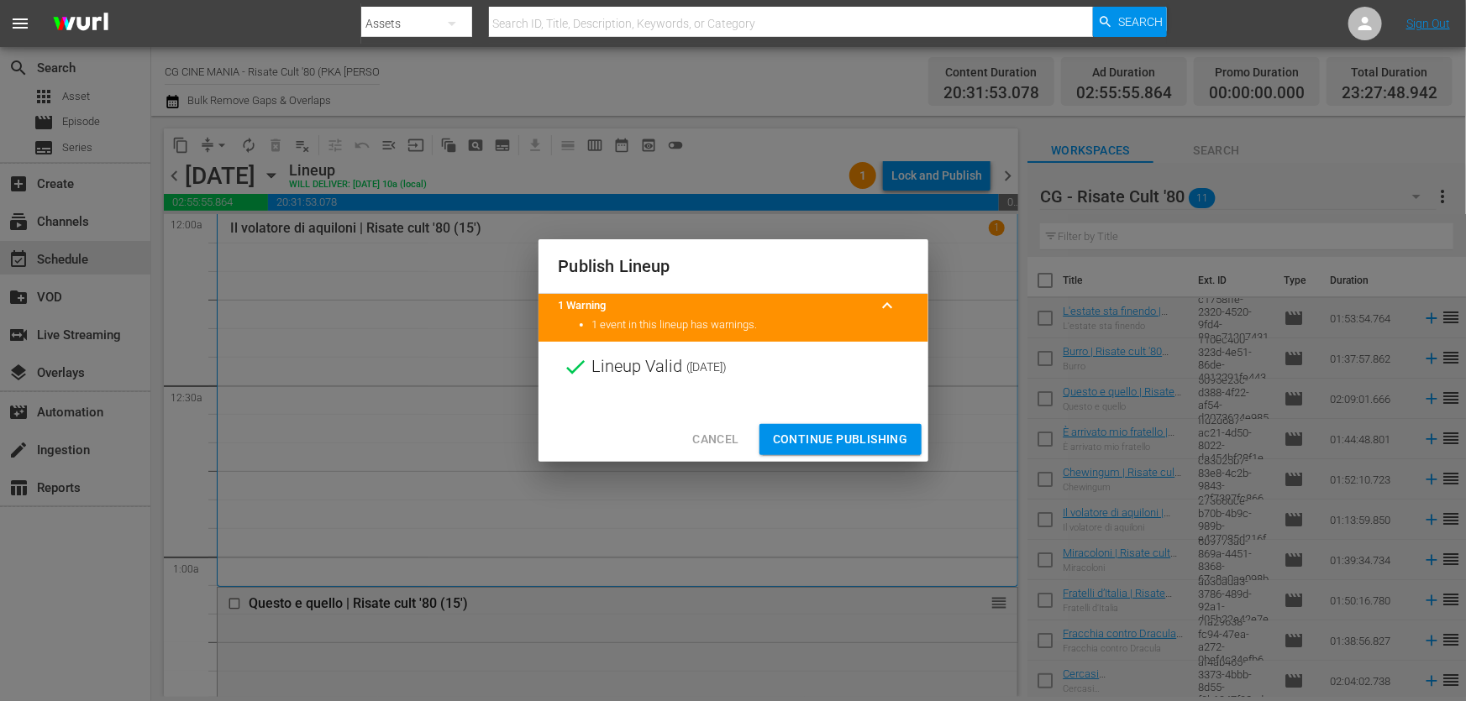
click at [850, 428] on button "Continue Publishing" at bounding box center [840, 439] width 162 height 31
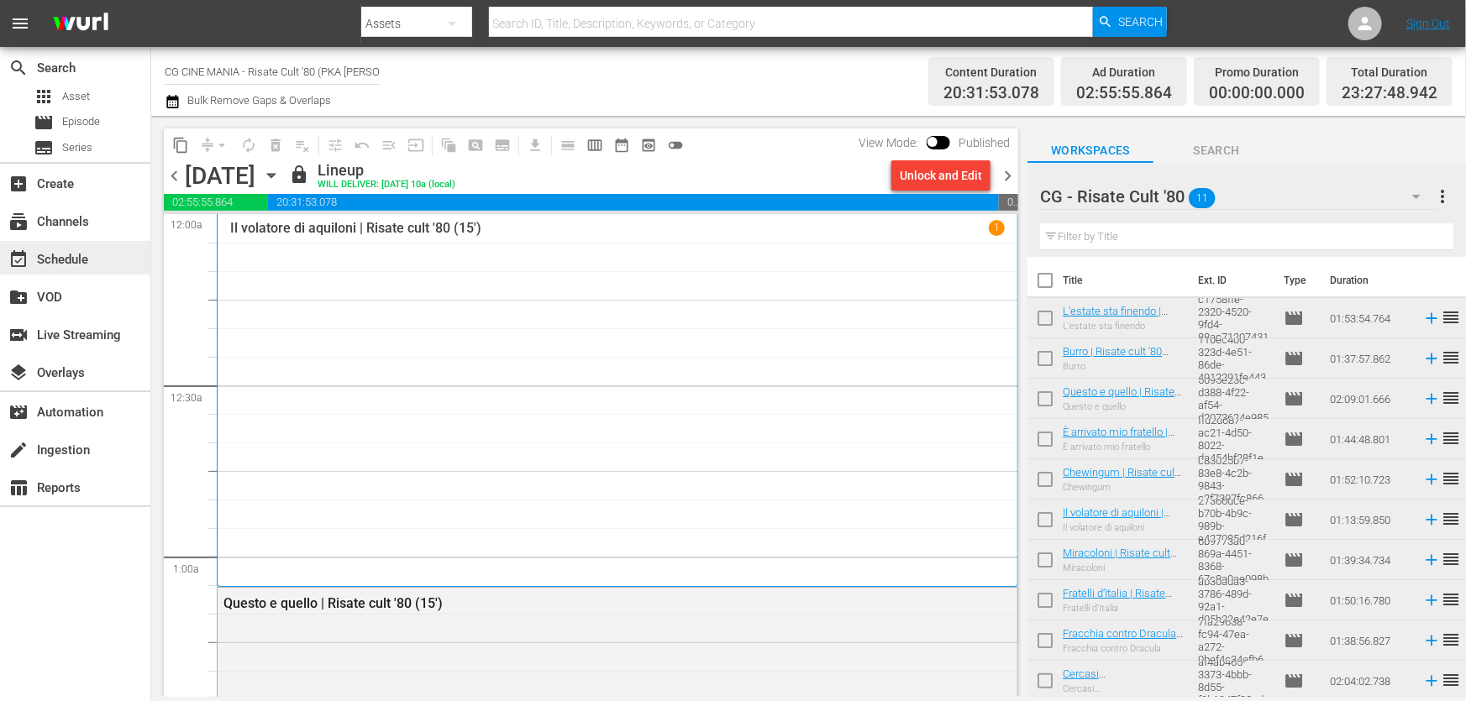
click at [66, 265] on div "event_available Schedule" at bounding box center [47, 256] width 94 height 15
click at [72, 232] on div "subscriptions Channels" at bounding box center [75, 220] width 150 height 34
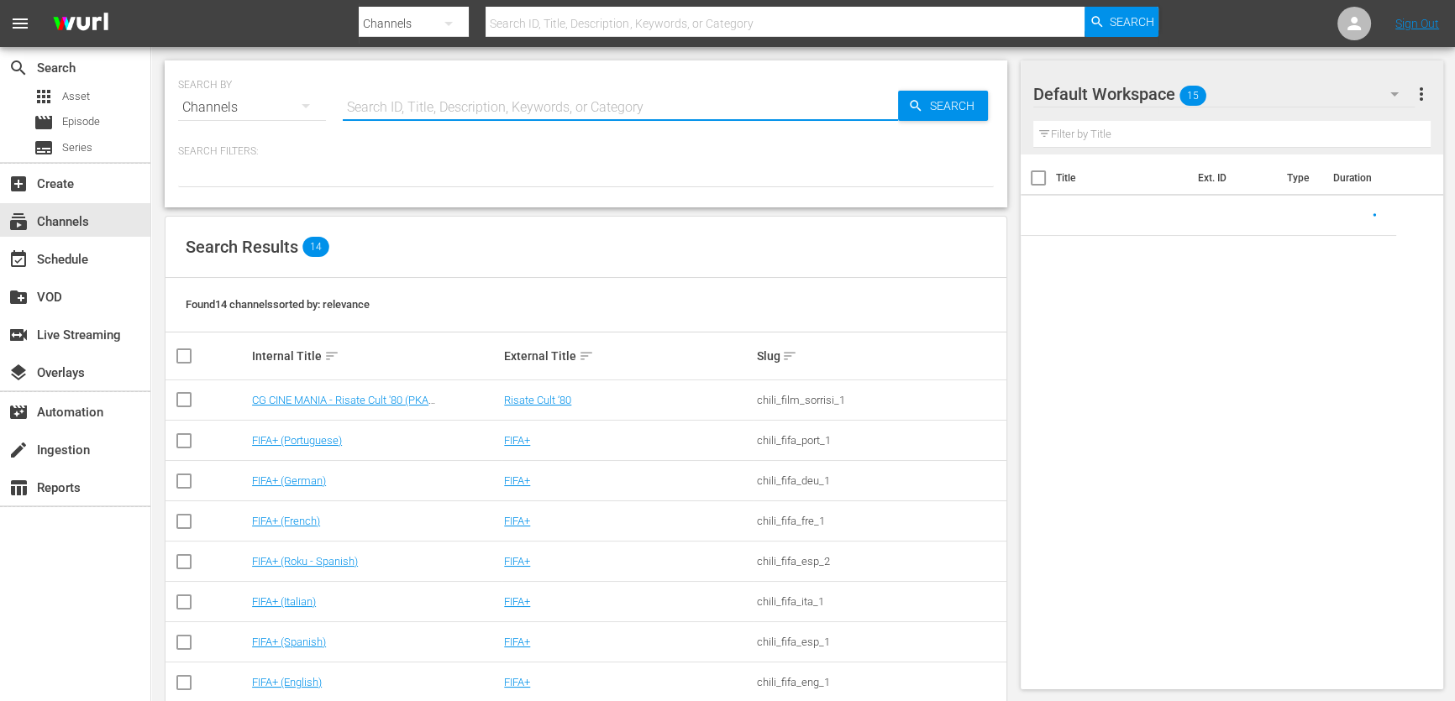
click at [411, 104] on input "text" at bounding box center [620, 107] width 555 height 40
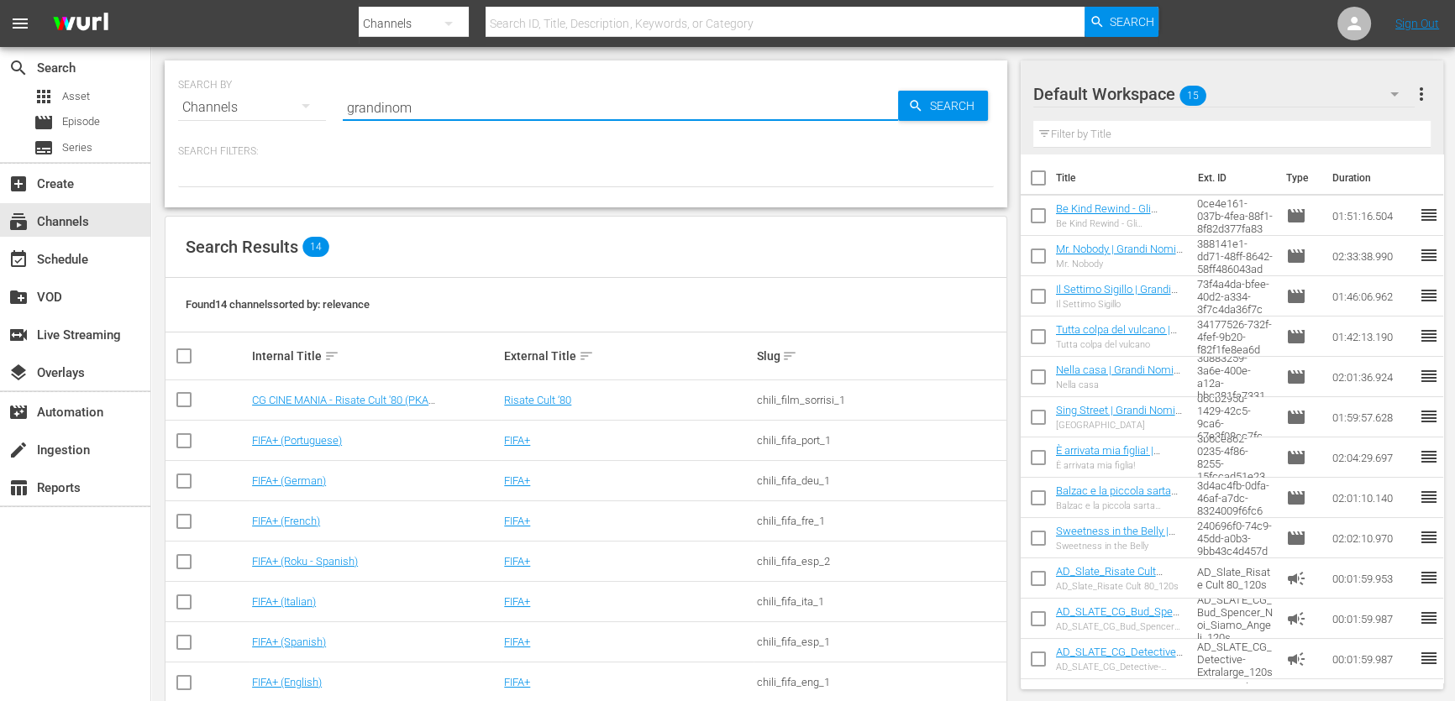
type input "grandinomi"
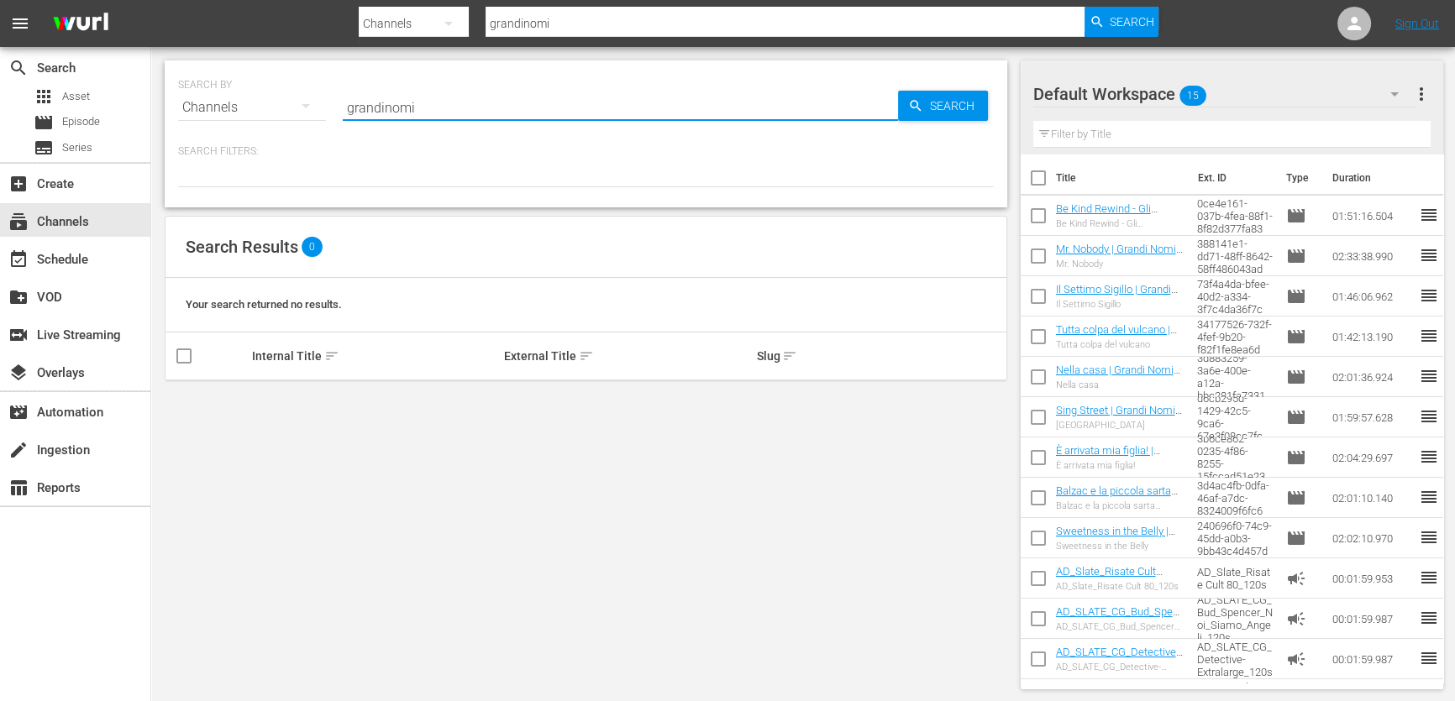
click at [378, 108] on input "grandinomi" at bounding box center [620, 107] width 555 height 40
type input "grandi nomi"
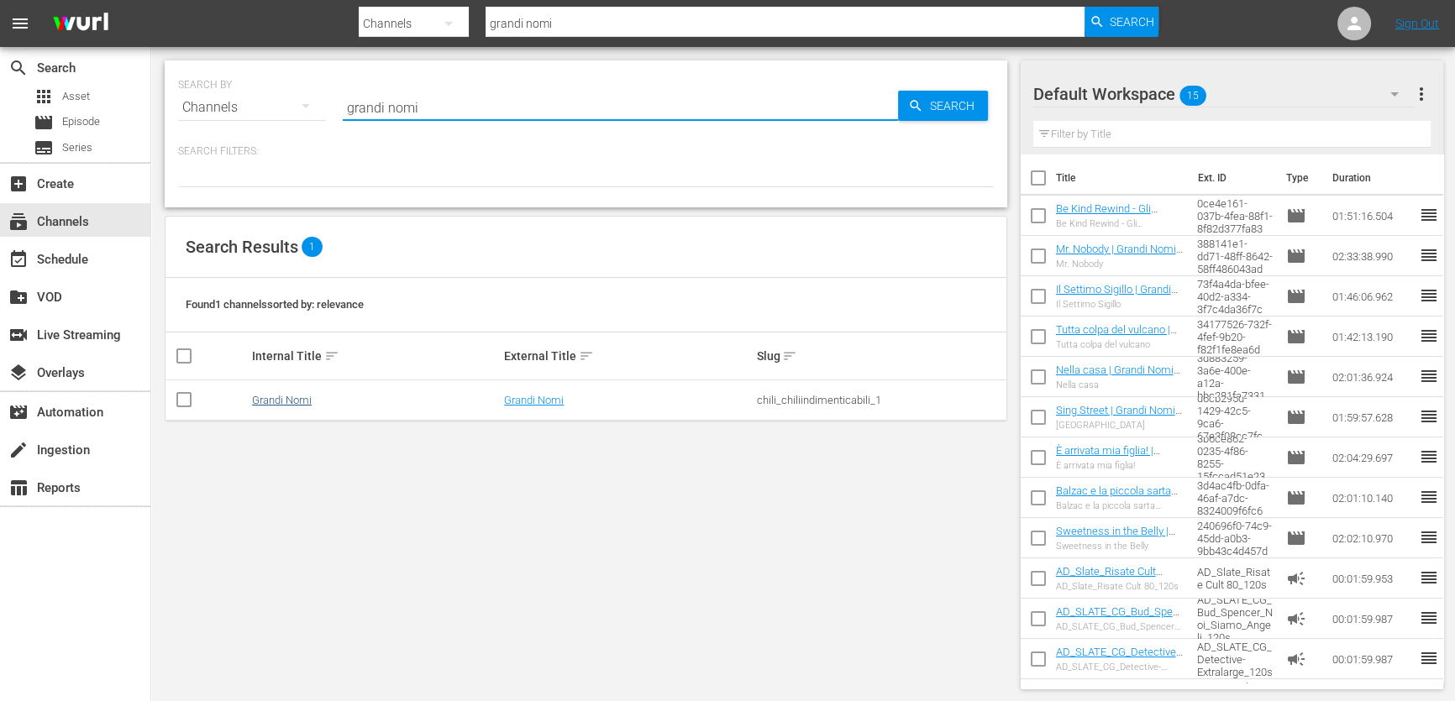
type input "grandi nomi"
click at [299, 400] on link "Grandi Nomi" at bounding box center [282, 400] width 60 height 13
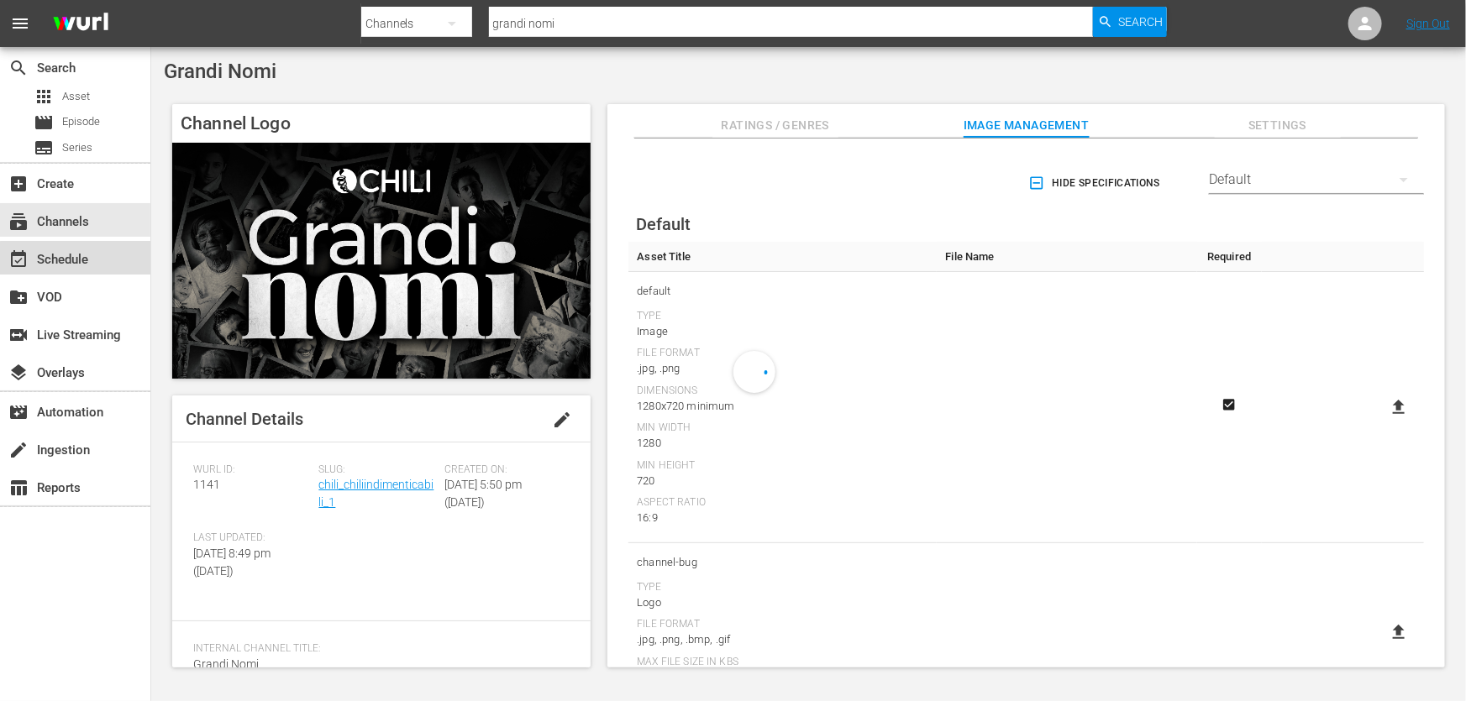
click at [100, 268] on div "event_available Schedule" at bounding box center [75, 258] width 150 height 34
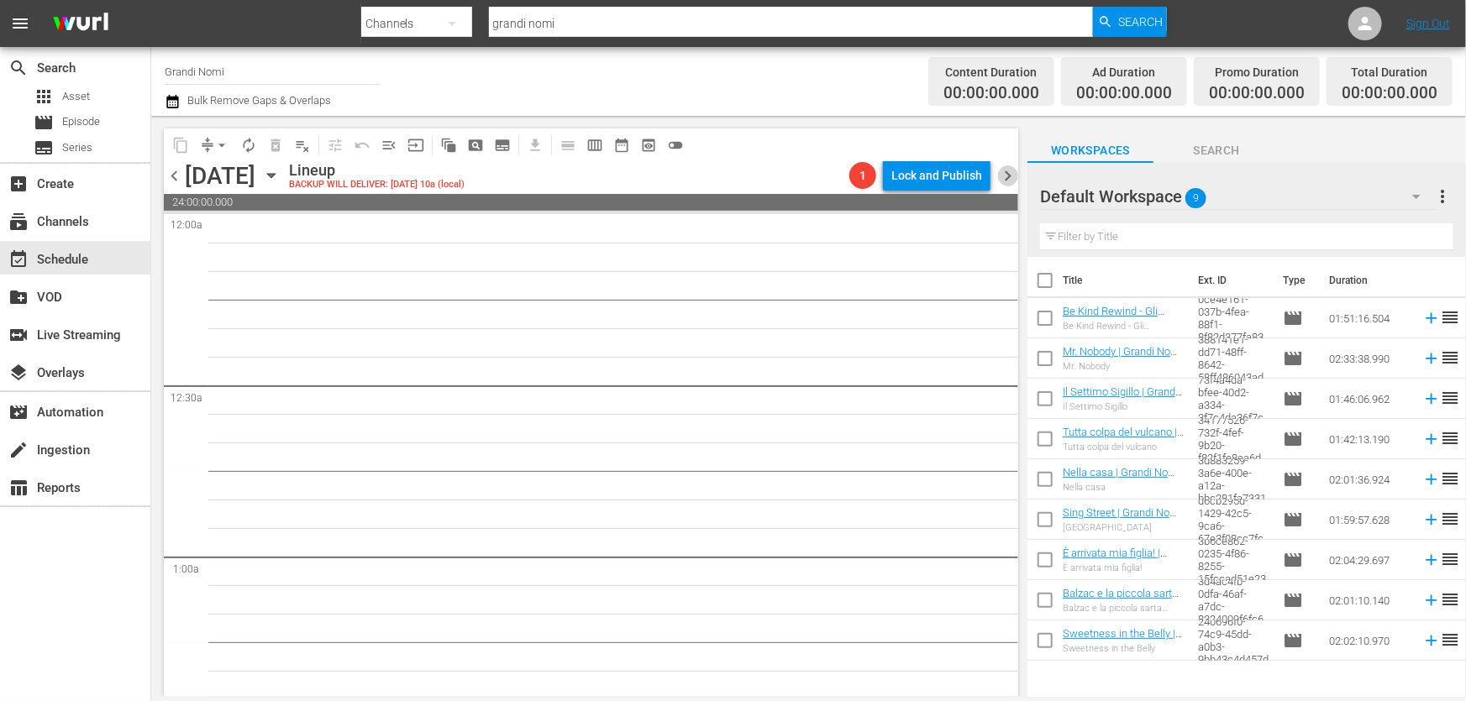
click at [1009, 176] on span "chevron_right" at bounding box center [1007, 175] width 21 height 21
click at [176, 174] on span "chevron_left" at bounding box center [174, 175] width 21 height 21
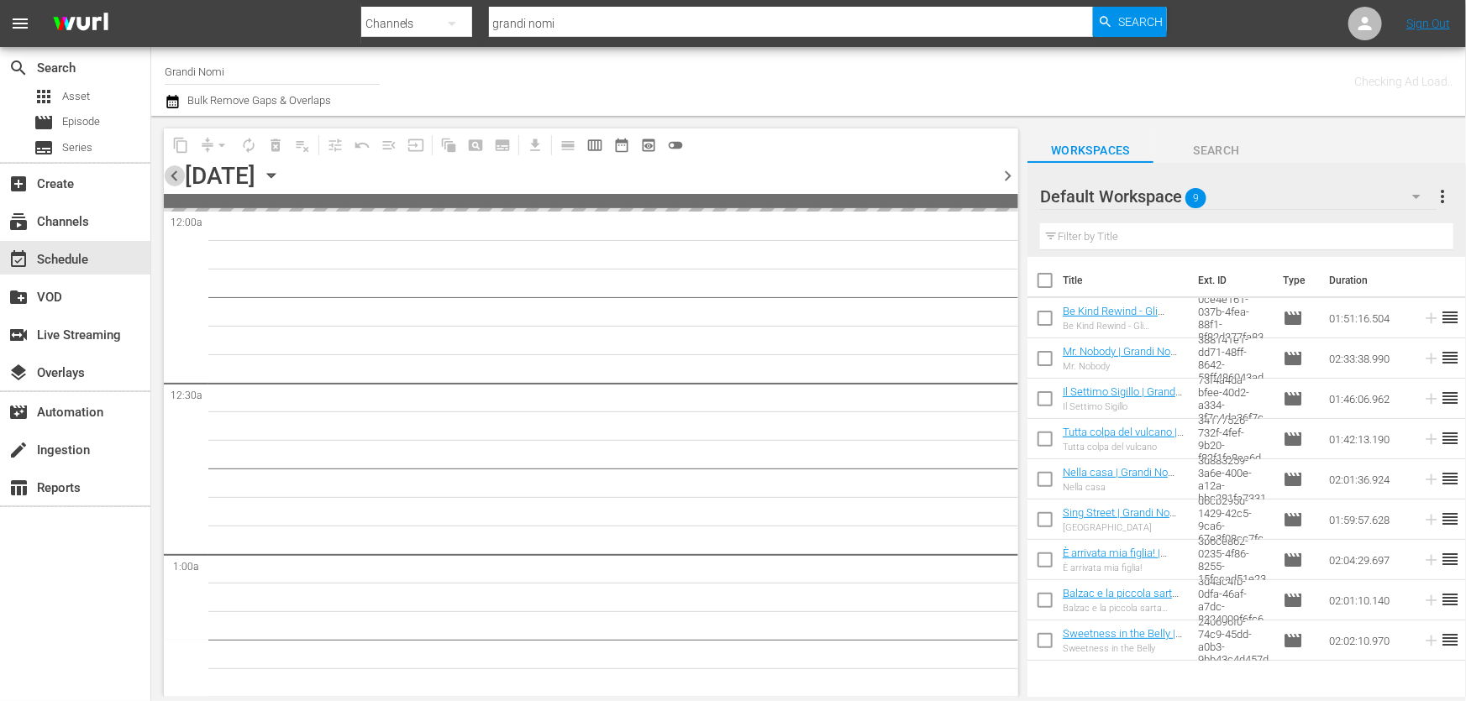
click at [176, 174] on span "chevron_left" at bounding box center [174, 175] width 21 height 21
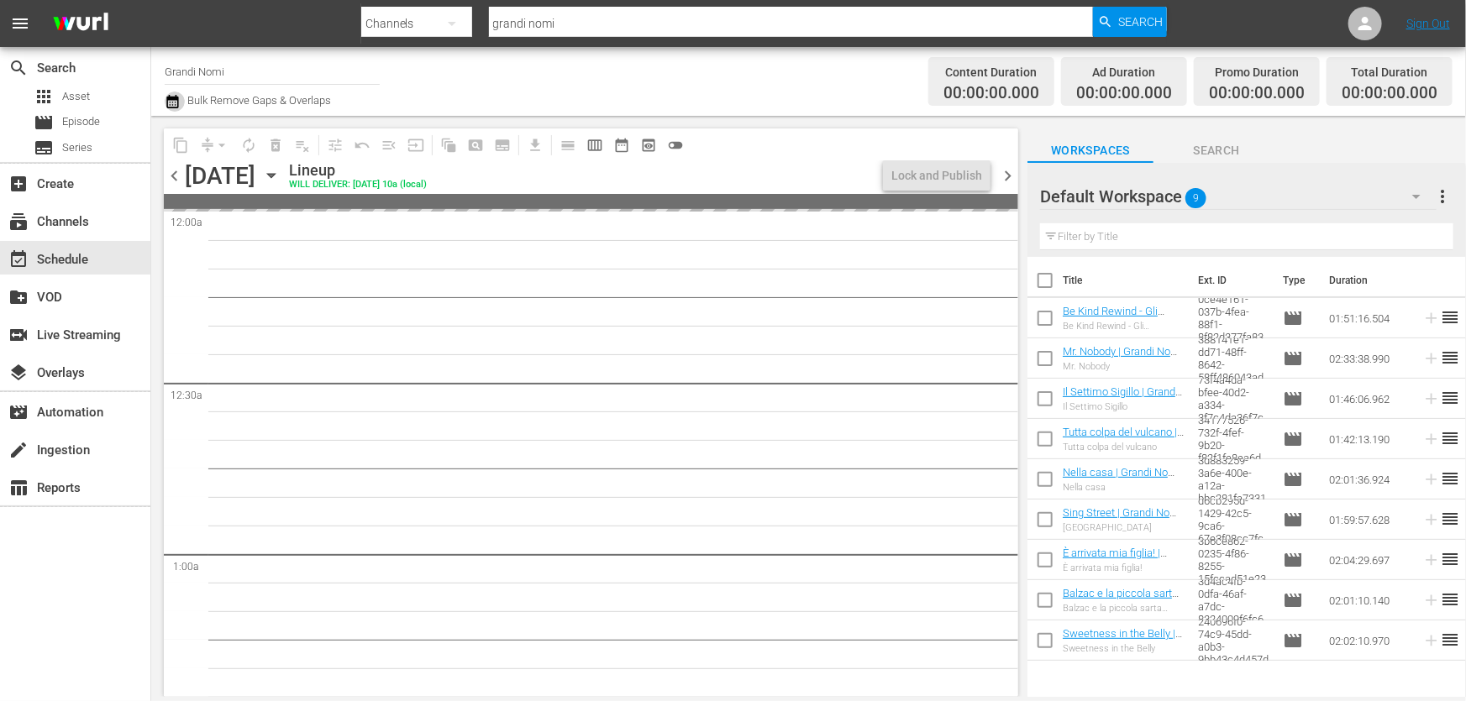
click at [175, 102] on icon "button" at bounding box center [173, 102] width 16 height 20
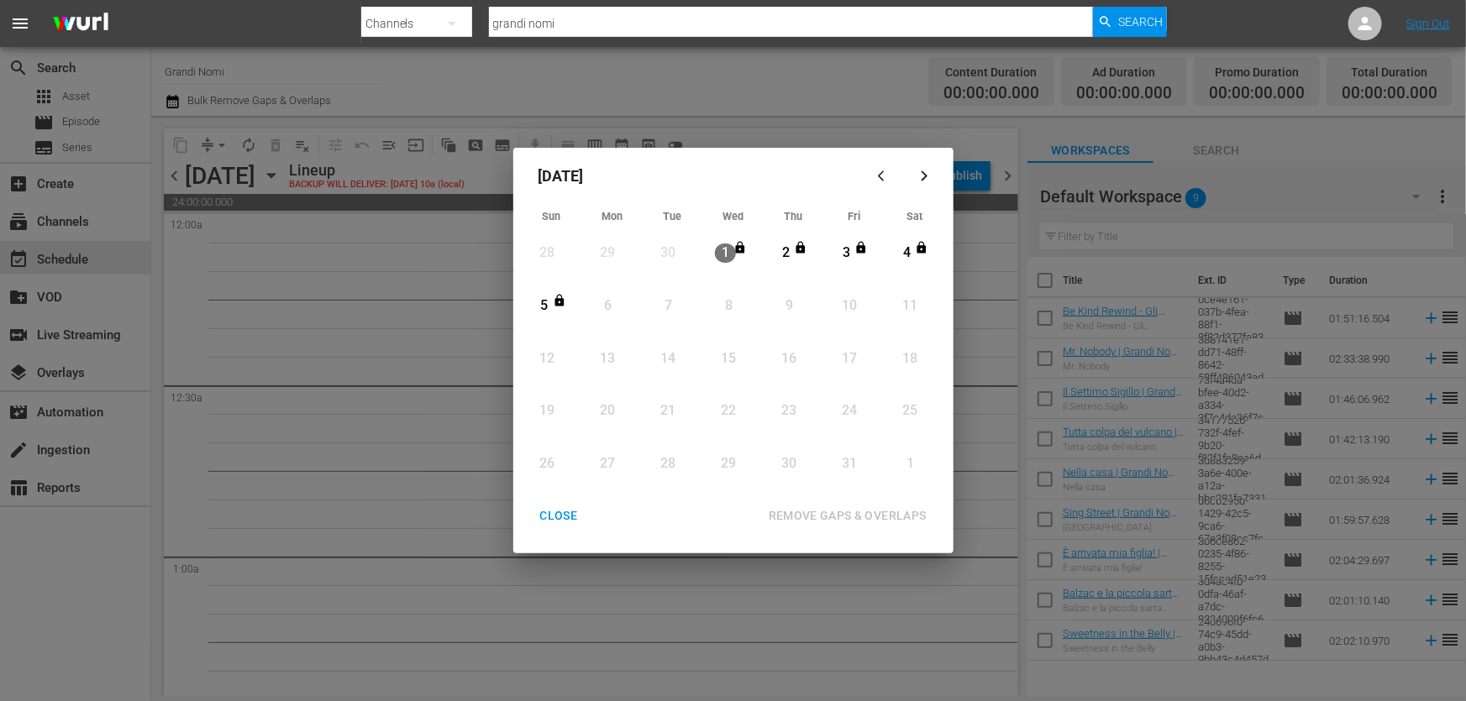
click at [178, 171] on div "October 2025 Sun Mon Tue Wed Thu Fri Sat 28 View Lineup 29 View Lineup 30 View …" at bounding box center [733, 350] width 1466 height 701
click at [174, 171] on div "October 2025 Sun Mon Tue Wed Thu Fri Sat 28 View Lineup 29 View Lineup 30 View …" at bounding box center [733, 350] width 1466 height 701
click at [549, 509] on div "CLOSE" at bounding box center [559, 516] width 65 height 21
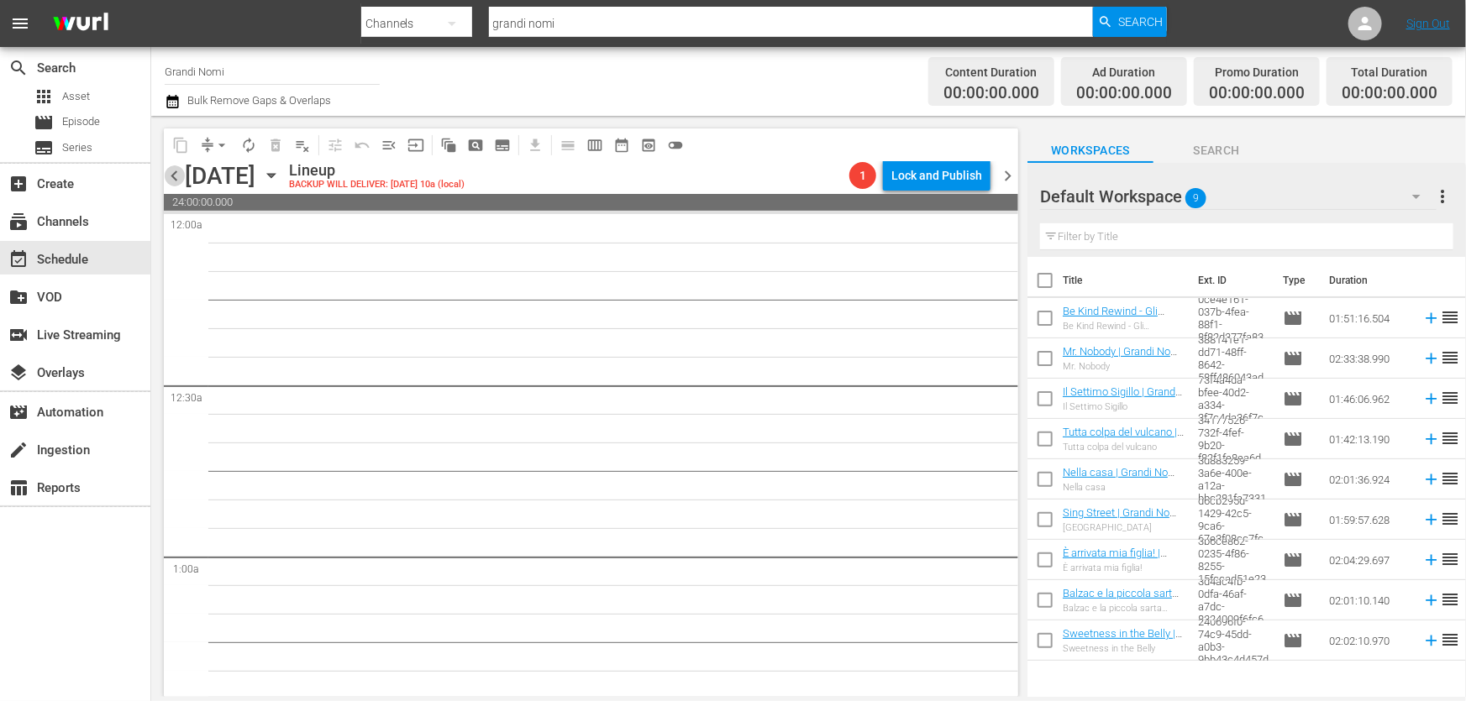
click at [165, 181] on span "chevron_left" at bounding box center [174, 175] width 21 height 21
